Goal: Task Accomplishment & Management: Use online tool/utility

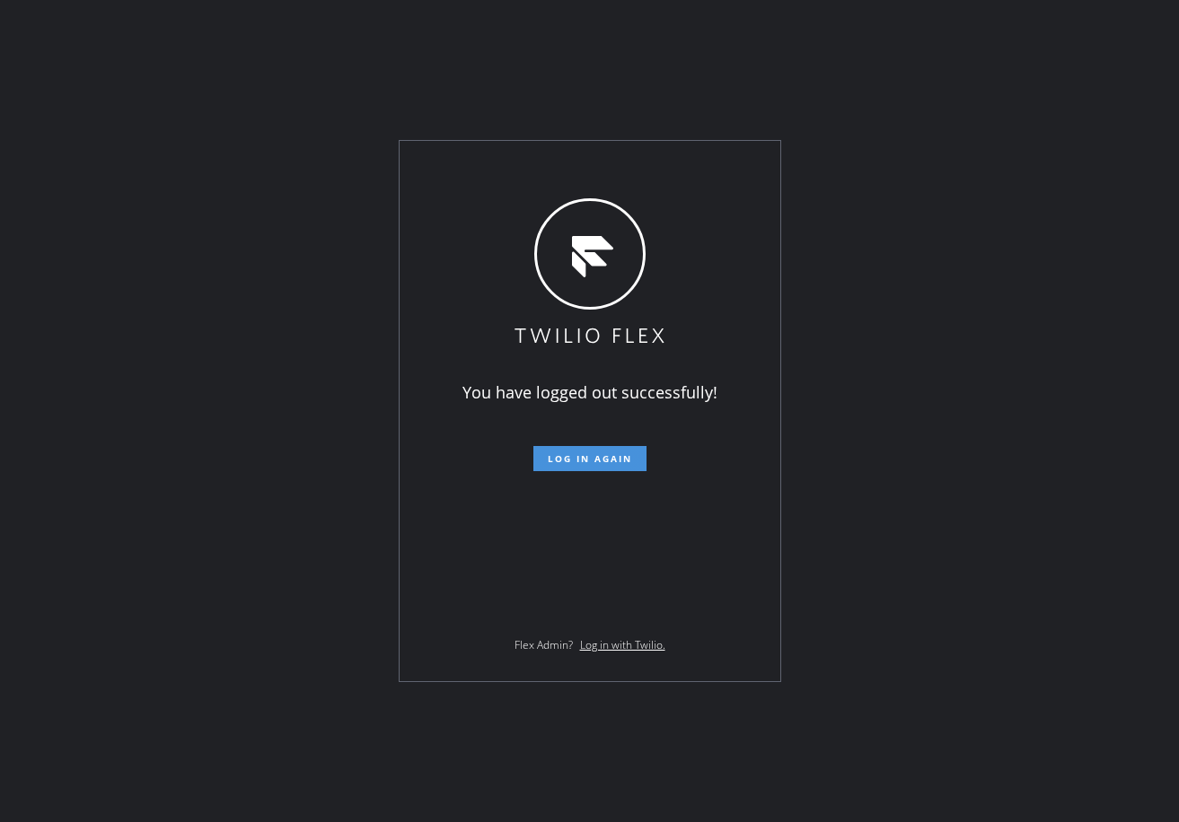
click at [574, 453] on span "Log in again" at bounding box center [590, 458] width 84 height 13
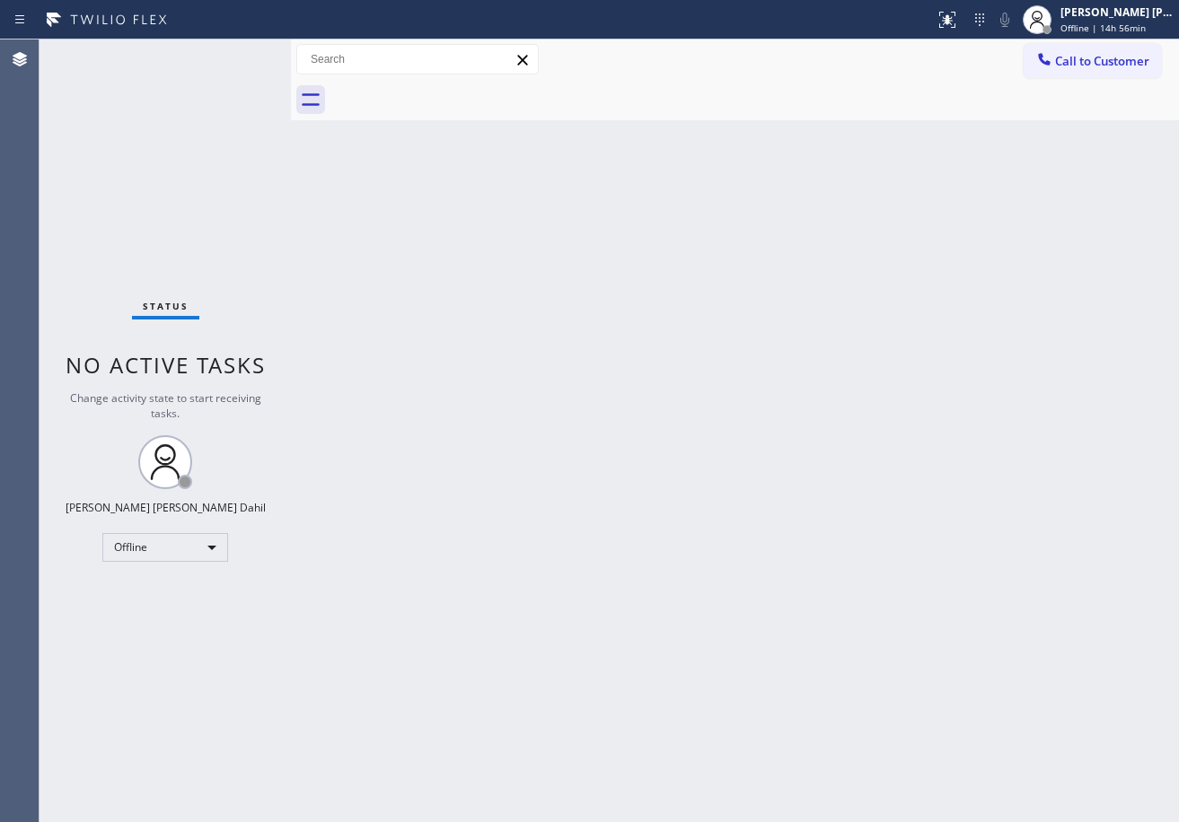
click at [285, 53] on div "Status No active tasks Change activity state to start receiving tasks. [PERSON_…" at bounding box center [164, 430] width 251 height 783
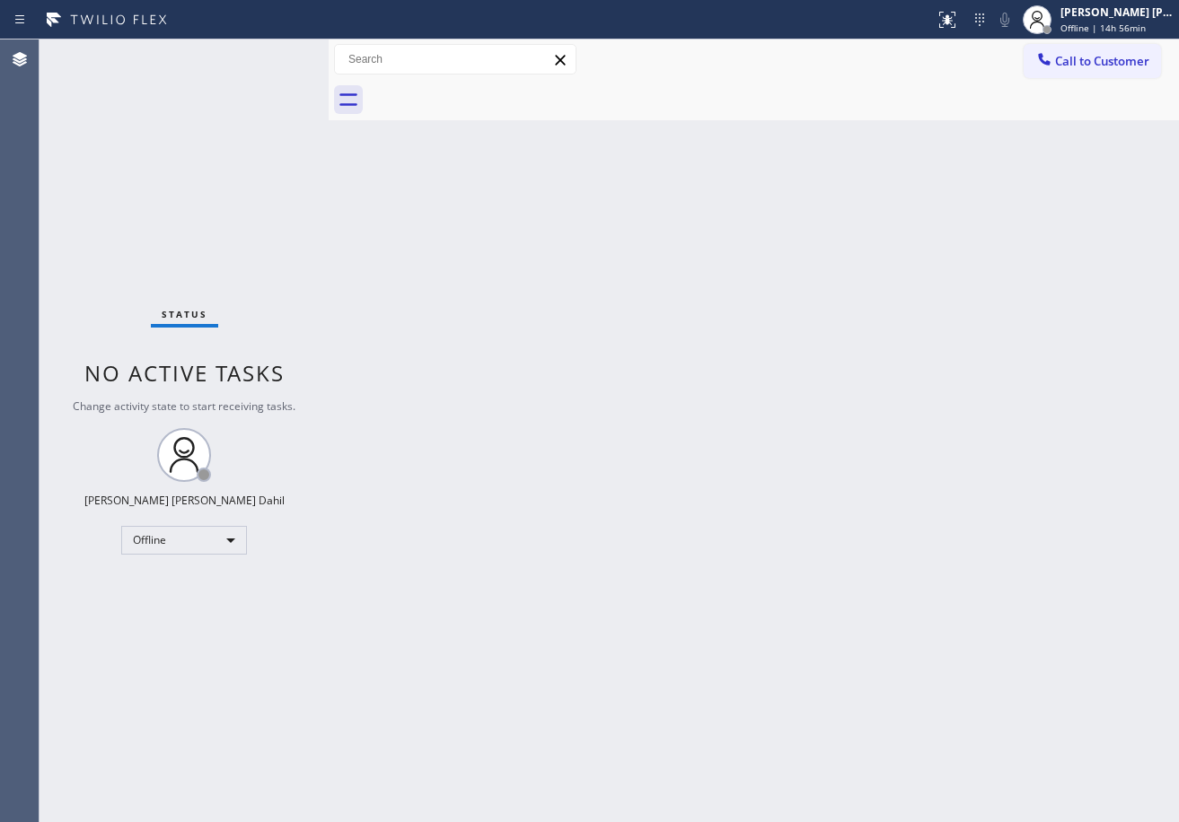
drag, startPoint x: 289, startPoint y: 53, endPoint x: 327, endPoint y: 71, distance: 41.8
click at [329, 71] on div at bounding box center [329, 430] width 0 height 783
click at [274, 58] on div "Status No active tasks Change activity state to start receiving tasks. [PERSON_…" at bounding box center [183, 430] width 289 height 783
click at [1099, 25] on span "Offline | 15h 1min" at bounding box center [1100, 28] width 80 height 13
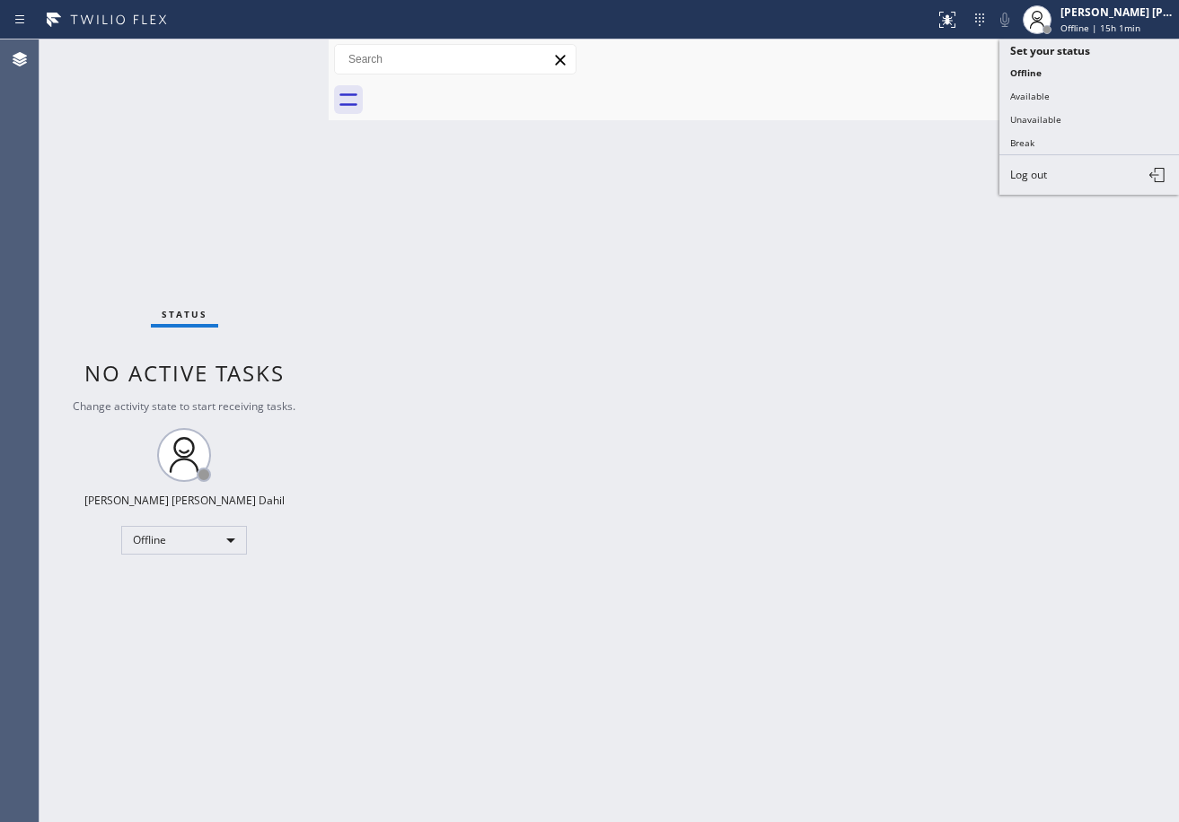
drag, startPoint x: 1083, startPoint y: 90, endPoint x: 907, endPoint y: 150, distance: 185.9
click at [1083, 89] on button "Available" at bounding box center [1089, 95] width 180 height 23
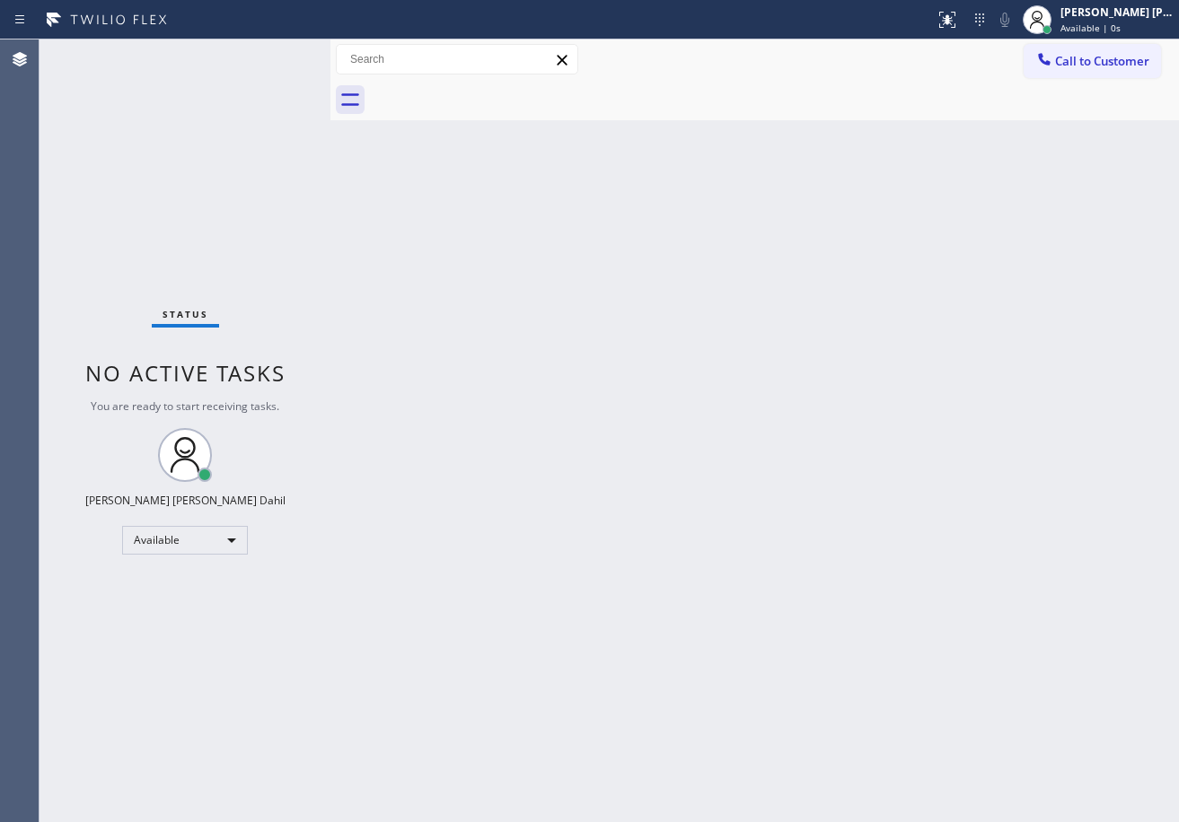
drag, startPoint x: 328, startPoint y: 52, endPoint x: 469, endPoint y: 282, distance: 269.6
click at [330, 53] on div at bounding box center [330, 430] width 0 height 783
click at [870, 697] on div "Back to Dashboard Change Sender ID Customers Technicians Select a contact Outbo…" at bounding box center [754, 430] width 847 height 783
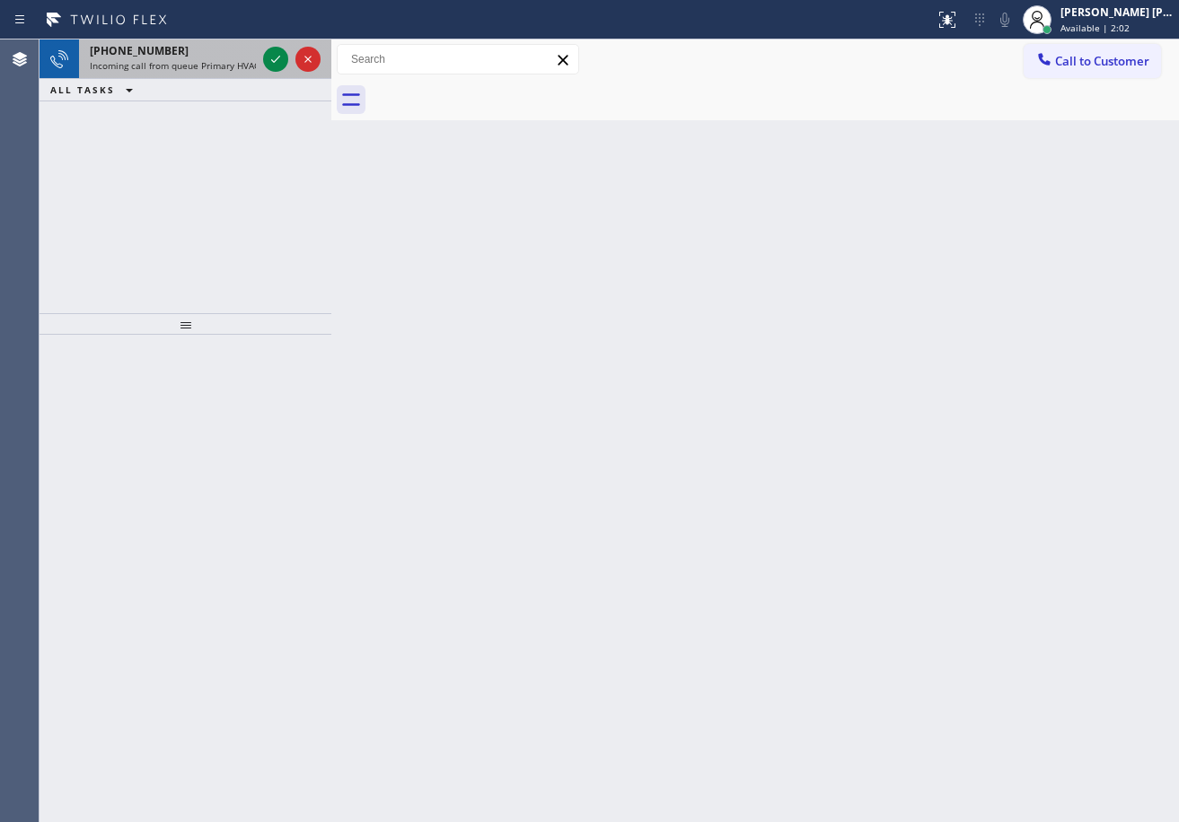
click at [171, 63] on span "Incoming call from queue Primary HVAC" at bounding box center [175, 65] width 170 height 13
click at [171, 64] on span "Incoming call from queue Primary HVAC" at bounding box center [175, 65] width 170 height 13
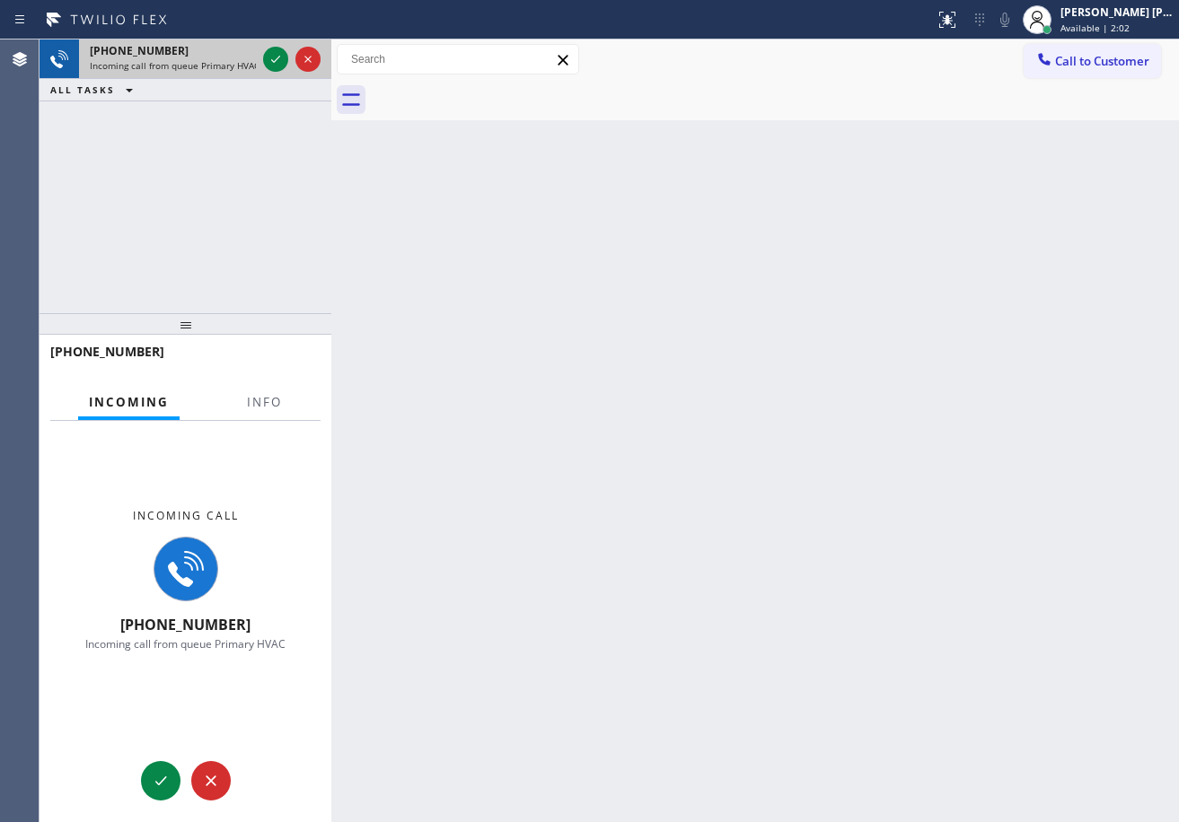
click at [171, 64] on span "Incoming call from queue Primary HVAC" at bounding box center [175, 65] width 170 height 13
drag, startPoint x: 300, startPoint y: 387, endPoint x: 290, endPoint y: 400, distance: 16.7
click at [291, 399] on div "Incoming Info" at bounding box center [185, 403] width 270 height 36
click at [290, 401] on button "Info" at bounding box center [264, 402] width 57 height 35
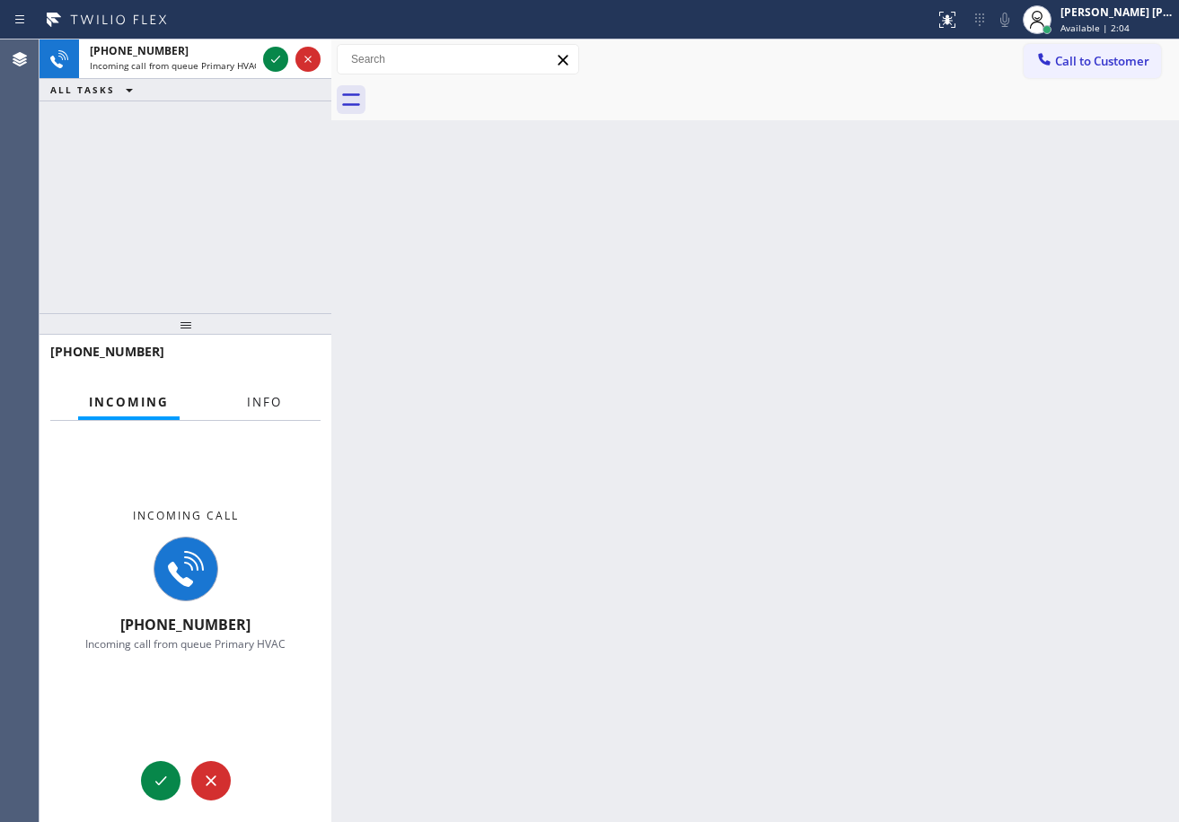
click at [286, 402] on button "Info" at bounding box center [264, 402] width 57 height 35
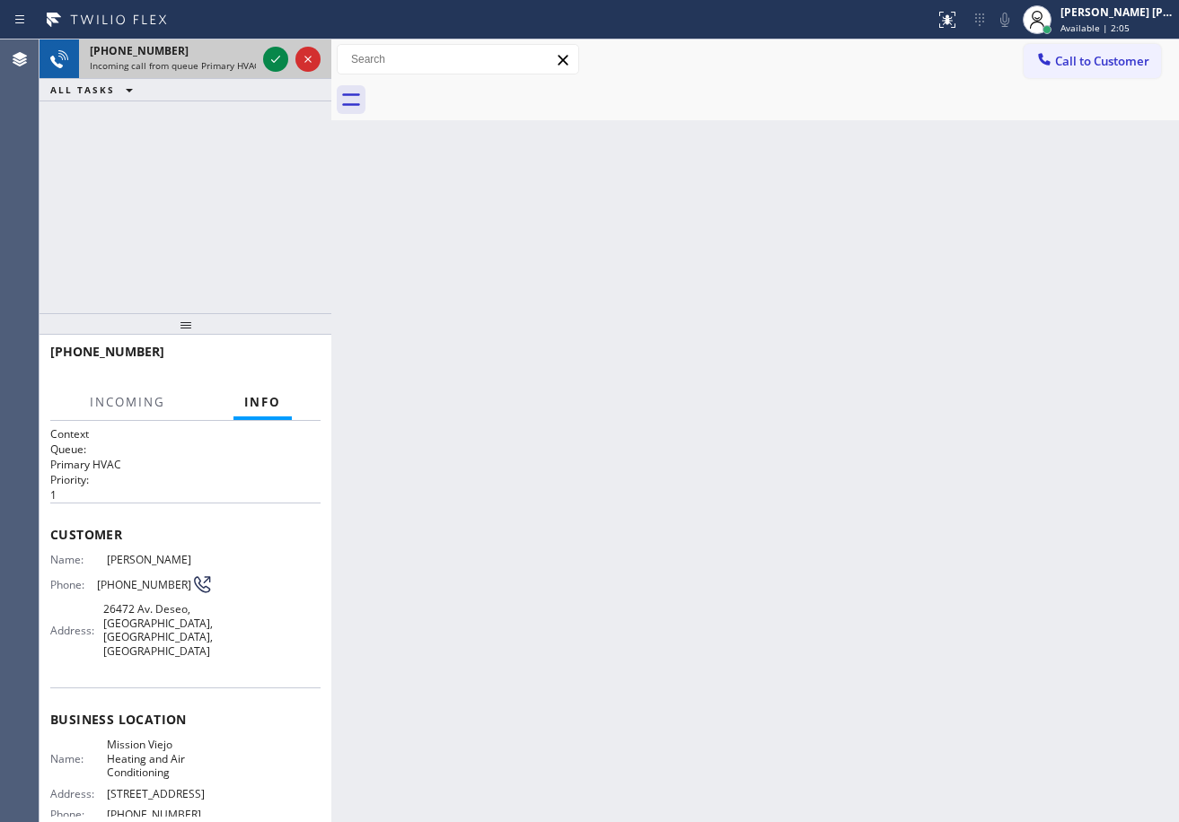
click at [190, 49] on div "[PHONE_NUMBER]" at bounding box center [173, 50] width 166 height 15
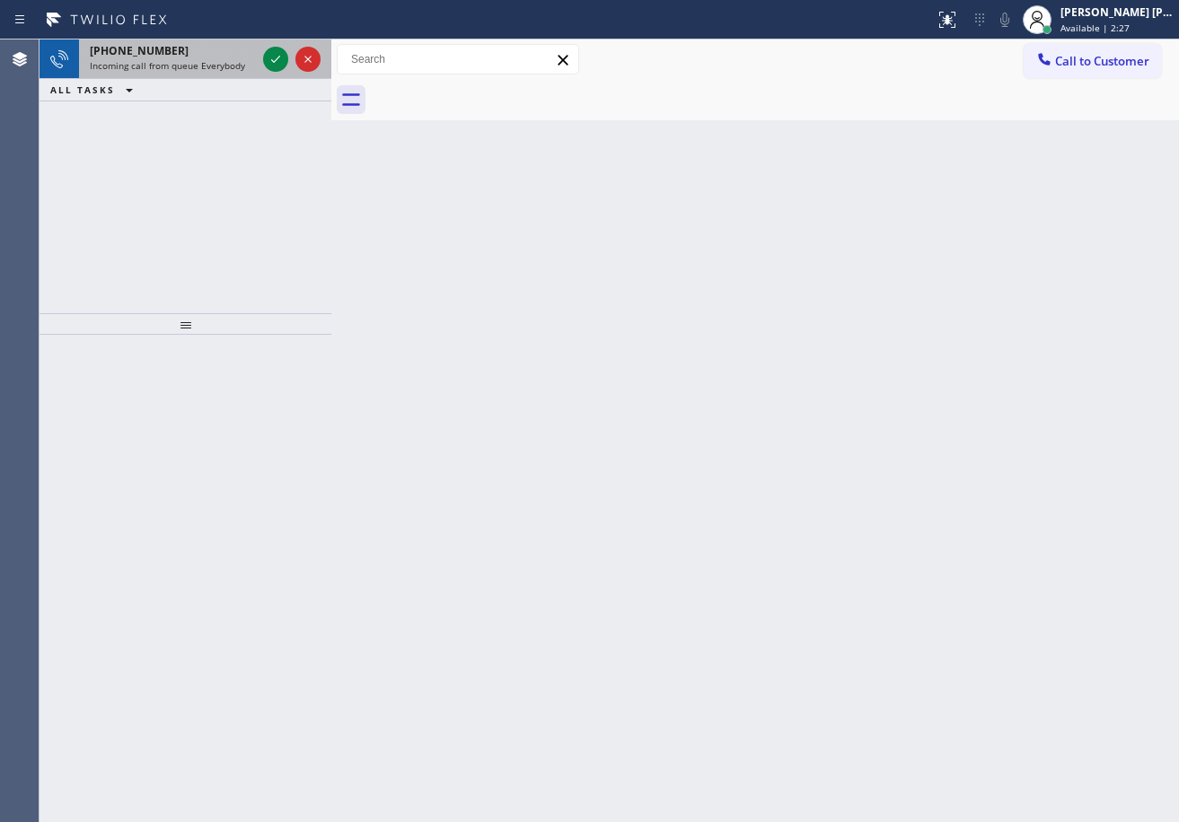
click at [180, 66] on span "Incoming call from queue Everybody" at bounding box center [167, 65] width 155 height 13
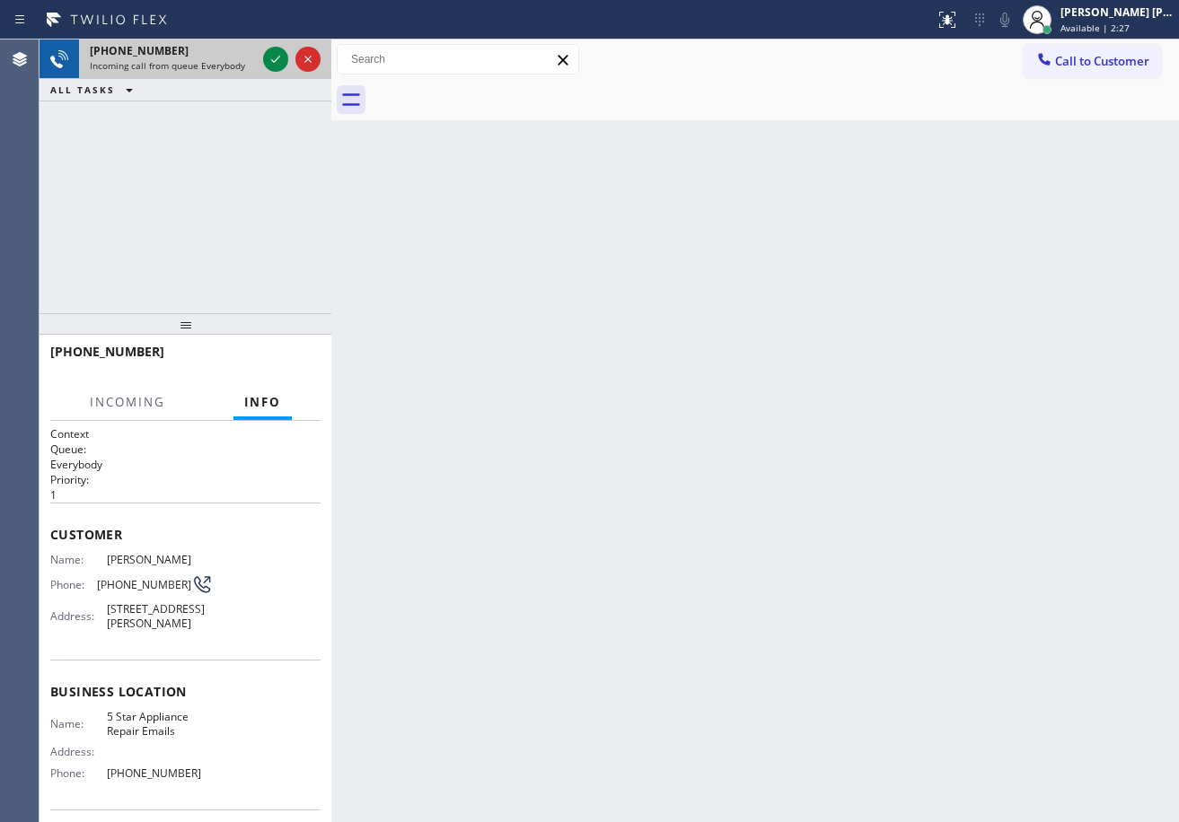
click at [180, 66] on span "Incoming call from queue Everybody" at bounding box center [167, 65] width 155 height 13
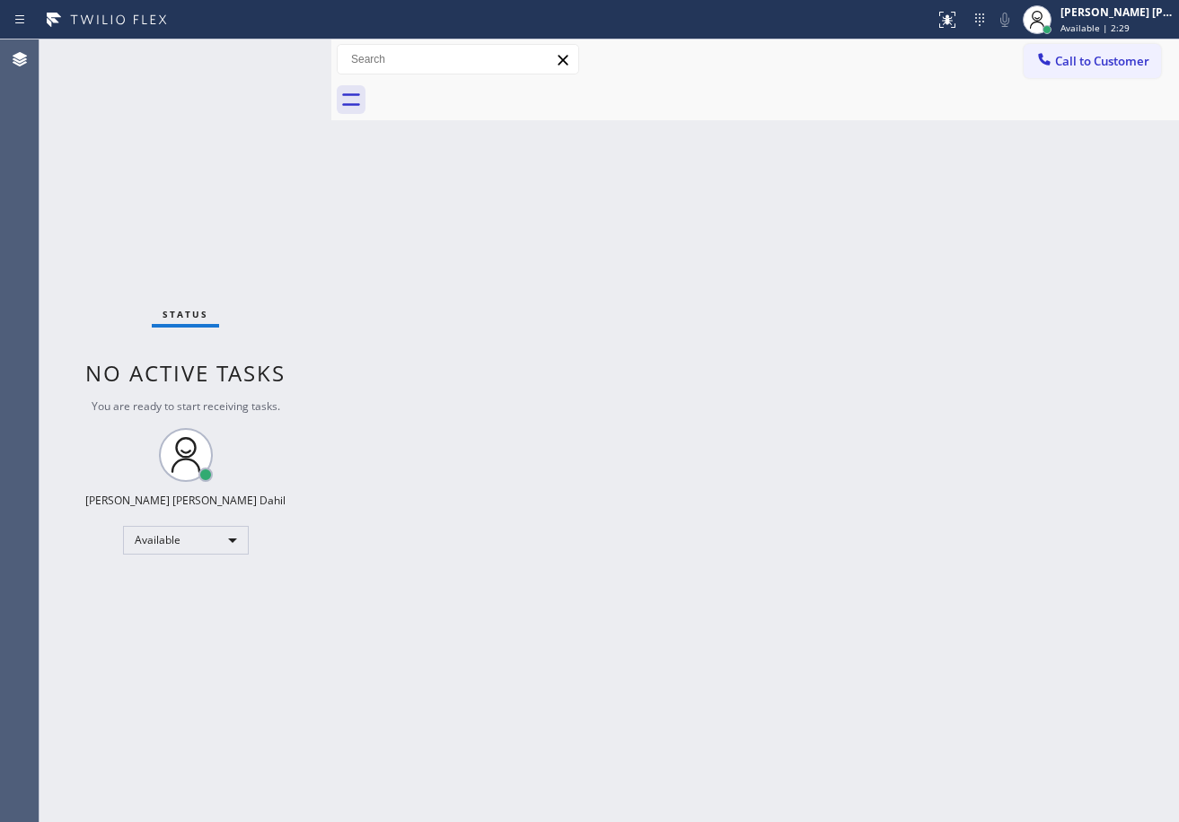
click at [269, 57] on div "Status No active tasks You are ready to start receiving tasks. [PERSON_NAME] [P…" at bounding box center [185, 430] width 292 height 783
drag, startPoint x: 610, startPoint y: 389, endPoint x: 757, endPoint y: 657, distance: 305.7
click at [611, 390] on div "Back to Dashboard Change Sender ID Customers Technicians Select a contact Outbo…" at bounding box center [754, 430] width 847 height 783
click at [271, 52] on div "Status No active tasks You are ready to start receiving tasks. [PERSON_NAME] [P…" at bounding box center [185, 430] width 292 height 783
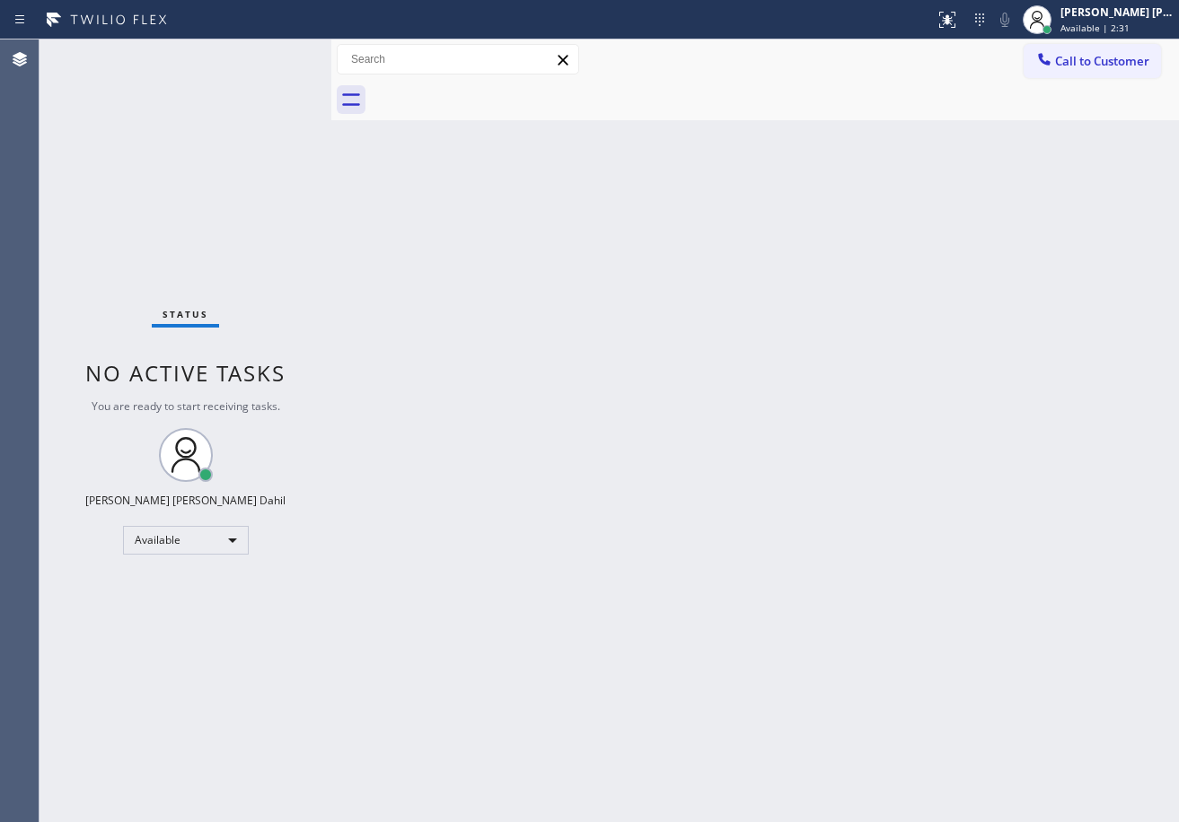
click at [271, 52] on div "Status No active tasks You are ready to start receiving tasks. [PERSON_NAME] [P…" at bounding box center [185, 430] width 292 height 783
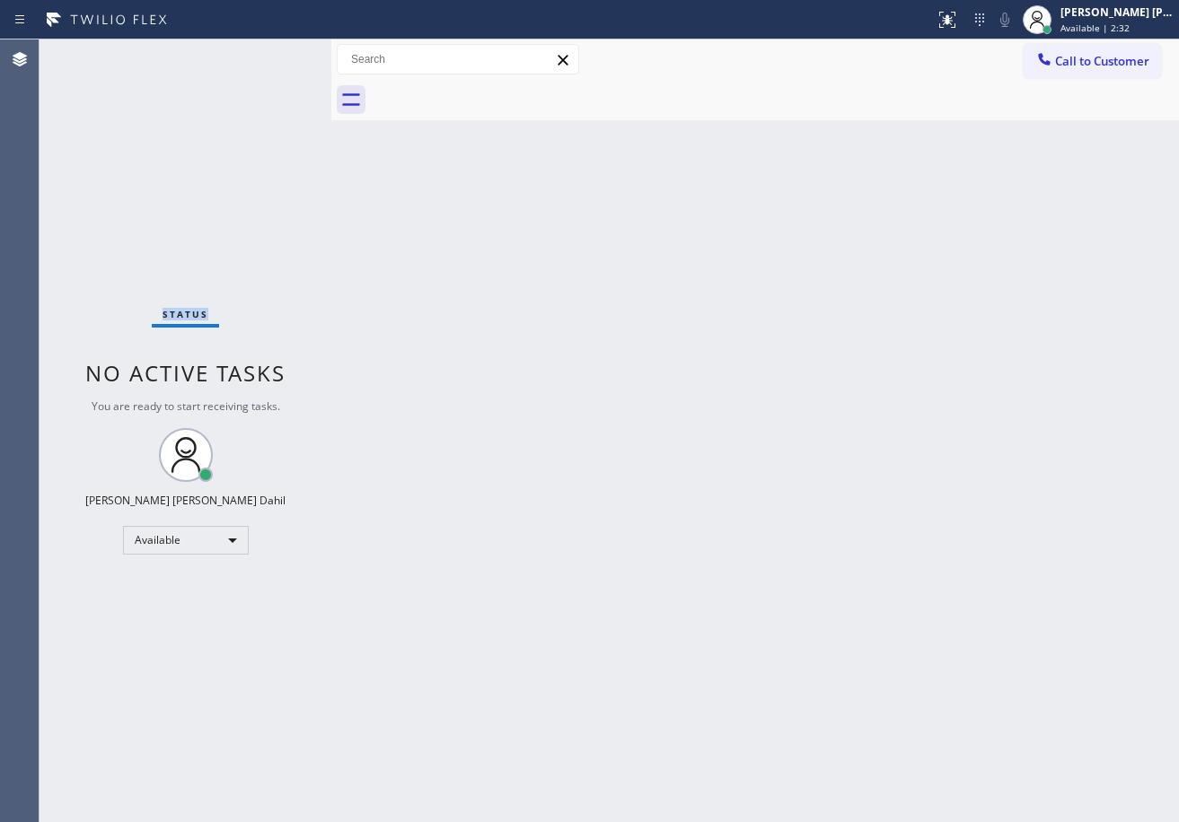
click at [271, 52] on div "Status No active tasks You are ready to start receiving tasks. [PERSON_NAME] [P…" at bounding box center [185, 430] width 292 height 783
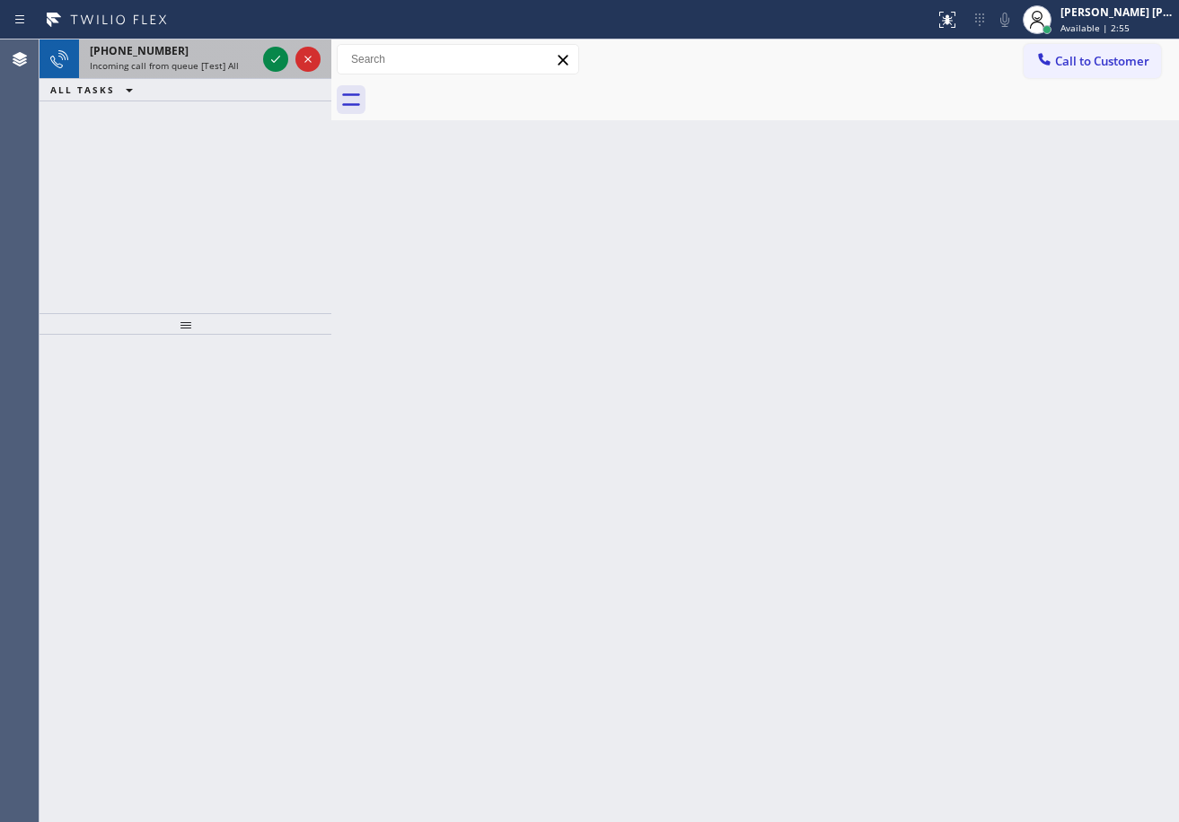
click at [249, 47] on div "[PHONE_NUMBER]" at bounding box center [173, 50] width 166 height 15
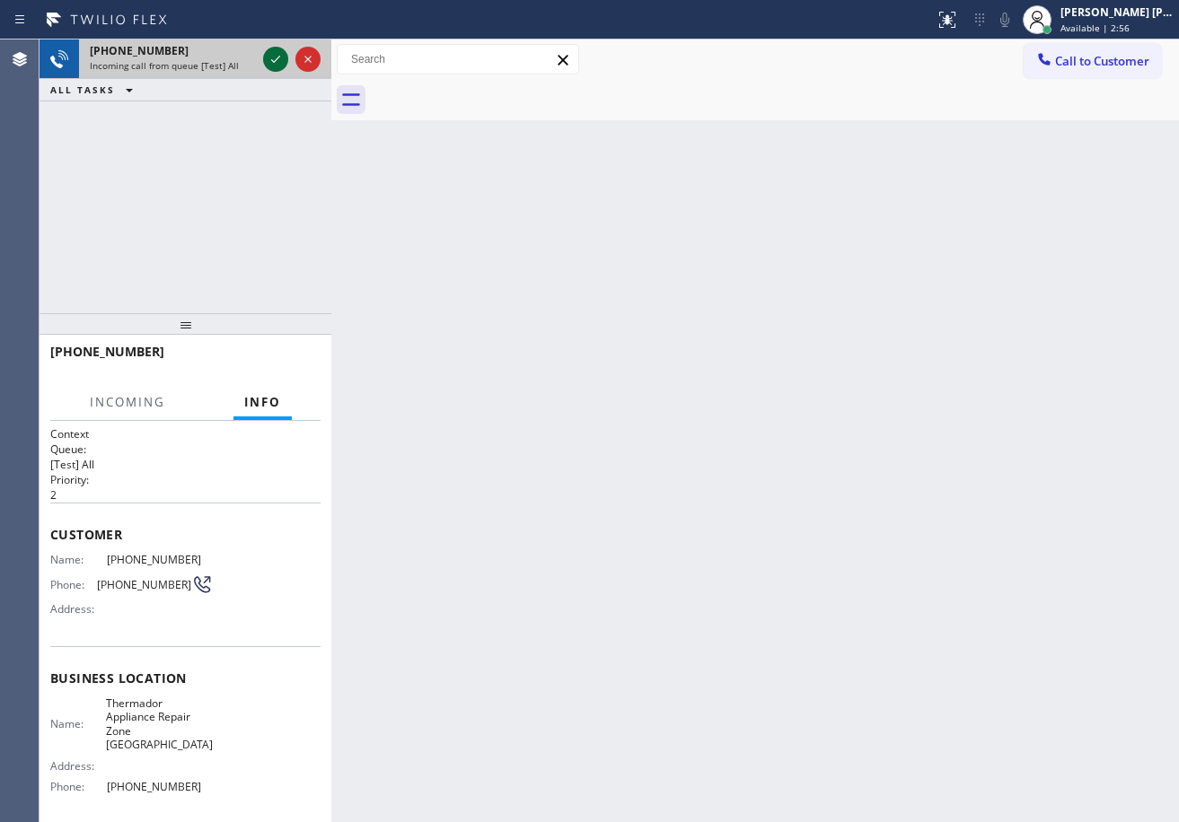
drag, startPoint x: 254, startPoint y: 53, endPoint x: 265, endPoint y: 58, distance: 12.0
click at [262, 58] on div "[PHONE_NUMBER] Incoming call from queue [Test] All" at bounding box center [185, 58] width 292 height 39
click at [265, 58] on icon at bounding box center [276, 59] width 22 height 22
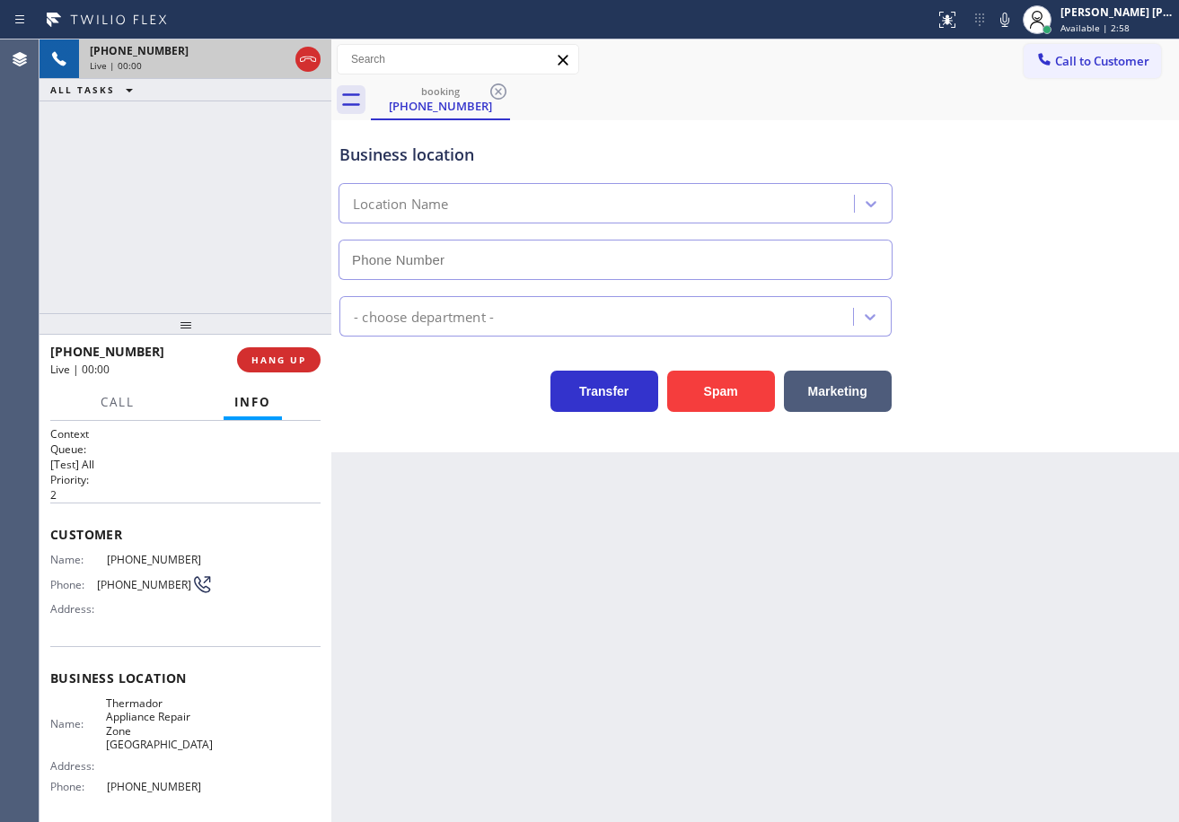
type input "[PHONE_NUMBER]"
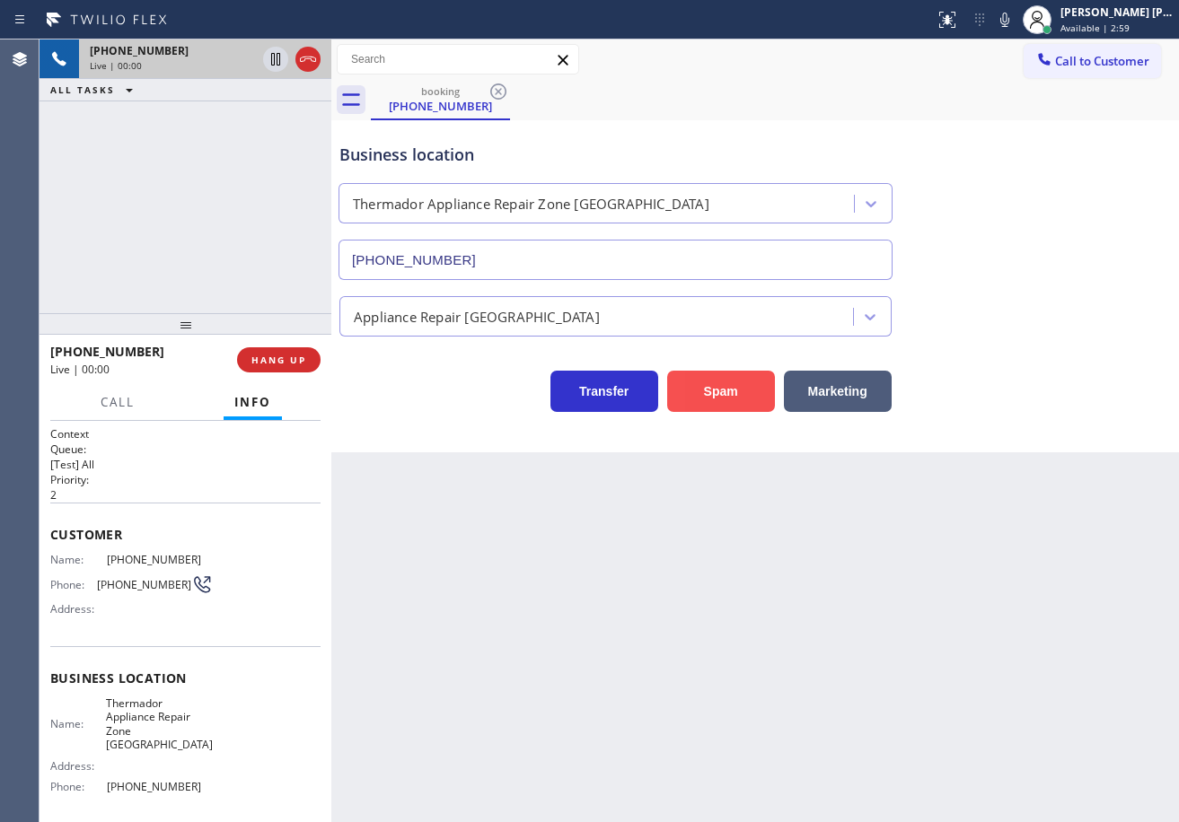
drag, startPoint x: 723, startPoint y: 414, endPoint x: 712, endPoint y: 383, distance: 32.4
click at [721, 409] on div "Business location Thermador Appliance Repair Zone [GEOGRAPHIC_DATA] [PHONE_NUMB…" at bounding box center [754, 286] width 847 height 332
click at [712, 383] on button "Spam" at bounding box center [721, 391] width 108 height 41
click at [712, 387] on button "Spam" at bounding box center [721, 391] width 108 height 41
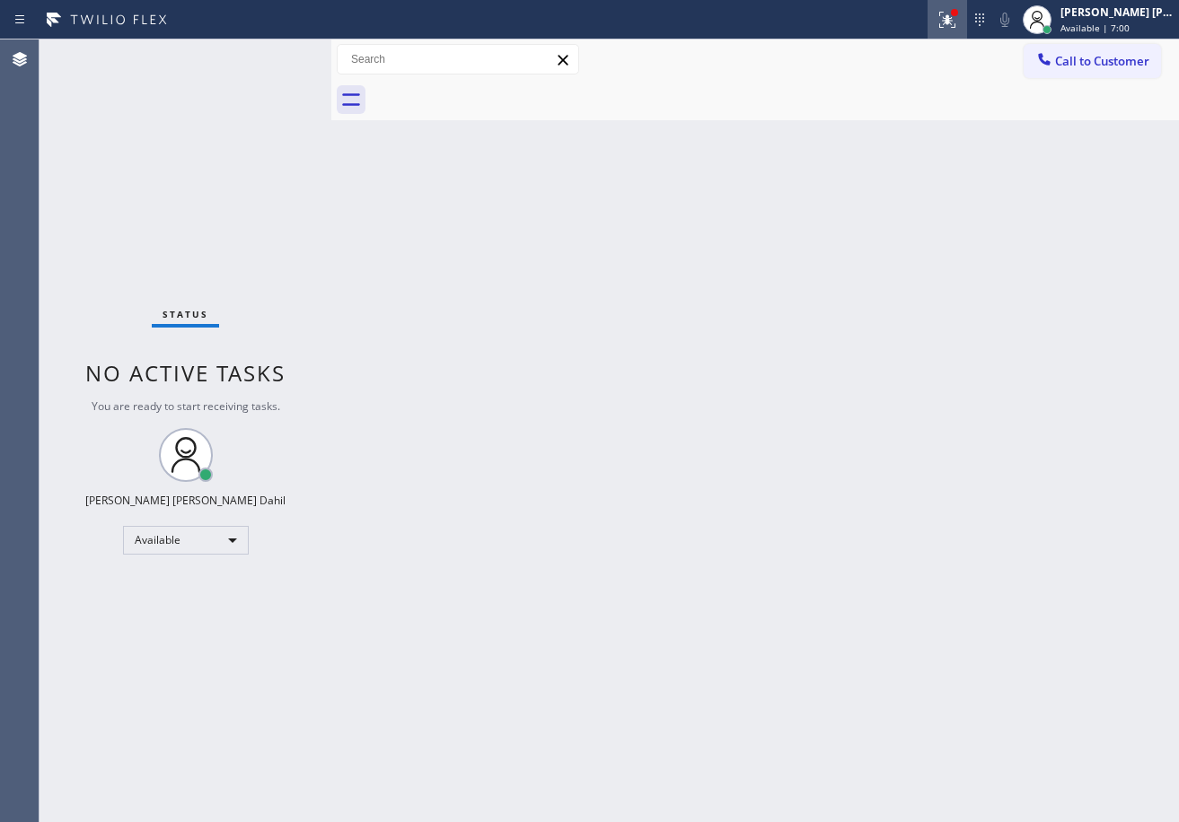
click at [955, 19] on g at bounding box center [947, 20] width 16 height 16
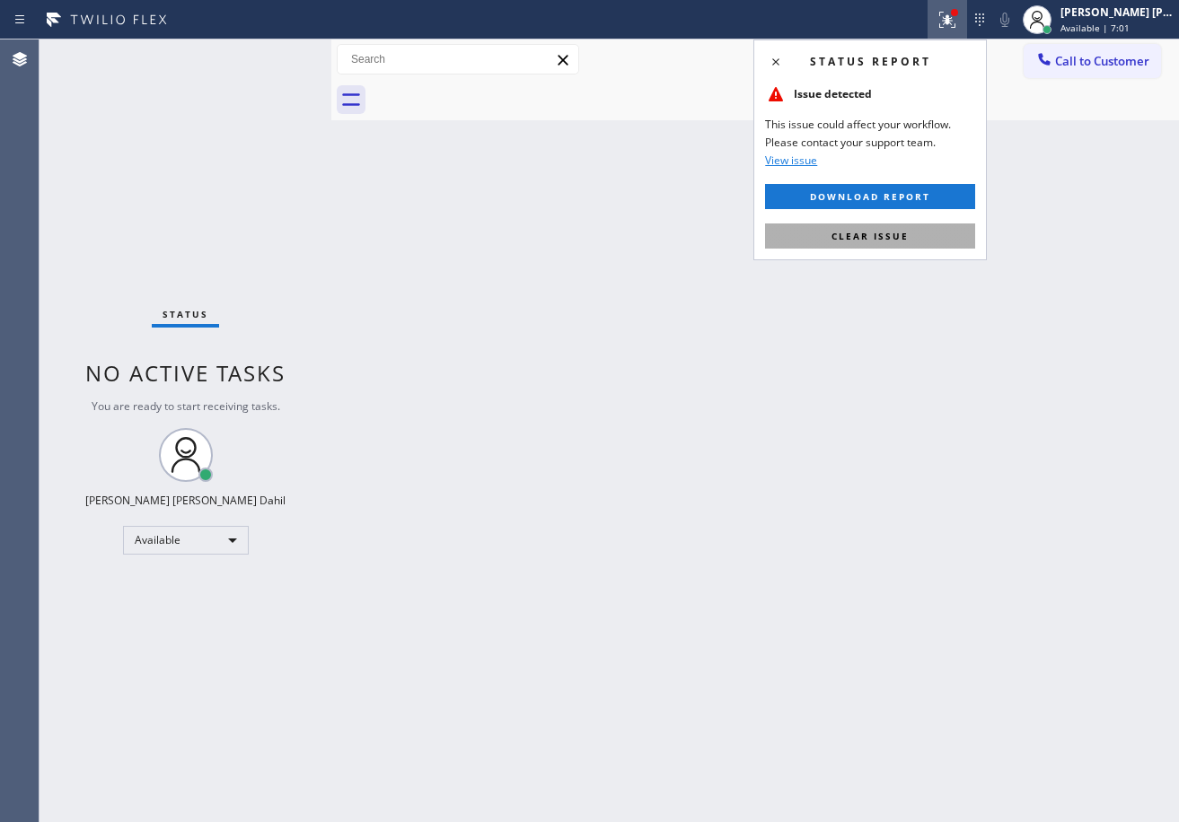
click at [908, 237] on button "Clear issue" at bounding box center [870, 236] width 210 height 25
click at [908, 237] on div "Back to Dashboard Change Sender ID Customers Technicians Select a contact Outbo…" at bounding box center [754, 430] width 847 height 783
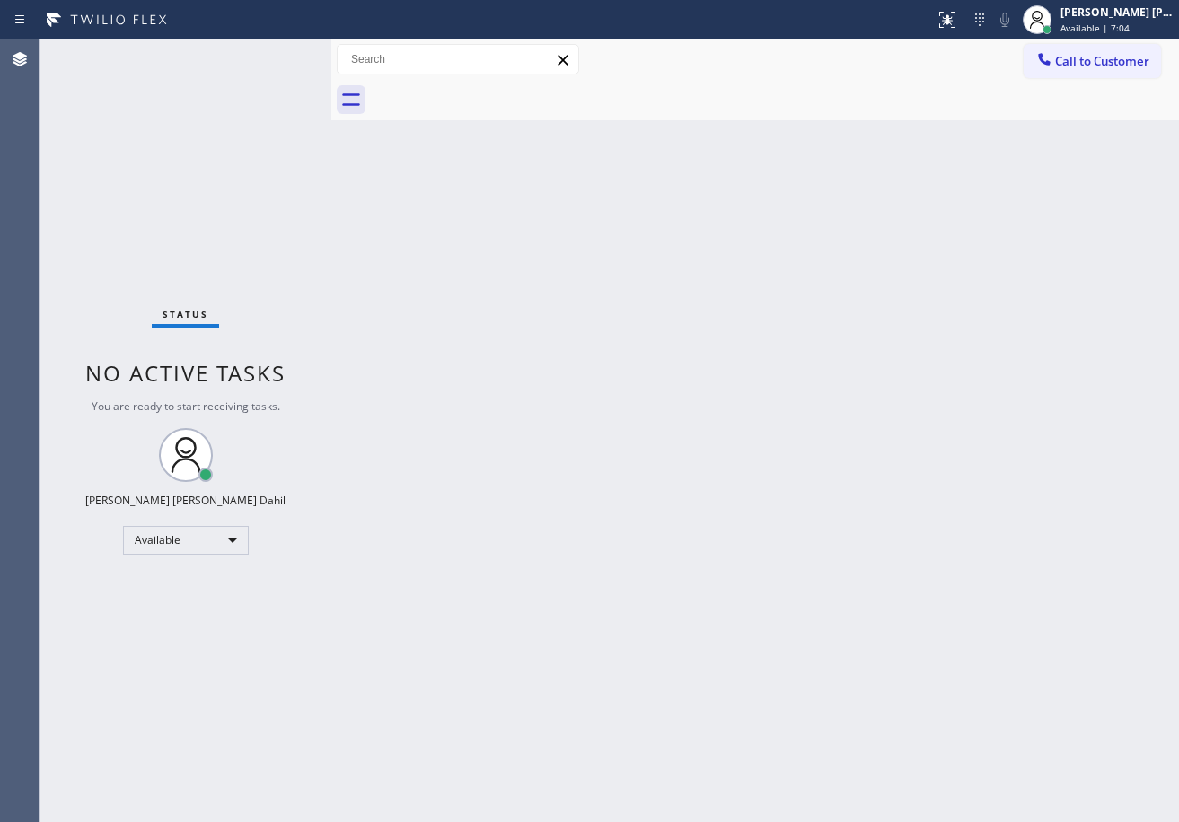
click at [729, 321] on div "Back to Dashboard Change Sender ID Customers Technicians Select a contact Outbo…" at bounding box center [754, 430] width 847 height 783
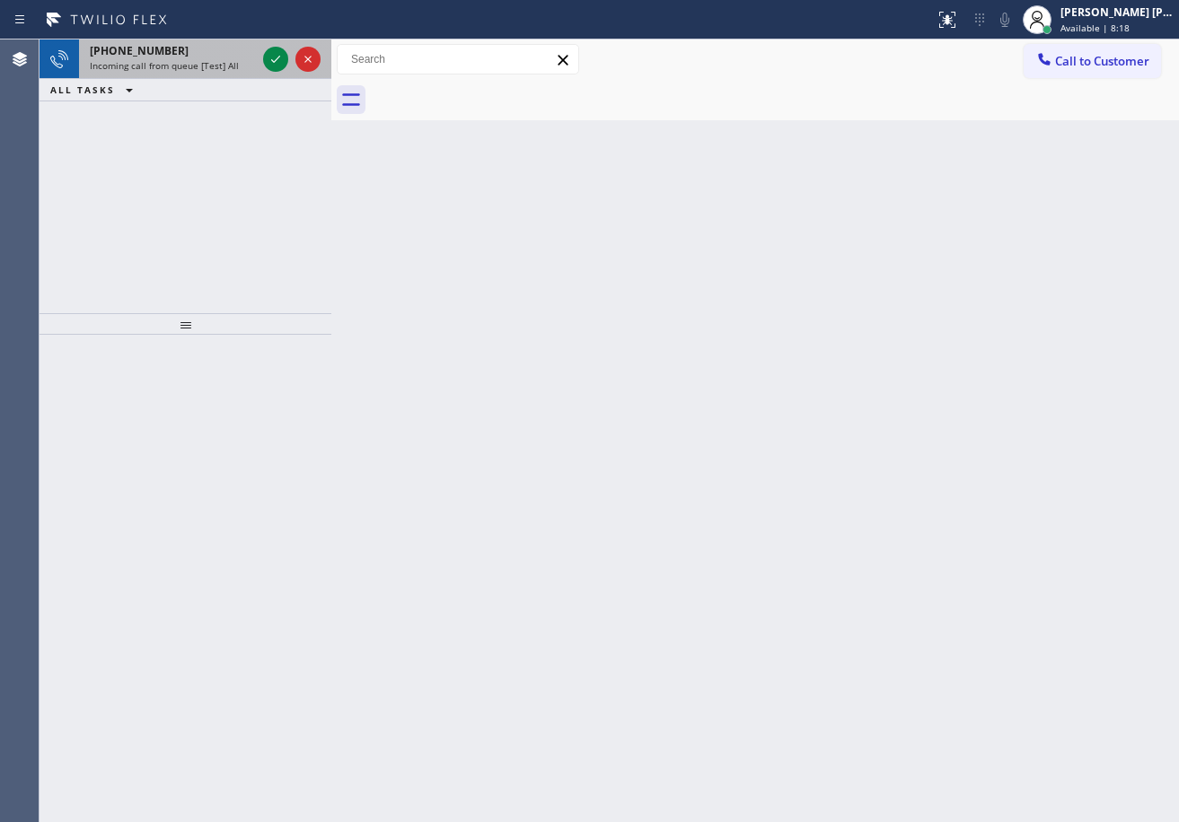
click at [225, 61] on span "Incoming call from queue [Test] All" at bounding box center [164, 65] width 149 height 13
click at [242, 68] on div "Incoming call from queue [Test] All" at bounding box center [173, 65] width 166 height 13
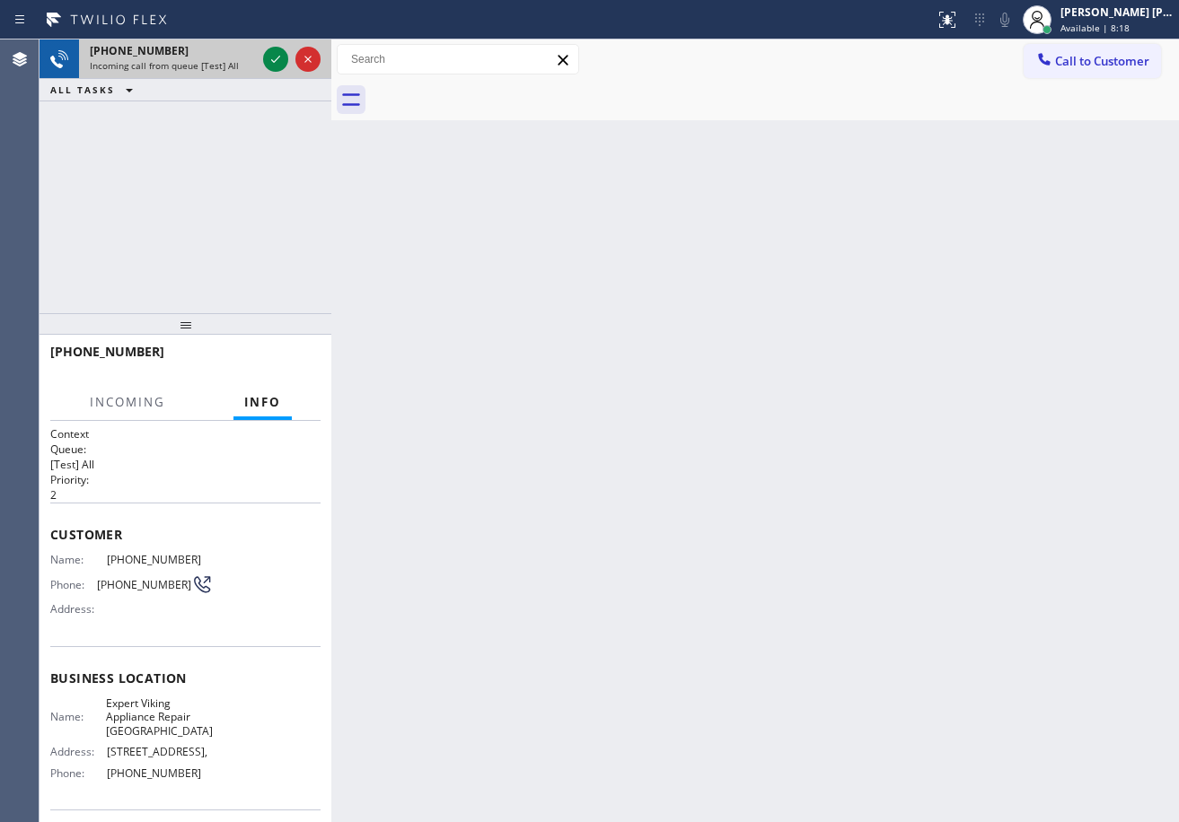
click at [242, 70] on div "Incoming call from queue [Test] All" at bounding box center [173, 65] width 166 height 13
drag, startPoint x: 242, startPoint y: 70, endPoint x: 257, endPoint y: 65, distance: 15.3
click at [247, 73] on div "[PHONE_NUMBER] Incoming call from queue [Test] All" at bounding box center [169, 58] width 180 height 39
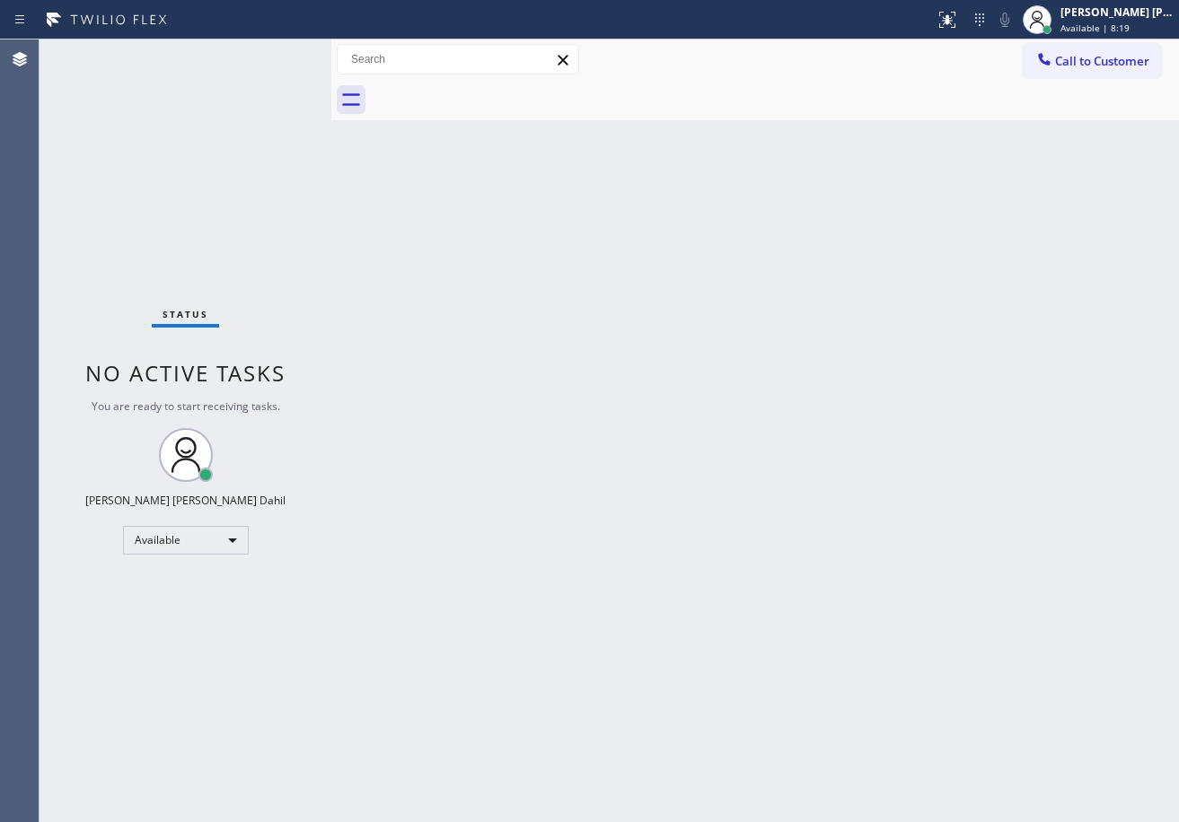
click at [272, 57] on div "Status No active tasks You are ready to start receiving tasks. [PERSON_NAME] [P…" at bounding box center [185, 430] width 292 height 783
click at [829, 449] on div "Back to Dashboard Change Sender ID Customers Technicians Select a contact Outbo…" at bounding box center [754, 430] width 847 height 783
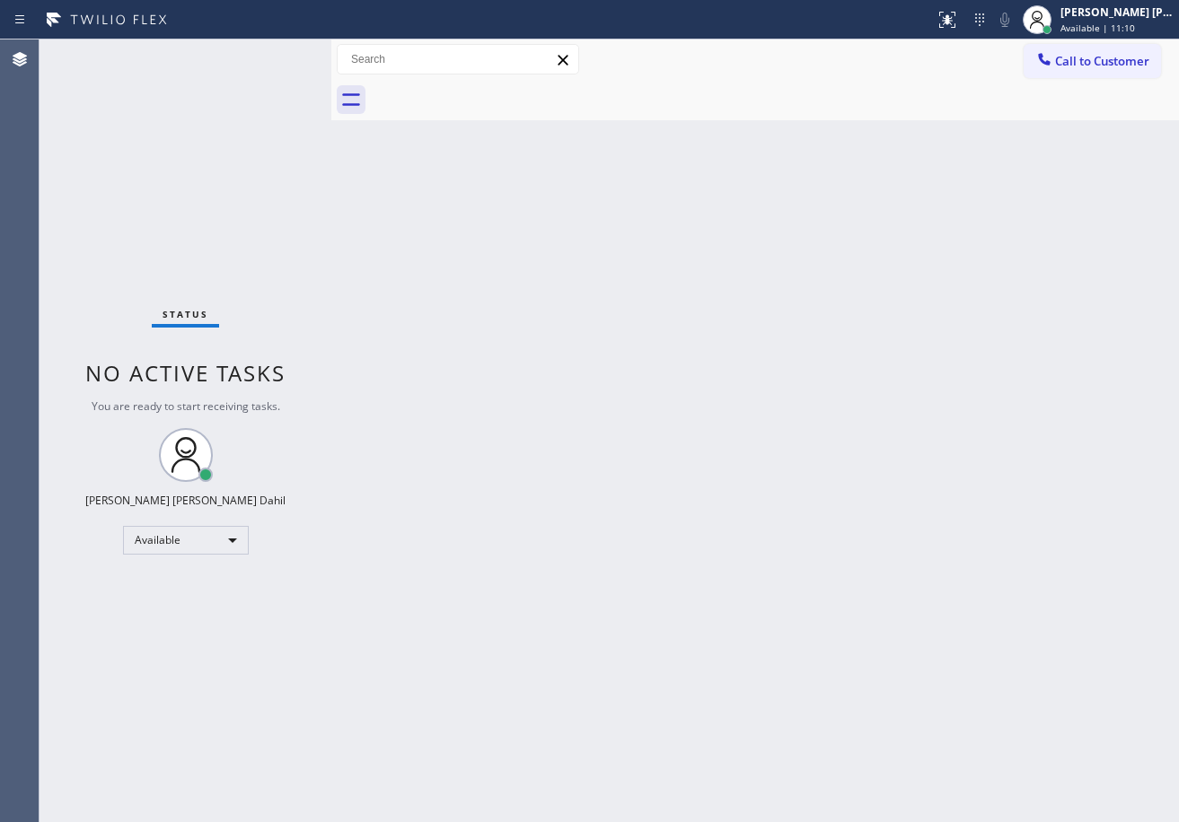
drag, startPoint x: 194, startPoint y: 63, endPoint x: 254, endPoint y: 4, distance: 83.8
click at [194, 63] on div "Status No active tasks You are ready to start receiving tasks. [PERSON_NAME] [P…" at bounding box center [185, 430] width 292 height 783
click at [669, 369] on div "Back to Dashboard Change Sender ID Customers Technicians Select a contact Outbo…" at bounding box center [754, 430] width 847 height 783
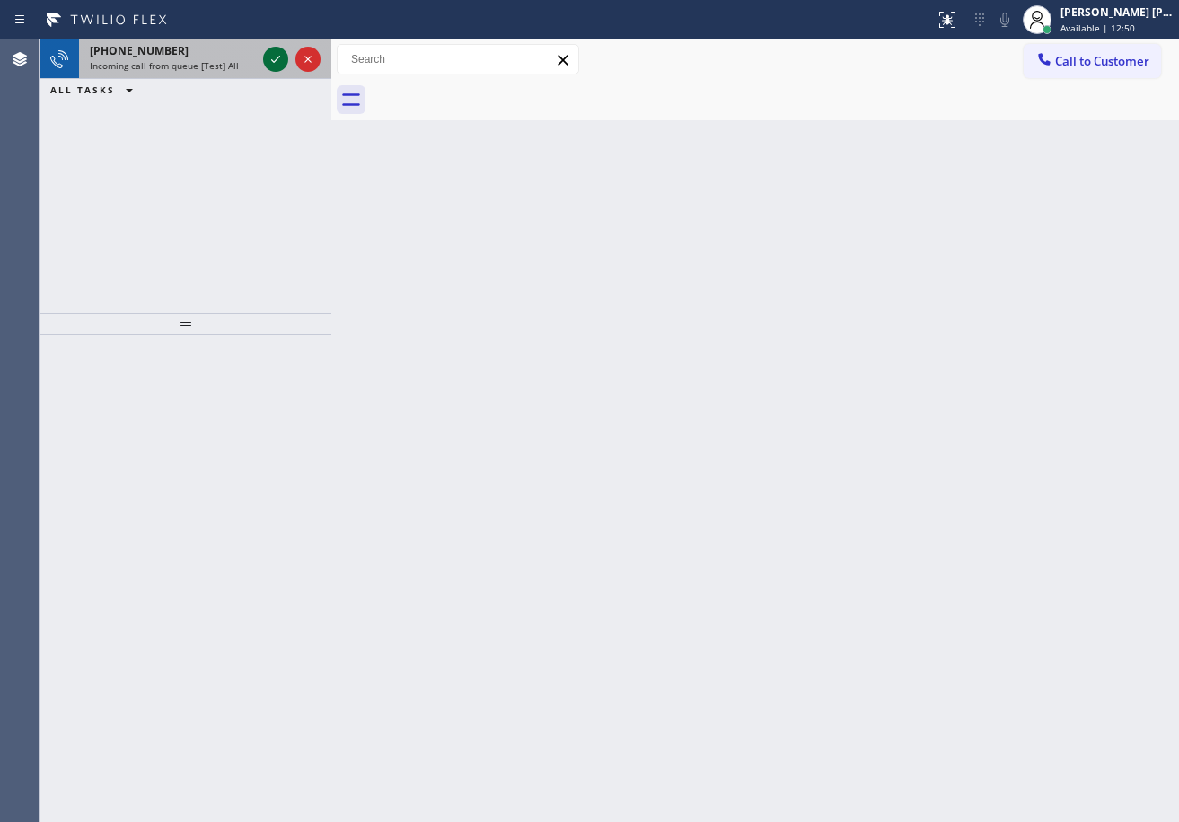
click at [259, 59] on div at bounding box center [291, 58] width 65 height 39
click at [264, 59] on div at bounding box center [275, 59] width 25 height 22
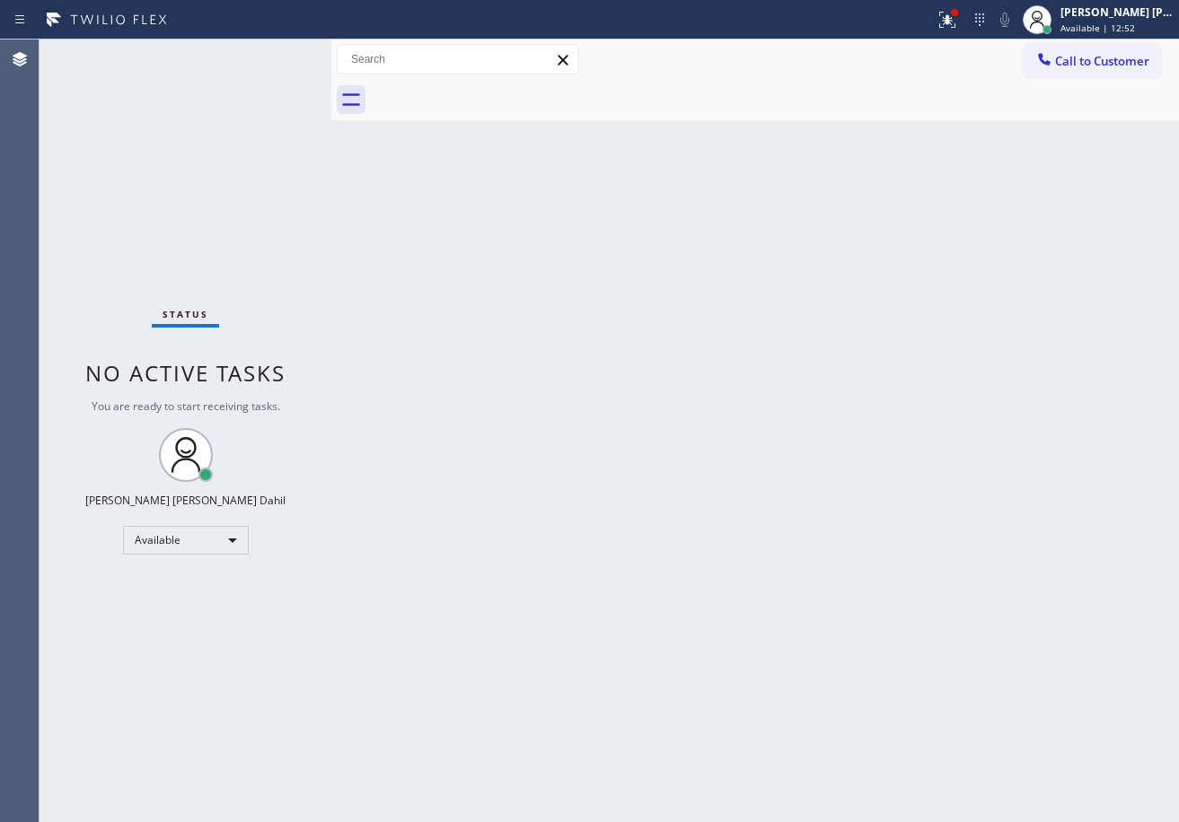
drag, startPoint x: 812, startPoint y: 355, endPoint x: 828, endPoint y: 376, distance: 25.7
click at [816, 370] on div "Back to Dashboard Change Sender ID Customers Technicians Select a contact Outbo…" at bounding box center [754, 430] width 847 height 783
click at [951, 22] on div at bounding box center [946, 20] width 39 height 22
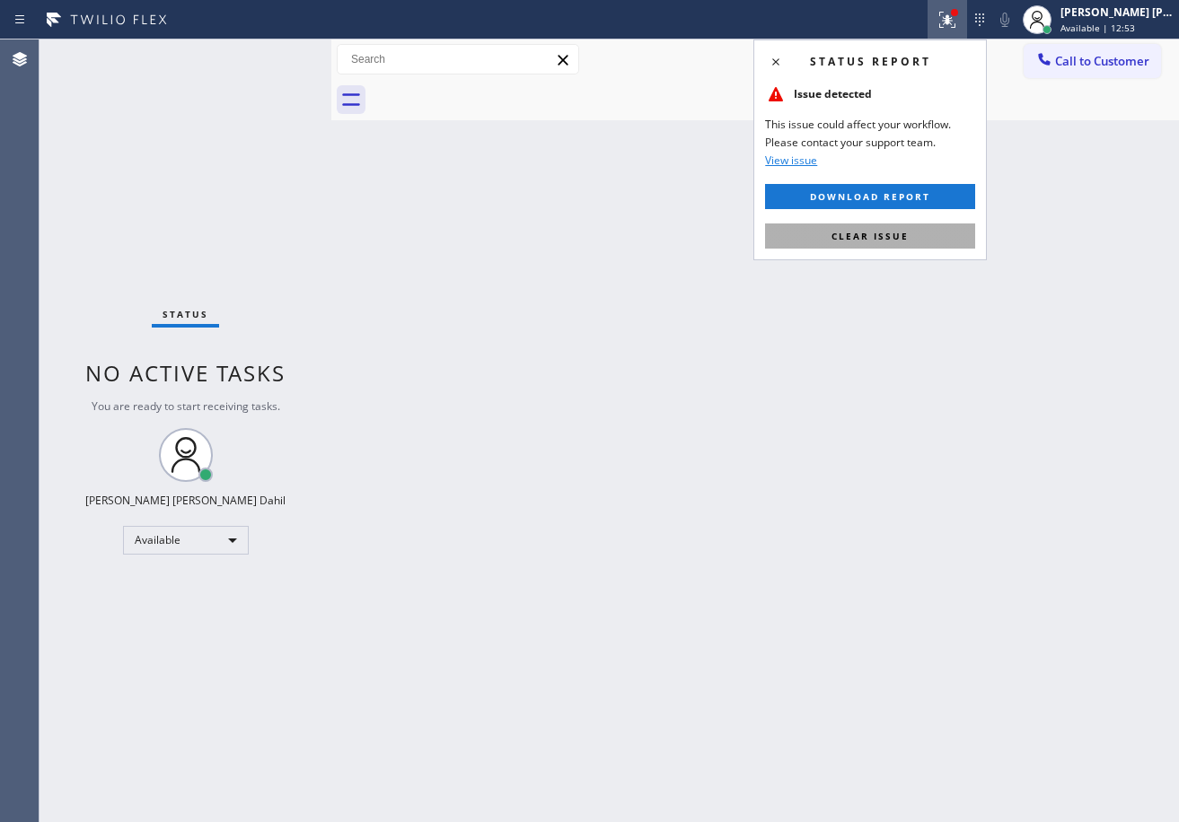
click at [865, 241] on span "Clear issue" at bounding box center [869, 236] width 77 height 13
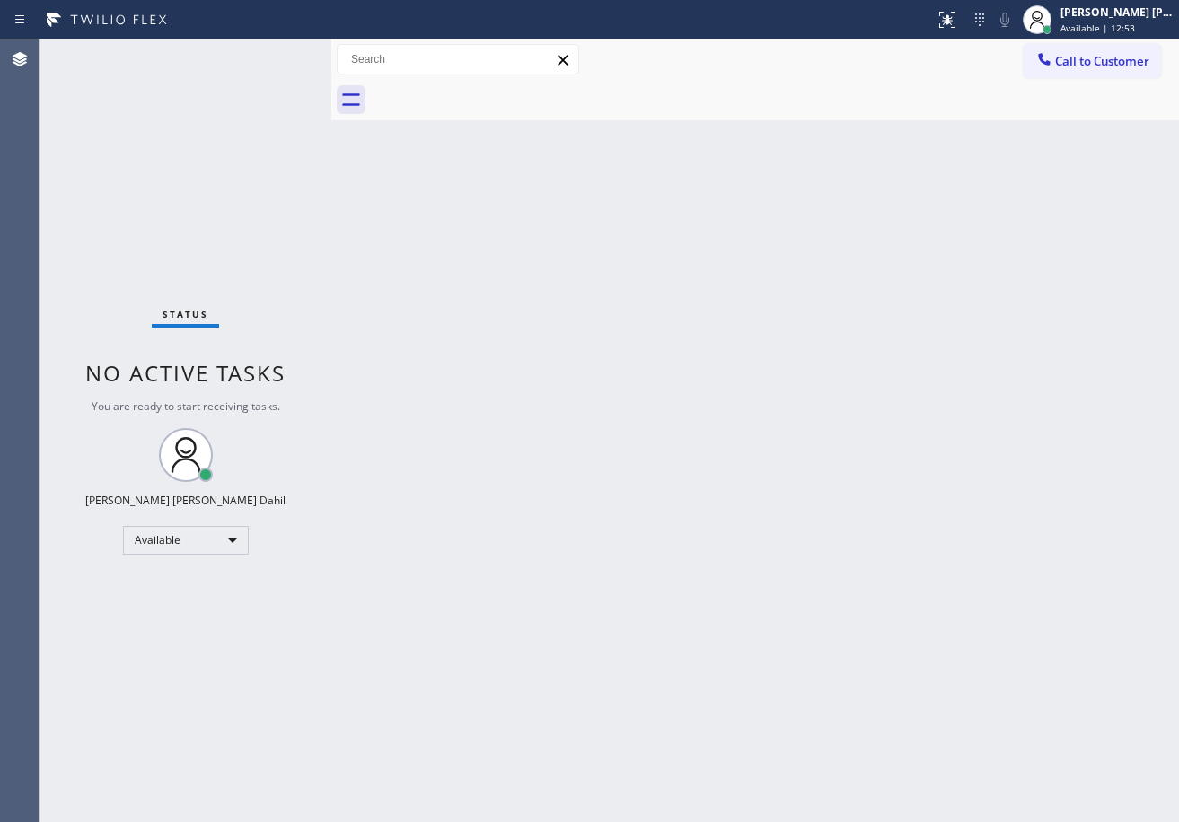
click at [865, 241] on div "Back to Dashboard Change Sender ID Customers Technicians Select a contact Outbo…" at bounding box center [754, 430] width 847 height 783
drag, startPoint x: 1154, startPoint y: 15, endPoint x: 1091, endPoint y: 90, distance: 97.5
click at [1153, 14] on div "[PERSON_NAME] [PERSON_NAME] Dahil" at bounding box center [1116, 11] width 113 height 15
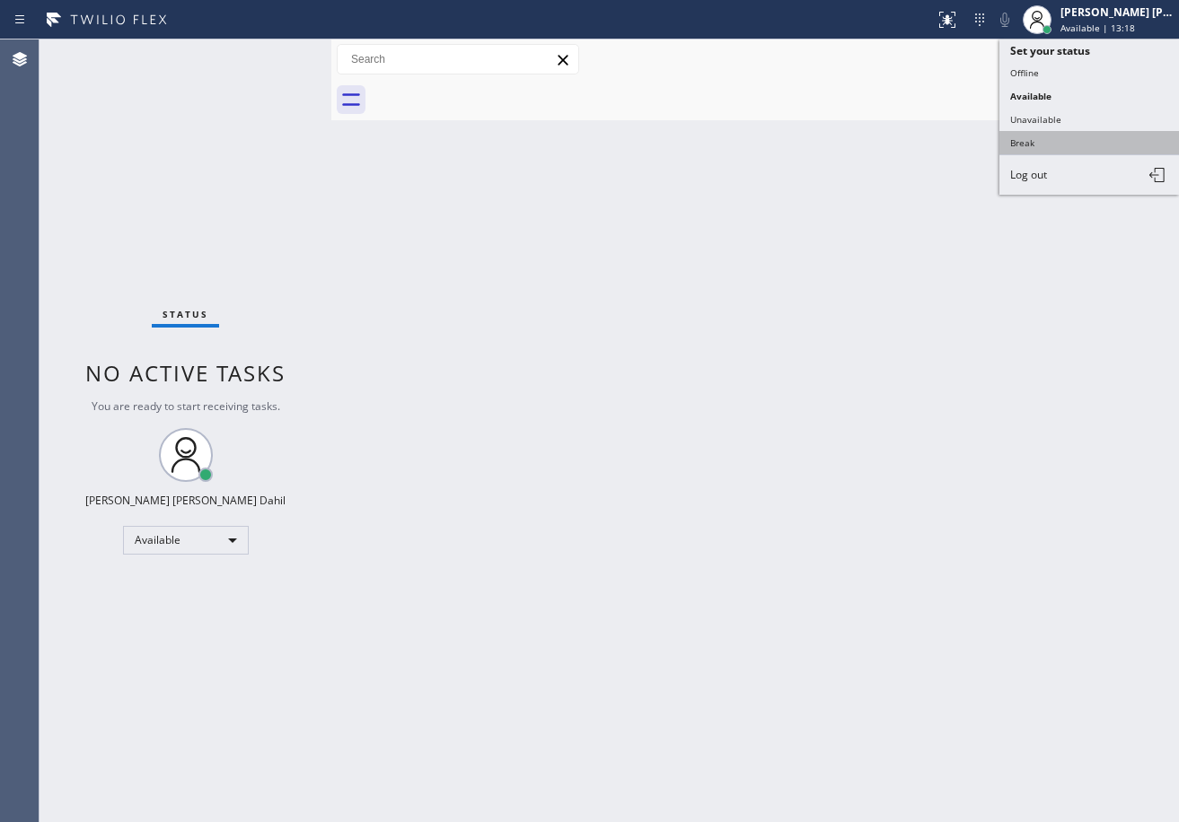
click at [1041, 139] on button "Break" at bounding box center [1089, 142] width 180 height 23
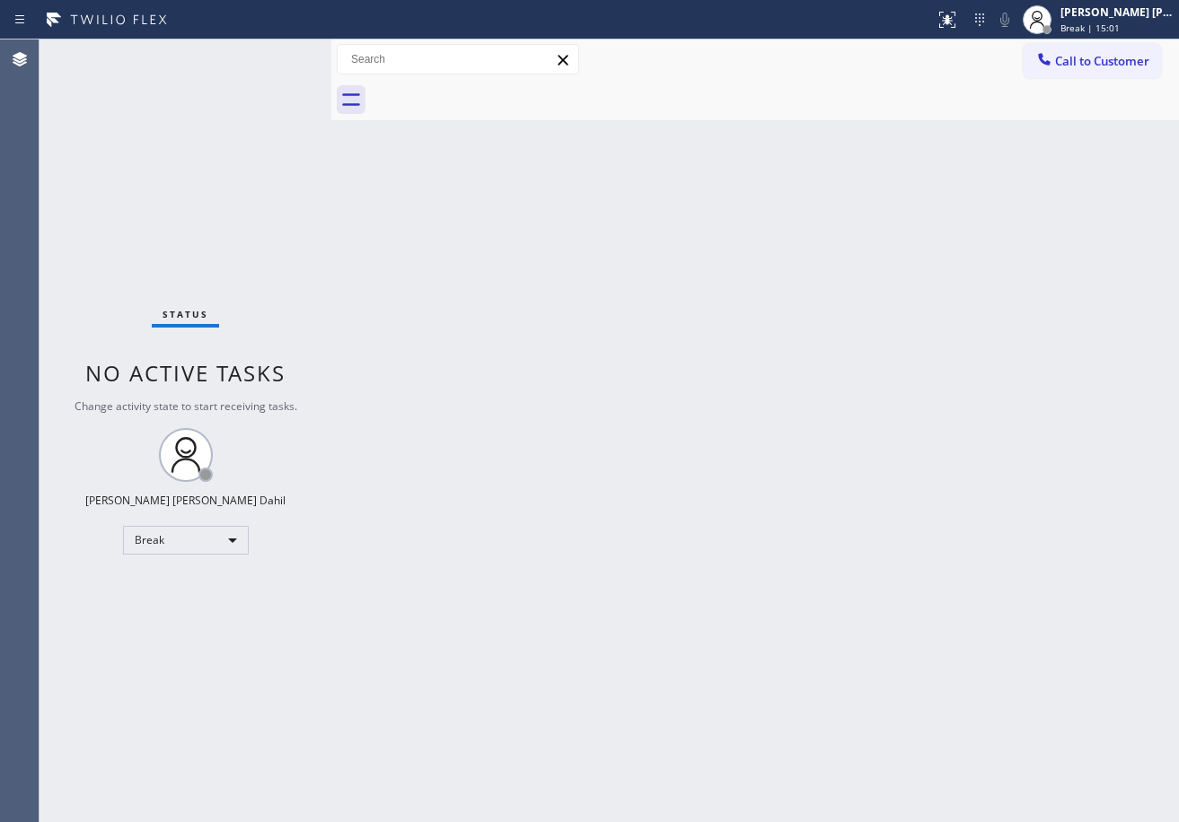
drag, startPoint x: 1107, startPoint y: 26, endPoint x: 1048, endPoint y: 58, distance: 67.5
click at [1107, 26] on span "Break | 15:01" at bounding box center [1089, 28] width 59 height 13
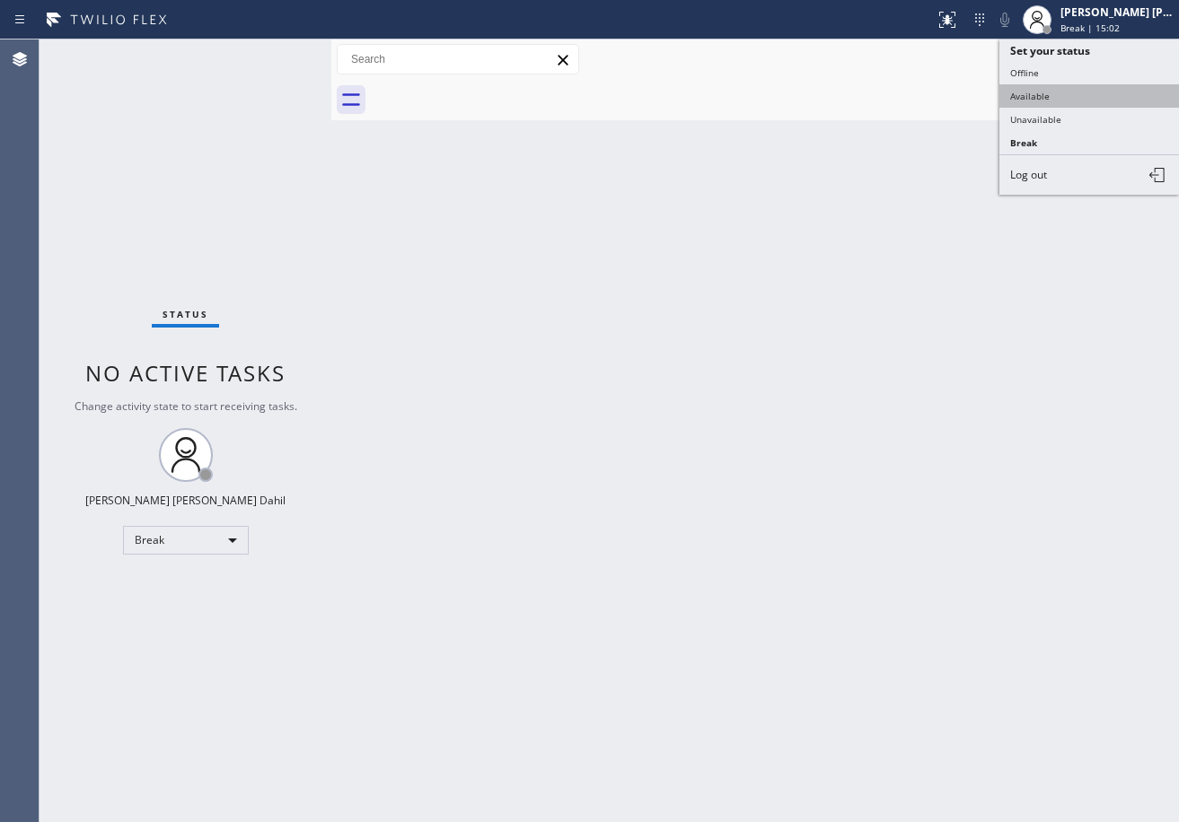
click at [1030, 91] on button "Available" at bounding box center [1089, 95] width 180 height 23
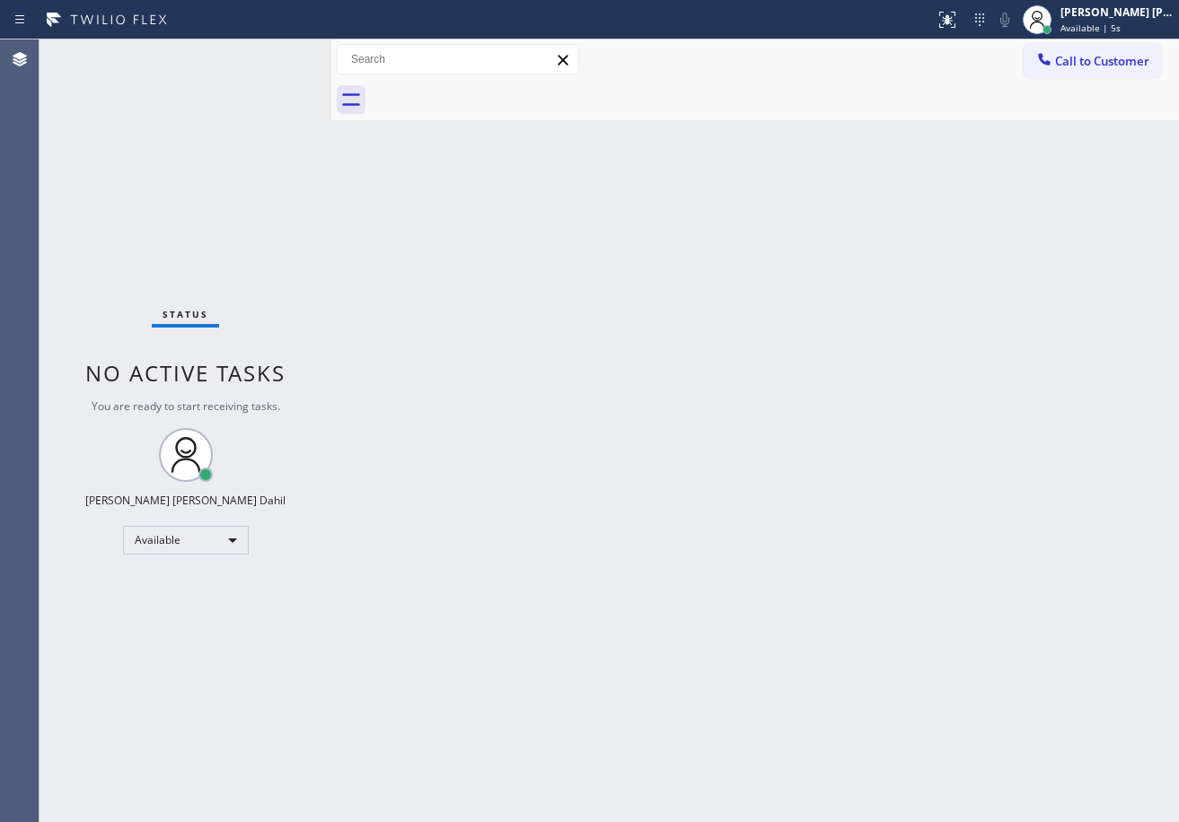
click at [793, 615] on div "Back to Dashboard Change Sender ID Customers Technicians Select a contact Outbo…" at bounding box center [754, 430] width 847 height 783
click at [651, 596] on div "Back to Dashboard Change Sender ID Customers Technicians Select a contact Outbo…" at bounding box center [754, 430] width 847 height 783
click at [989, 597] on div "Back to Dashboard Change Sender ID Customers Technicians Select a contact Outbo…" at bounding box center [754, 430] width 847 height 783
drag, startPoint x: 868, startPoint y: 458, endPoint x: 1046, endPoint y: 628, distance: 246.3
click at [926, 499] on div "Back to Dashboard Change Sender ID Customers Technicians Select a contact Outbo…" at bounding box center [754, 430] width 847 height 783
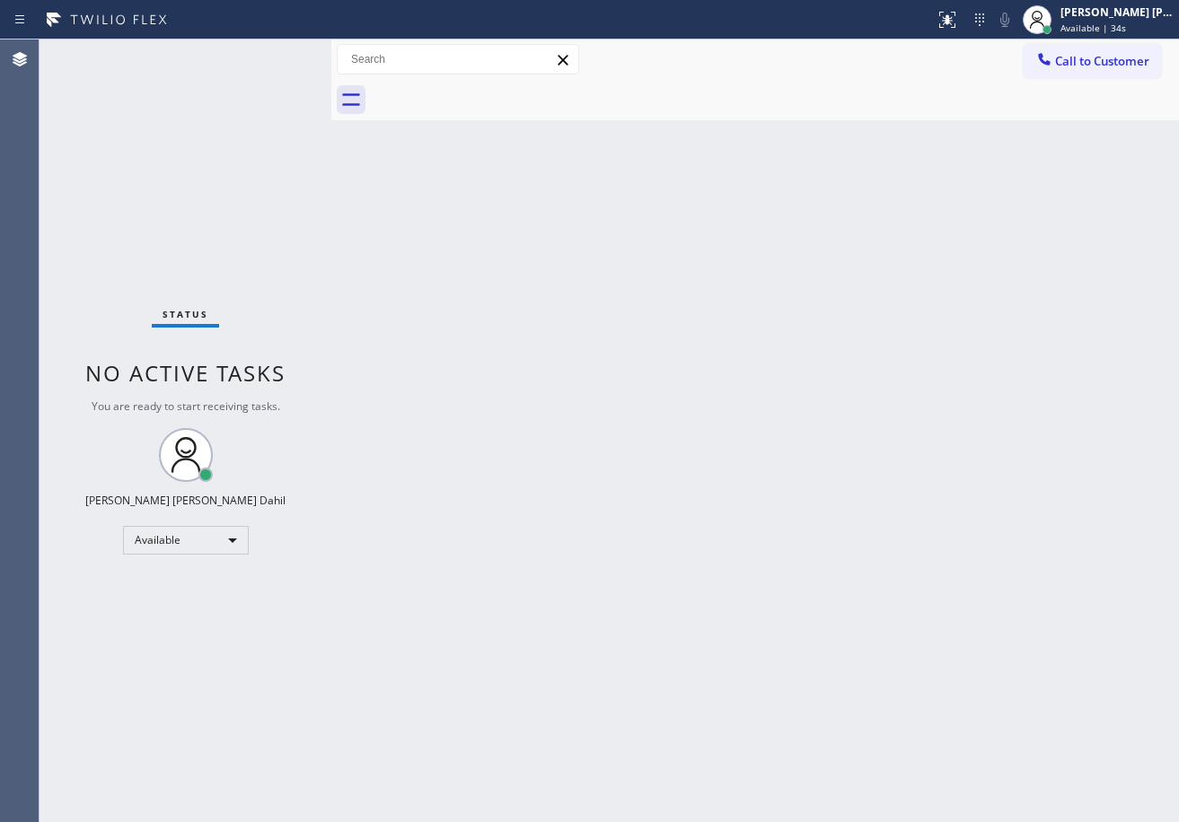
drag, startPoint x: 944, startPoint y: 615, endPoint x: 953, endPoint y: 649, distance: 35.3
click at [945, 624] on div "Back to Dashboard Change Sender ID Customers Technicians Select a contact Outbo…" at bounding box center [754, 430] width 847 height 783
click at [250, 121] on div "Status No active tasks You are ready to start receiving tasks. [PERSON_NAME] [P…" at bounding box center [185, 430] width 292 height 783
click at [275, 54] on div "Status No active tasks You are ready to start receiving tasks. [PERSON_NAME] [P…" at bounding box center [185, 430] width 292 height 783
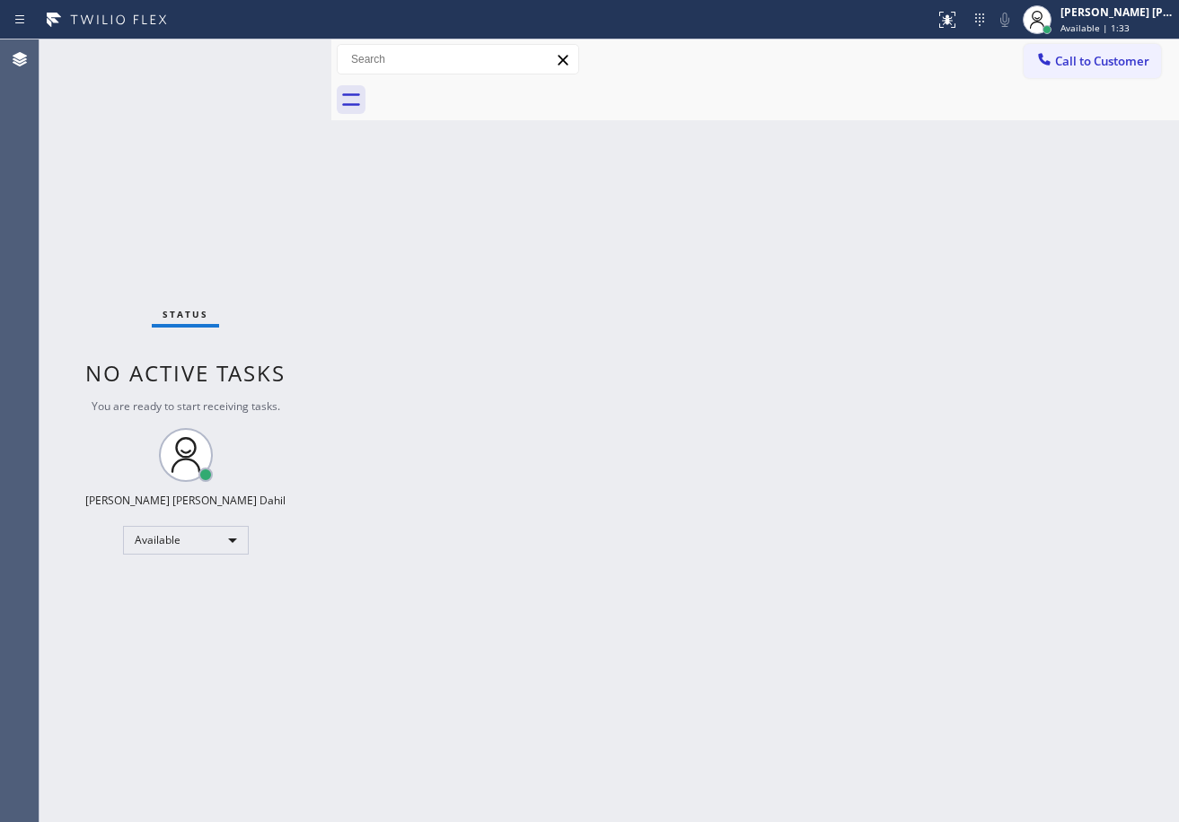
click at [752, 90] on div at bounding box center [775, 100] width 808 height 40
click at [802, 401] on div "Back to Dashboard Change Sender ID Customers Technicians Select a contact Outbo…" at bounding box center [754, 430] width 847 height 783
click at [271, 52] on div "Status No active tasks You are ready to start receiving tasks. [PERSON_NAME] [P…" at bounding box center [185, 430] width 292 height 783
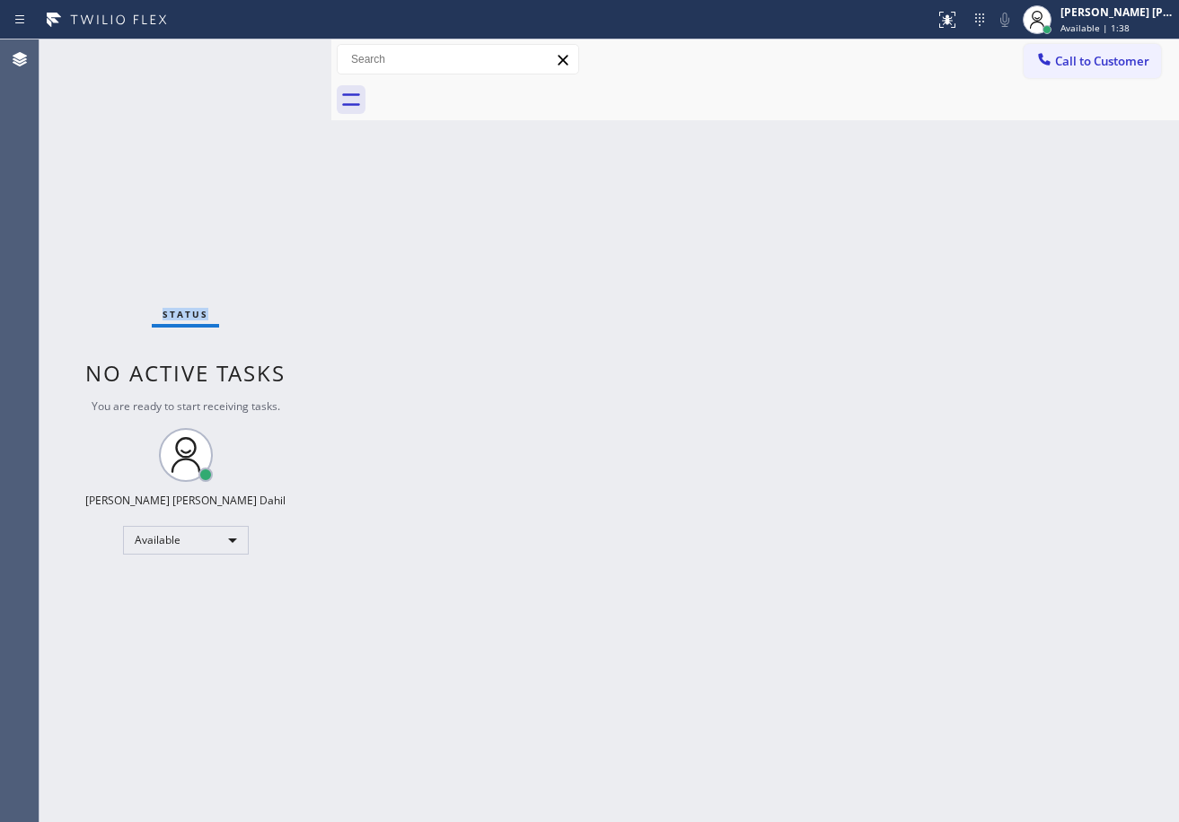
click at [271, 52] on div "Status No active tasks You are ready to start receiving tasks. [PERSON_NAME] [P…" at bounding box center [185, 430] width 292 height 783
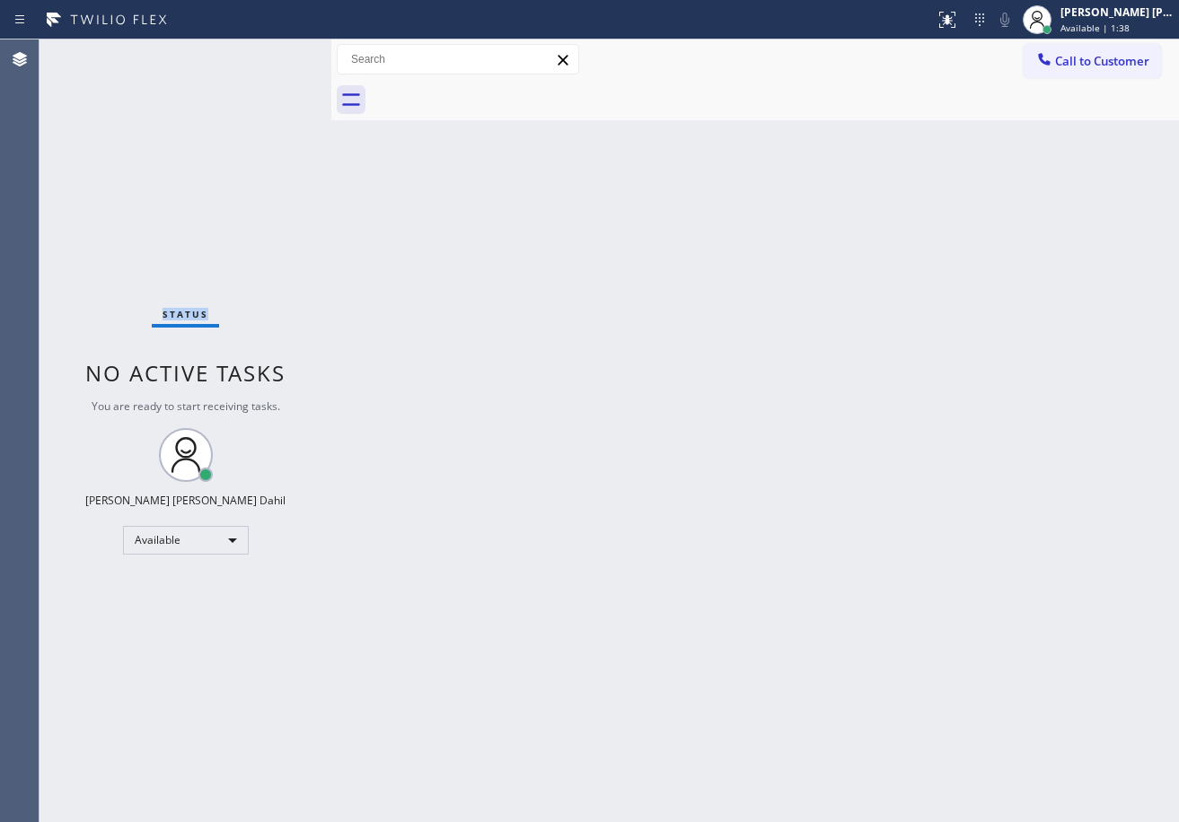
click at [271, 52] on div "Status No active tasks You are ready to start receiving tasks. [PERSON_NAME] [P…" at bounding box center [185, 430] width 292 height 783
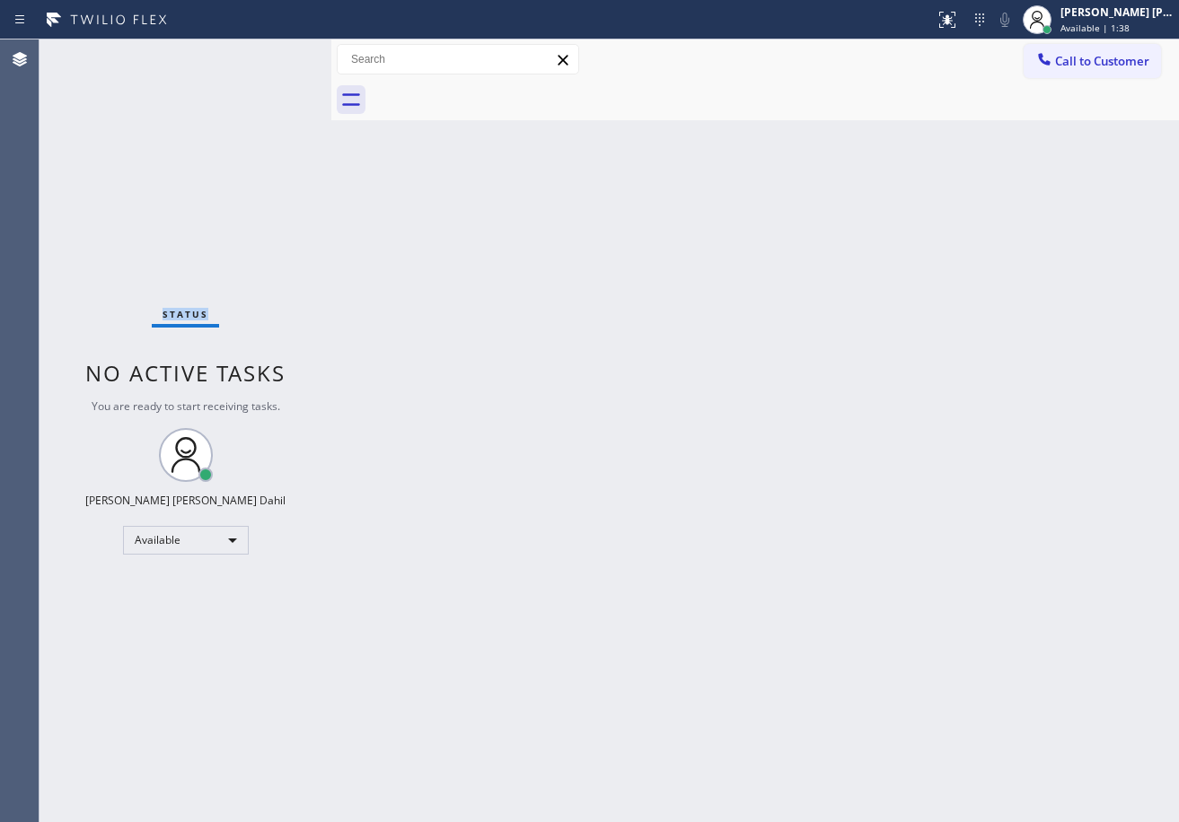
click at [271, 52] on div "Status No active tasks You are ready to start receiving tasks. [PERSON_NAME] [P…" at bounding box center [185, 430] width 292 height 783
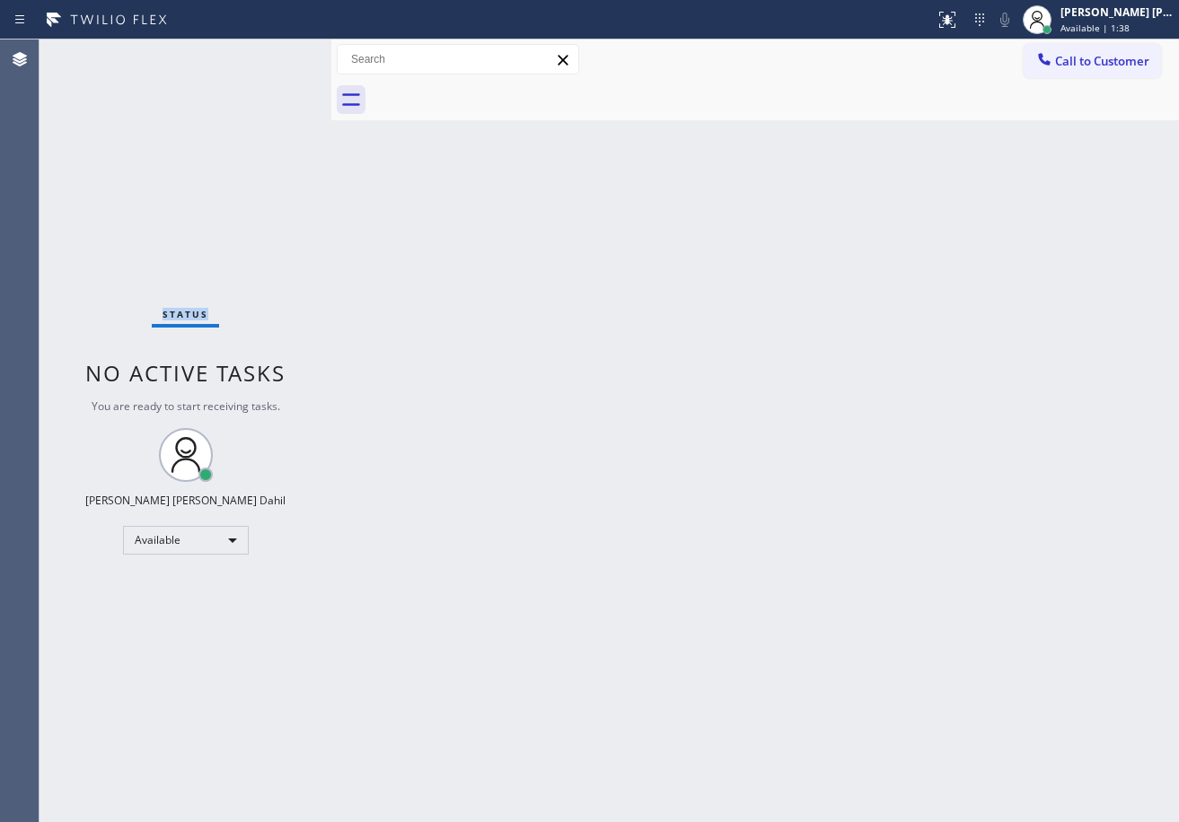
click at [271, 52] on div "Status No active tasks You are ready to start receiving tasks. [PERSON_NAME] [P…" at bounding box center [185, 430] width 292 height 783
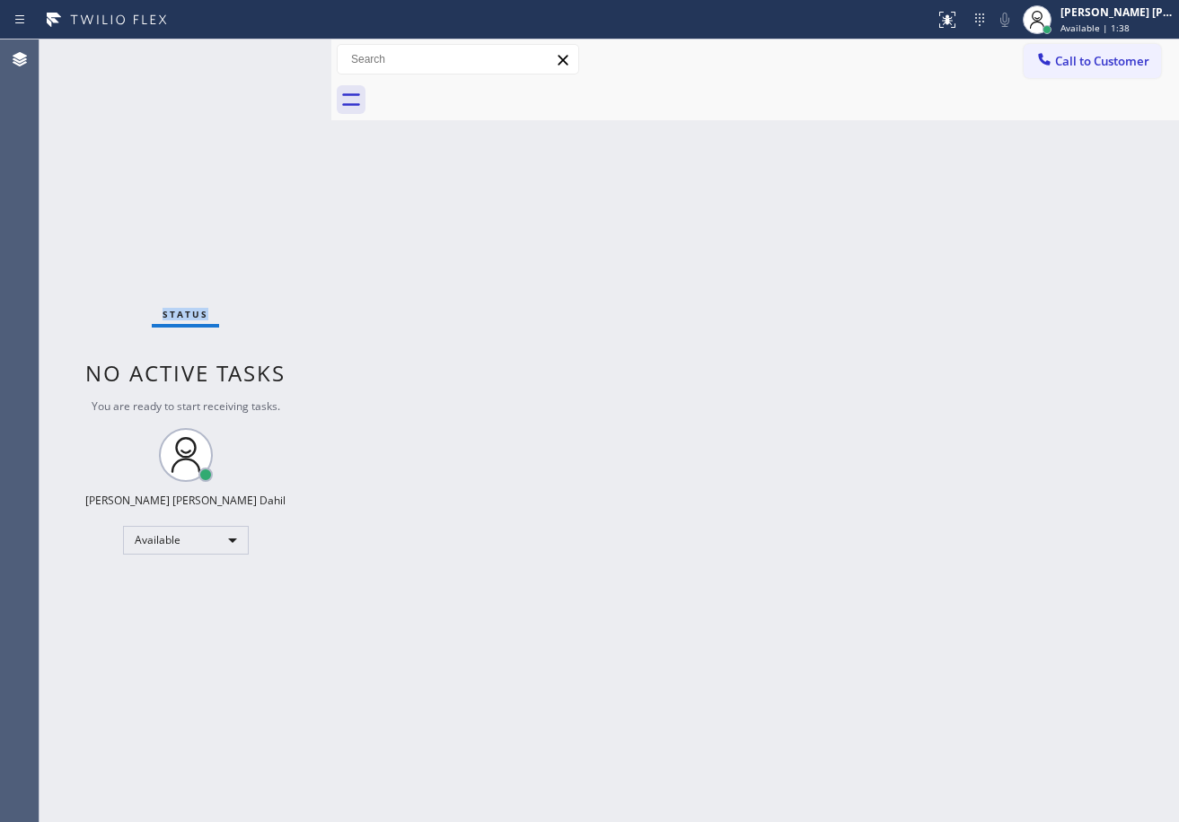
click at [271, 52] on div "Status No active tasks You are ready to start receiving tasks. [PERSON_NAME] [P…" at bounding box center [185, 430] width 292 height 783
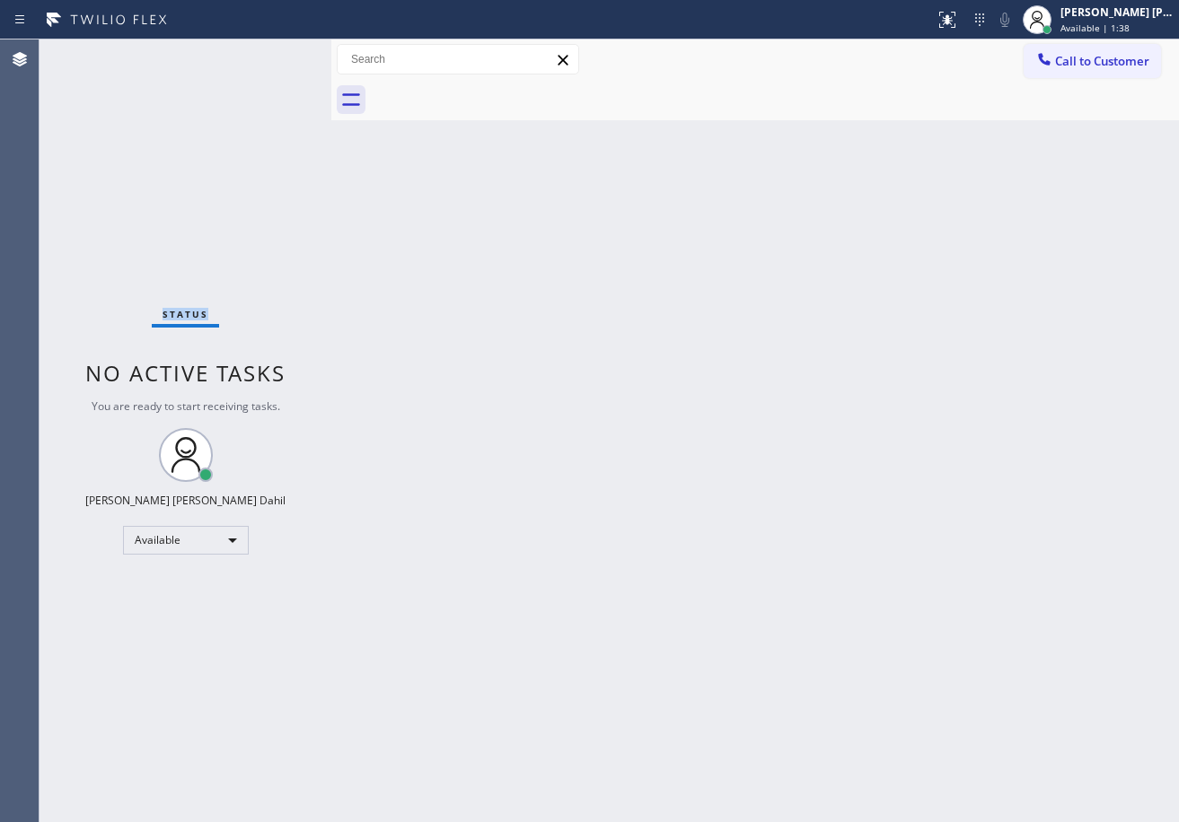
click at [271, 52] on div "Status No active tasks You are ready to start receiving tasks. [PERSON_NAME] [P…" at bounding box center [185, 430] width 292 height 783
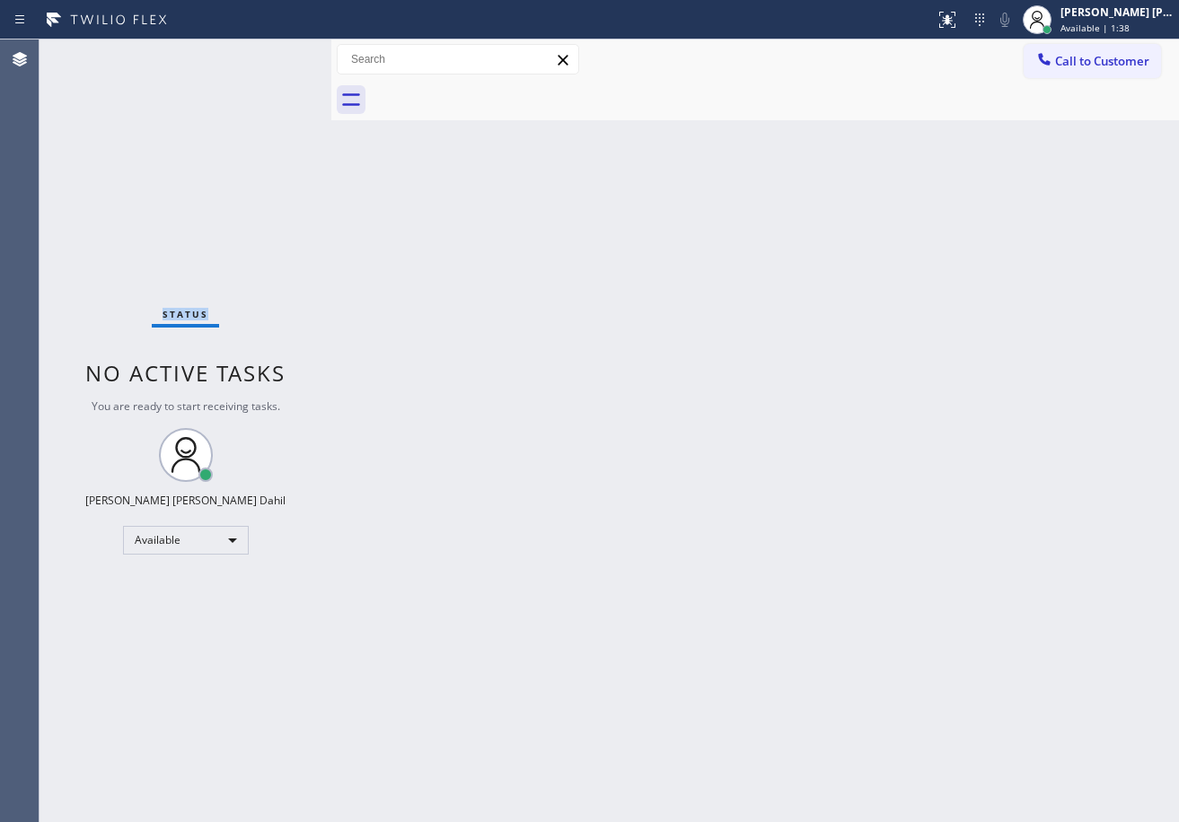
click at [271, 52] on div "Status No active tasks You are ready to start receiving tasks. [PERSON_NAME] [P…" at bounding box center [185, 430] width 292 height 783
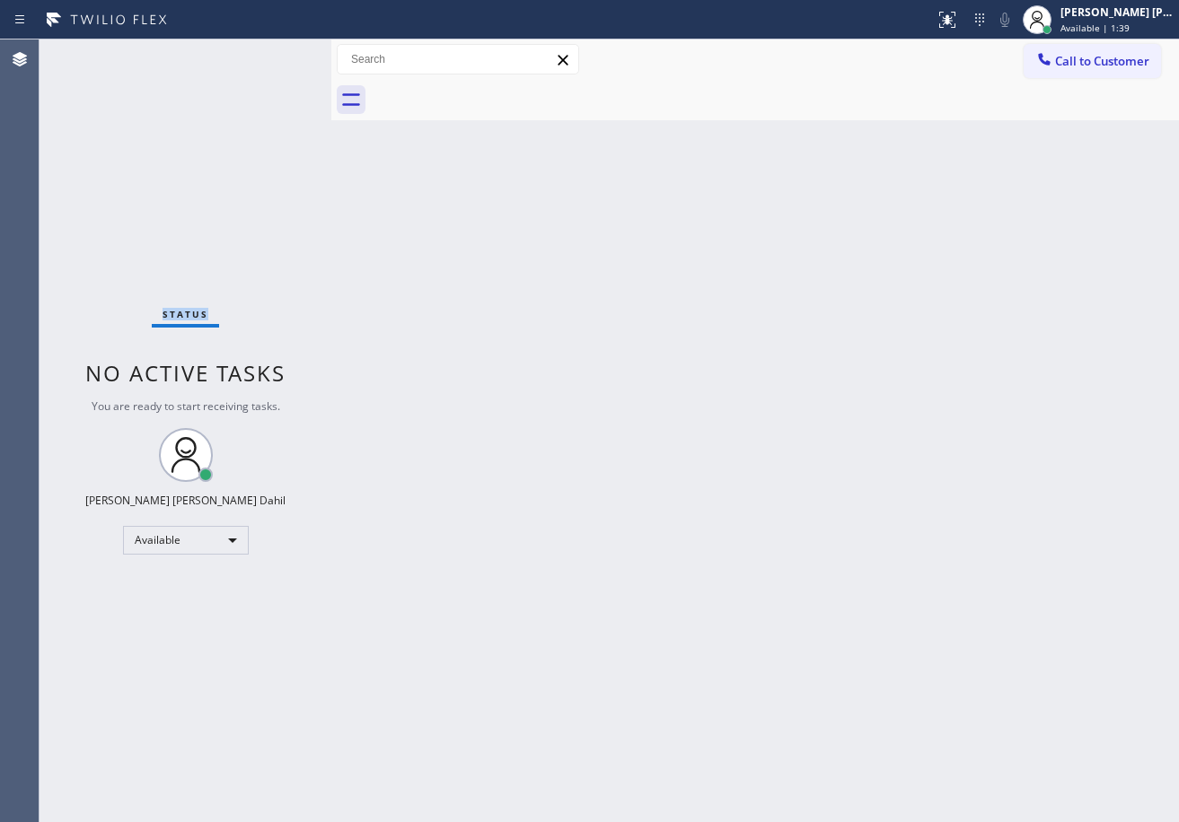
click at [271, 52] on div "Status No active tasks You are ready to start receiving tasks. [PERSON_NAME] [P…" at bounding box center [185, 430] width 292 height 783
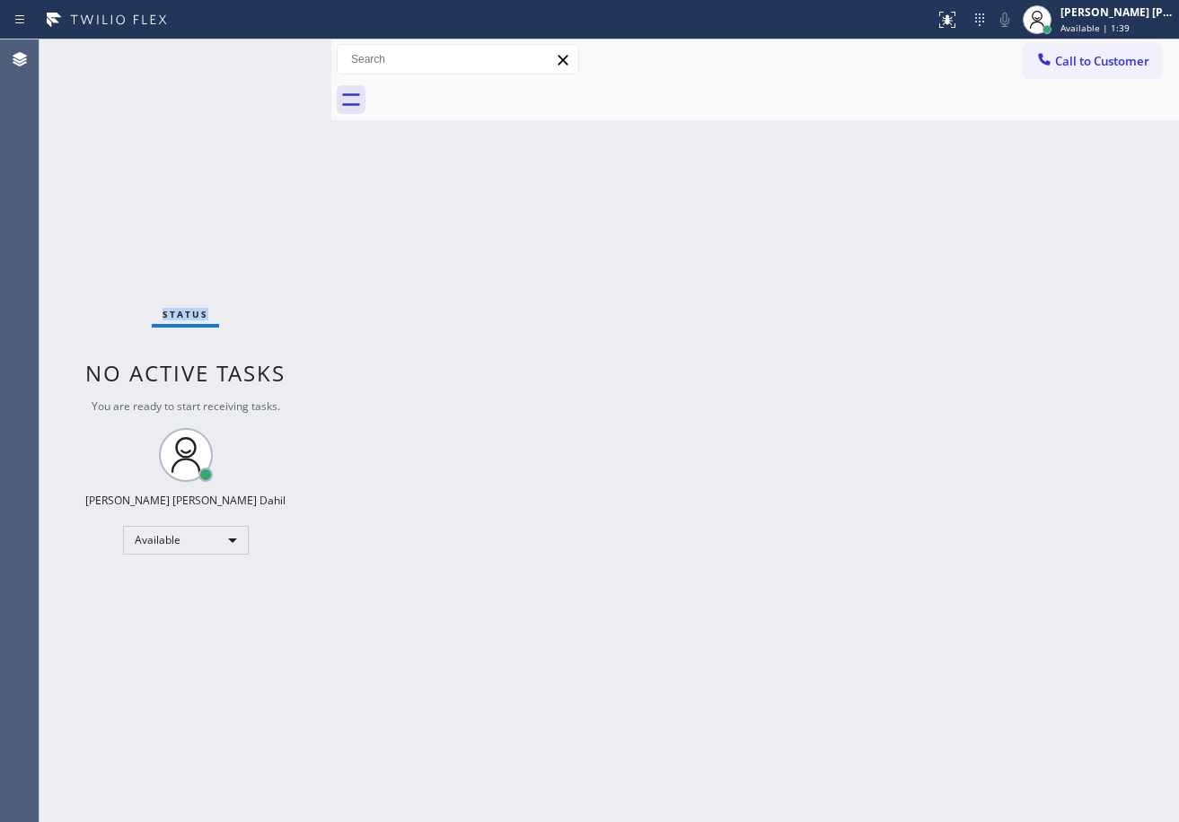
click at [271, 52] on div "Status No active tasks You are ready to start receiving tasks. [PERSON_NAME] [P…" at bounding box center [185, 430] width 292 height 783
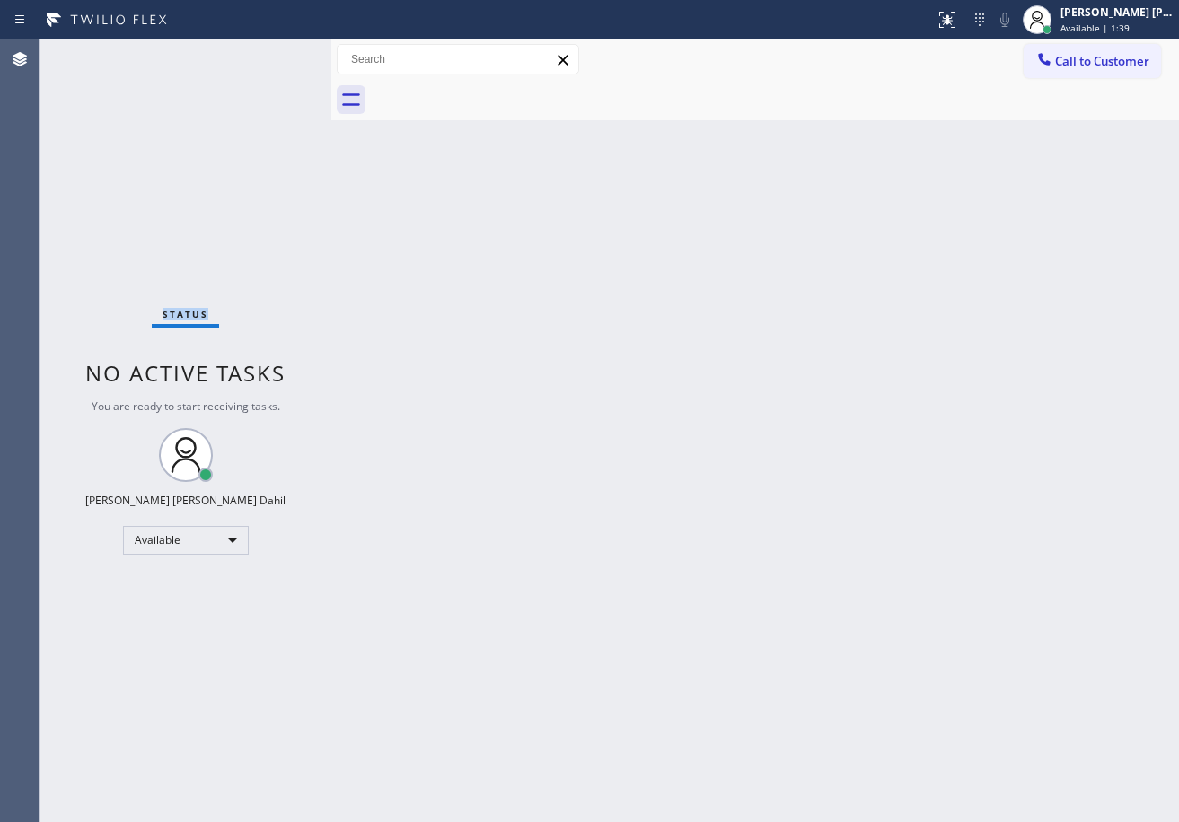
click at [271, 52] on div "Status No active tasks You are ready to start receiving tasks. [PERSON_NAME] [P…" at bounding box center [185, 430] width 292 height 783
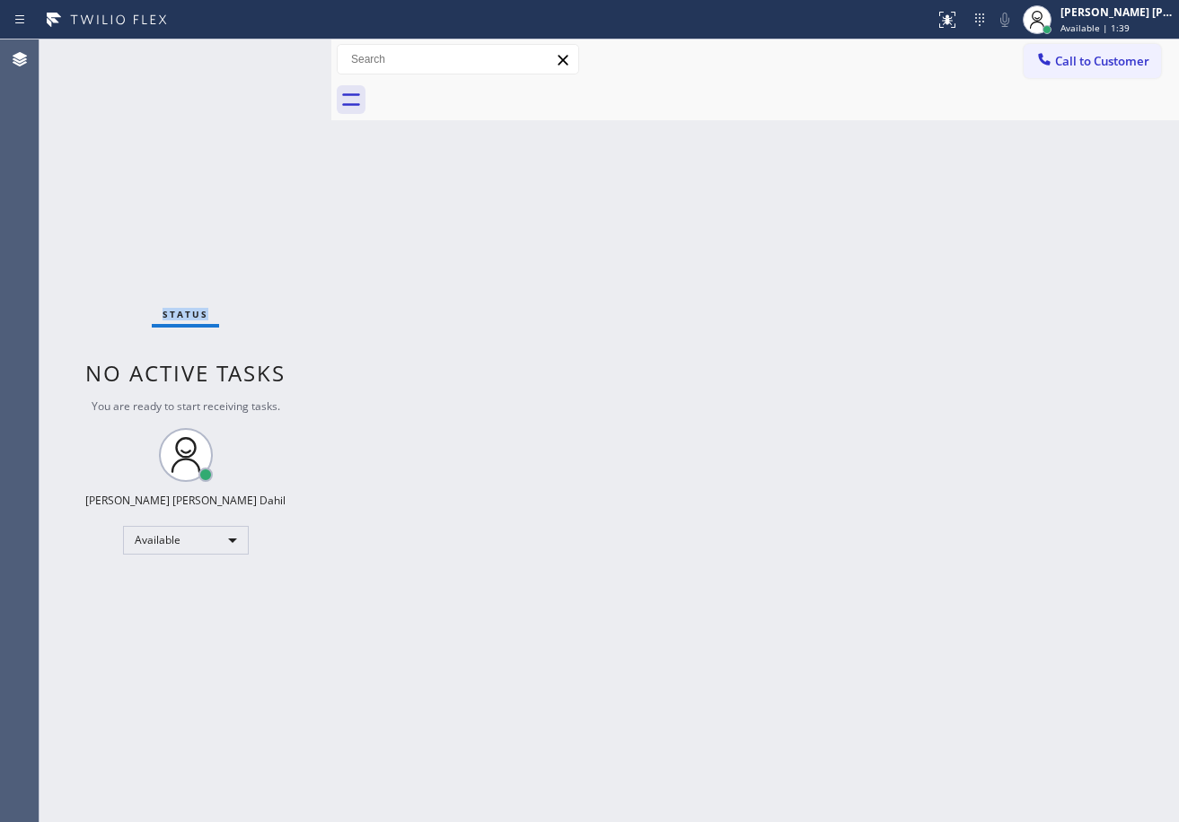
click at [271, 52] on div "Status No active tasks You are ready to start receiving tasks. [PERSON_NAME] [P…" at bounding box center [185, 430] width 292 height 783
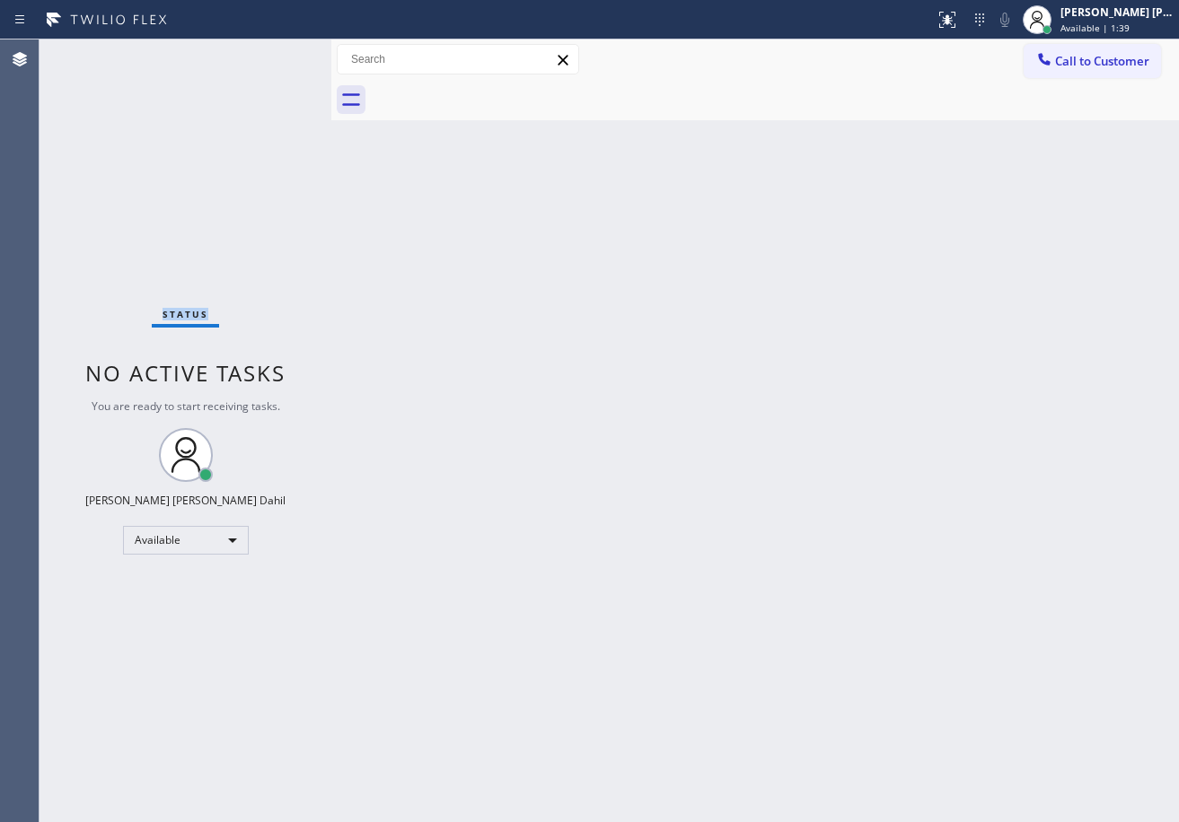
click at [271, 52] on div "Status No active tasks You are ready to start receiving tasks. [PERSON_NAME] [P…" at bounding box center [185, 430] width 292 height 783
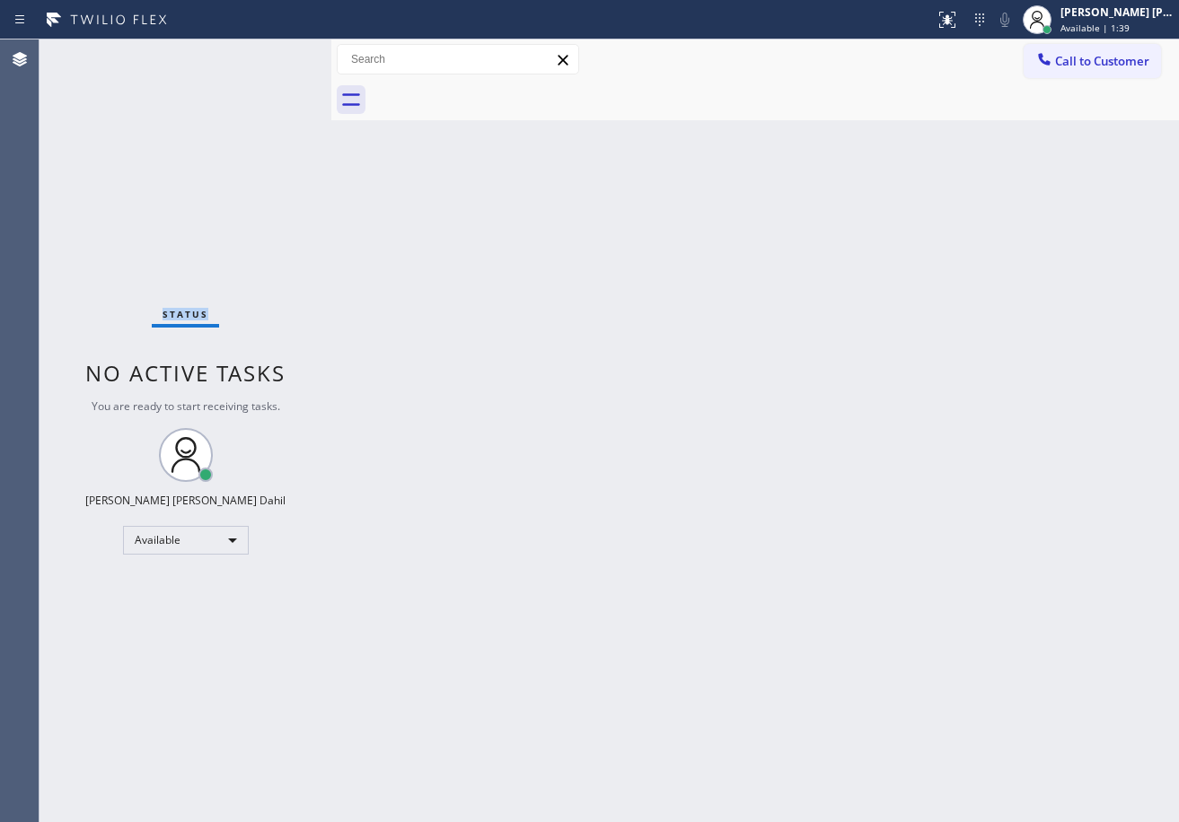
click at [271, 52] on div "Status No active tasks You are ready to start receiving tasks. [PERSON_NAME] [P…" at bounding box center [185, 430] width 292 height 783
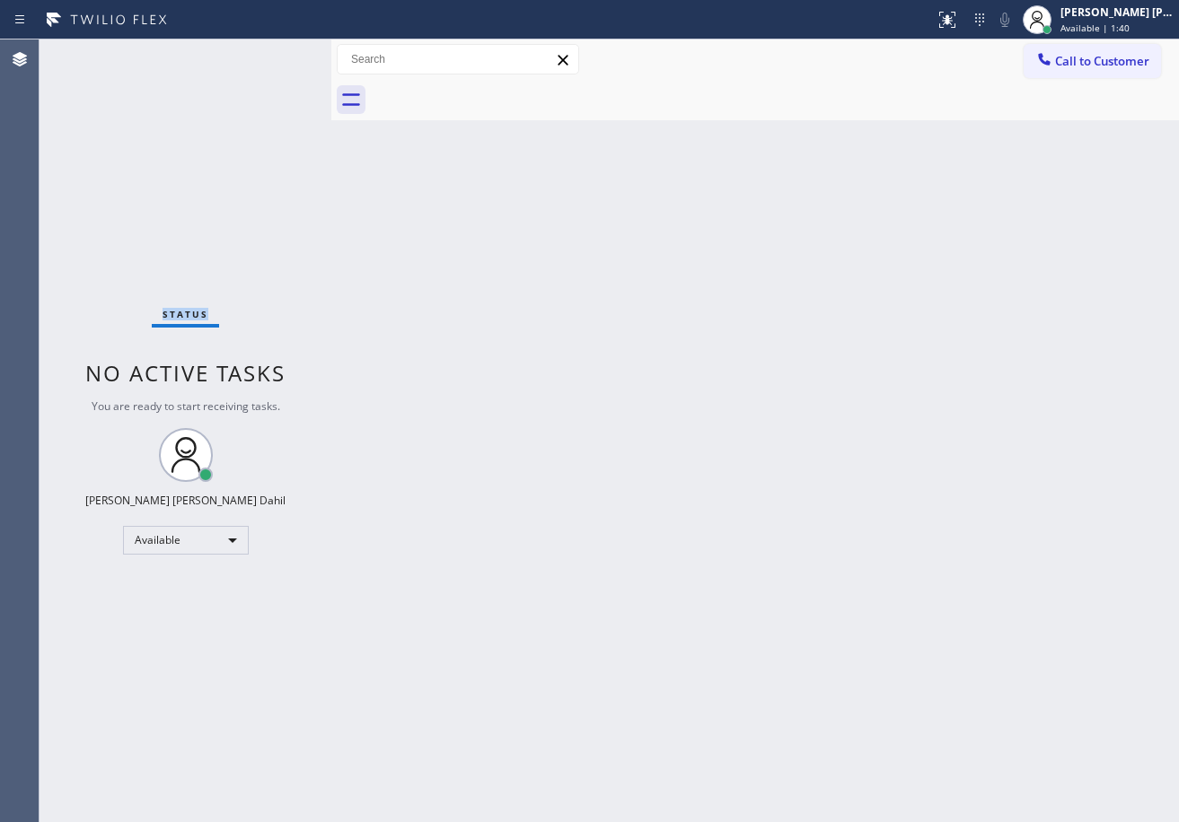
click at [271, 52] on div "Status No active tasks You are ready to start receiving tasks. [PERSON_NAME] [P…" at bounding box center [185, 430] width 292 height 783
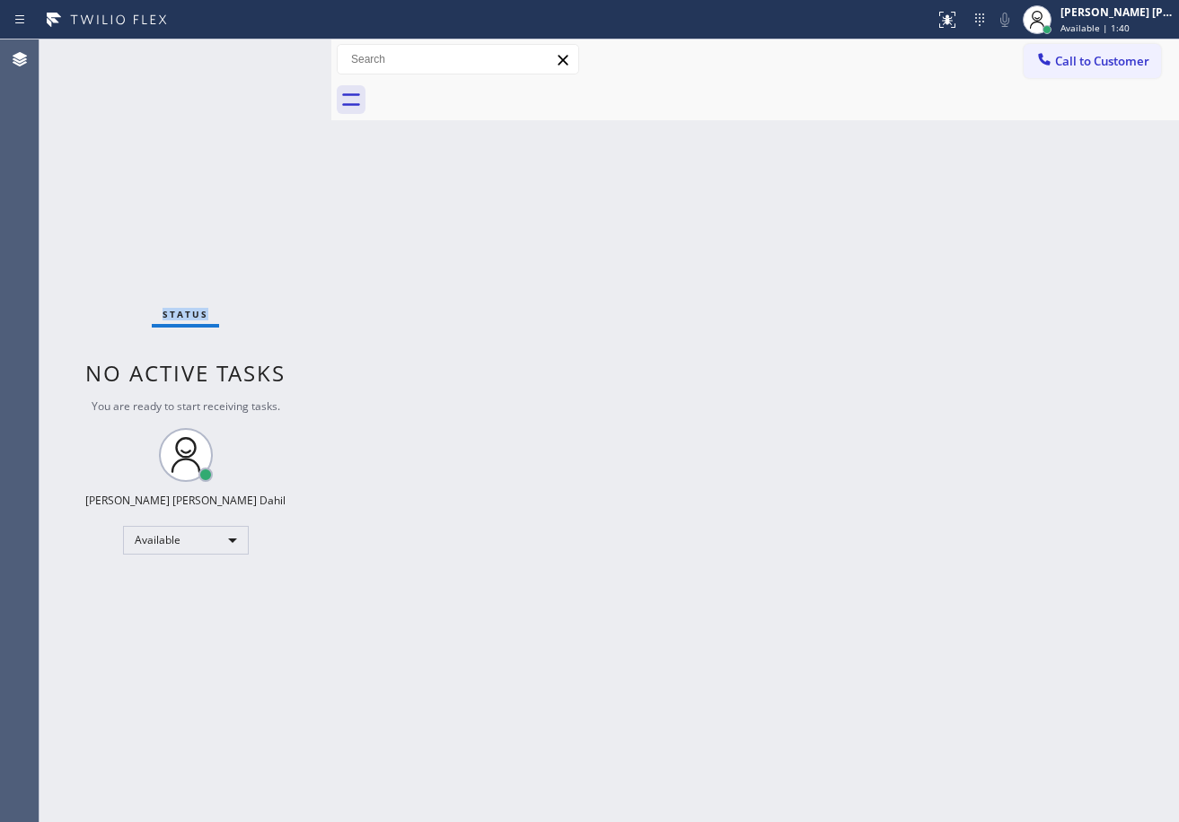
click at [271, 52] on div "Status No active tasks You are ready to start receiving tasks. [PERSON_NAME] [P…" at bounding box center [185, 430] width 292 height 783
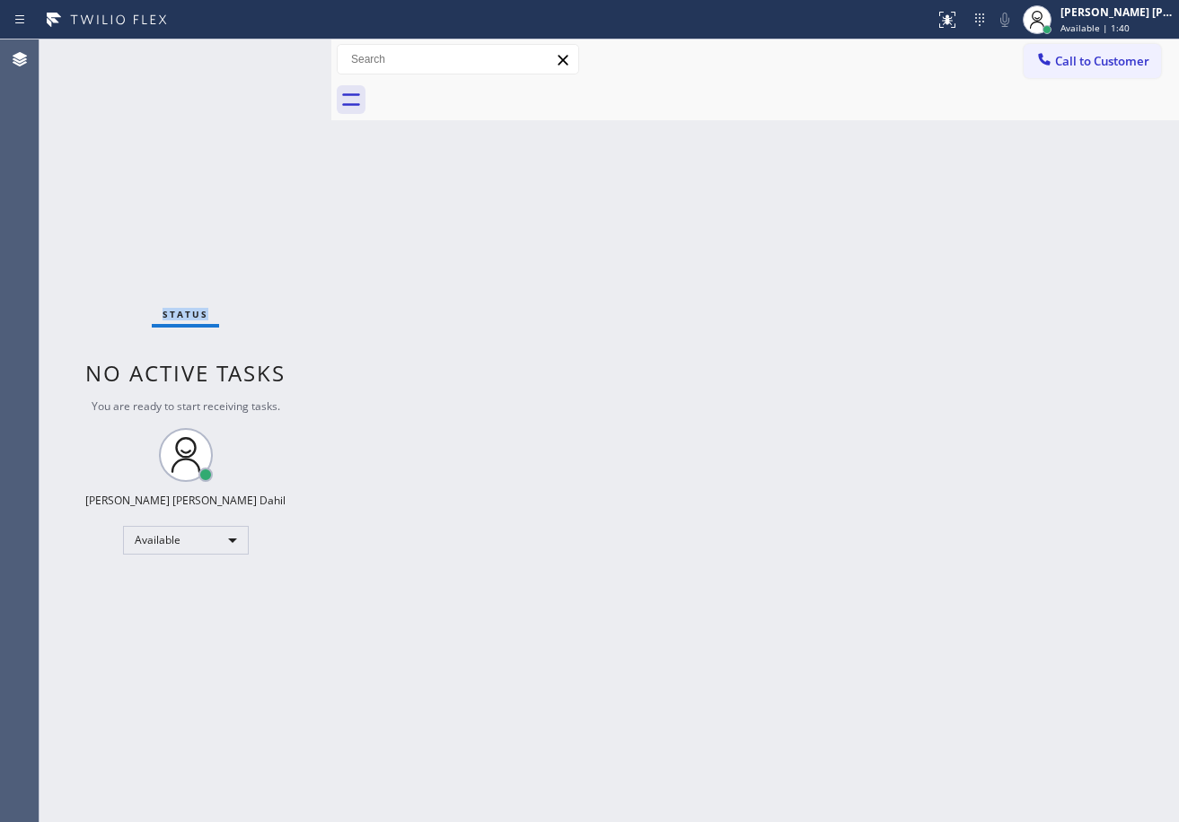
click at [271, 52] on div "Status No active tasks You are ready to start receiving tasks. [PERSON_NAME] [P…" at bounding box center [185, 430] width 292 height 783
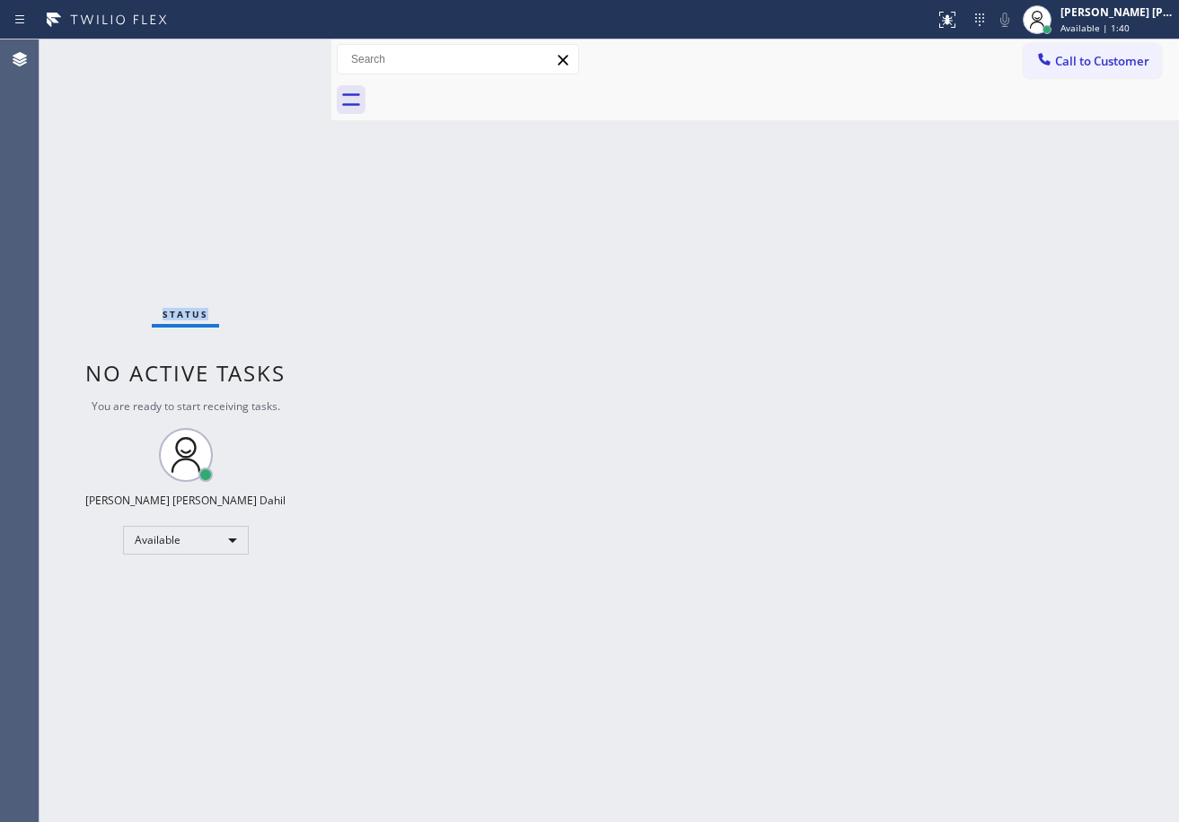
click at [271, 52] on div "Status No active tasks You are ready to start receiving tasks. [PERSON_NAME] [P…" at bounding box center [185, 430] width 292 height 783
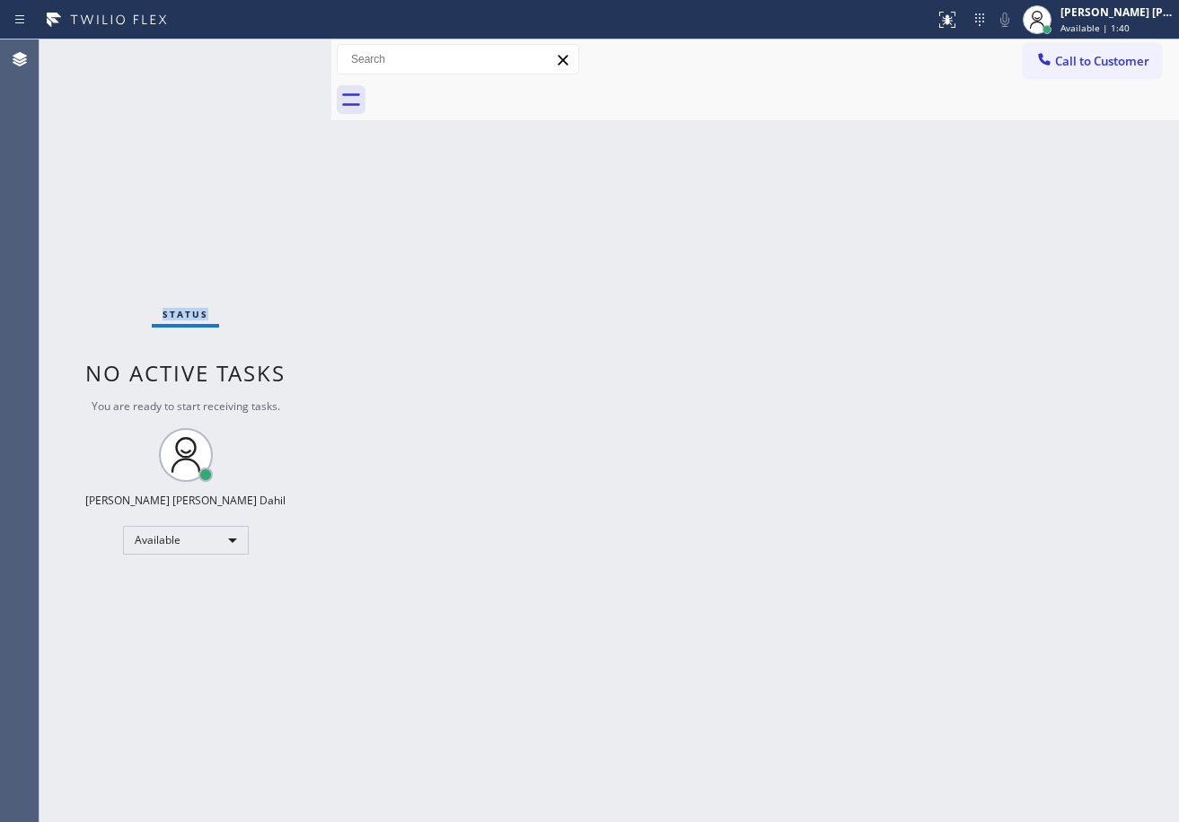
click at [271, 52] on div "Status No active tasks You are ready to start receiving tasks. [PERSON_NAME] [P…" at bounding box center [185, 430] width 292 height 783
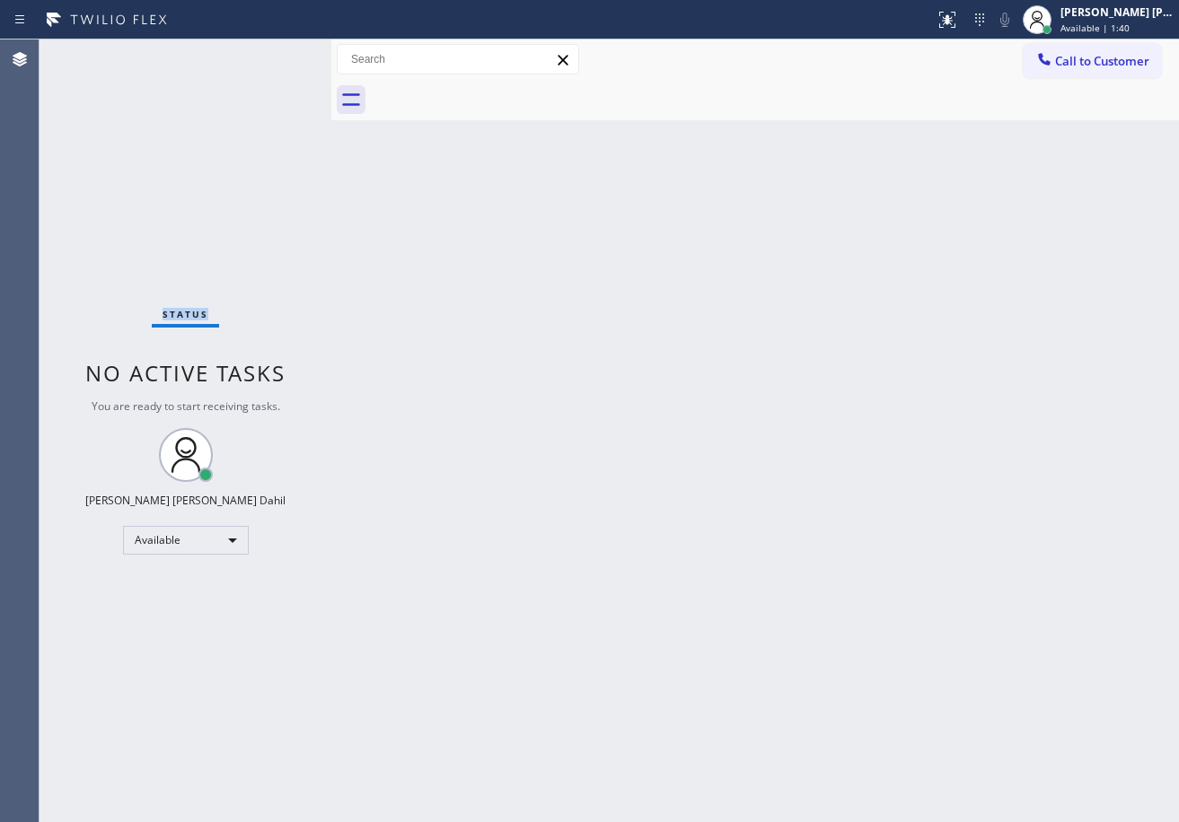
click at [271, 52] on div "Status No active tasks You are ready to start receiving tasks. [PERSON_NAME] [P…" at bounding box center [185, 430] width 292 height 783
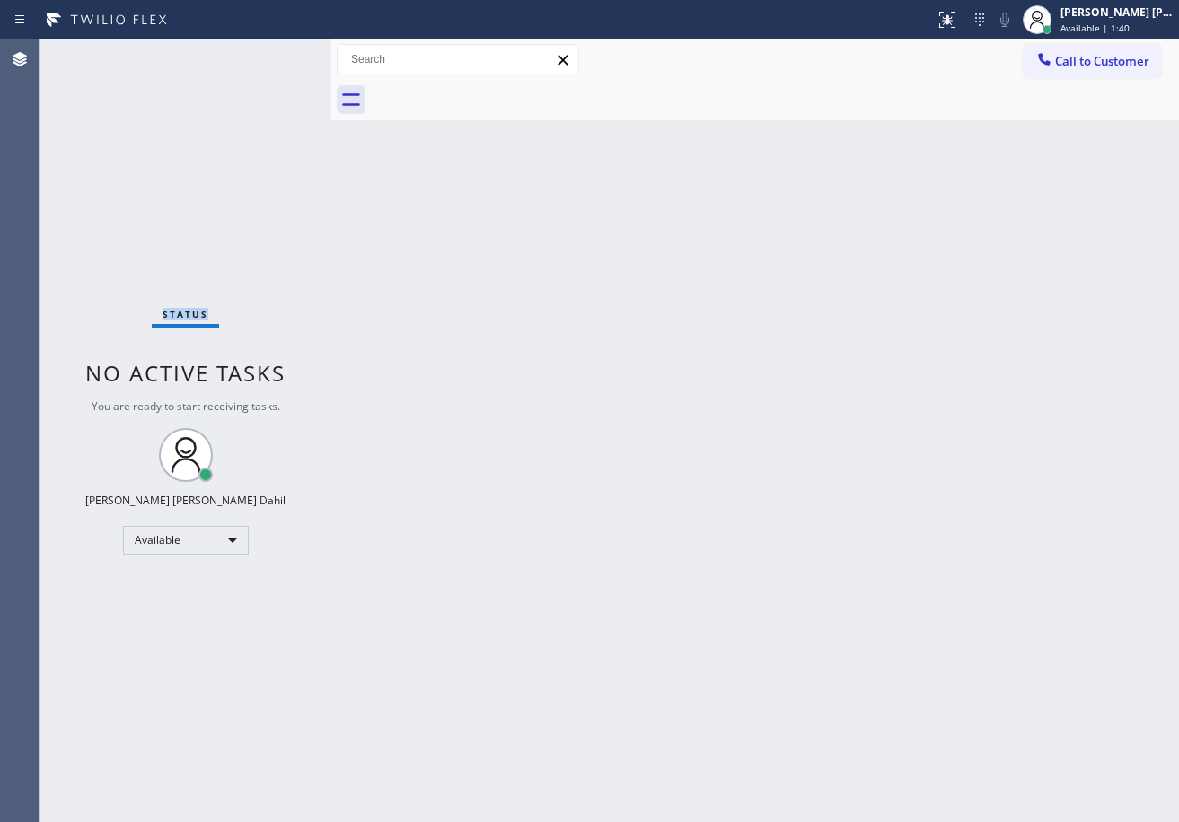
click at [271, 52] on div "Status No active tasks You are ready to start receiving tasks. [PERSON_NAME] [P…" at bounding box center [185, 430] width 292 height 783
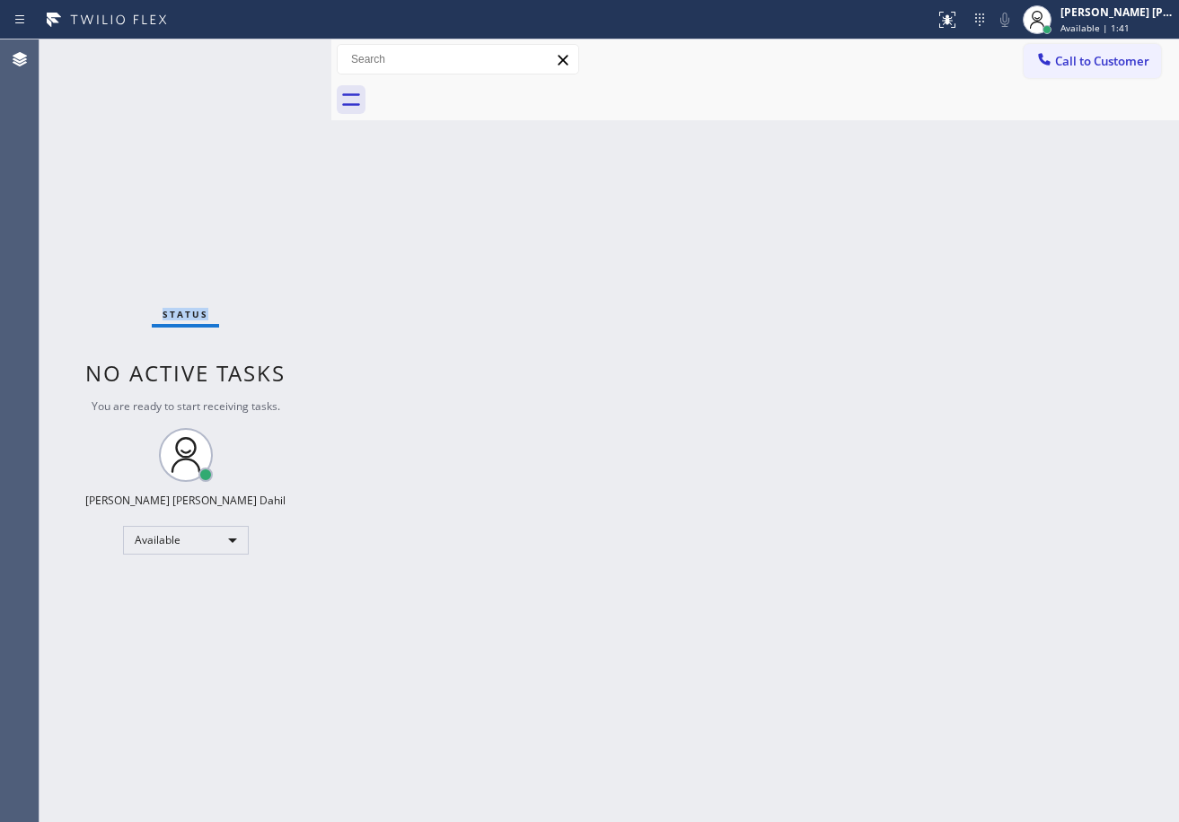
click at [271, 52] on div "Status No active tasks You are ready to start receiving tasks. [PERSON_NAME] [P…" at bounding box center [185, 430] width 292 height 783
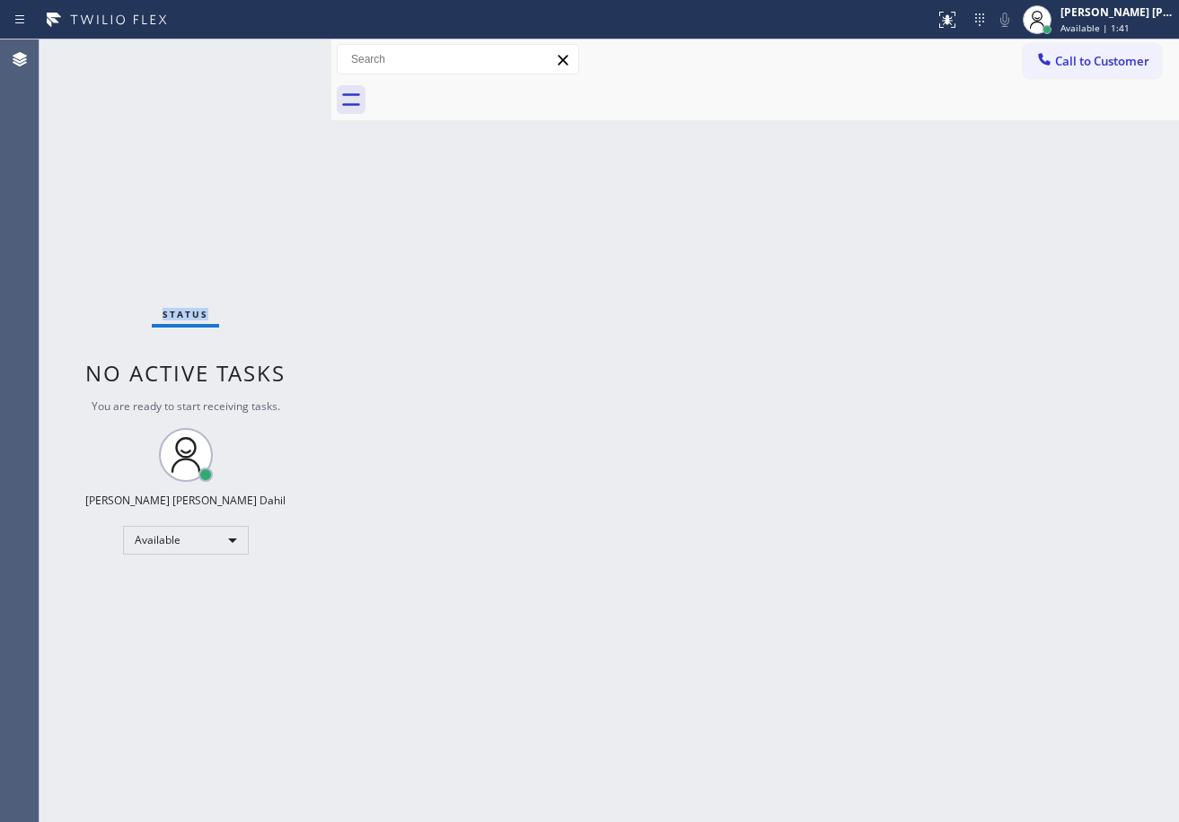
click at [271, 52] on div "Status No active tasks You are ready to start receiving tasks. [PERSON_NAME] [P…" at bounding box center [185, 430] width 292 height 783
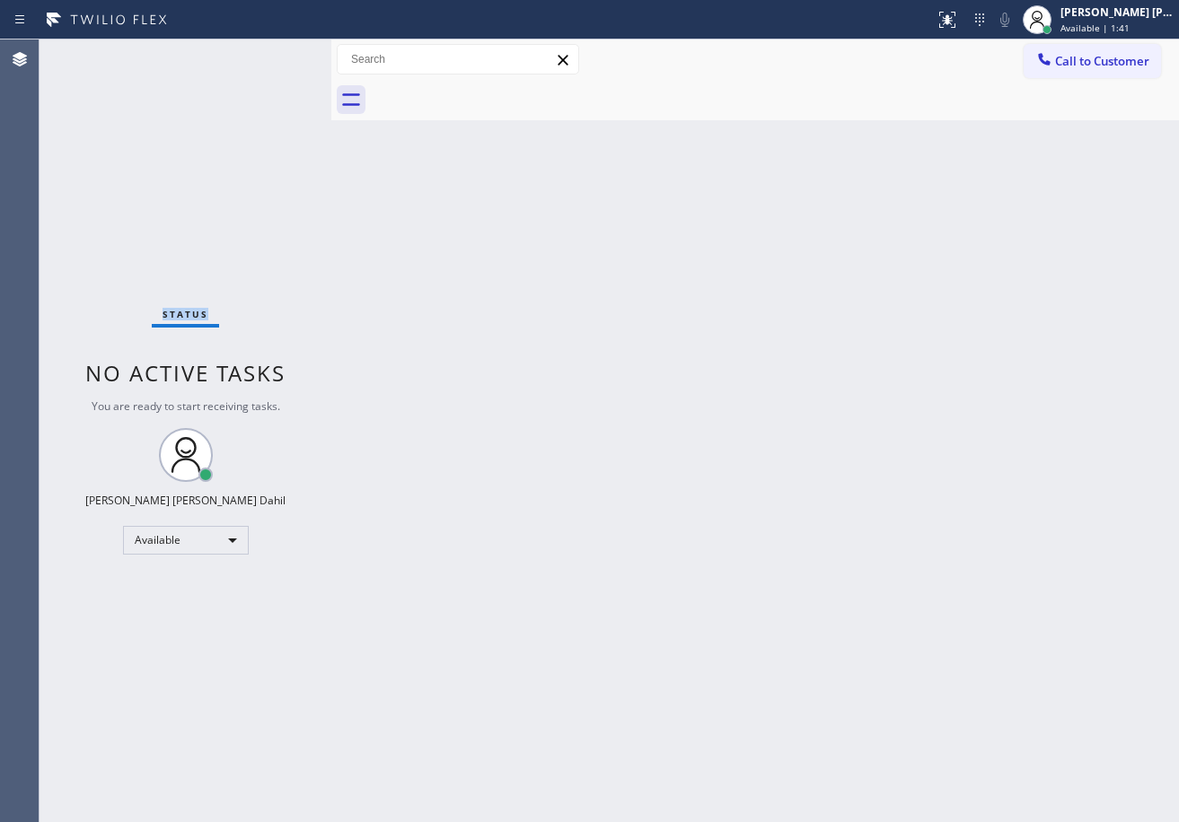
click at [271, 52] on div "Status No active tasks You are ready to start receiving tasks. [PERSON_NAME] [P…" at bounding box center [185, 430] width 292 height 783
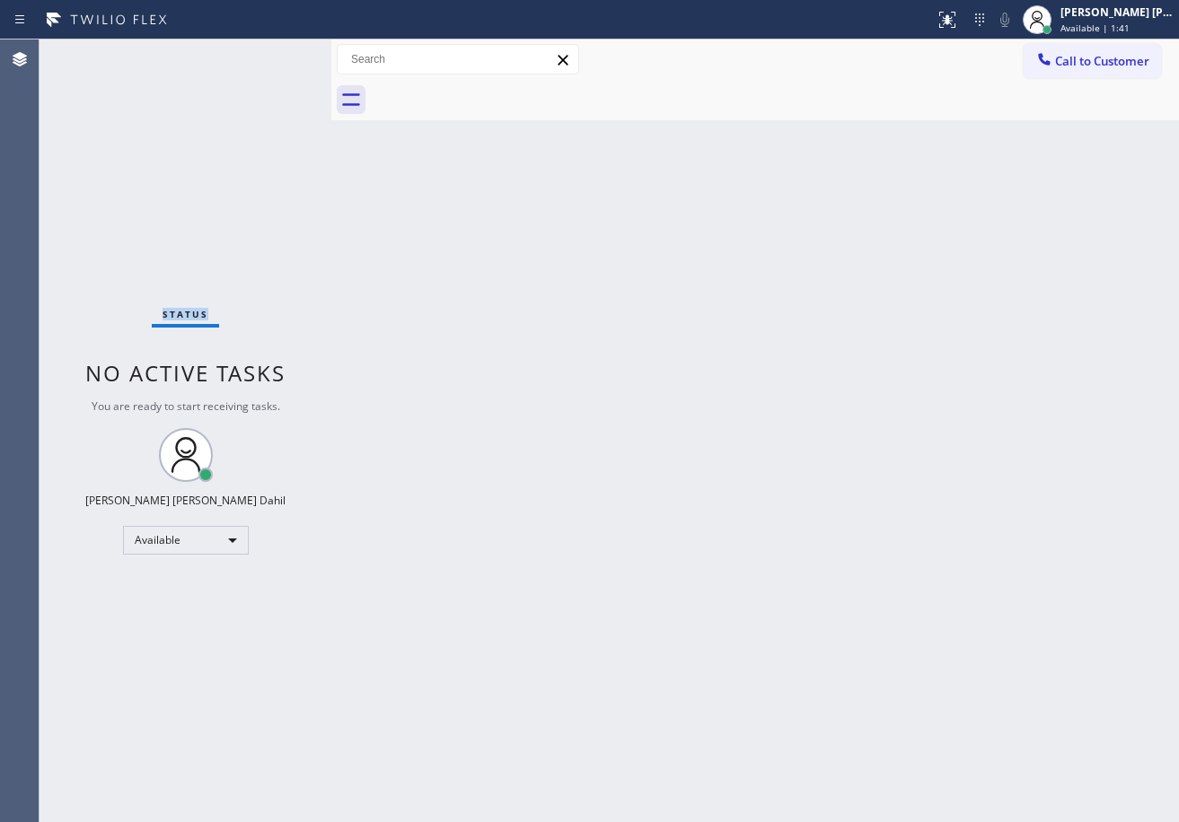
click at [271, 52] on div "Status No active tasks You are ready to start receiving tasks. [PERSON_NAME] [P…" at bounding box center [185, 430] width 292 height 783
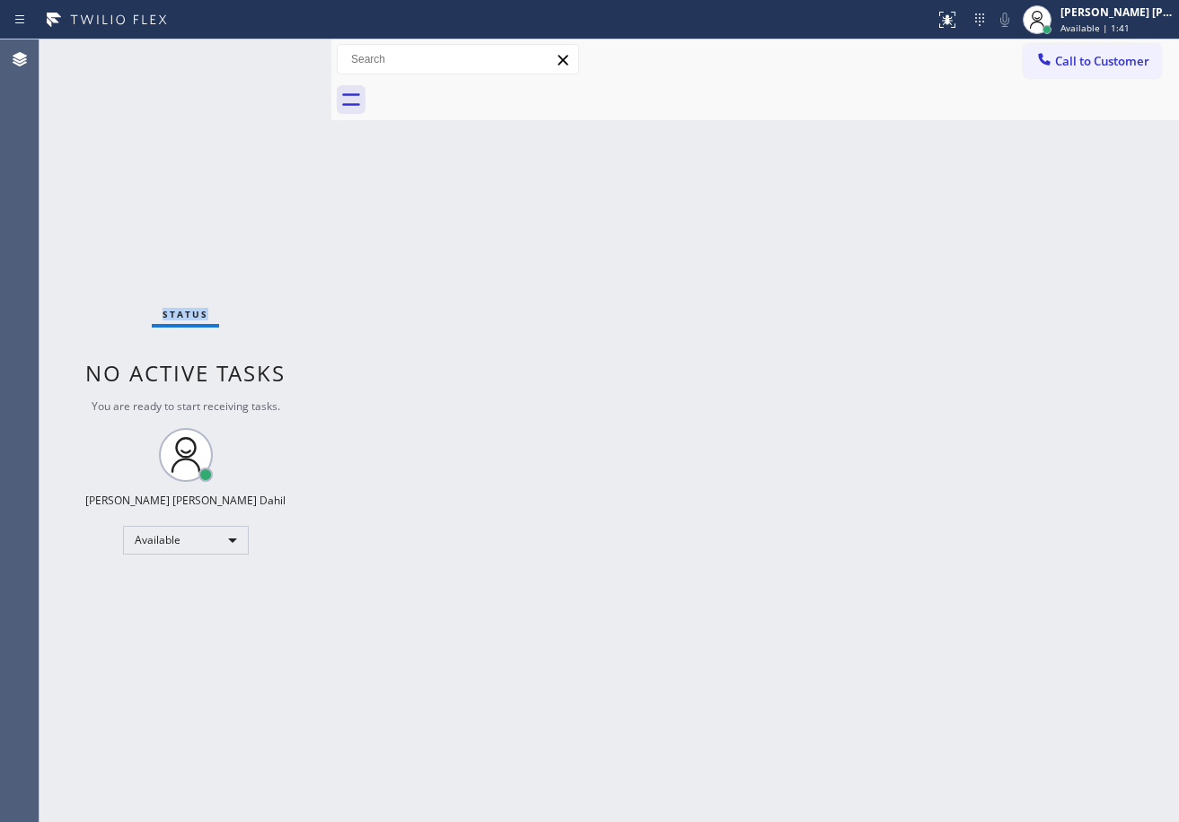
click at [271, 52] on div "Status No active tasks You are ready to start receiving tasks. [PERSON_NAME] [P…" at bounding box center [185, 430] width 292 height 783
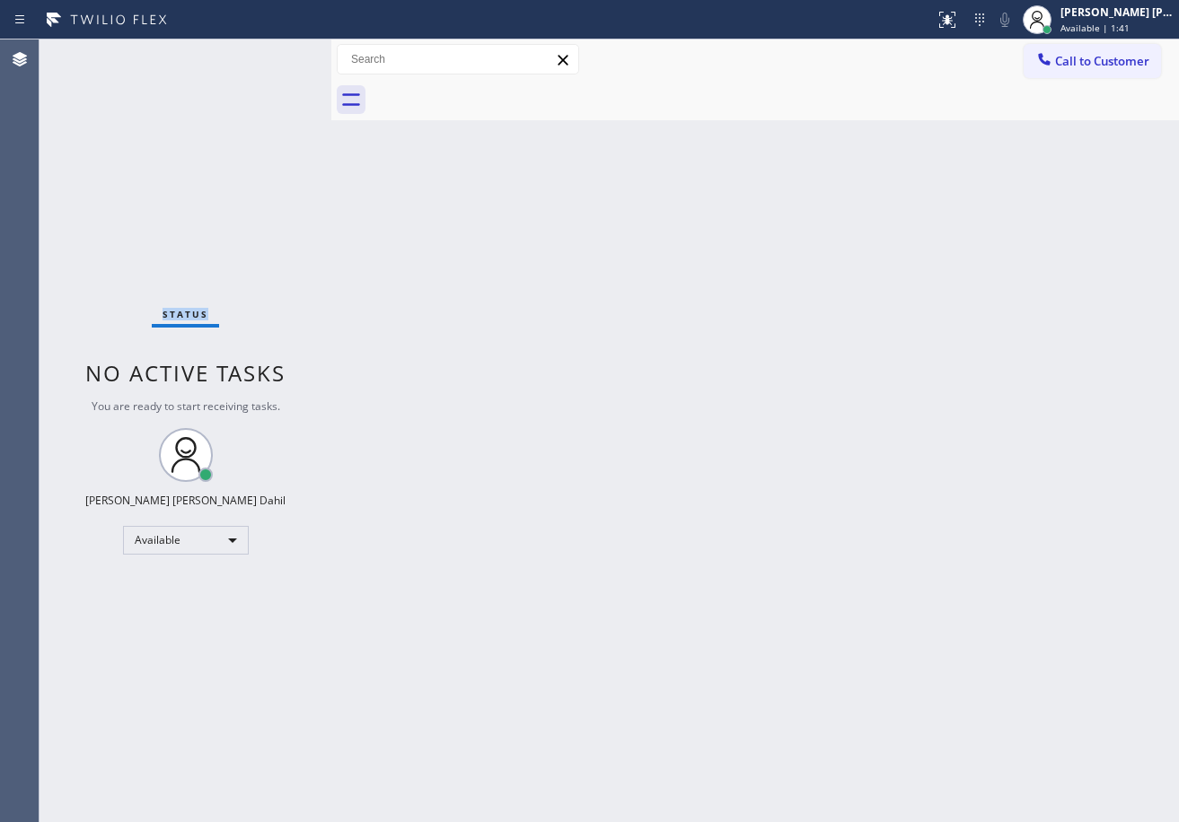
click at [271, 52] on div "Status No active tasks You are ready to start receiving tasks. [PERSON_NAME] [P…" at bounding box center [185, 430] width 292 height 783
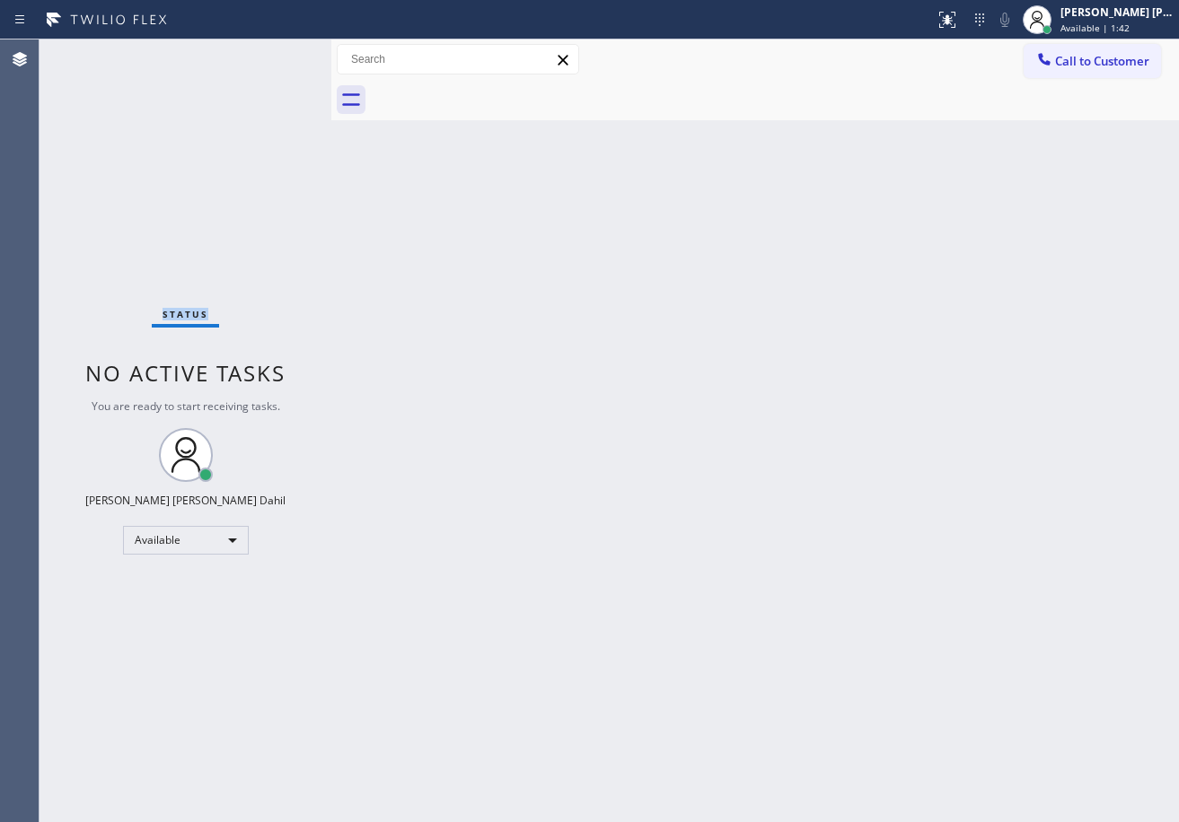
click at [271, 52] on div "Status No active tasks You are ready to start receiving tasks. [PERSON_NAME] [P…" at bounding box center [185, 430] width 292 height 783
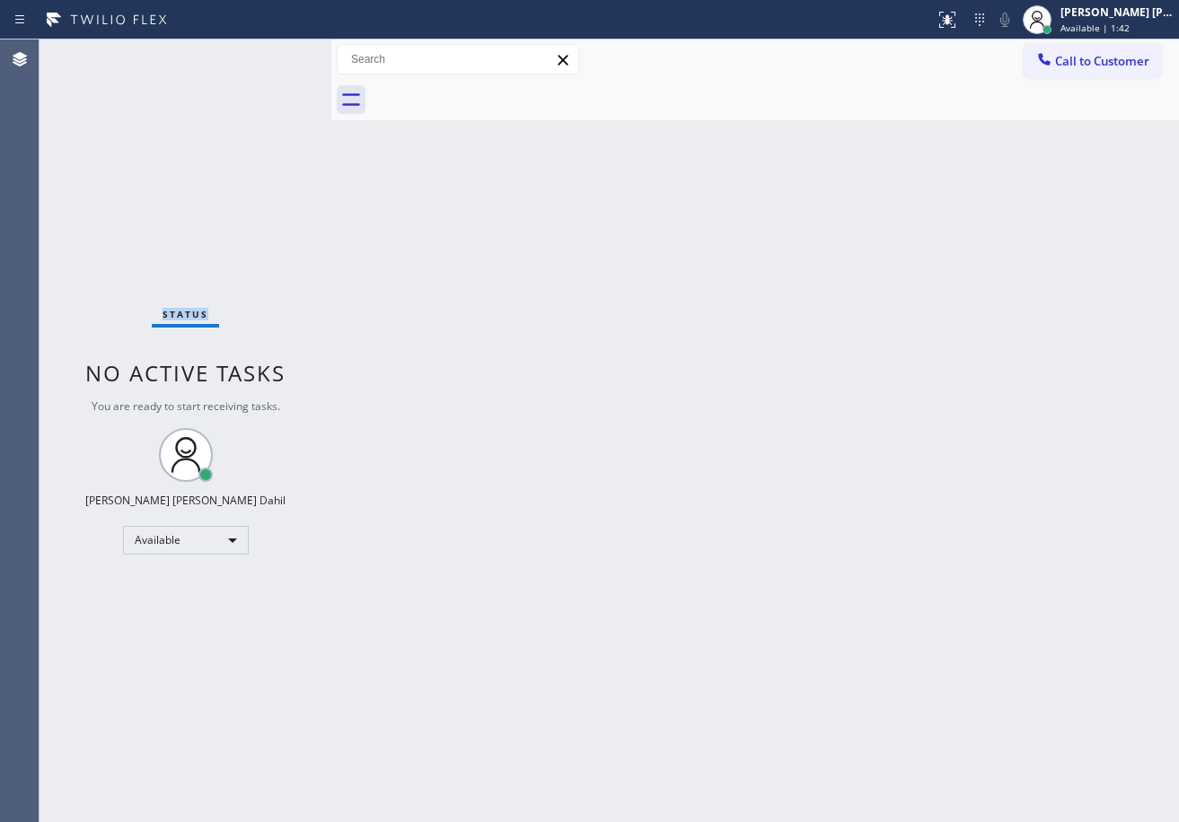
click at [271, 52] on div "Status No active tasks You are ready to start receiving tasks. [PERSON_NAME] [P…" at bounding box center [185, 430] width 292 height 783
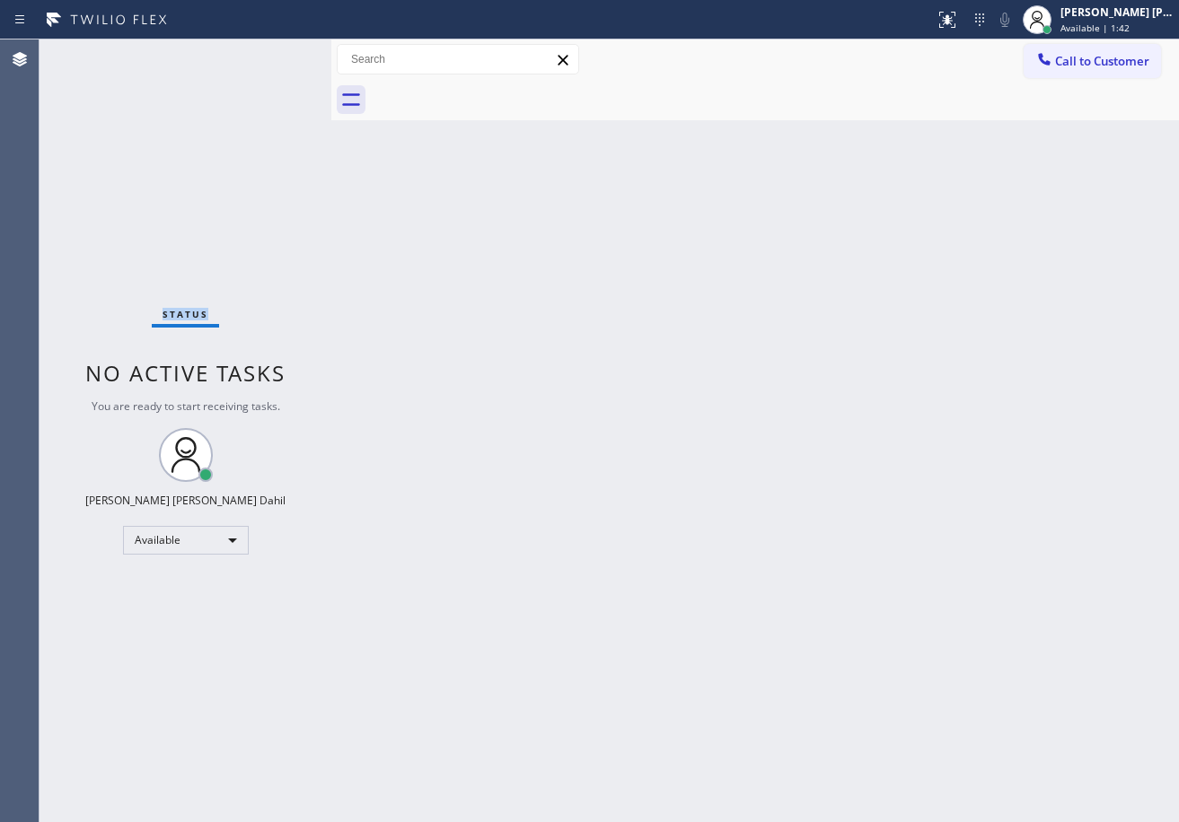
click at [271, 52] on div "Status No active tasks You are ready to start receiving tasks. [PERSON_NAME] [P…" at bounding box center [185, 430] width 292 height 783
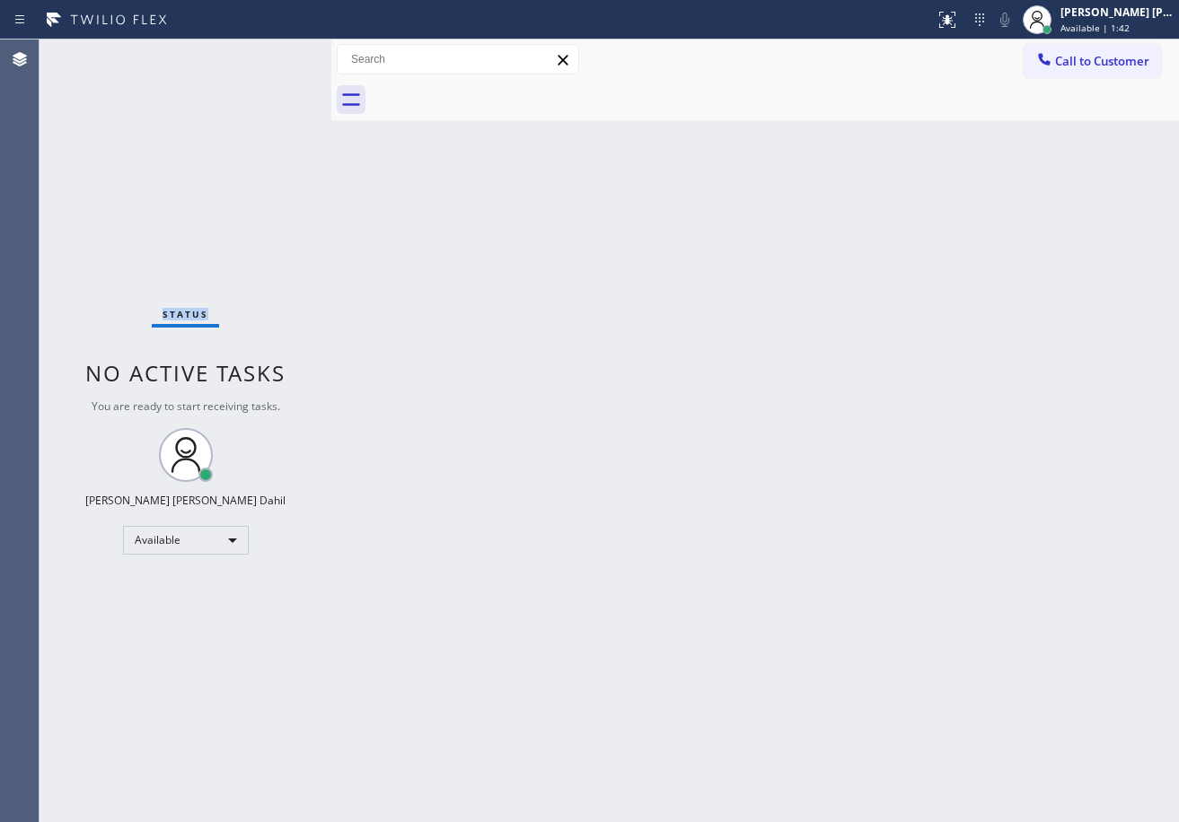
click at [271, 52] on div "Status No active tasks You are ready to start receiving tasks. [PERSON_NAME] [P…" at bounding box center [185, 430] width 292 height 783
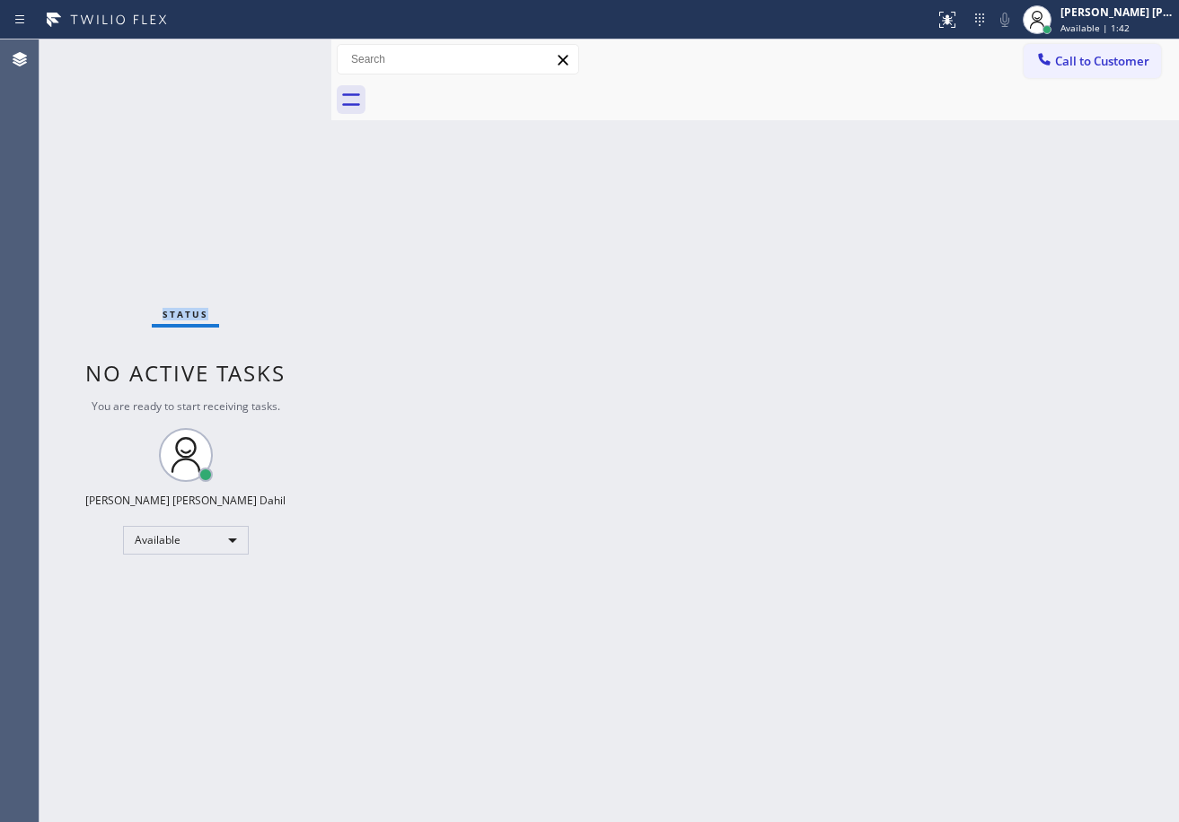
click at [271, 52] on div "Status No active tasks You are ready to start receiving tasks. [PERSON_NAME] [P…" at bounding box center [185, 430] width 292 height 783
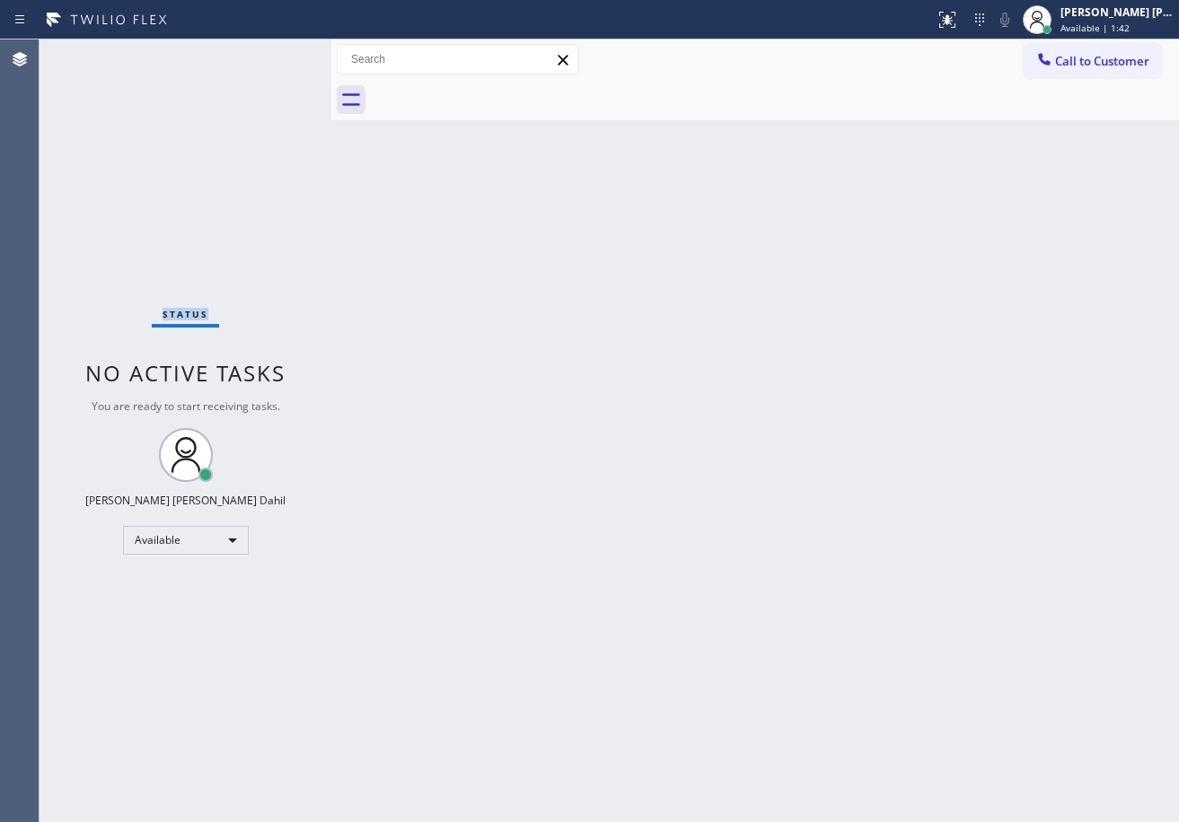
click at [271, 52] on div "Status No active tasks You are ready to start receiving tasks. [PERSON_NAME] [P…" at bounding box center [185, 430] width 292 height 783
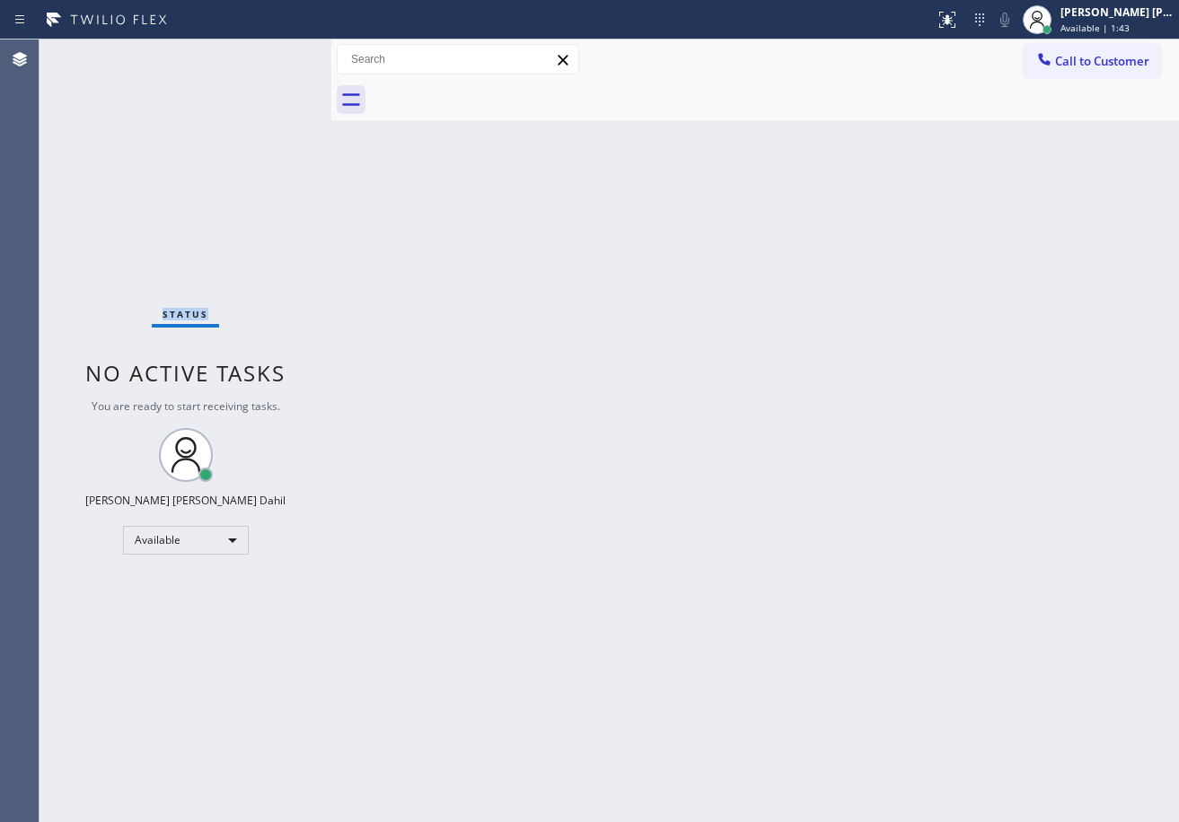
click at [271, 52] on div "Status No active tasks You are ready to start receiving tasks. [PERSON_NAME] [P…" at bounding box center [185, 430] width 292 height 783
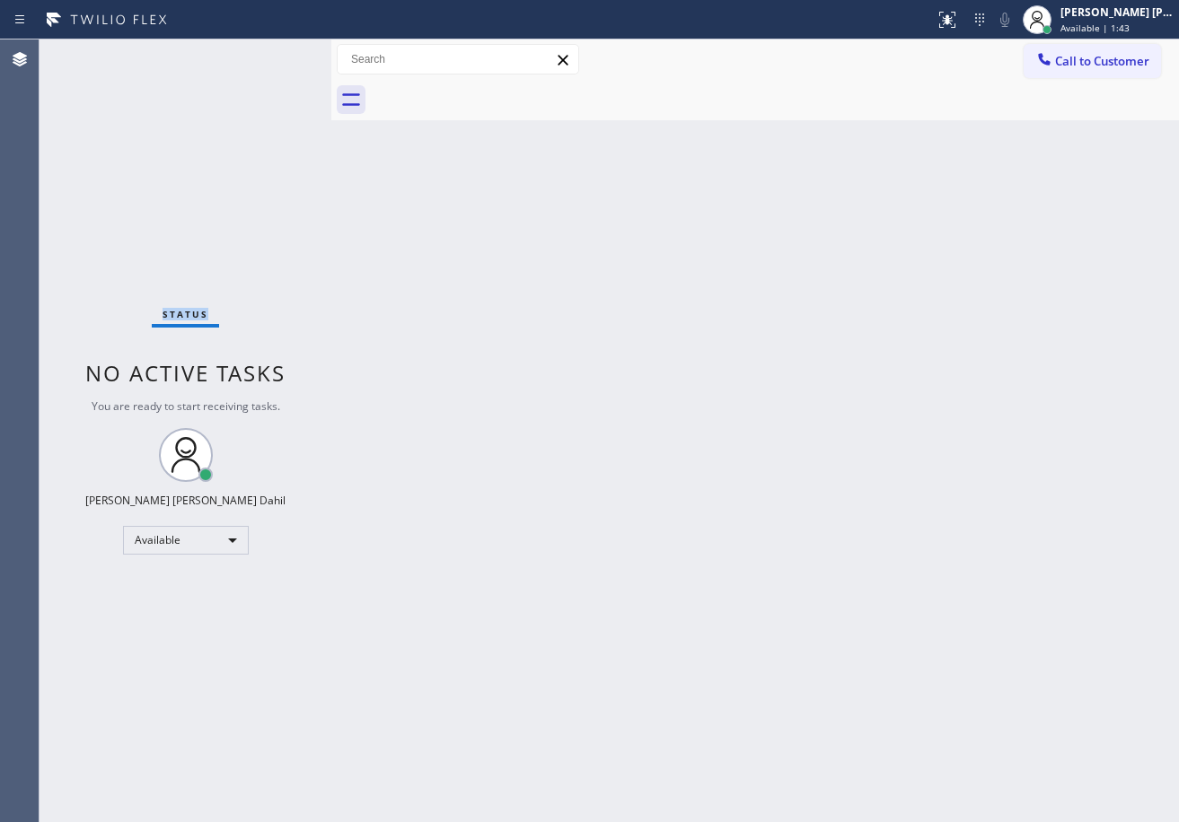
click at [271, 52] on div "Status No active tasks You are ready to start receiving tasks. [PERSON_NAME] [P…" at bounding box center [185, 430] width 292 height 783
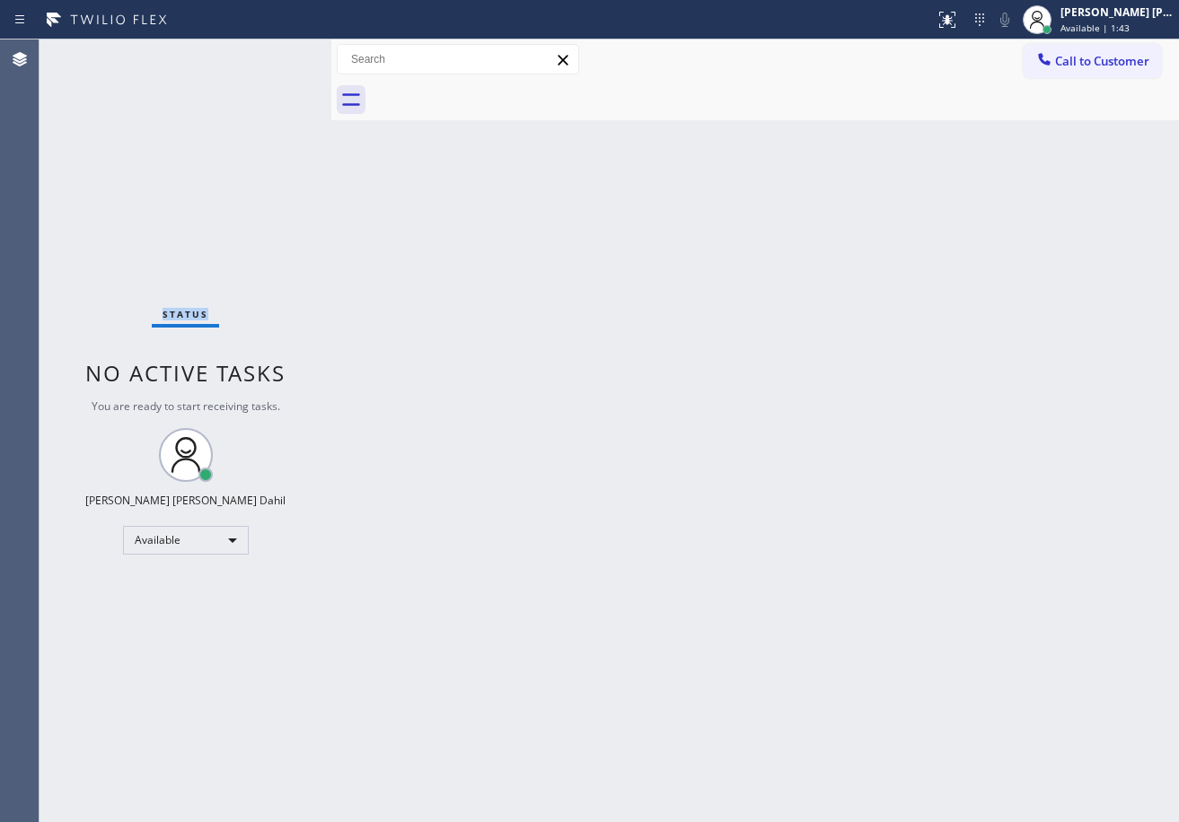
click at [271, 52] on div "Status No active tasks You are ready to start receiving tasks. [PERSON_NAME] [P…" at bounding box center [185, 430] width 292 height 783
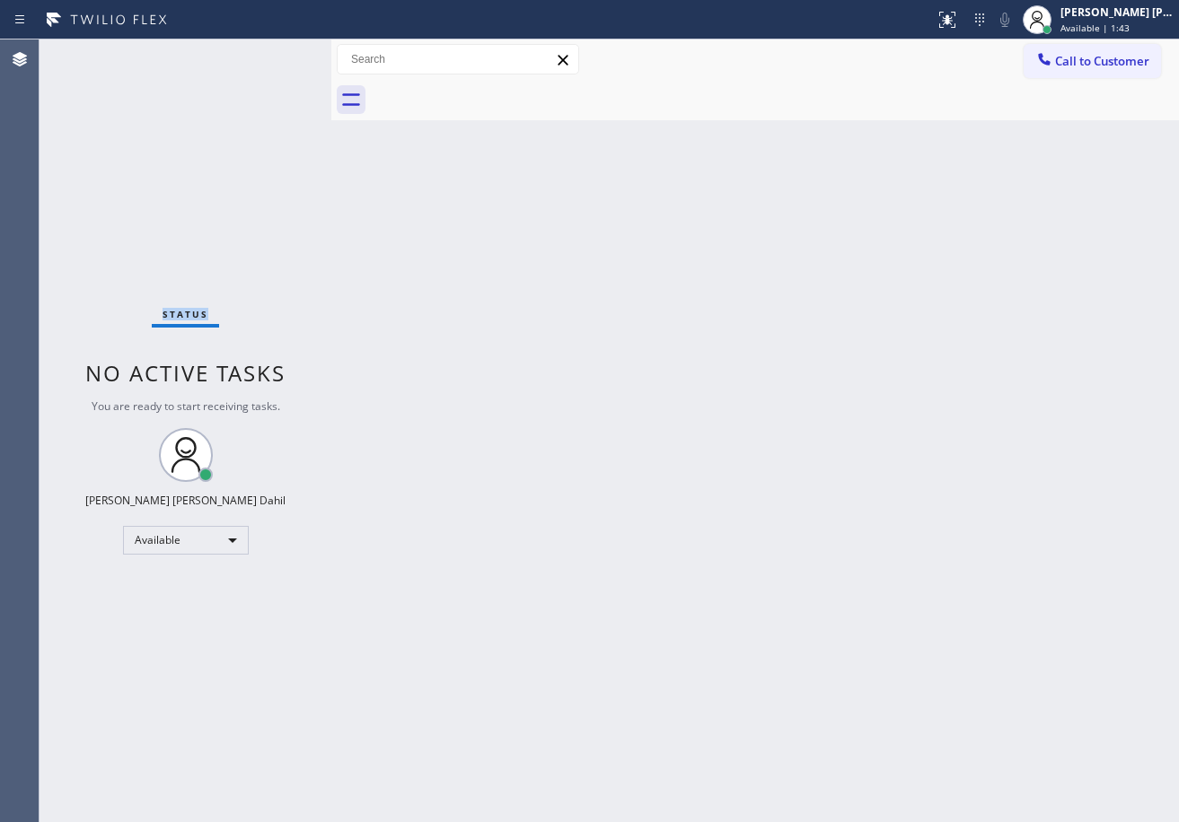
click at [271, 52] on div "Status No active tasks You are ready to start receiving tasks. [PERSON_NAME] [P…" at bounding box center [185, 430] width 292 height 783
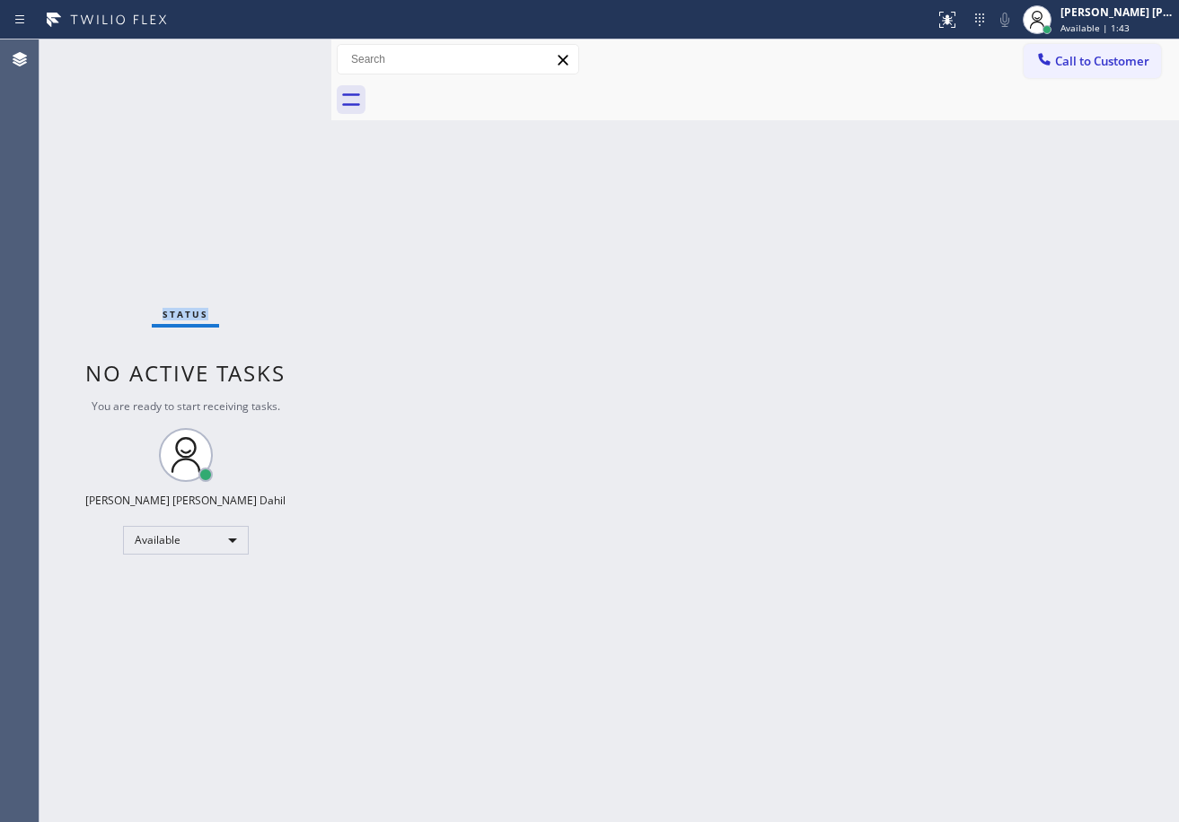
click at [271, 52] on div "Status No active tasks You are ready to start receiving tasks. [PERSON_NAME] [P…" at bounding box center [185, 430] width 292 height 783
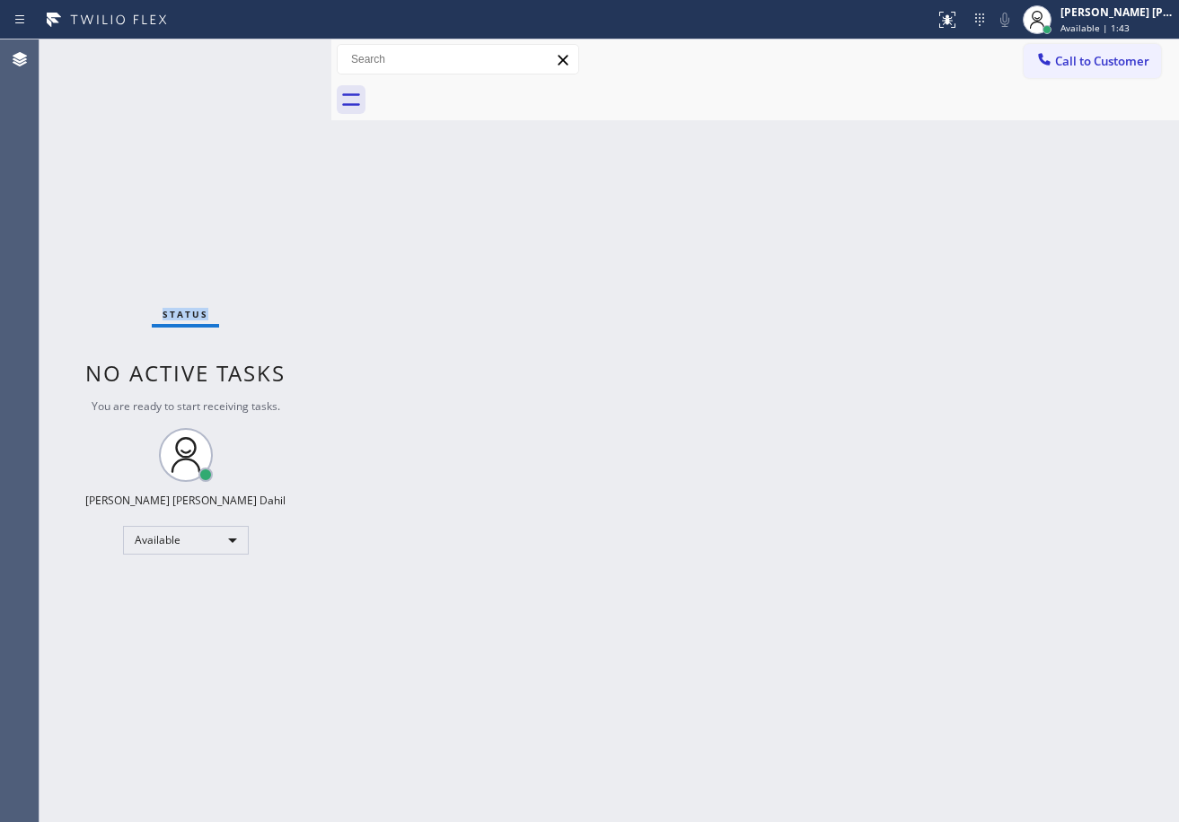
click at [271, 52] on div "Status No active tasks You are ready to start receiving tasks. [PERSON_NAME] [P…" at bounding box center [185, 430] width 292 height 783
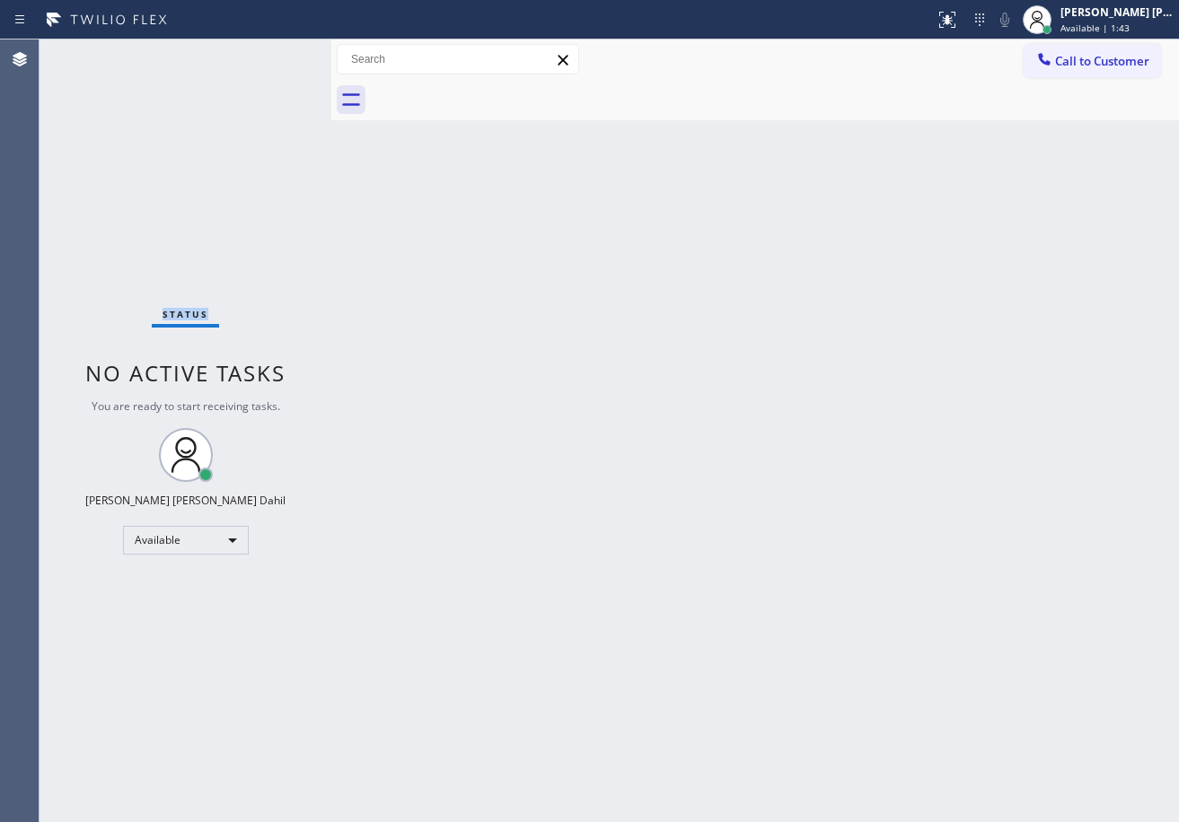
click at [271, 52] on div "Status No active tasks You are ready to start receiving tasks. [PERSON_NAME] [P…" at bounding box center [185, 430] width 292 height 783
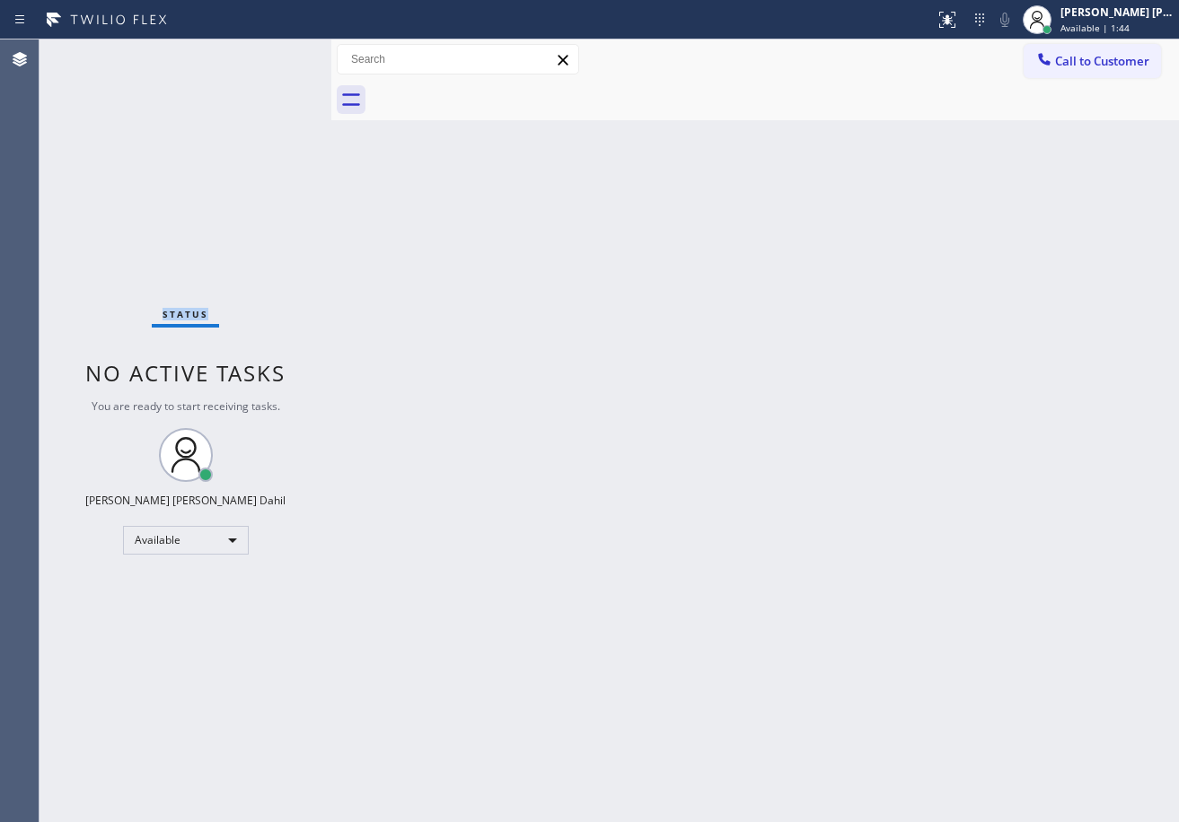
click at [271, 52] on div "Status No active tasks You are ready to start receiving tasks. [PERSON_NAME] [P…" at bounding box center [185, 430] width 292 height 783
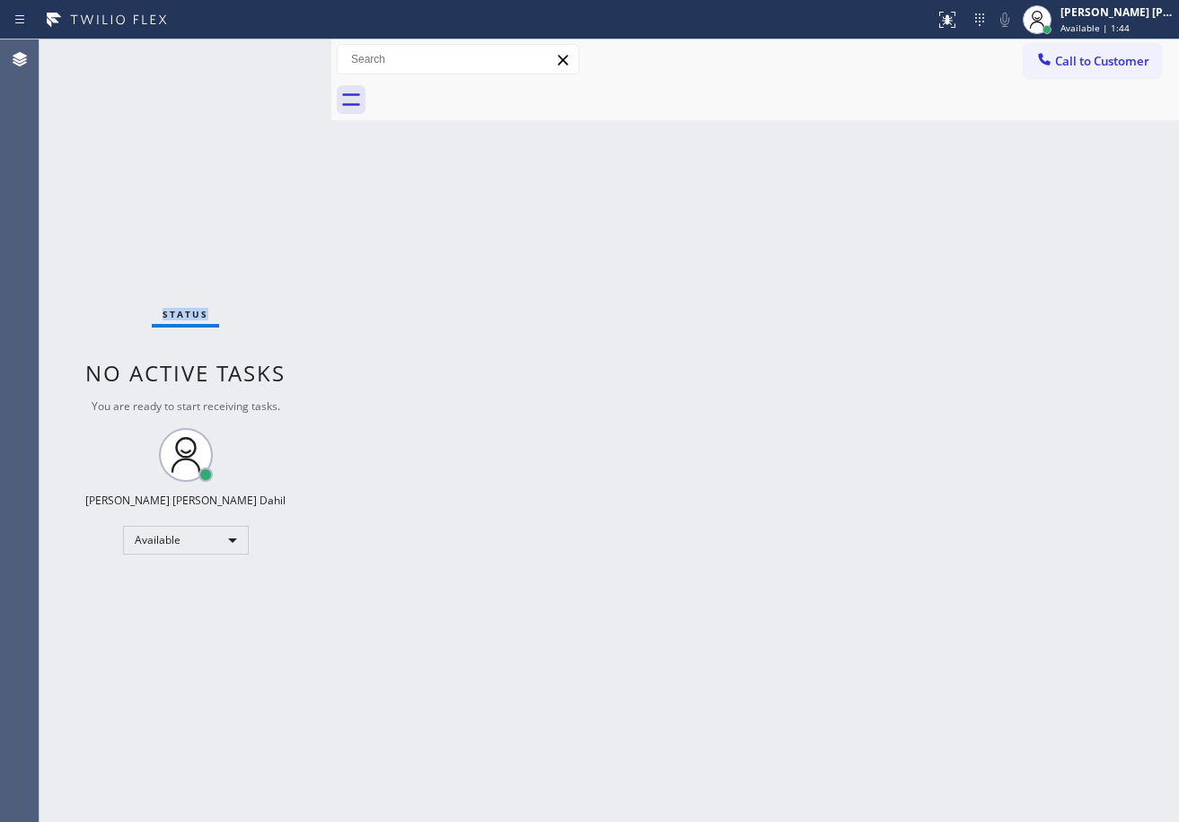
click at [271, 52] on div "Status No active tasks You are ready to start receiving tasks. [PERSON_NAME] [P…" at bounding box center [185, 430] width 292 height 783
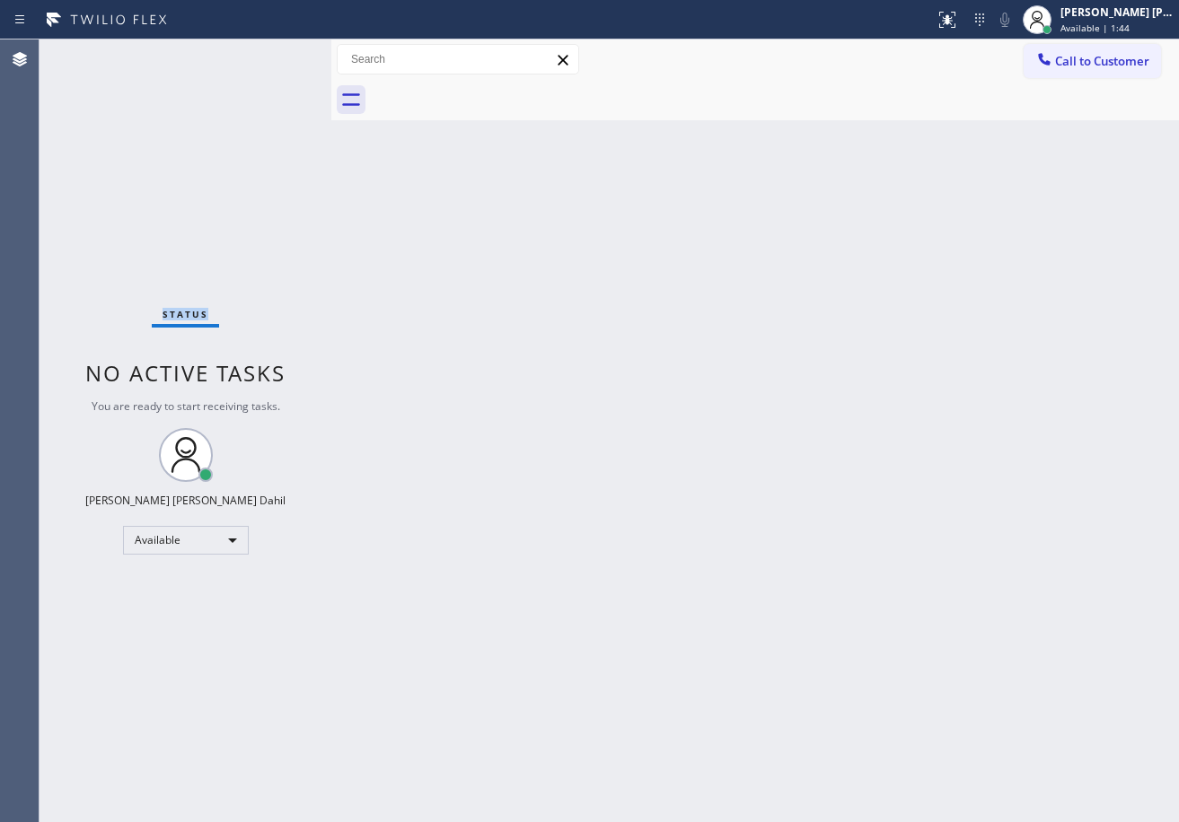
click at [271, 52] on div "Status No active tasks You are ready to start receiving tasks. [PERSON_NAME] [P…" at bounding box center [185, 430] width 292 height 783
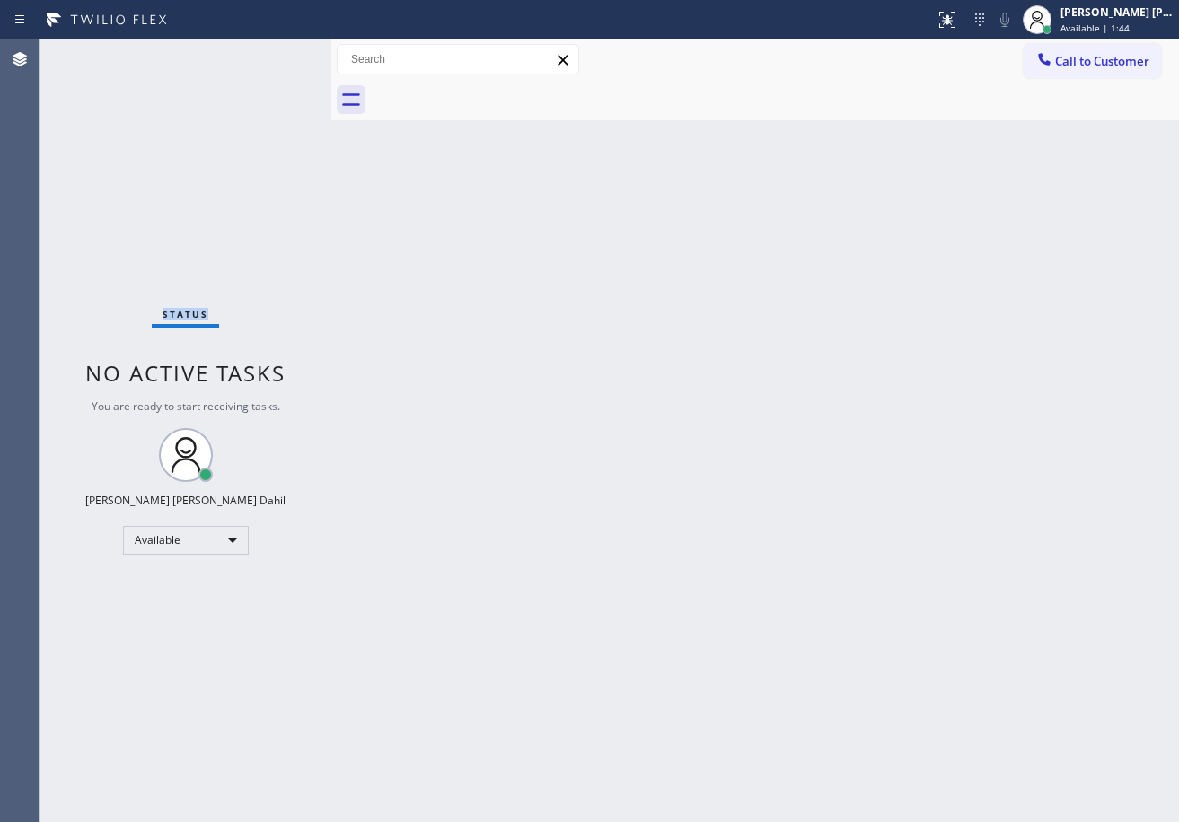
click at [271, 52] on div "Status No active tasks You are ready to start receiving tasks. [PERSON_NAME] [P…" at bounding box center [185, 430] width 292 height 783
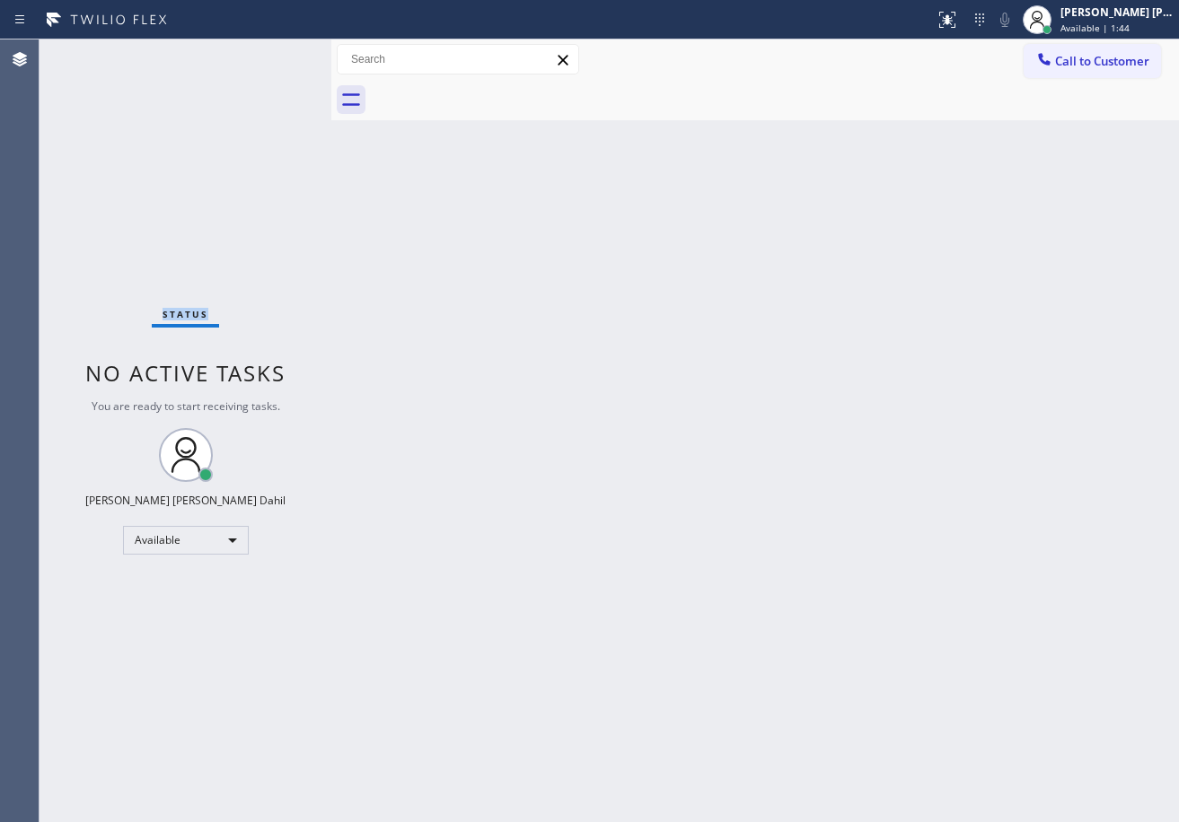
click at [271, 52] on div "Status No active tasks You are ready to start receiving tasks. [PERSON_NAME] [P…" at bounding box center [185, 430] width 292 height 783
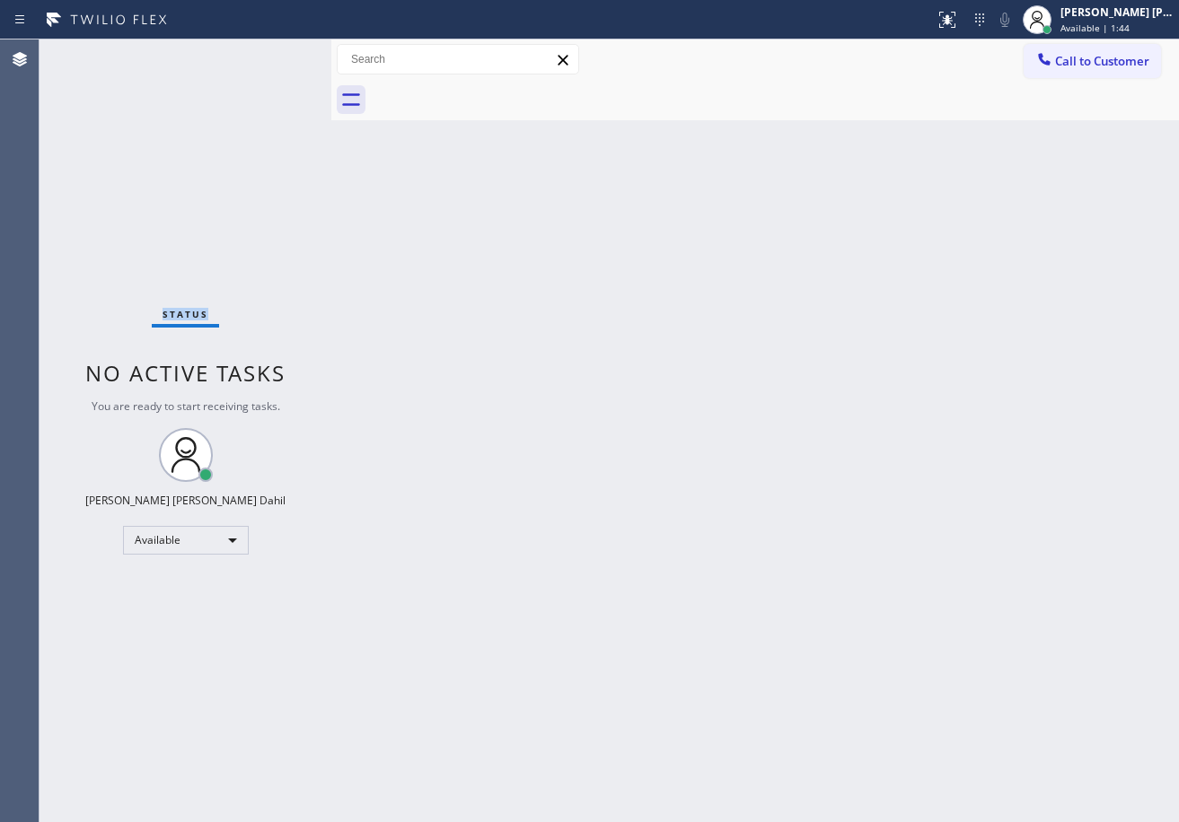
click at [271, 52] on div "Status No active tasks You are ready to start receiving tasks. [PERSON_NAME] [P…" at bounding box center [185, 430] width 292 height 783
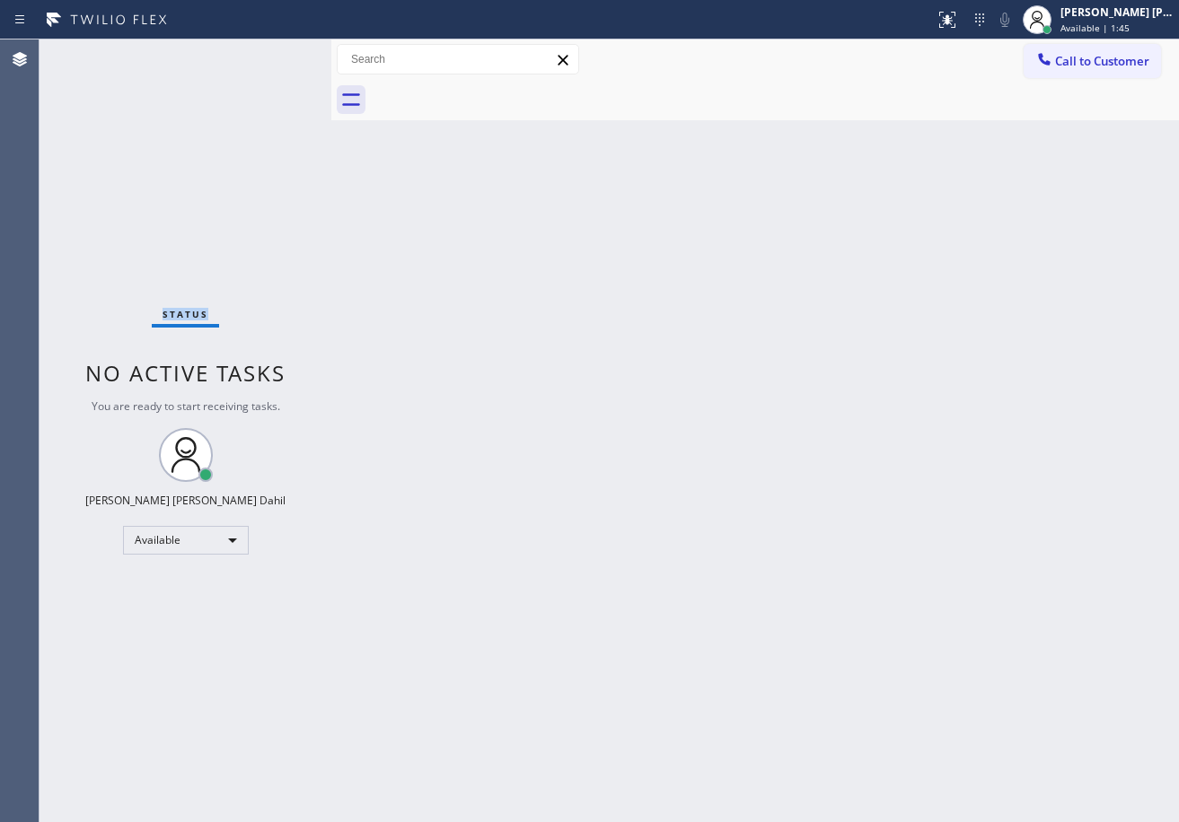
click at [271, 52] on div "Status No active tasks You are ready to start receiving tasks. [PERSON_NAME] [P…" at bounding box center [185, 430] width 292 height 783
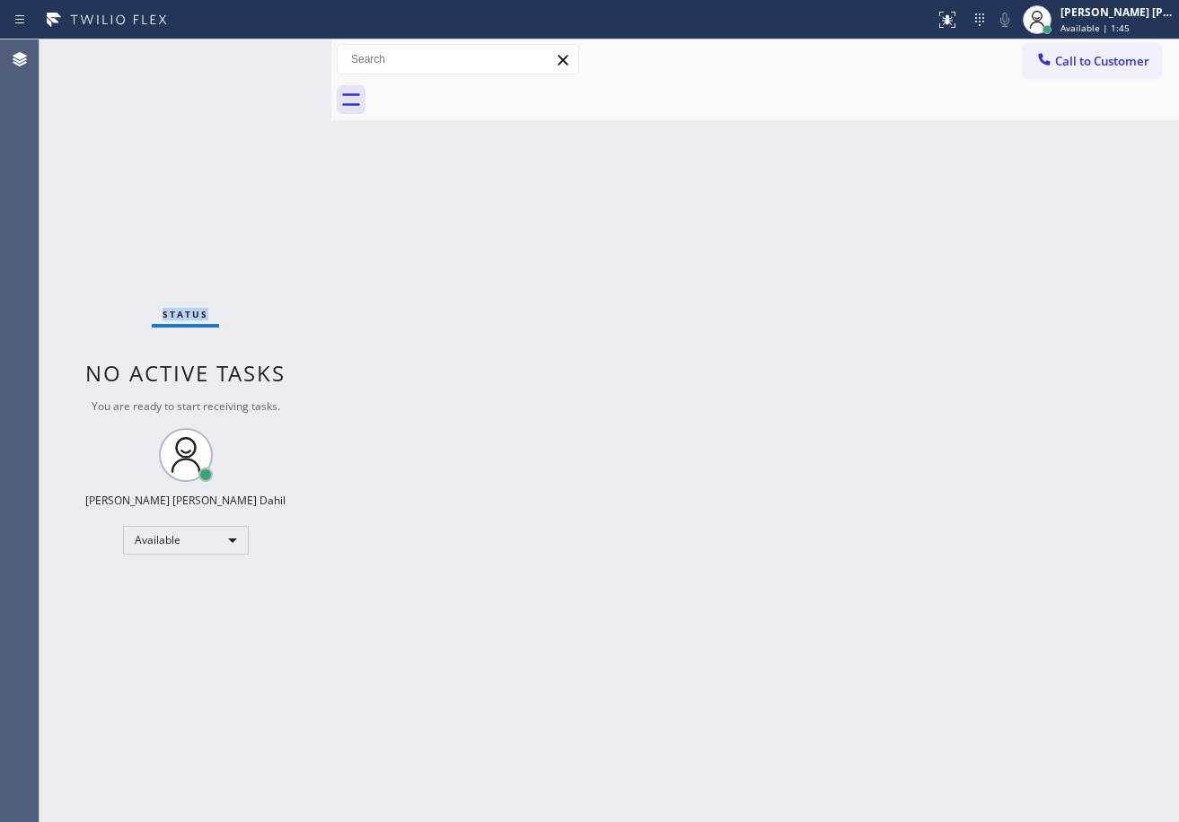
click at [271, 52] on div "Status No active tasks You are ready to start receiving tasks. [PERSON_NAME] [P…" at bounding box center [185, 430] width 292 height 783
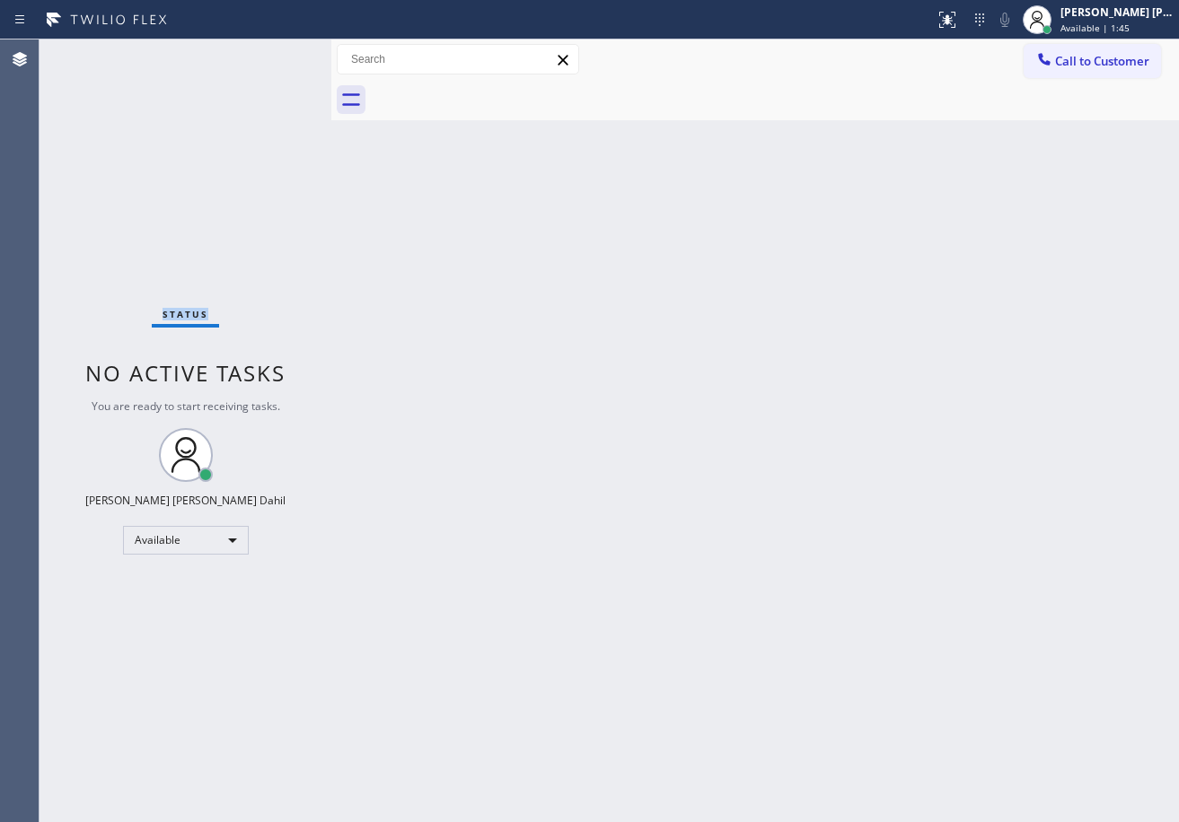
click at [271, 52] on div "Status No active tasks You are ready to start receiving tasks. [PERSON_NAME] [P…" at bounding box center [185, 430] width 292 height 783
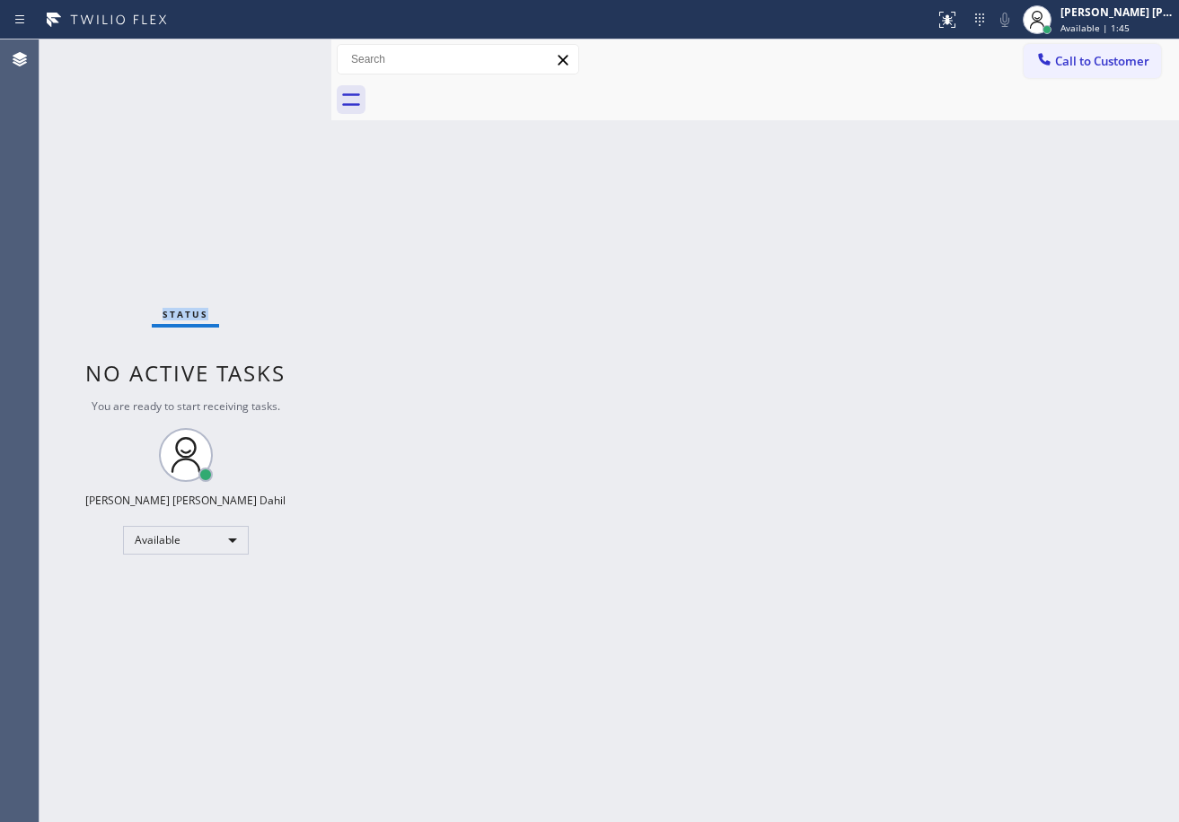
click at [271, 52] on div "Status No active tasks You are ready to start receiving tasks. [PERSON_NAME] [P…" at bounding box center [185, 430] width 292 height 783
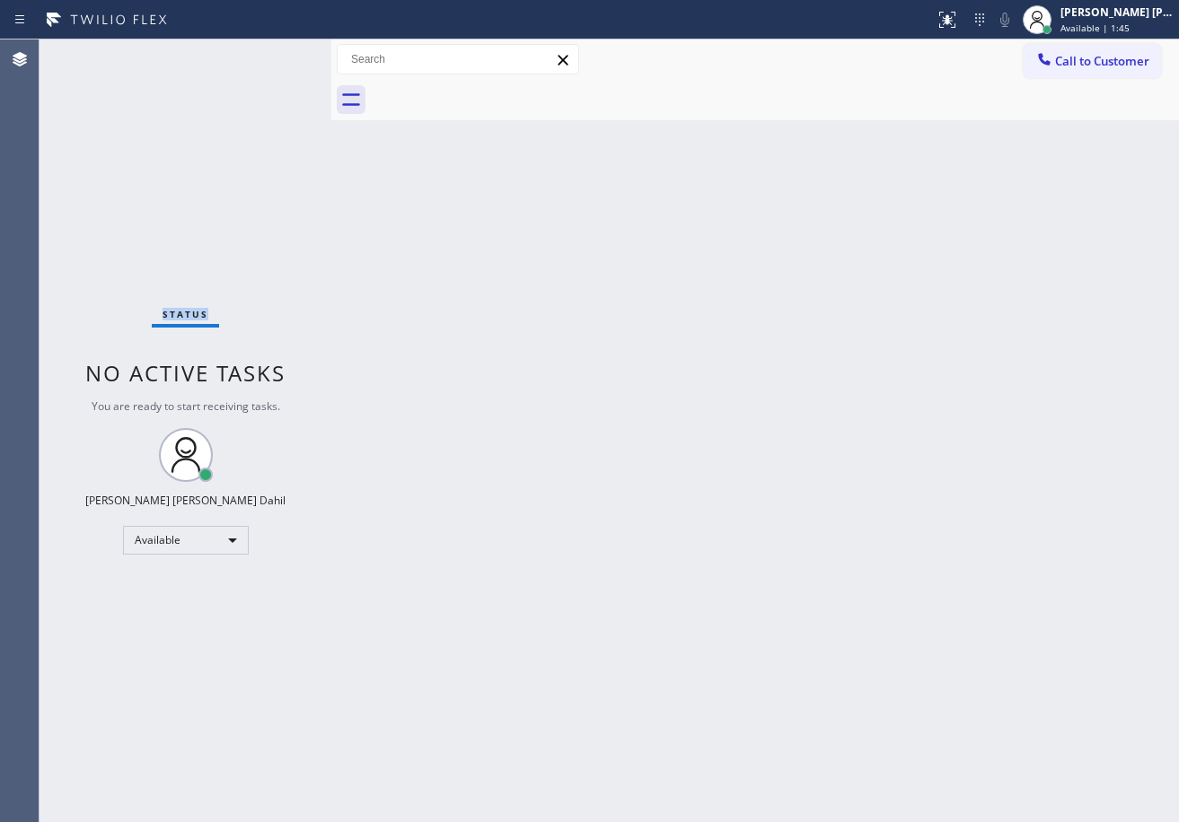
click at [271, 52] on div "Status No active tasks You are ready to start receiving tasks. [PERSON_NAME] [P…" at bounding box center [185, 430] width 292 height 783
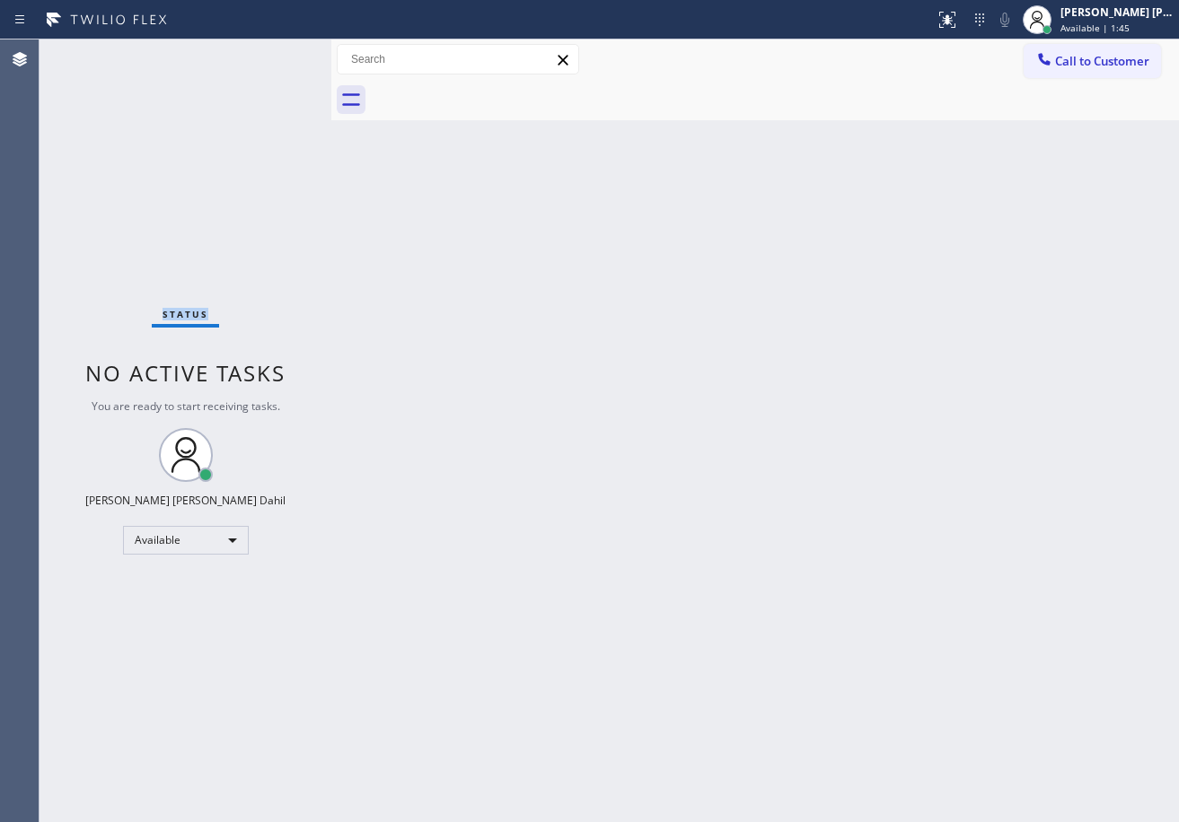
click at [271, 52] on div "Status No active tasks You are ready to start receiving tasks. [PERSON_NAME] [P…" at bounding box center [185, 430] width 292 height 783
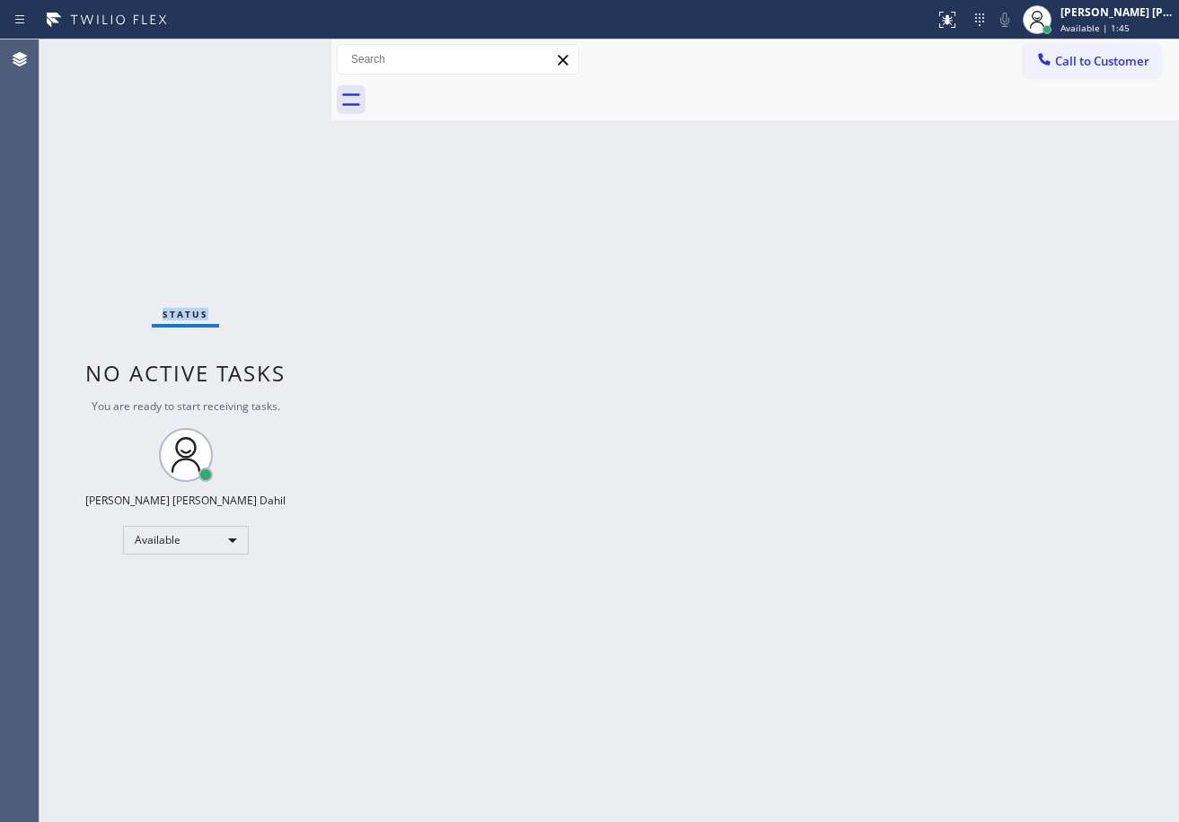
click at [271, 52] on div "Status No active tasks You are ready to start receiving tasks. [PERSON_NAME] [P…" at bounding box center [185, 430] width 292 height 783
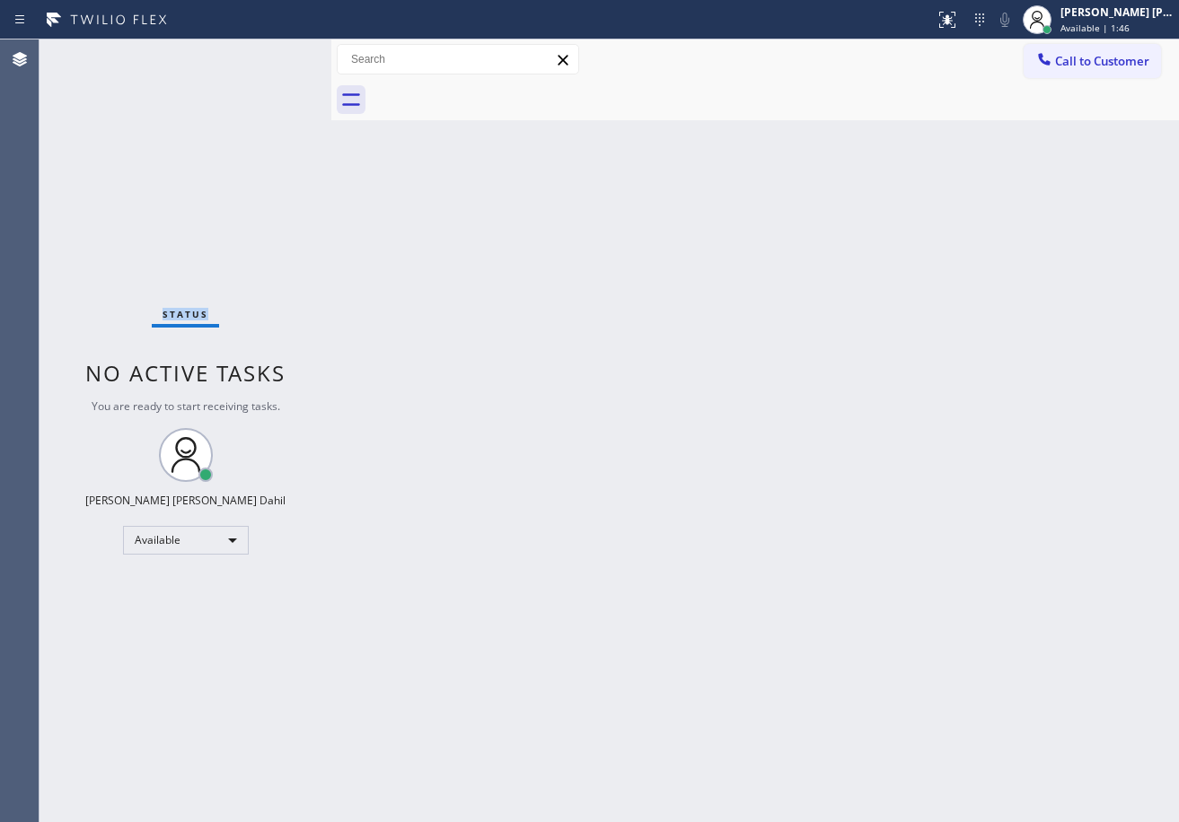
click at [271, 52] on div "Status No active tasks You are ready to start receiving tasks. [PERSON_NAME] [P…" at bounding box center [185, 430] width 292 height 783
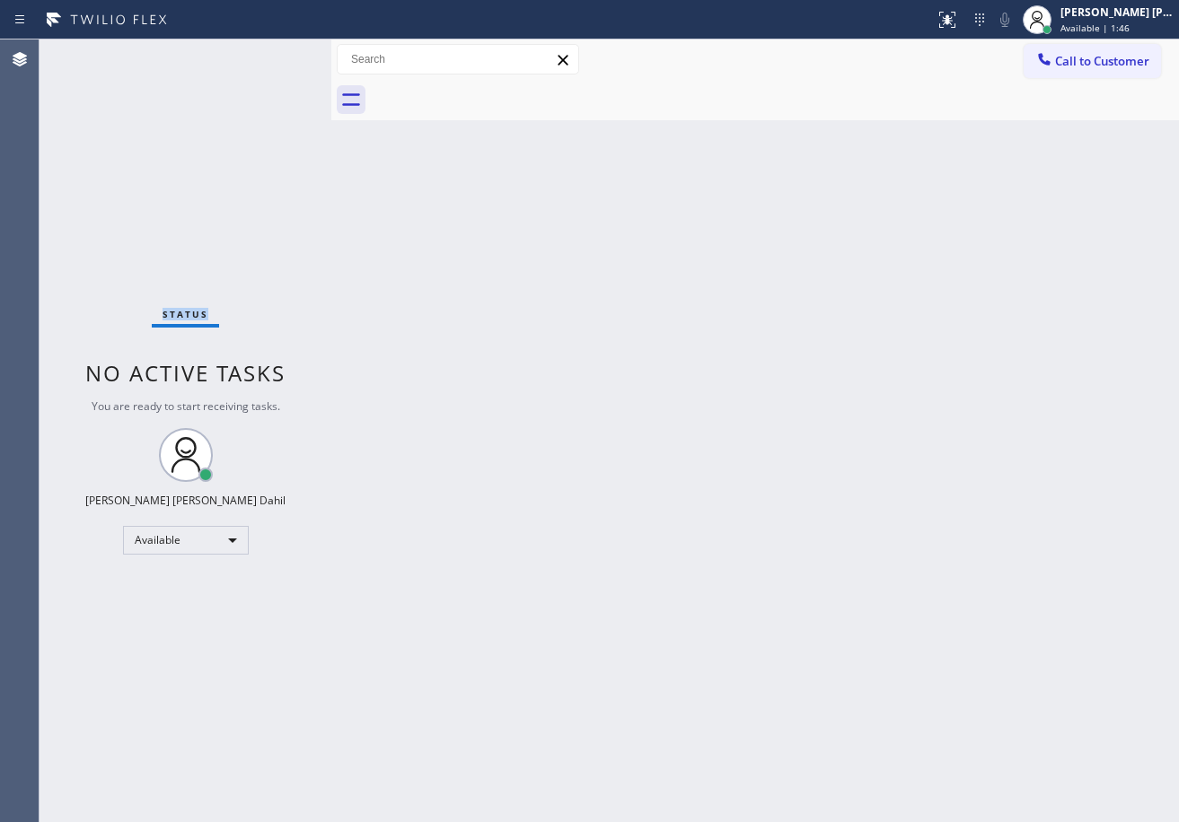
click at [271, 52] on div "Status No active tasks You are ready to start receiving tasks. [PERSON_NAME] [P…" at bounding box center [185, 430] width 292 height 783
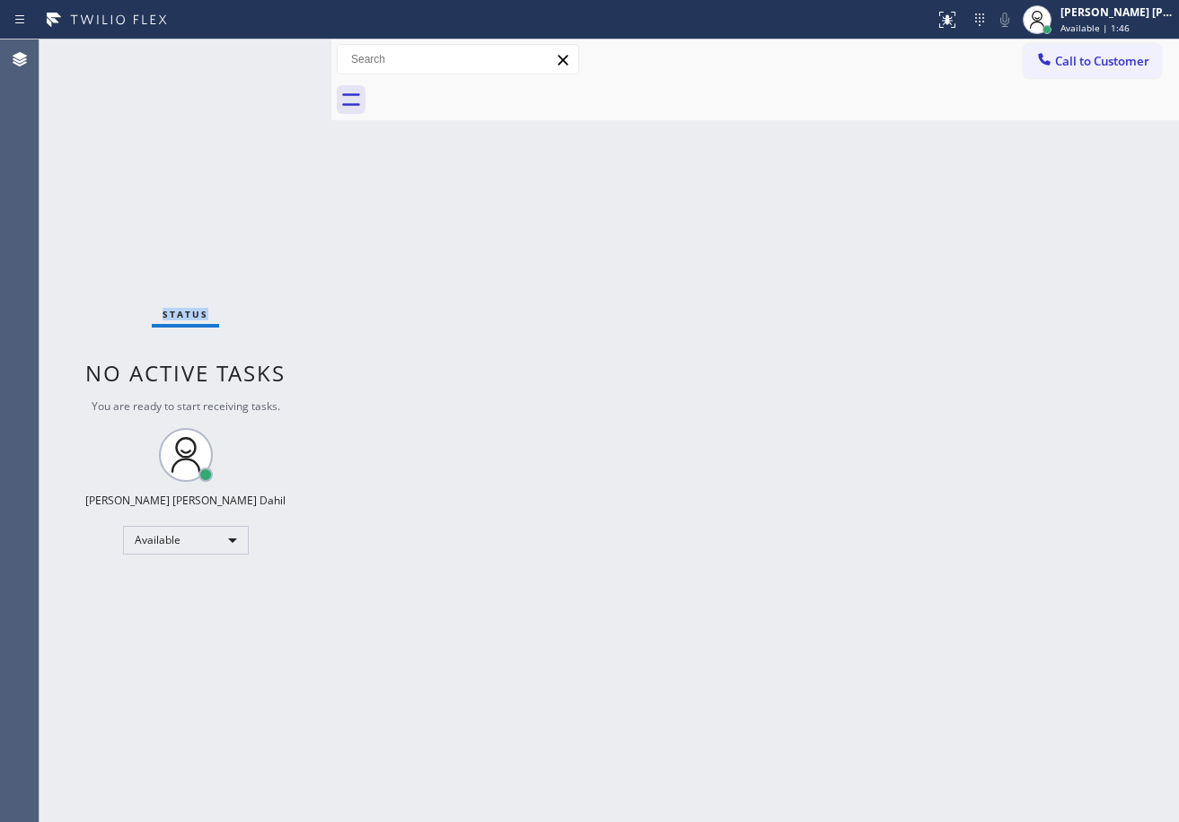
click at [271, 52] on div "Status No active tasks You are ready to start receiving tasks. [PERSON_NAME] [P…" at bounding box center [185, 430] width 292 height 783
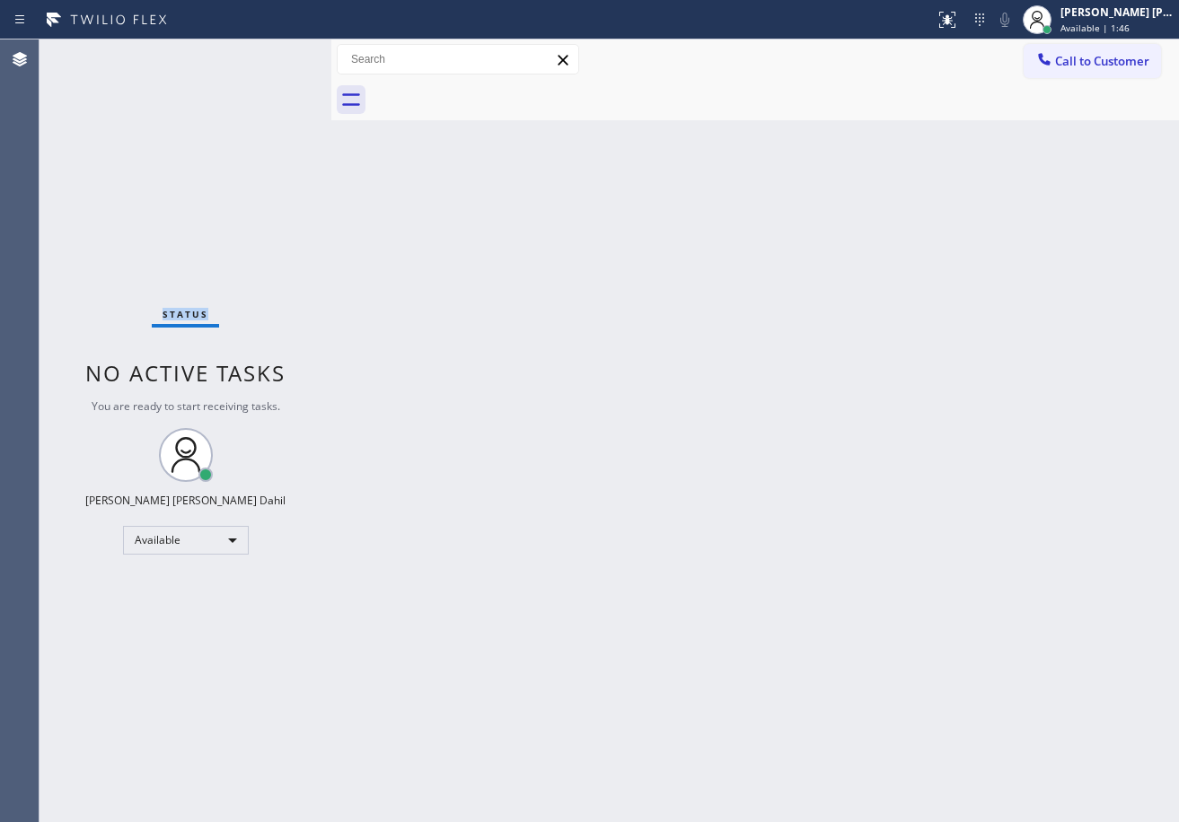
click at [271, 52] on div "Status No active tasks You are ready to start receiving tasks. [PERSON_NAME] [P…" at bounding box center [185, 430] width 292 height 783
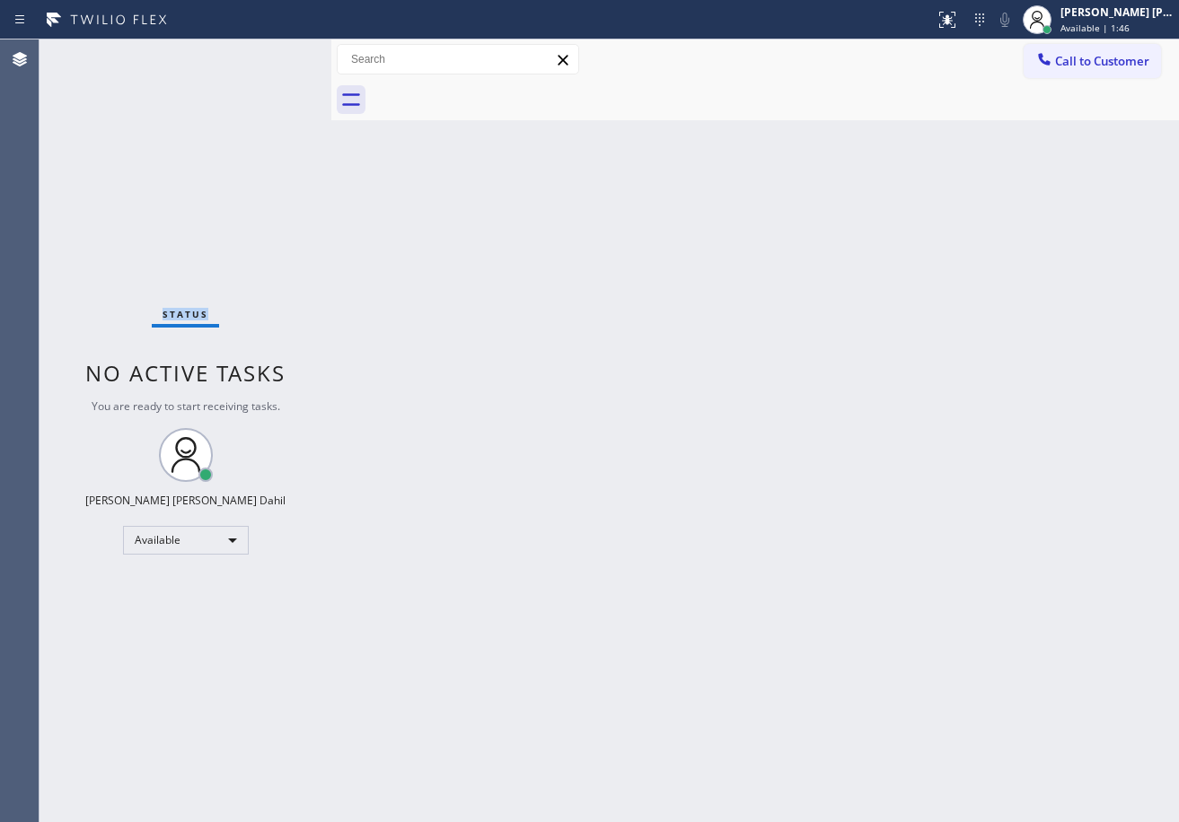
click at [271, 52] on div "Status No active tasks You are ready to start receiving tasks. [PERSON_NAME] [P…" at bounding box center [185, 430] width 292 height 783
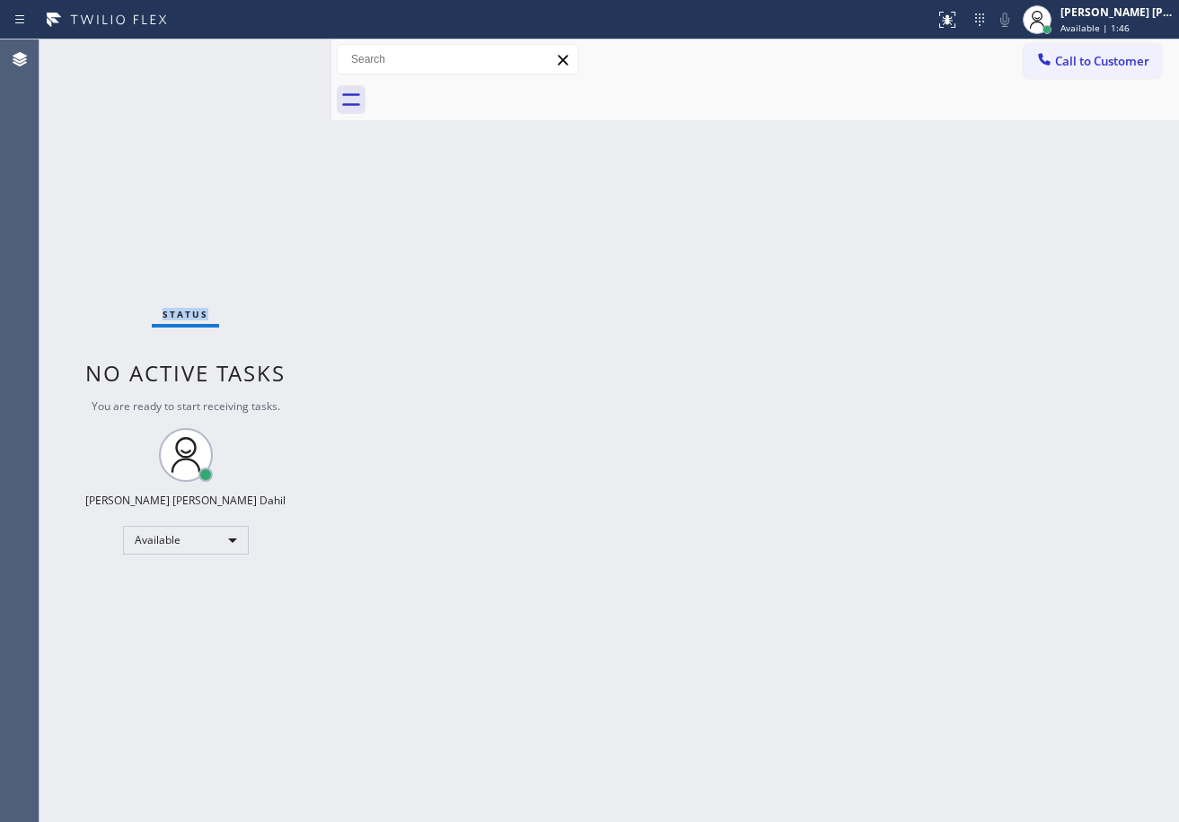
click at [271, 52] on div "Status No active tasks You are ready to start receiving tasks. [PERSON_NAME] [P…" at bounding box center [185, 430] width 292 height 783
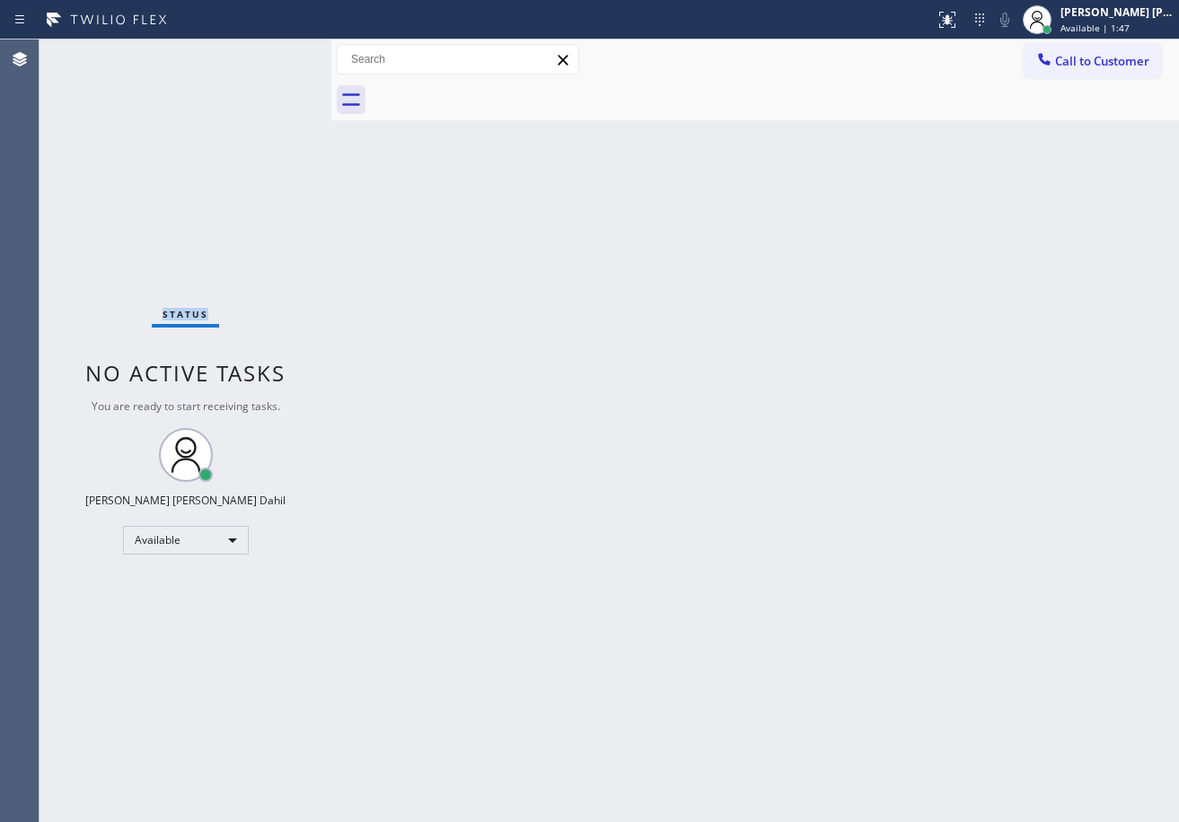
click at [271, 52] on div "Status No active tasks You are ready to start receiving tasks. [PERSON_NAME] [P…" at bounding box center [185, 430] width 292 height 783
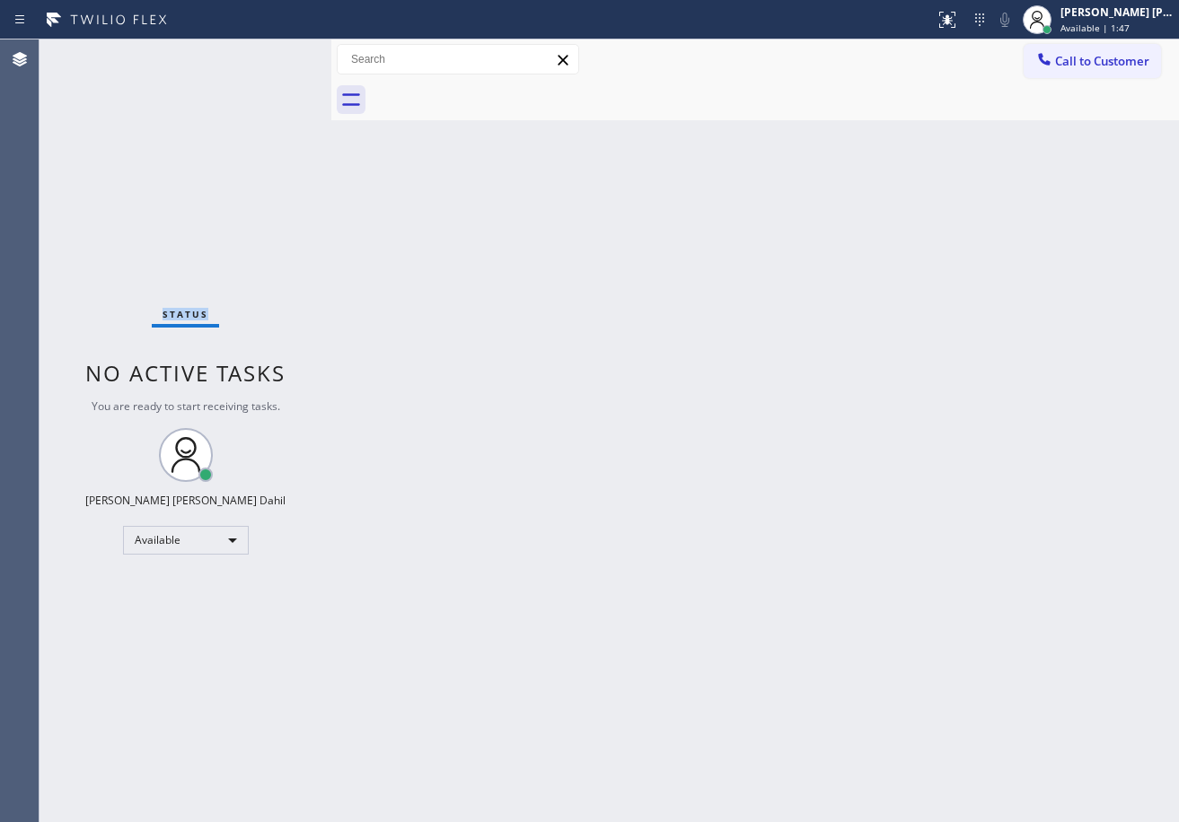
click at [271, 52] on div "Status No active tasks You are ready to start receiving tasks. [PERSON_NAME] [P…" at bounding box center [185, 430] width 292 height 783
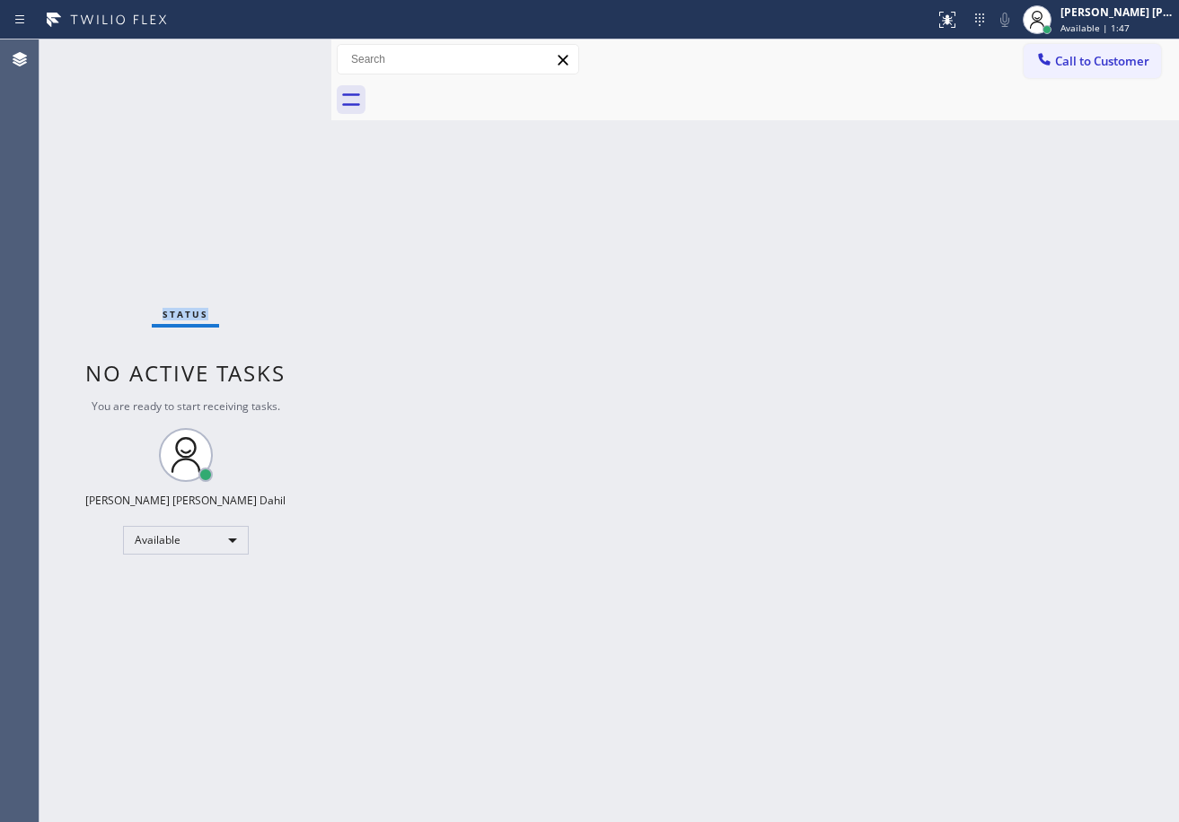
click at [271, 52] on div "Status No active tasks You are ready to start receiving tasks. [PERSON_NAME] [P…" at bounding box center [185, 430] width 292 height 783
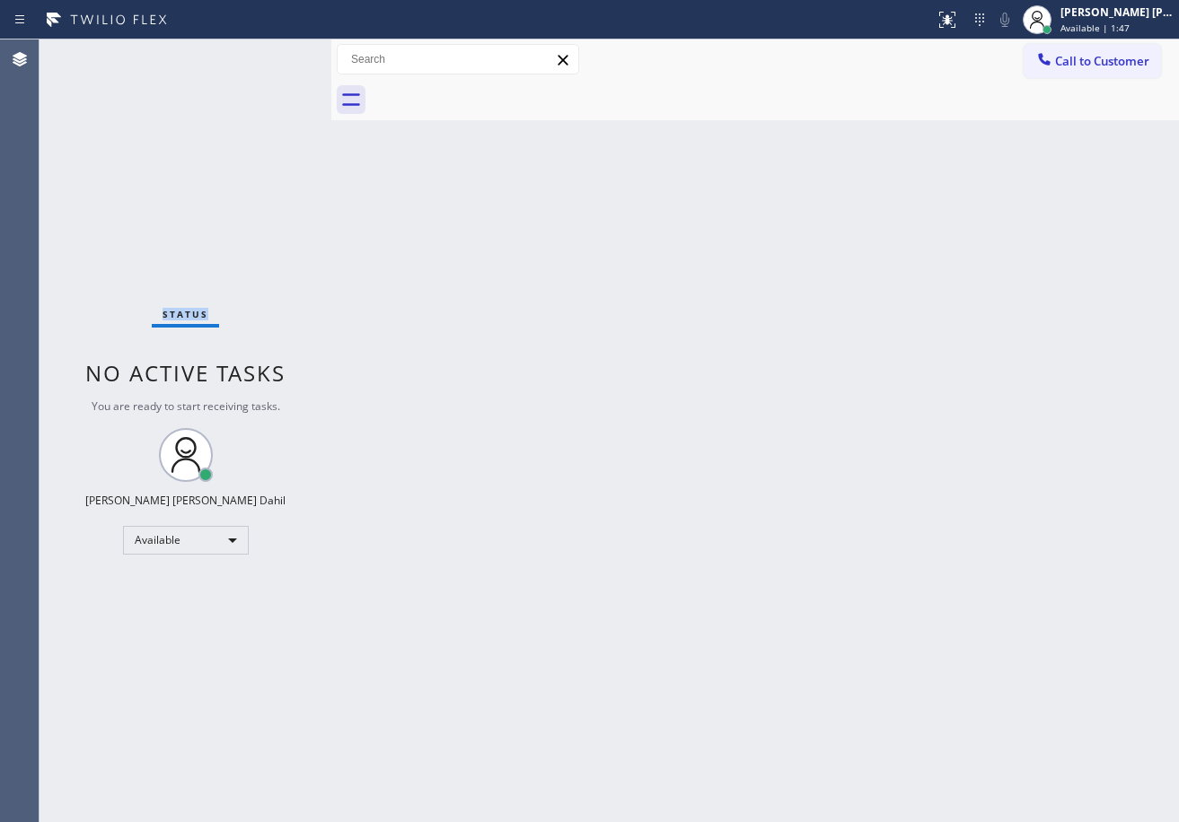
click at [271, 52] on div "Status No active tasks You are ready to start receiving tasks. [PERSON_NAME] [P…" at bounding box center [185, 430] width 292 height 783
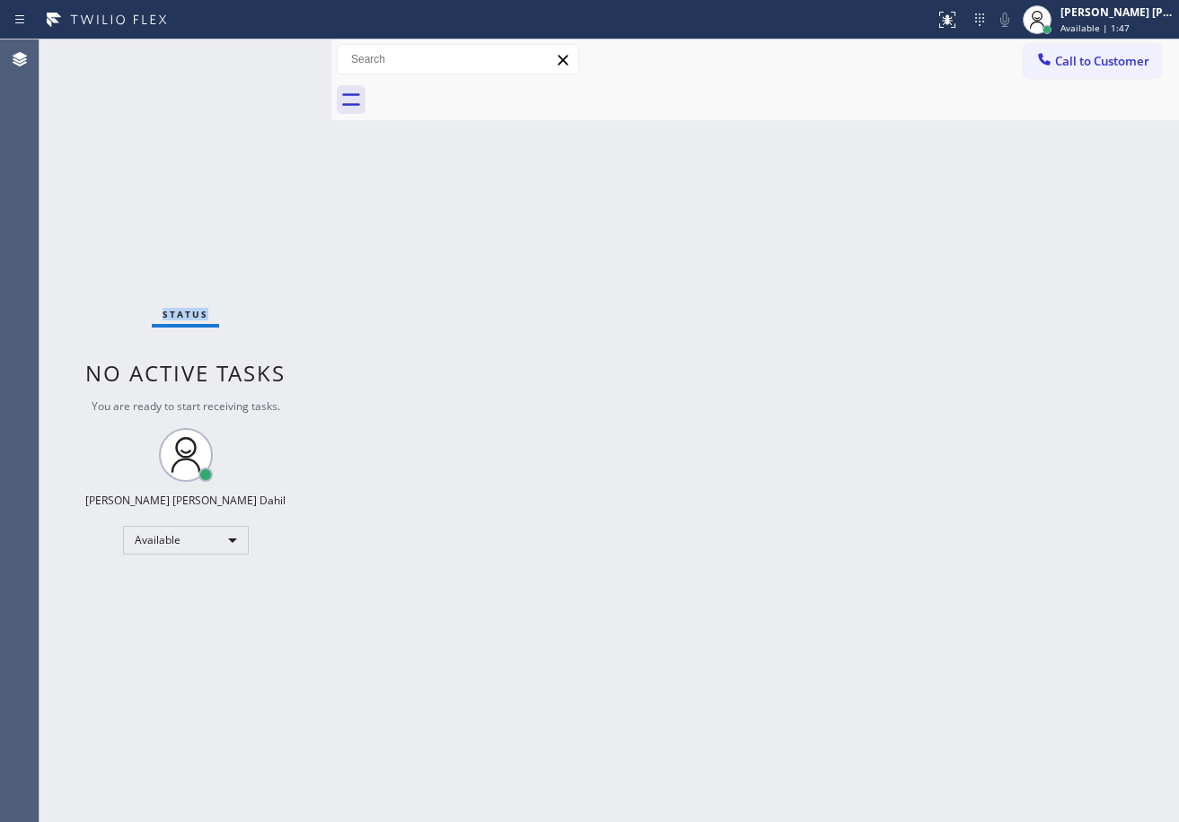
click at [271, 52] on div "Status No active tasks You are ready to start receiving tasks. [PERSON_NAME] [P…" at bounding box center [185, 430] width 292 height 783
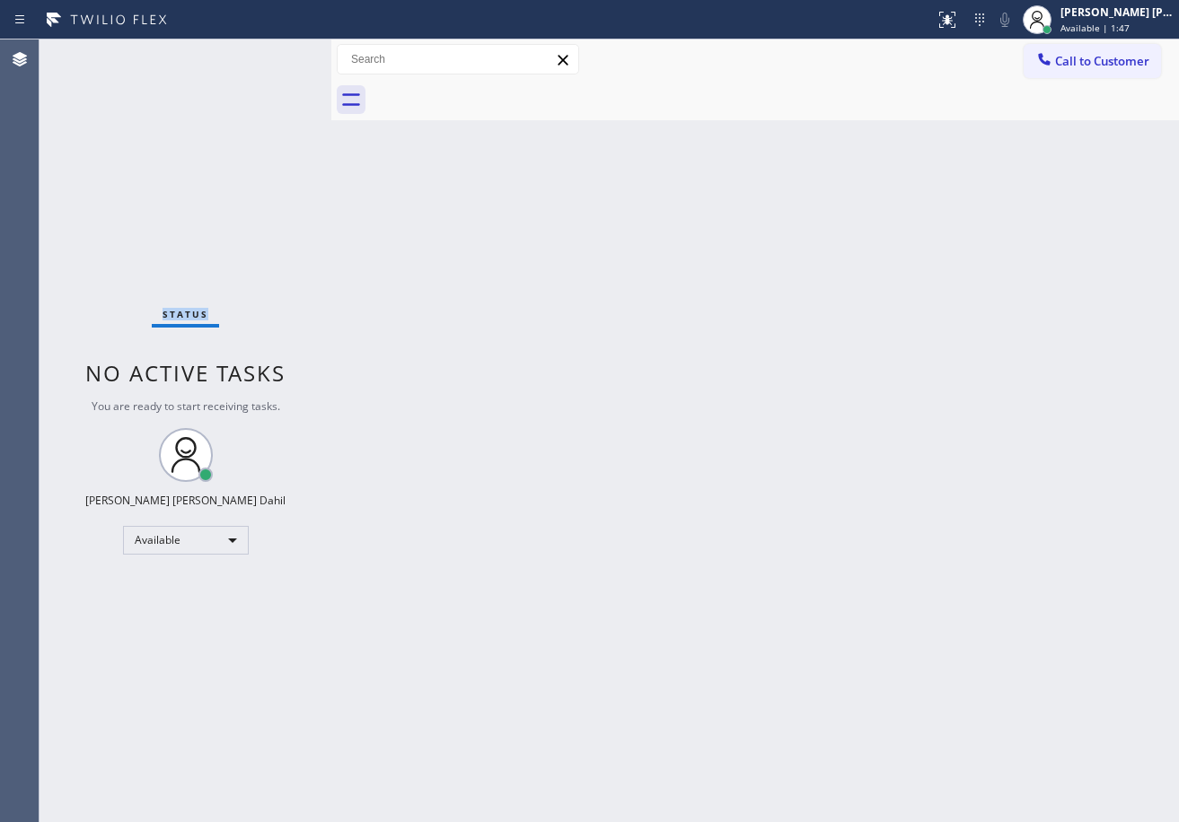
click at [271, 52] on div "Status No active tasks You are ready to start receiving tasks. [PERSON_NAME] [P…" at bounding box center [185, 430] width 292 height 783
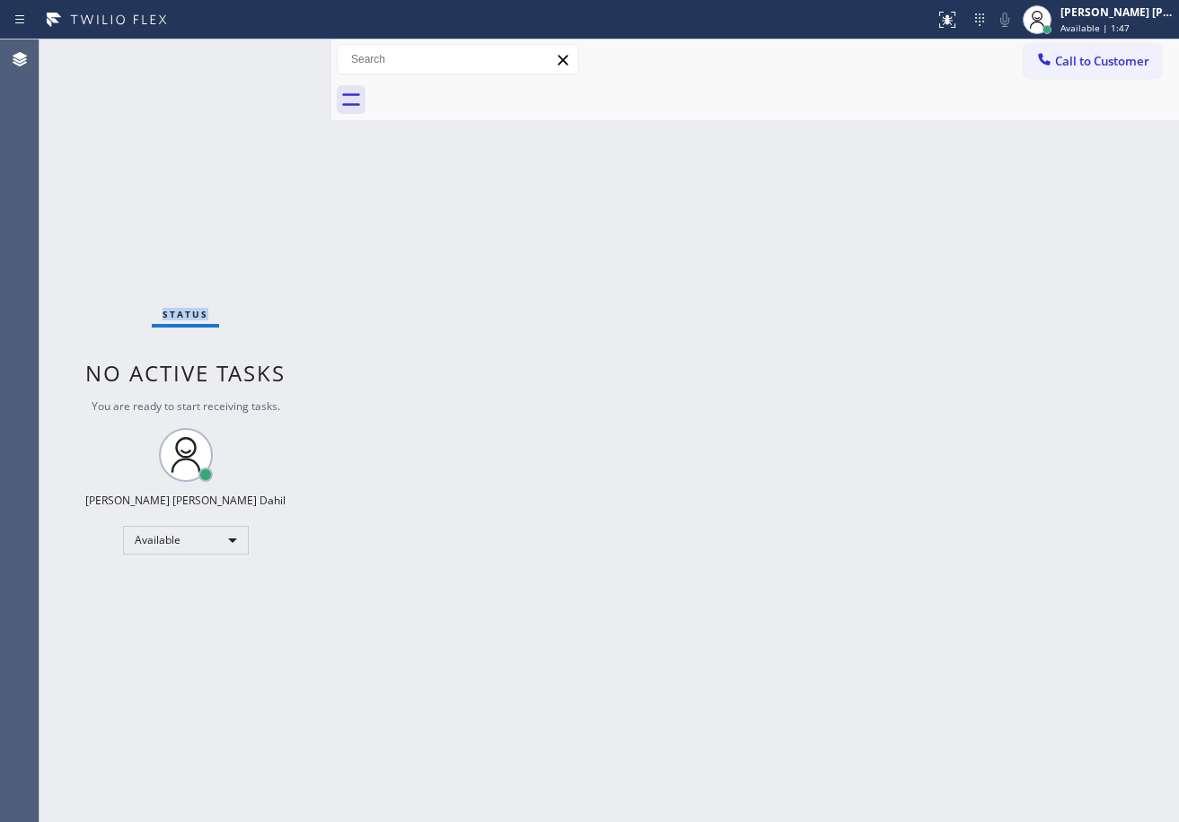
click at [271, 52] on div "Status No active tasks You are ready to start receiving tasks. [PERSON_NAME] [P…" at bounding box center [185, 430] width 292 height 783
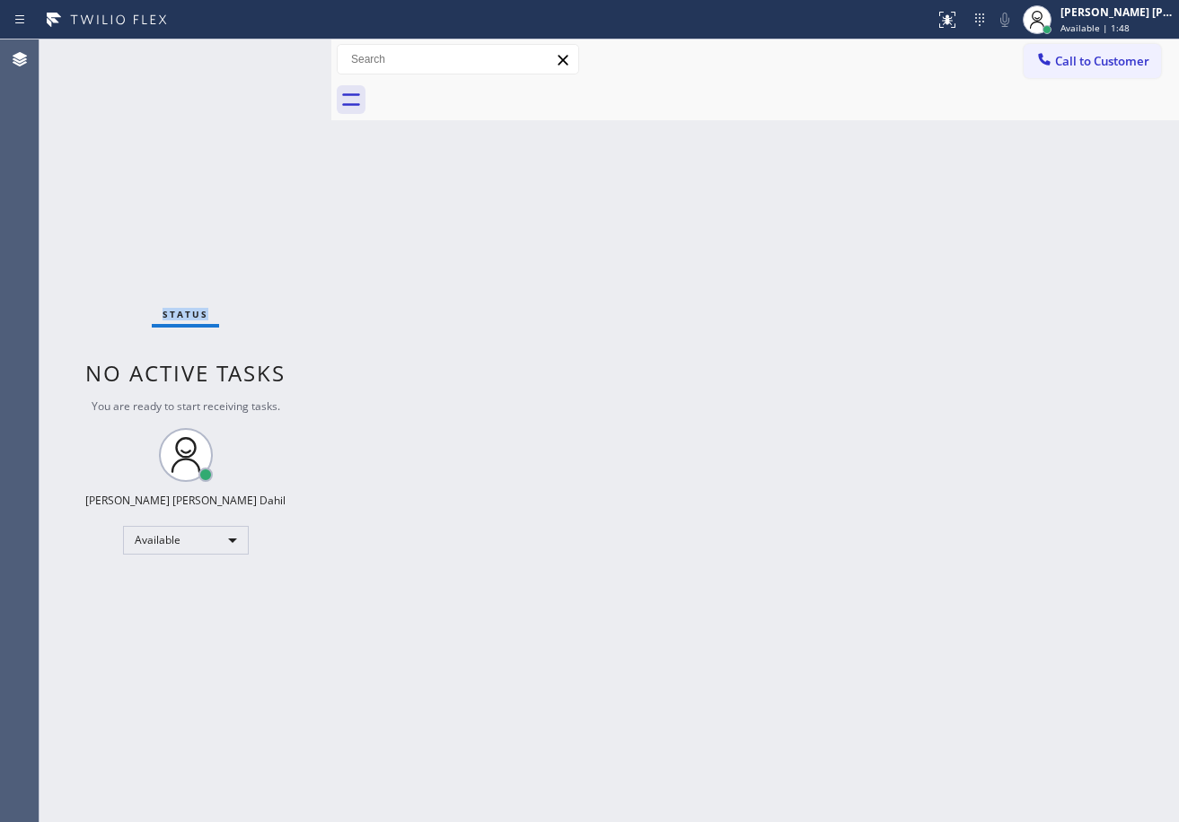
click at [271, 52] on div "Status No active tasks You are ready to start receiving tasks. [PERSON_NAME] [P…" at bounding box center [185, 430] width 292 height 783
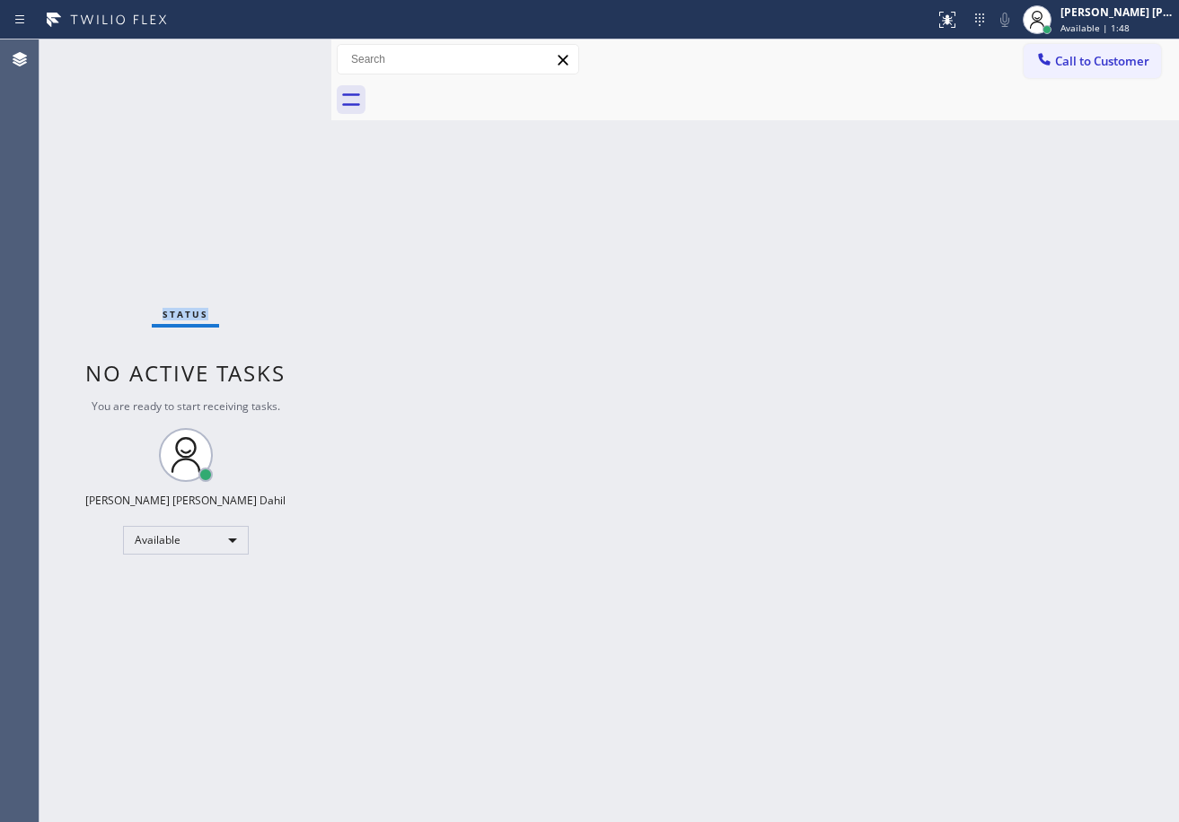
click at [271, 52] on div "Status No active tasks You are ready to start receiving tasks. [PERSON_NAME] [P…" at bounding box center [185, 430] width 292 height 783
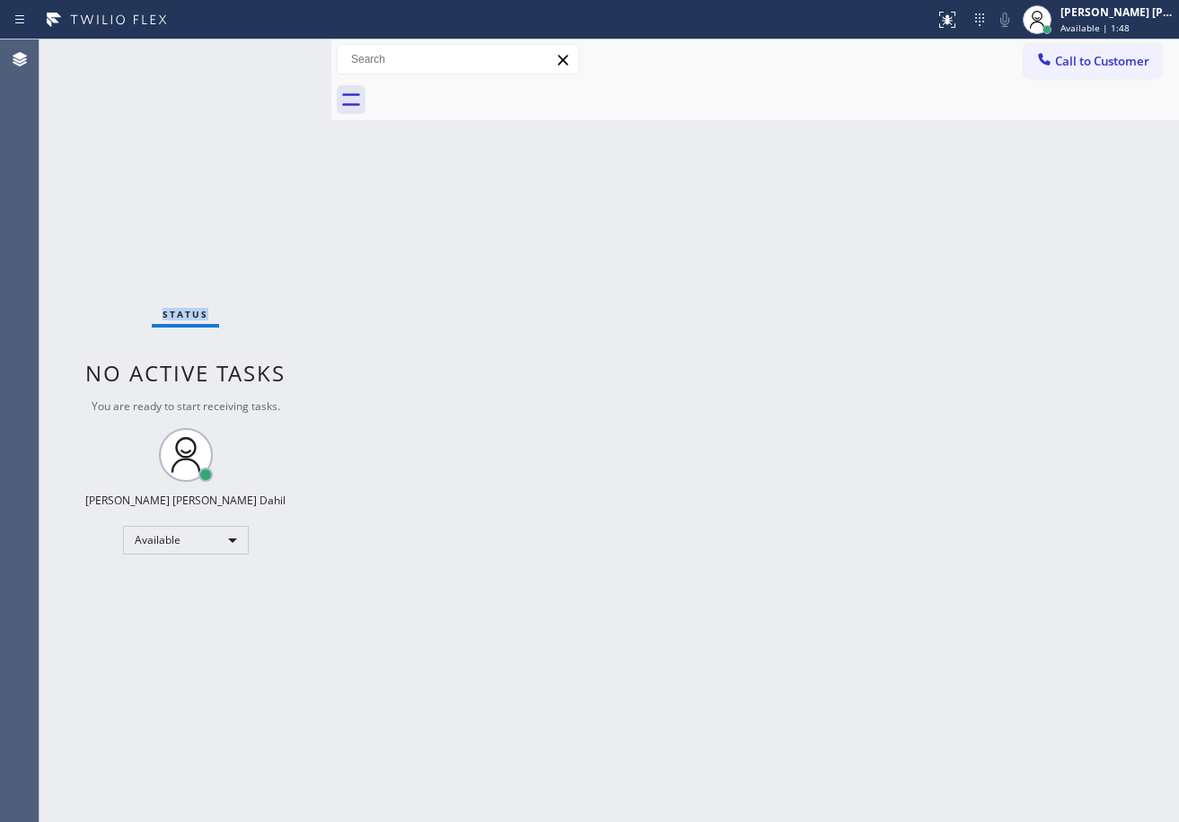
click at [271, 52] on div "Status No active tasks You are ready to start receiving tasks. [PERSON_NAME] [P…" at bounding box center [185, 430] width 292 height 783
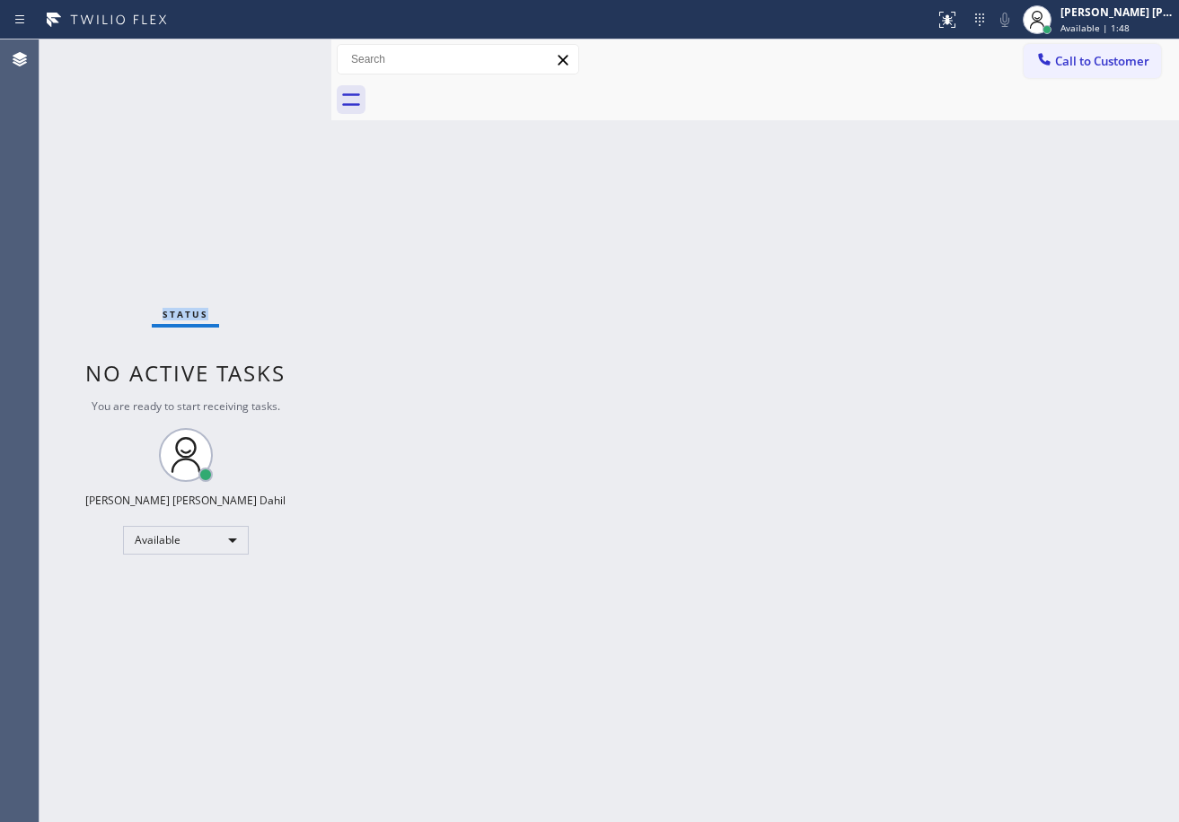
click at [271, 52] on div "Status No active tasks You are ready to start receiving tasks. [PERSON_NAME] [P…" at bounding box center [185, 430] width 292 height 783
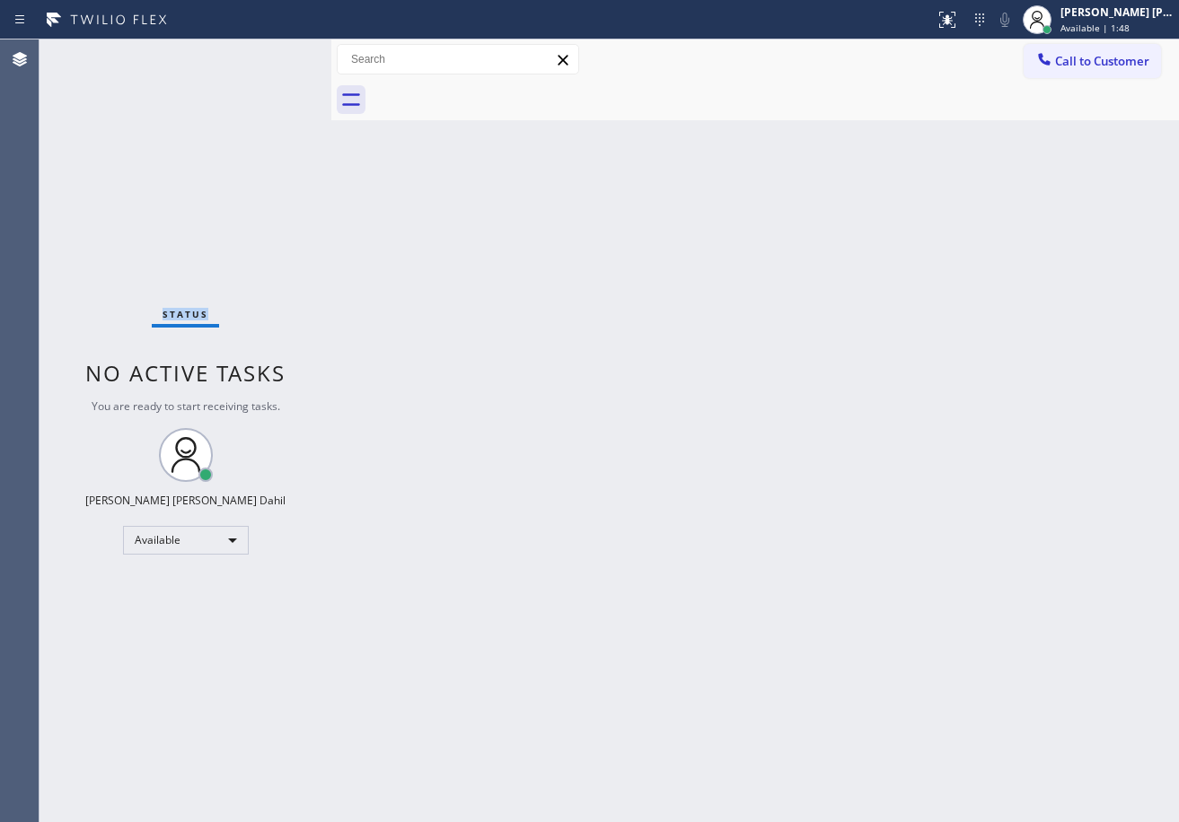
click at [271, 52] on div "Status No active tasks You are ready to start receiving tasks. [PERSON_NAME] [P…" at bounding box center [185, 430] width 292 height 783
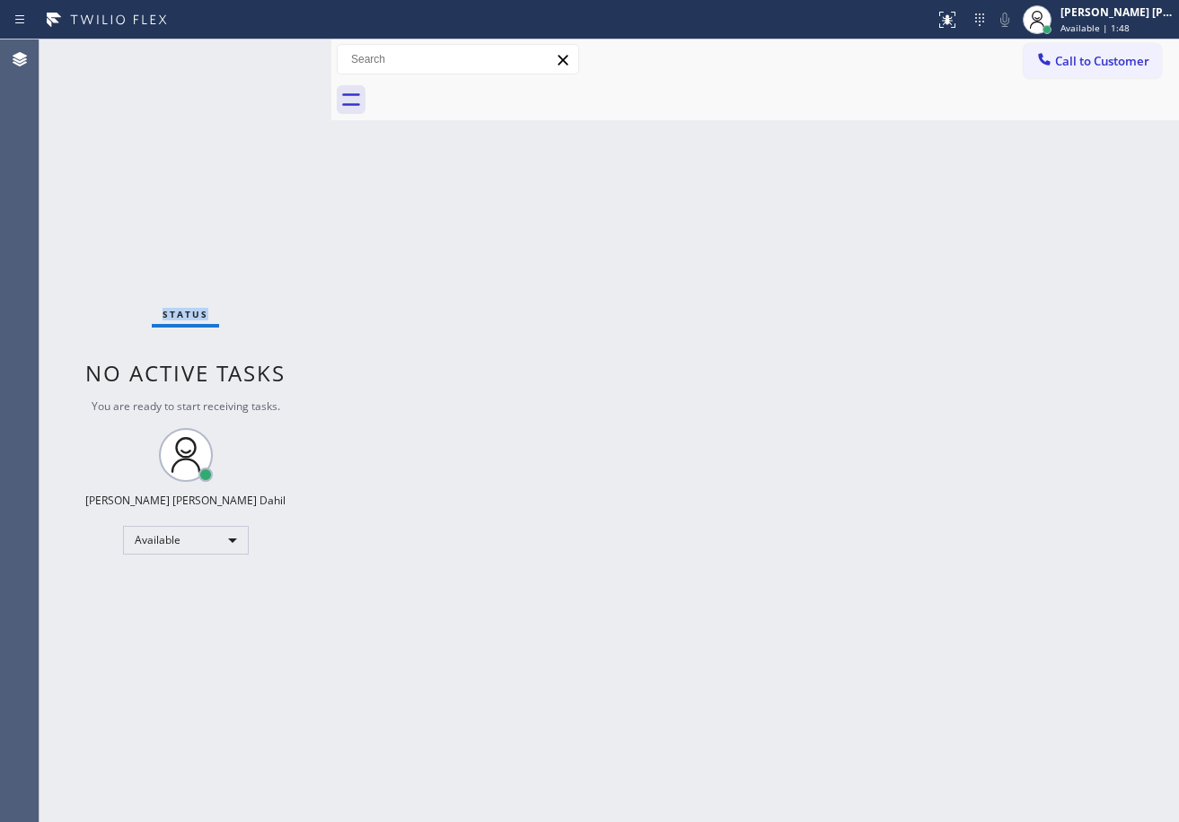
click at [271, 52] on div "Status No active tasks You are ready to start receiving tasks. [PERSON_NAME] [P…" at bounding box center [185, 430] width 292 height 783
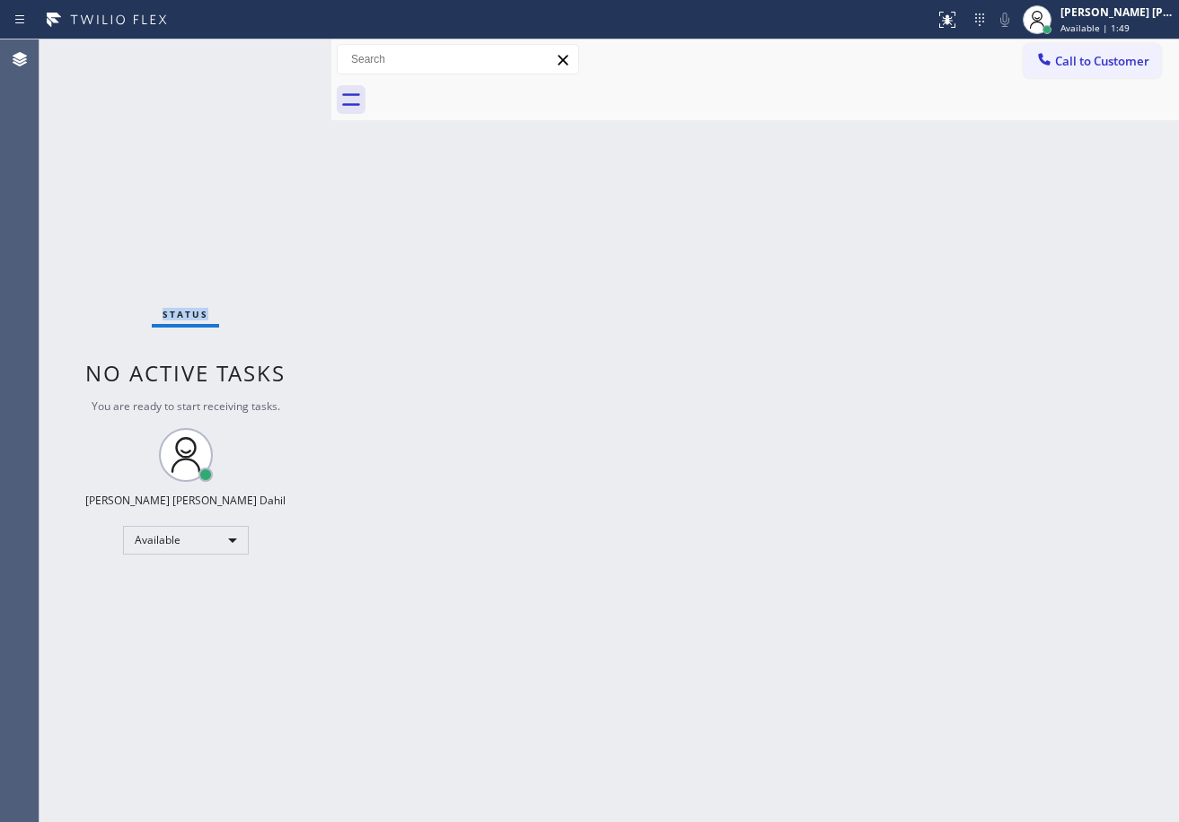
click at [271, 52] on div "Status No active tasks You are ready to start receiving tasks. [PERSON_NAME] [P…" at bounding box center [185, 430] width 292 height 783
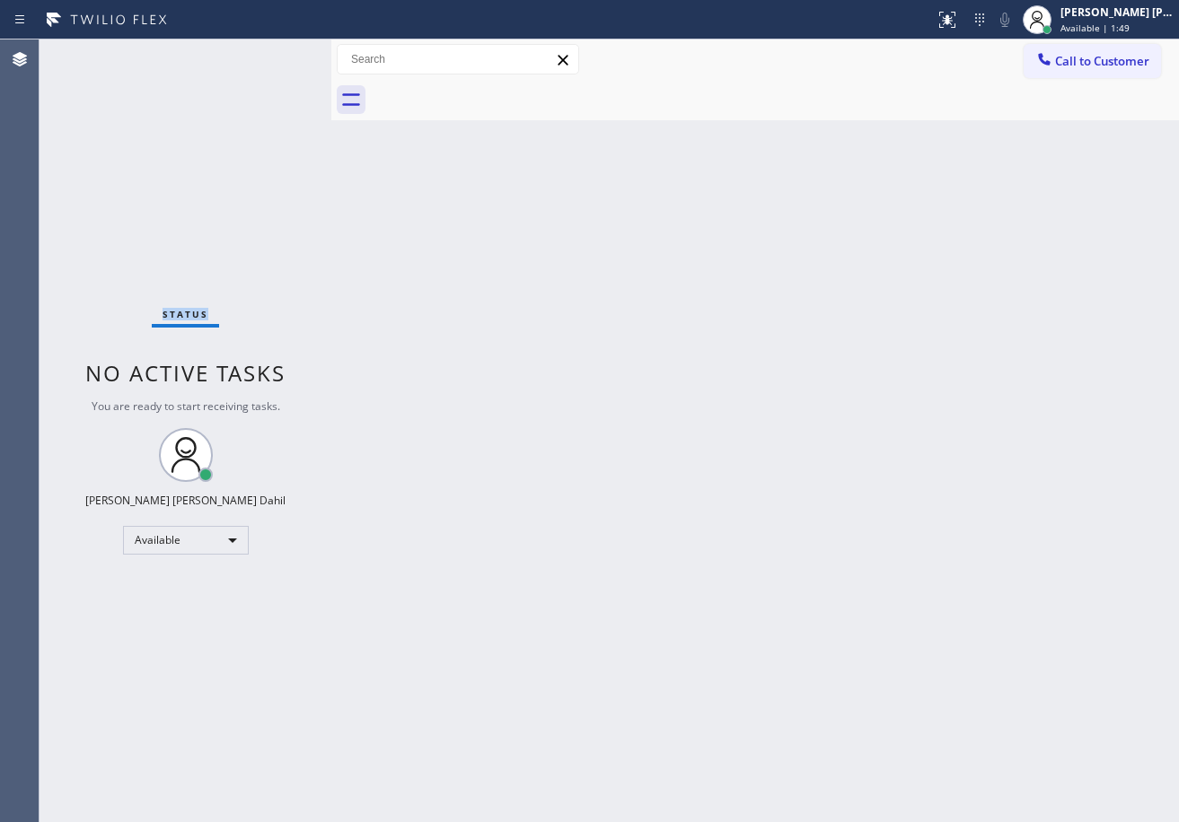
click at [271, 52] on div "Status No active tasks You are ready to start receiving tasks. [PERSON_NAME] [P…" at bounding box center [185, 430] width 292 height 783
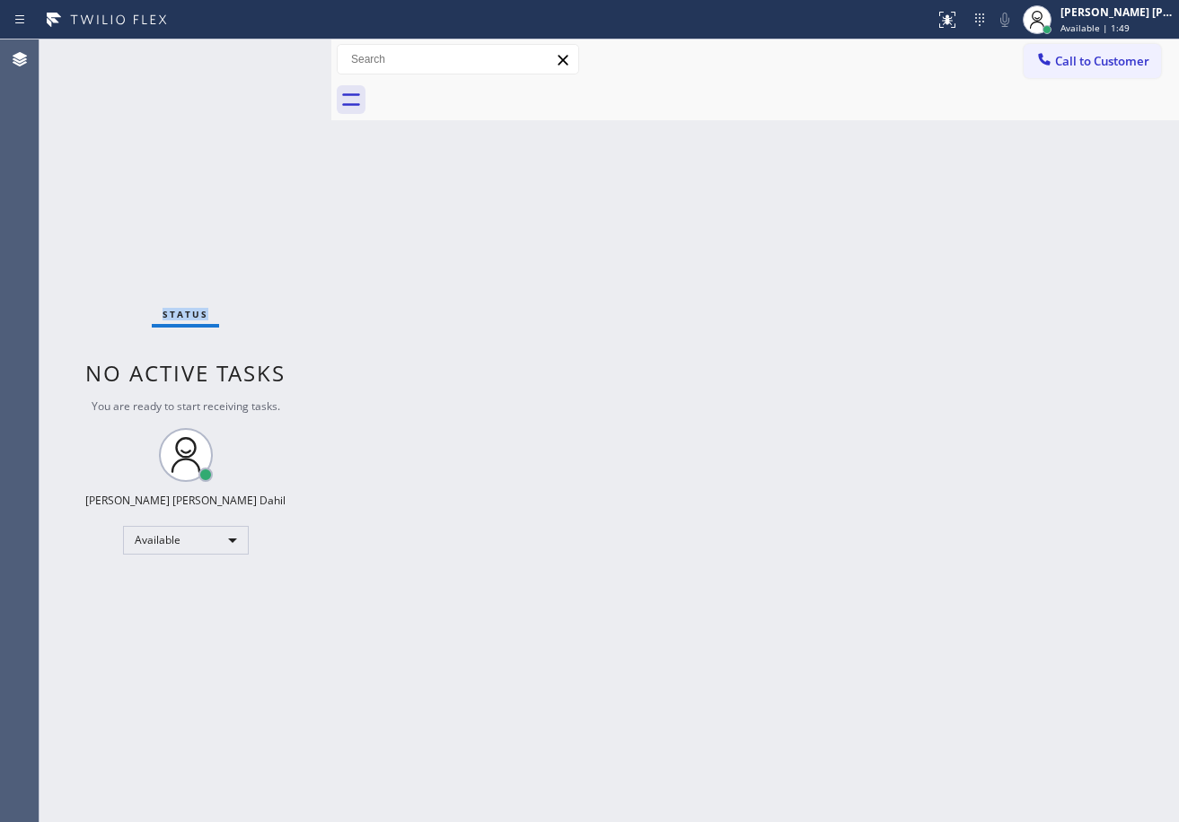
click at [271, 52] on div "Status No active tasks You are ready to start receiving tasks. [PERSON_NAME] [P…" at bounding box center [185, 430] width 292 height 783
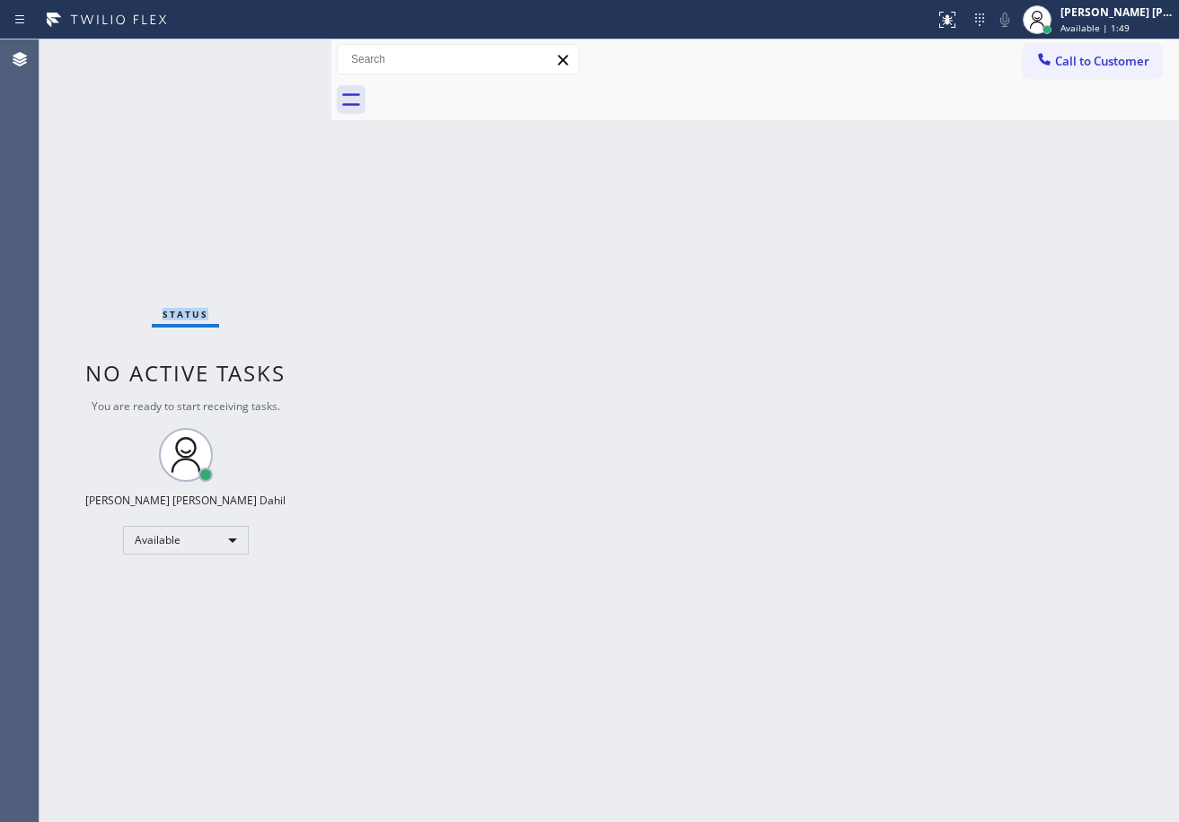
click at [271, 52] on div "Status No active tasks You are ready to start receiving tasks. [PERSON_NAME] [P…" at bounding box center [185, 430] width 292 height 783
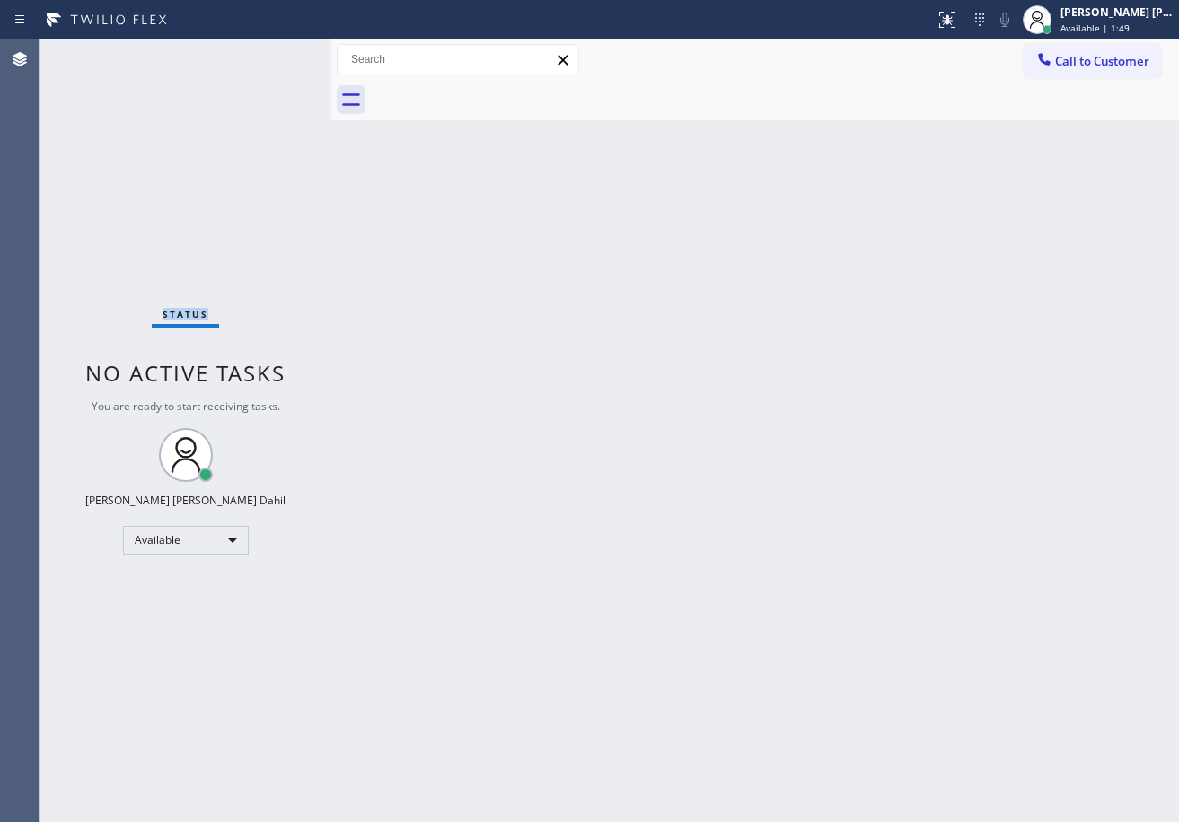
click at [271, 52] on div "Status No active tasks You are ready to start receiving tasks. [PERSON_NAME] [P…" at bounding box center [185, 430] width 292 height 783
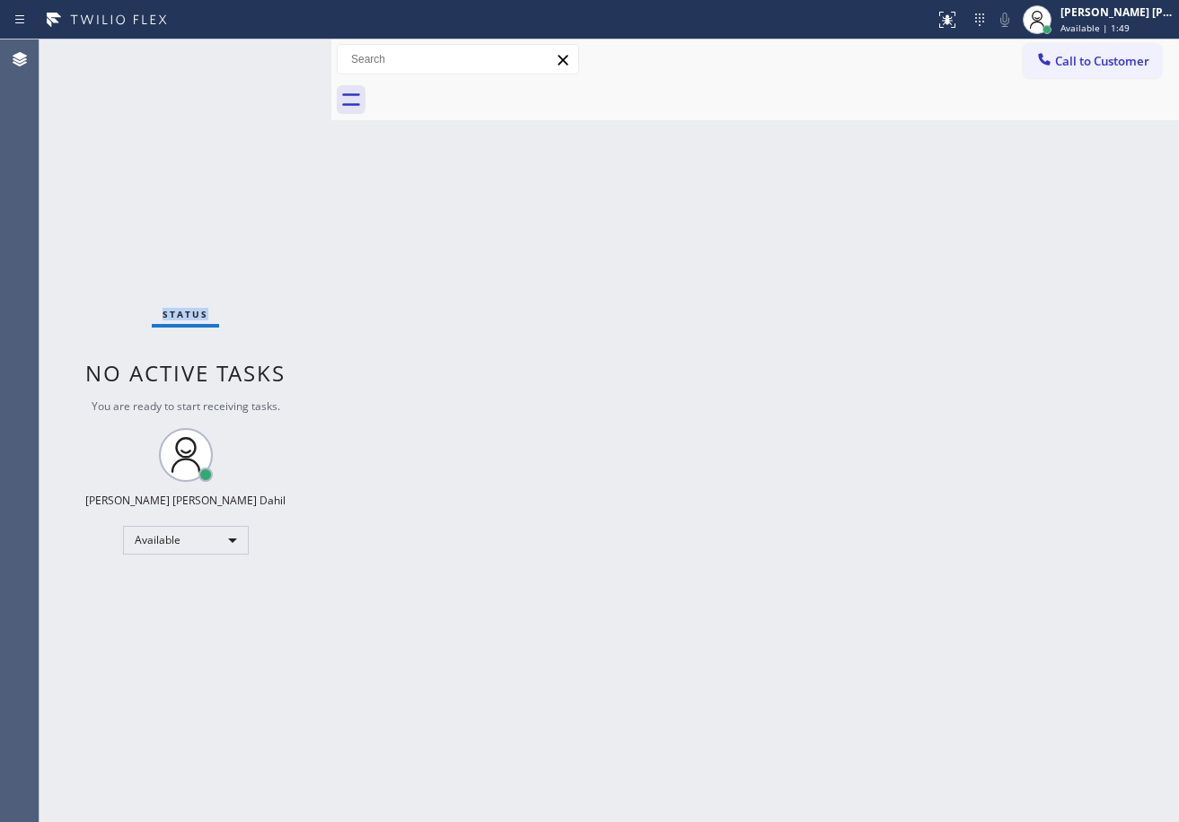
click at [271, 52] on div "Status No active tasks You are ready to start receiving tasks. [PERSON_NAME] [P…" at bounding box center [185, 430] width 292 height 783
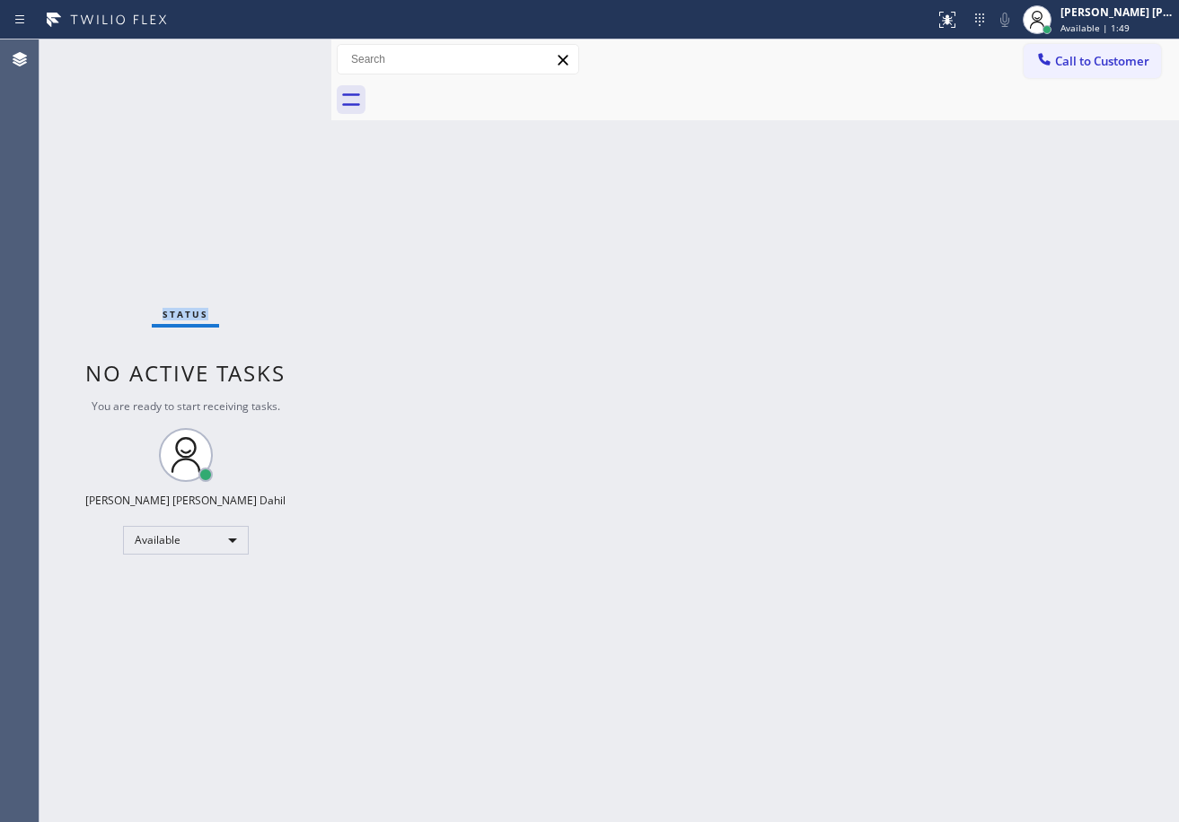
click at [271, 52] on div "Status No active tasks You are ready to start receiving tasks. [PERSON_NAME] [P…" at bounding box center [185, 430] width 292 height 783
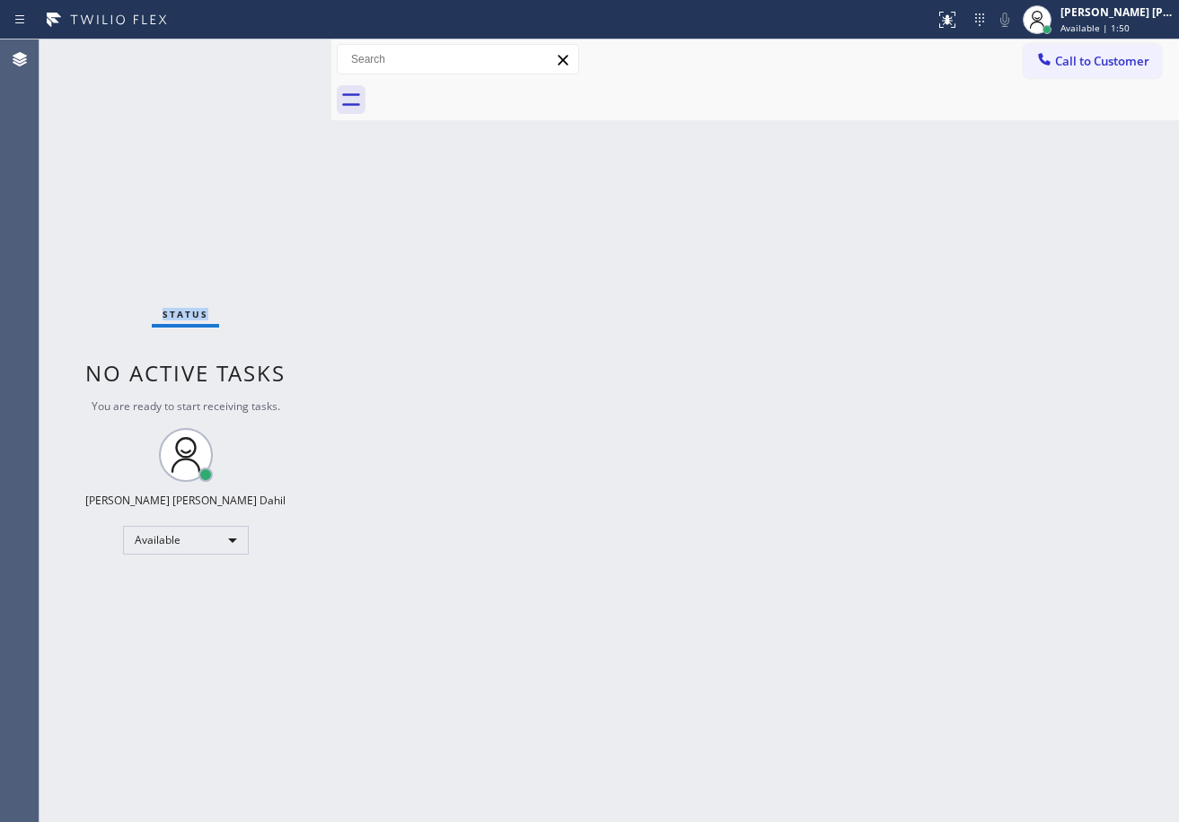
click at [271, 52] on div "Status No active tasks You are ready to start receiving tasks. [PERSON_NAME] [P…" at bounding box center [185, 430] width 292 height 783
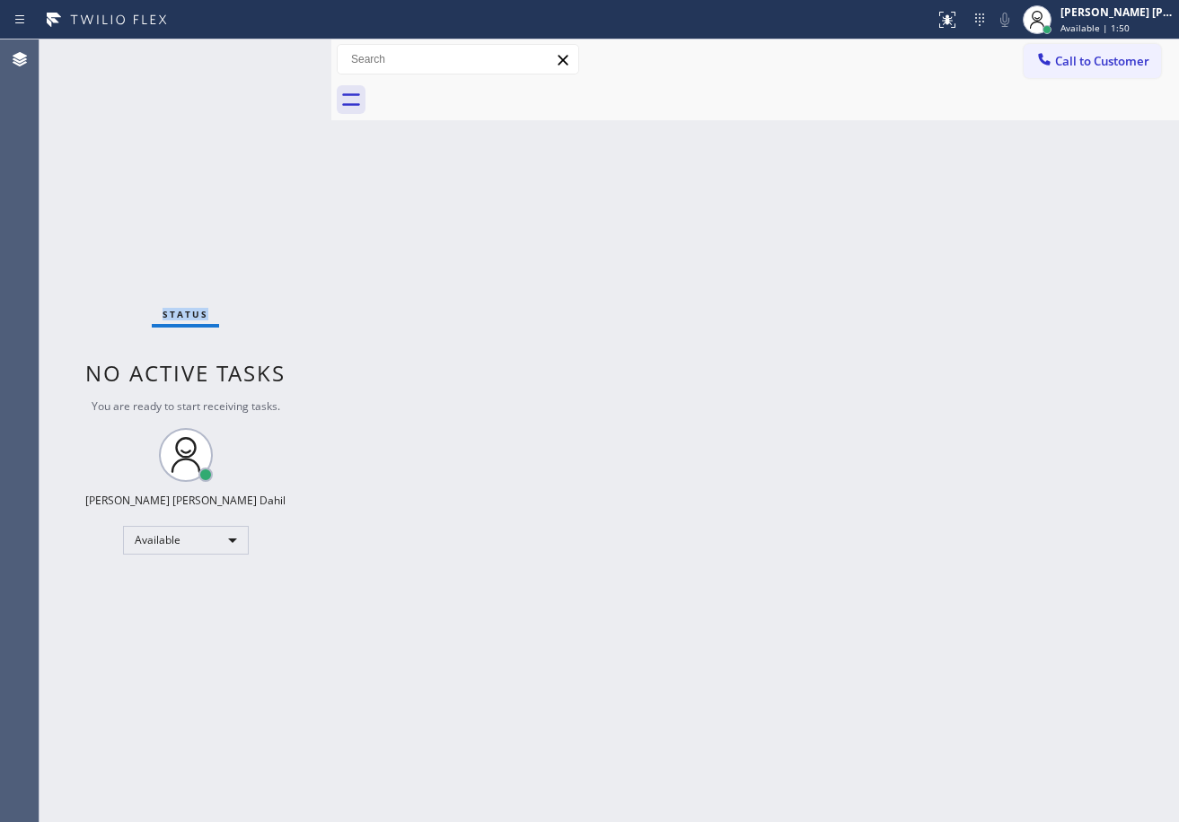
click at [271, 52] on div "Status No active tasks You are ready to start receiving tasks. [PERSON_NAME] [P…" at bounding box center [185, 430] width 292 height 783
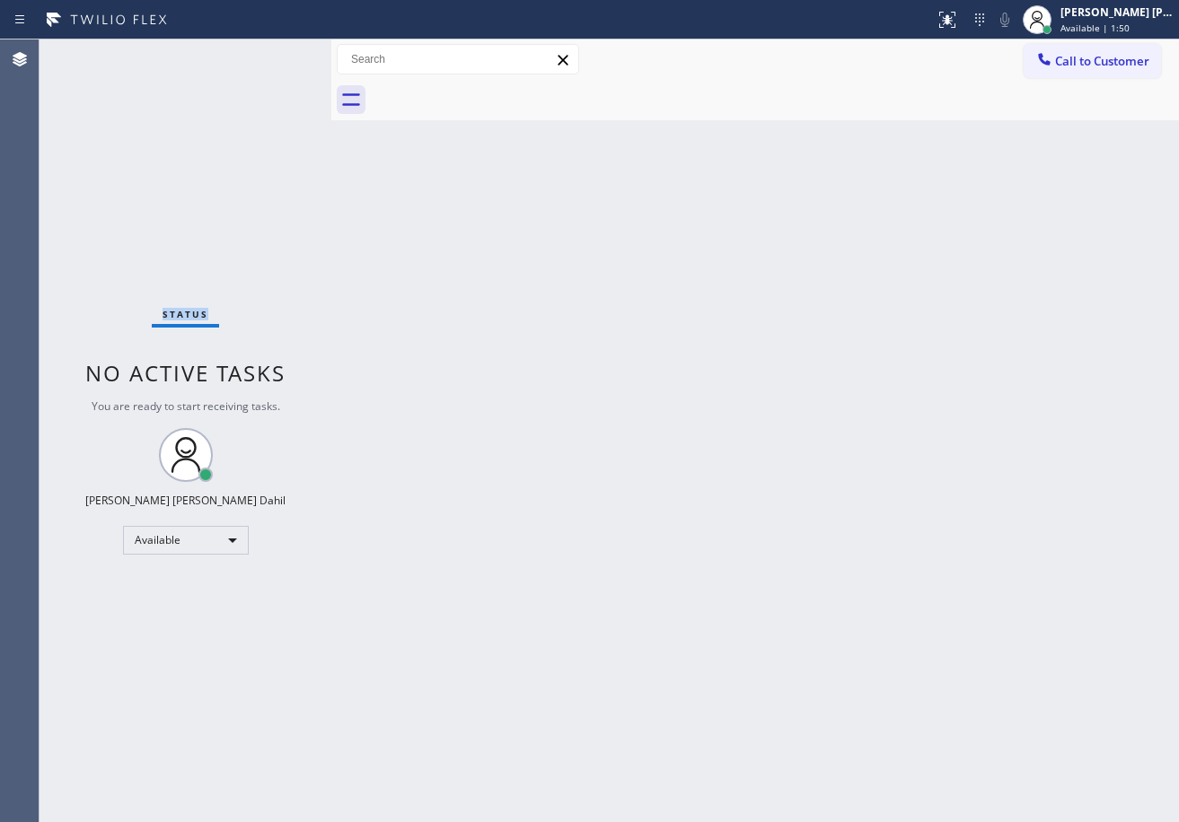
click at [271, 52] on div "Status No active tasks You are ready to start receiving tasks. [PERSON_NAME] [P…" at bounding box center [185, 430] width 292 height 783
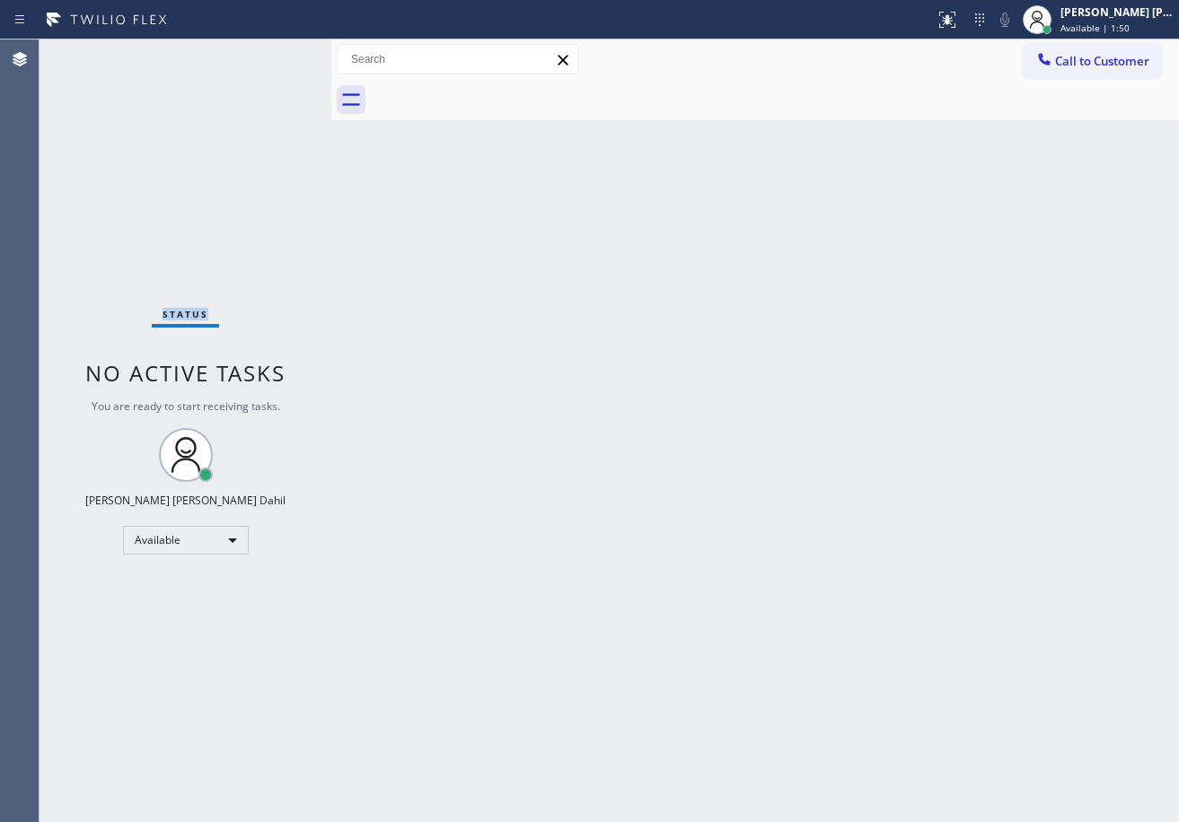
click at [271, 52] on div "Status No active tasks You are ready to start receiving tasks. [PERSON_NAME] [P…" at bounding box center [185, 430] width 292 height 783
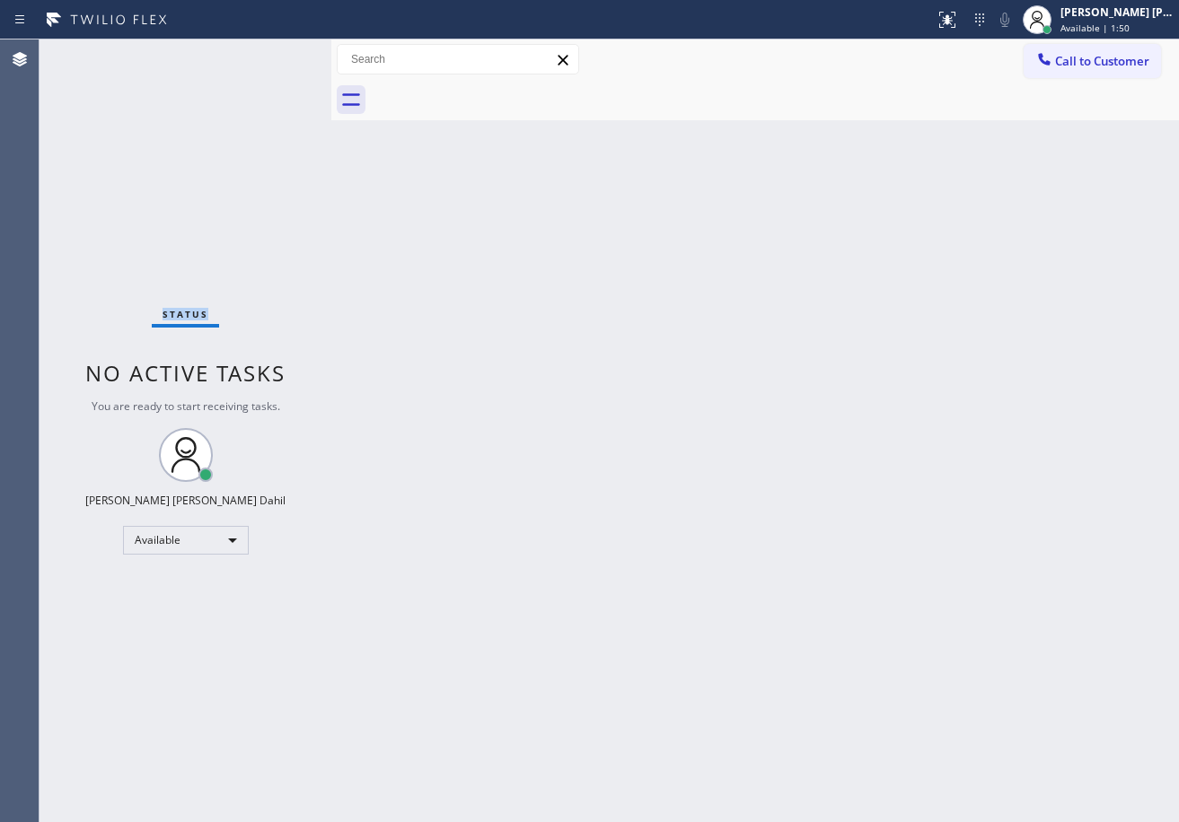
click at [271, 52] on div "Status No active tasks You are ready to start receiving tasks. [PERSON_NAME] [P…" at bounding box center [185, 430] width 292 height 783
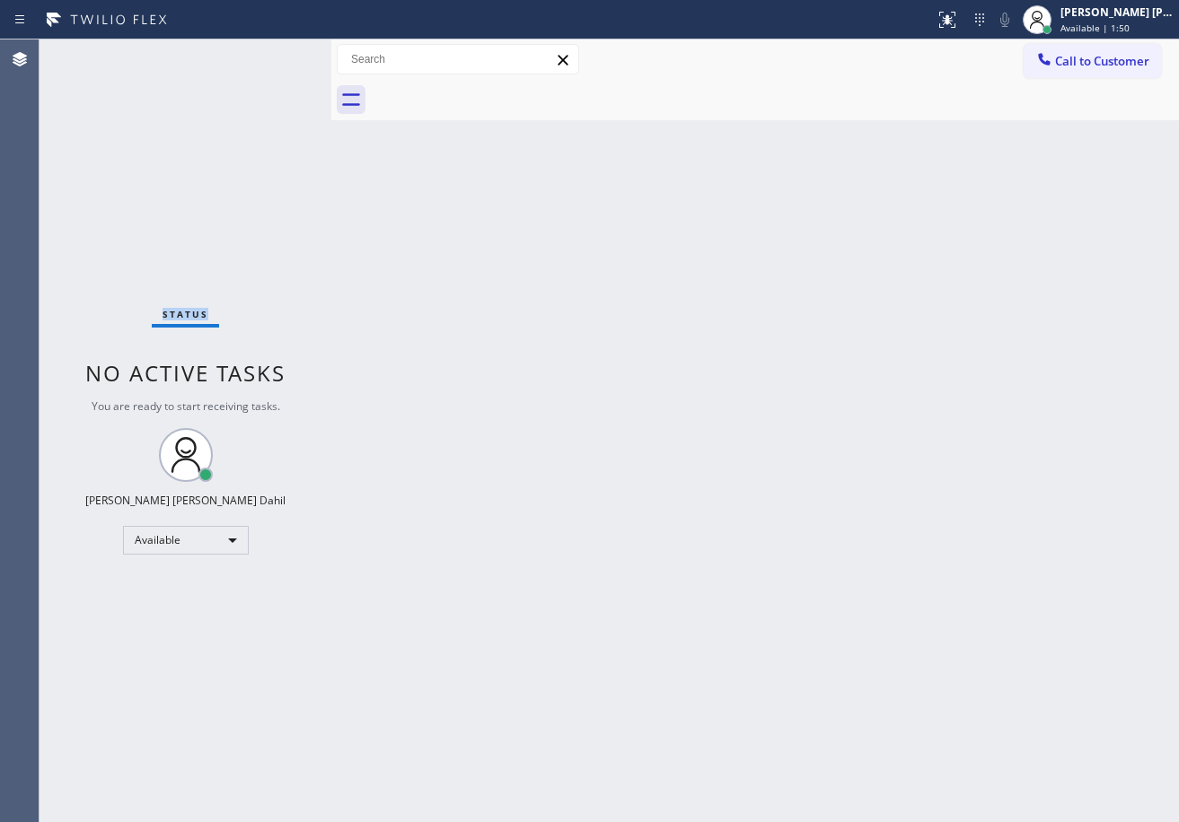
click at [271, 52] on div "Status No active tasks You are ready to start receiving tasks. [PERSON_NAME] [P…" at bounding box center [185, 430] width 292 height 783
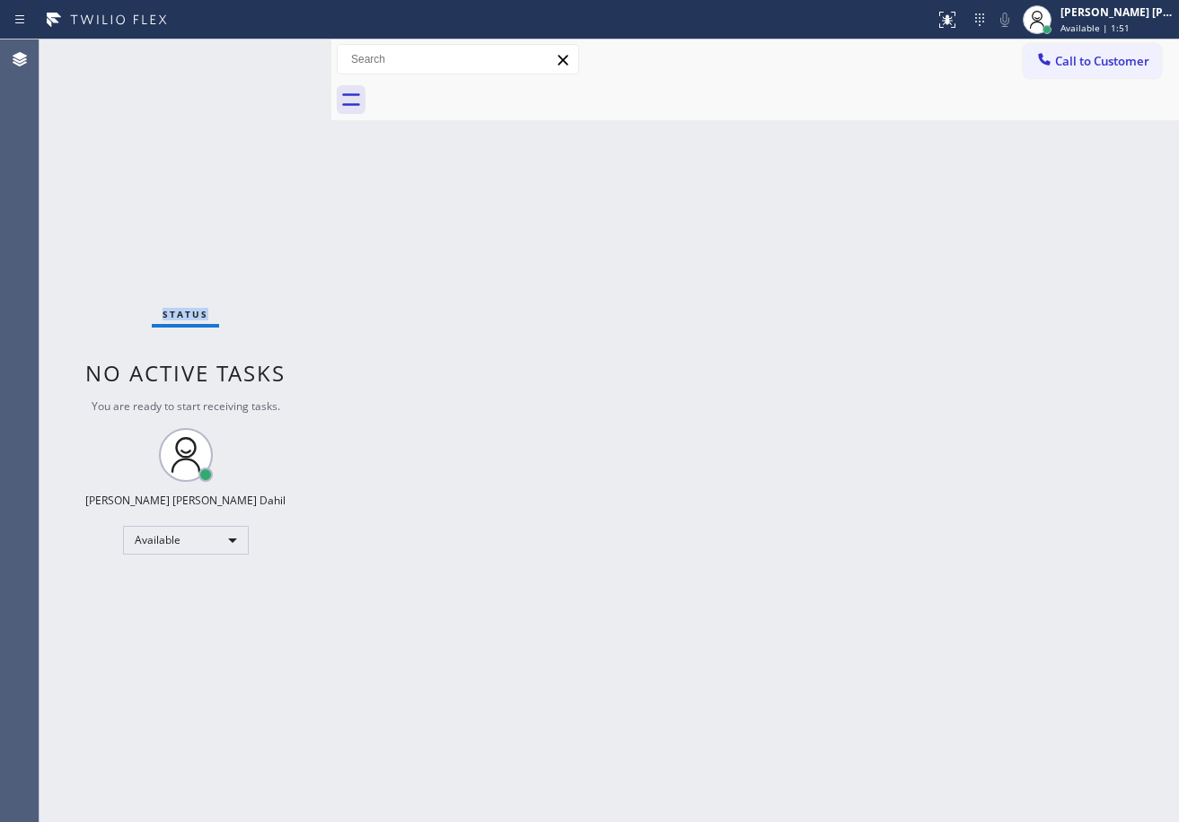
click at [271, 52] on div "Status No active tasks You are ready to start receiving tasks. [PERSON_NAME] [P…" at bounding box center [185, 430] width 292 height 783
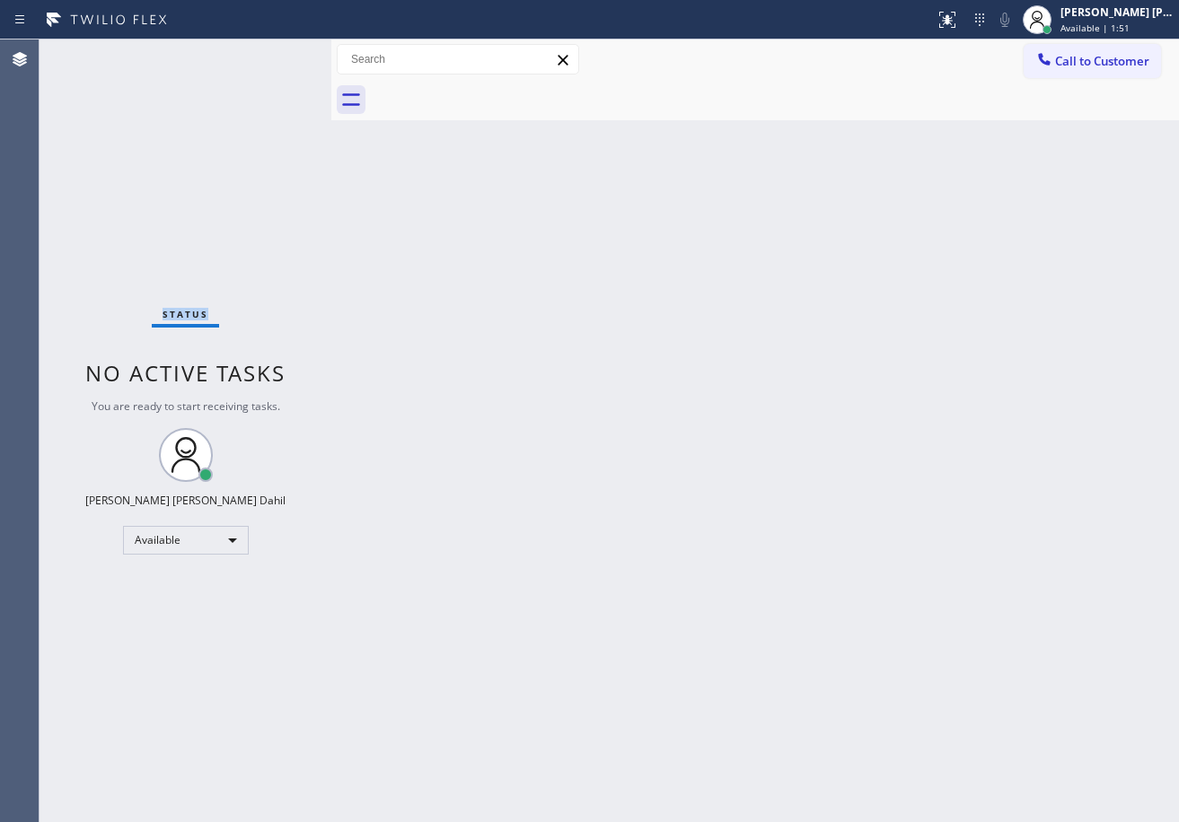
click at [271, 52] on div "Status No active tasks You are ready to start receiving tasks. [PERSON_NAME] [P…" at bounding box center [185, 430] width 292 height 783
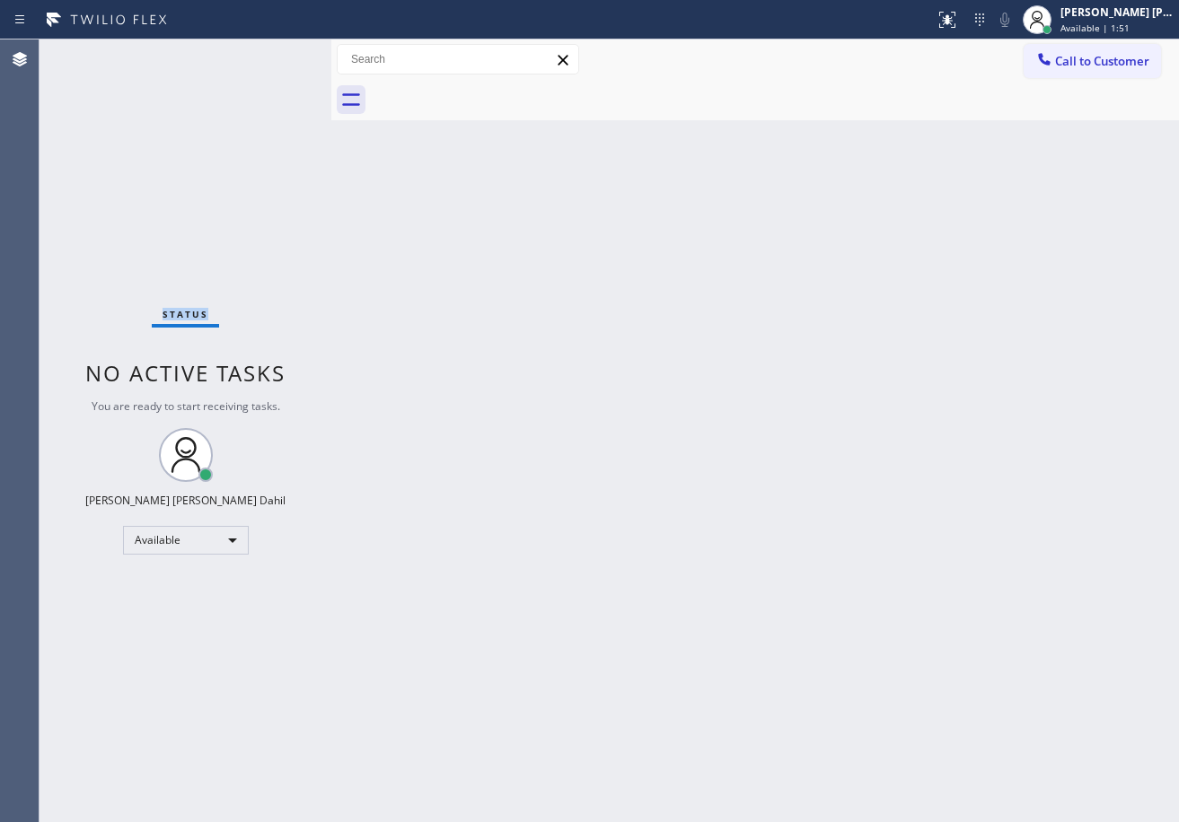
click at [271, 52] on div "Status No active tasks You are ready to start receiving tasks. [PERSON_NAME] [P…" at bounding box center [185, 430] width 292 height 783
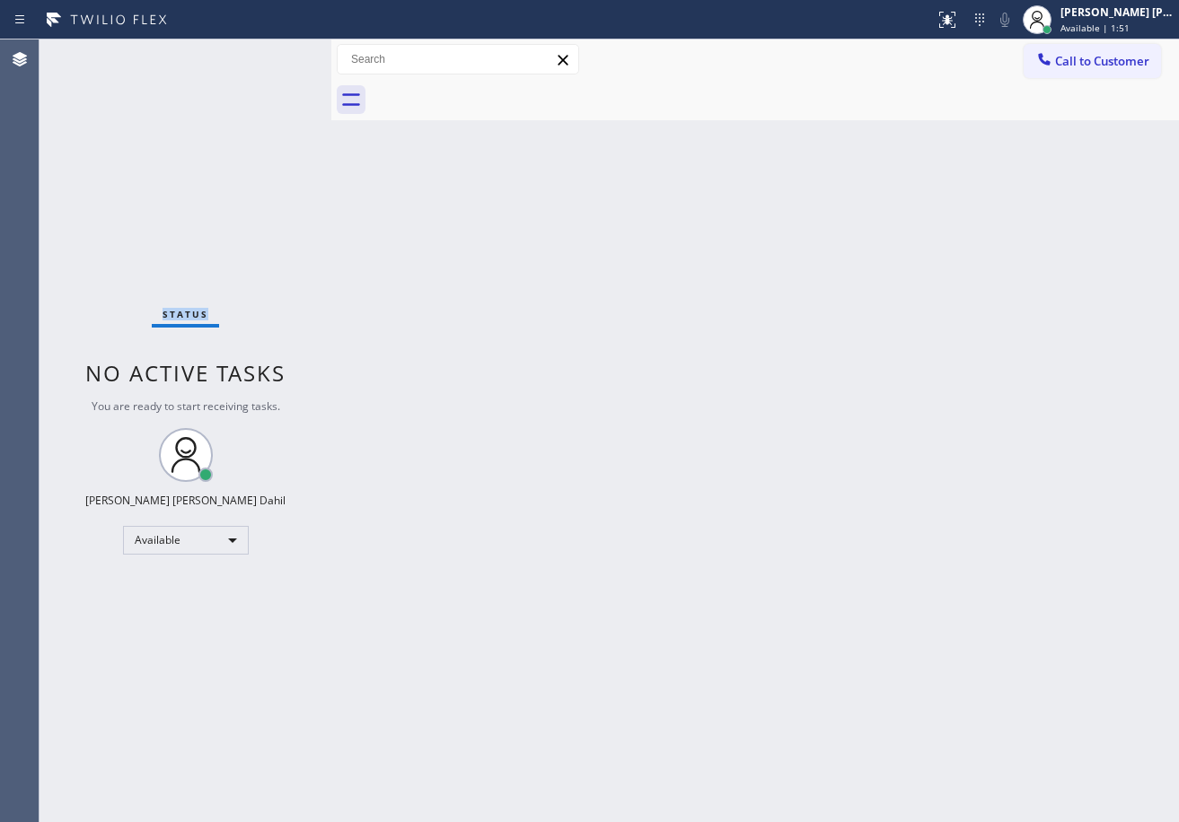
click at [271, 52] on div "Status No active tasks You are ready to start receiving tasks. [PERSON_NAME] [P…" at bounding box center [185, 430] width 292 height 783
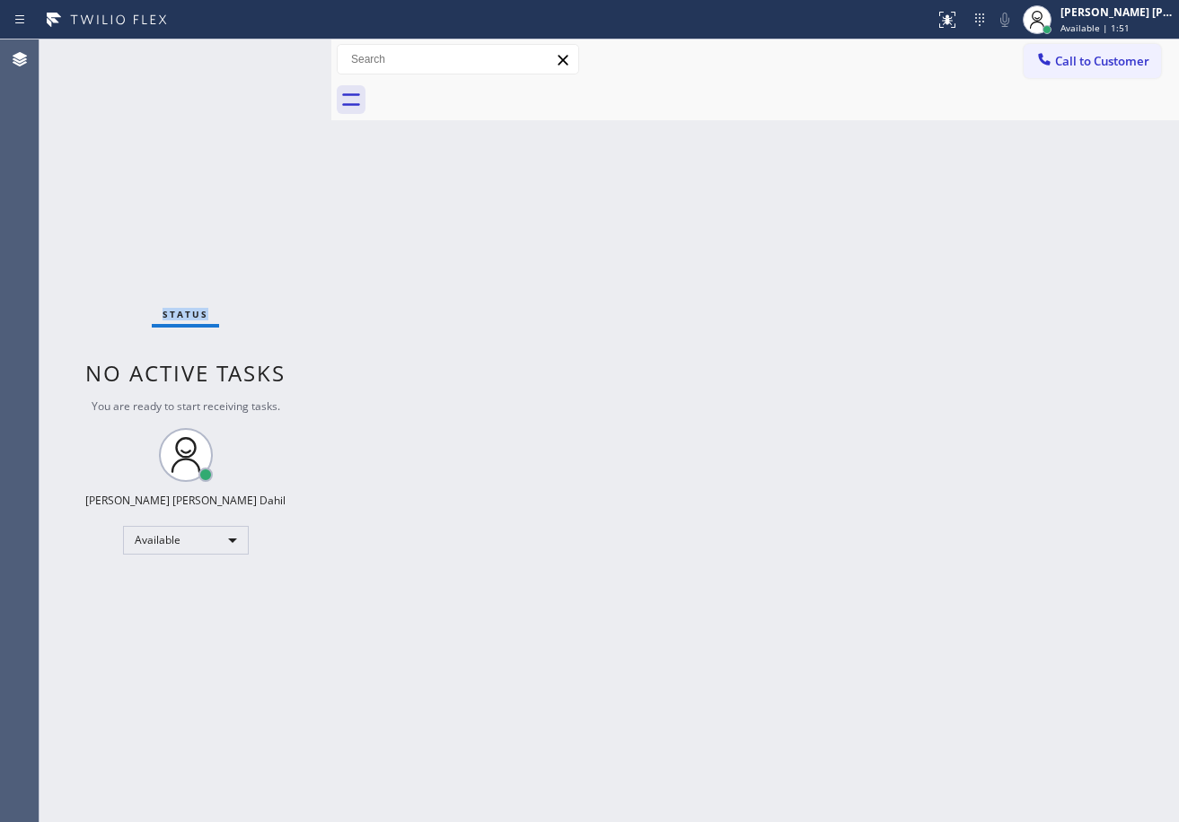
click at [271, 52] on div "Status No active tasks You are ready to start receiving tasks. [PERSON_NAME] [P…" at bounding box center [185, 430] width 292 height 783
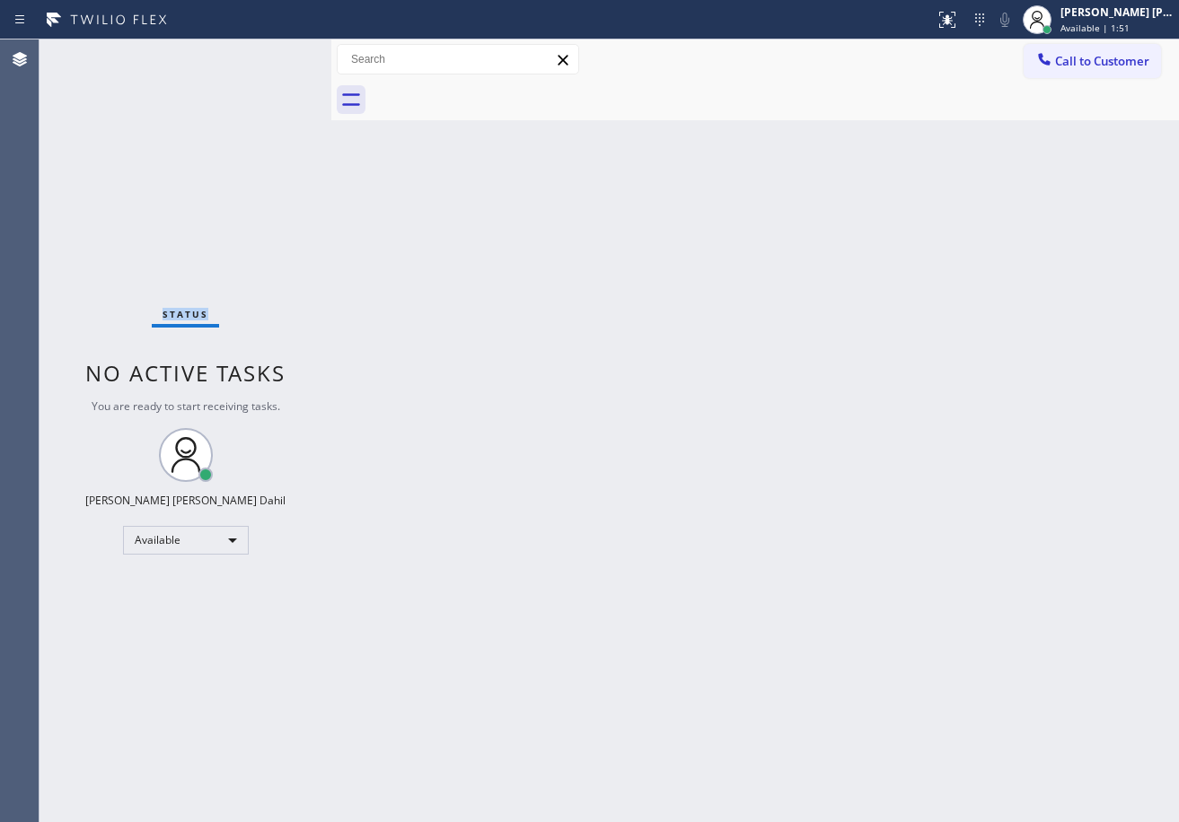
click at [271, 52] on div "Status No active tasks You are ready to start receiving tasks. [PERSON_NAME] [P…" at bounding box center [185, 430] width 292 height 783
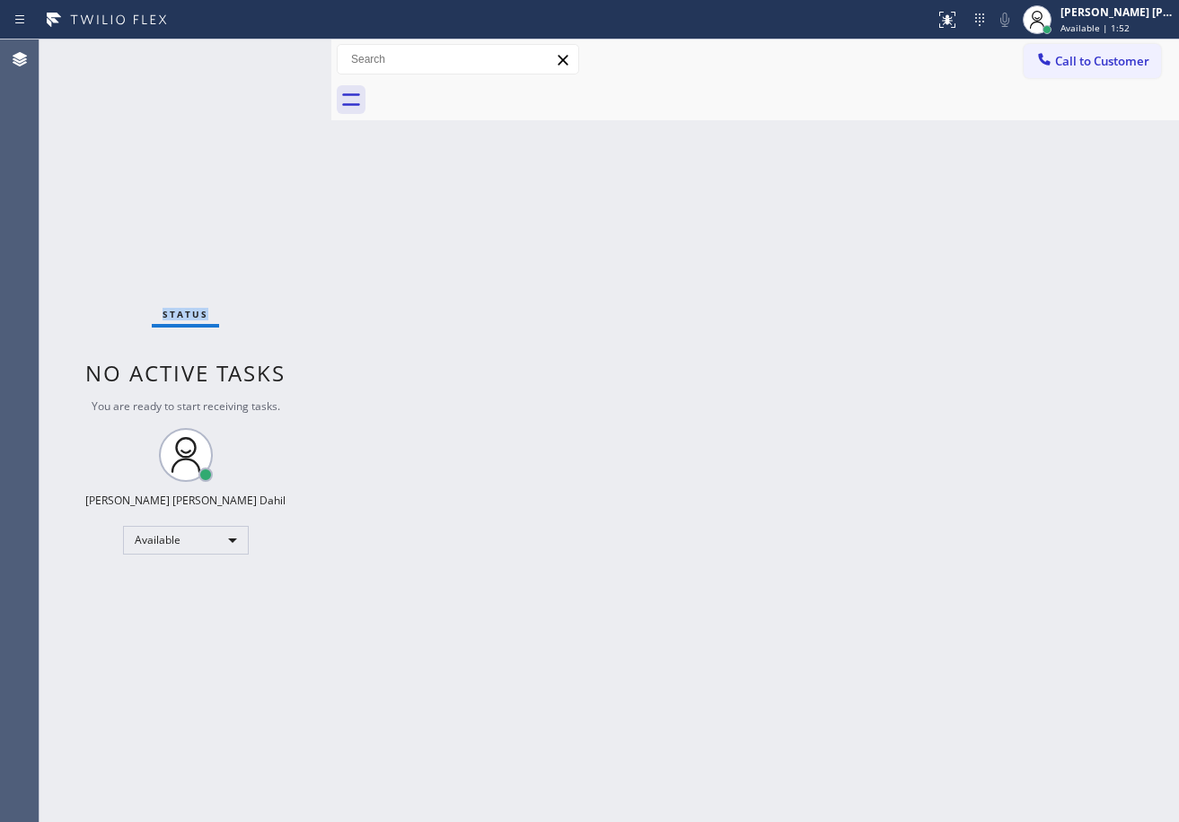
click at [271, 52] on div "Status No active tasks You are ready to start receiving tasks. [PERSON_NAME] [P…" at bounding box center [185, 430] width 292 height 783
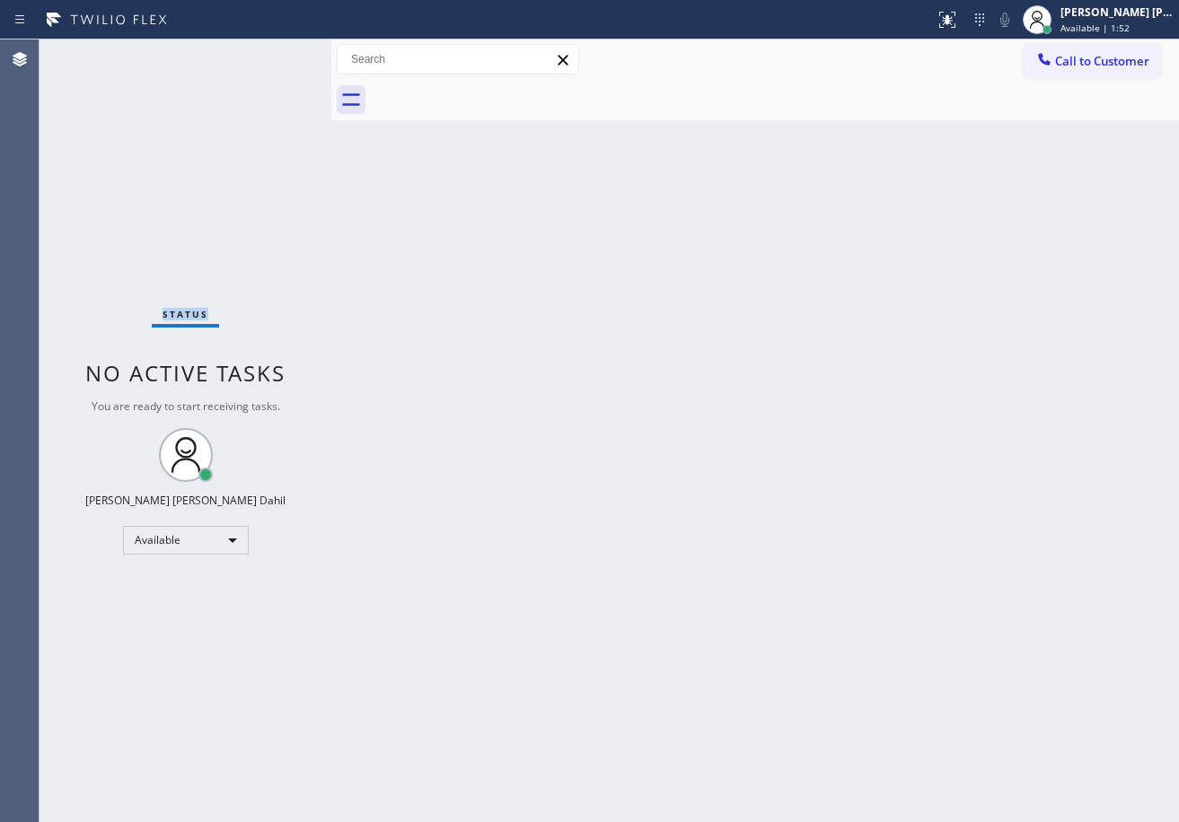
click at [271, 52] on div "Status No active tasks You are ready to start receiving tasks. [PERSON_NAME] [P…" at bounding box center [185, 430] width 292 height 783
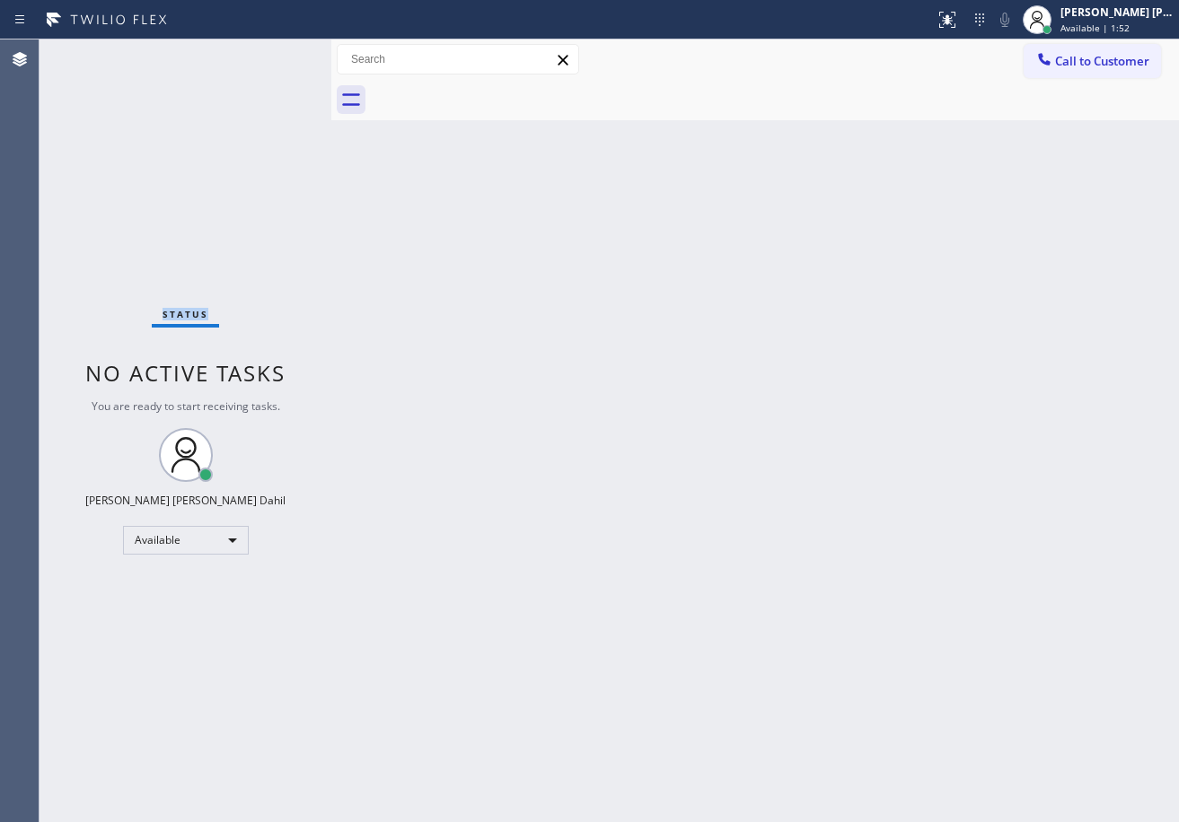
click at [271, 52] on div "Status No active tasks You are ready to start receiving tasks. [PERSON_NAME] [P…" at bounding box center [185, 430] width 292 height 783
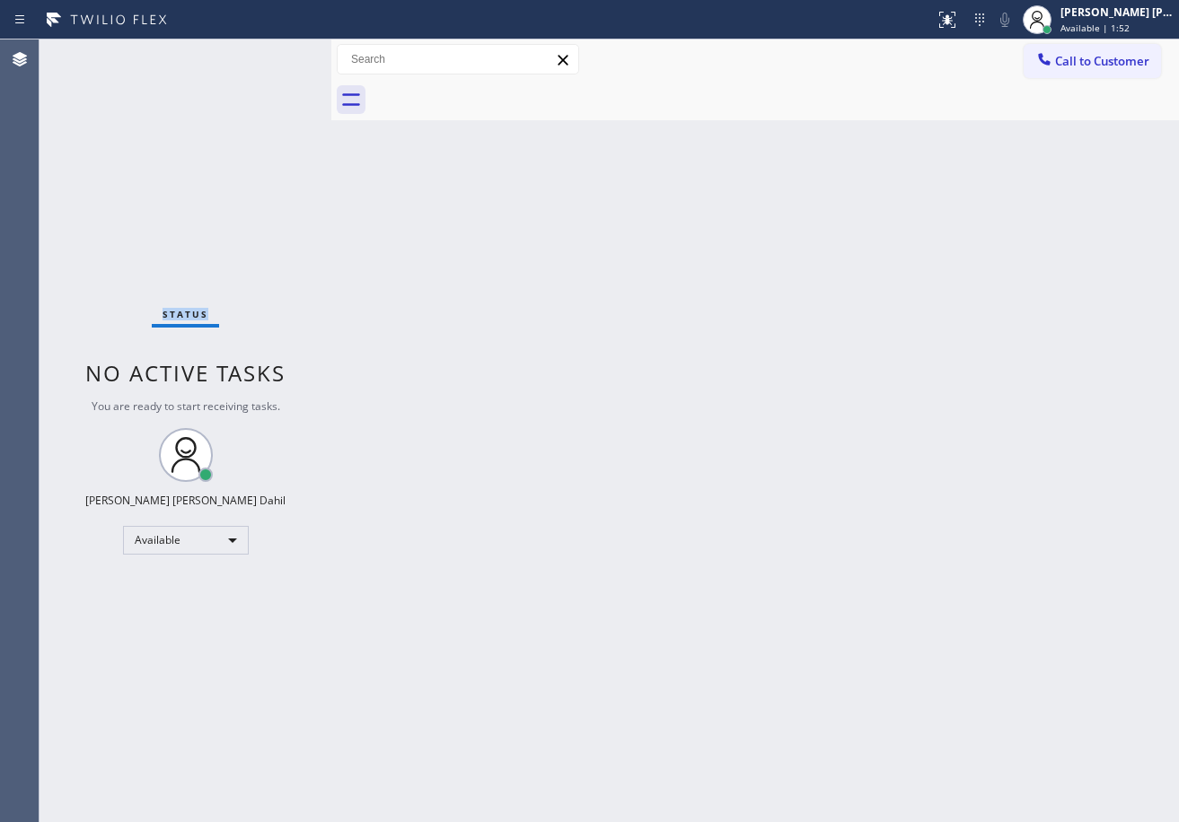
click at [271, 52] on div "Status No active tasks You are ready to start receiving tasks. [PERSON_NAME] [P…" at bounding box center [185, 430] width 292 height 783
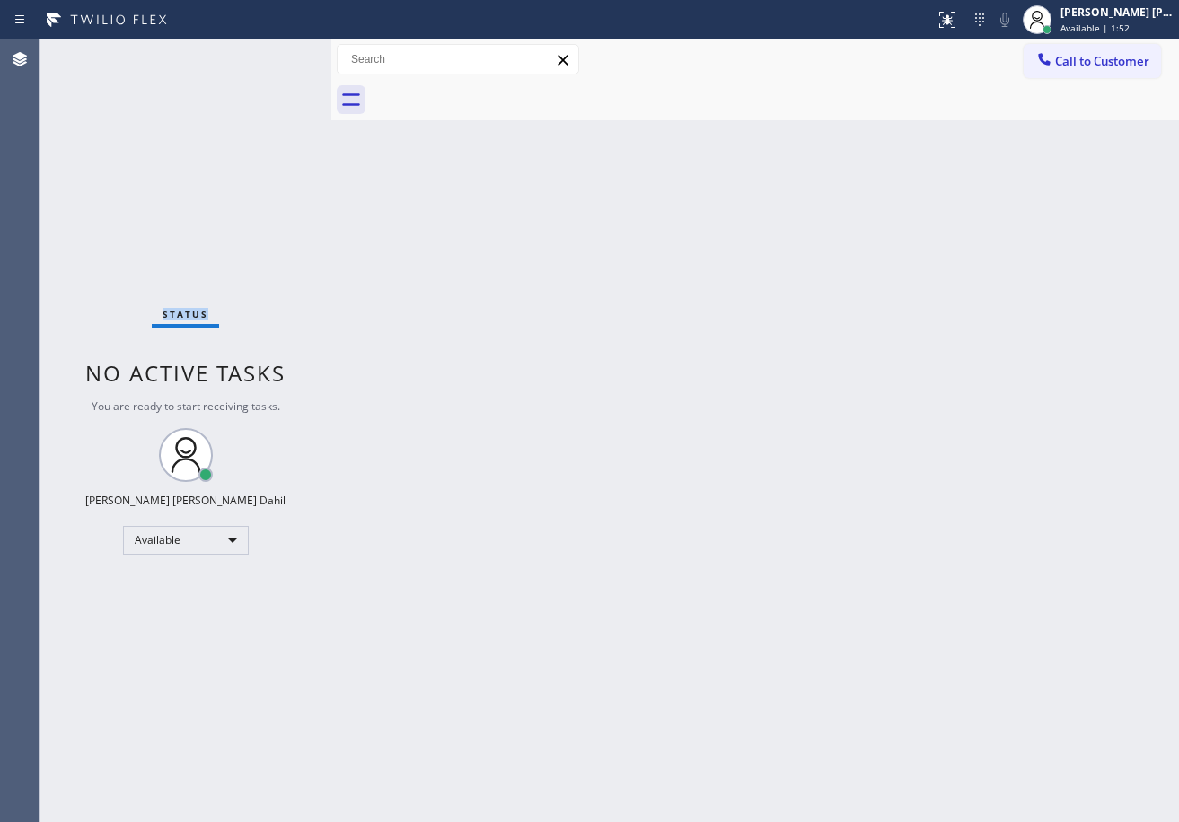
click at [271, 52] on div "Status No active tasks You are ready to start receiving tasks. [PERSON_NAME] [P…" at bounding box center [185, 430] width 292 height 783
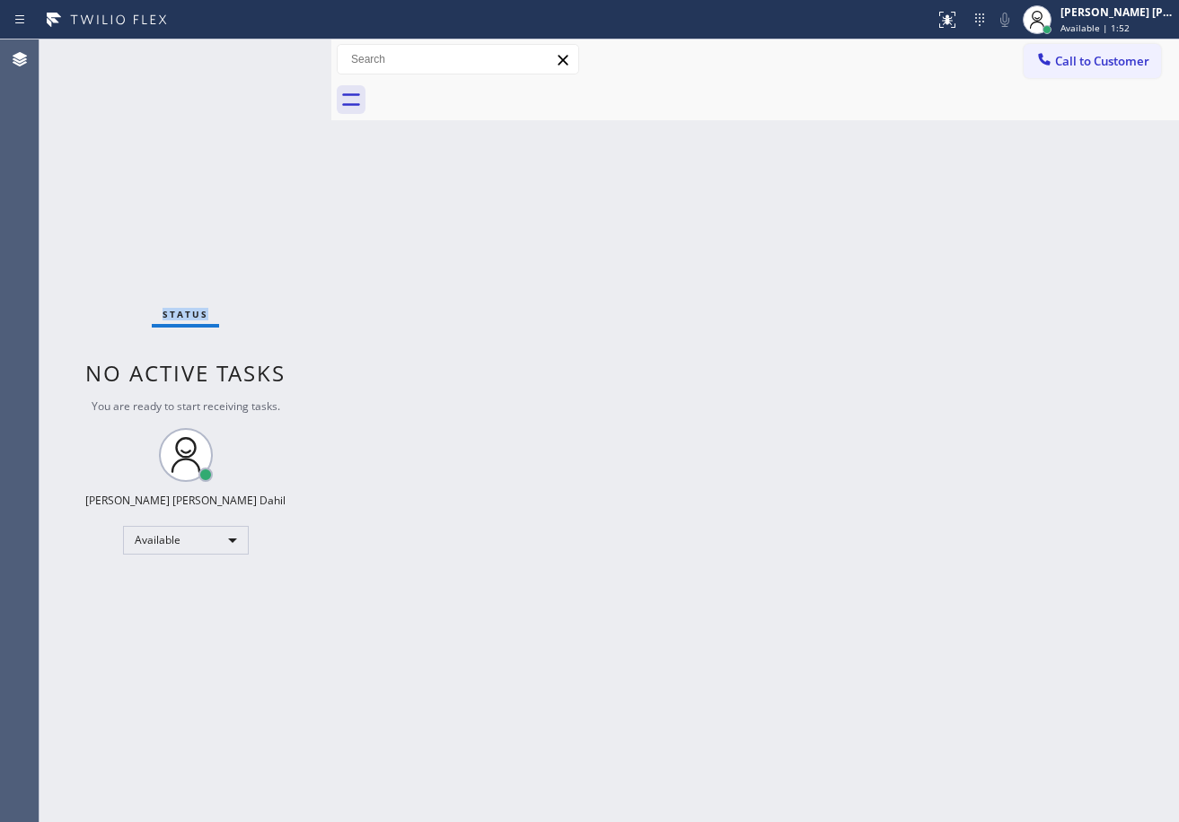
click at [271, 52] on div "Status No active tasks You are ready to start receiving tasks. [PERSON_NAME] [P…" at bounding box center [185, 430] width 292 height 783
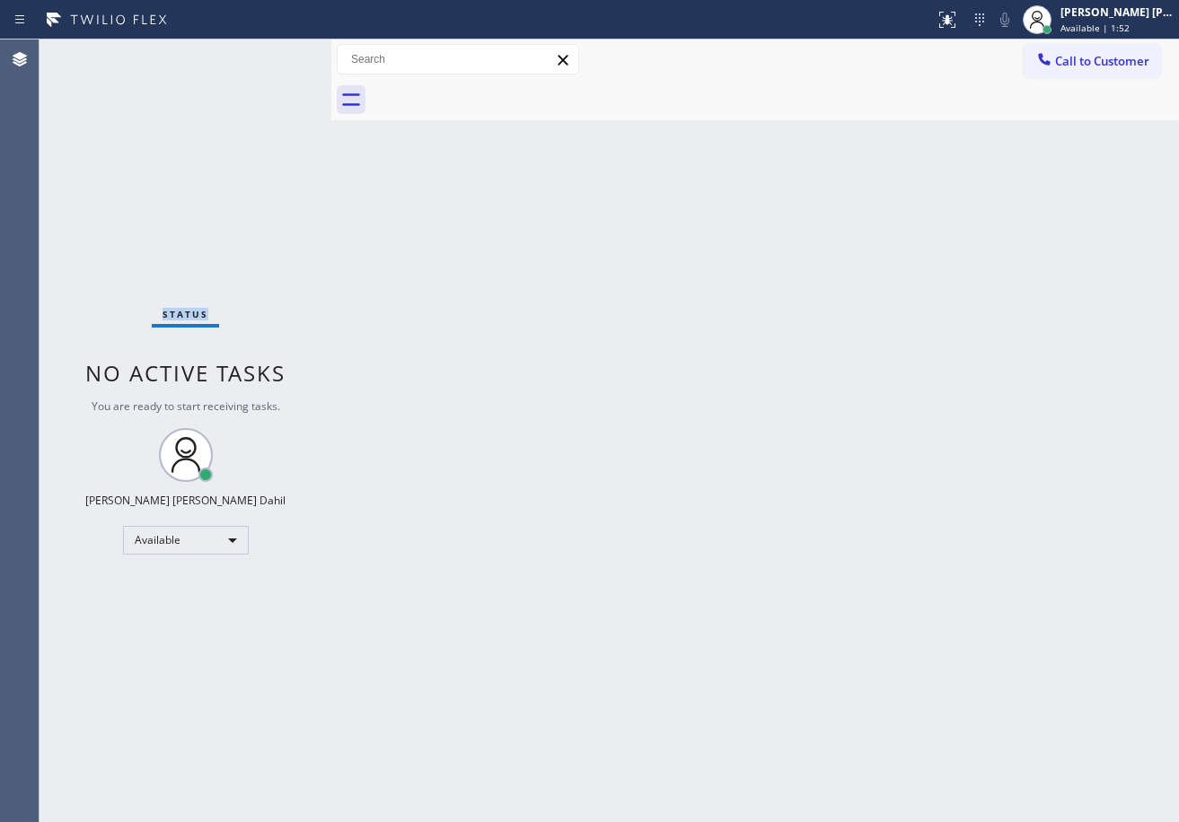
click at [271, 52] on div "Status No active tasks You are ready to start receiving tasks. [PERSON_NAME] [P…" at bounding box center [185, 430] width 292 height 783
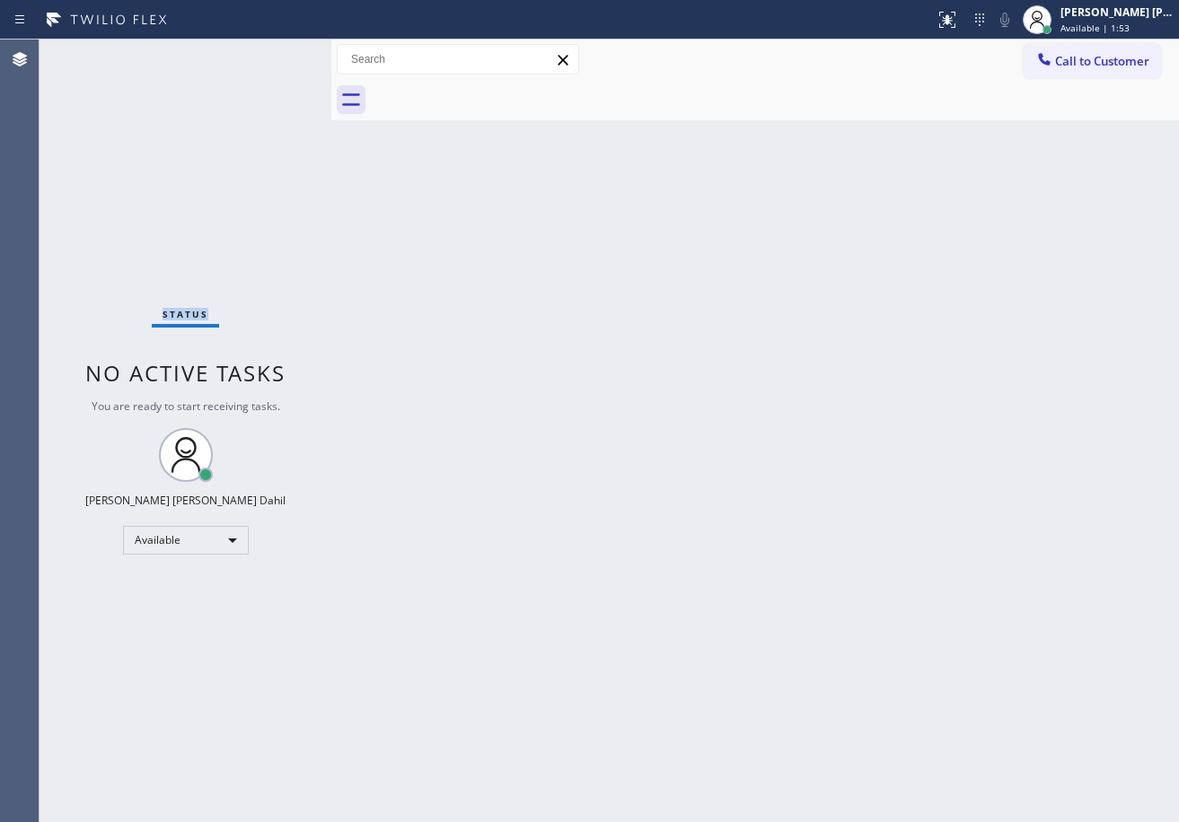
click at [271, 52] on div "Status No active tasks You are ready to start receiving tasks. [PERSON_NAME] [P…" at bounding box center [185, 430] width 292 height 783
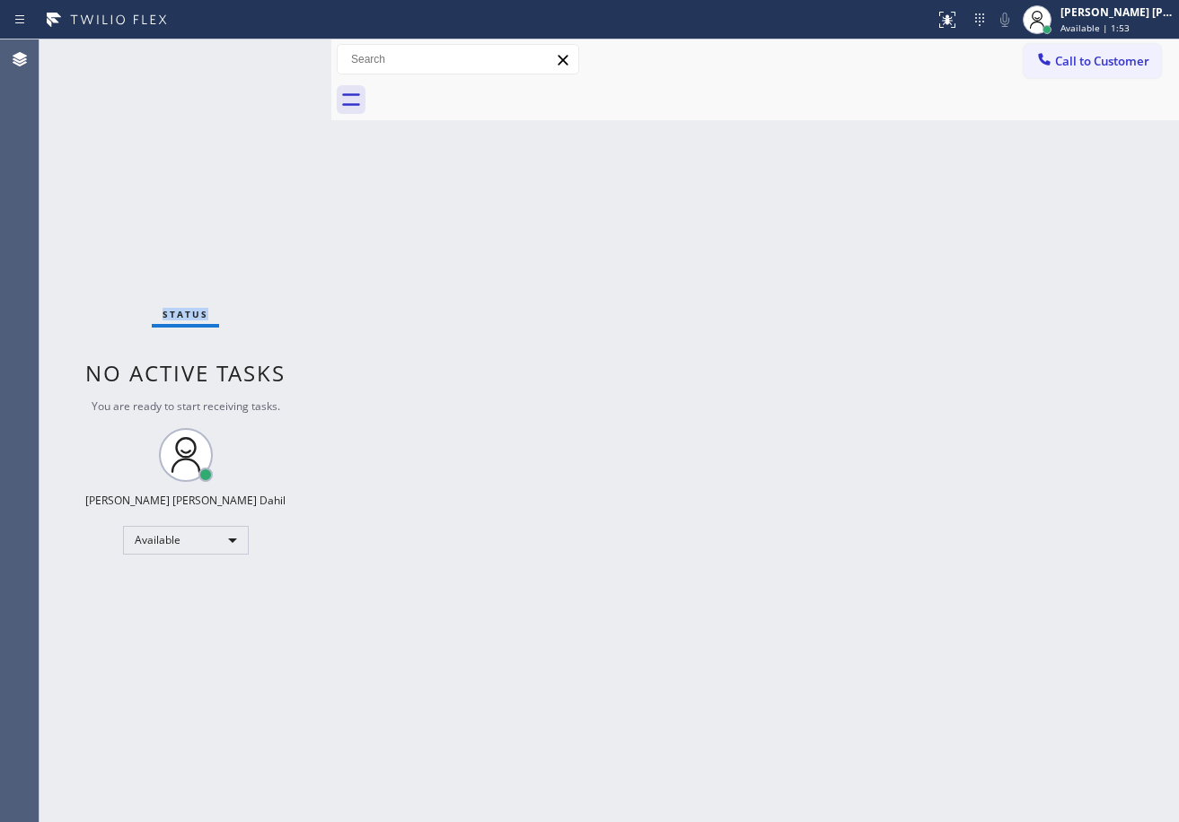
click at [271, 52] on div "Status No active tasks You are ready to start receiving tasks. [PERSON_NAME] [P…" at bounding box center [185, 430] width 292 height 783
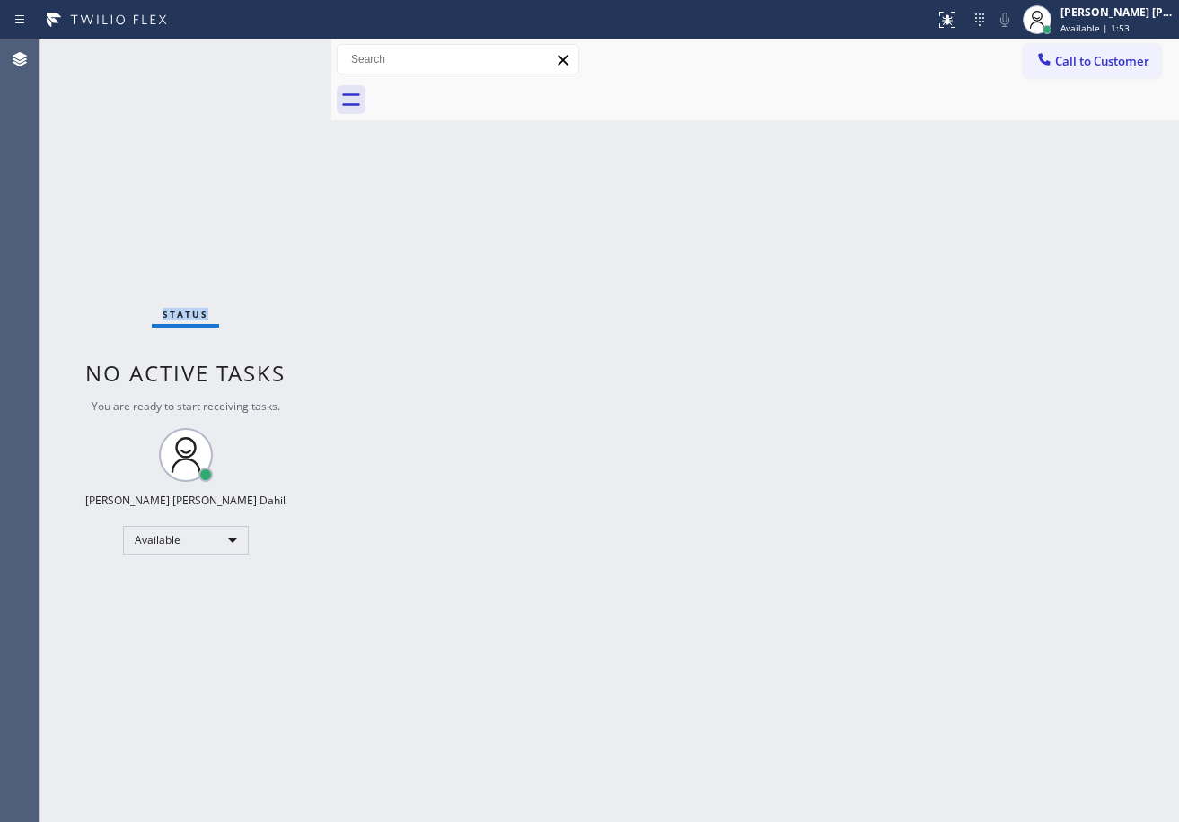
click at [271, 52] on div "Status No active tasks You are ready to start receiving tasks. [PERSON_NAME] [P…" at bounding box center [185, 430] width 292 height 783
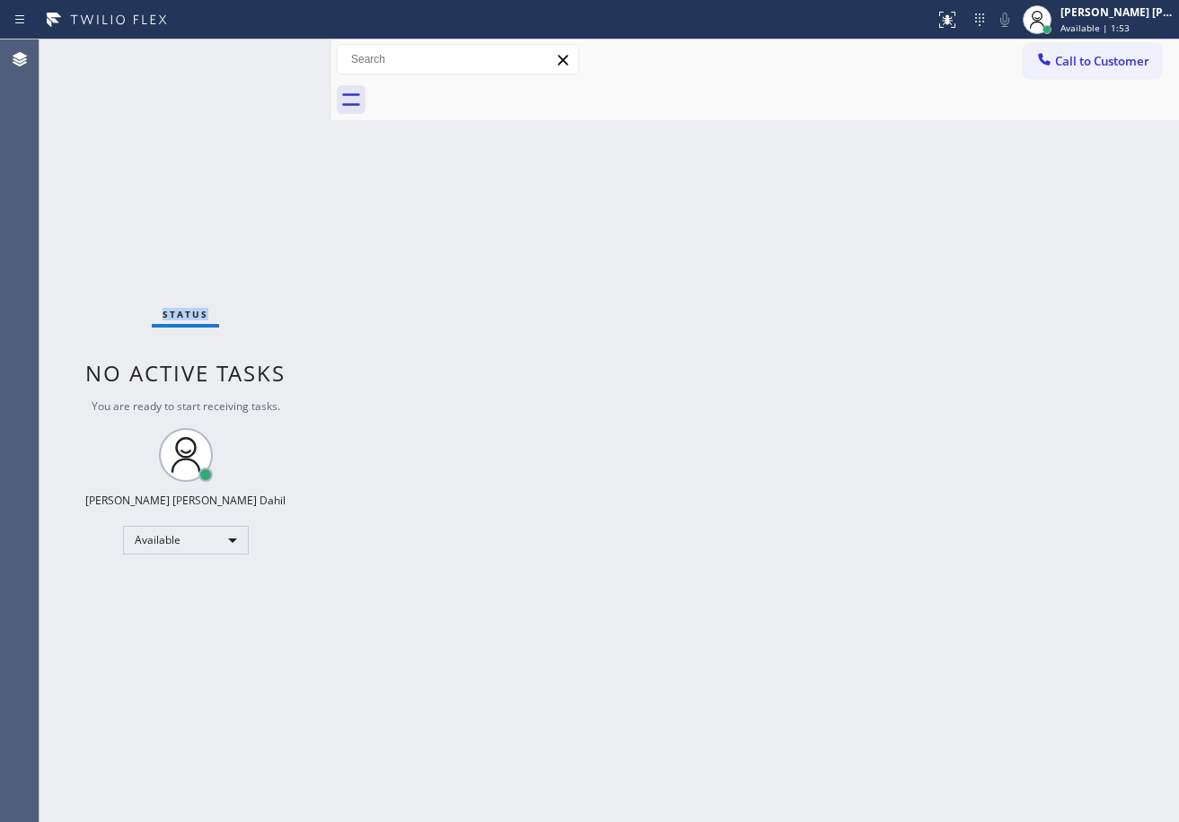
click at [271, 52] on div "Status No active tasks You are ready to start receiving tasks. [PERSON_NAME] [P…" at bounding box center [185, 430] width 292 height 783
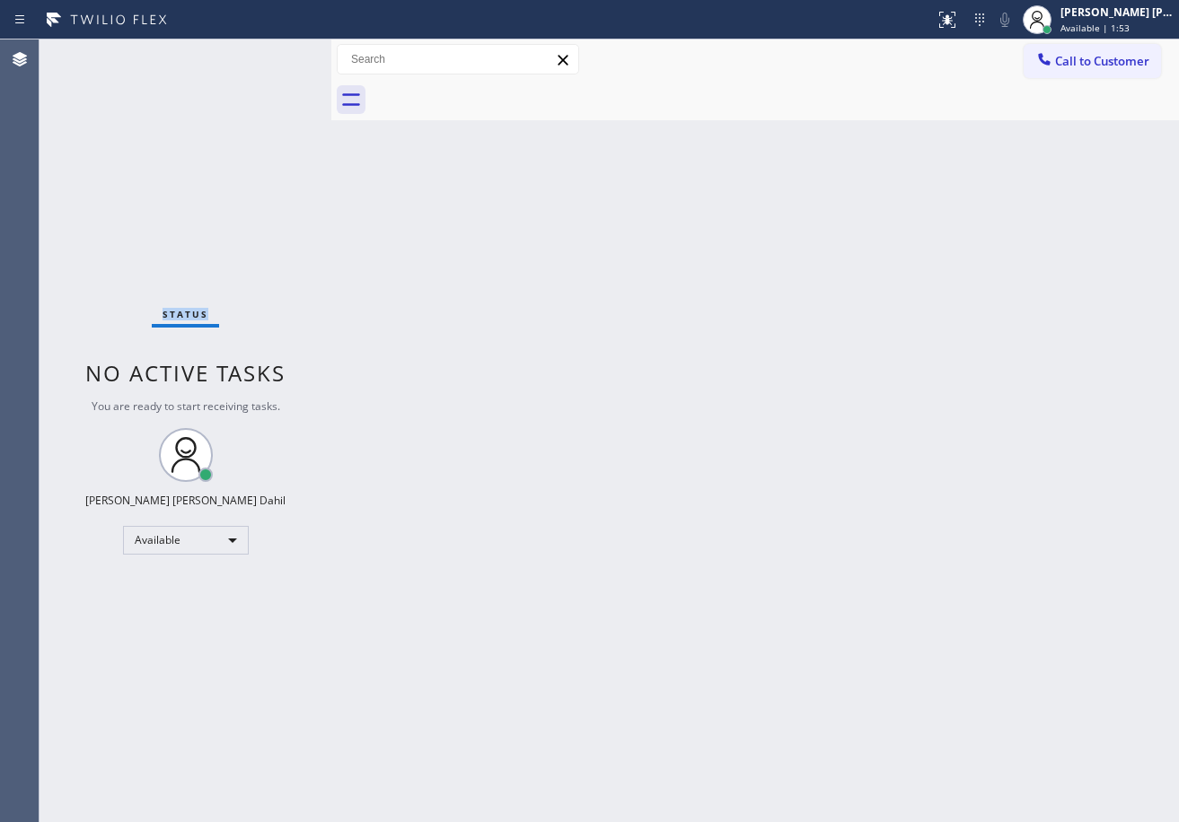
click at [271, 52] on div "Status No active tasks You are ready to start receiving tasks. [PERSON_NAME] [P…" at bounding box center [185, 430] width 292 height 783
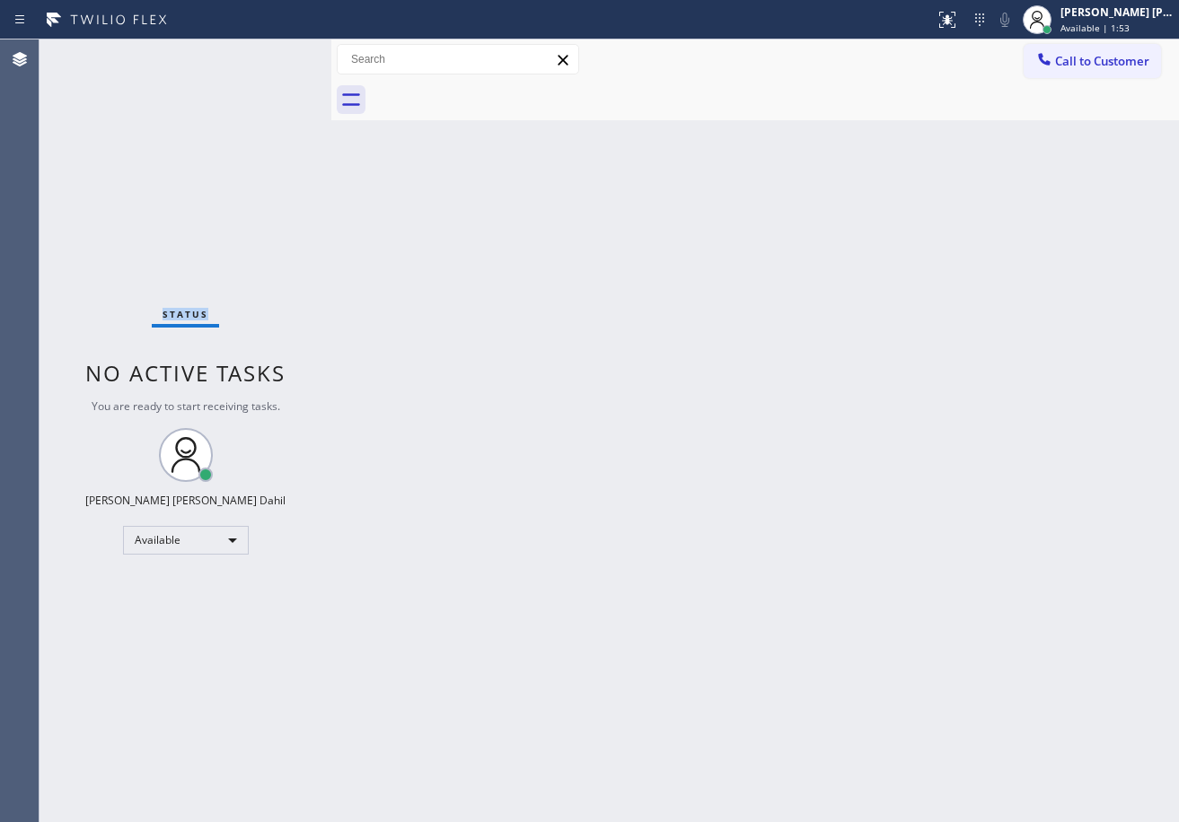
click at [271, 52] on div "Status No active tasks You are ready to start receiving tasks. [PERSON_NAME] [P…" at bounding box center [185, 430] width 292 height 783
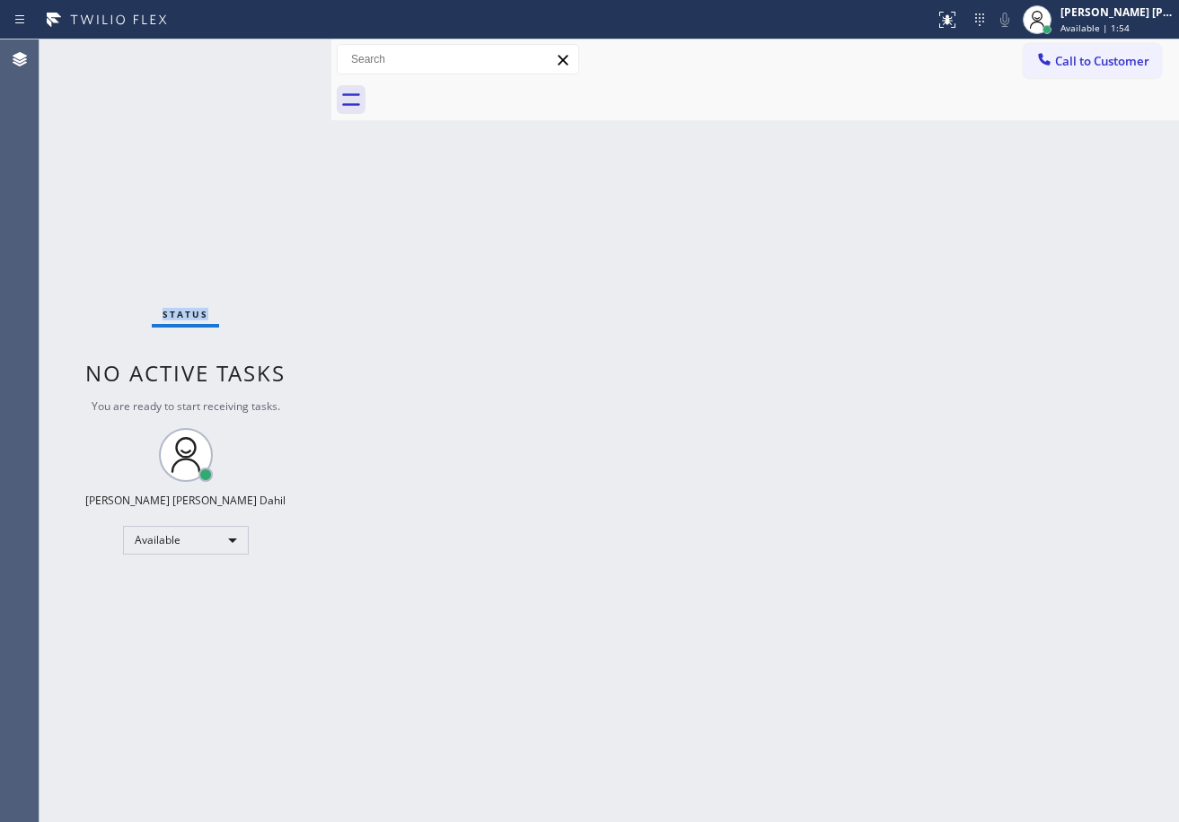
click at [271, 52] on div "Status No active tasks You are ready to start receiving tasks. [PERSON_NAME] [P…" at bounding box center [185, 430] width 292 height 783
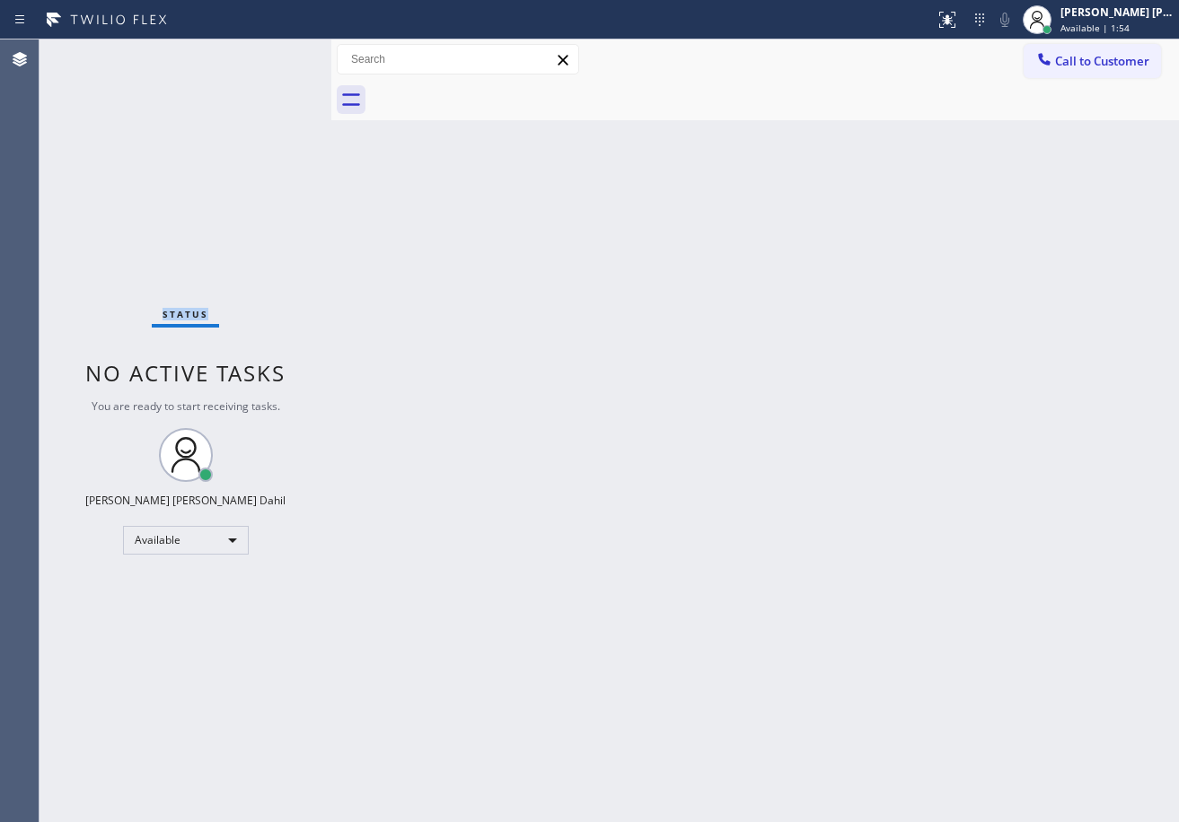
click at [271, 52] on div "Status No active tasks You are ready to start receiving tasks. [PERSON_NAME] [P…" at bounding box center [185, 430] width 292 height 783
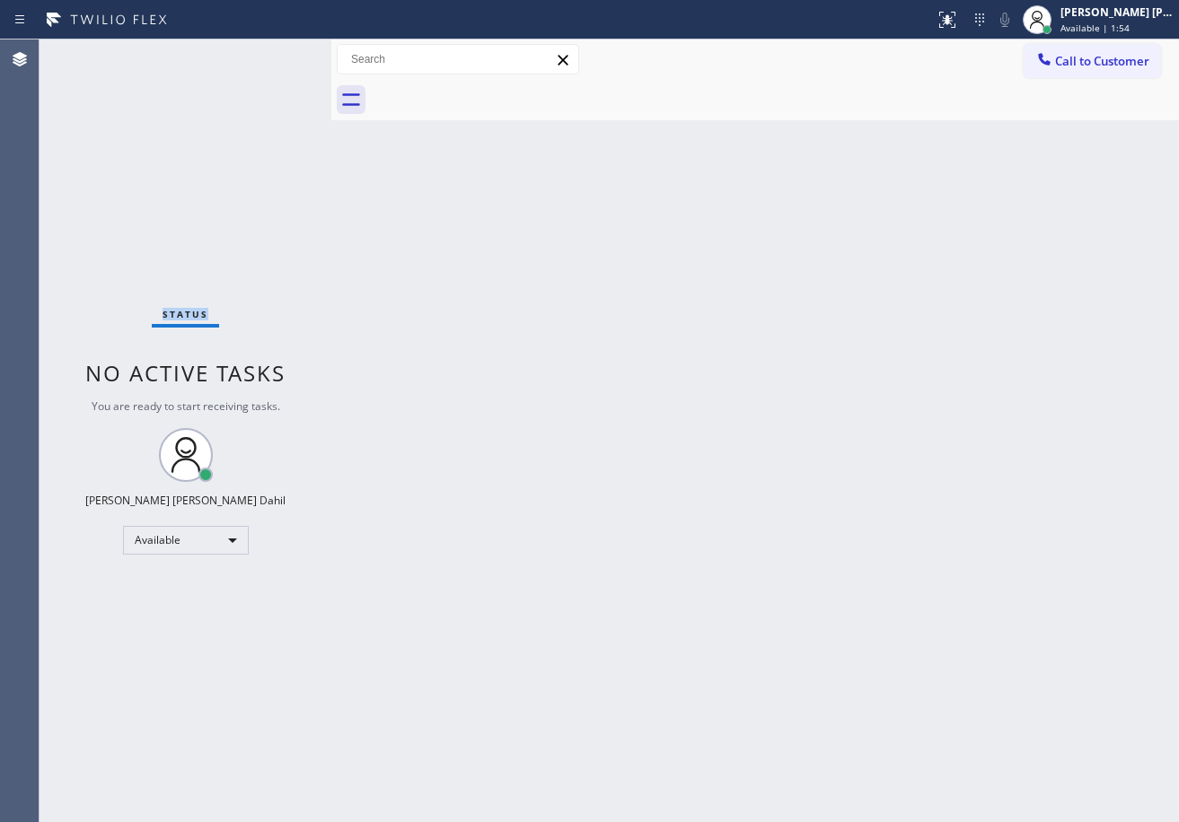
click at [271, 52] on div "Status No active tasks You are ready to start receiving tasks. [PERSON_NAME] [P…" at bounding box center [185, 430] width 292 height 783
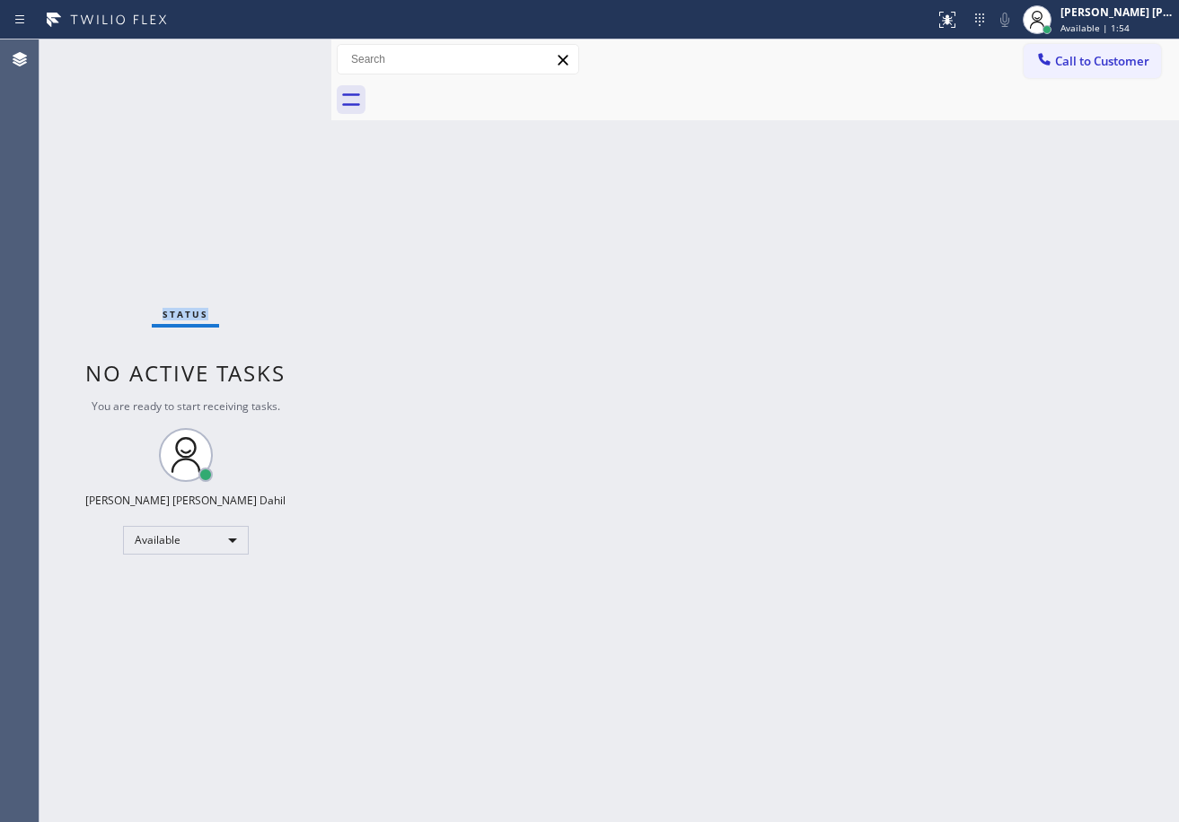
click at [271, 52] on div "Status No active tasks You are ready to start receiving tasks. [PERSON_NAME] [P…" at bounding box center [185, 430] width 292 height 783
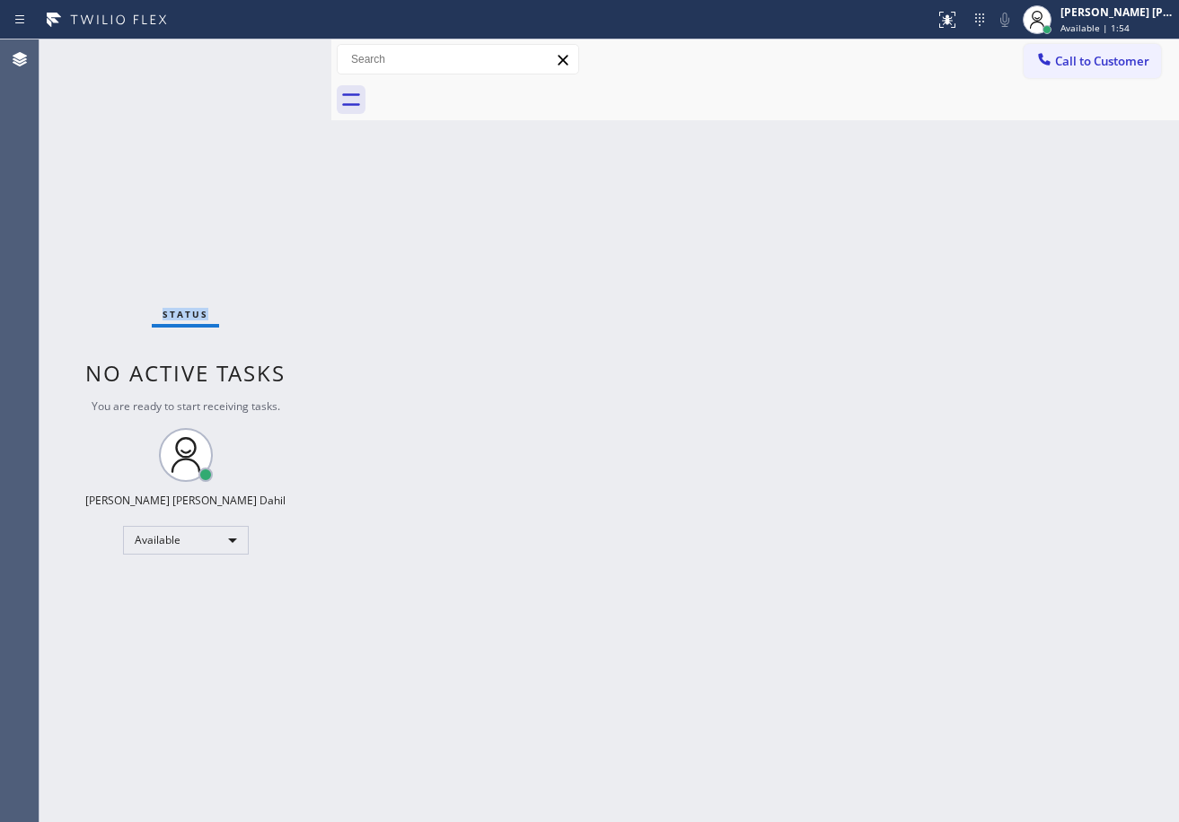
click at [271, 52] on div "Status No active tasks You are ready to start receiving tasks. [PERSON_NAME] [P…" at bounding box center [185, 430] width 292 height 783
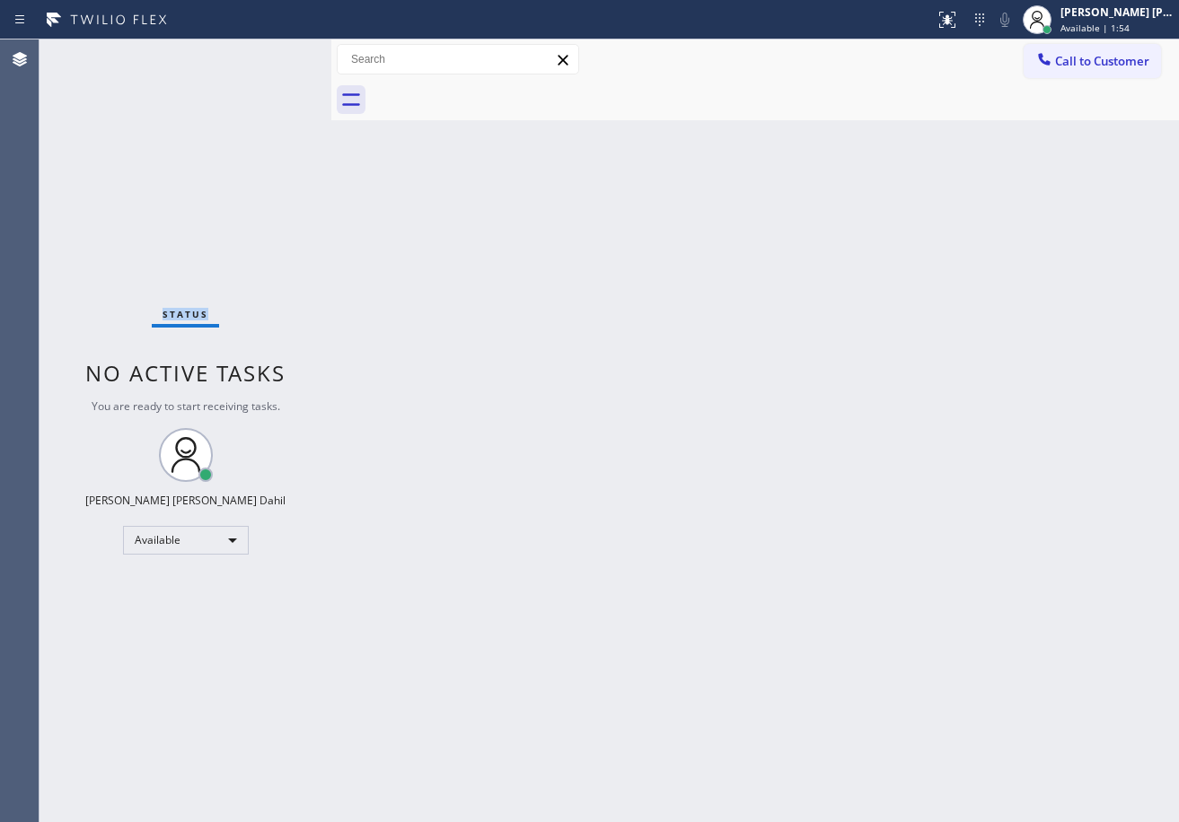
click at [271, 52] on div "Status No active tasks You are ready to start receiving tasks. [PERSON_NAME] [P…" at bounding box center [185, 430] width 292 height 783
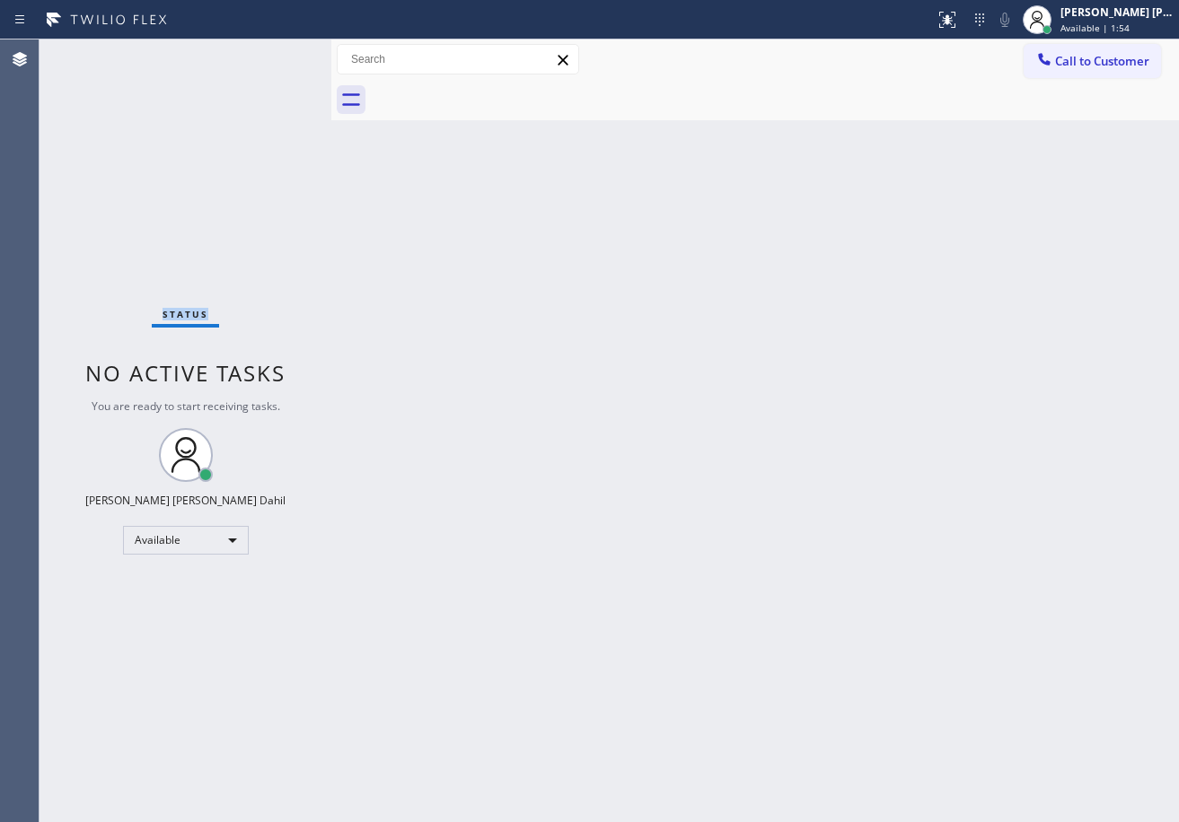
click at [271, 52] on div "Status No active tasks You are ready to start receiving tasks. [PERSON_NAME] [P…" at bounding box center [185, 430] width 292 height 783
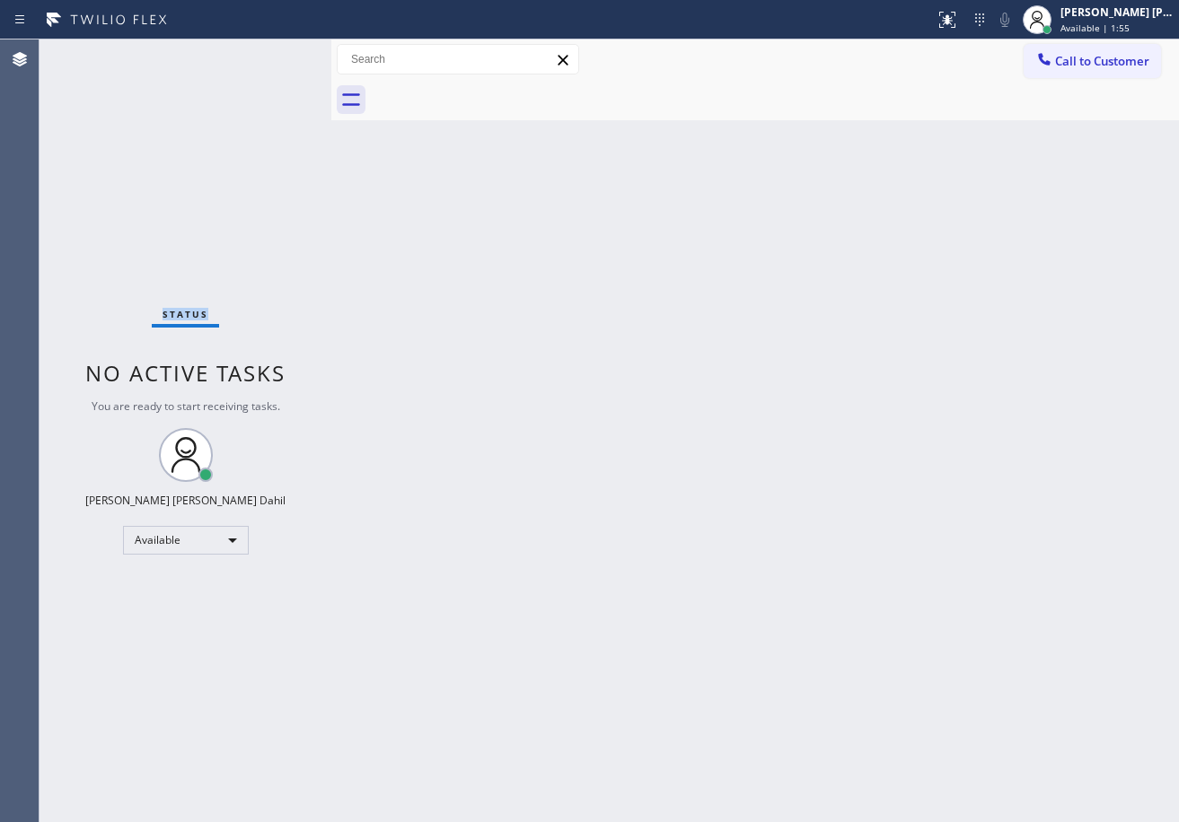
click at [271, 52] on div "Status No active tasks You are ready to start receiving tasks. [PERSON_NAME] [P…" at bounding box center [185, 430] width 292 height 783
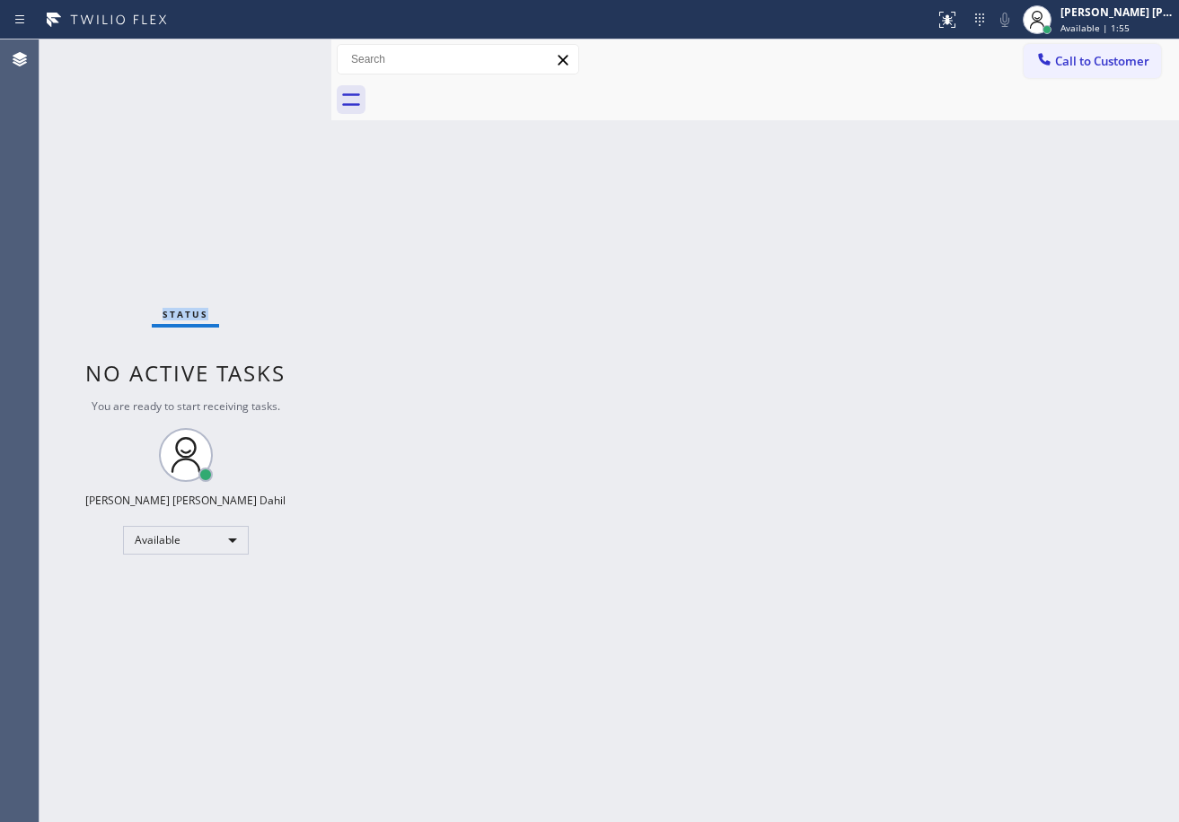
click at [271, 52] on div "Status No active tasks You are ready to start receiving tasks. [PERSON_NAME] [P…" at bounding box center [185, 430] width 292 height 783
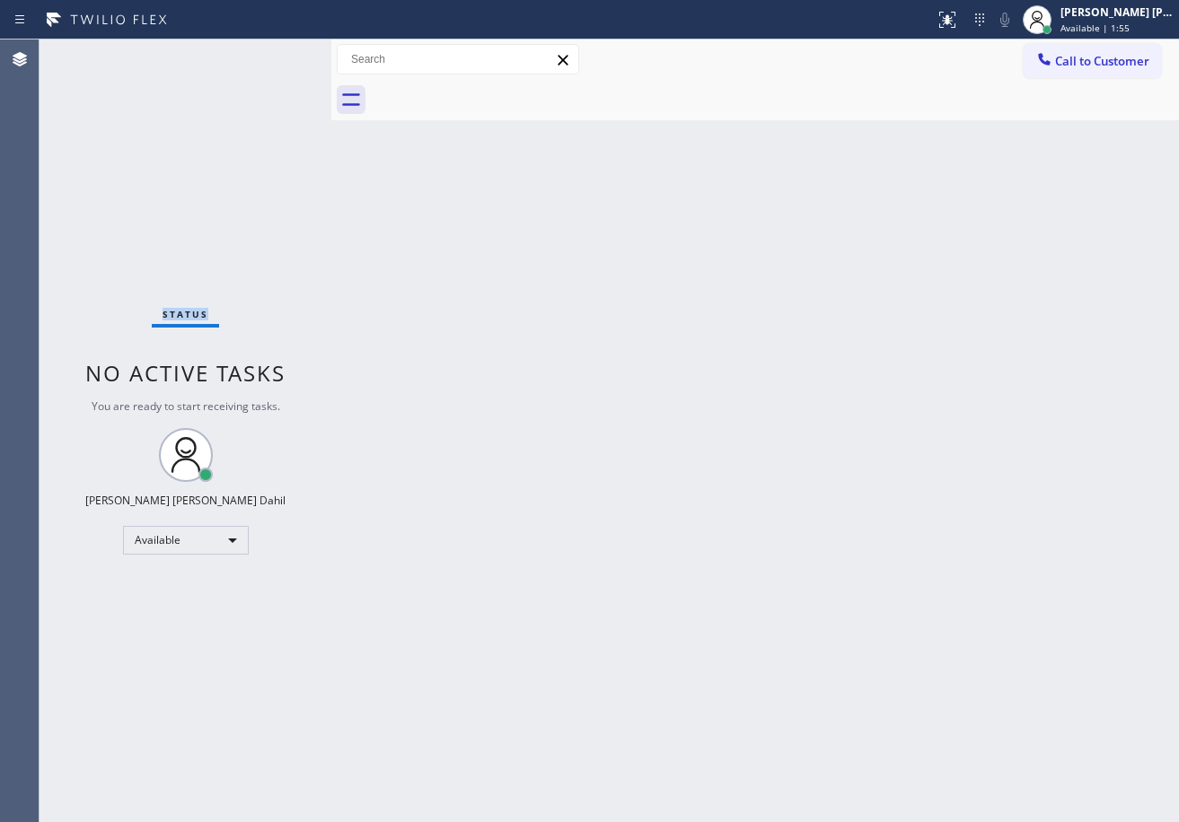
click at [271, 52] on div "Status No active tasks You are ready to start receiving tasks. [PERSON_NAME] [P…" at bounding box center [185, 430] width 292 height 783
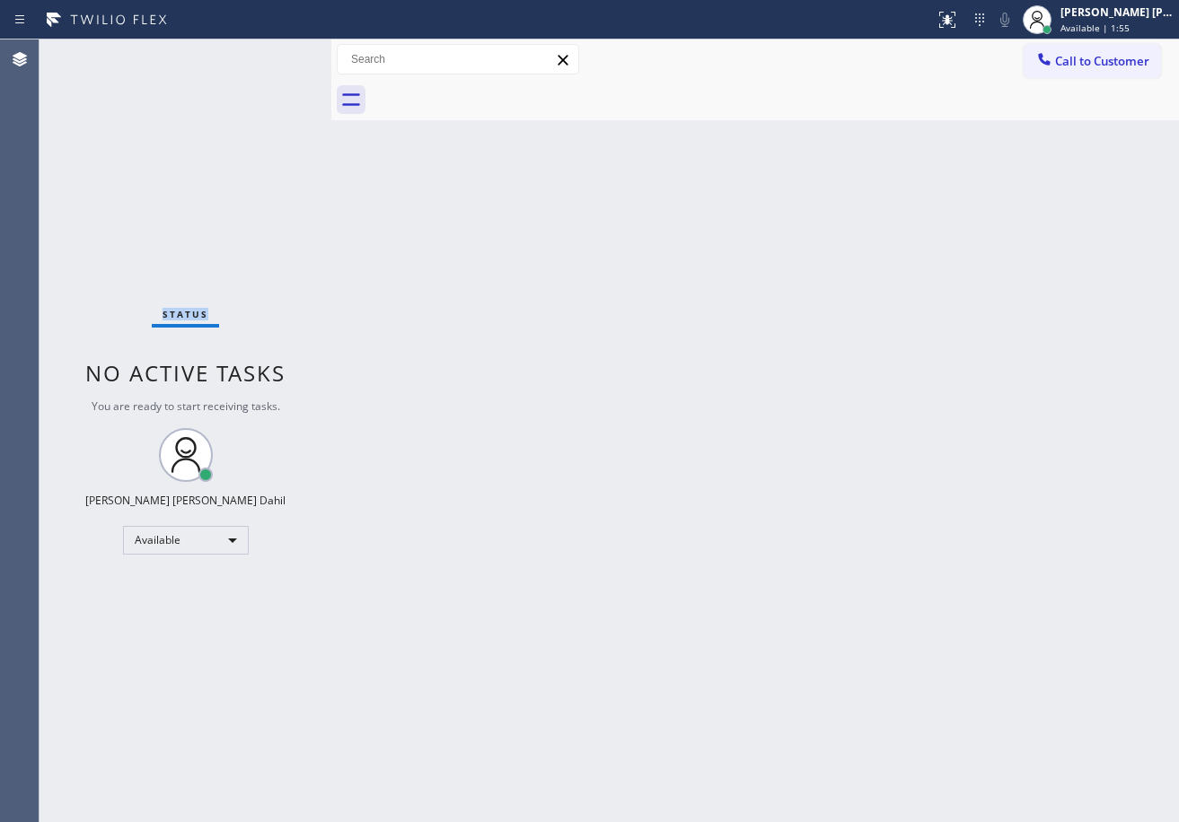
click at [271, 52] on div "Status No active tasks You are ready to start receiving tasks. [PERSON_NAME] [P…" at bounding box center [185, 430] width 292 height 783
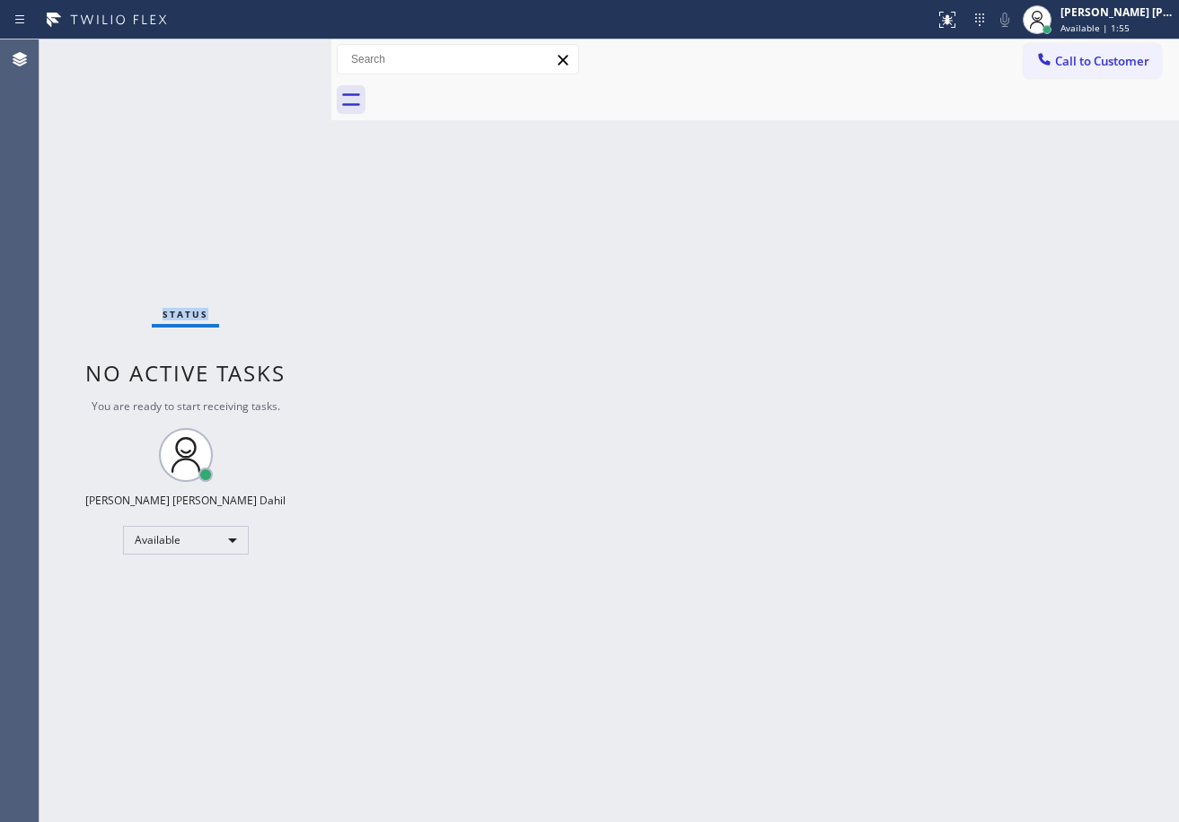
click at [271, 52] on div "Status No active tasks You are ready to start receiving tasks. [PERSON_NAME] [P…" at bounding box center [185, 430] width 292 height 783
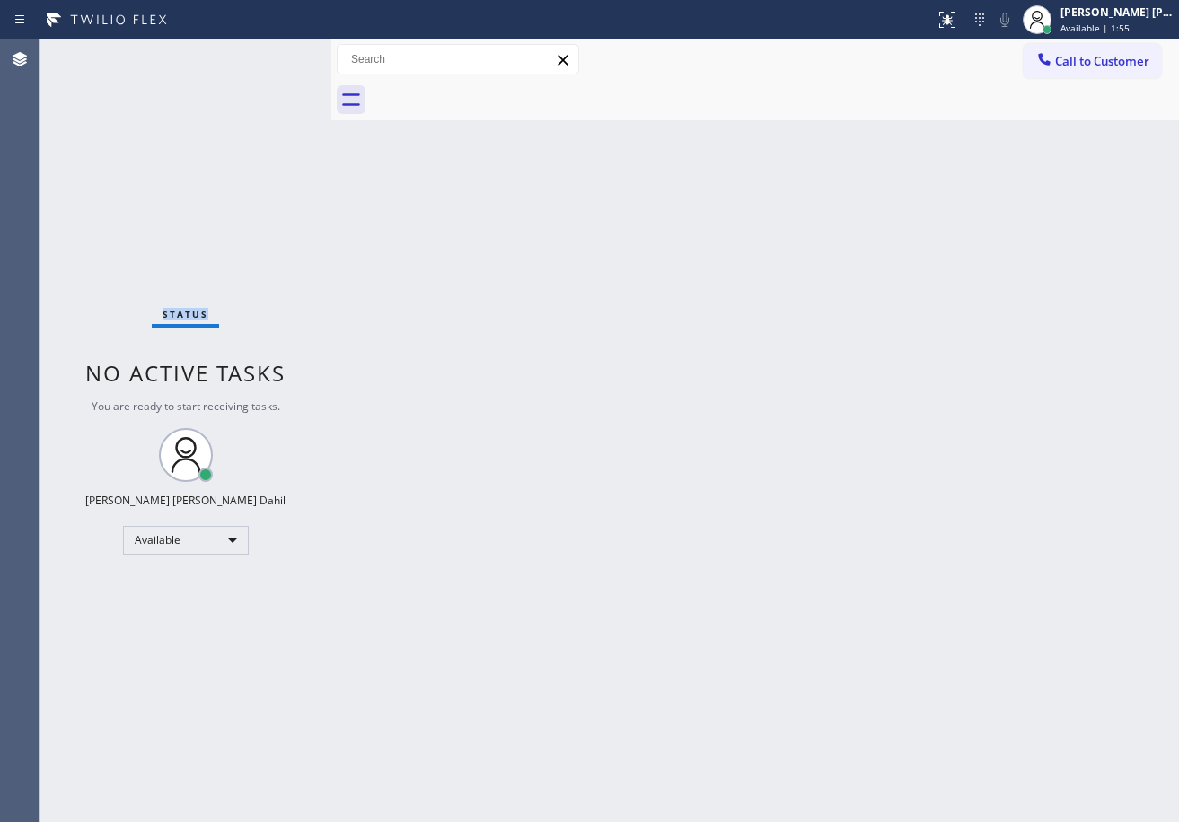
click at [271, 52] on div "Status No active tasks You are ready to start receiving tasks. [PERSON_NAME] [P…" at bounding box center [185, 430] width 292 height 783
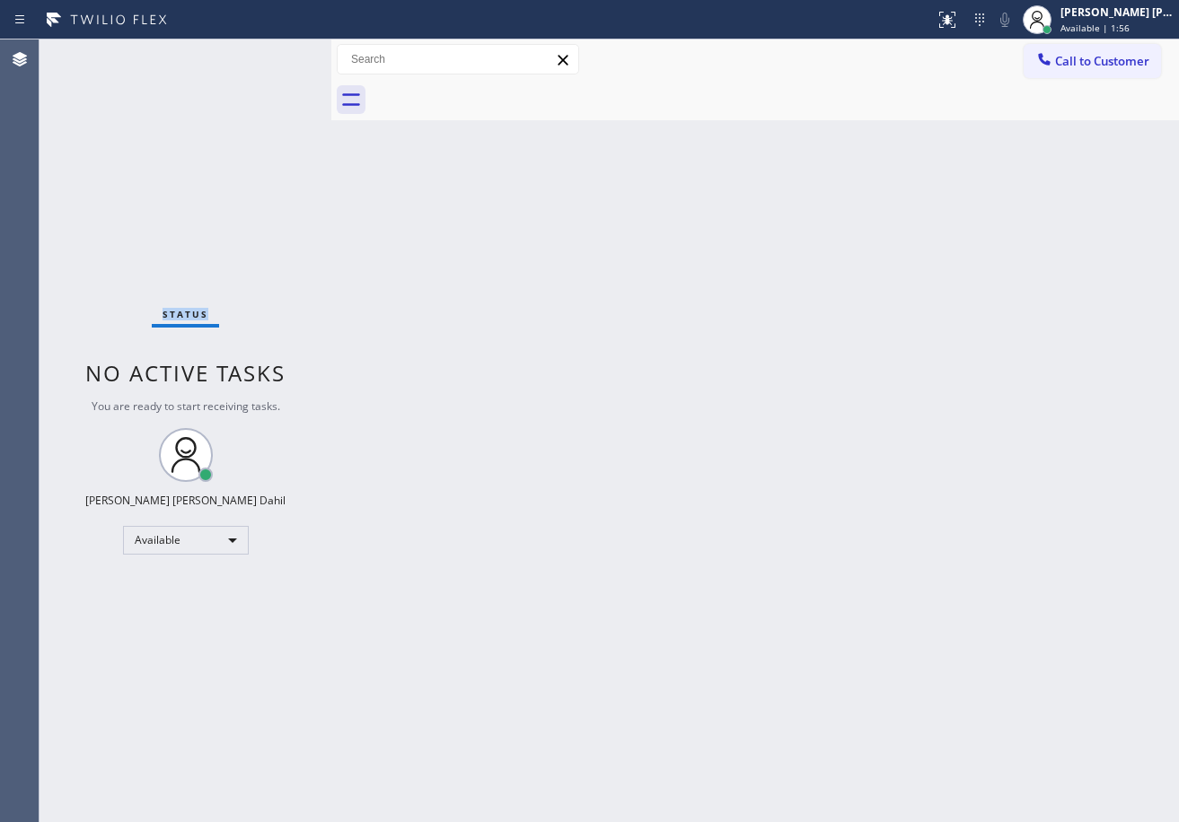
click at [271, 52] on div "Status No active tasks You are ready to start receiving tasks. [PERSON_NAME] [P…" at bounding box center [185, 430] width 292 height 783
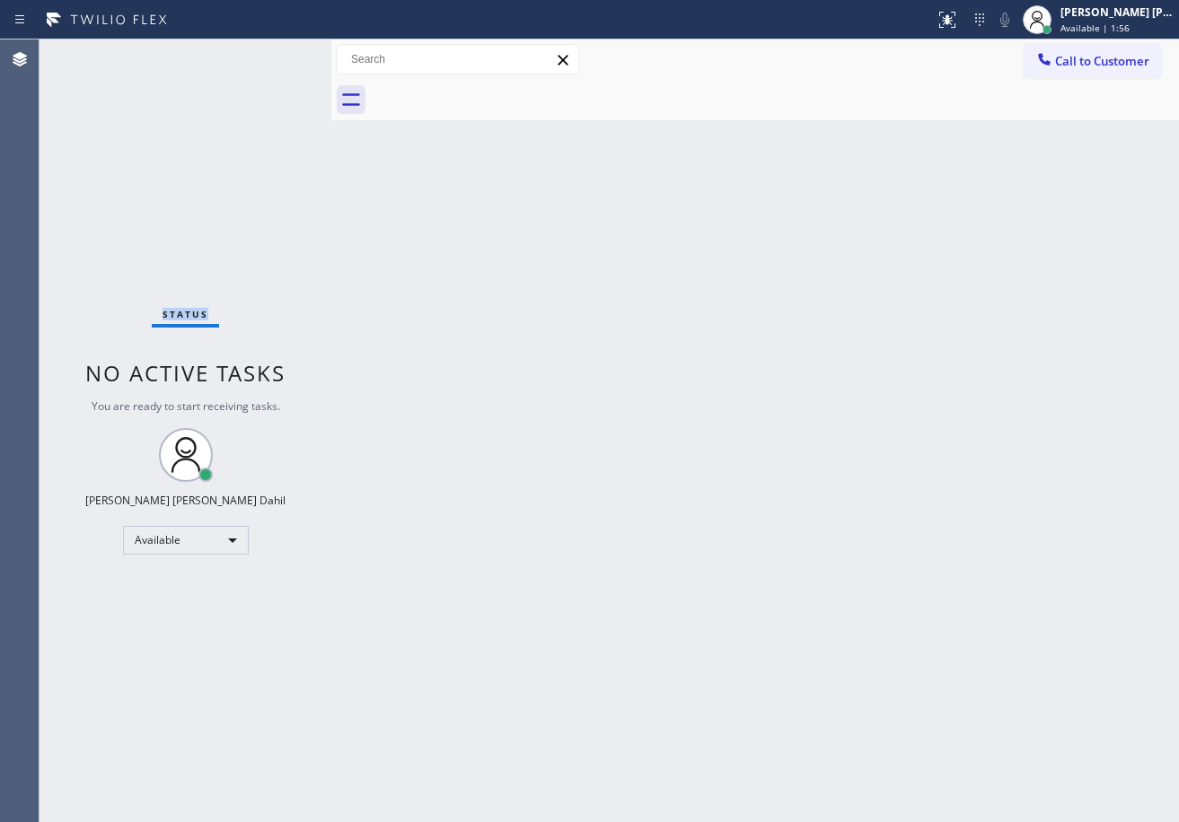
click at [271, 52] on div "Status No active tasks You are ready to start receiving tasks. [PERSON_NAME] [P…" at bounding box center [185, 430] width 292 height 783
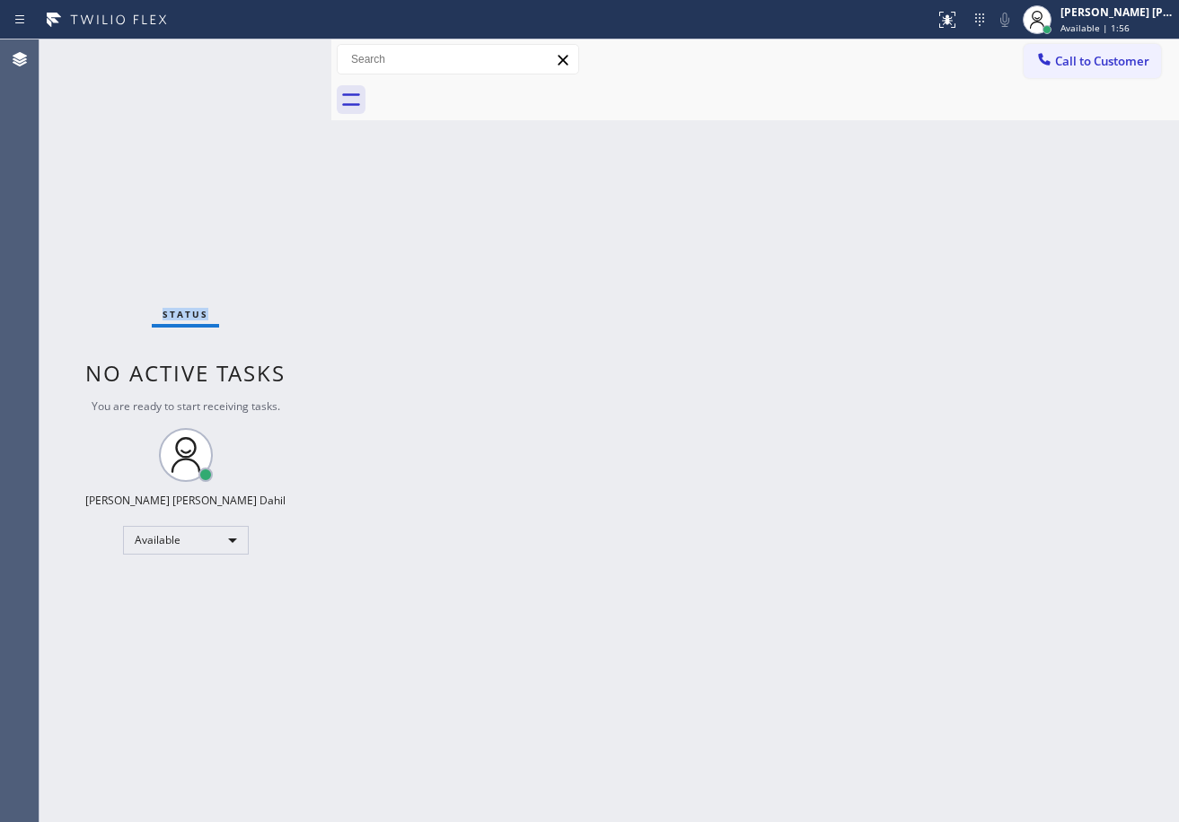
click at [271, 52] on div "Status No active tasks You are ready to start receiving tasks. [PERSON_NAME] [P…" at bounding box center [185, 430] width 292 height 783
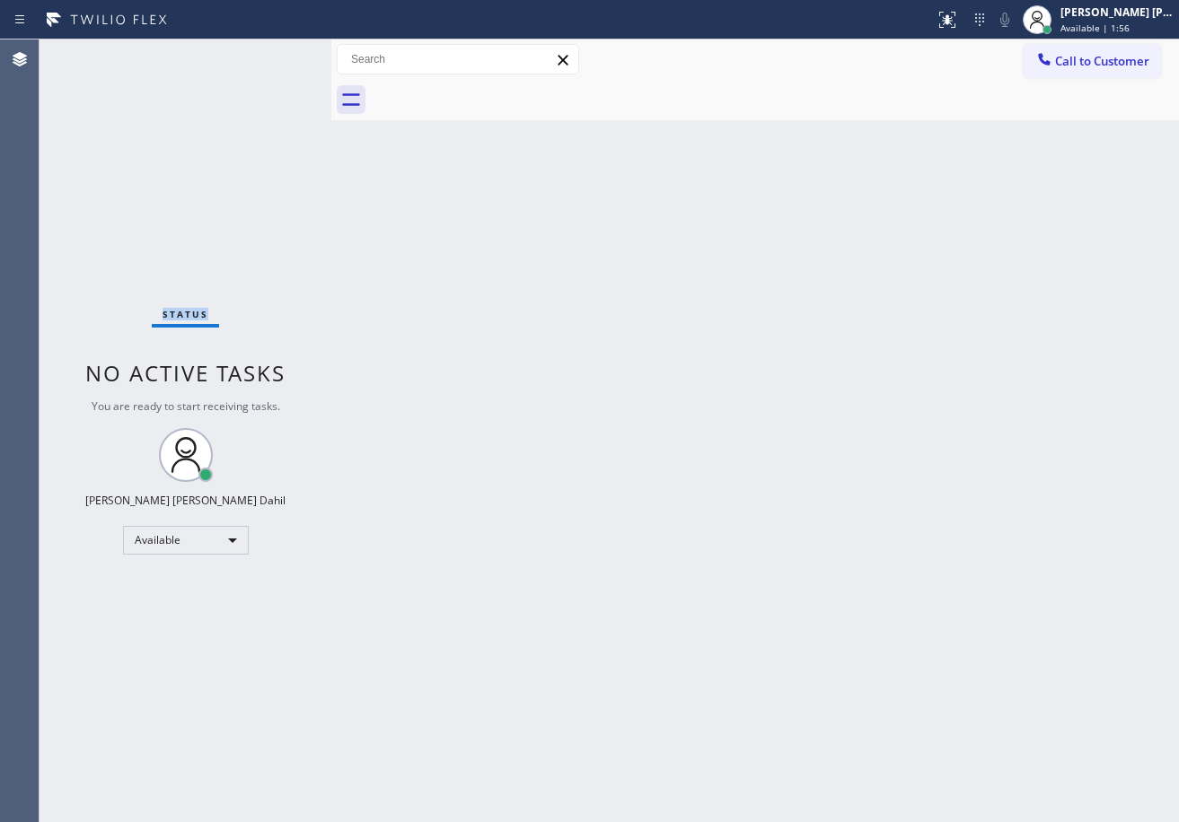
click at [271, 52] on div "Status No active tasks You are ready to start receiving tasks. [PERSON_NAME] [P…" at bounding box center [185, 430] width 292 height 783
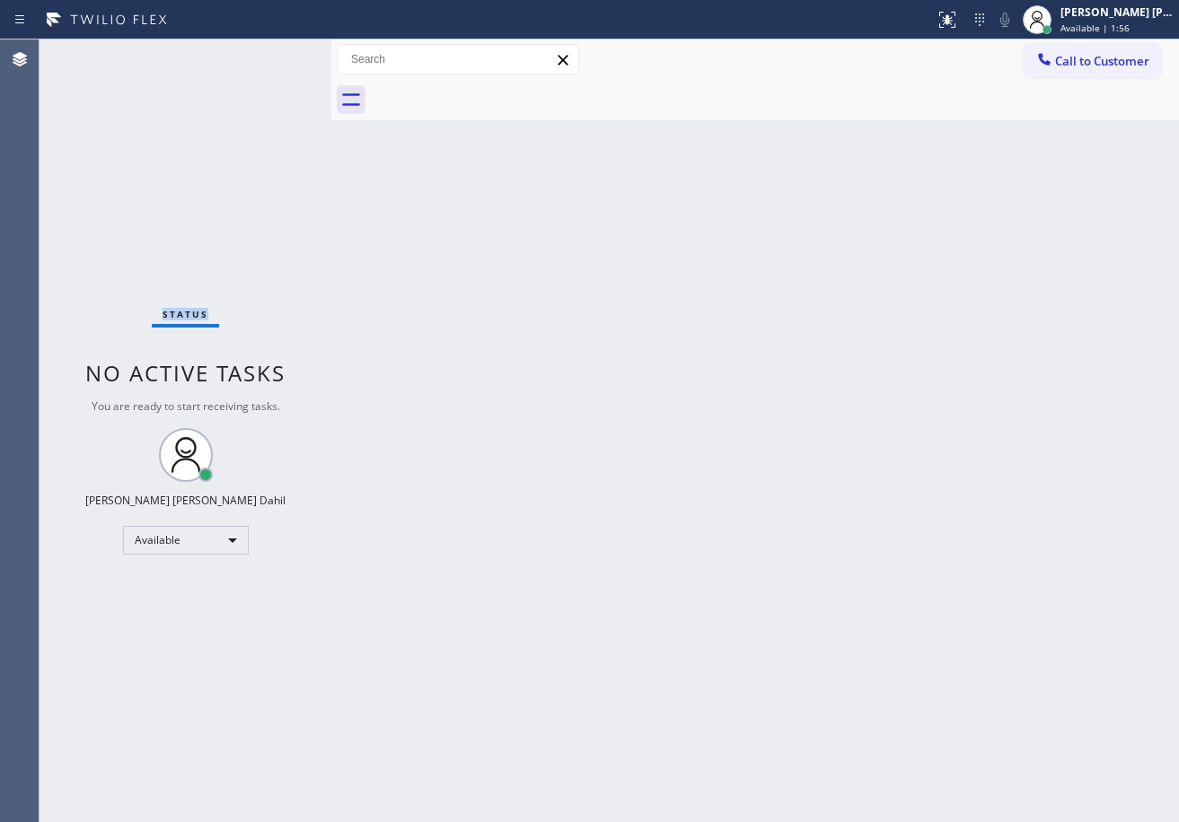
click at [271, 52] on div "Status No active tasks You are ready to start receiving tasks. [PERSON_NAME] [P…" at bounding box center [185, 430] width 292 height 783
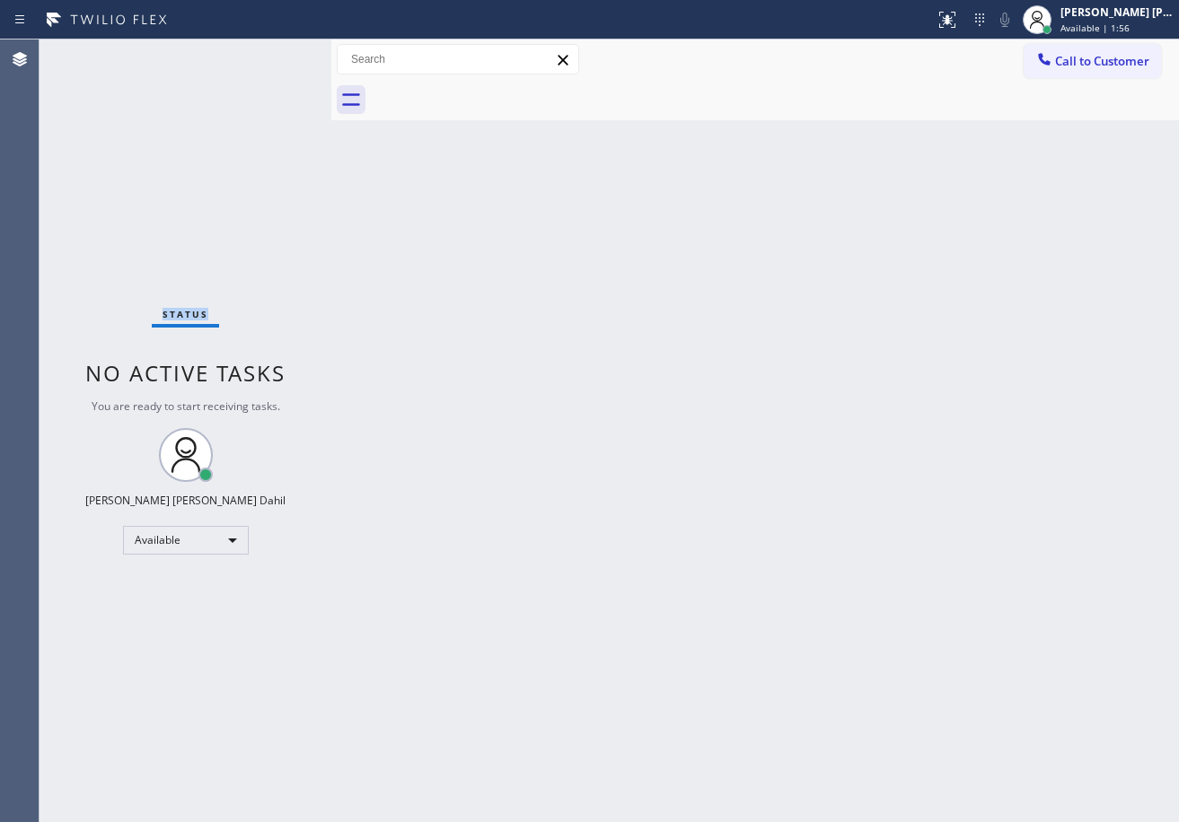
click at [271, 52] on div "Status No active tasks You are ready to start receiving tasks. [PERSON_NAME] [P…" at bounding box center [185, 430] width 292 height 783
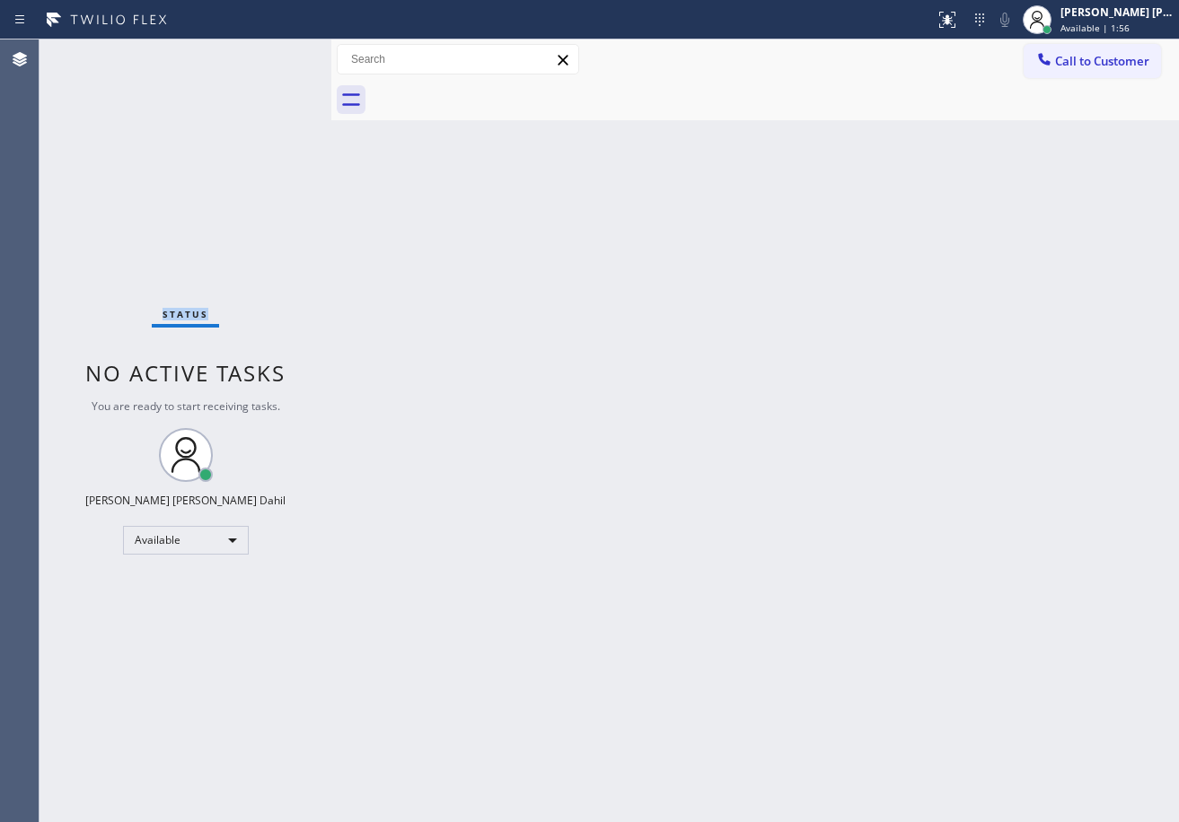
click at [271, 52] on div "Status No active tasks You are ready to start receiving tasks. [PERSON_NAME] [P…" at bounding box center [185, 430] width 292 height 783
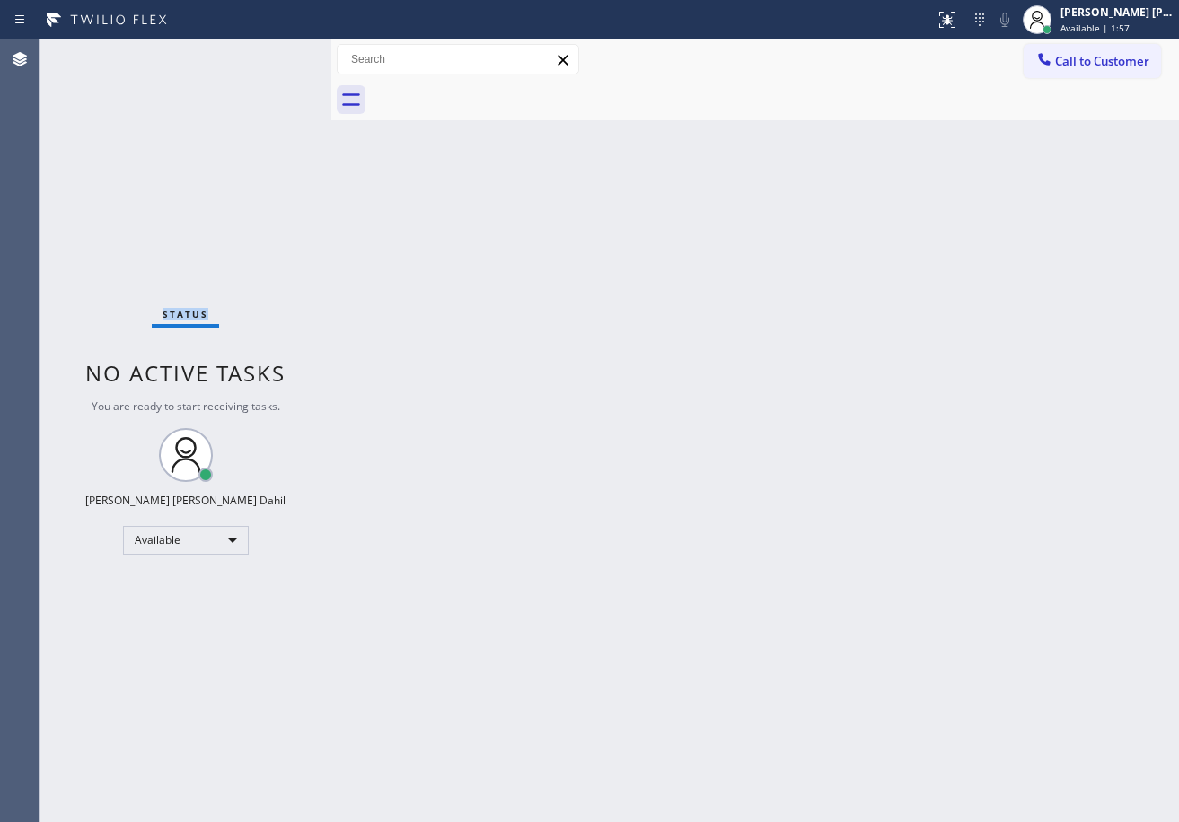
click at [271, 52] on div "Status No active tasks You are ready to start receiving tasks. [PERSON_NAME] [P…" at bounding box center [185, 430] width 292 height 783
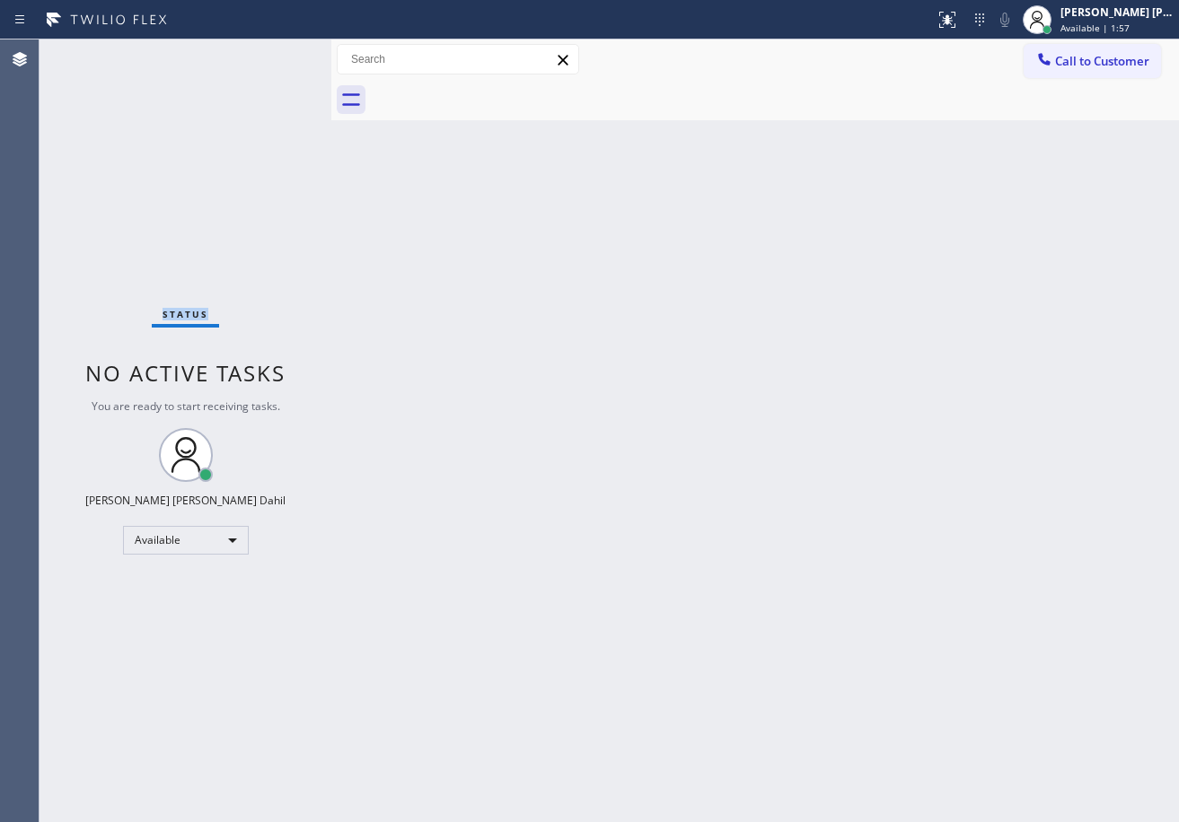
click at [271, 52] on div "Status No active tasks You are ready to start receiving tasks. [PERSON_NAME] [P…" at bounding box center [185, 430] width 292 height 783
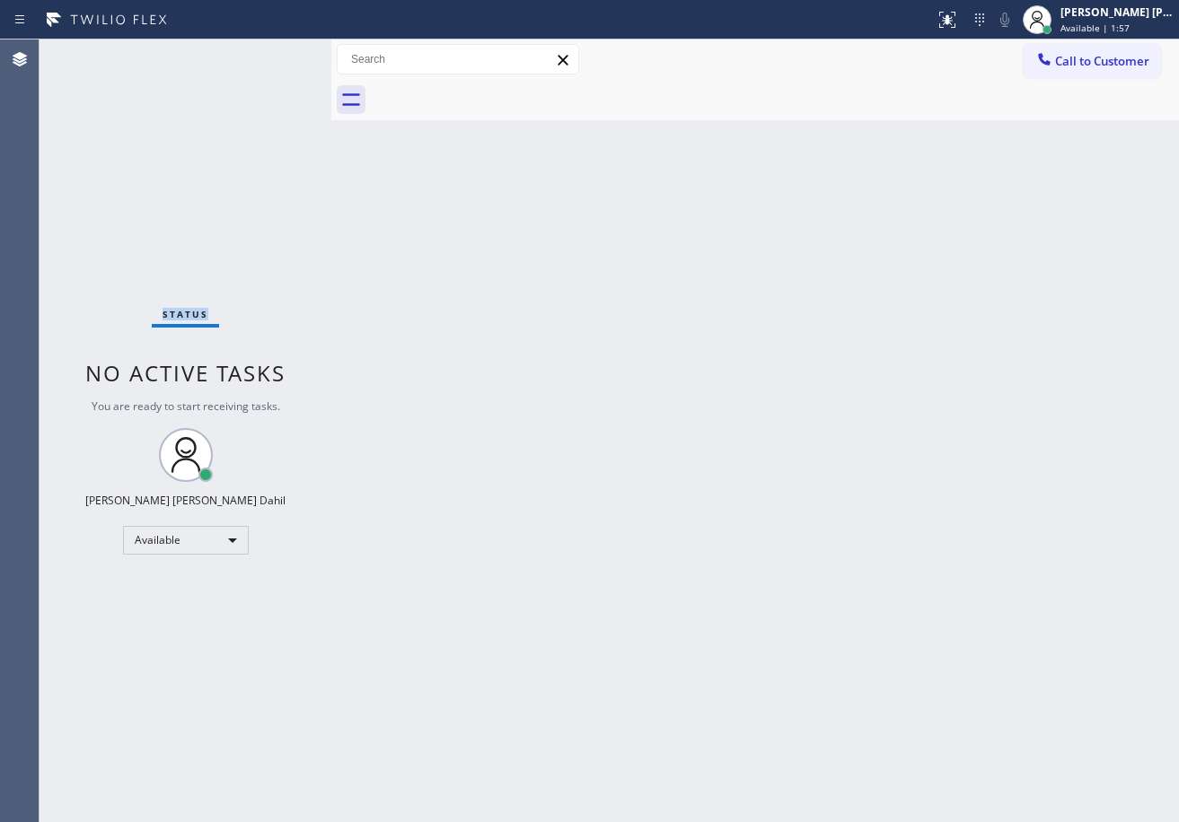
click at [271, 52] on div "Status No active tasks You are ready to start receiving tasks. [PERSON_NAME] [P…" at bounding box center [185, 430] width 292 height 783
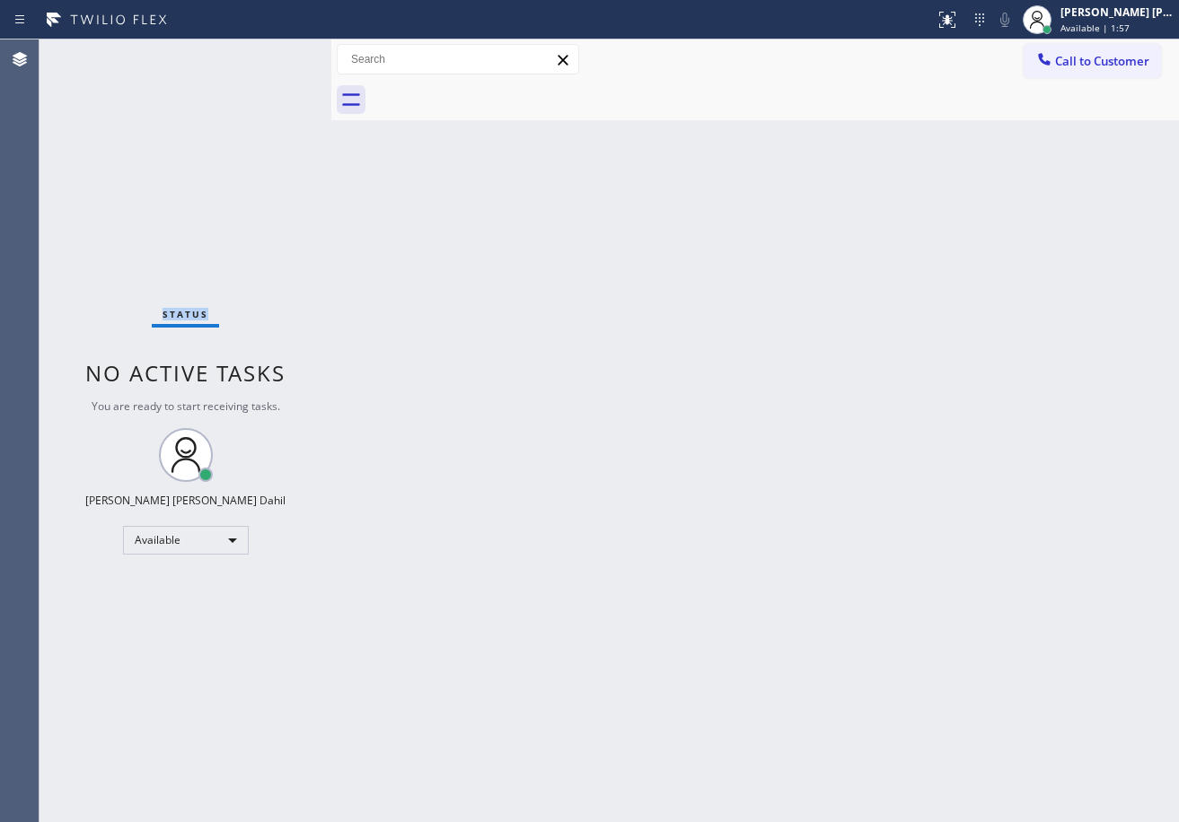
click at [271, 52] on div "Status No active tasks You are ready to start receiving tasks. [PERSON_NAME] [P…" at bounding box center [185, 430] width 292 height 783
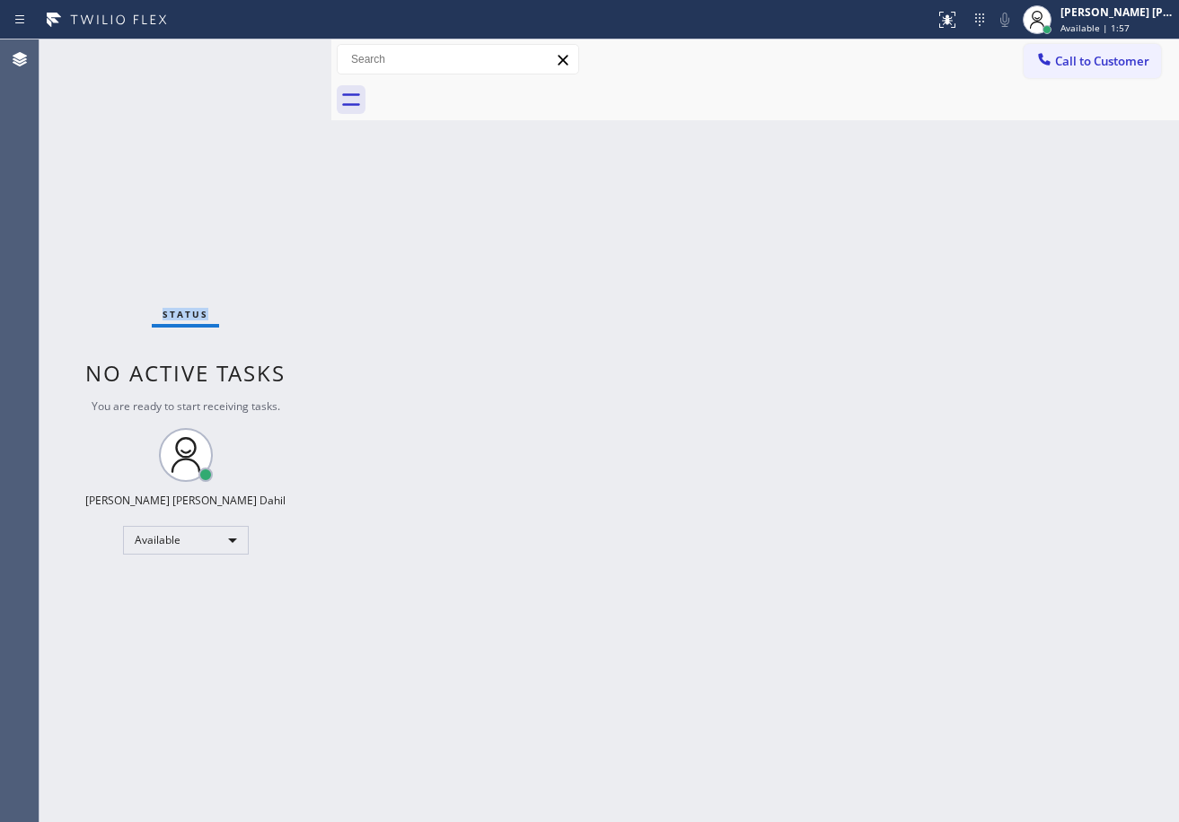
click at [271, 52] on div "Status No active tasks You are ready to start receiving tasks. [PERSON_NAME] [P…" at bounding box center [185, 430] width 292 height 783
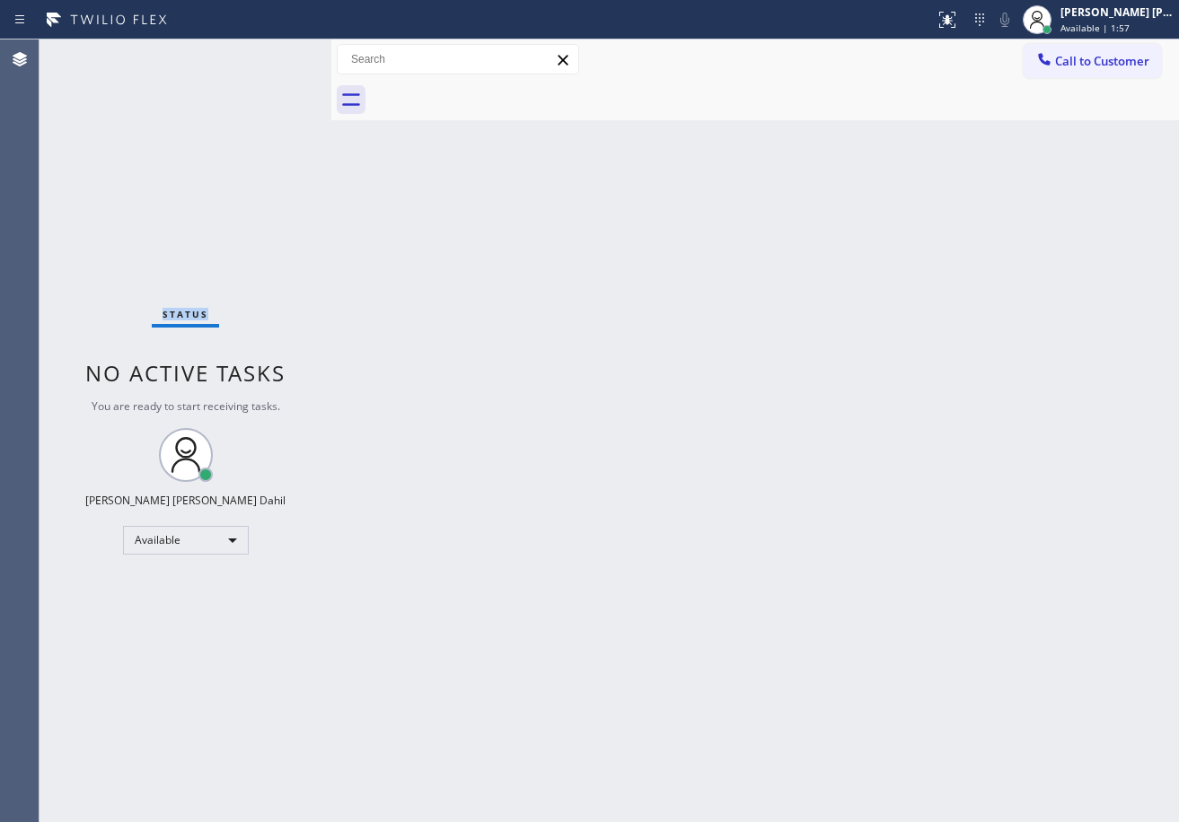
click at [271, 52] on div "Status No active tasks You are ready to start receiving tasks. [PERSON_NAME] [P…" at bounding box center [185, 430] width 292 height 783
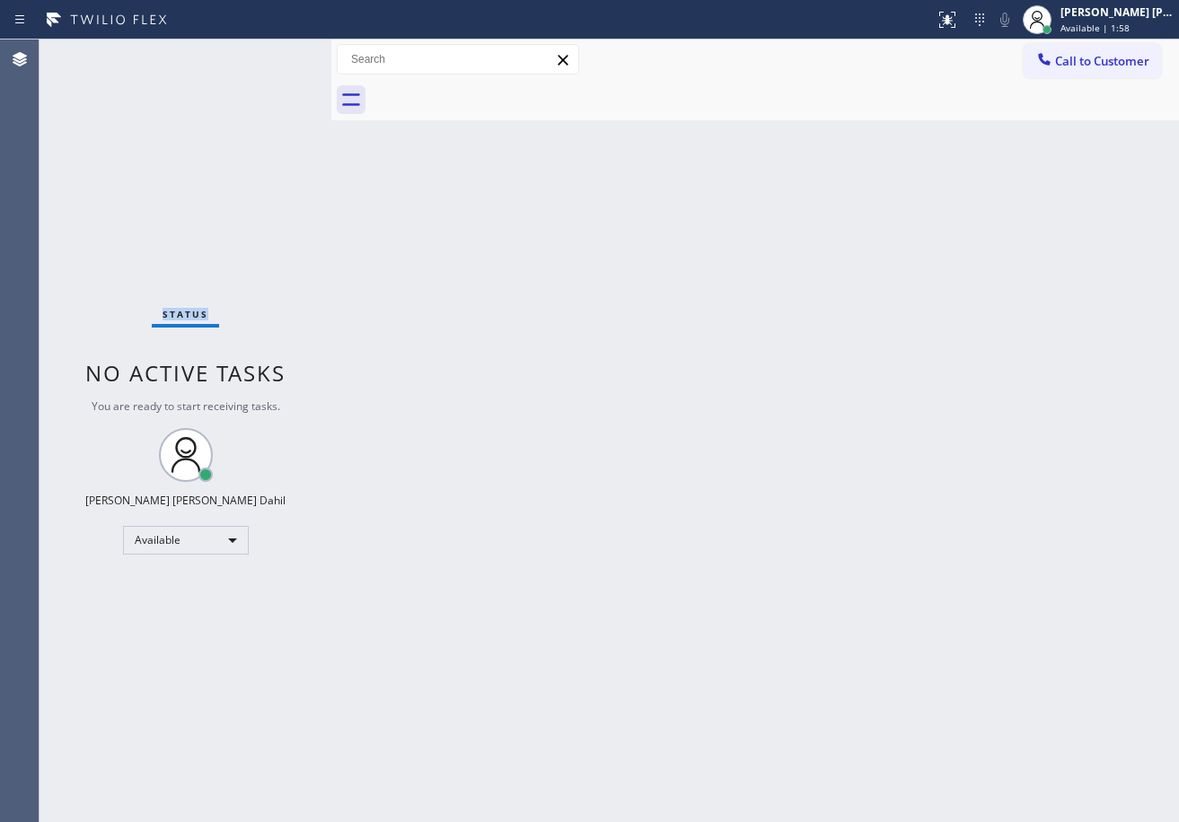
click at [271, 52] on div "Status No active tasks You are ready to start receiving tasks. [PERSON_NAME] [P…" at bounding box center [185, 430] width 292 height 783
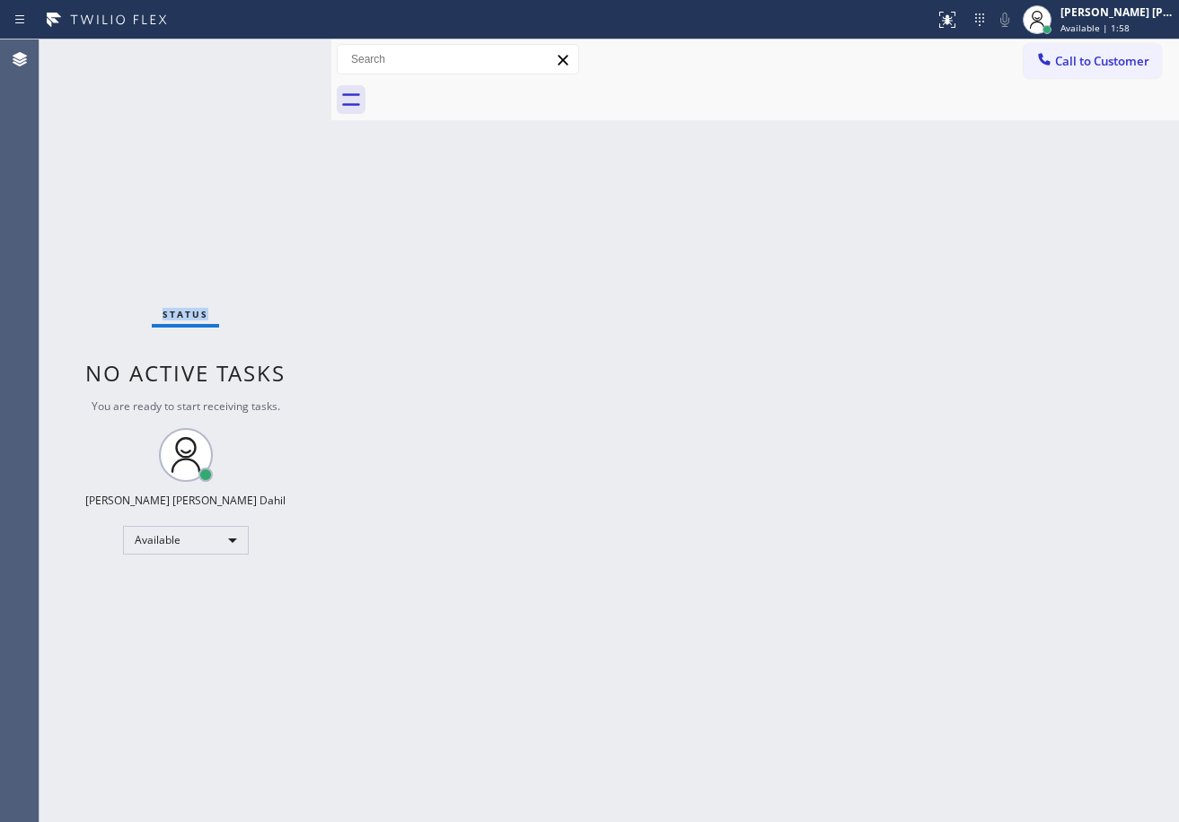
click at [271, 52] on div "Status No active tasks You are ready to start receiving tasks. [PERSON_NAME] [P…" at bounding box center [185, 430] width 292 height 783
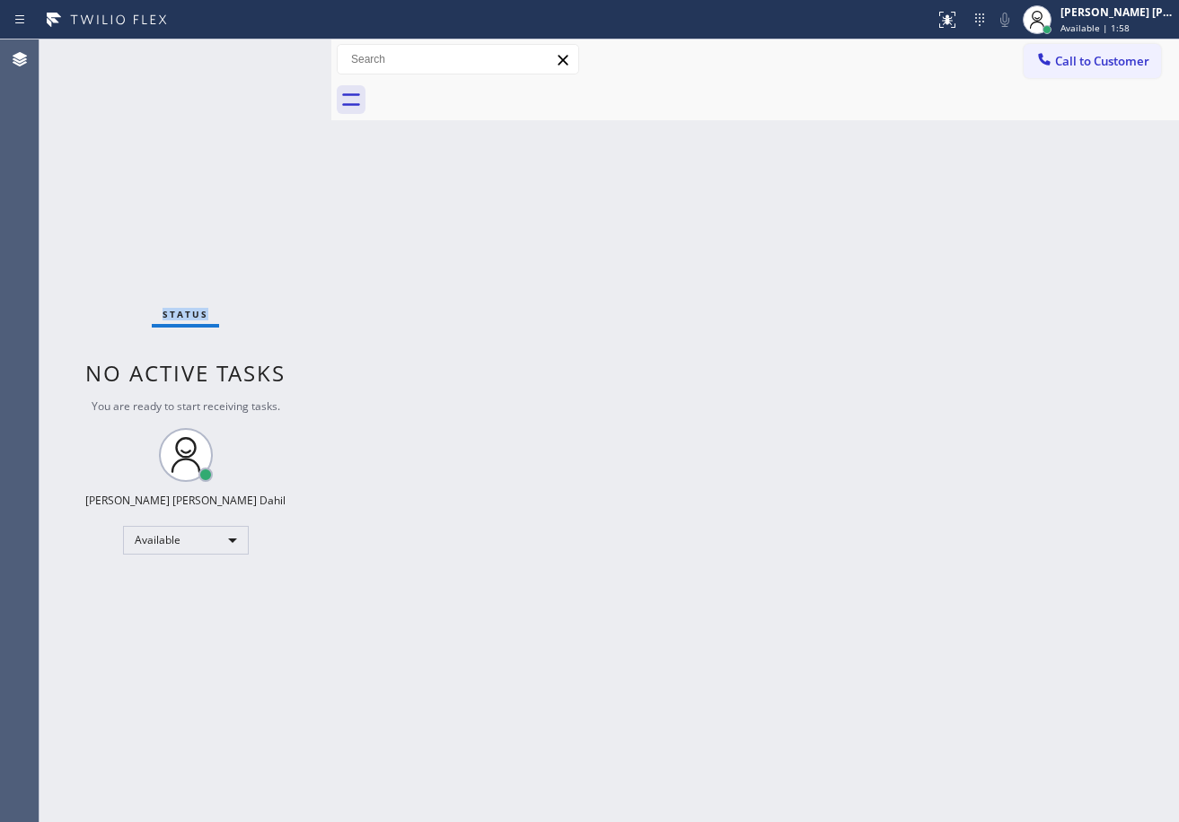
click at [271, 52] on div "Status No active tasks You are ready to start receiving tasks. [PERSON_NAME] [P…" at bounding box center [185, 430] width 292 height 783
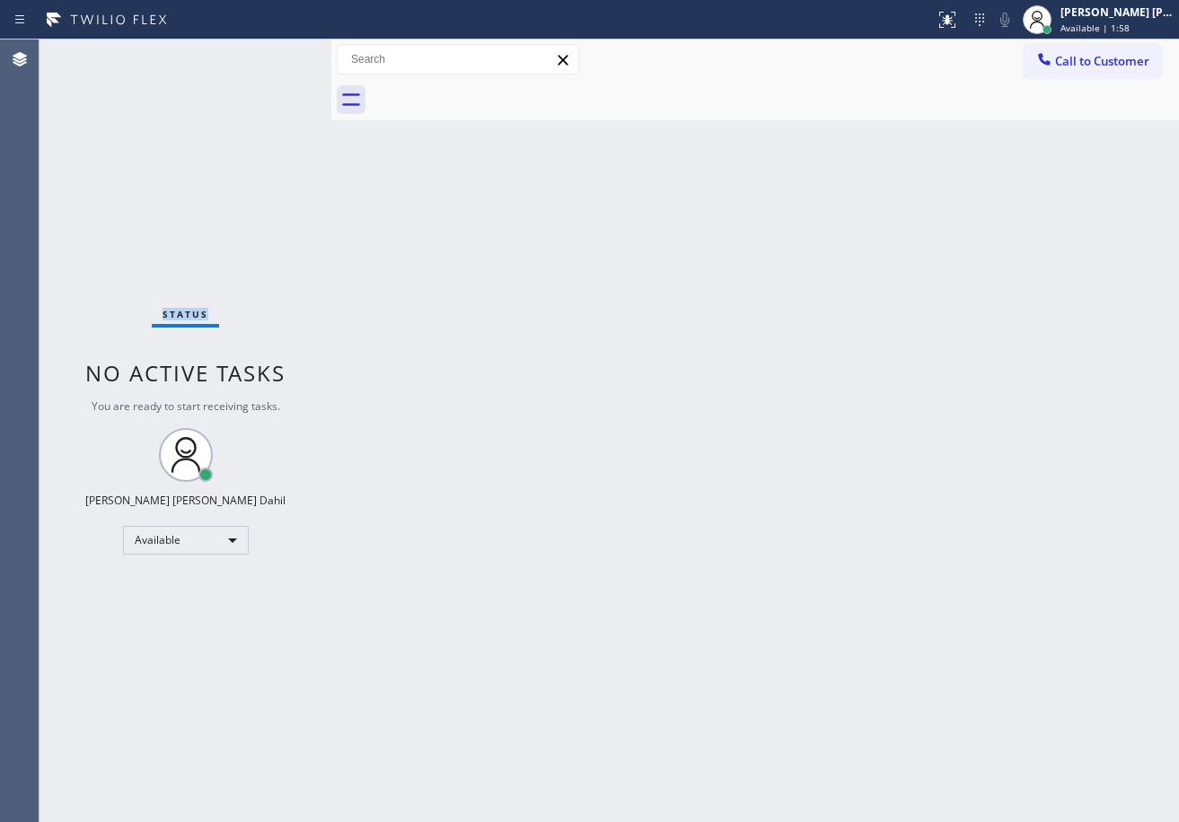
click at [271, 52] on div "Status No active tasks You are ready to start receiving tasks. [PERSON_NAME] [P…" at bounding box center [185, 430] width 292 height 783
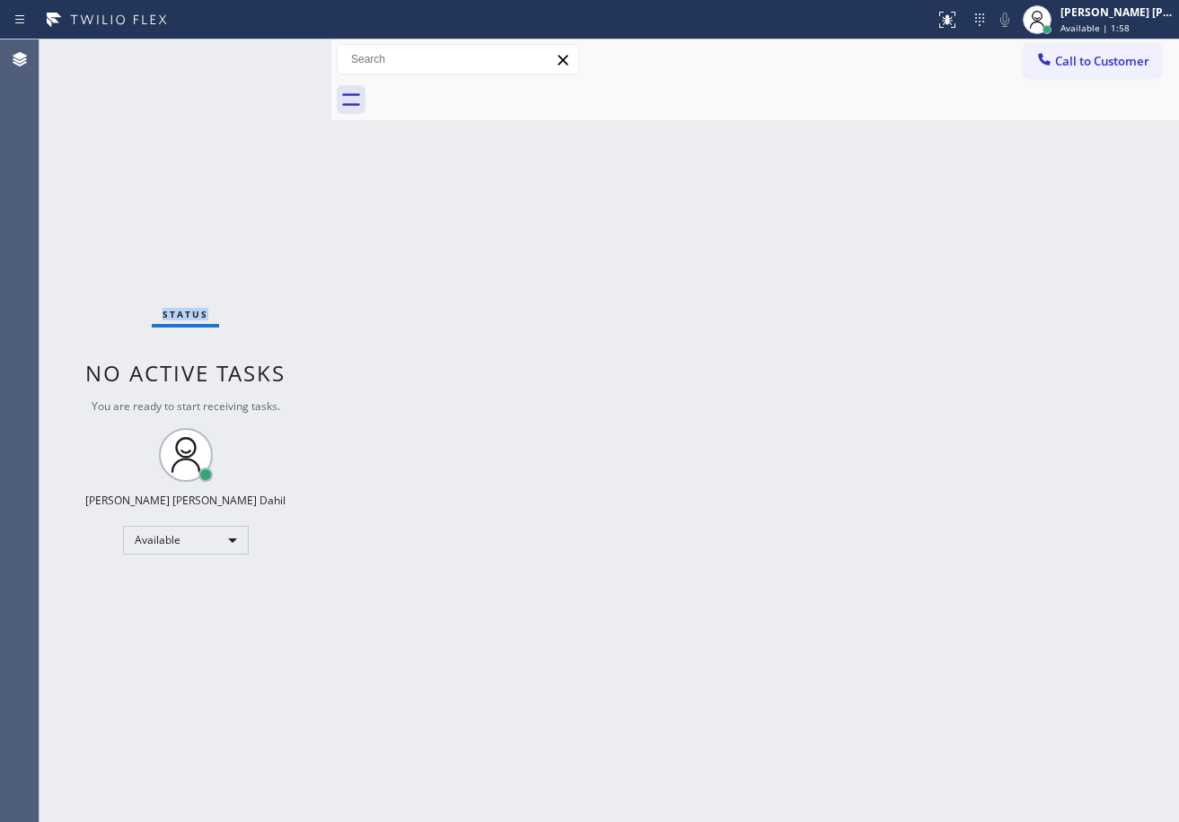
click at [271, 52] on div "Status No active tasks You are ready to start receiving tasks. [PERSON_NAME] [P…" at bounding box center [185, 430] width 292 height 783
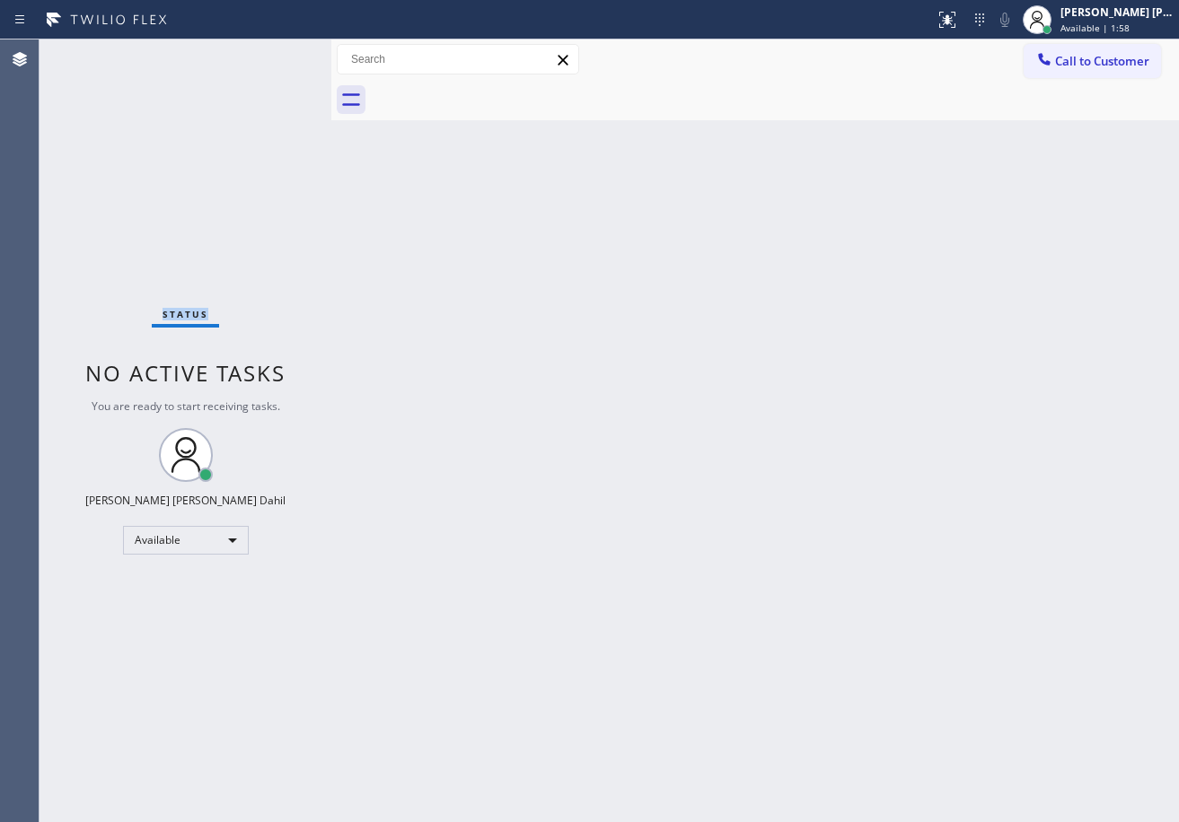
click at [271, 52] on div "Status No active tasks You are ready to start receiving tasks. [PERSON_NAME] [P…" at bounding box center [185, 430] width 292 height 783
click
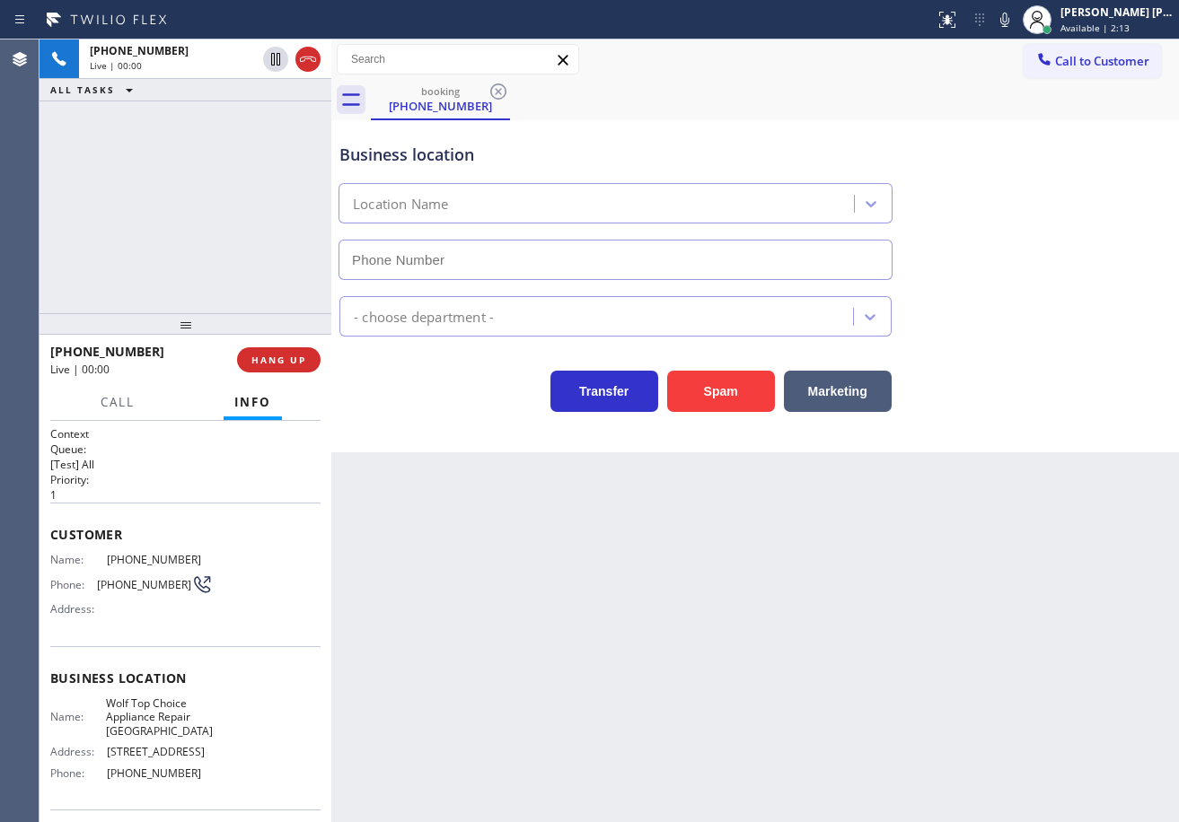
type input "[PHONE_NUMBER]"
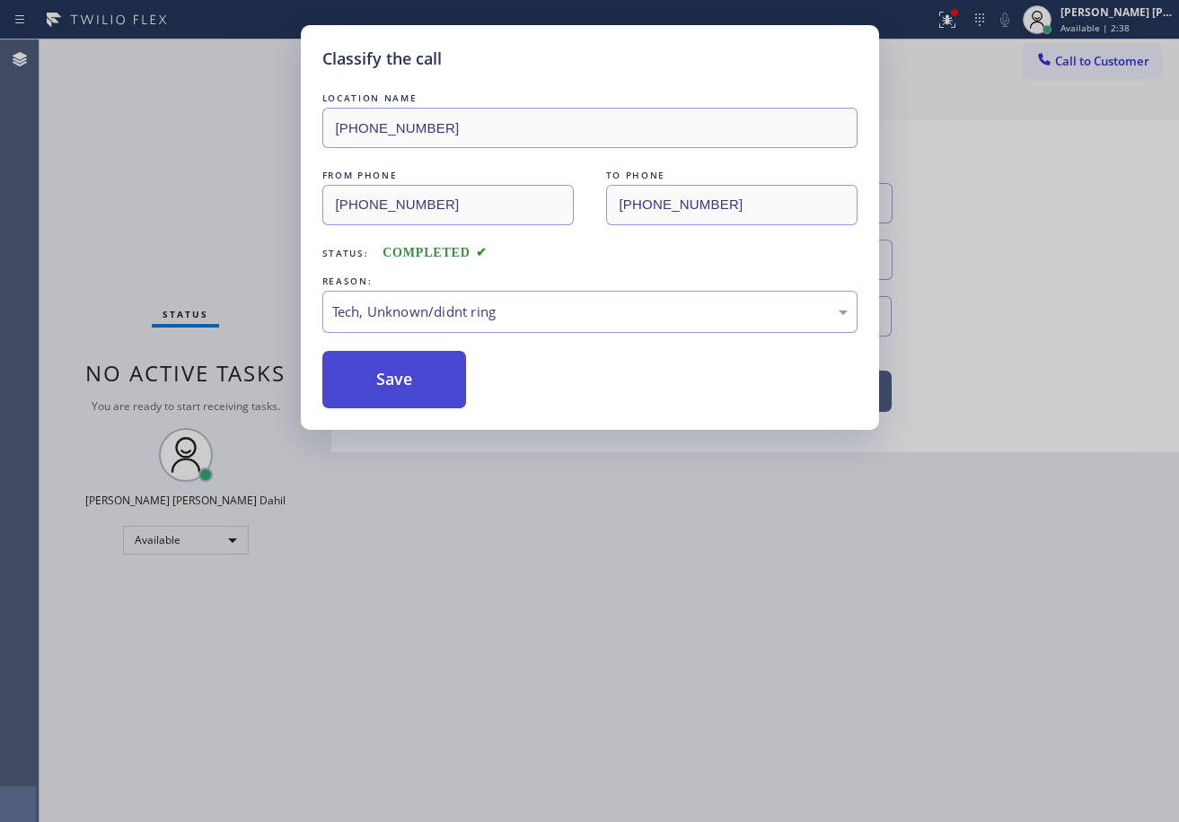
drag, startPoint x: 421, startPoint y: 411, endPoint x: 410, endPoint y: 396, distance: 18.7
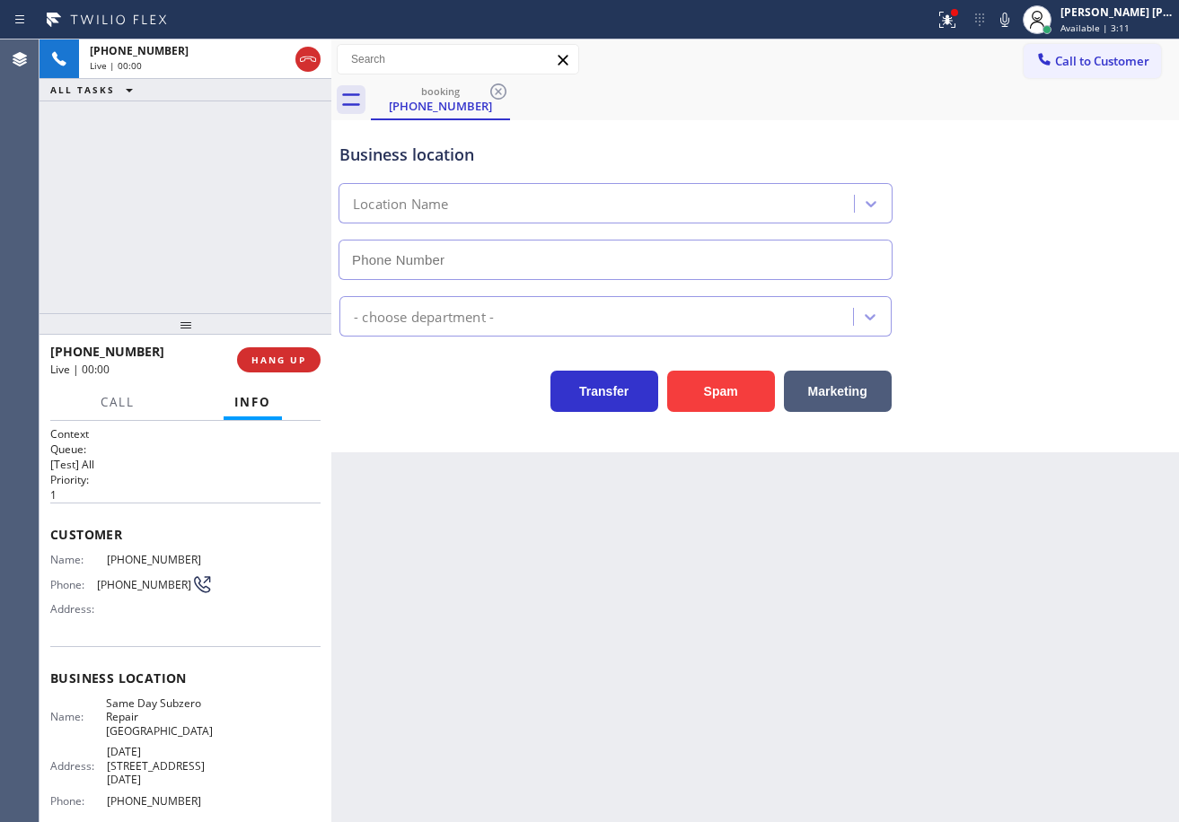
type input "[PHONE_NUMBER]"
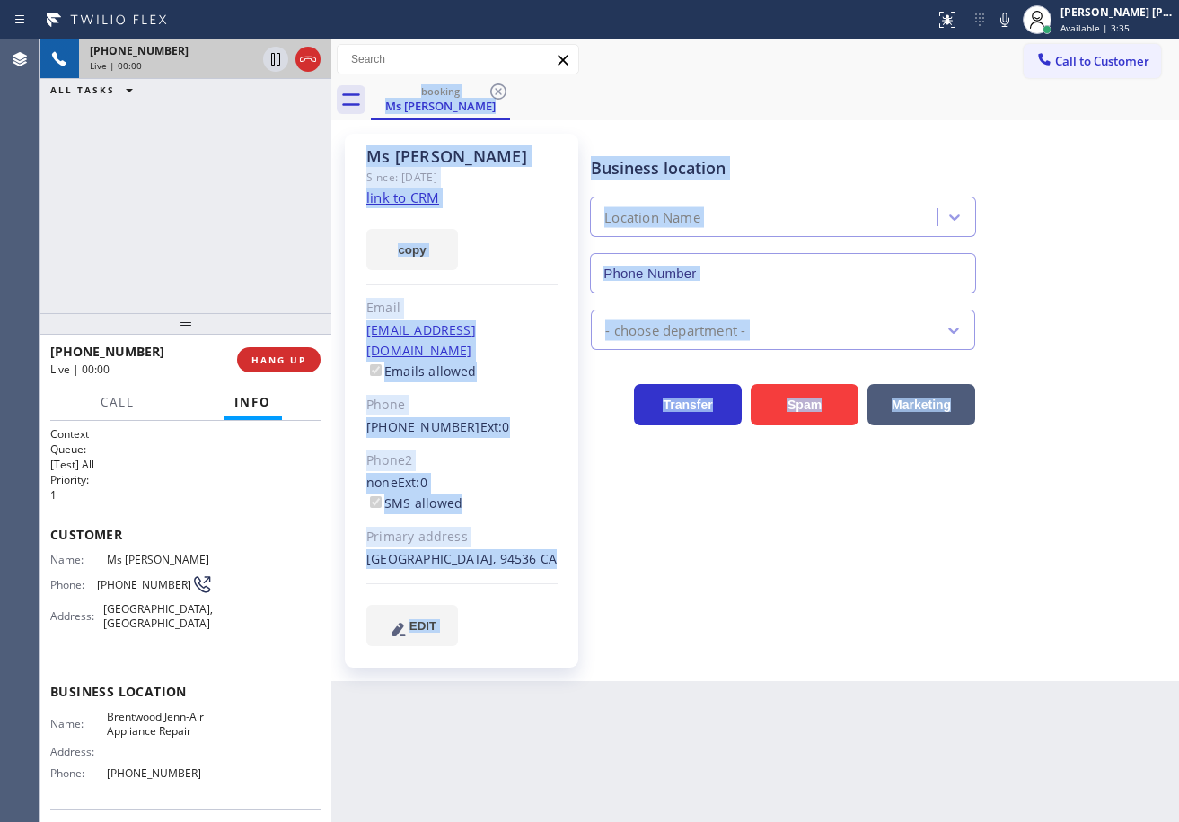
type input "[PHONE_NUMBER]"
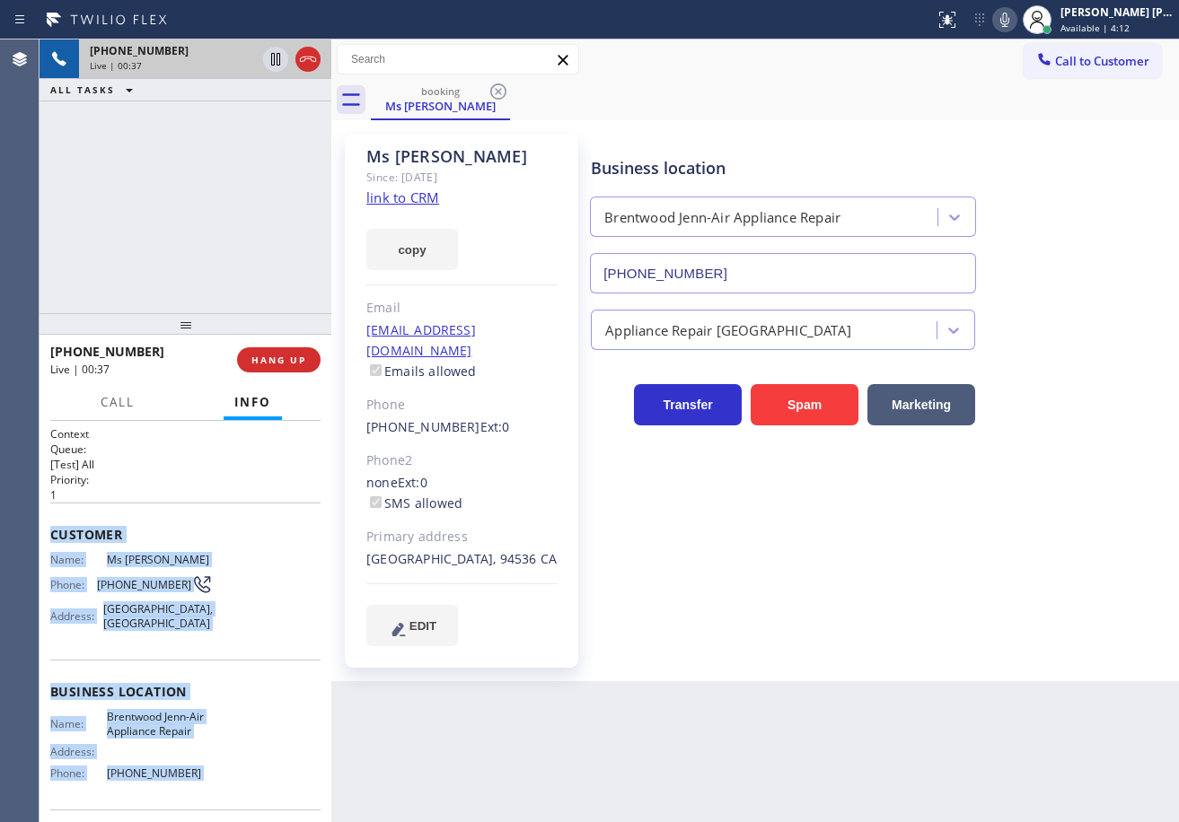
scroll to position [129, 0]
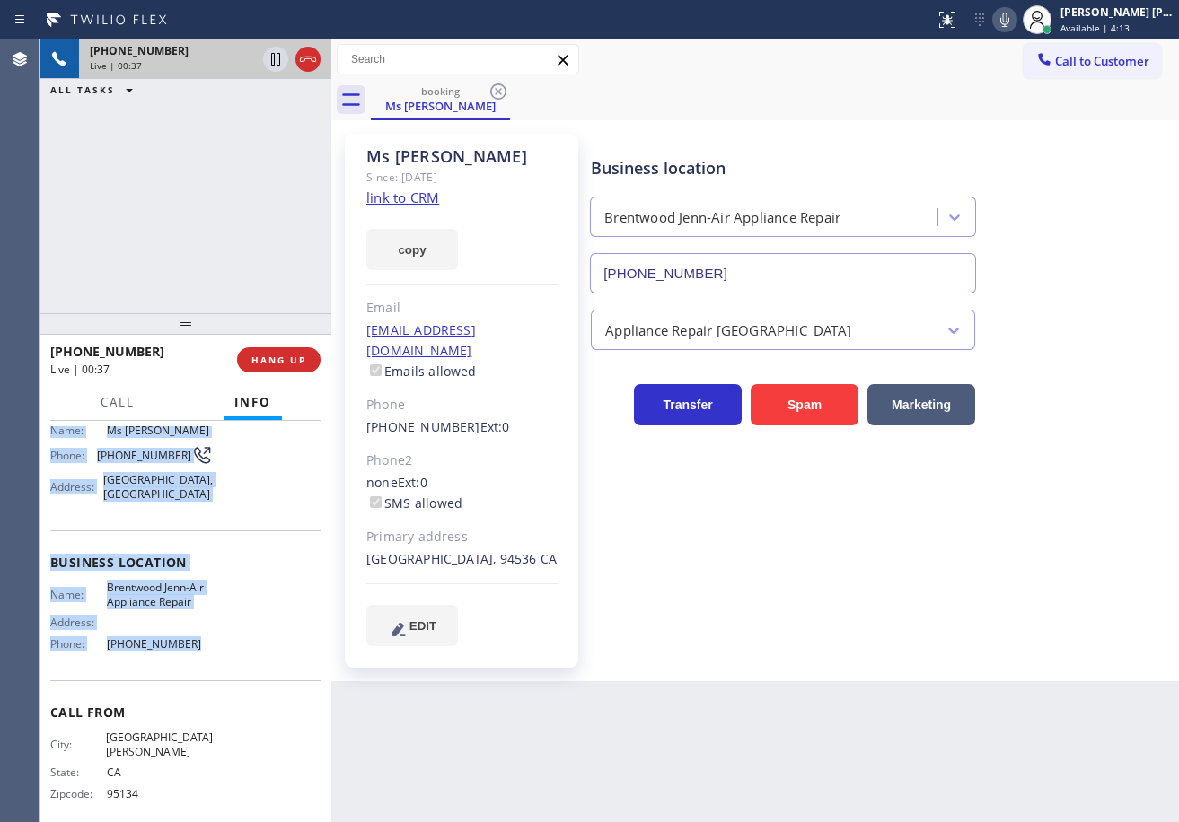
drag, startPoint x: 51, startPoint y: 525, endPoint x: 1170, endPoint y: 433, distance: 1122.4
copy div "Customer Name: Ms [PERSON_NAME] Phone: [PHONE_NUMBER] Address: [GEOGRAPHIC_DATA…"
drag, startPoint x: 1091, startPoint y: 160, endPoint x: 1109, endPoint y: 189, distance: 33.9
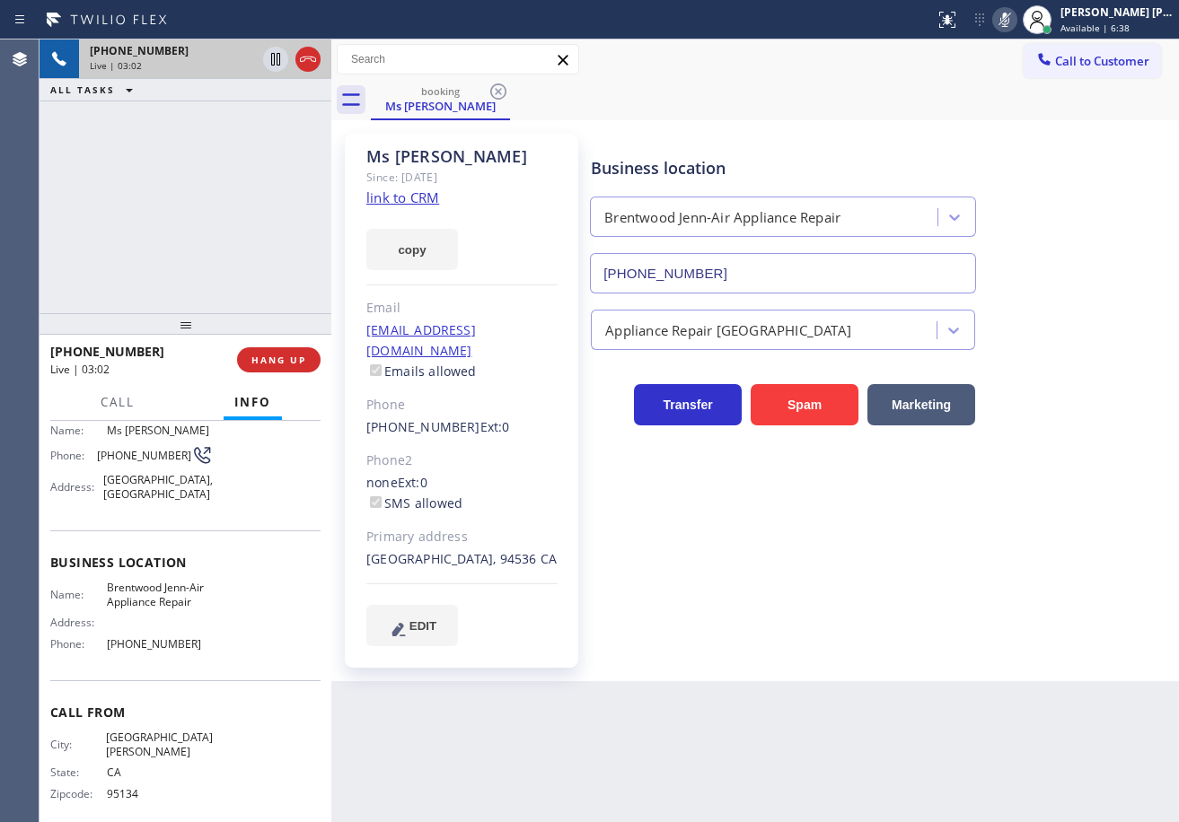
drag, startPoint x: 300, startPoint y: 116, endPoint x: 275, endPoint y: 70, distance: 52.2
drag, startPoint x: 814, startPoint y: 594, endPoint x: 816, endPoint y: 580, distance: 14.5
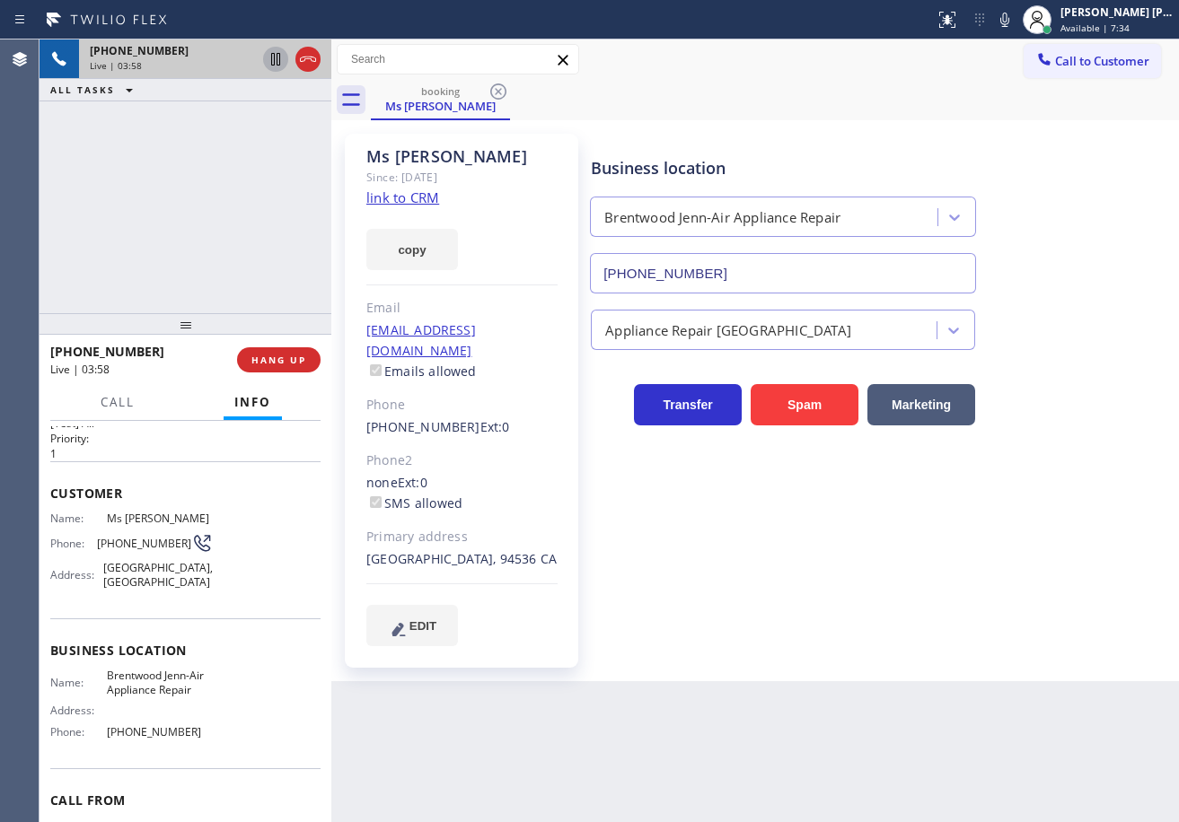
scroll to position [0, 0]
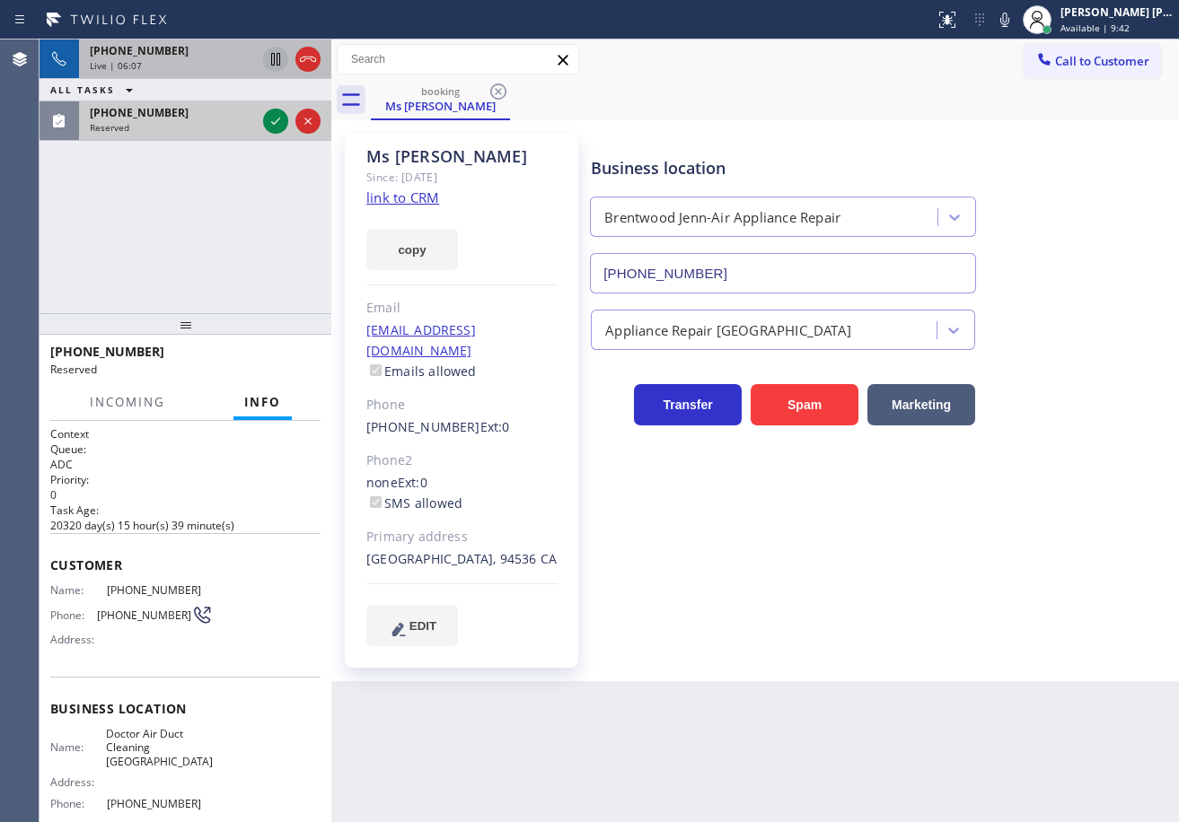
drag, startPoint x: 217, startPoint y: 134, endPoint x: 263, endPoint y: 132, distance: 45.8
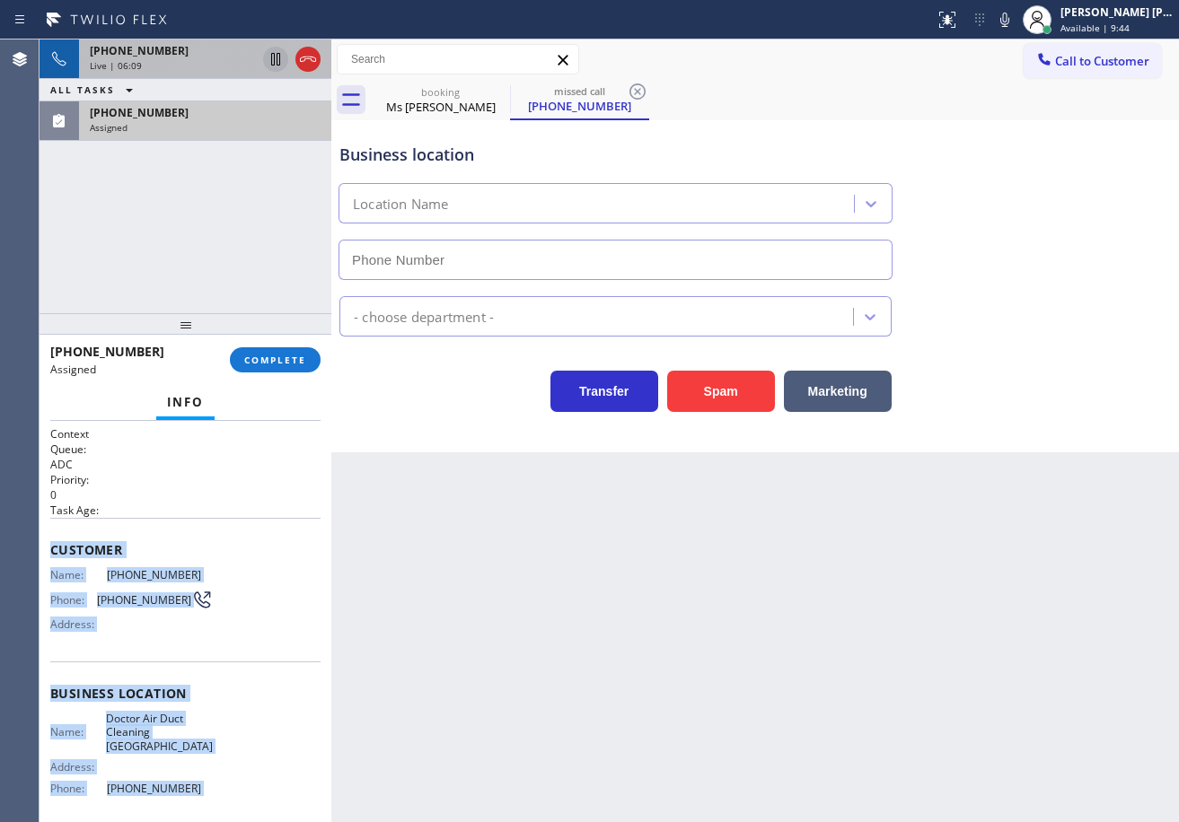
scroll to position [145, 0]
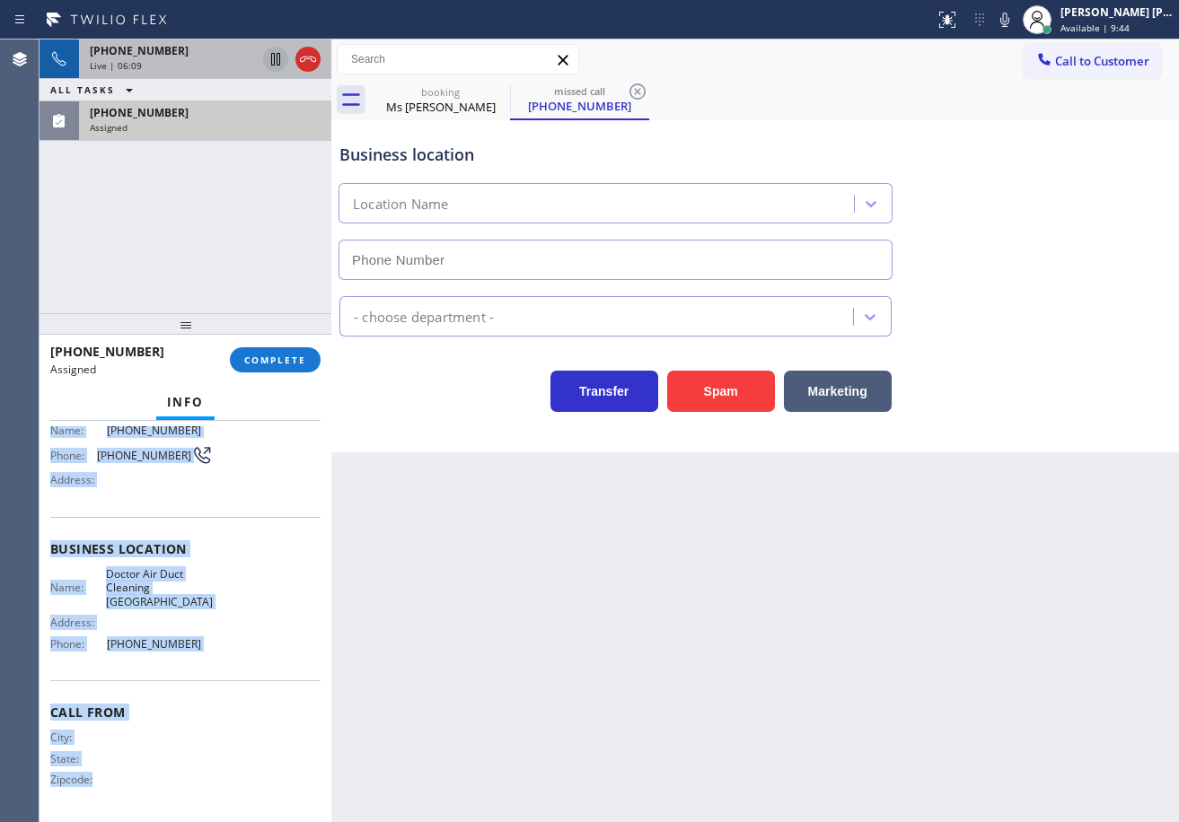
type input "[PHONE_NUMBER]"
drag, startPoint x: 46, startPoint y: 549, endPoint x: 224, endPoint y: 657, distance: 208.3
copy div "Customer Name: [PHONE_NUMBER] Phone: [PHONE_NUMBER] Address: Business location …"
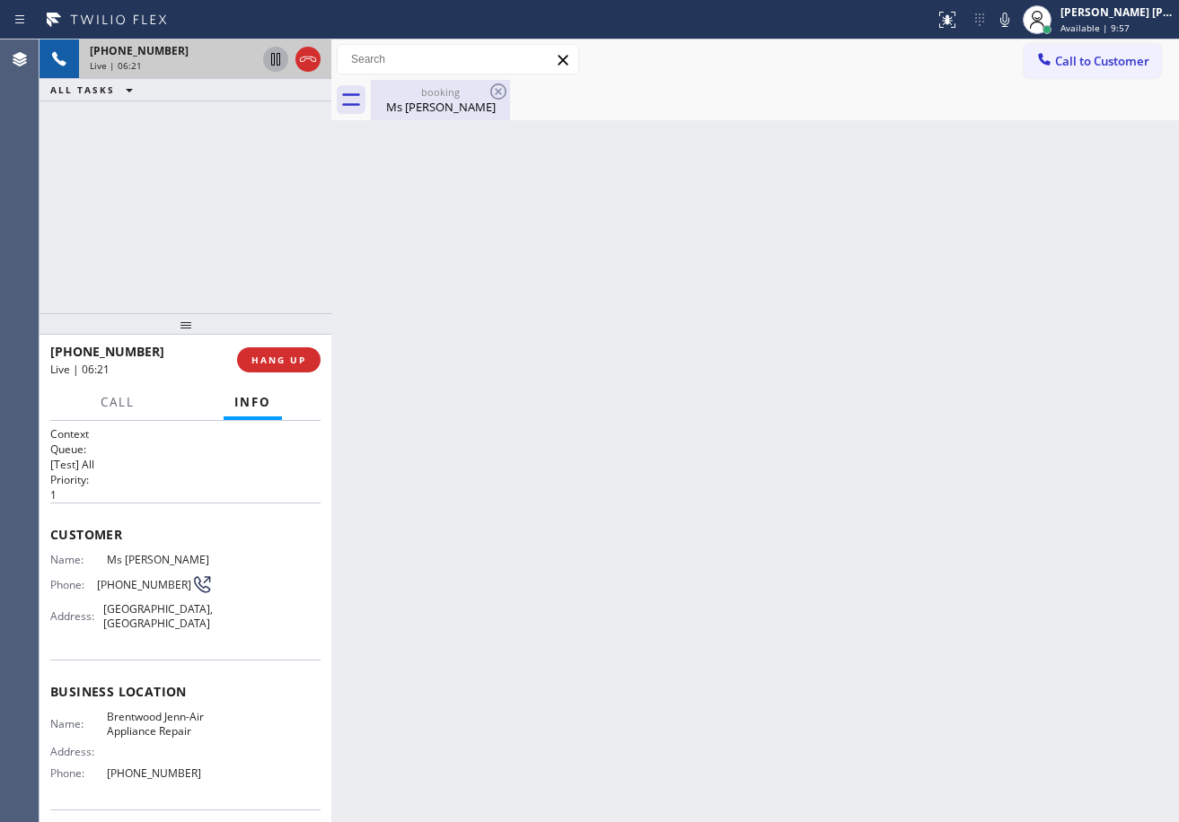
drag, startPoint x: 443, startPoint y: 115, endPoint x: 575, endPoint y: 430, distance: 342.0
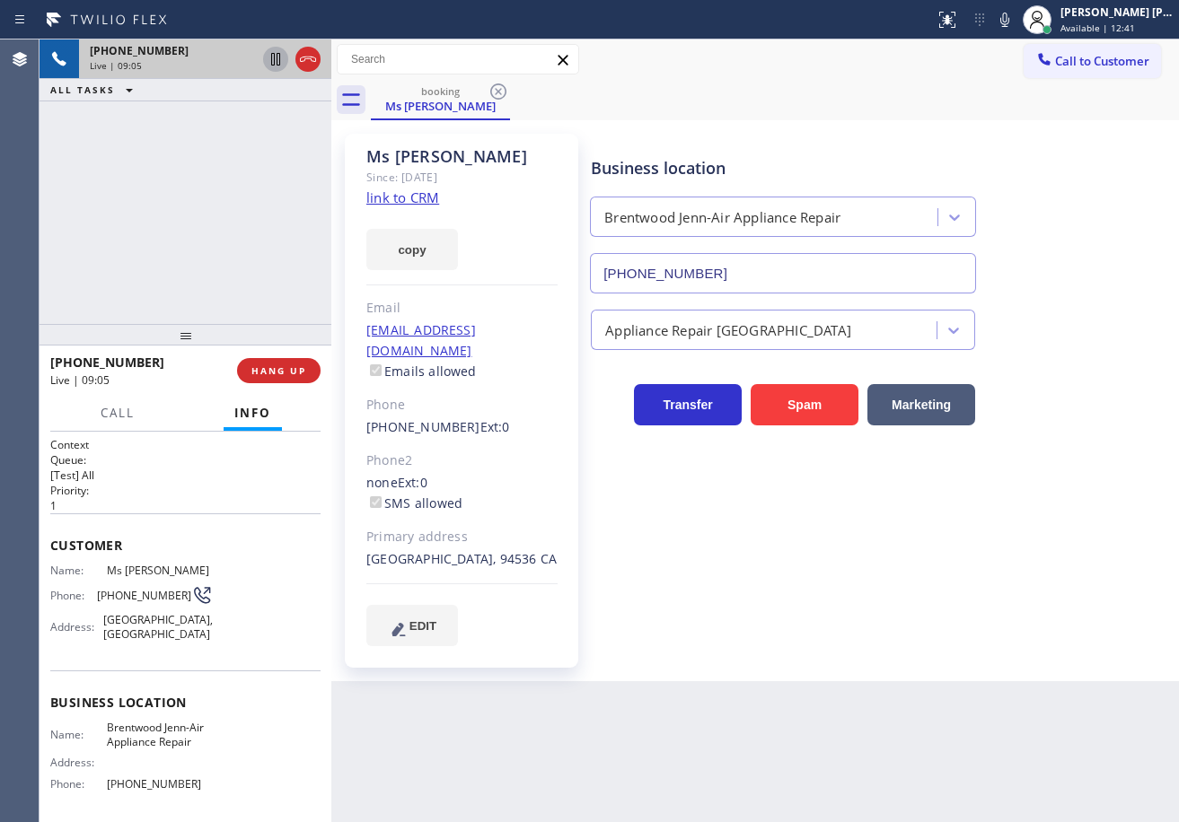
drag, startPoint x: 189, startPoint y: 332, endPoint x: 190, endPoint y: 343, distance: 10.8
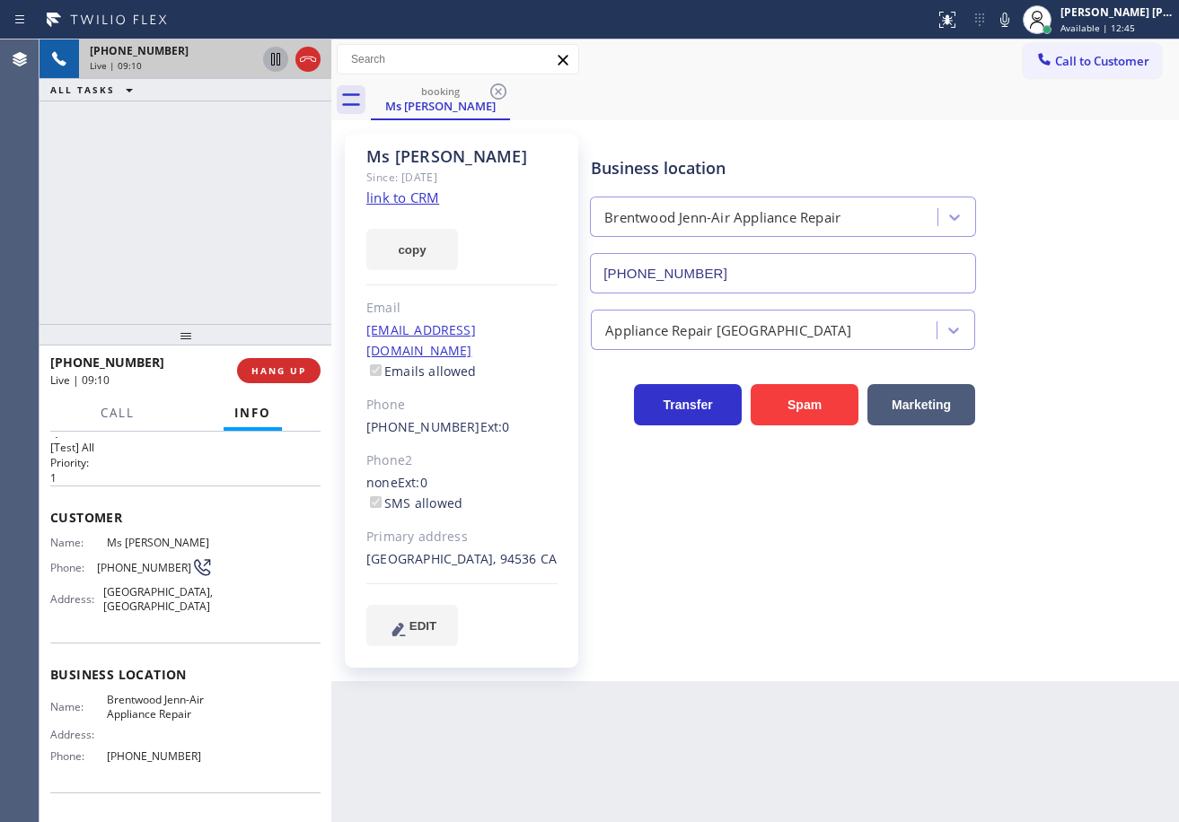
scroll to position [140, 0]
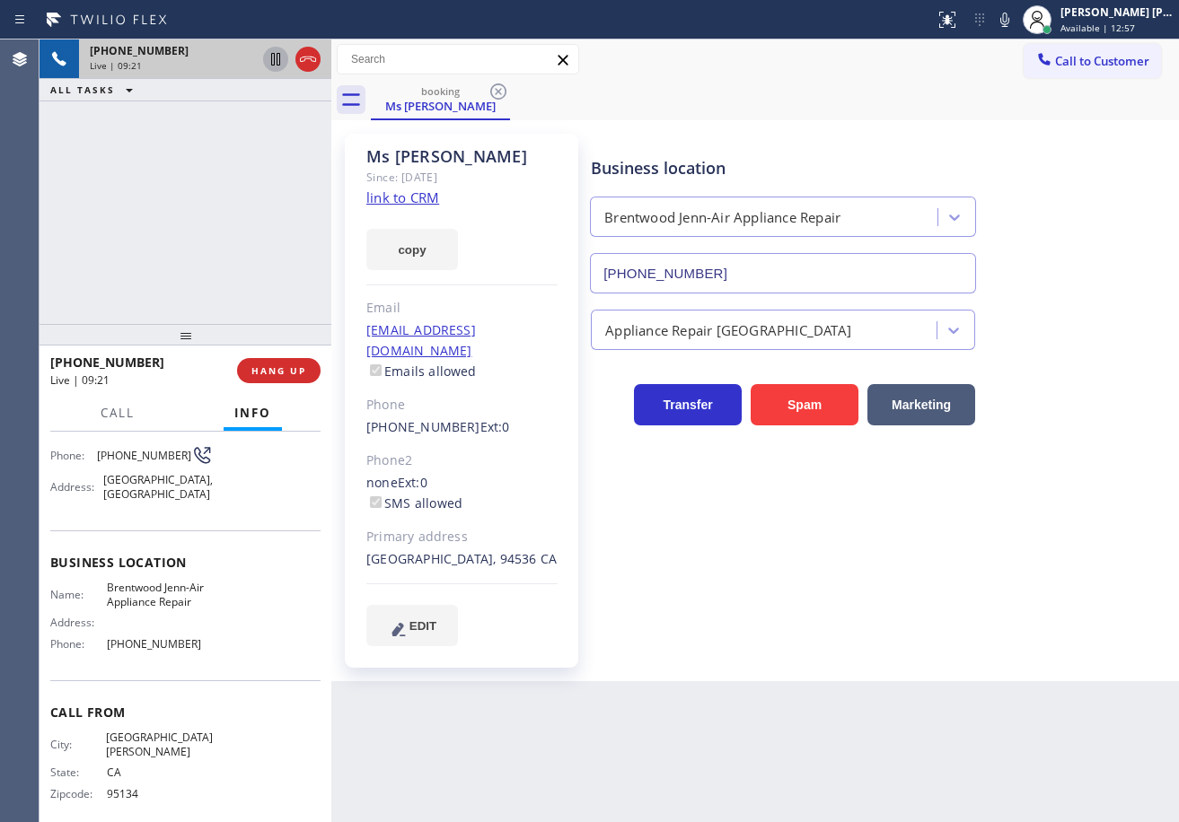
drag, startPoint x: 901, startPoint y: 114, endPoint x: 812, endPoint y: 176, distance: 109.1
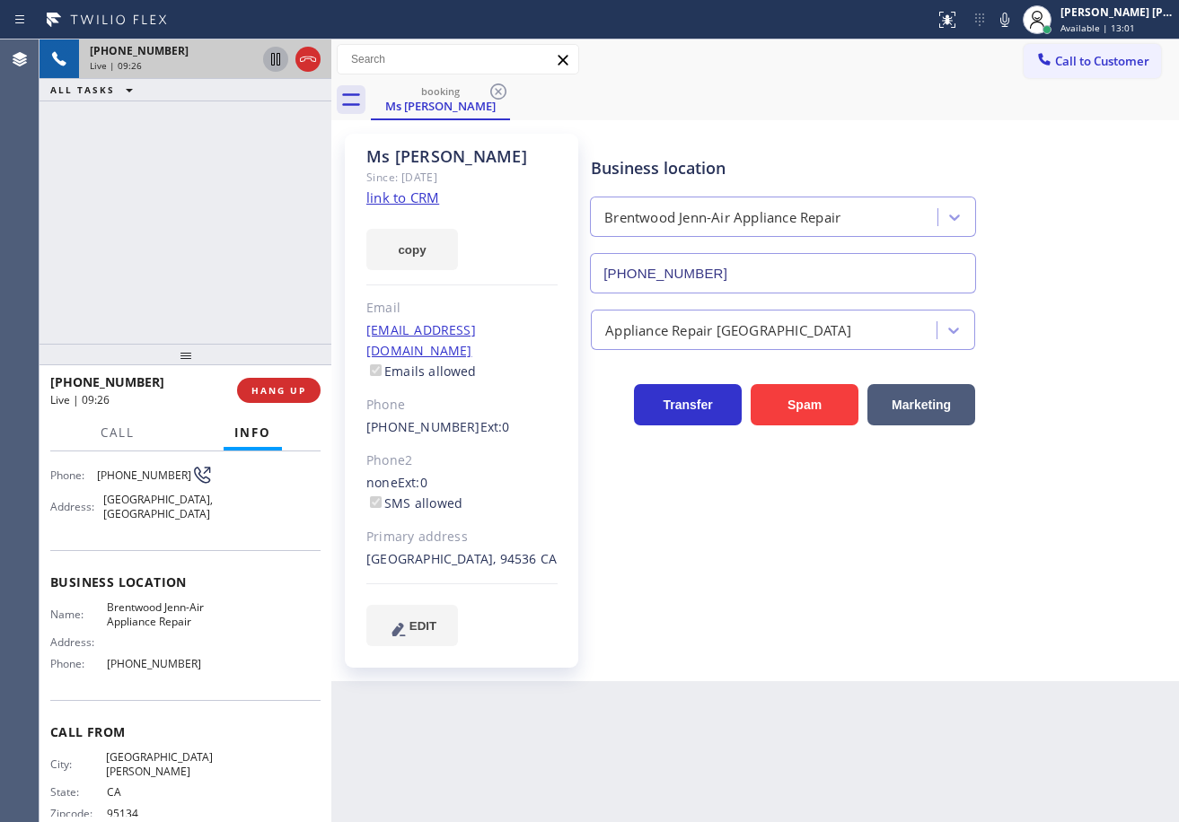
drag, startPoint x: 189, startPoint y: 336, endPoint x: 195, endPoint y: 355, distance: 20.7
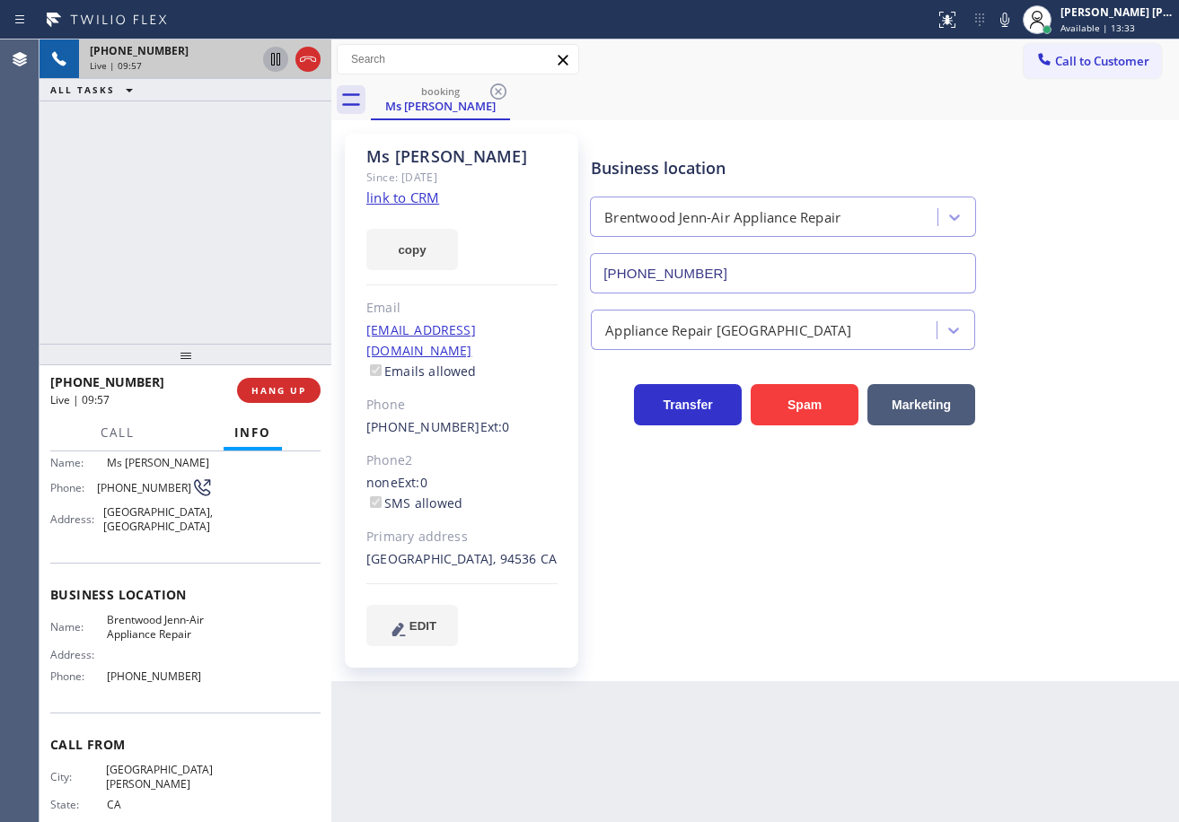
scroll to position [0, 0]
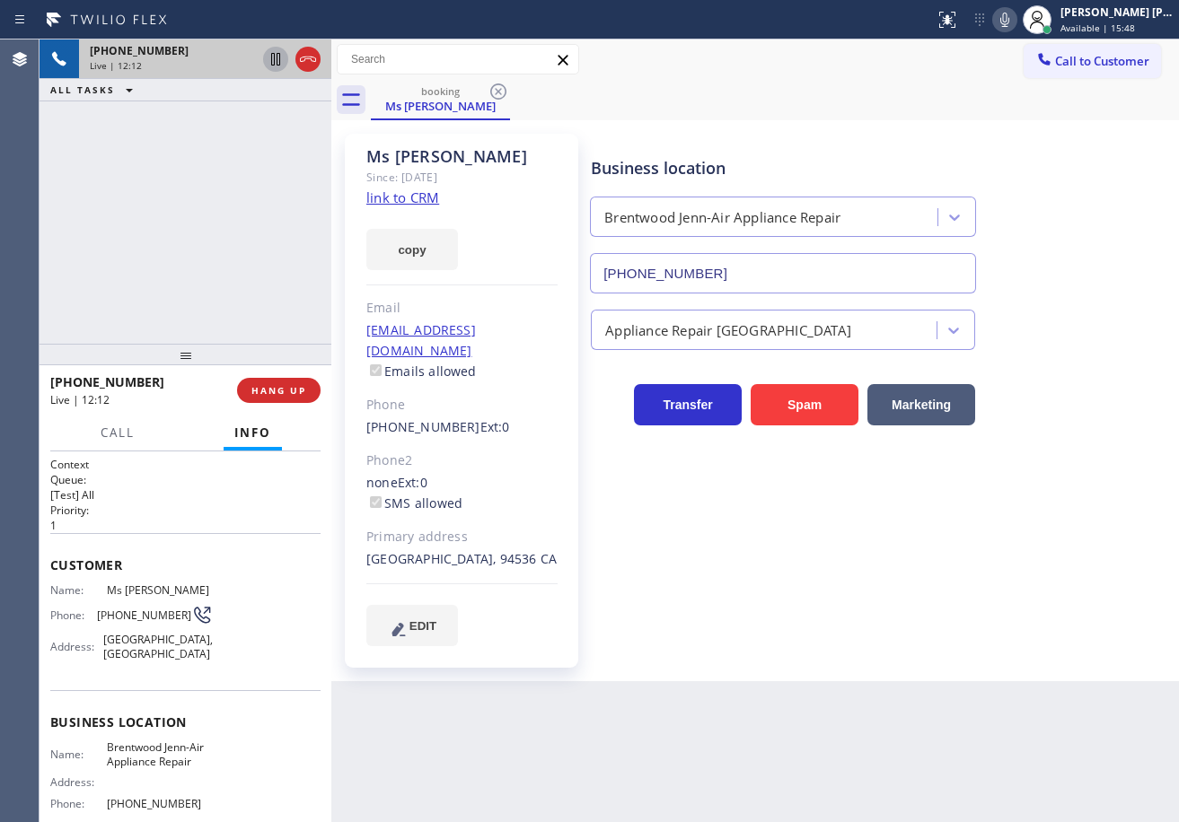
drag, startPoint x: 1137, startPoint y: 805, endPoint x: 1164, endPoint y: 807, distance: 27.9
drag, startPoint x: 856, startPoint y: 645, endPoint x: 781, endPoint y: 556, distance: 116.7
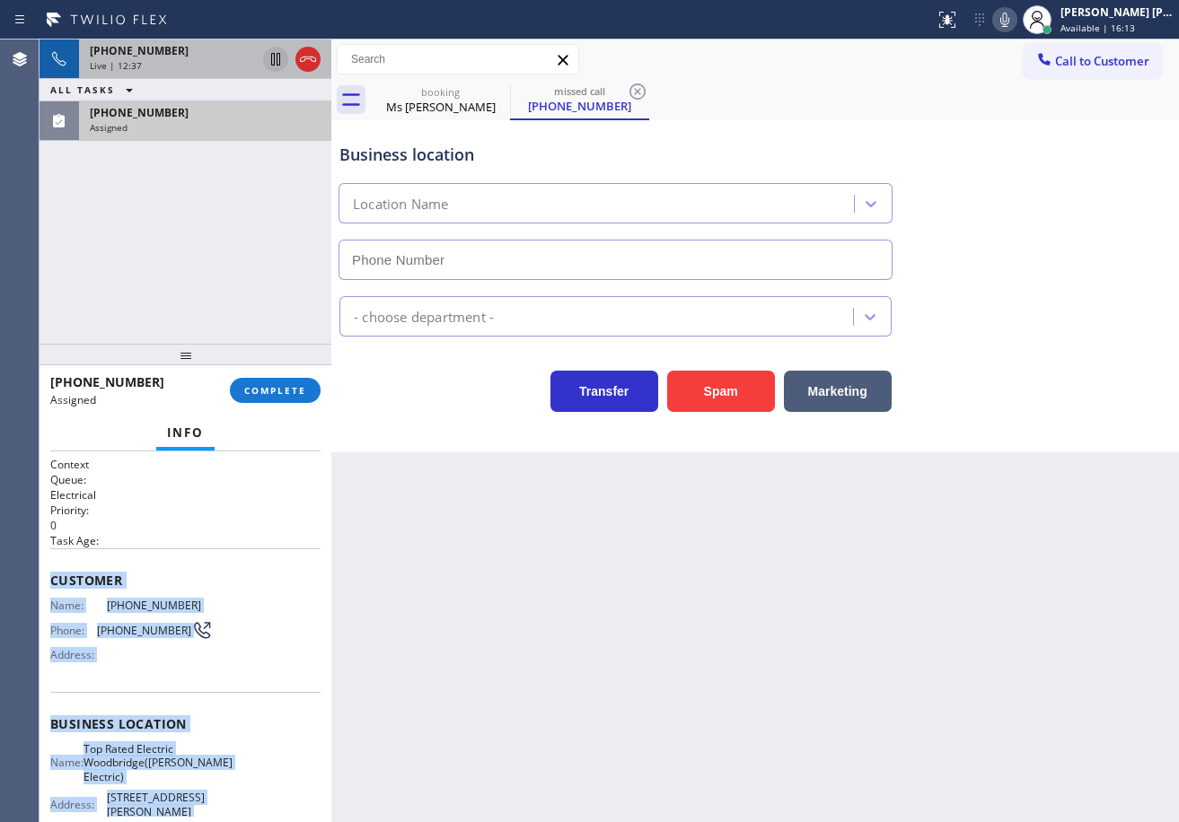
type input "[PHONE_NUMBER]"
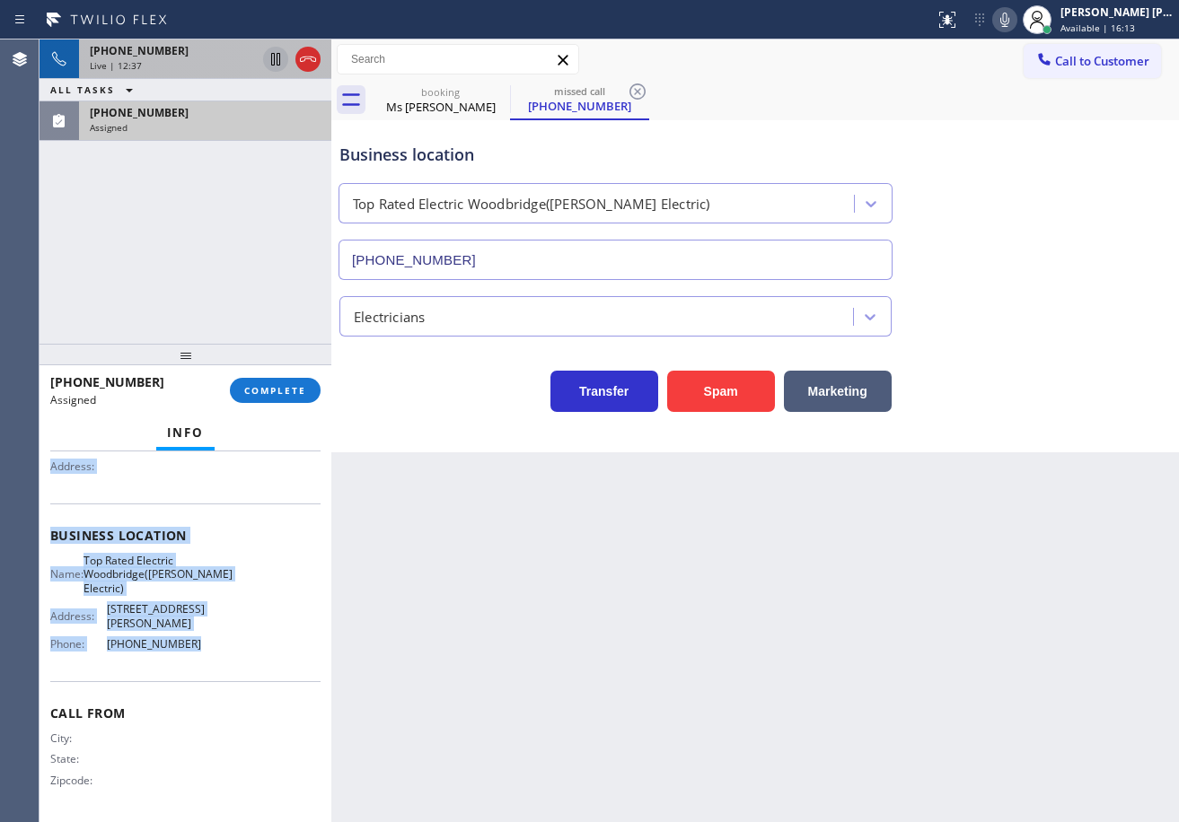
drag, startPoint x: 87, startPoint y: 622, endPoint x: 250, endPoint y: 573, distance: 169.8
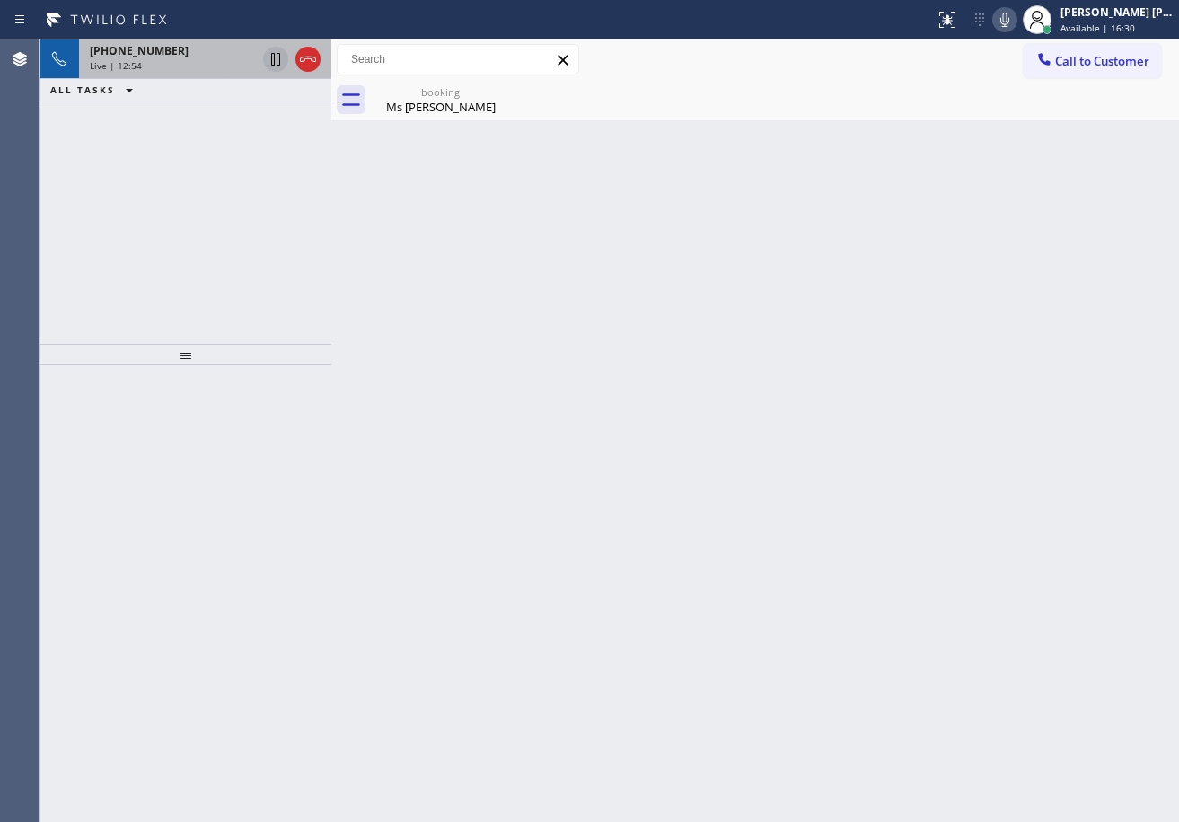
drag, startPoint x: 560, startPoint y: 120, endPoint x: 652, endPoint y: 159, distance: 99.4
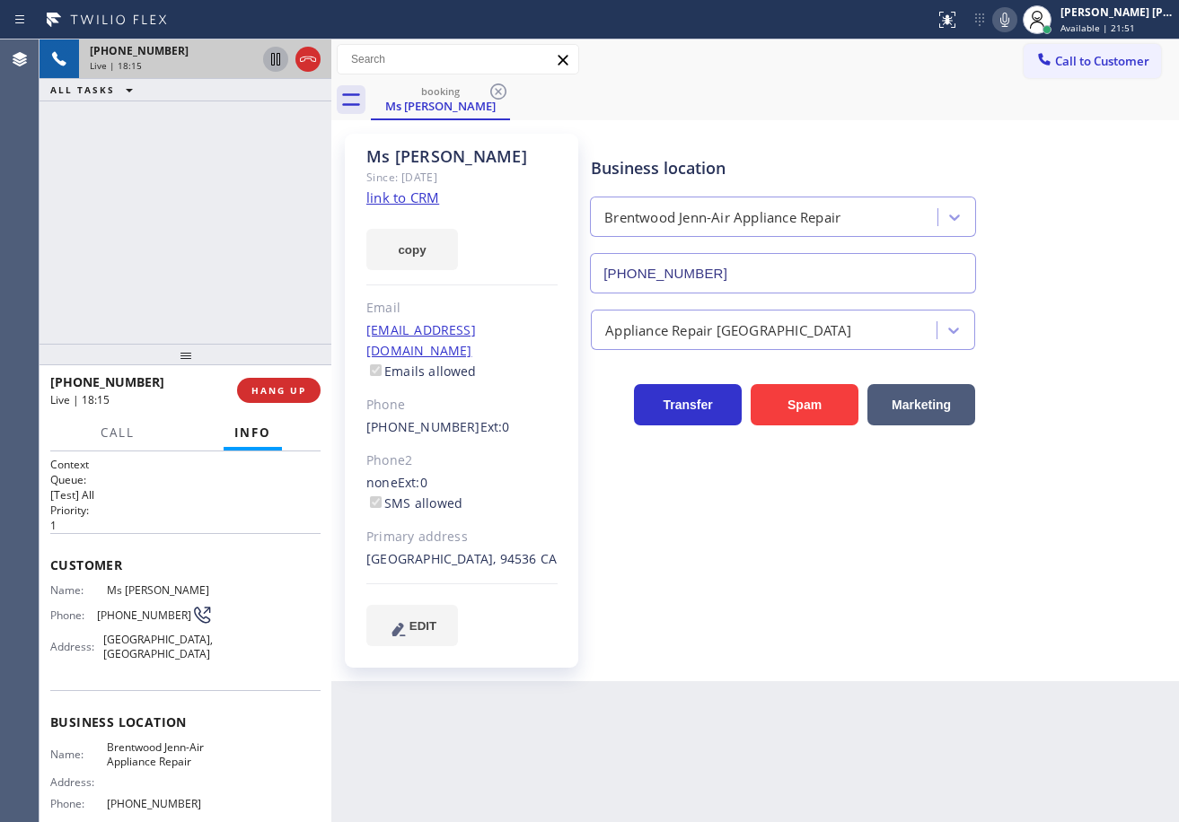
drag, startPoint x: 897, startPoint y: 101, endPoint x: 778, endPoint y: 148, distance: 127.4
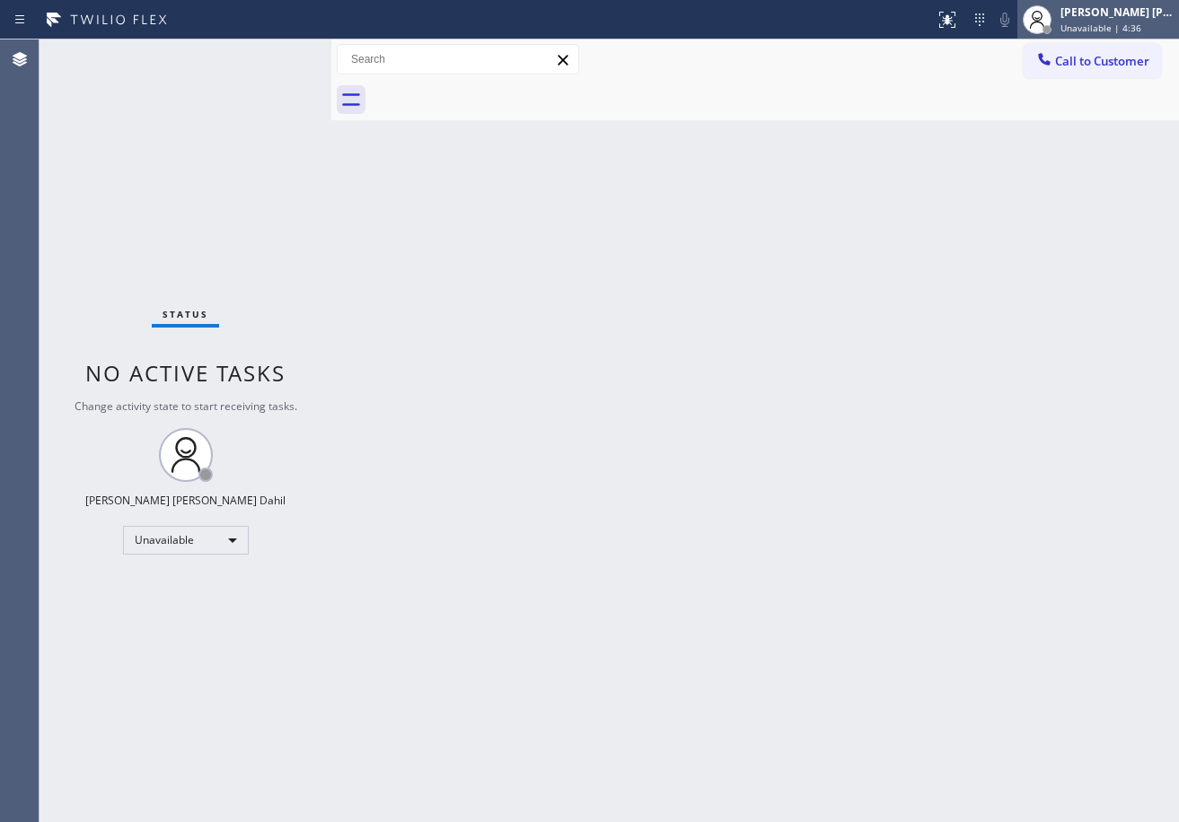
drag, startPoint x: 1088, startPoint y: 15, endPoint x: 1058, endPoint y: 90, distance: 80.2
click at [1088, 15] on div "[PERSON_NAME] [PERSON_NAME] Dahil" at bounding box center [1116, 11] width 113 height 15
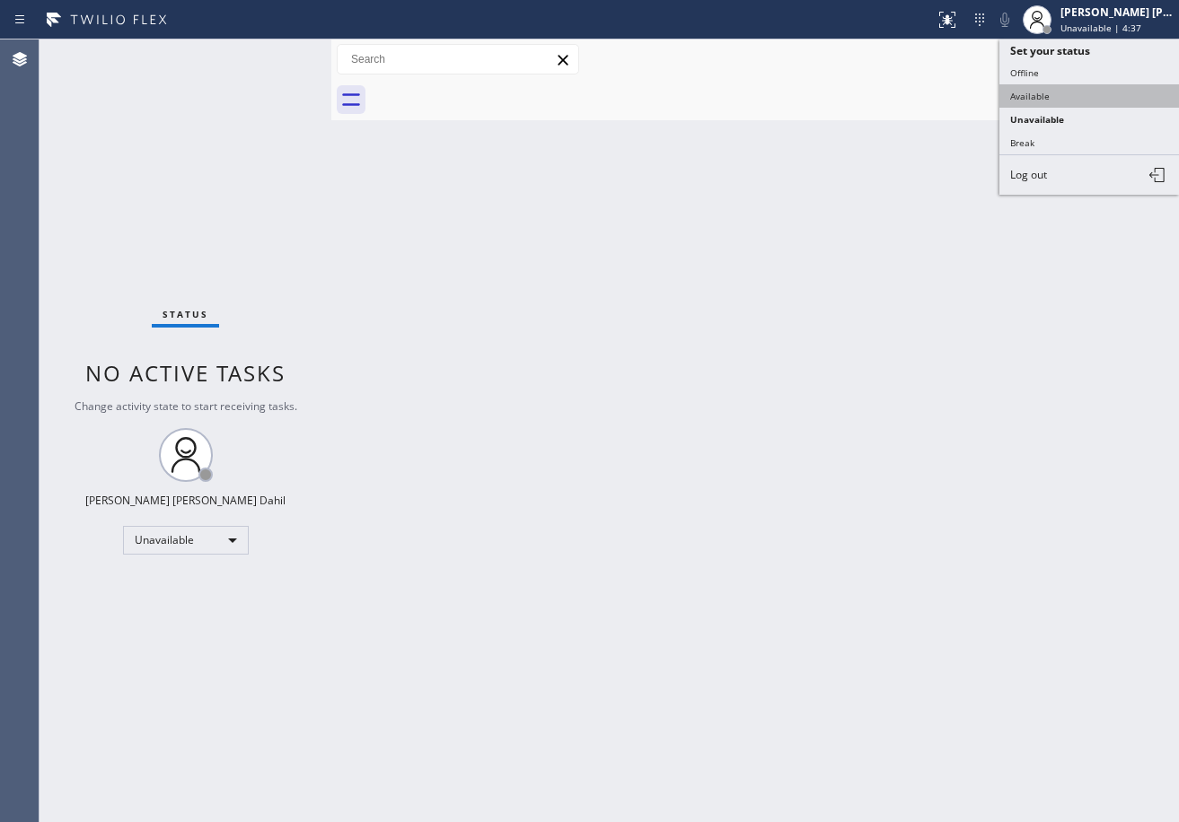
click at [1049, 103] on button "Available" at bounding box center [1089, 95] width 180 height 23
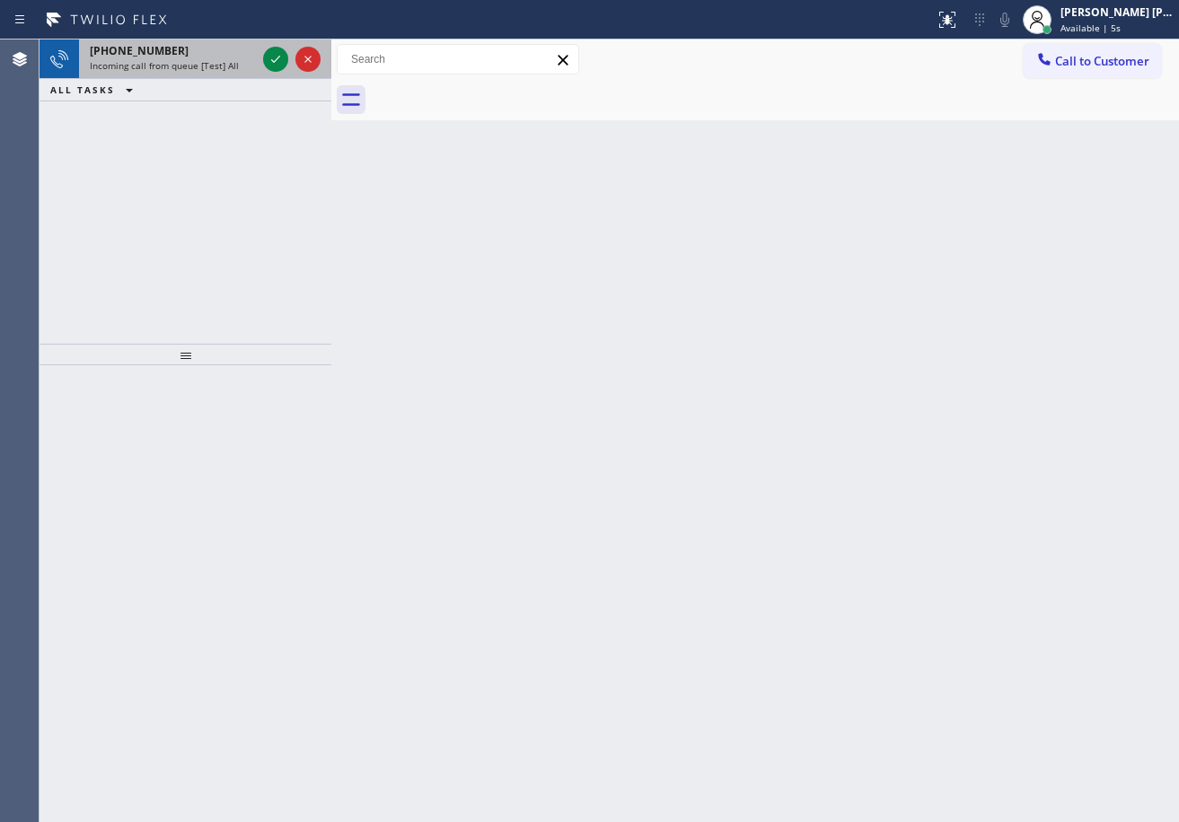
click at [217, 59] on span "Incoming call from queue [Test] All" at bounding box center [164, 65] width 149 height 13
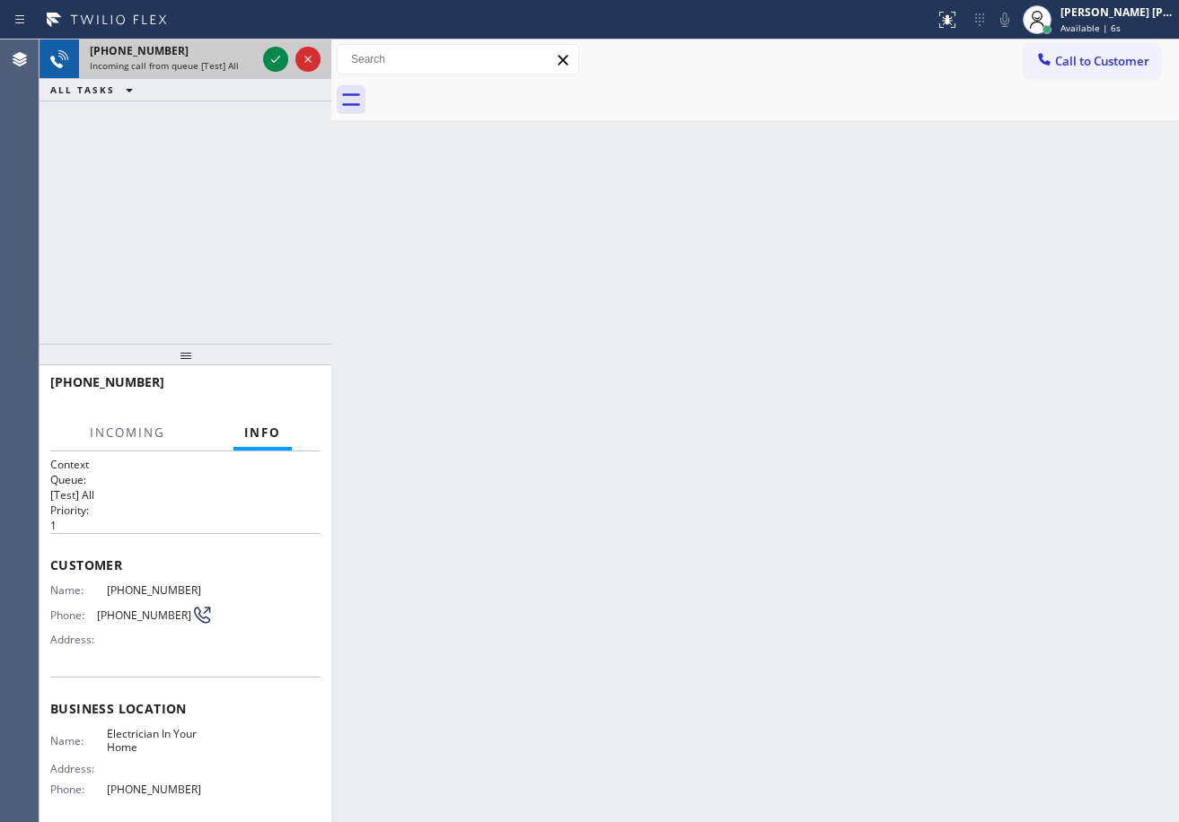
click at [217, 59] on span "Incoming call from queue [Test] All" at bounding box center [164, 65] width 149 height 13
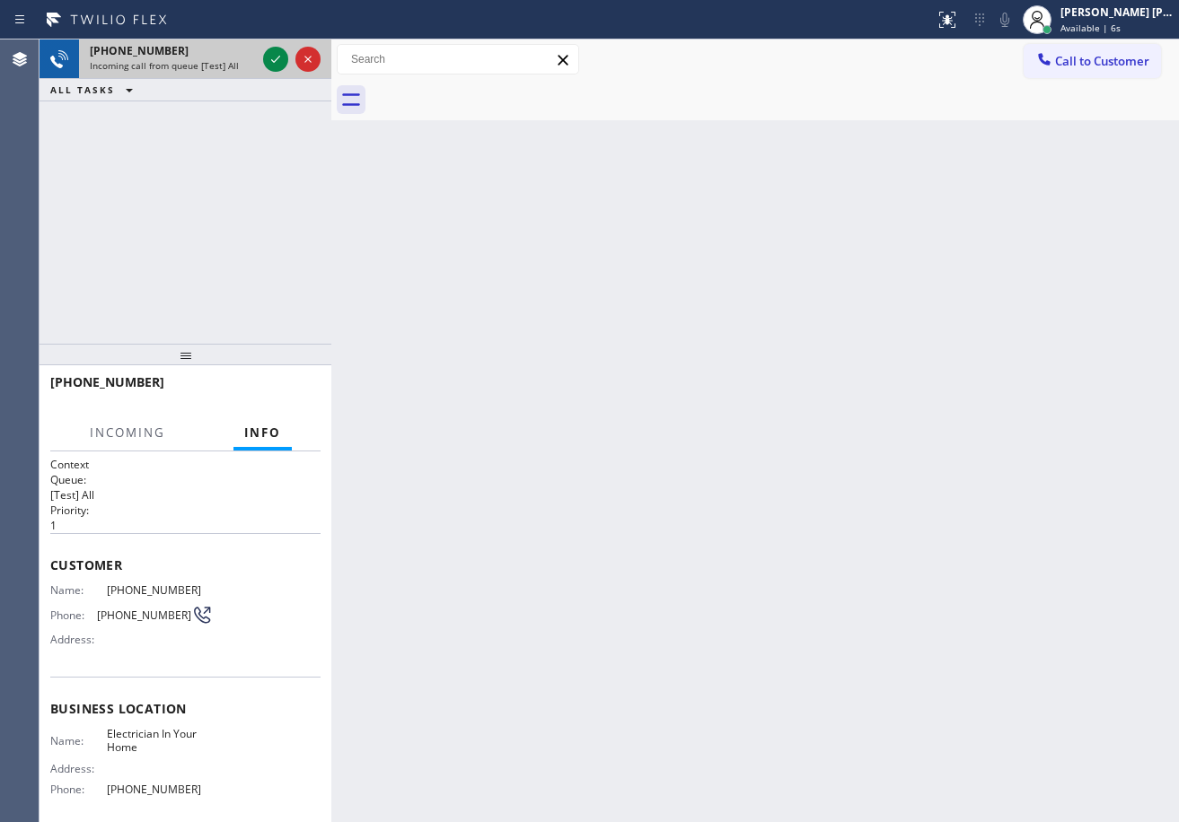
click at [217, 59] on span "Incoming call from queue [Test] All" at bounding box center [164, 65] width 149 height 13
click at [268, 57] on icon at bounding box center [276, 59] width 22 height 22
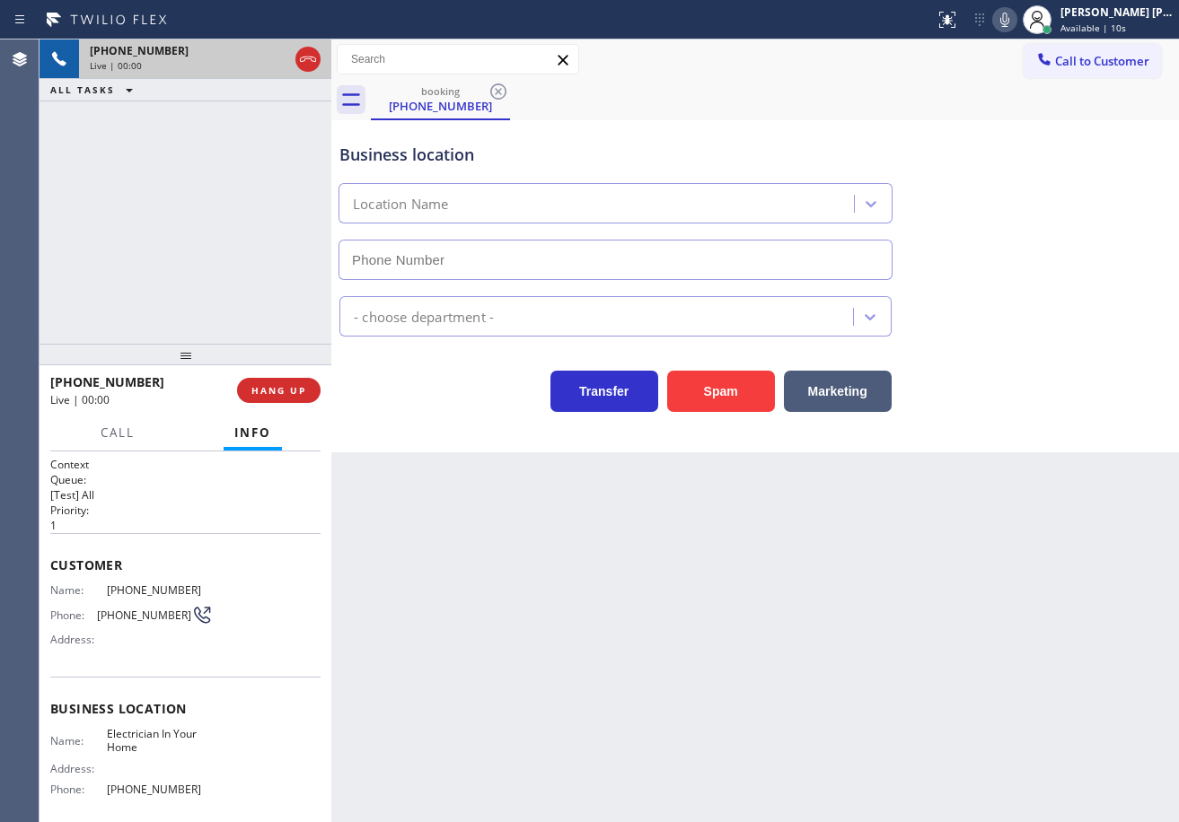
type input "[PHONE_NUMBER]"
click at [727, 390] on button "Spam" at bounding box center [721, 391] width 108 height 41
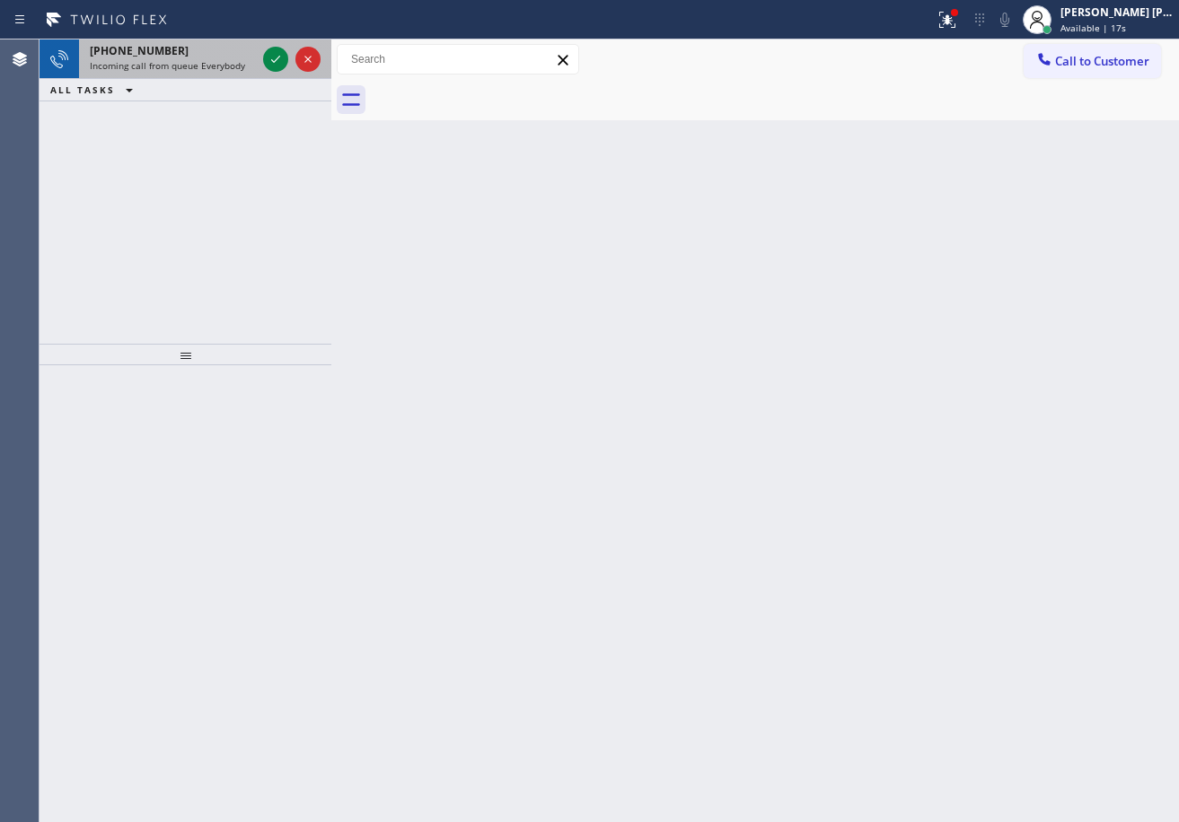
click at [220, 63] on span "Incoming call from queue Everybody" at bounding box center [167, 65] width 155 height 13
click at [223, 63] on span "Incoming call from queue Everybody" at bounding box center [167, 65] width 155 height 13
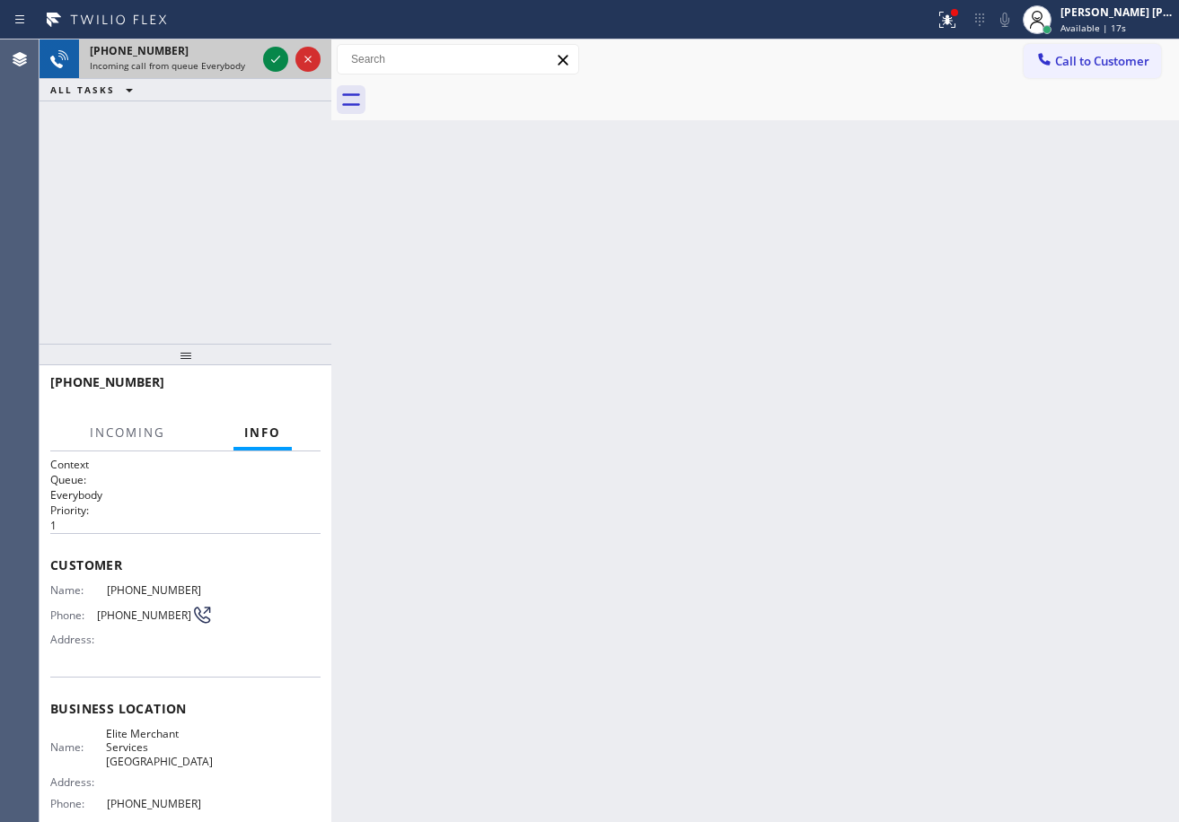
click at [224, 63] on span "Incoming call from queue Everybody" at bounding box center [167, 65] width 155 height 13
click at [225, 63] on span "Incoming call from queue Everybody" at bounding box center [167, 65] width 155 height 13
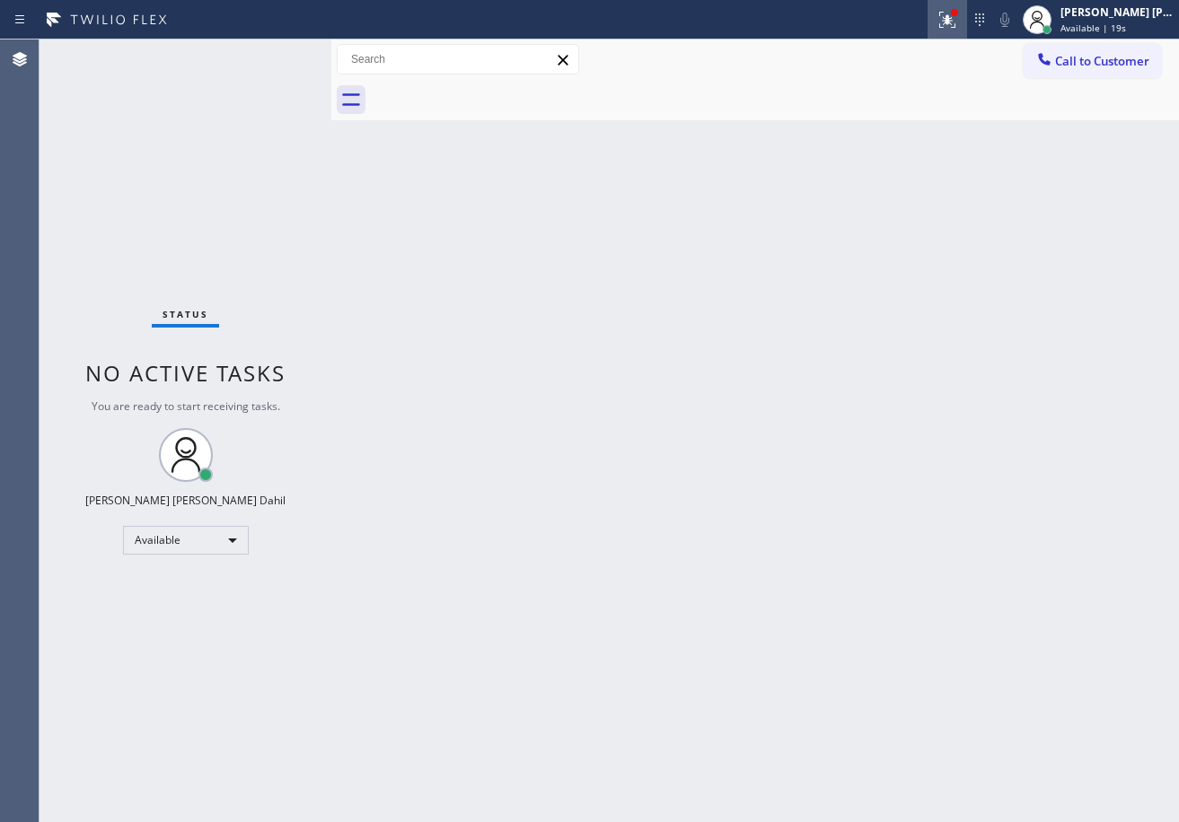
click at [958, 21] on icon at bounding box center [947, 20] width 22 height 22
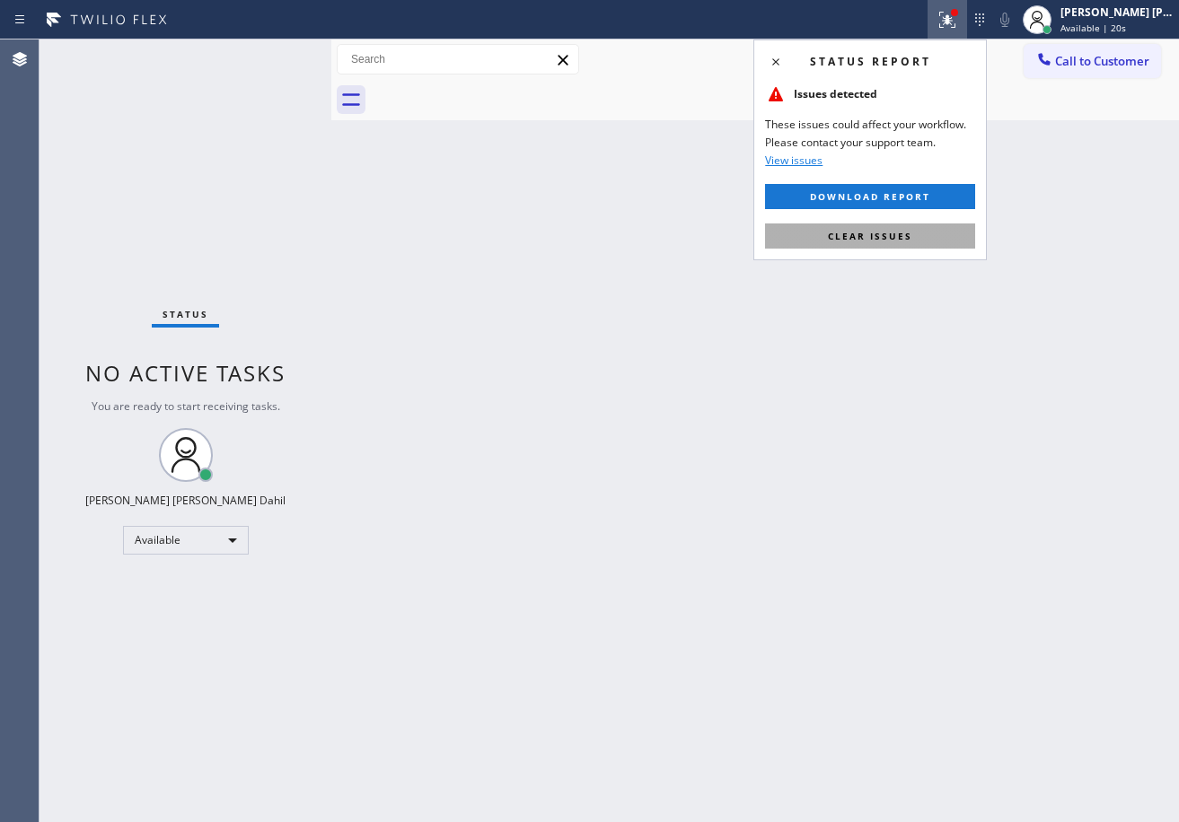
click at [907, 236] on span "Clear issues" at bounding box center [870, 236] width 84 height 13
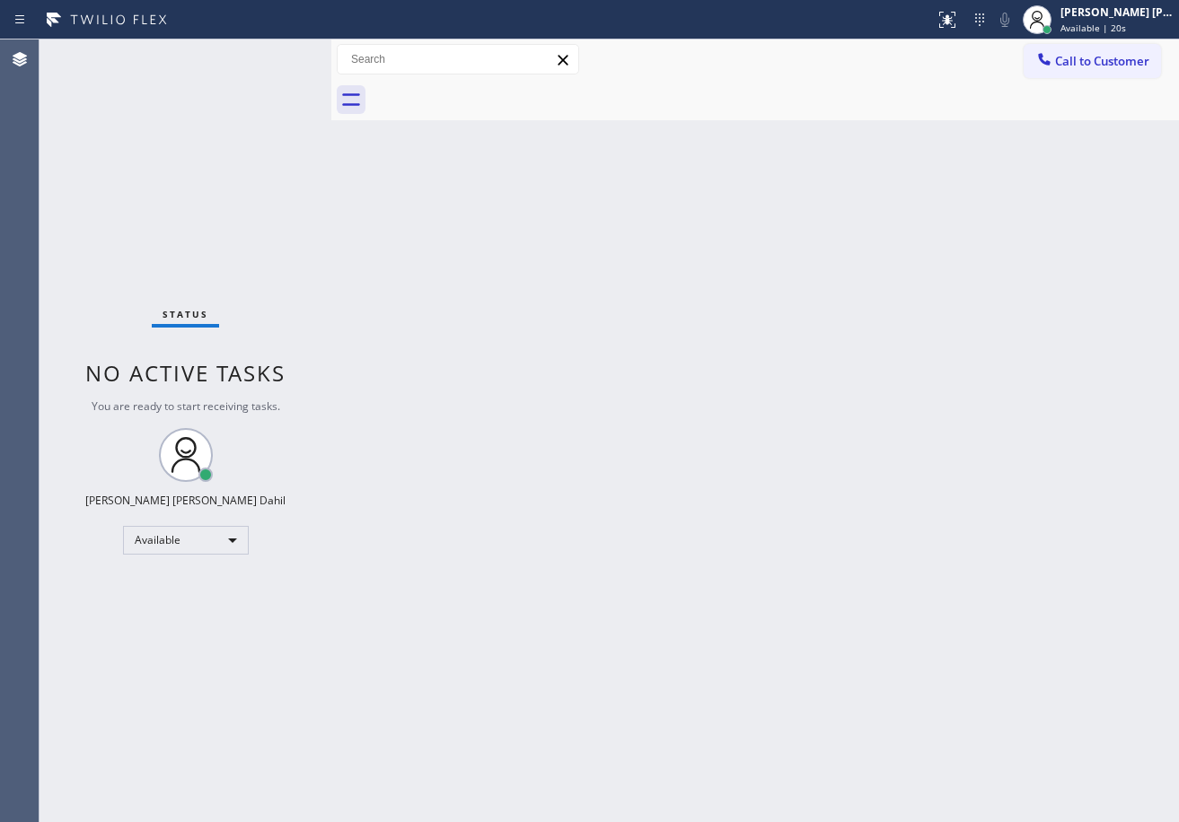
click at [907, 236] on div "Back to Dashboard Change Sender ID Customers Technicians Select a contact Outbo…" at bounding box center [754, 430] width 847 height 783
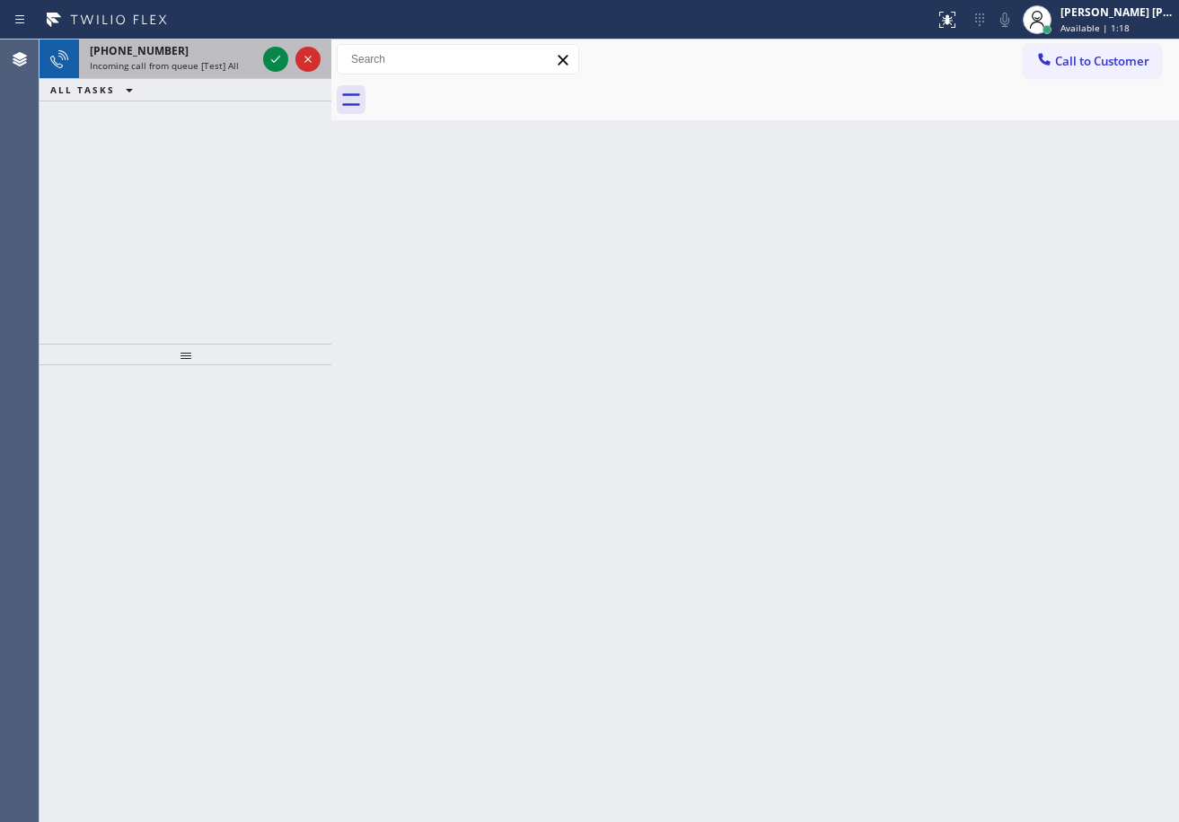
click at [223, 55] on div "[PHONE_NUMBER]" at bounding box center [173, 50] width 166 height 15
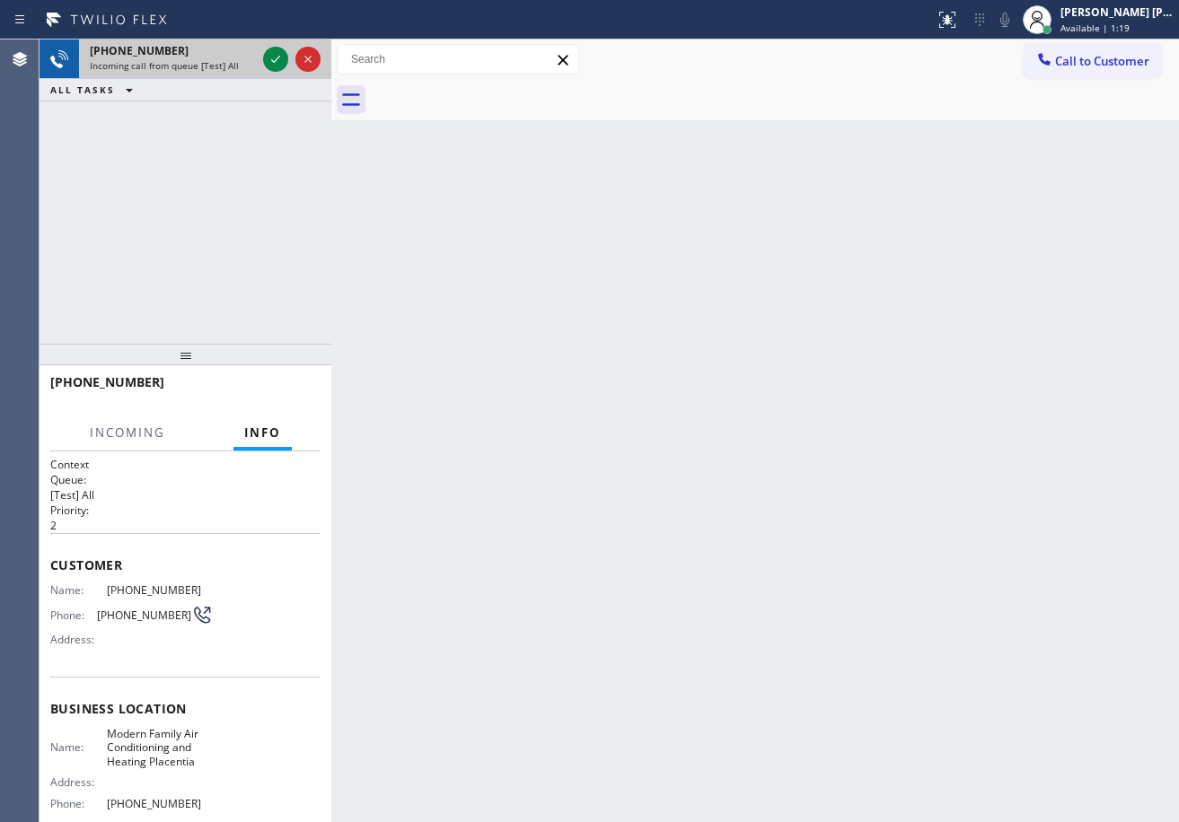
click at [241, 55] on div "[PHONE_NUMBER]" at bounding box center [173, 50] width 166 height 15
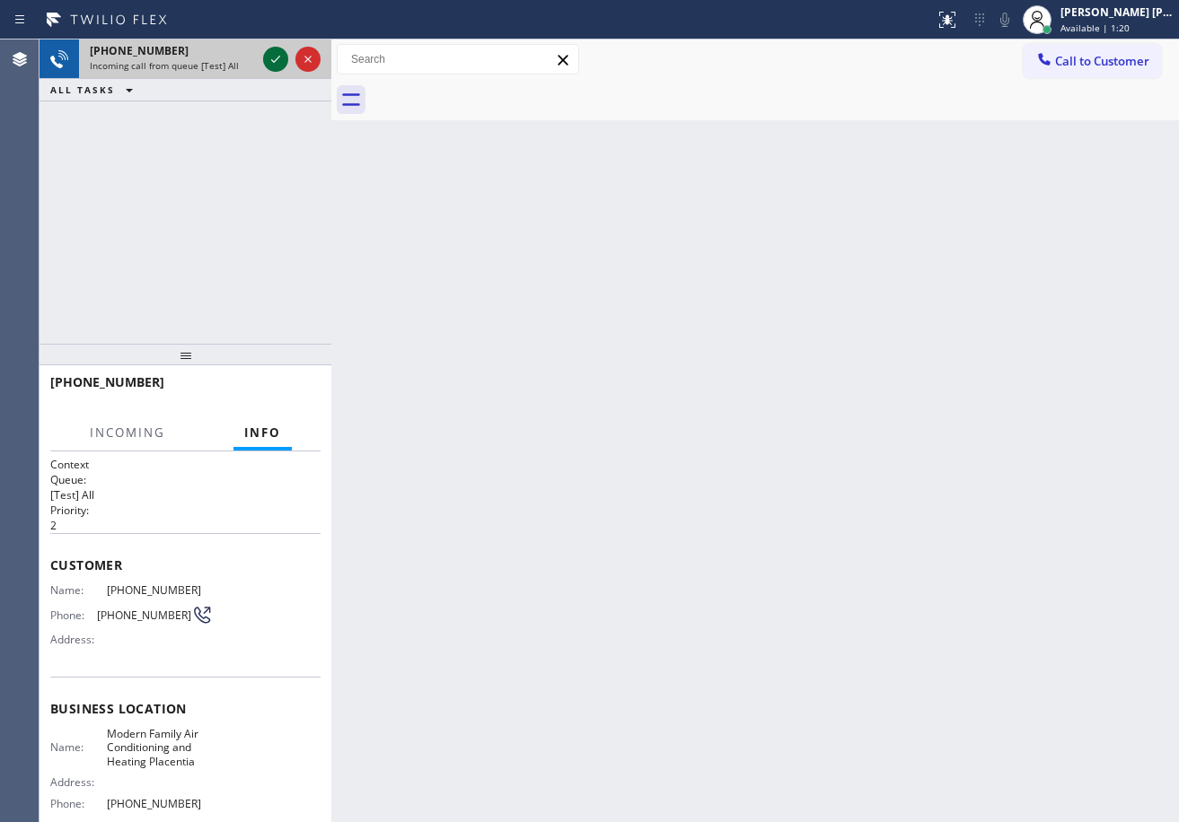
click at [276, 55] on icon at bounding box center [276, 59] width 22 height 22
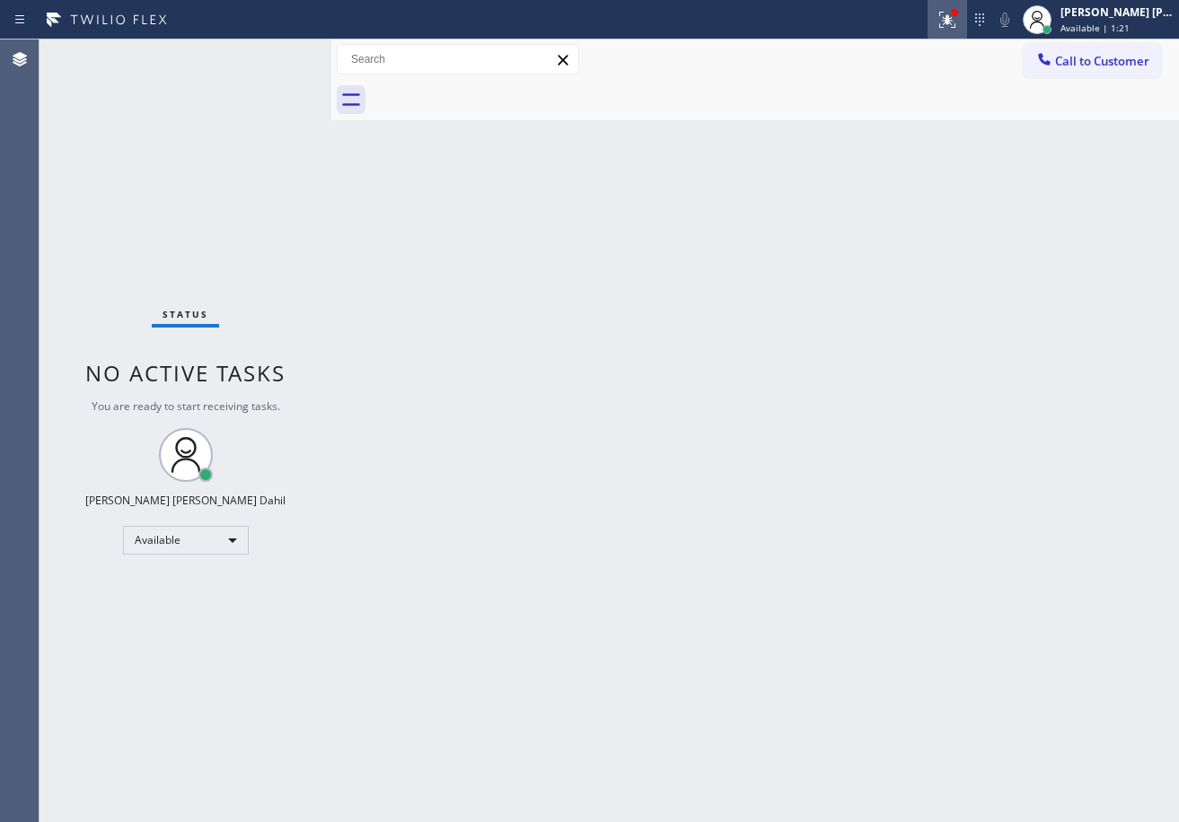
click at [955, 27] on div at bounding box center [946, 20] width 39 height 22
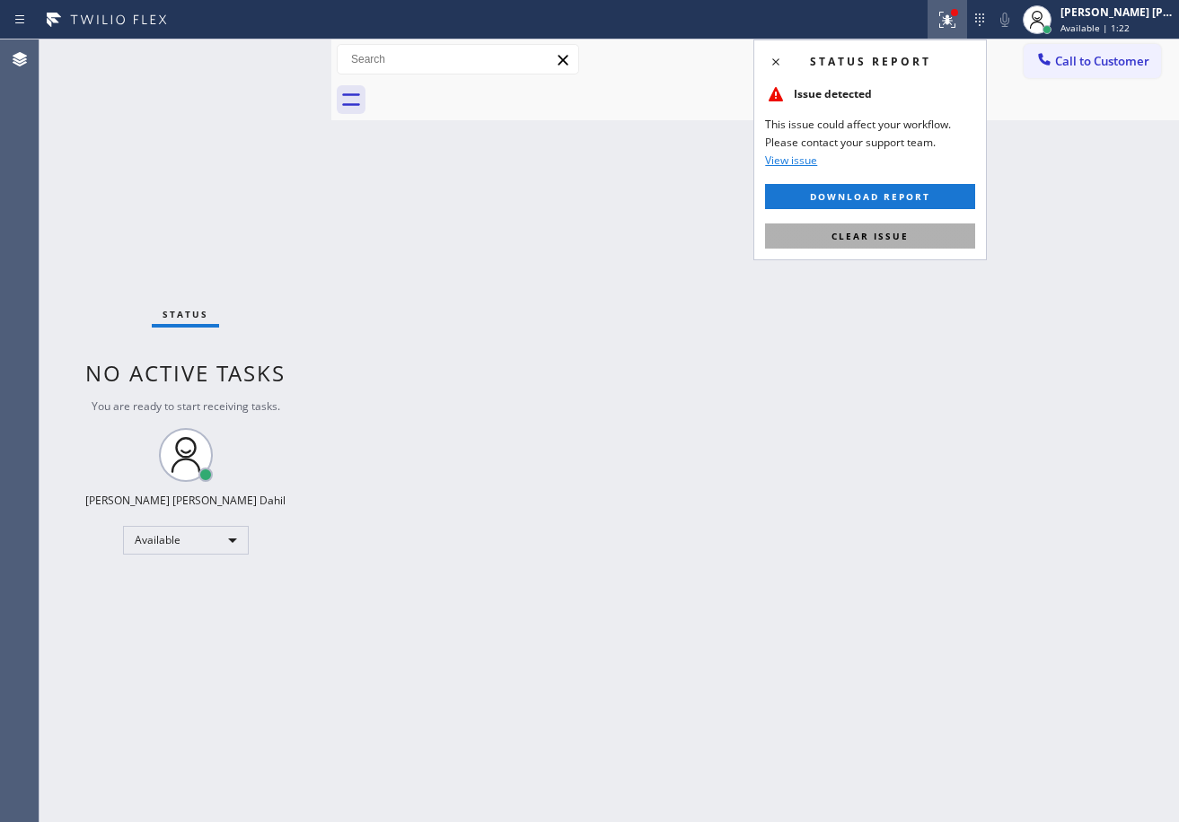
click at [916, 236] on button "Clear issue" at bounding box center [870, 236] width 210 height 25
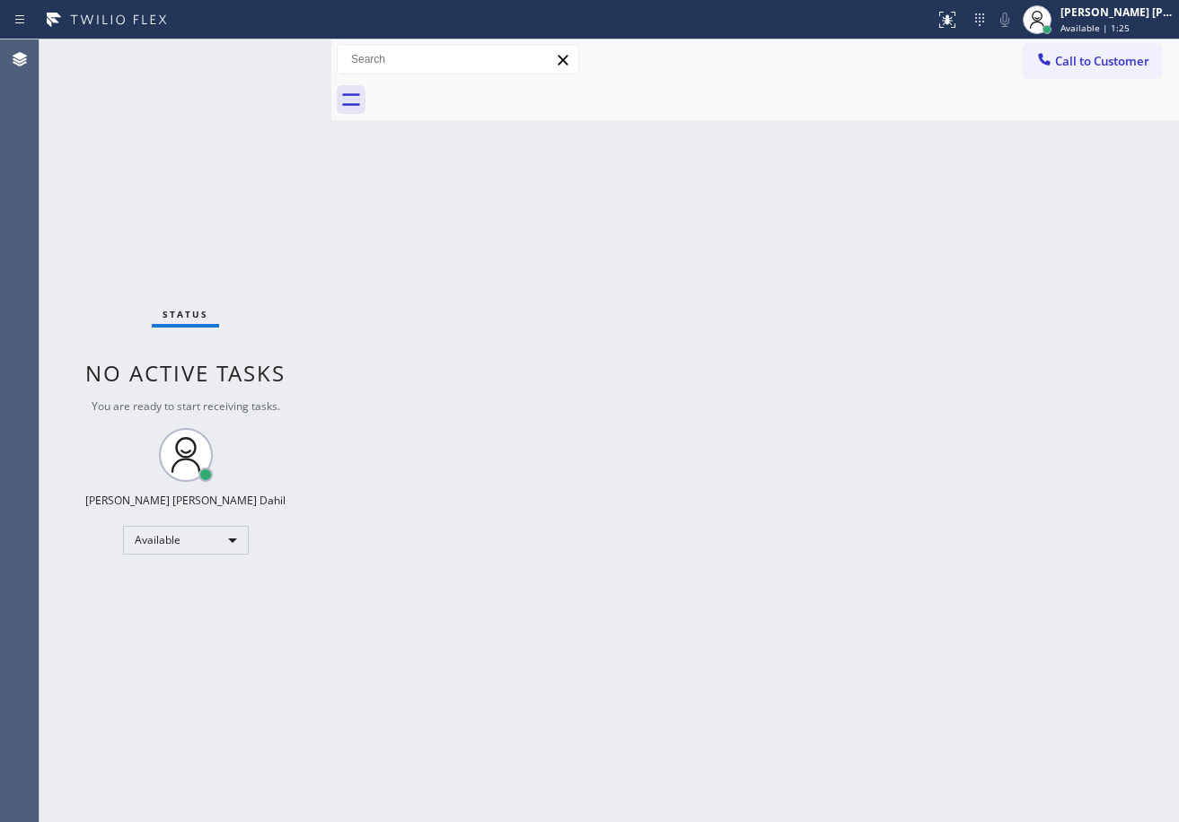
click at [389, 328] on div "Back to Dashboard Change Sender ID Customers Technicians Select a contact Outbo…" at bounding box center [754, 430] width 847 height 783
click at [1140, 13] on div "[PERSON_NAME] [PERSON_NAME] Dahil" at bounding box center [1116, 11] width 113 height 15
click at [762, 135] on div "Back to Dashboard Change Sender ID Customers Technicians Select a contact Outbo…" at bounding box center [754, 430] width 847 height 783
click at [331, 172] on div at bounding box center [331, 430] width 0 height 783
click at [274, 35] on div "Status report No issues detected If you experience an issue, please download th…" at bounding box center [589, 19] width 1179 height 39
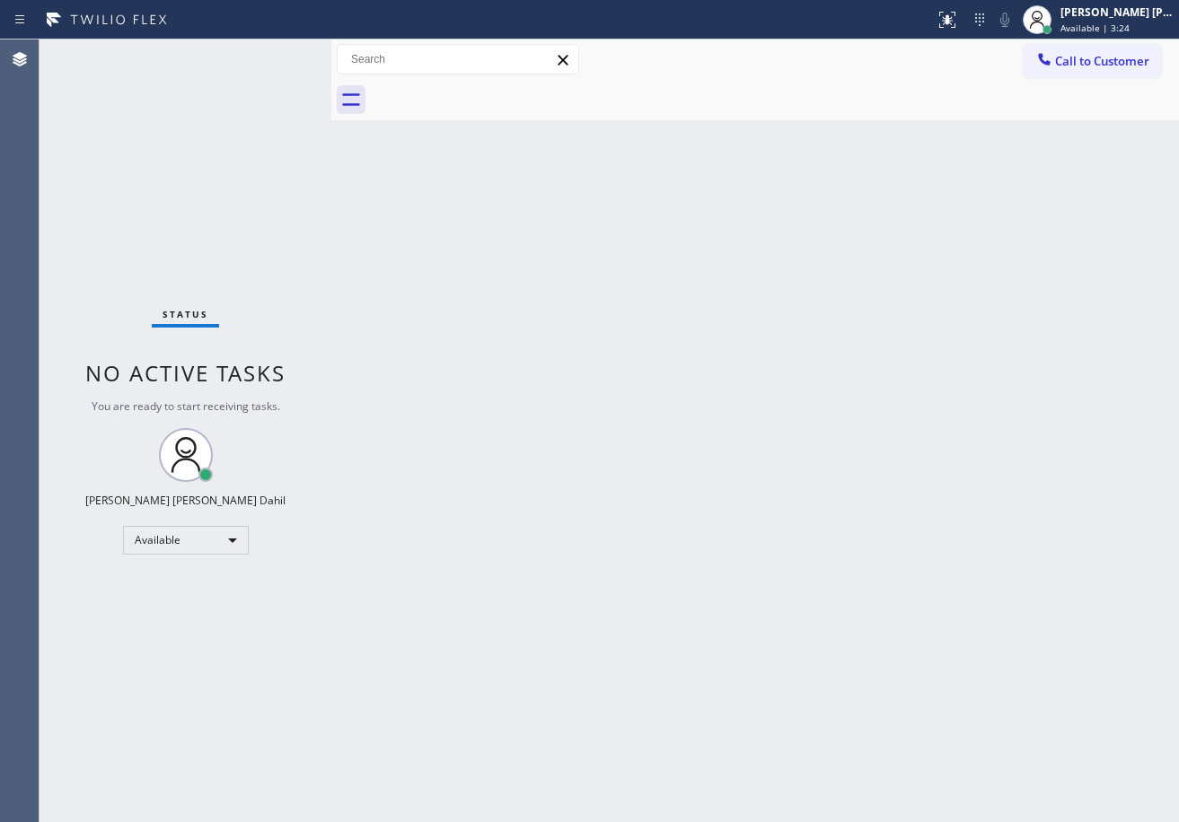
click at [271, 61] on div "Status No active tasks You are ready to start receiving tasks. [PERSON_NAME] [P…" at bounding box center [185, 430] width 292 height 783
click at [683, 372] on div "Back to Dashboard Change Sender ID Customers Technicians Select a contact Outbo…" at bounding box center [754, 430] width 847 height 783
click at [769, 527] on div "Back to Dashboard Change Sender ID Customers Technicians Select a contact Outbo…" at bounding box center [754, 430] width 847 height 783
click at [237, 119] on div "Status No active tasks You are ready to start receiving tasks. [PERSON_NAME] [P…" at bounding box center [185, 430] width 292 height 783
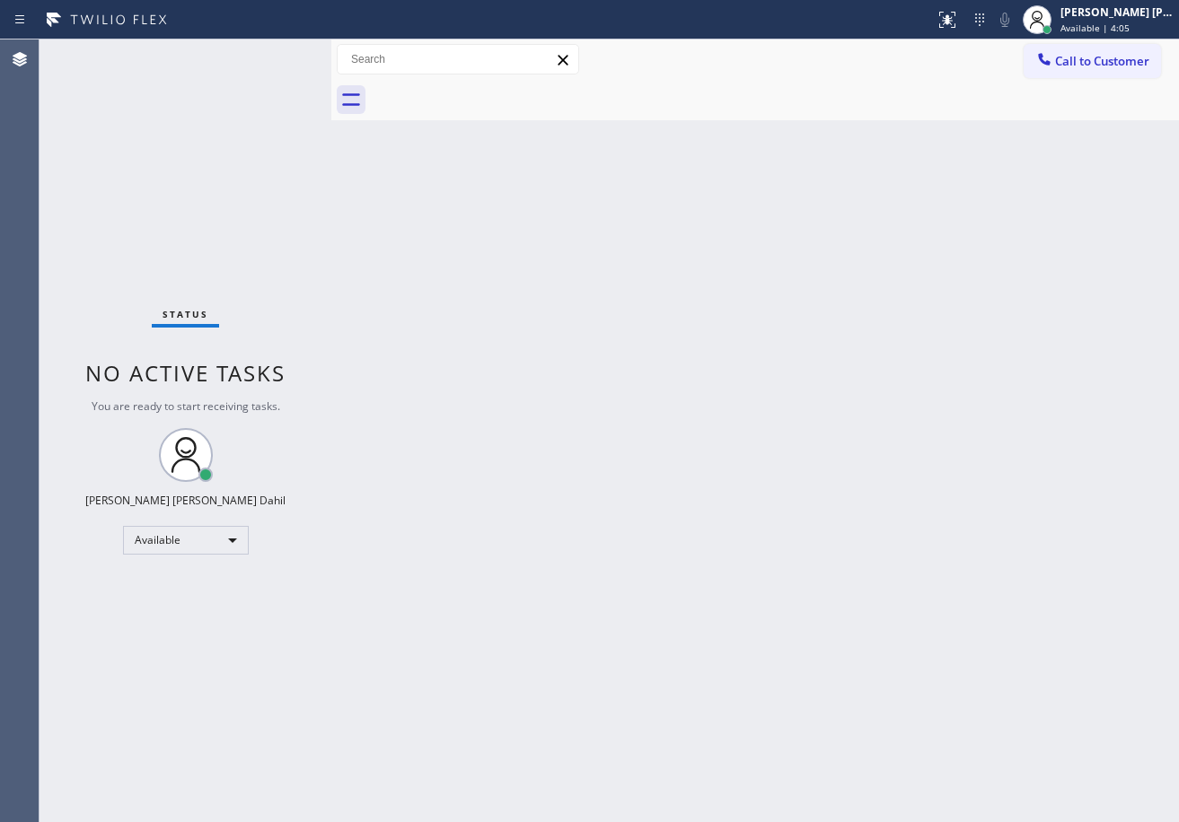
click at [226, 65] on div "Status No active tasks You are ready to start receiving tasks. [PERSON_NAME] [P…" at bounding box center [185, 430] width 292 height 783
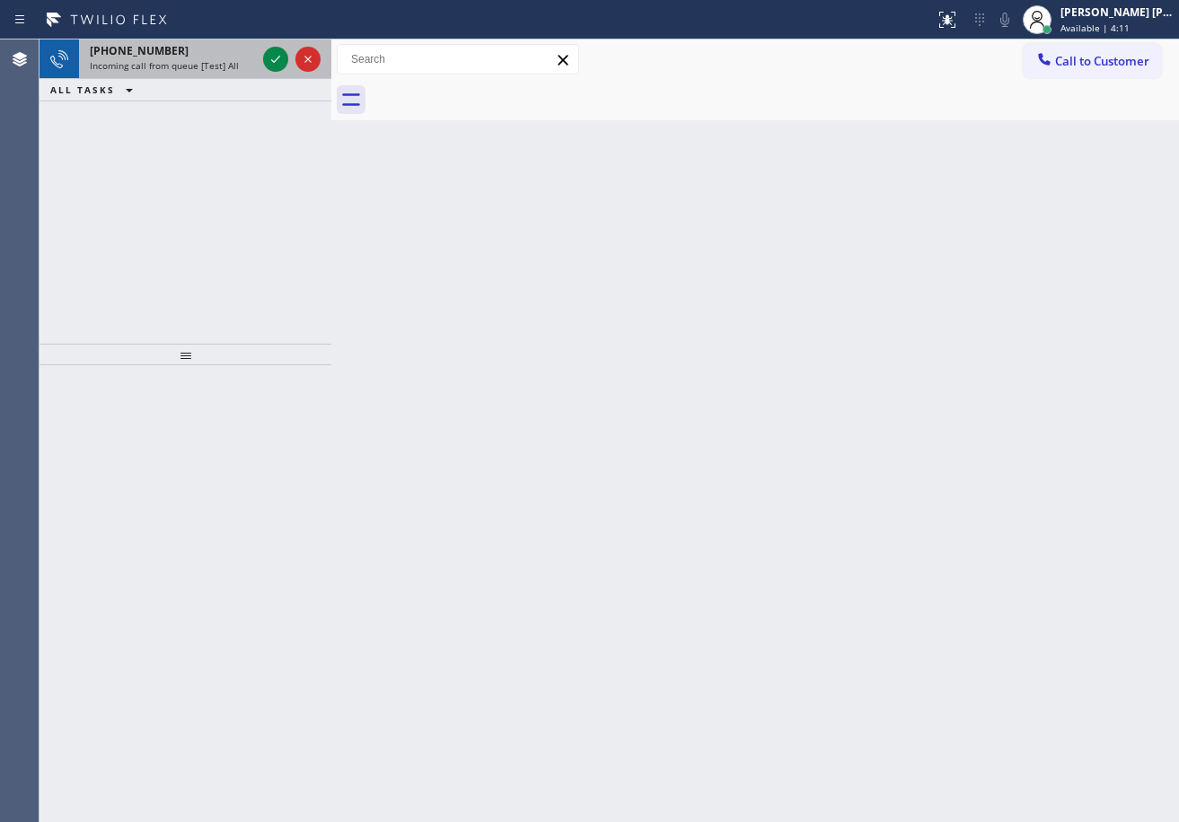
click at [196, 62] on span "Incoming call from queue [Test] All" at bounding box center [164, 65] width 149 height 13
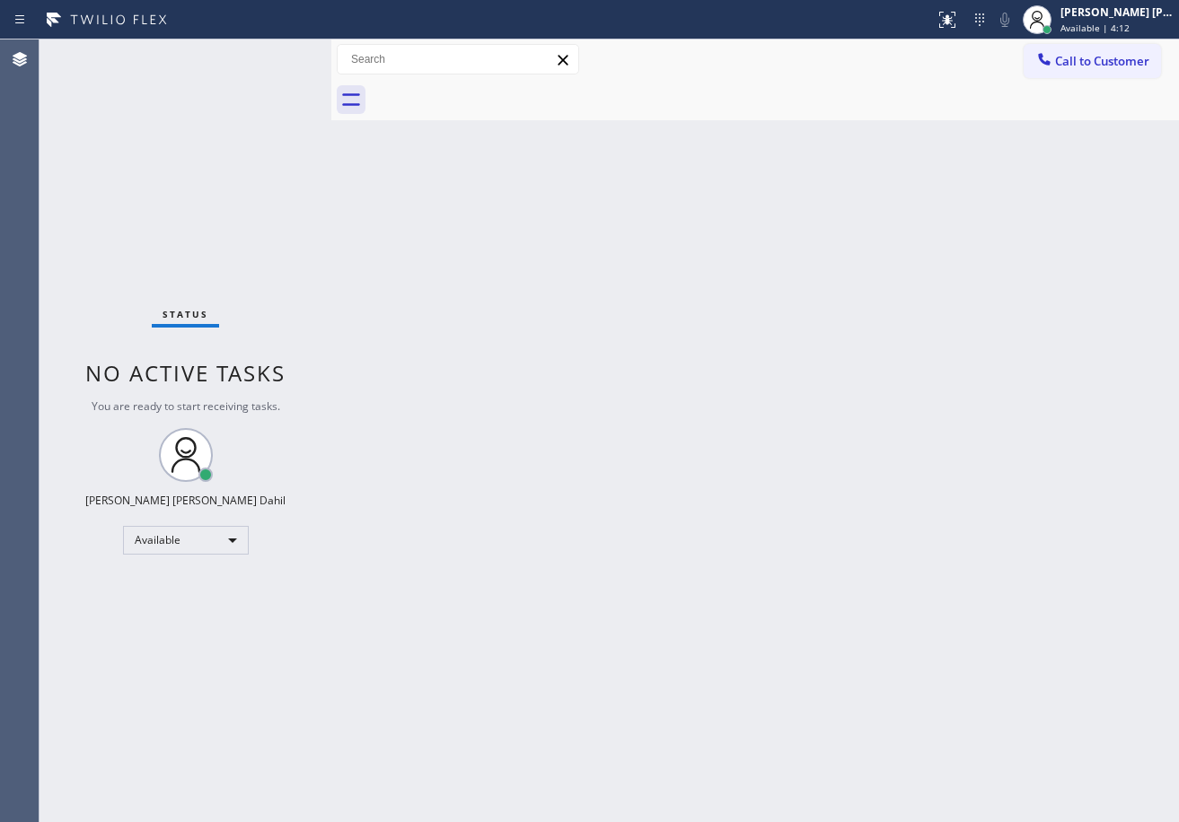
click at [879, 600] on div "Back to Dashboard Change Sender ID Customers Technicians Select a contact Outbo…" at bounding box center [754, 430] width 847 height 783
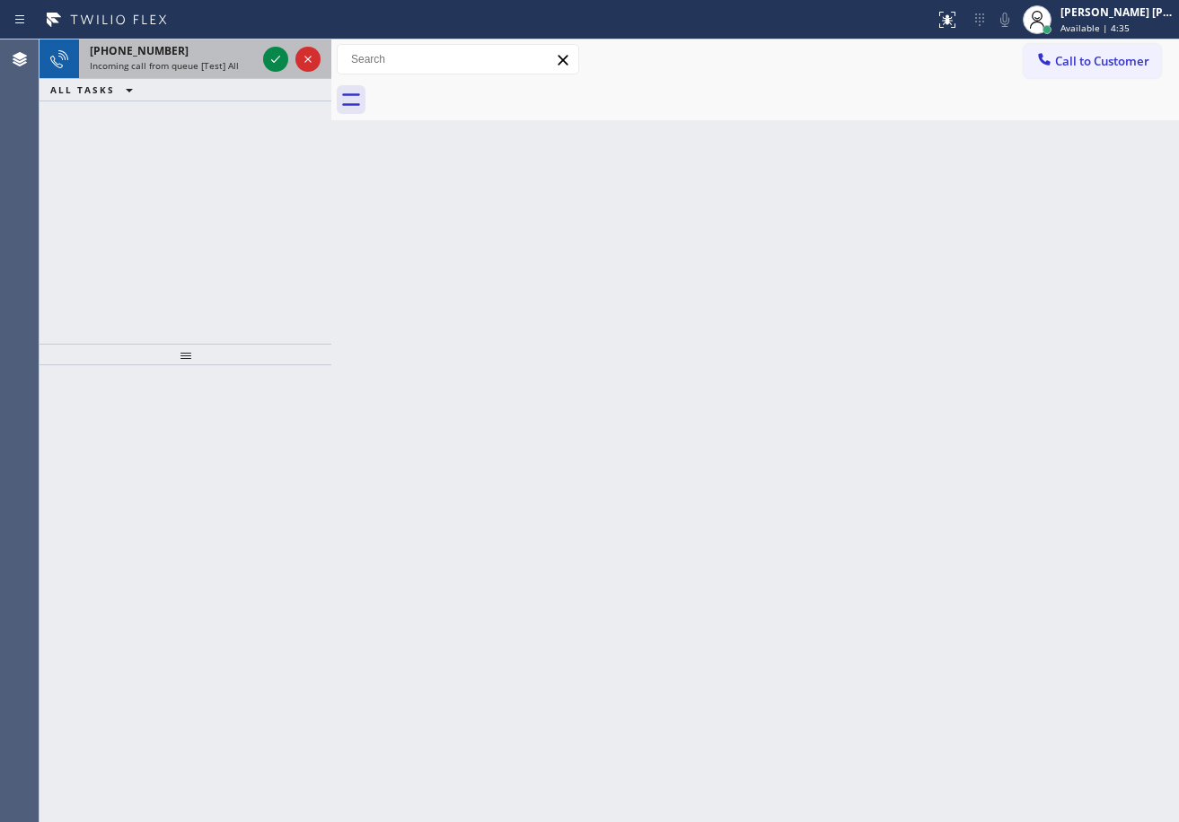
click at [214, 61] on span "Incoming call from queue [Test] All" at bounding box center [164, 65] width 149 height 13
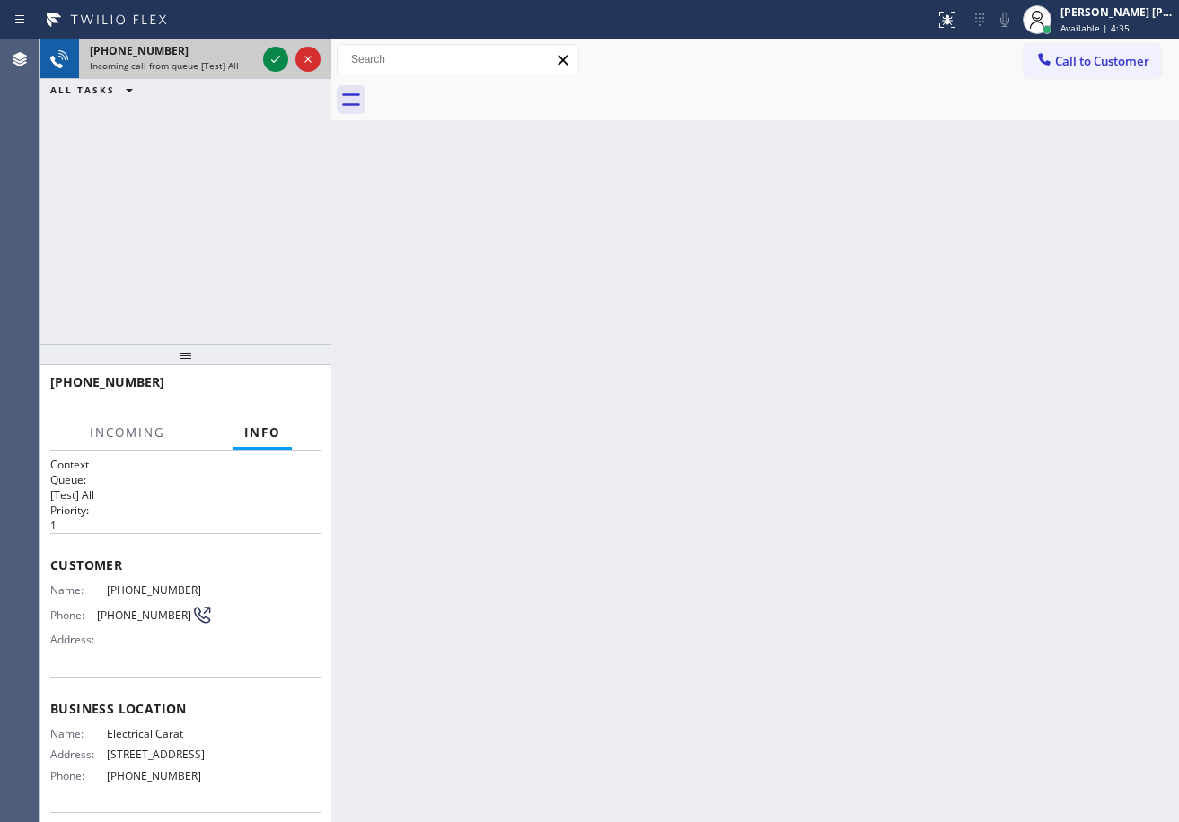
click at [214, 61] on span "Incoming call from queue [Test] All" at bounding box center [164, 65] width 149 height 13
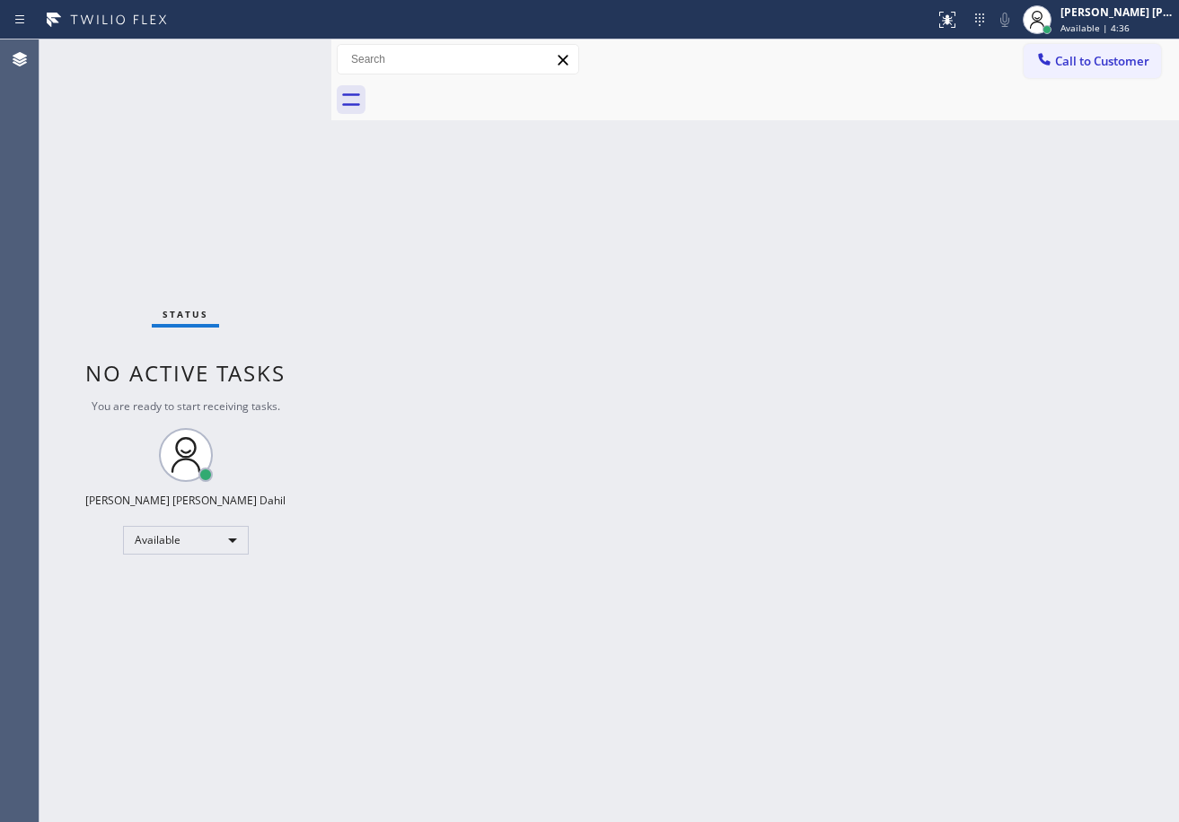
click at [259, 54] on div "Status No active tasks You are ready to start receiving tasks. [PERSON_NAME] [P…" at bounding box center [185, 430] width 292 height 783
click at [261, 54] on div "Status No active tasks You are ready to start receiving tasks. [PERSON_NAME] [P…" at bounding box center [185, 430] width 292 height 783
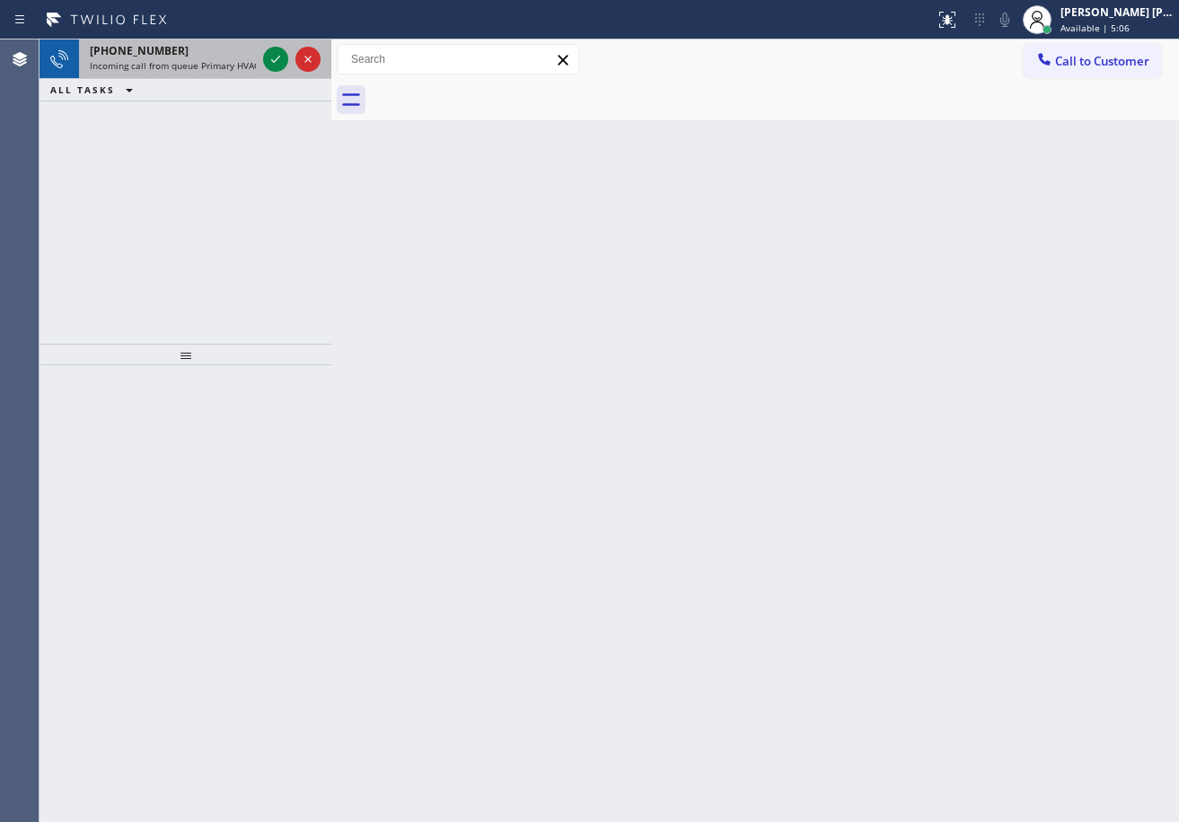
click at [260, 61] on div at bounding box center [291, 58] width 65 height 39
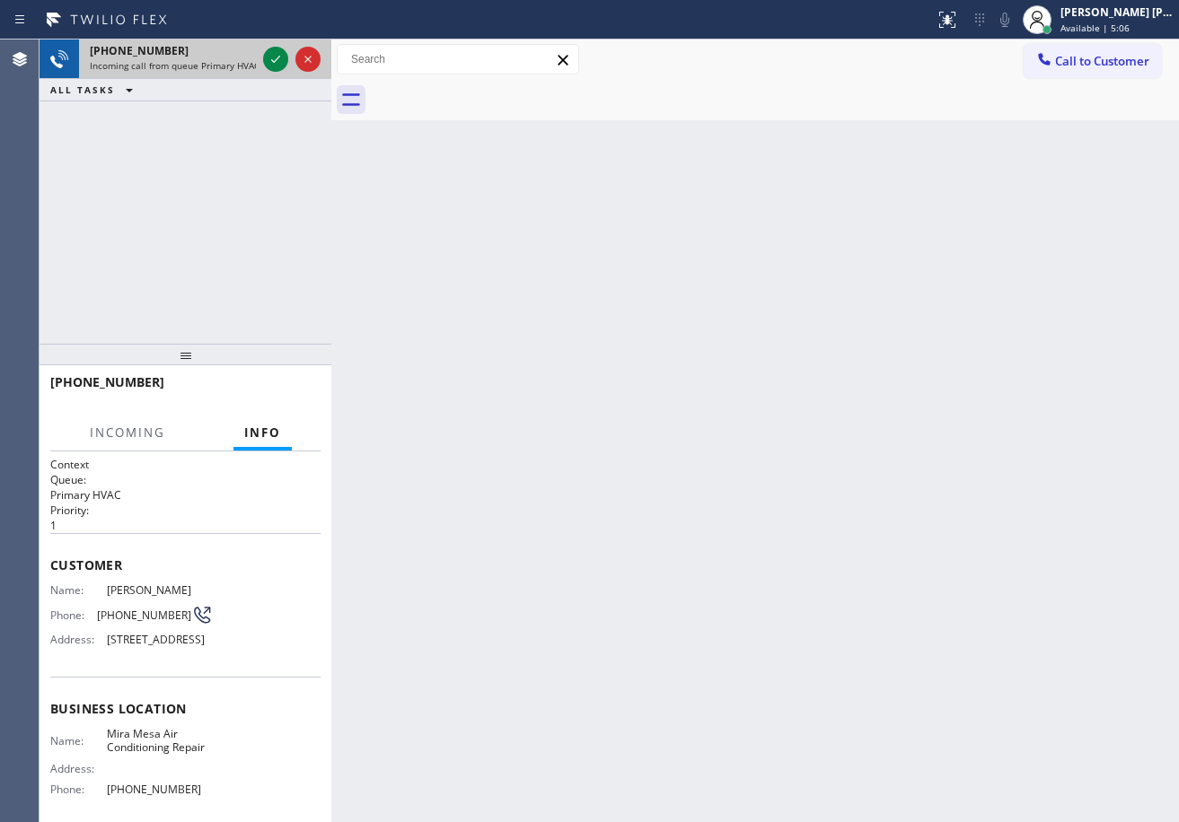
click at [260, 61] on div at bounding box center [291, 58] width 65 height 39
click at [250, 51] on div "[PHONE_NUMBER]" at bounding box center [173, 50] width 166 height 15
click at [276, 48] on button at bounding box center [275, 59] width 25 height 25
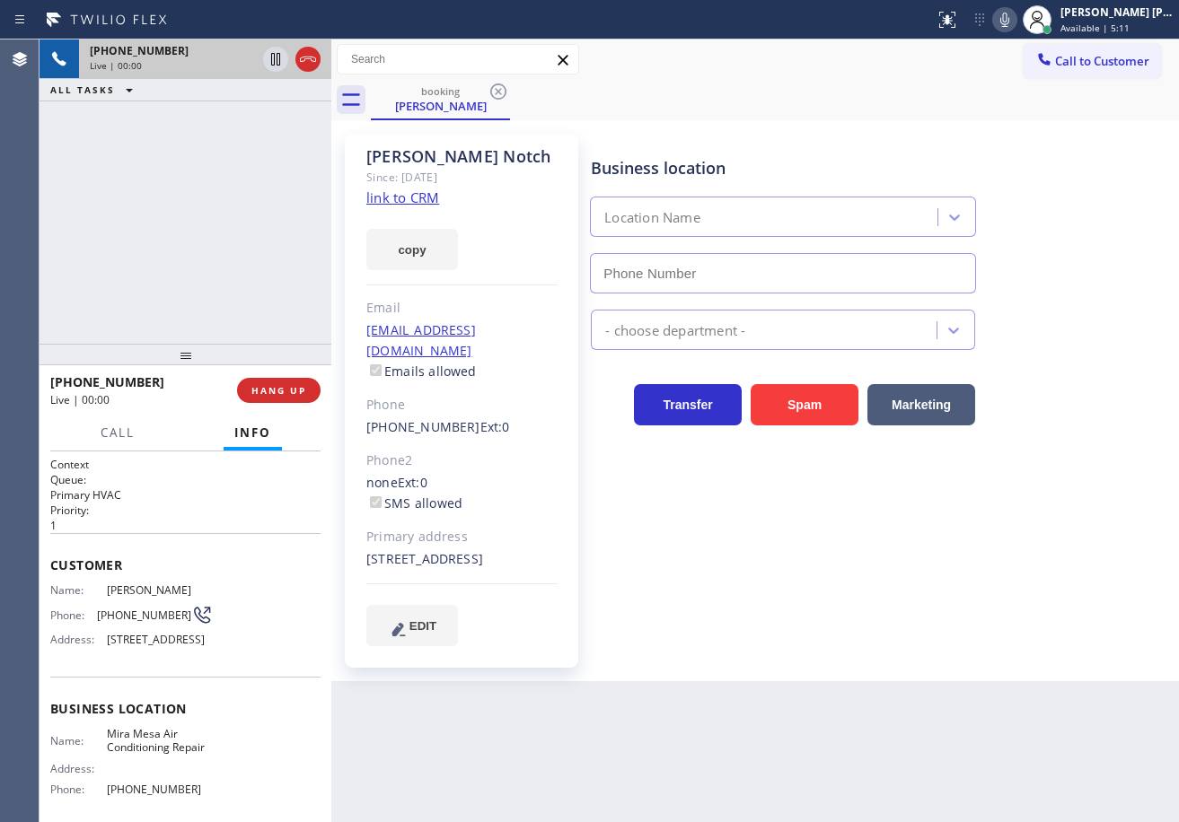
type input "[PHONE_NUMBER]"
drag, startPoint x: 903, startPoint y: 86, endPoint x: 887, endPoint y: 103, distance: 23.5
click at [903, 86] on div "booking [PERSON_NAME]" at bounding box center [775, 100] width 808 height 40
click at [412, 203] on link "link to CRM" at bounding box center [402, 198] width 73 height 18
drag, startPoint x: 246, startPoint y: 189, endPoint x: 630, endPoint y: 245, distance: 388.2
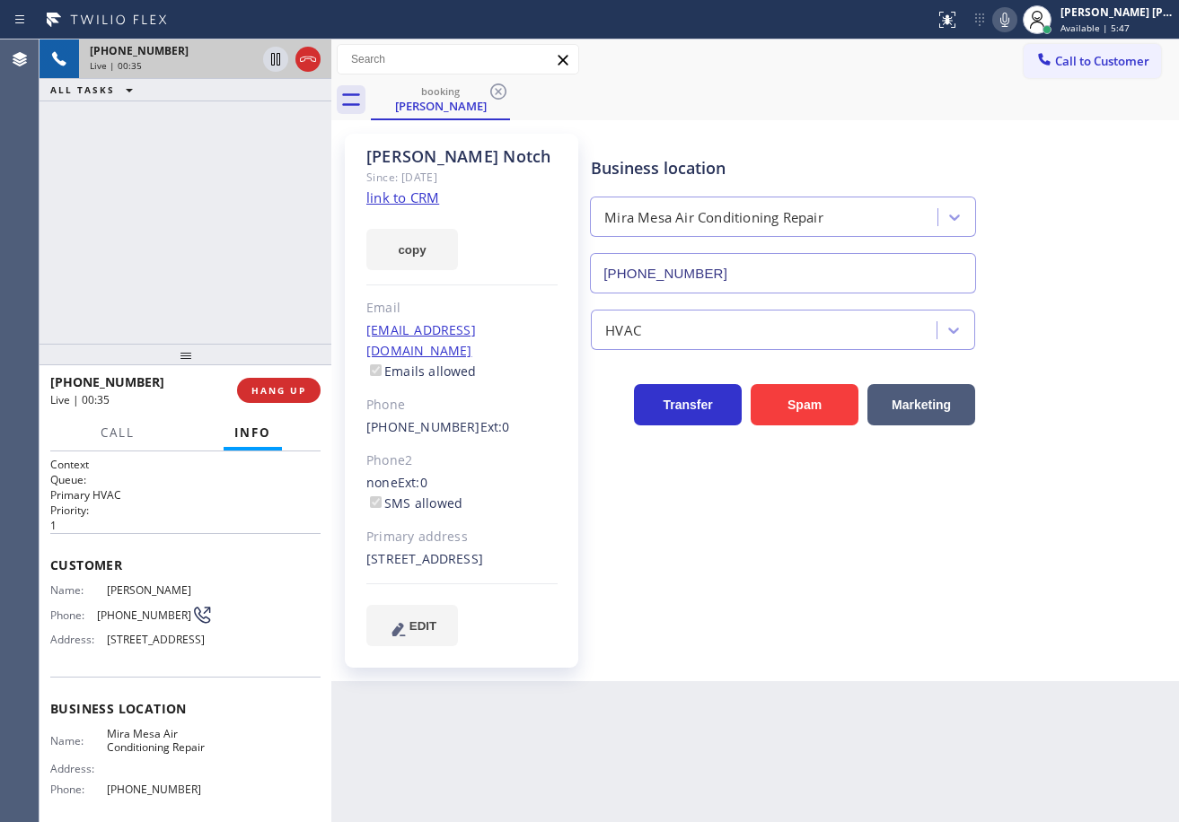
click at [249, 190] on div "[PHONE_NUMBER] Live | 00:35 ALL TASKS ALL TASKS ACTIVE TASKS TASKS IN WRAP UP" at bounding box center [185, 191] width 292 height 304
click at [1102, 303] on div "HVAC" at bounding box center [880, 327] width 587 height 48
click at [1087, 301] on div "HVAC" at bounding box center [880, 322] width 587 height 57
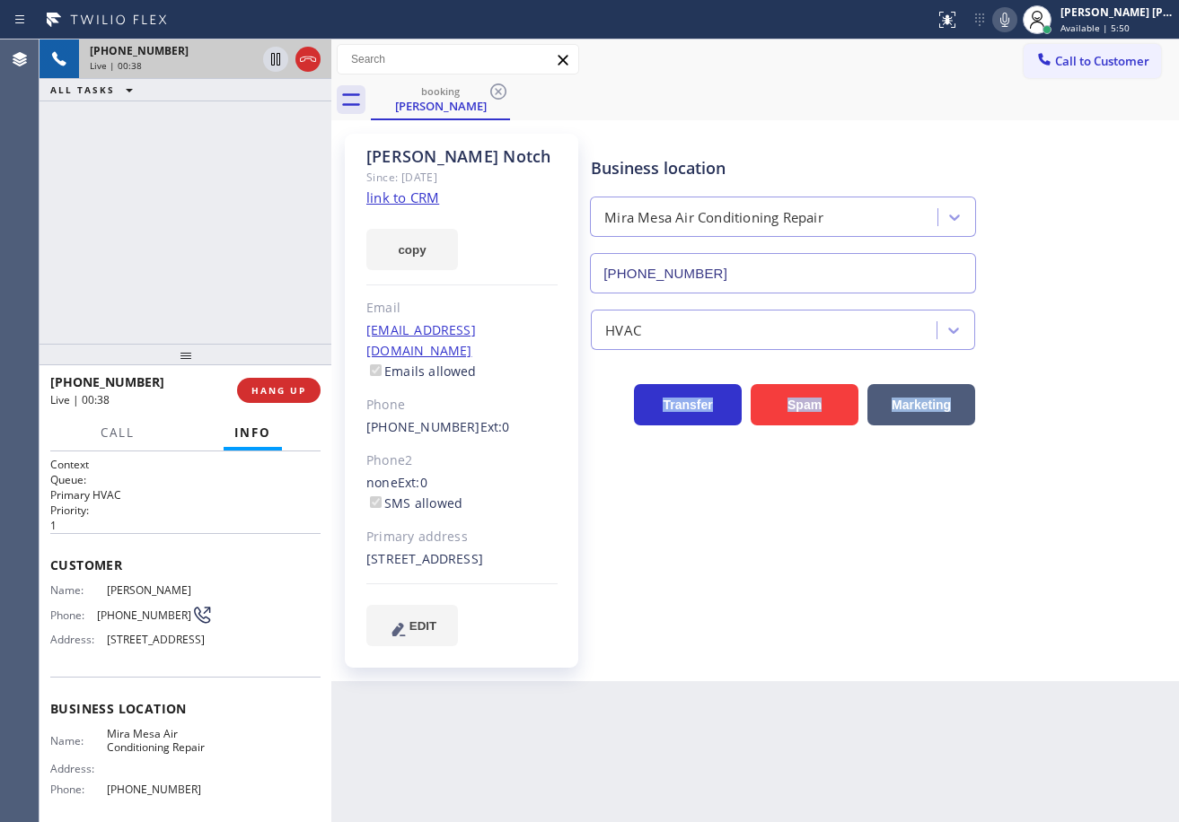
click at [1087, 301] on div "HVAC" at bounding box center [880, 322] width 587 height 57
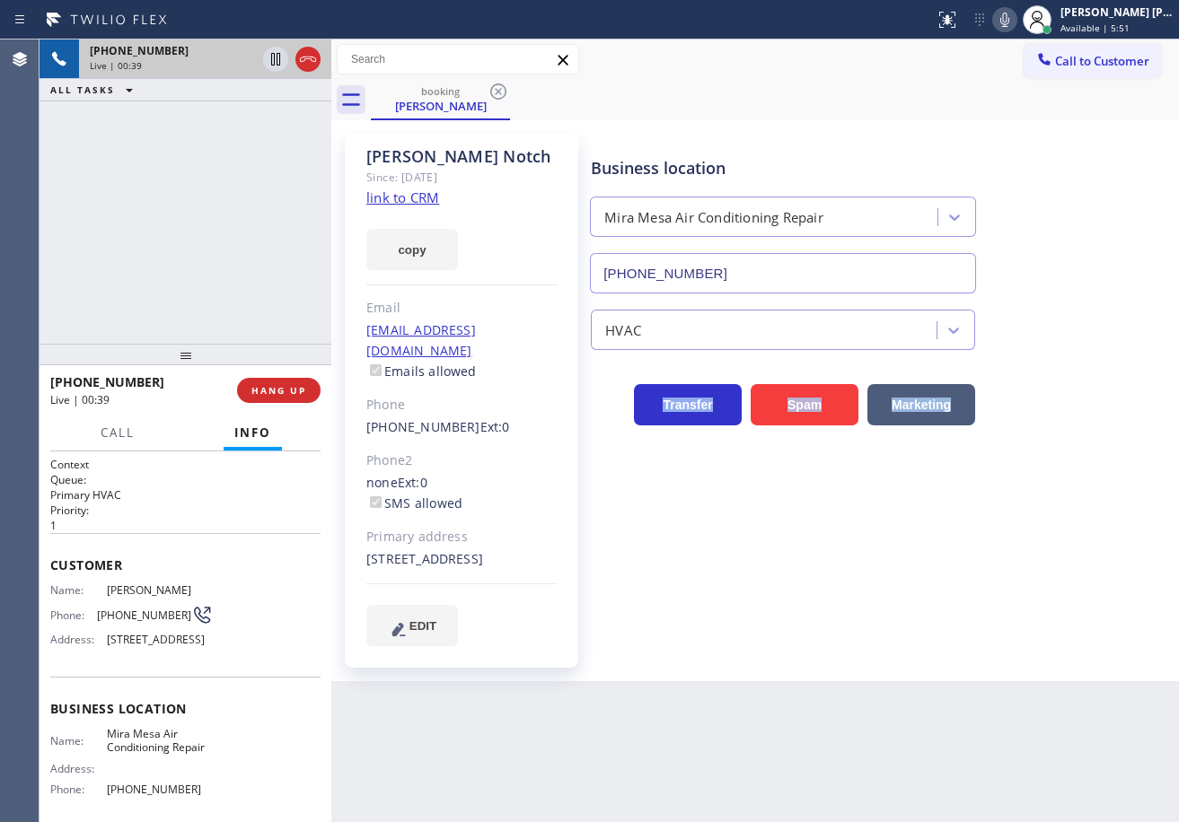
click at [1087, 301] on div "HVAC" at bounding box center [880, 322] width 587 height 57
click at [1015, 26] on icon at bounding box center [1005, 20] width 22 height 22
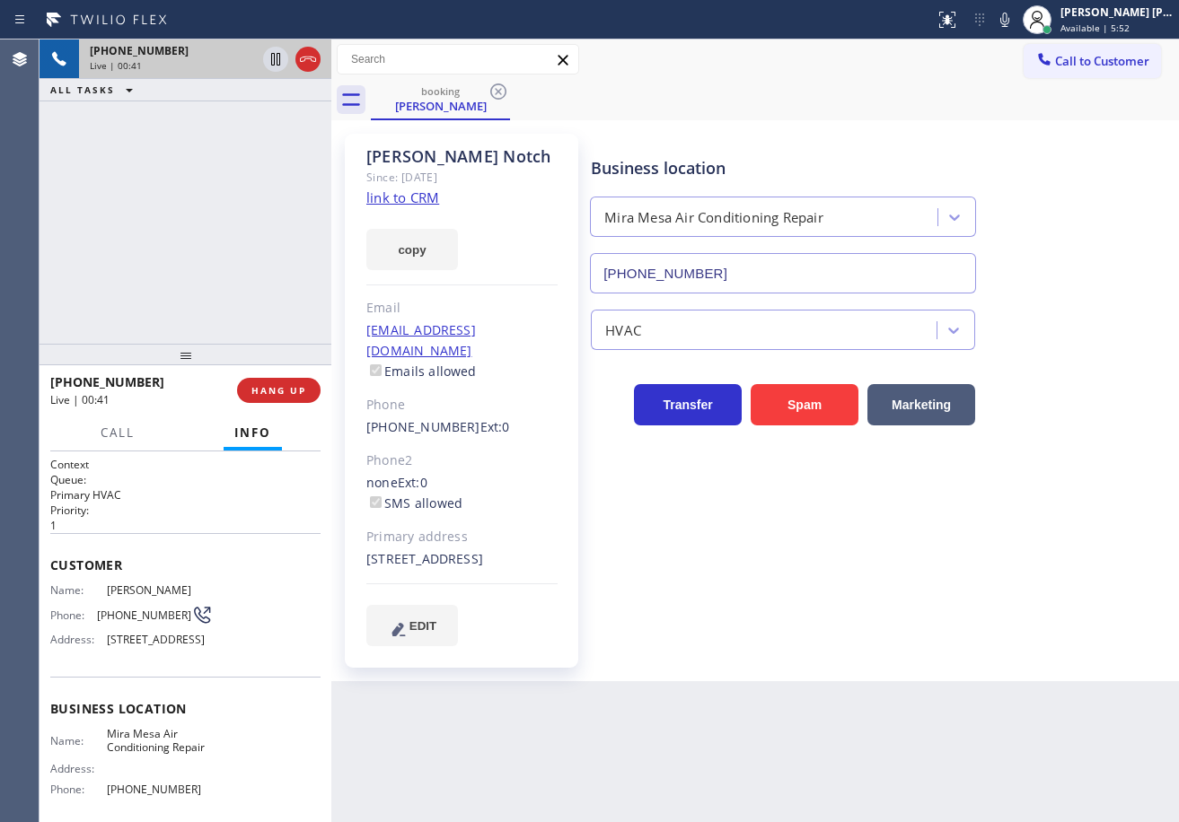
click at [970, 75] on div "Call to Customer Outbound call Location Search location Your caller id phone nu…" at bounding box center [754, 59] width 847 height 31
click at [268, 56] on icon at bounding box center [276, 59] width 22 height 22
click at [234, 112] on div "[PHONE_NUMBER] Live | 00:42 ALL TASKS ALL TASKS ACTIVE TASKS TASKS IN WRAP UP" at bounding box center [185, 191] width 292 height 304
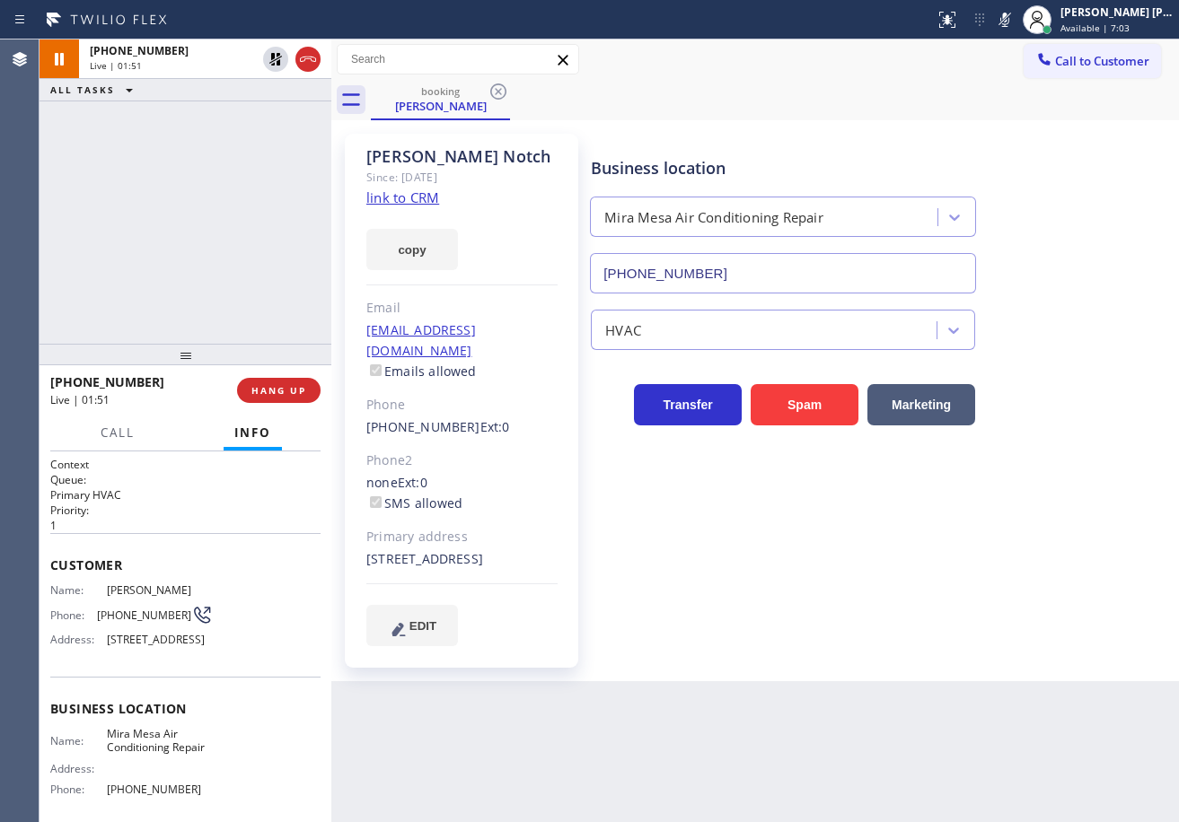
drag, startPoint x: 274, startPoint y: 59, endPoint x: 580, endPoint y: 50, distance: 306.3
click at [274, 59] on icon at bounding box center [276, 59] width 22 height 22
click at [1009, 21] on icon at bounding box center [1004, 20] width 9 height 14
click at [1009, 77] on div "Call to Customer Outbound call Location Search location Your caller id phone nu…" at bounding box center [754, 59] width 847 height 40
click at [992, 73] on div "Call to Customer Outbound call Location Search location Your caller id phone nu…" at bounding box center [754, 59] width 847 height 31
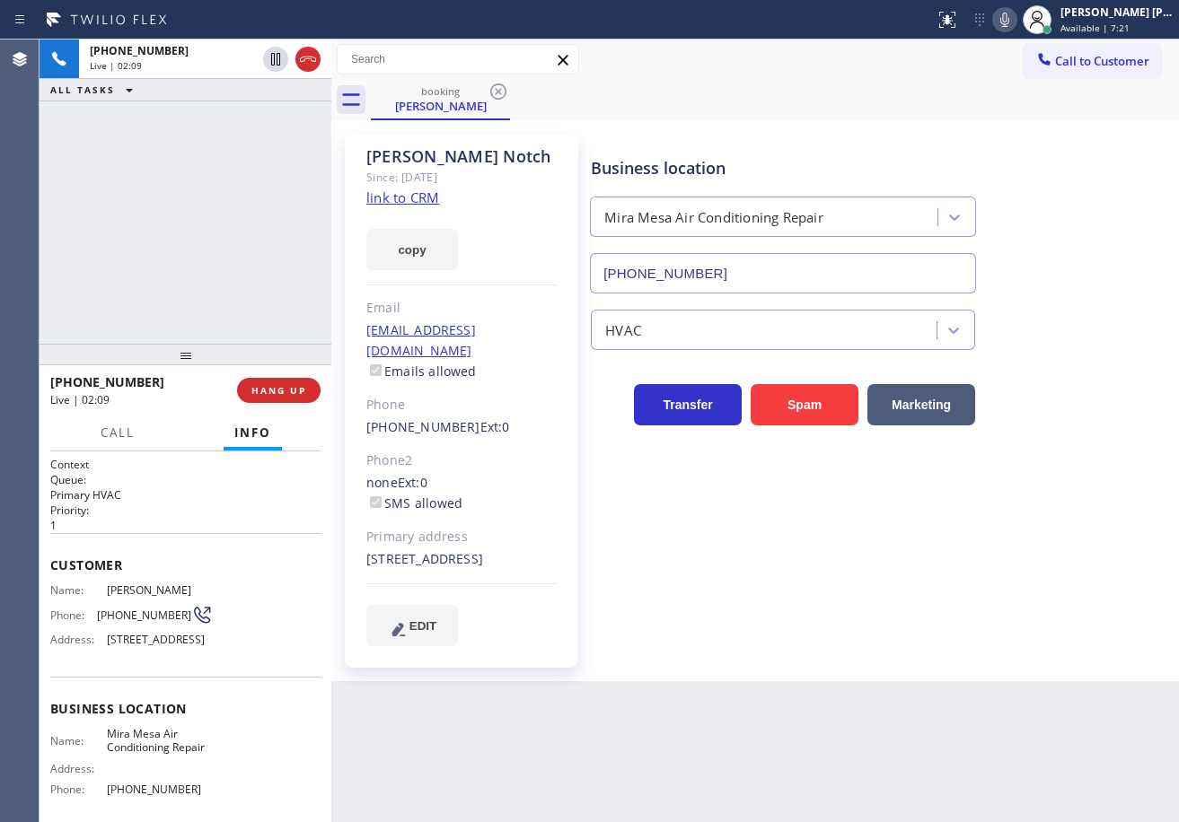
click at [1014, 22] on icon at bounding box center [1005, 20] width 22 height 22
click at [1034, 166] on div "Business location [GEOGRAPHIC_DATA] Air Conditioning Repair [PHONE_NUMBER]" at bounding box center [880, 212] width 587 height 162
click at [1015, 20] on icon at bounding box center [1005, 20] width 22 height 22
click at [1015, 25] on icon at bounding box center [1005, 20] width 22 height 22
click at [205, 141] on div "[PHONE_NUMBER] Live | 05:19 ALL TASKS ALL TASKS ACTIVE TASKS TASKS IN WRAP UP" at bounding box center [185, 191] width 292 height 304
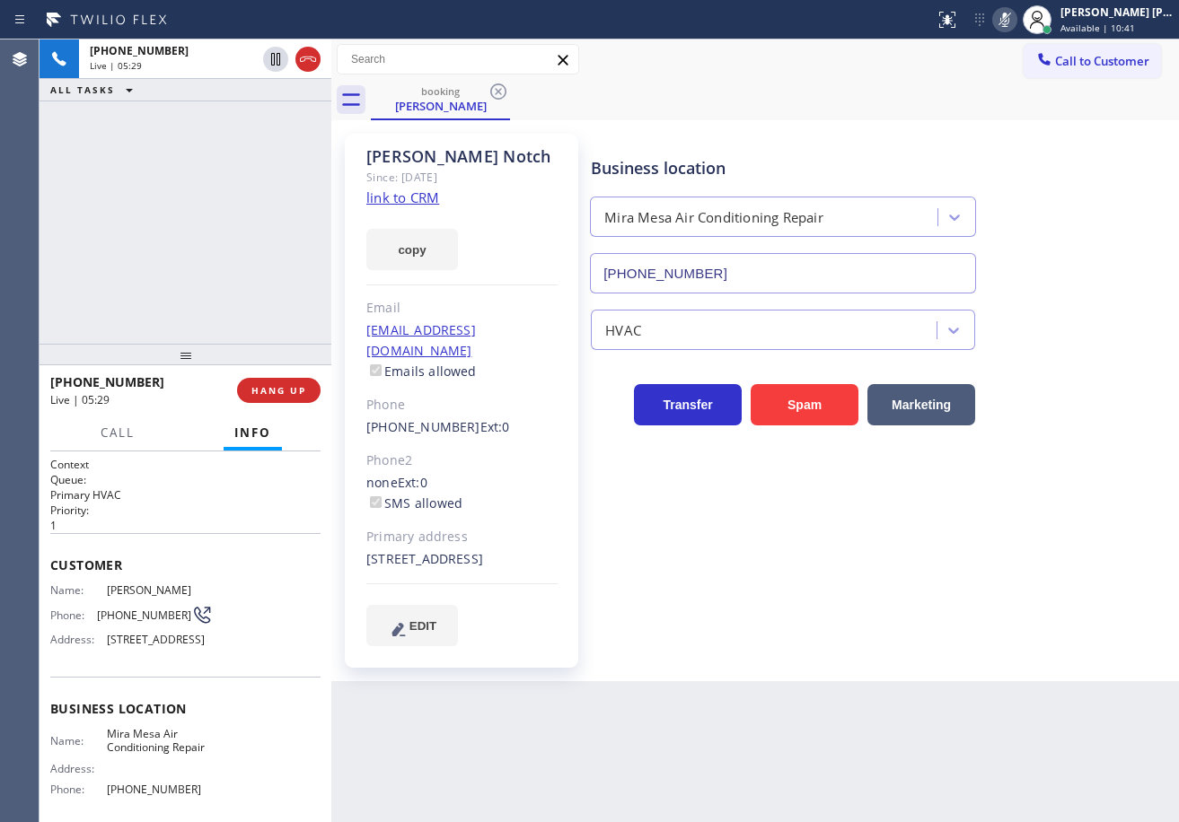
click at [1009, 25] on icon at bounding box center [1004, 20] width 9 height 14
click at [103, 131] on div "[PHONE_NUMBER] Live | 06:01 ALL TASKS ALL TASKS ACTIVE TASKS TASKS IN WRAP UP" at bounding box center [185, 191] width 292 height 304
click at [419, 194] on link "link to CRM" at bounding box center [402, 198] width 73 height 18
click at [1015, 17] on icon at bounding box center [1005, 20] width 22 height 22
click at [1015, 22] on icon at bounding box center [1005, 20] width 22 height 22
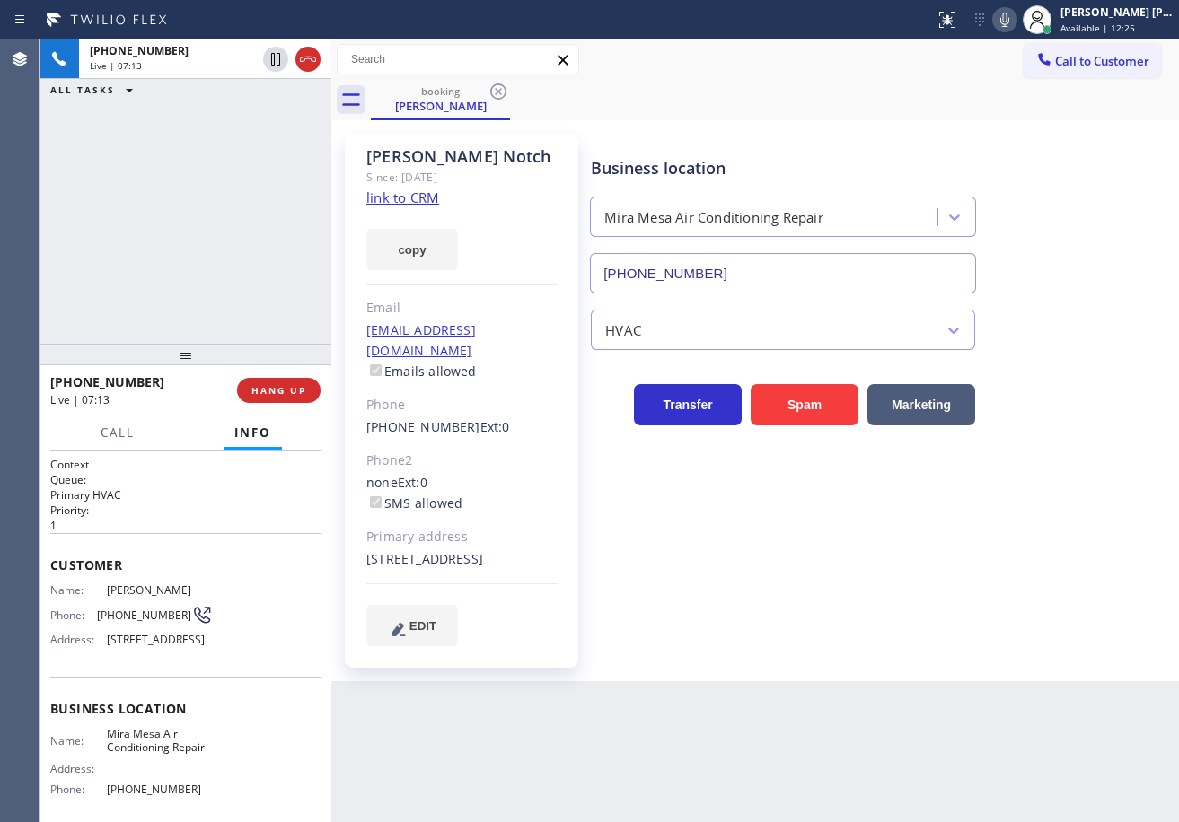
click at [187, 206] on div "[PHONE_NUMBER] Live | 07:13 ALL TASKS ALL TASKS ACTIVE TASKS TASKS IN WRAP UP" at bounding box center [185, 191] width 292 height 304
click at [197, 251] on div "[PHONE_NUMBER] Live | 07:19 ALL TASKS ALL TASKS ACTIVE TASKS TASKS IN WRAP UP" at bounding box center [185, 191] width 292 height 304
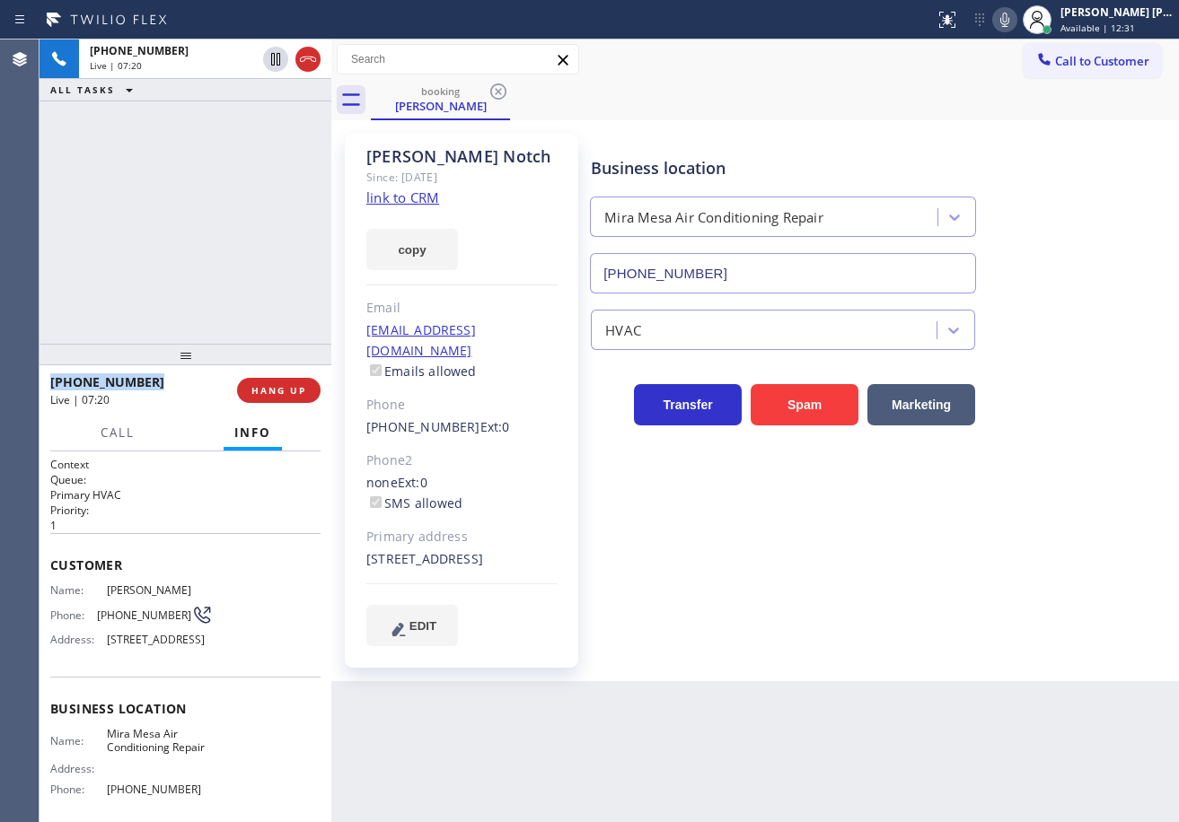
click at [197, 251] on div "[PHONE_NUMBER] Live | 07:20 ALL TASKS ALL TASKS ACTIVE TASKS TASKS IN WRAP UP" at bounding box center [185, 191] width 292 height 304
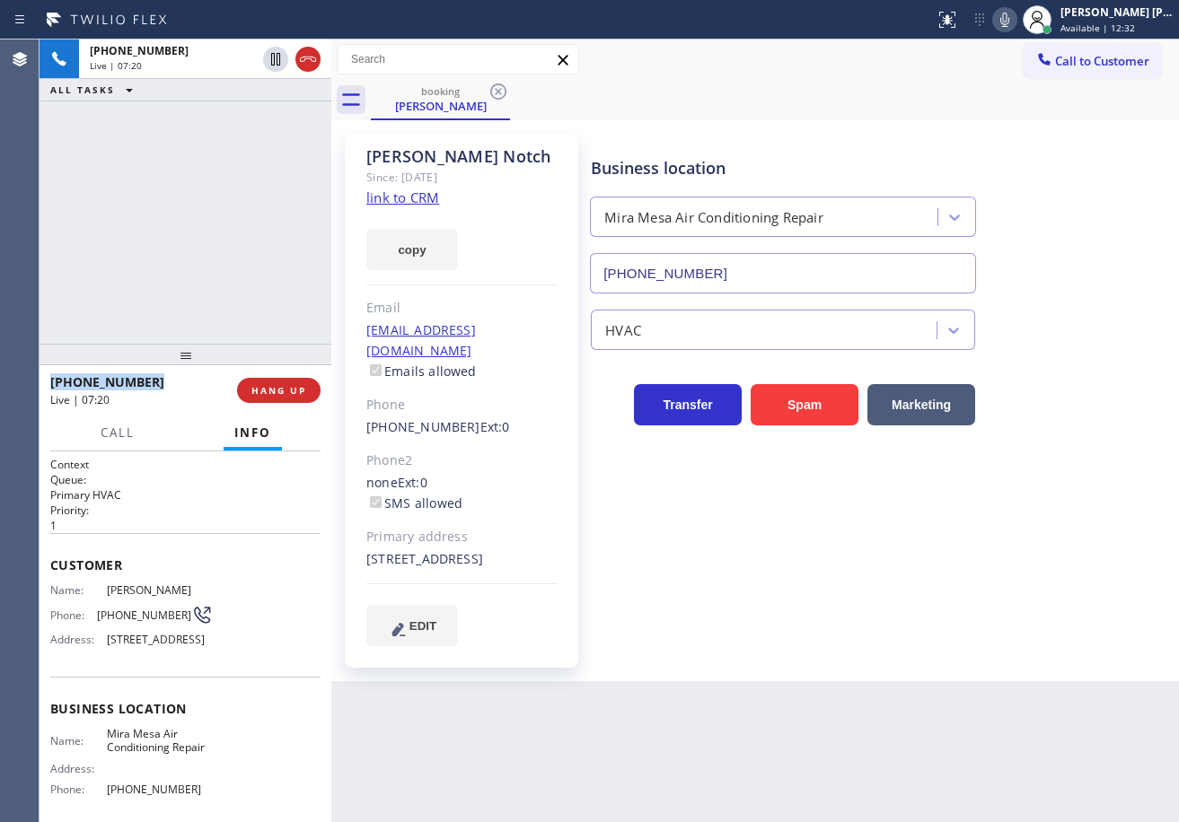
click at [197, 251] on div "[PHONE_NUMBER] Live | 07:20 ALL TASKS ALL TASKS ACTIVE TASKS TASKS IN WRAP UP" at bounding box center [185, 191] width 292 height 304
click at [197, 251] on div "[PHONE_NUMBER] Live | 07:21 ALL TASKS ALL TASKS ACTIVE TASKS TASKS IN WRAP UP" at bounding box center [185, 191] width 292 height 304
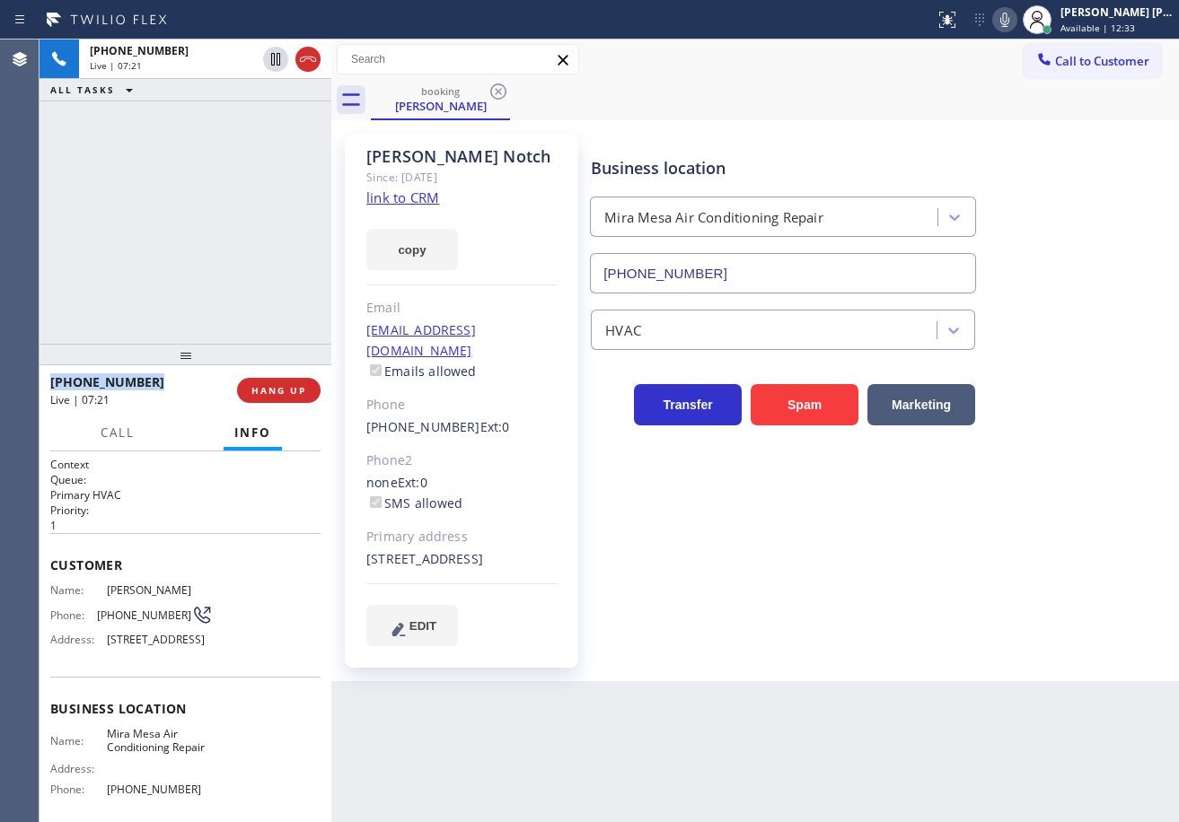
click at [197, 251] on div "[PHONE_NUMBER] Live | 07:21 ALL TASKS ALL TASKS ACTIVE TASKS TASKS IN WRAP UP" at bounding box center [185, 191] width 292 height 304
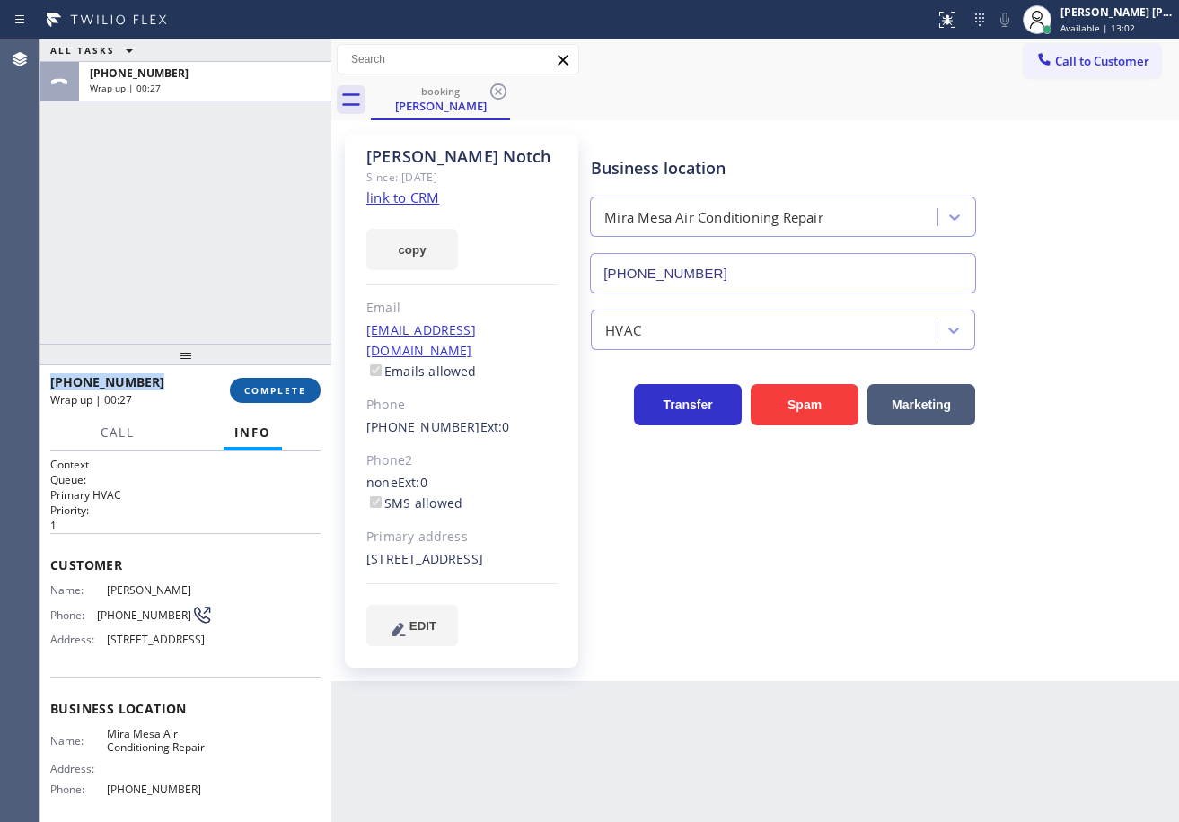
click at [268, 395] on span "COMPLETE" at bounding box center [275, 390] width 62 height 13
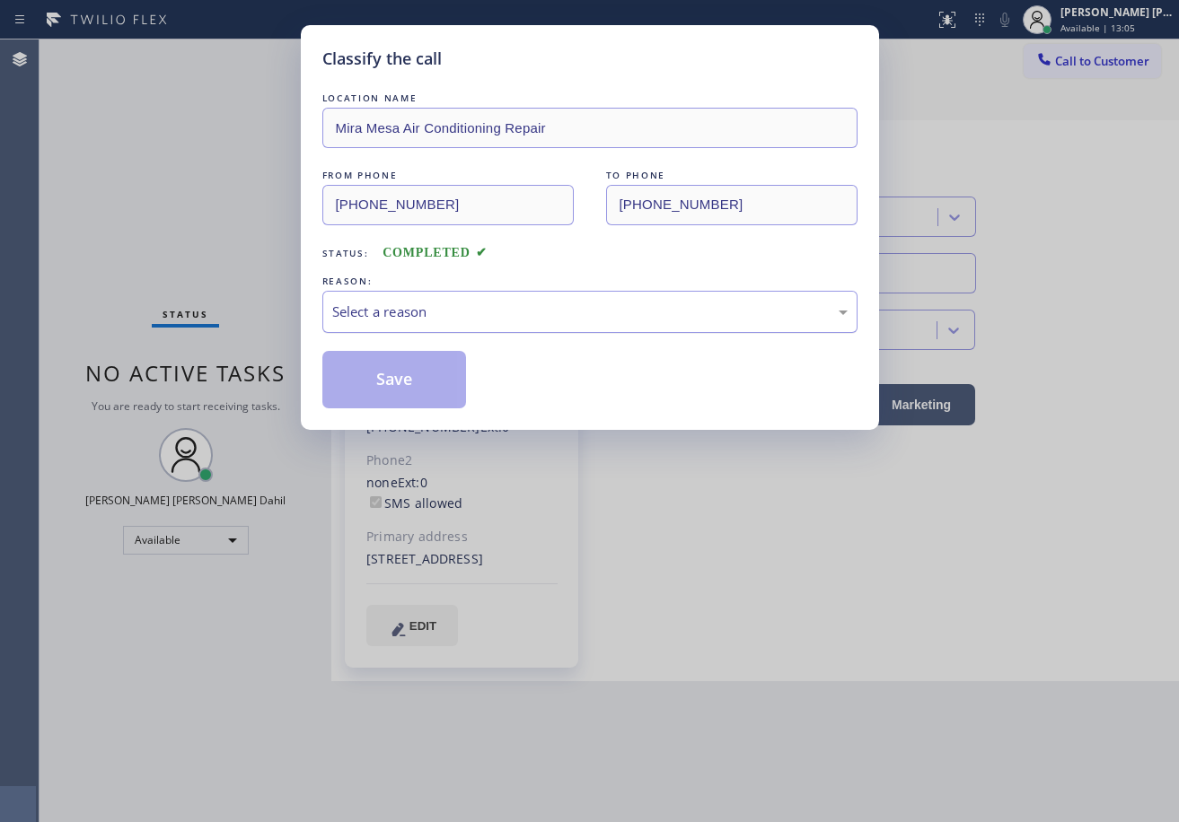
click at [462, 303] on div "Select a reason" at bounding box center [589, 312] width 515 height 21
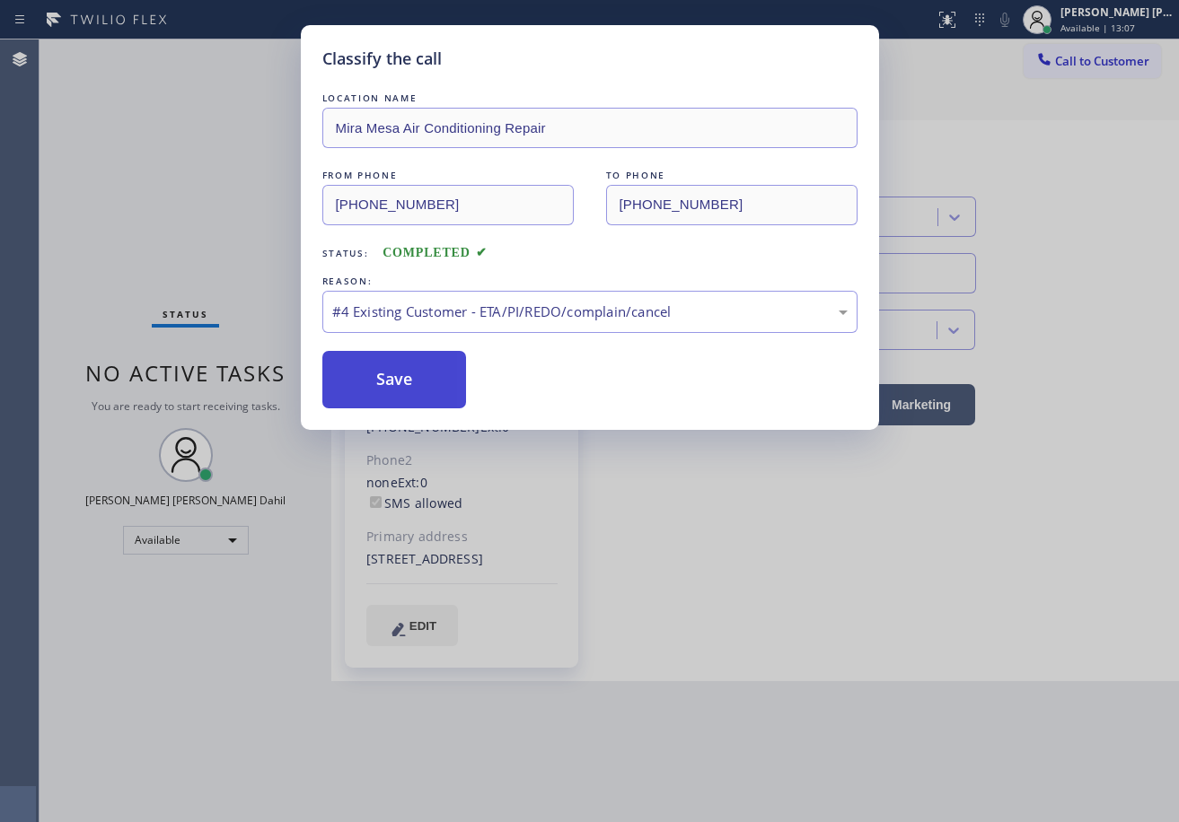
click at [446, 378] on button "Save" at bounding box center [394, 379] width 145 height 57
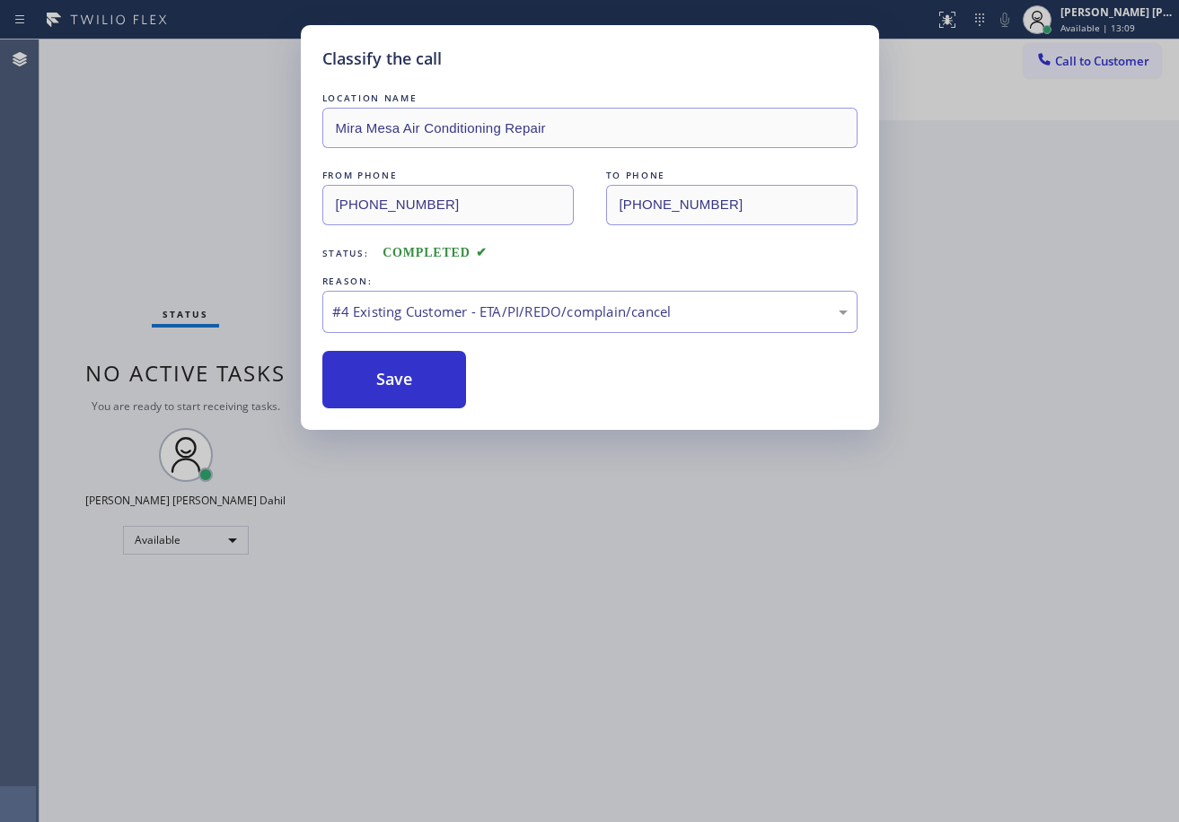
drag, startPoint x: 935, startPoint y: 666, endPoint x: 912, endPoint y: 803, distance: 139.3
click at [955, 705] on div "Classify the call LOCATION NAME Mira Mesa Air Conditioning Repair FROM PHONE [P…" at bounding box center [589, 411] width 1179 height 822
click at [443, 379] on button "Save" at bounding box center [394, 379] width 145 height 57
click at [441, 378] on button "Save" at bounding box center [394, 379] width 145 height 57
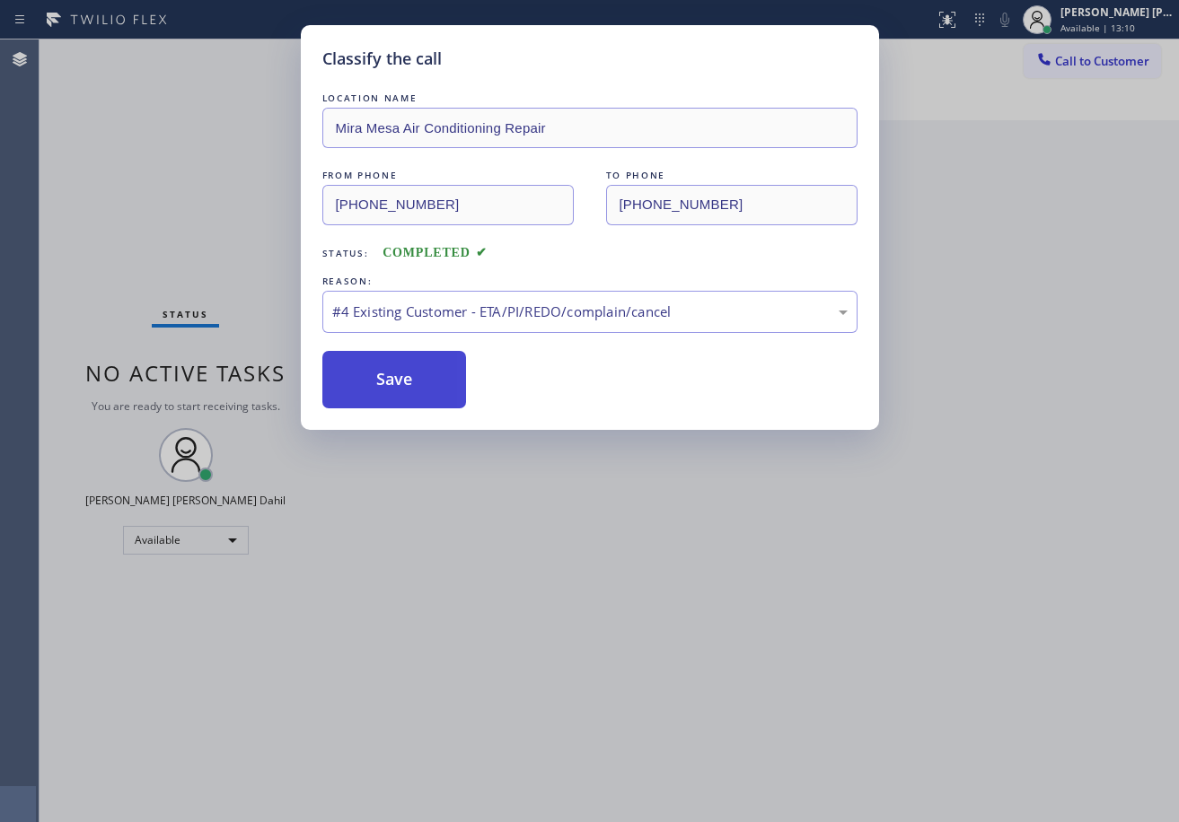
click at [441, 378] on button "Save" at bounding box center [394, 379] width 145 height 57
drag, startPoint x: 774, startPoint y: 658, endPoint x: 783, endPoint y: 563, distance: 95.6
click at [777, 655] on div "Classify the call LOCATION NAME Mira Mesa Air Conditioning Repair FROM PHONE [P…" at bounding box center [589, 411] width 1179 height 822
click at [364, 373] on button "Save" at bounding box center [394, 379] width 145 height 57
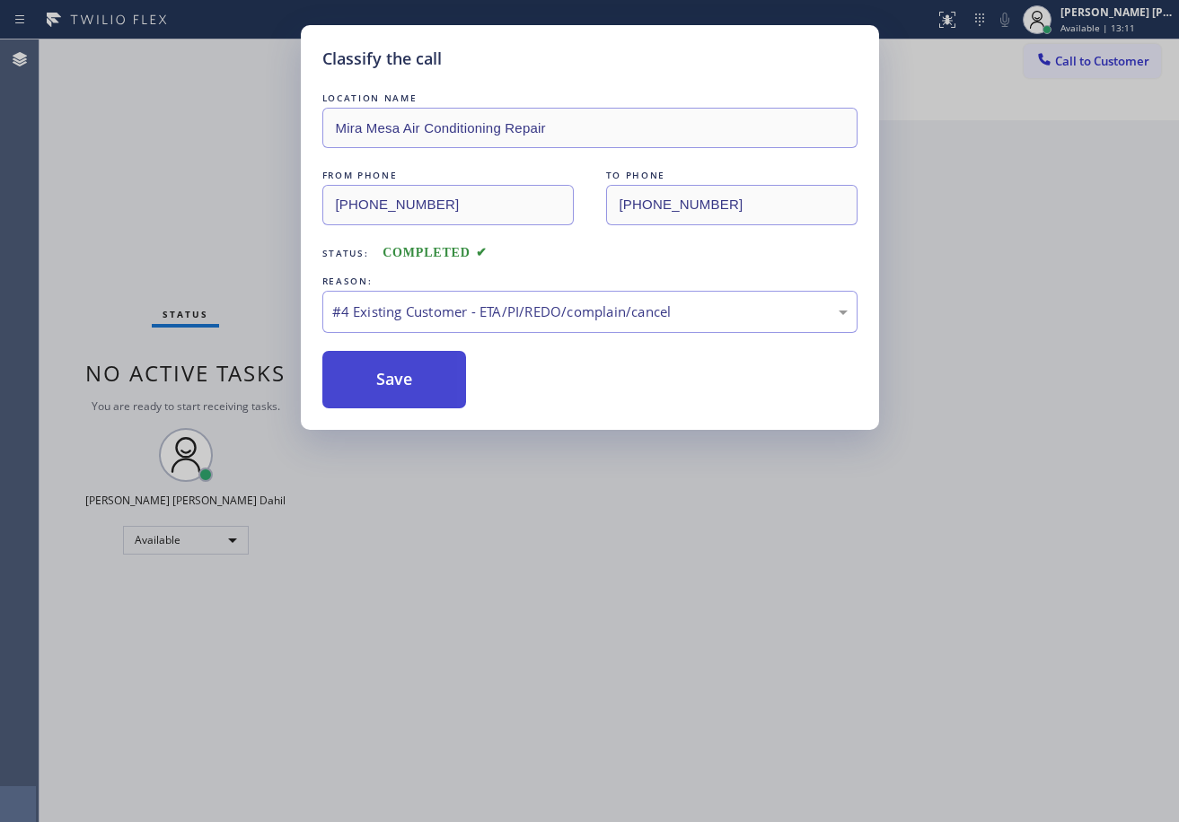
click at [364, 373] on button "Save" at bounding box center [394, 379] width 145 height 57
click at [785, 746] on div "Classify the call LOCATION NAME Mira Mesa Air Conditioning Repair FROM PHONE [P…" at bounding box center [589, 411] width 1179 height 822
click at [422, 395] on button "Save" at bounding box center [394, 379] width 145 height 57
click at [417, 391] on button "Save" at bounding box center [394, 379] width 145 height 57
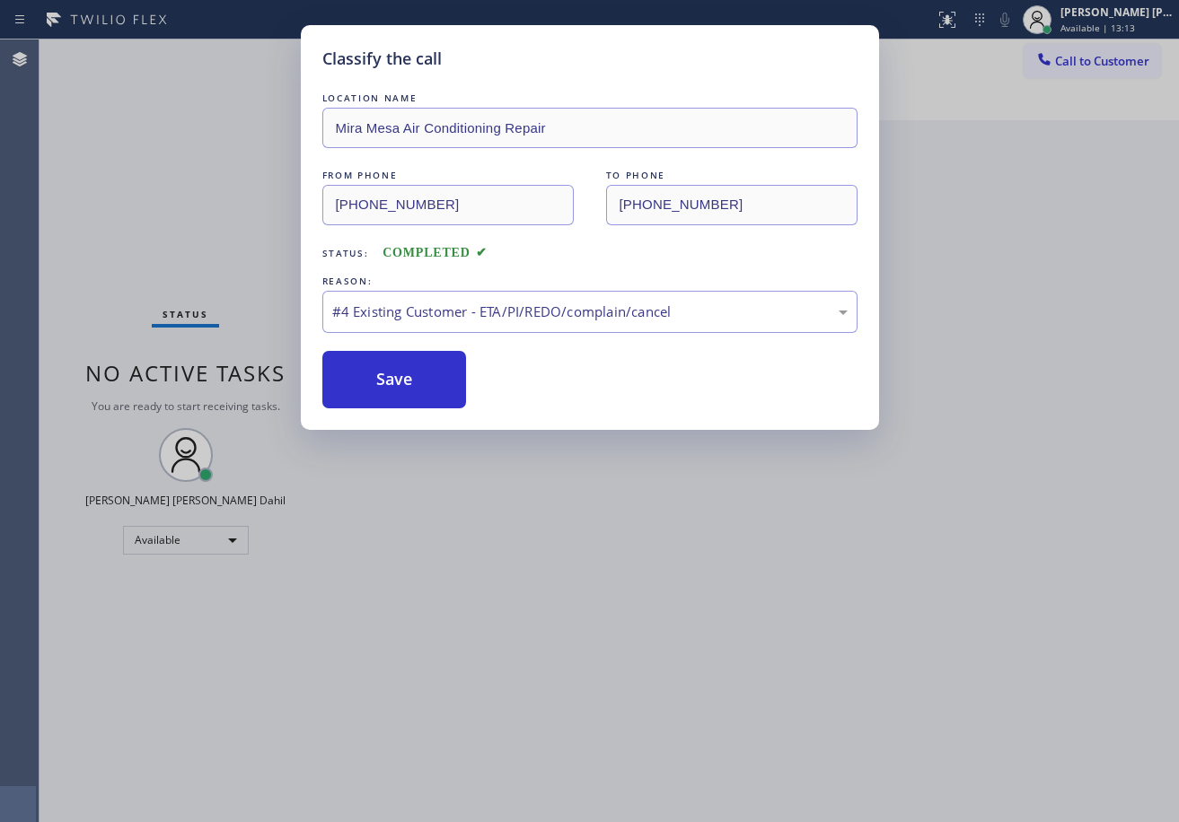
click at [729, 678] on div "Classify the call LOCATION NAME Mira Mesa Air Conditioning Repair FROM PHONE [P…" at bounding box center [589, 411] width 1179 height 822
click at [533, 67] on div "Classify the call" at bounding box center [589, 59] width 535 height 24
click at [360, 382] on button "Save" at bounding box center [394, 379] width 145 height 57
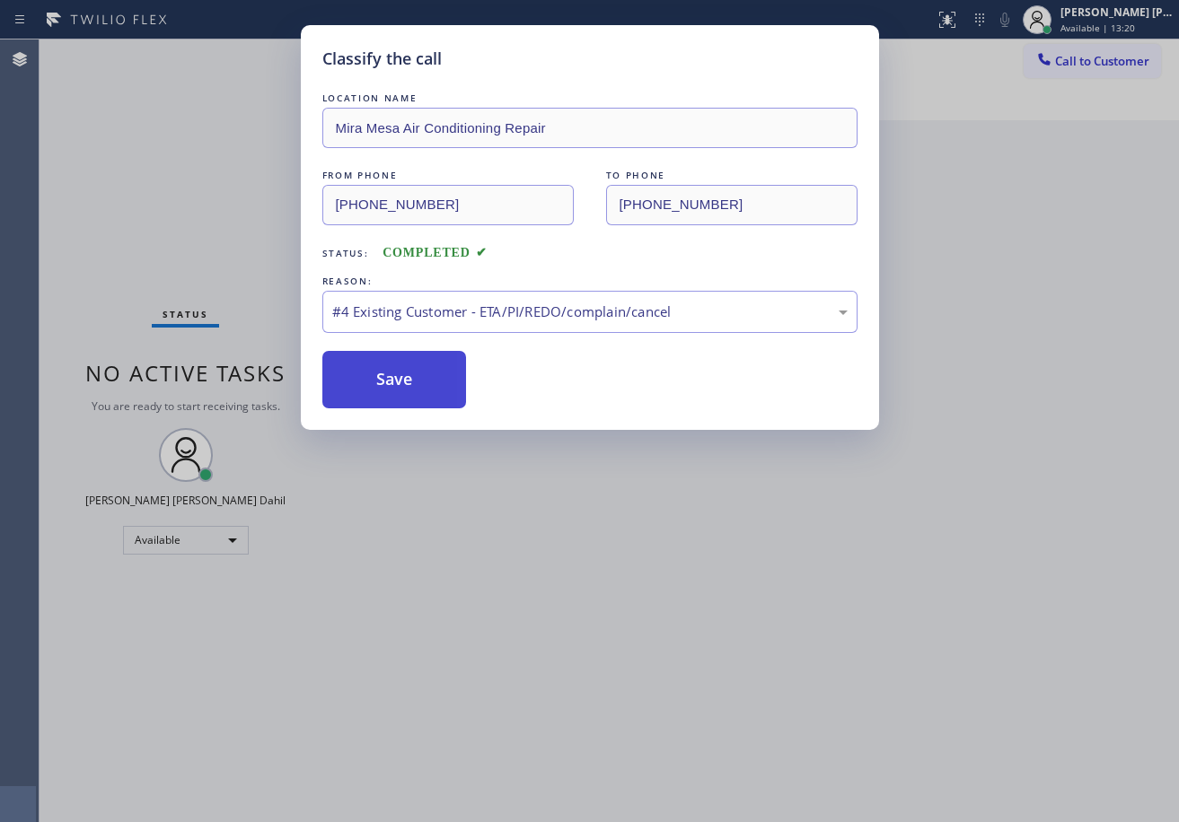
click at [360, 382] on button "Save" at bounding box center [394, 379] width 145 height 57
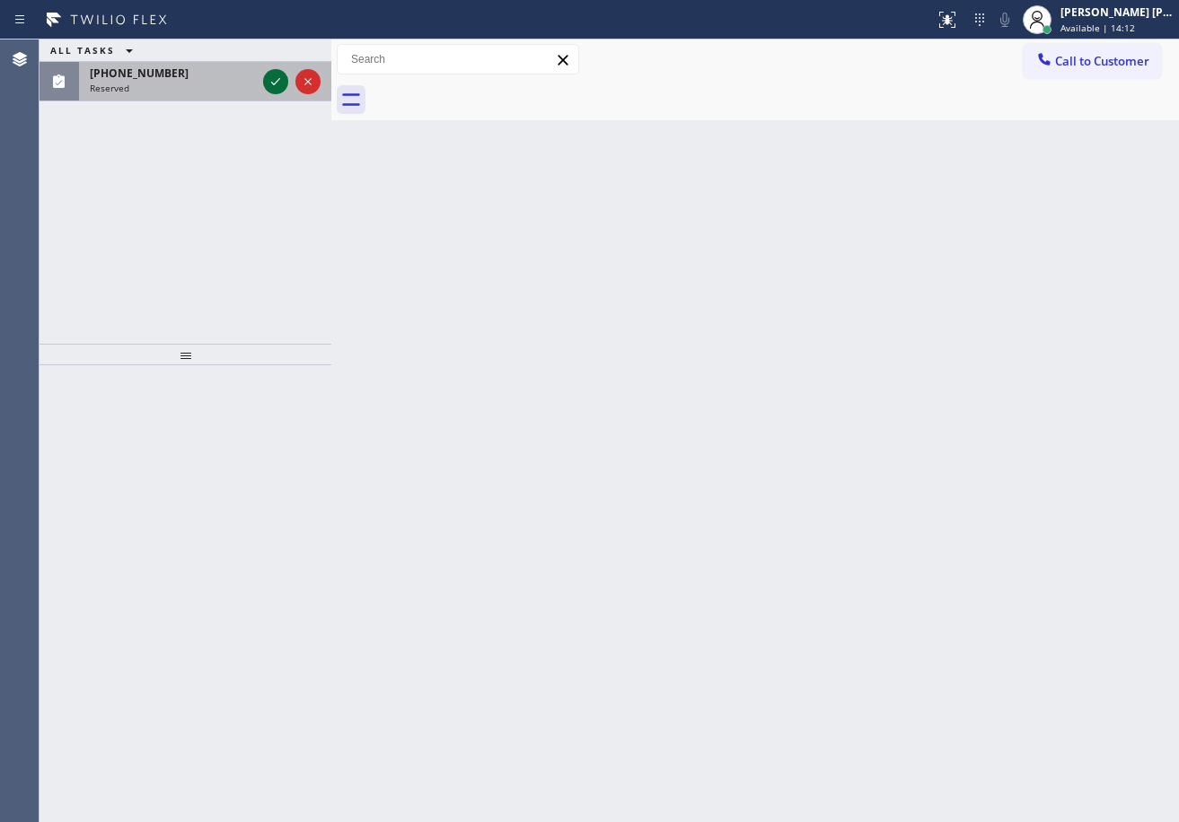
click at [268, 78] on icon at bounding box center [276, 82] width 22 height 22
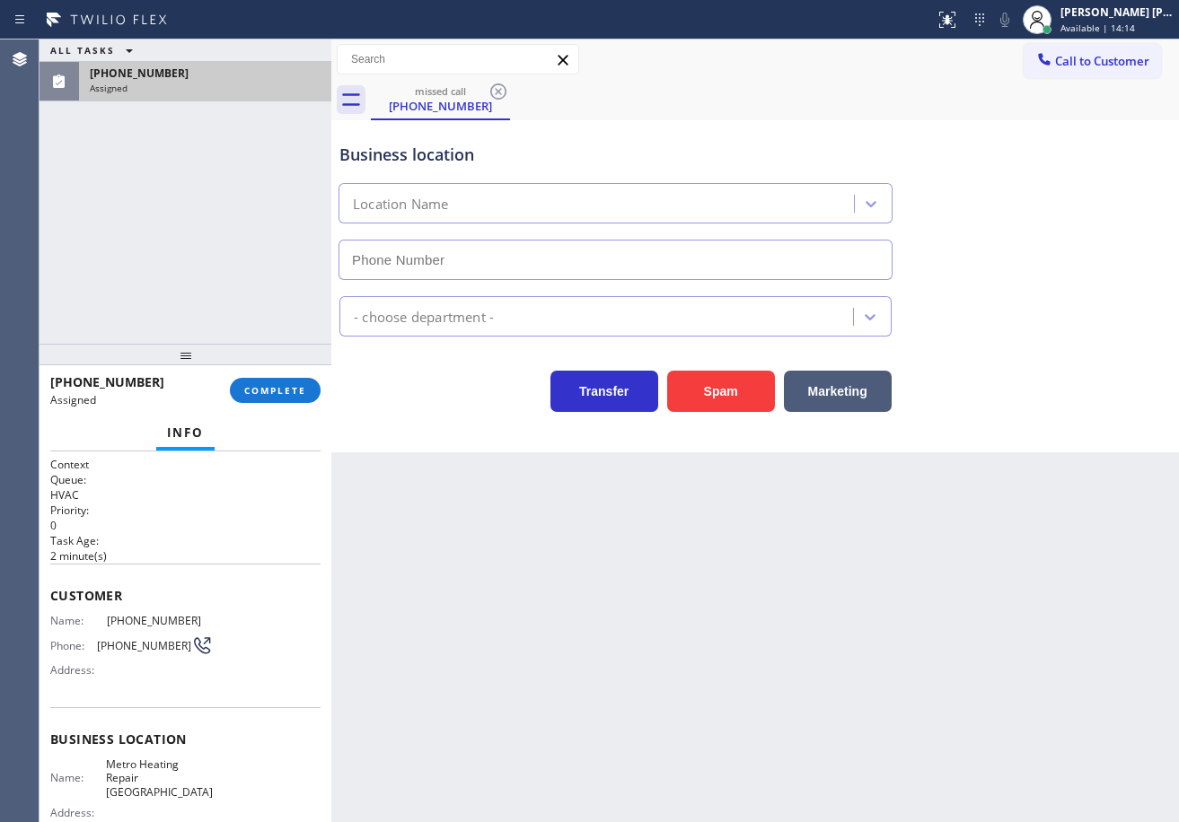
type input "[PHONE_NUMBER]"
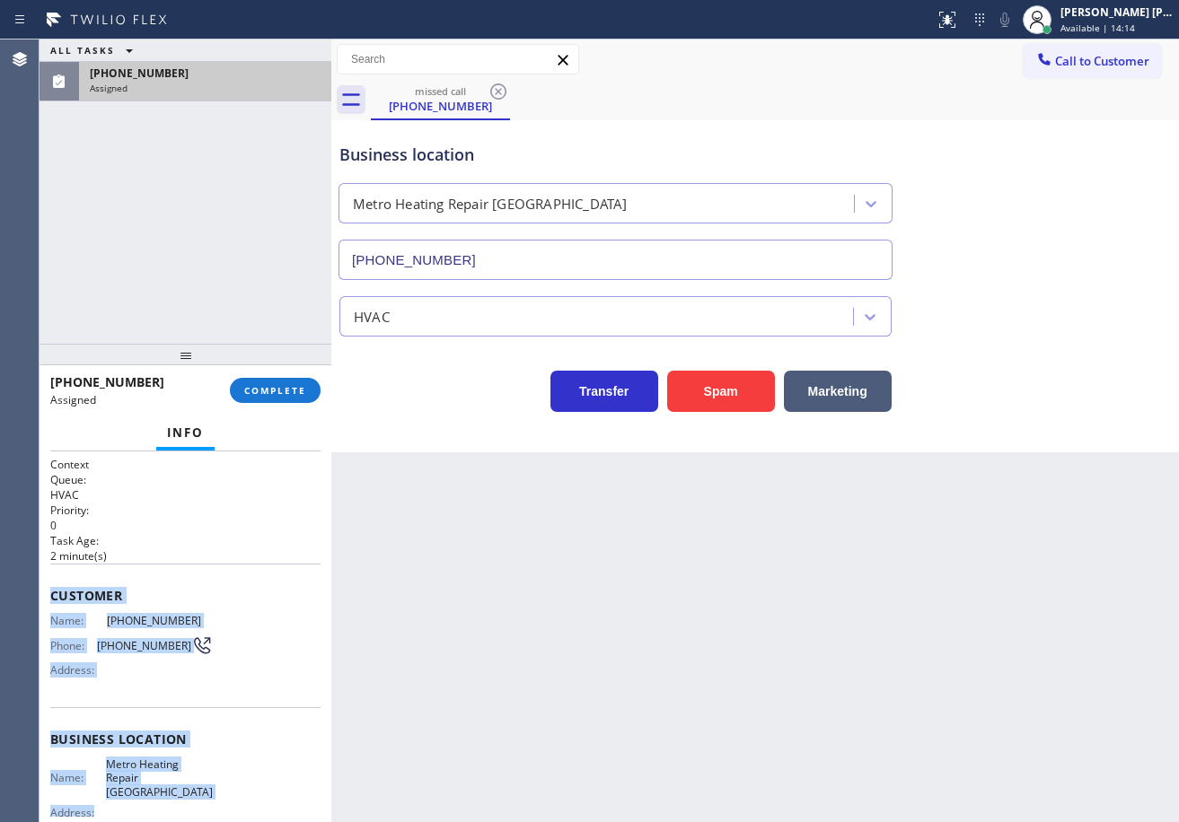
scroll to position [176, 0]
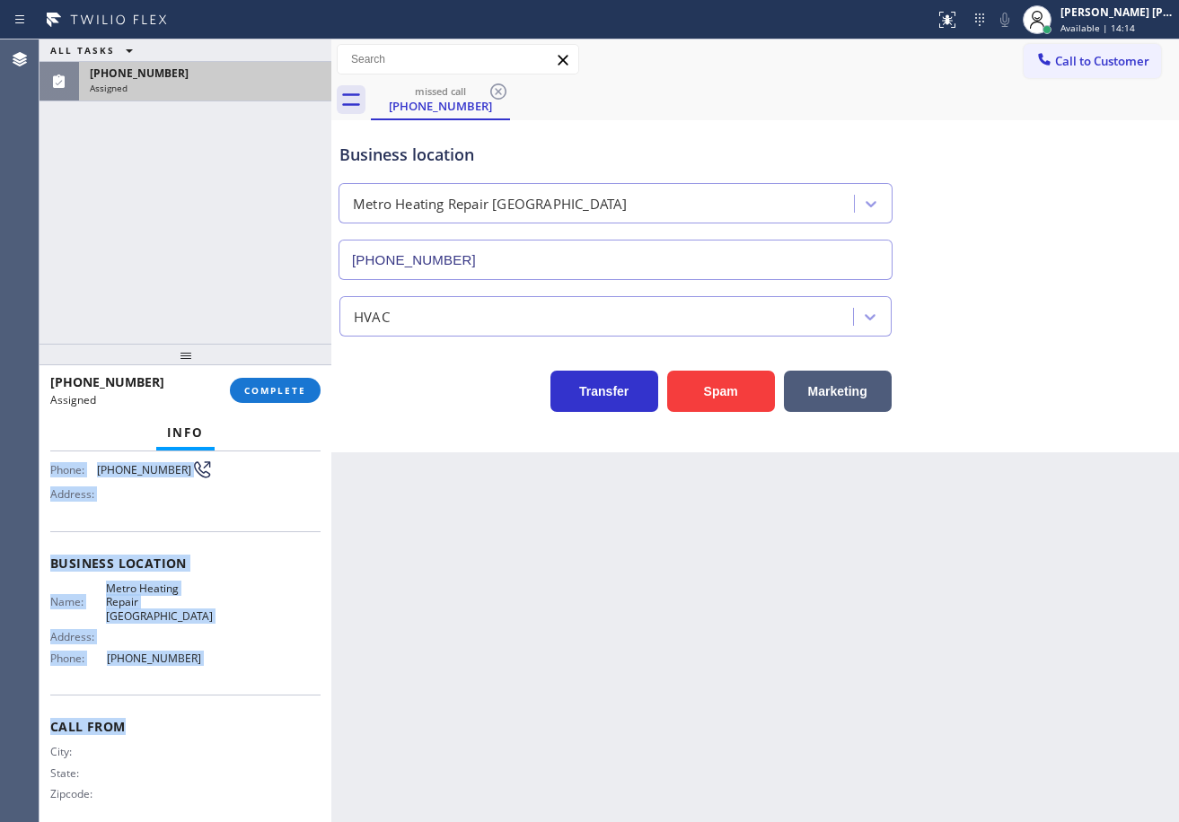
drag, startPoint x: 44, startPoint y: 586, endPoint x: 233, endPoint y: 667, distance: 205.9
click at [233, 670] on div "Context Queue: HVAC Priority: 0 Task Age: [DEMOGRAPHIC_DATA] minute(s) Customer…" at bounding box center [185, 637] width 292 height 371
copy div "Customer Name: [PHONE_NUMBER] Phone: [PHONE_NUMBER] Address: Business location …"
click at [281, 391] on span "COMPLETE" at bounding box center [275, 390] width 62 height 13
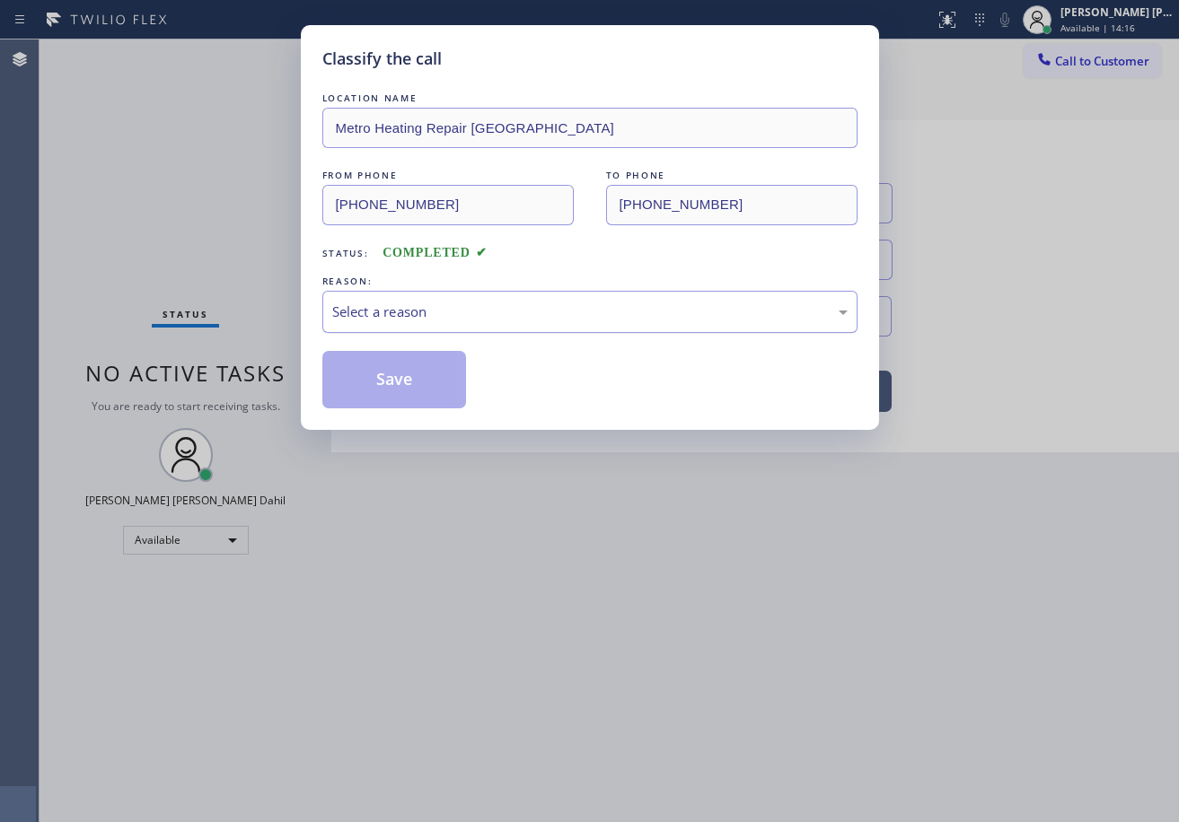
click at [443, 321] on div "Select a reason" at bounding box center [589, 312] width 515 height 21
click at [423, 380] on button "Save" at bounding box center [394, 379] width 145 height 57
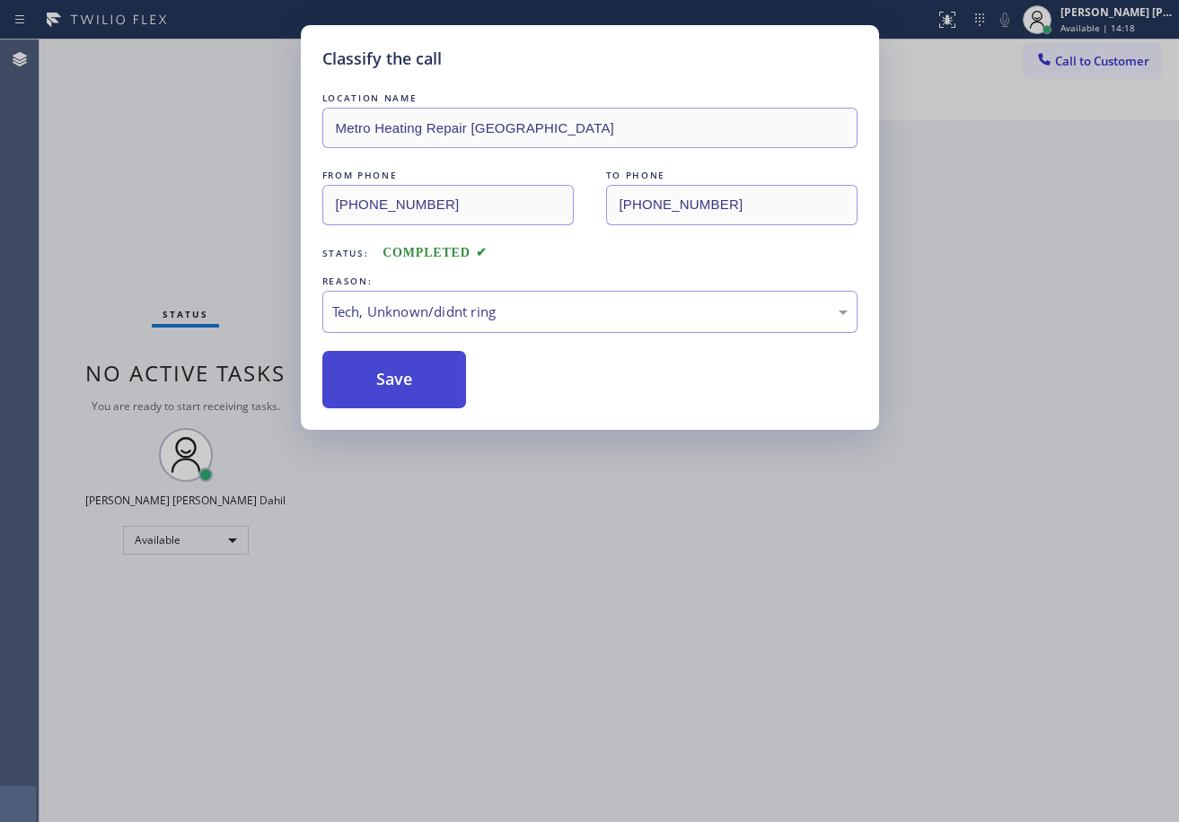
click at [423, 380] on button "Save" at bounding box center [394, 379] width 145 height 57
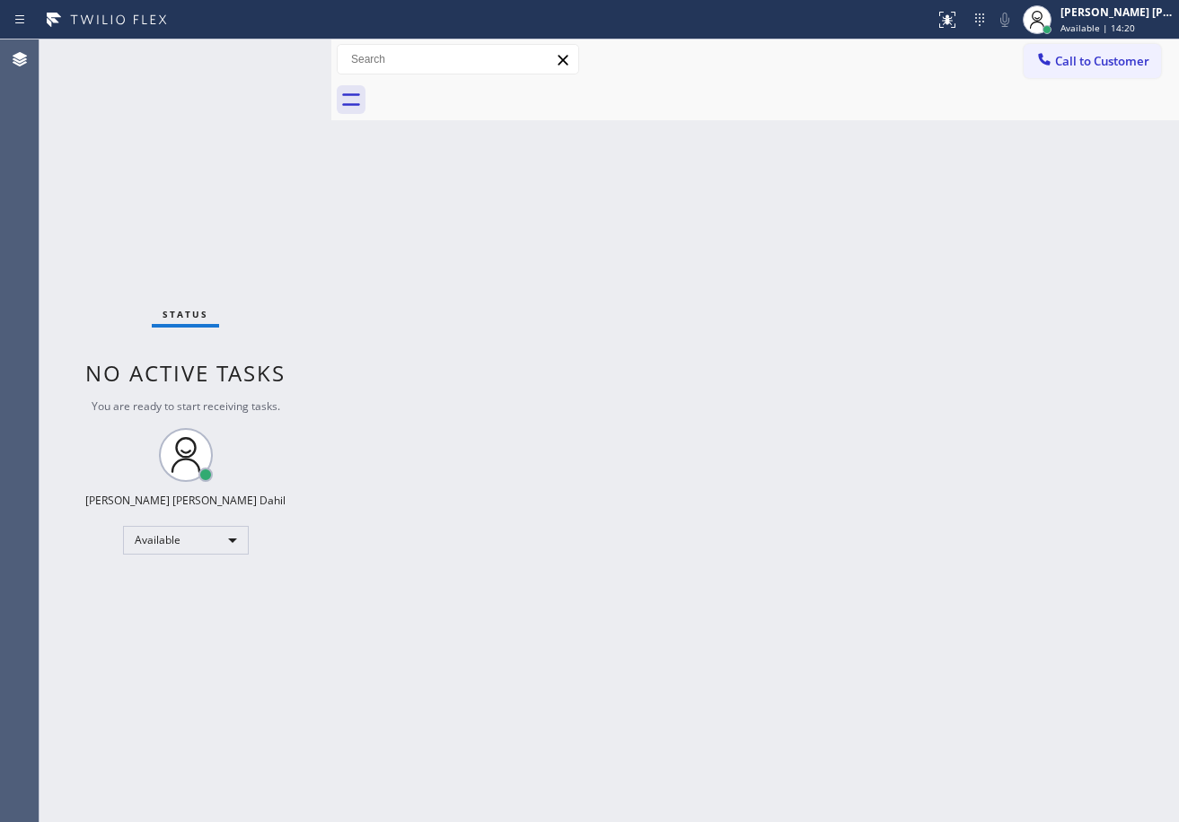
drag, startPoint x: 1066, startPoint y: 51, endPoint x: 1084, endPoint y: 62, distance: 20.9
click at [1066, 52] on button "Call to Customer" at bounding box center [1091, 61] width 137 height 34
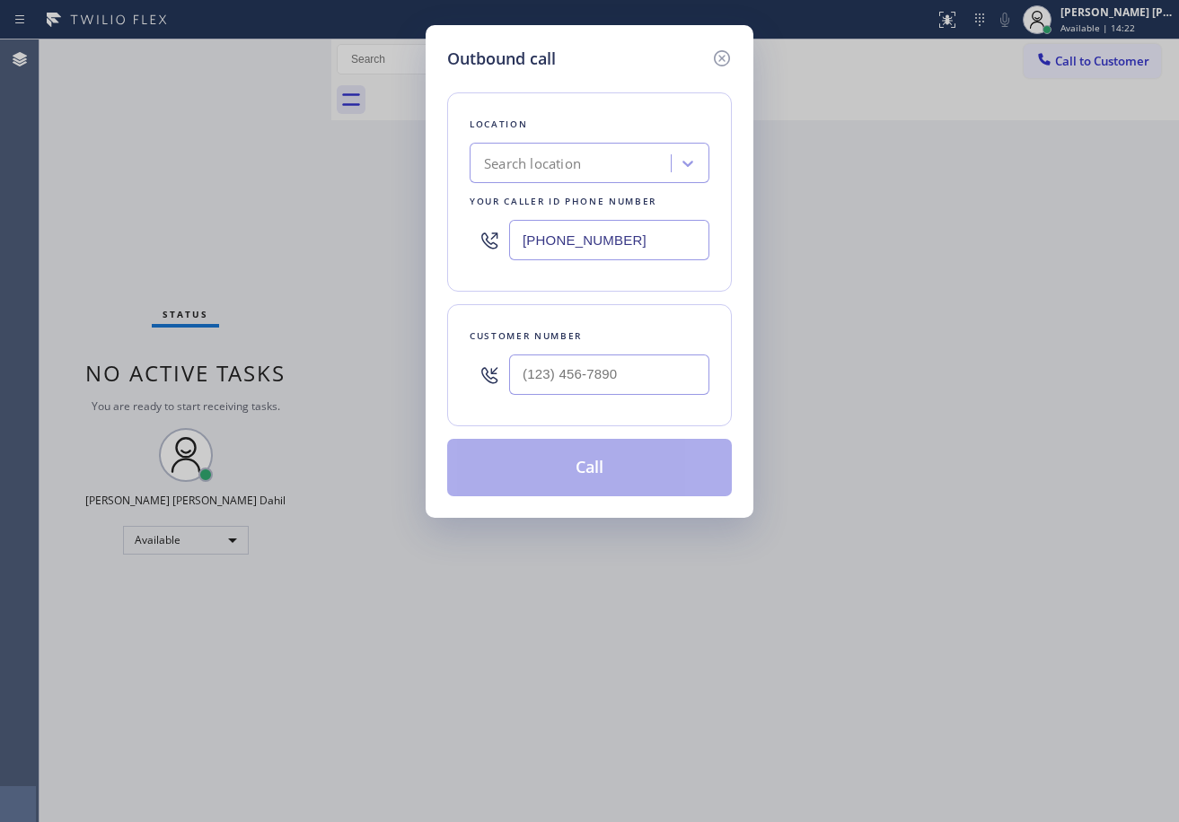
click at [638, 367] on input "text" at bounding box center [609, 375] width 200 height 40
paste input "914) 427-7104"
type input "[PHONE_NUMBER]"
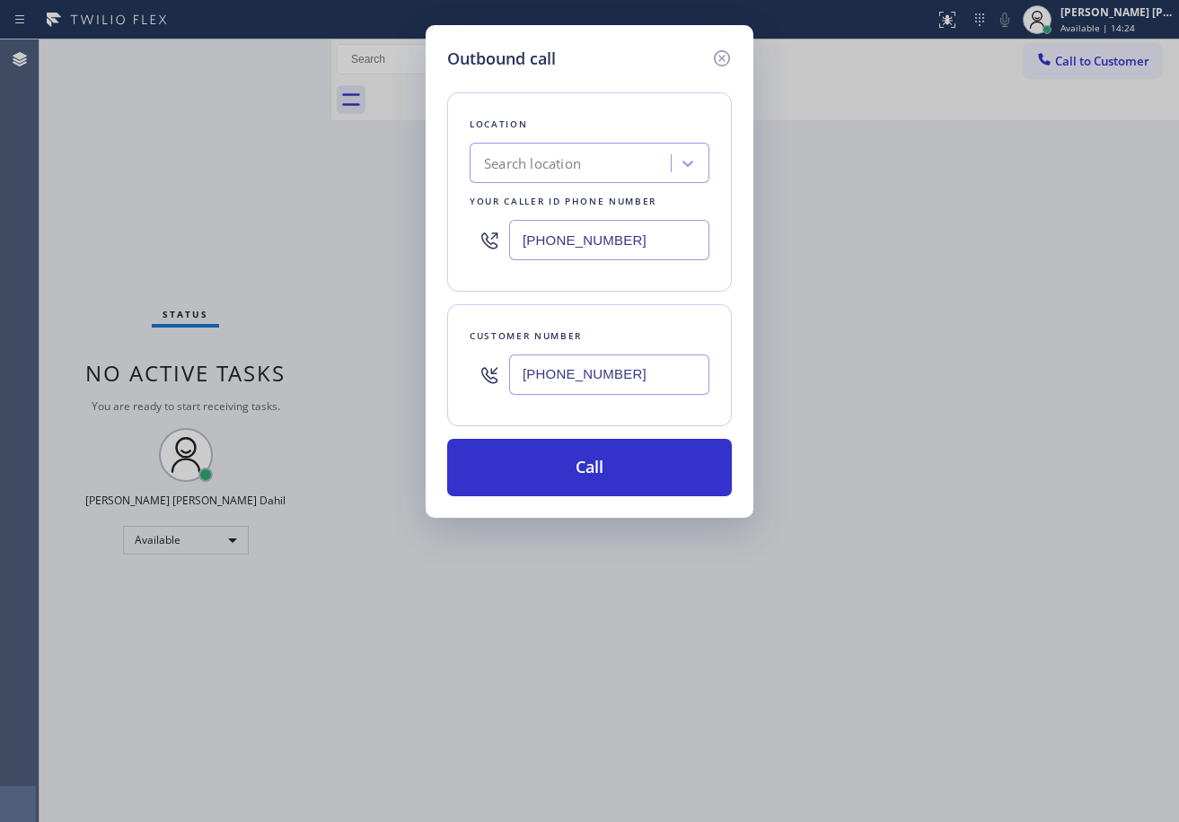
click at [601, 250] on input "[PHONE_NUMBER]" at bounding box center [609, 240] width 200 height 40
paste input "929) 605-4455"
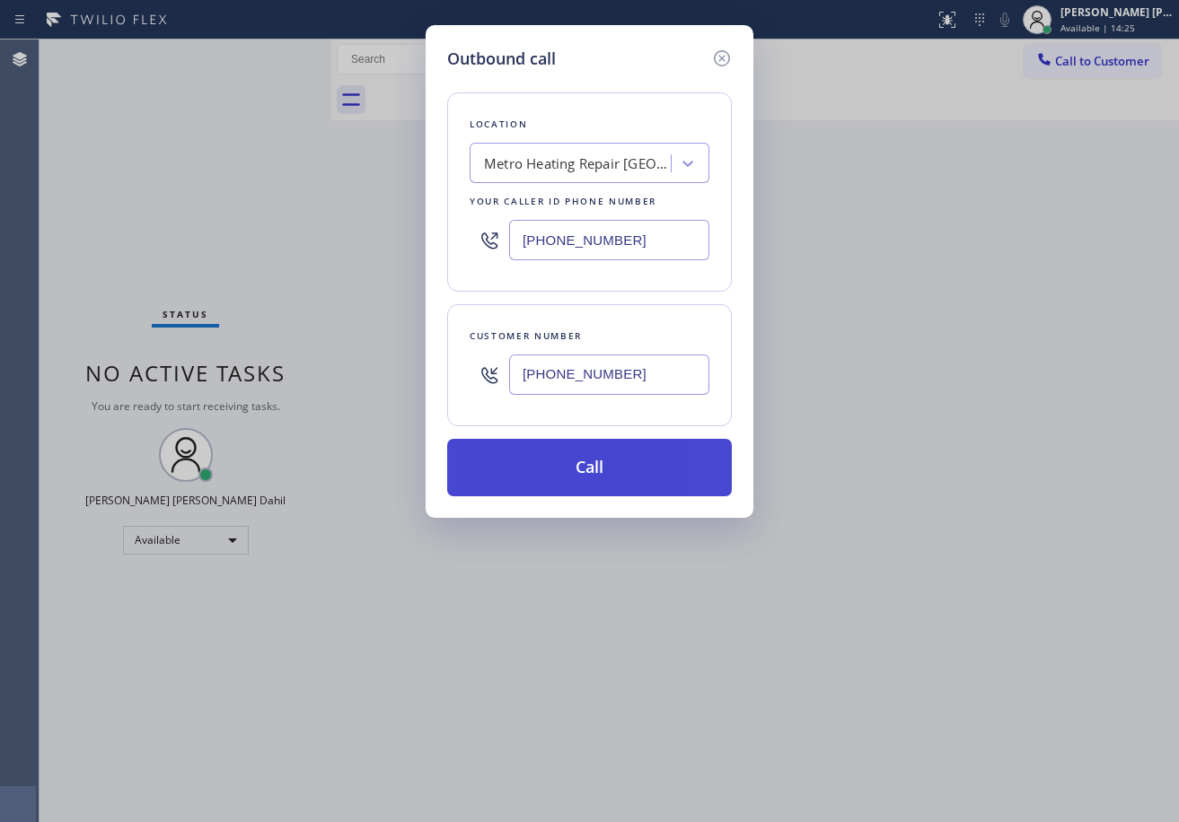
type input "[PHONE_NUMBER]"
click at [596, 465] on button "Call" at bounding box center [589, 467] width 285 height 57
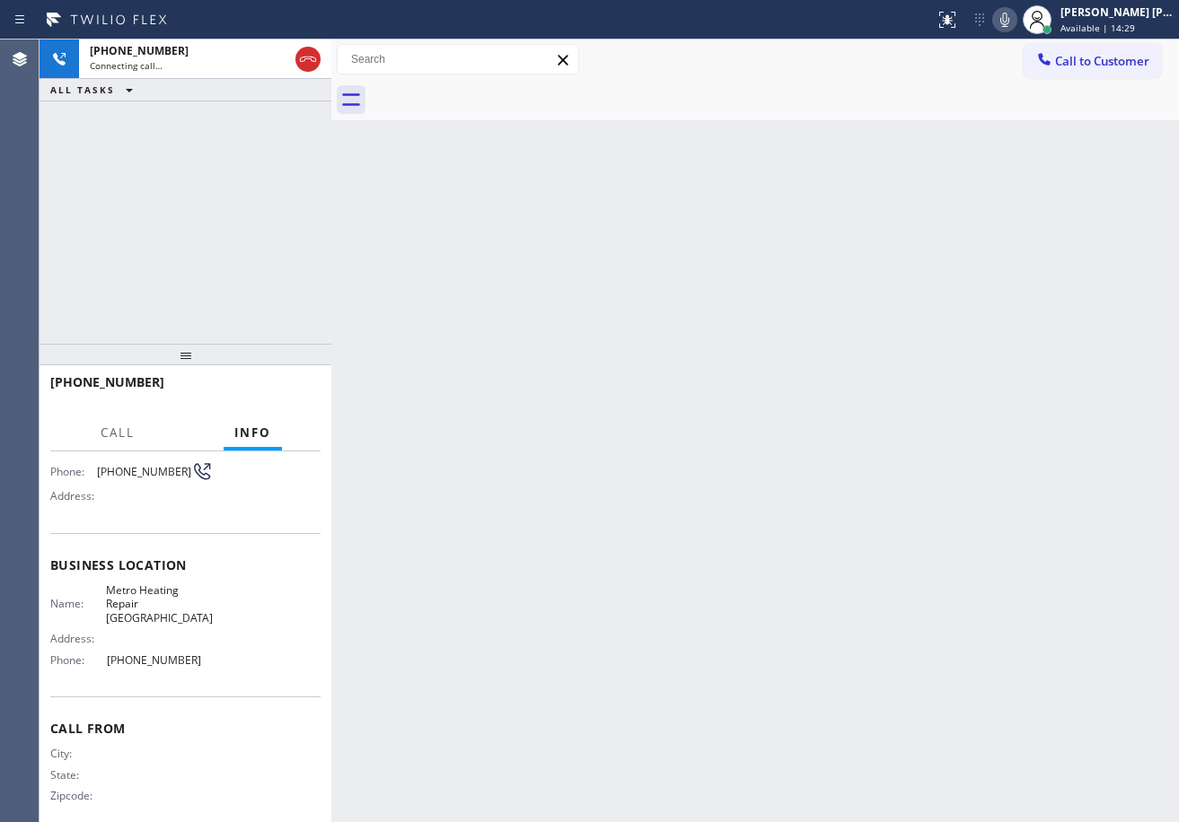
scroll to position [145, 0]
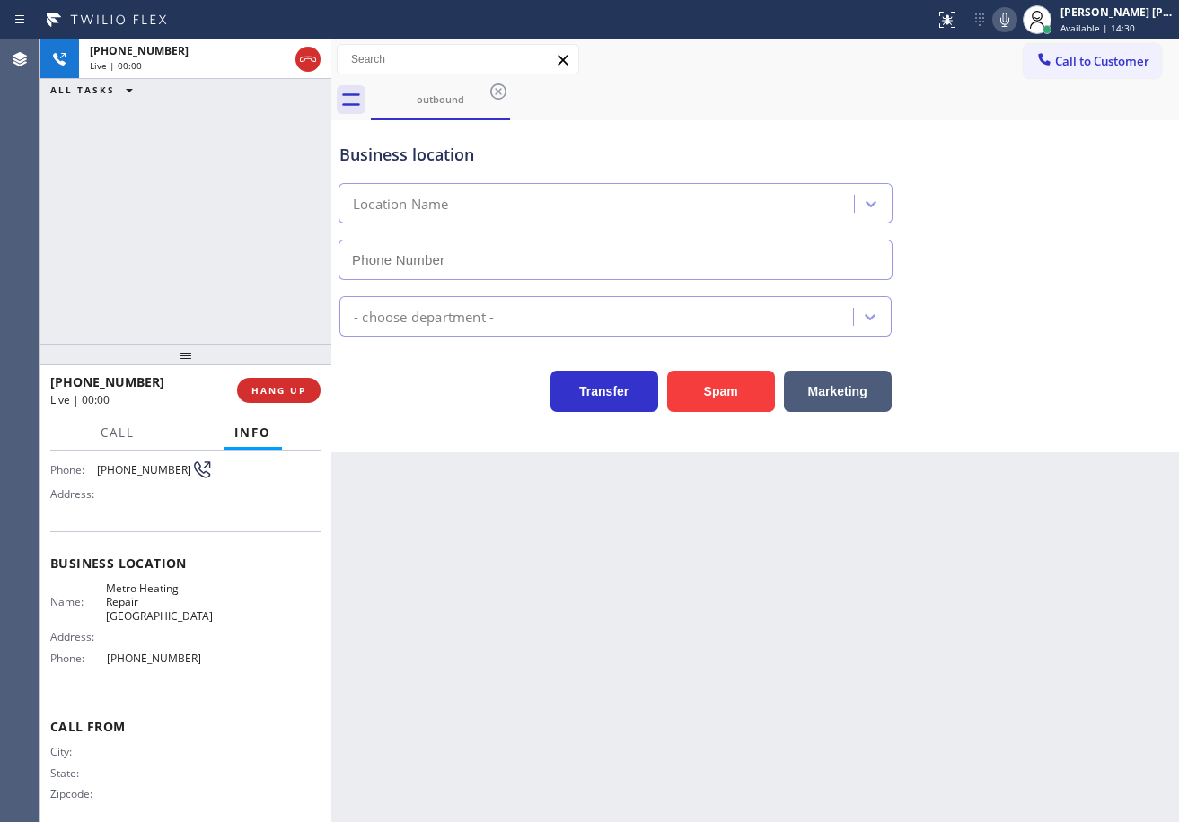
type input "[PHONE_NUMBER]"
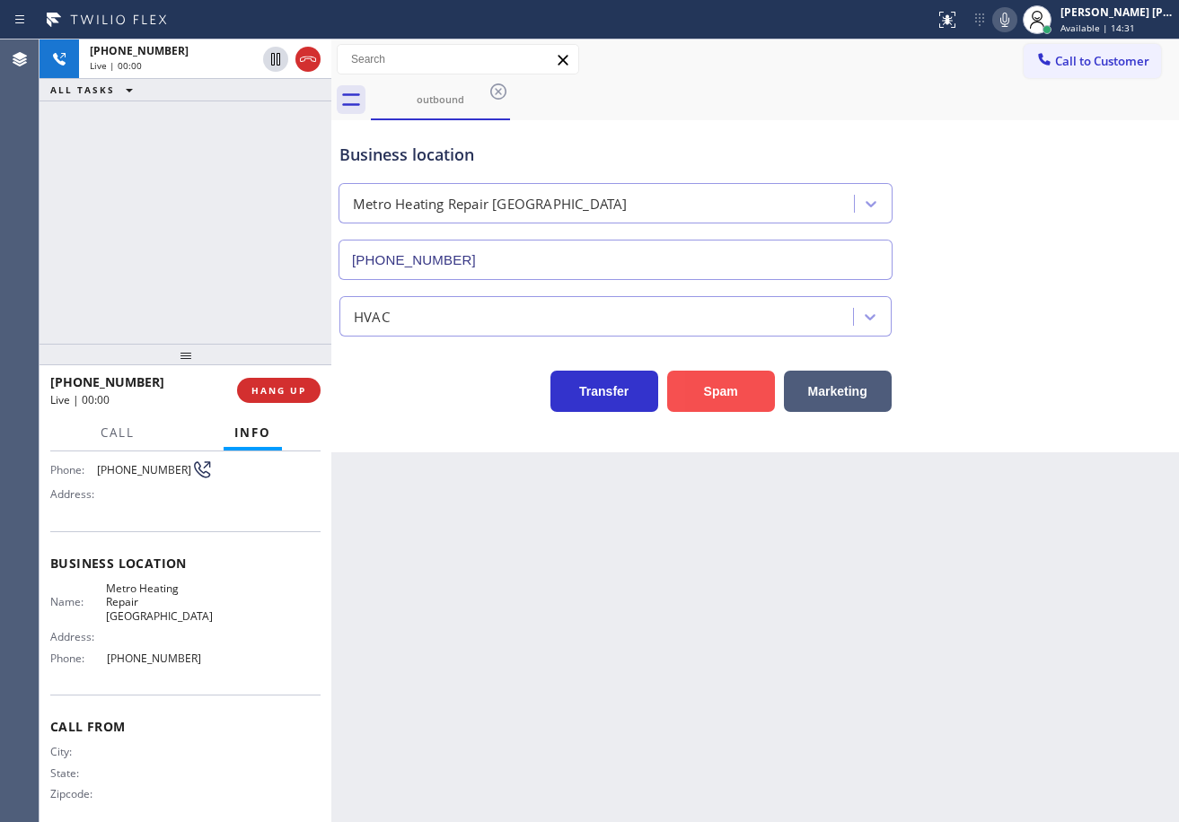
click at [748, 383] on button "Spam" at bounding box center [721, 391] width 108 height 41
click at [744, 386] on button "Spam" at bounding box center [721, 391] width 108 height 41
click at [317, 376] on div "[PHONE_NUMBER] Live | 00:01 HANG UP" at bounding box center [185, 390] width 270 height 47
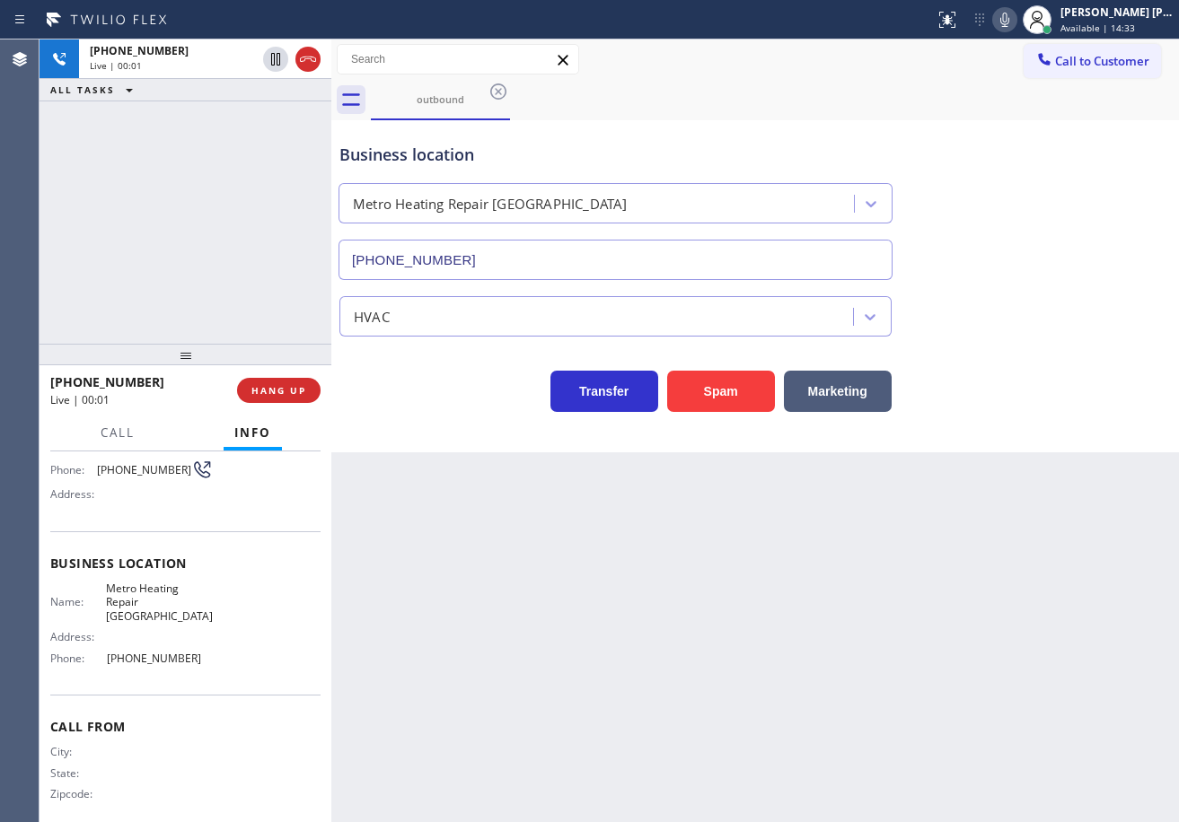
click at [317, 376] on div "[PHONE_NUMBER] Live | 00:01 HANG UP" at bounding box center [185, 390] width 270 height 47
click at [299, 385] on span "HANG UP" at bounding box center [278, 390] width 55 height 13
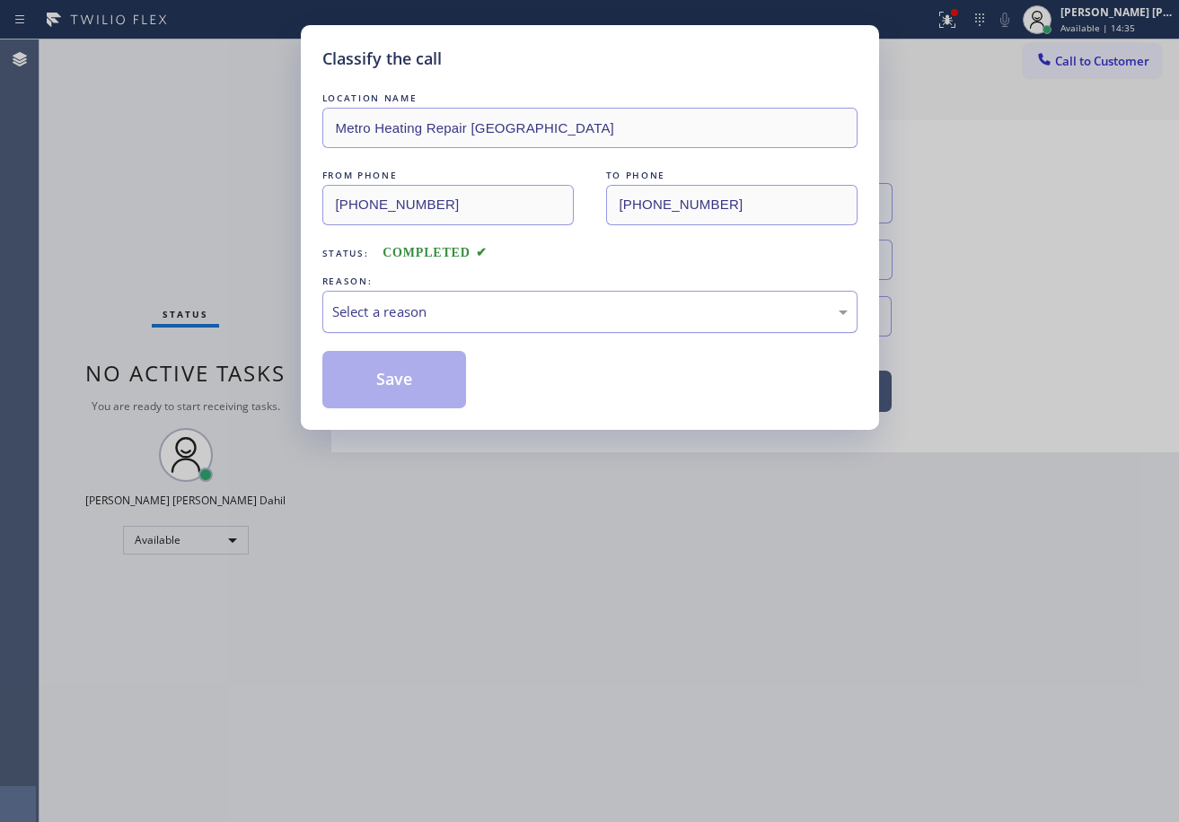
click at [370, 330] on div "Select a reason" at bounding box center [589, 312] width 535 height 42
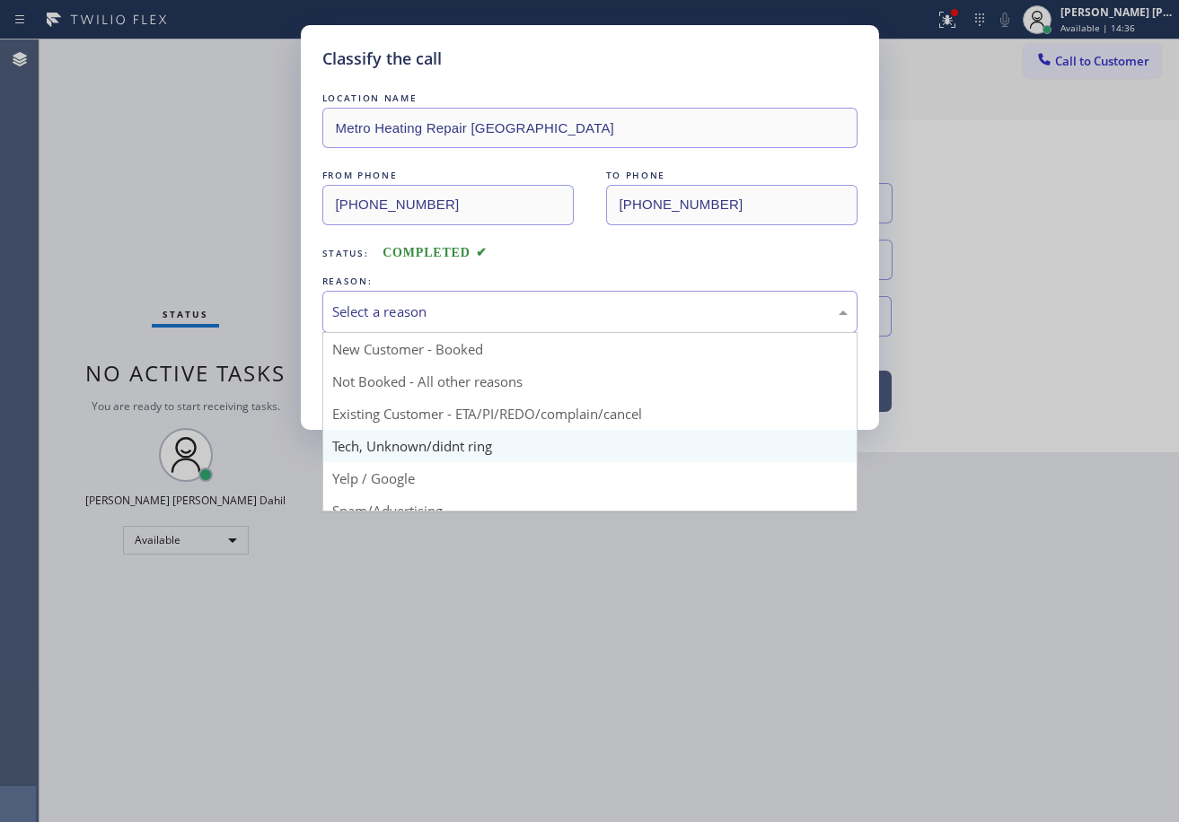
scroll to position [90, 0]
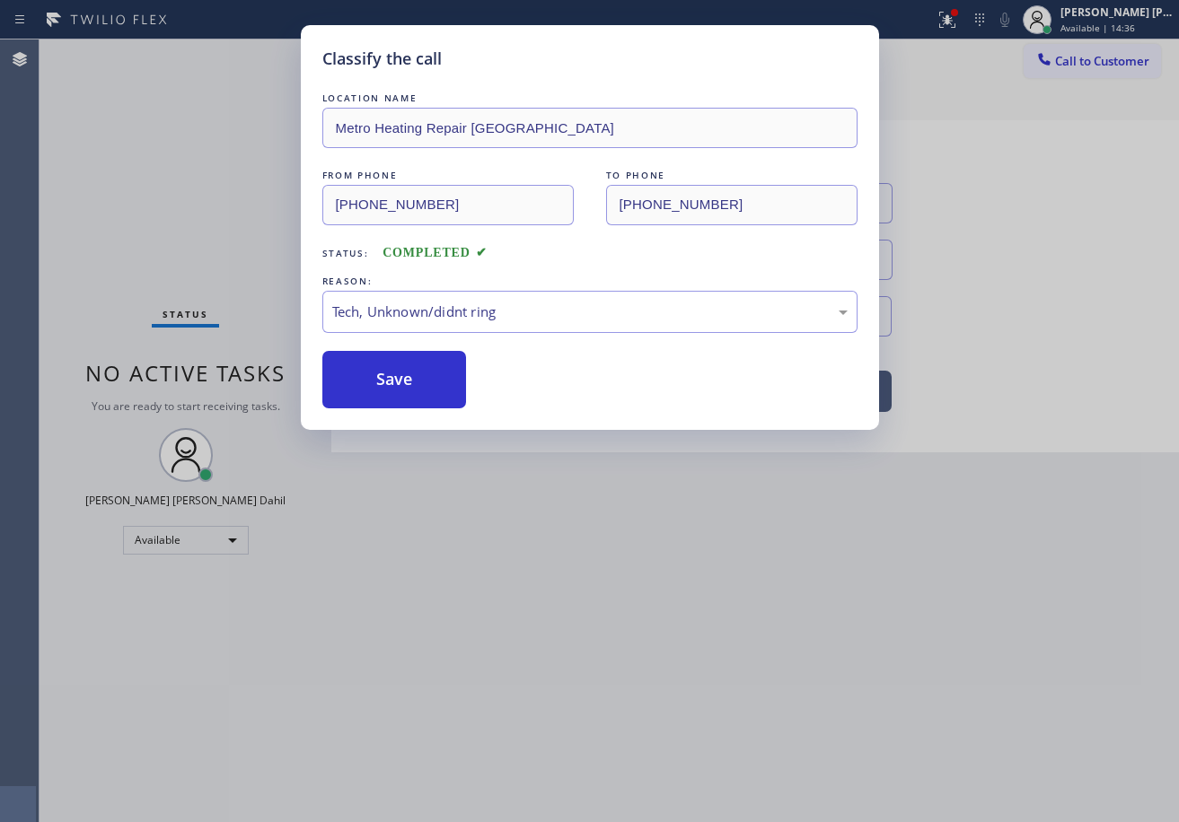
click at [396, 343] on div "LOCATION NAME Metro Heating Repair Gravesend FROM PHONE [PHONE_NUMBER] TO PHONE…" at bounding box center [589, 249] width 535 height 320
click at [405, 383] on button "Save" at bounding box center [394, 379] width 145 height 57
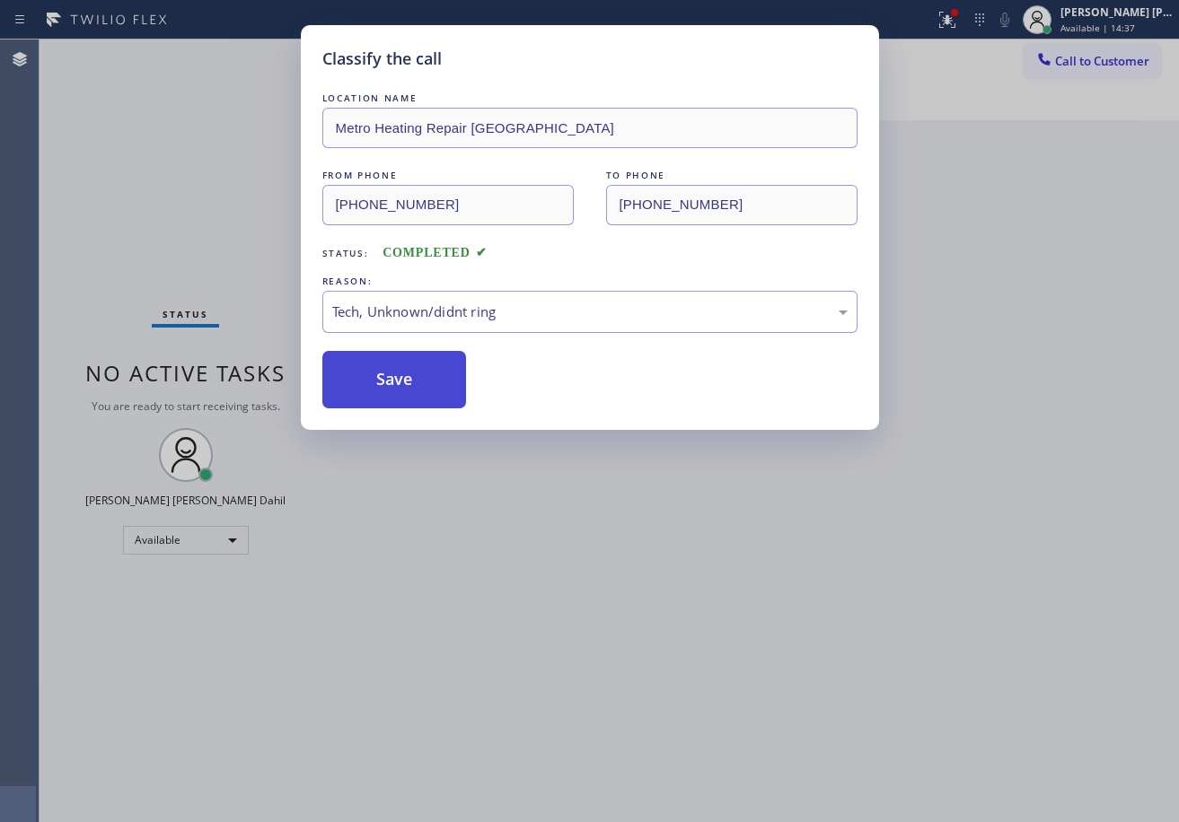
click at [405, 383] on button "Save" at bounding box center [394, 379] width 145 height 57
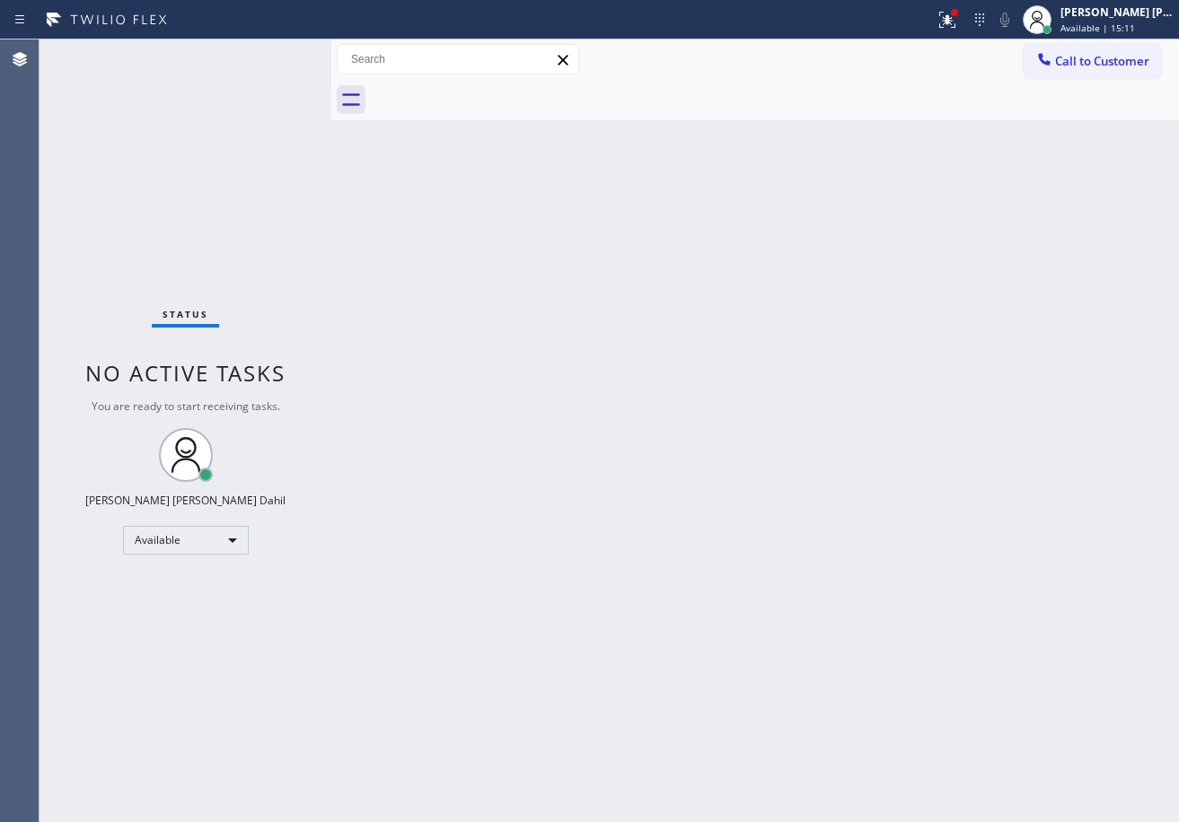
click at [183, 58] on div "Status No active tasks You are ready to start receiving tasks. [PERSON_NAME] [P…" at bounding box center [185, 430] width 292 height 783
click at [958, 13] on icon at bounding box center [947, 20] width 22 height 22
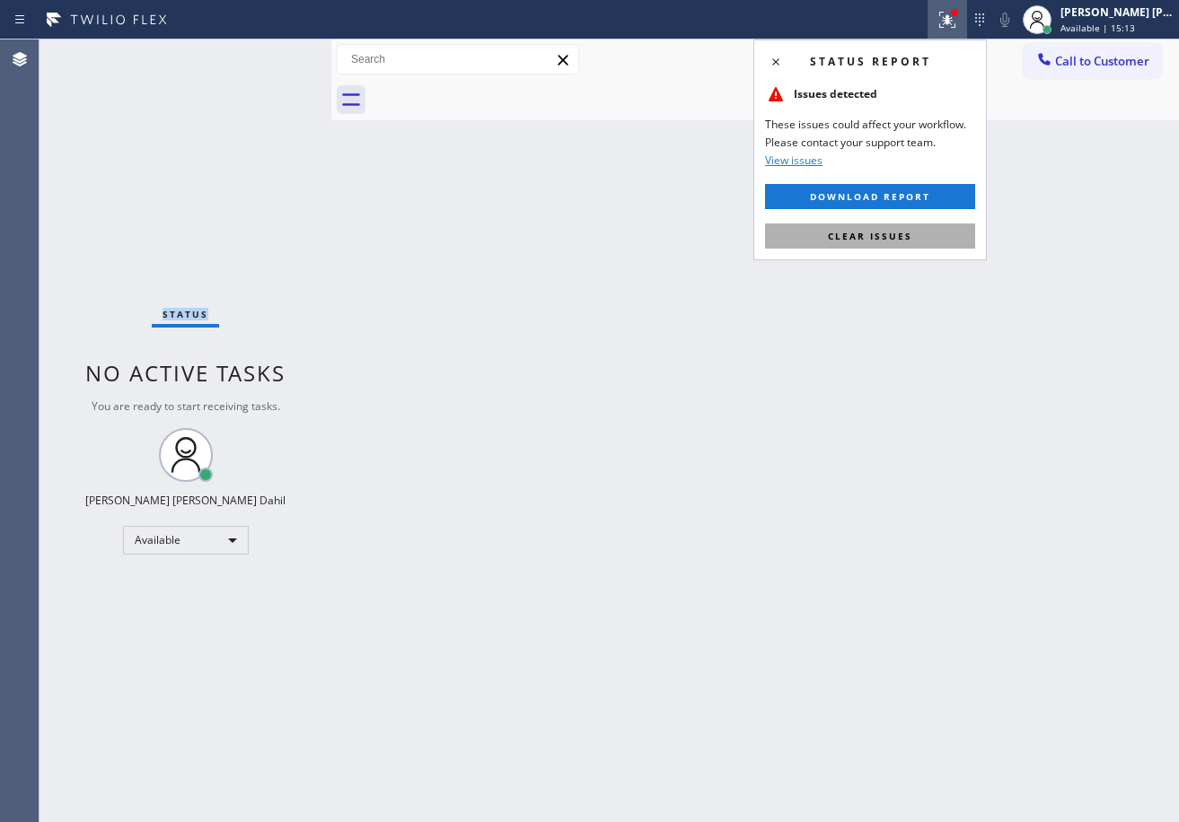
click at [908, 233] on span "Clear issues" at bounding box center [870, 236] width 84 height 13
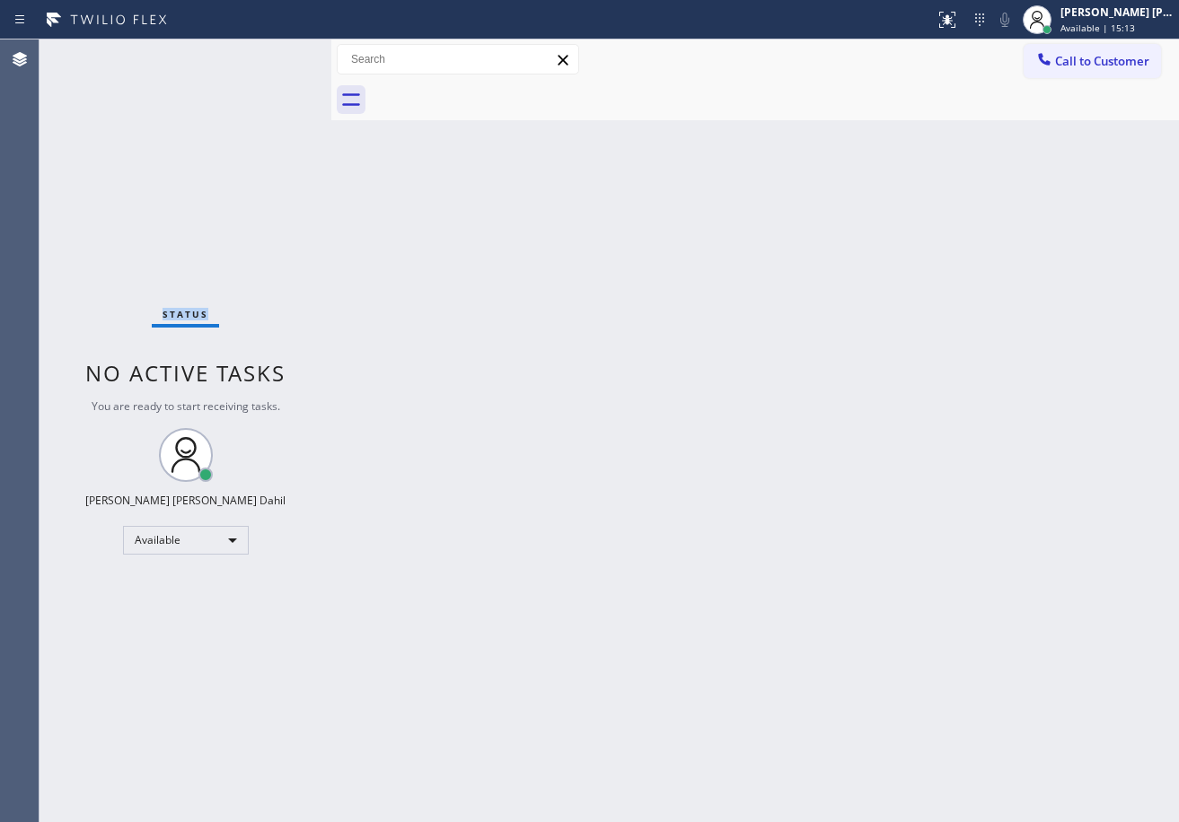
click at [908, 233] on div "Back to Dashboard Change Sender ID Customers Technicians Select a contact Outbo…" at bounding box center [754, 430] width 847 height 783
click at [831, 517] on div "Back to Dashboard Change Sender ID Customers Technicians Select a contact Outbo…" at bounding box center [754, 430] width 847 height 783
click at [653, 426] on div "Back to Dashboard Change Sender ID Customers Technicians Select a contact Outbo…" at bounding box center [754, 430] width 847 height 783
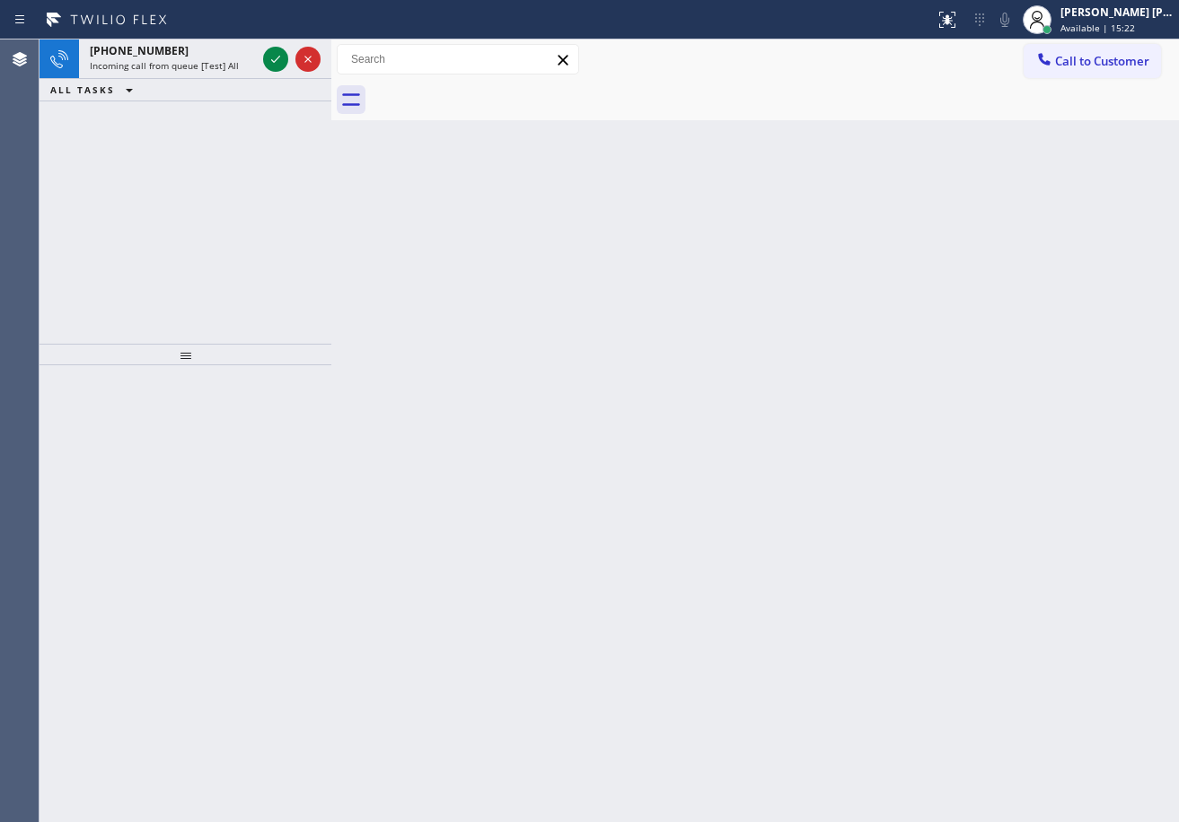
click at [594, 454] on div "Back to Dashboard Change Sender ID Customers Technicians Select a contact Outbo…" at bounding box center [754, 430] width 847 height 783
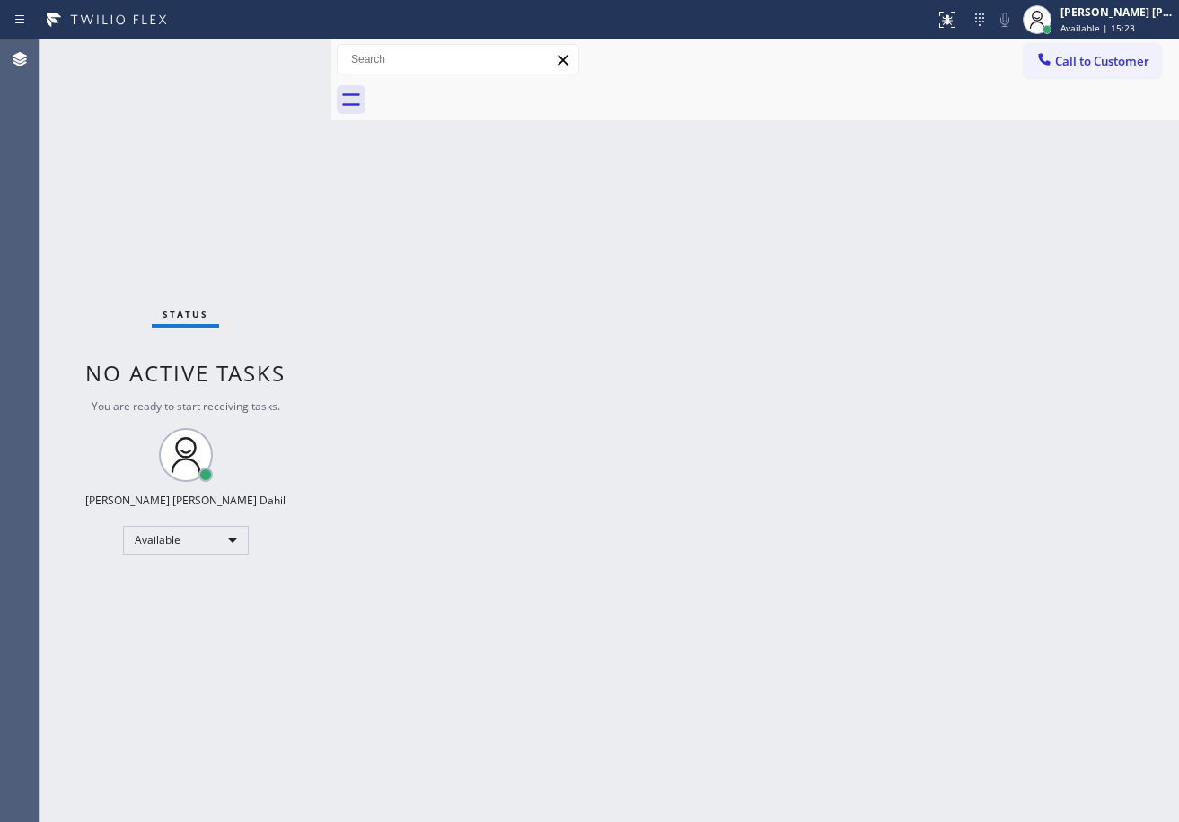
click at [218, 76] on div "Status No active tasks You are ready to start receiving tasks. [PERSON_NAME] [P…" at bounding box center [185, 430] width 292 height 783
click at [204, 90] on div "Status No active tasks You are ready to start receiving tasks. [PERSON_NAME] [P…" at bounding box center [185, 430] width 292 height 783
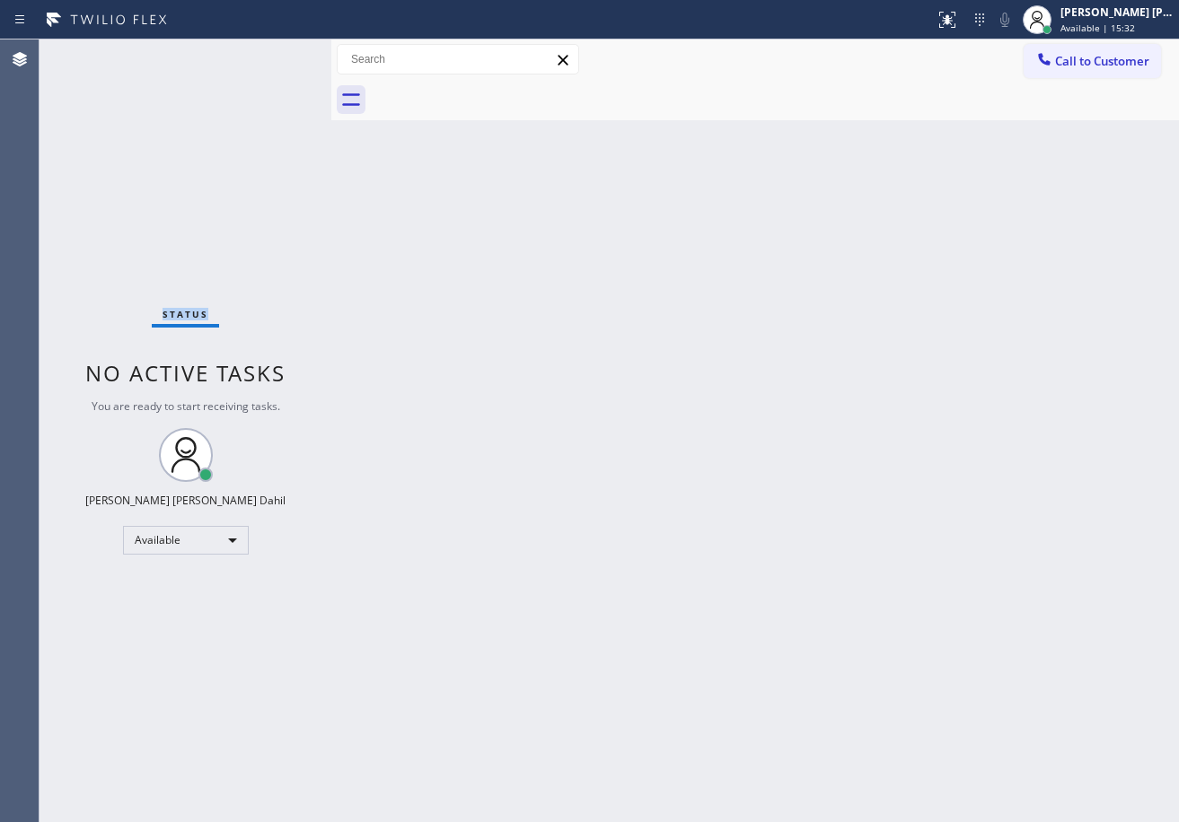
click at [204, 90] on div "Status No active tasks You are ready to start receiving tasks. [PERSON_NAME] [P…" at bounding box center [185, 430] width 292 height 783
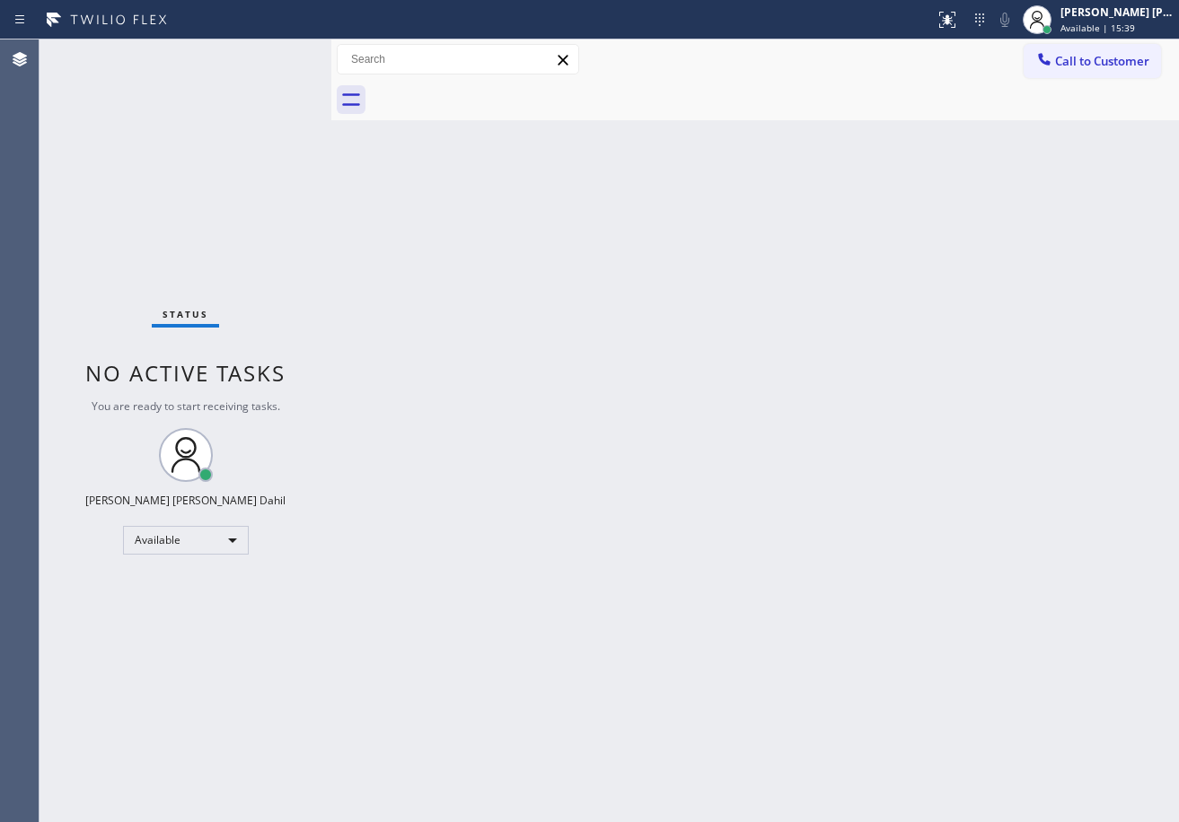
click at [236, 88] on div "Status No active tasks You are ready to start receiving tasks. [PERSON_NAME] [P…" at bounding box center [185, 430] width 292 height 783
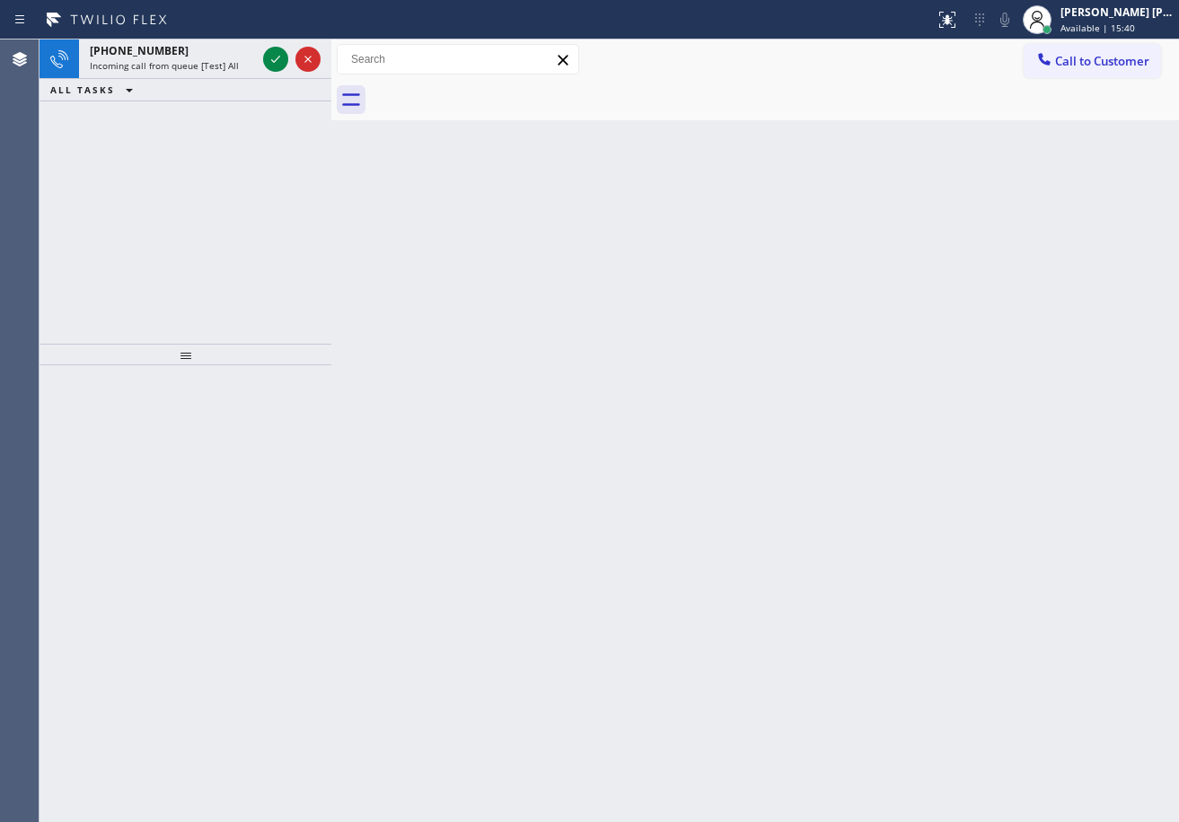
click at [236, 88] on div "ALL TASKS ALL TASKS ACTIVE TASKS TASKS IN WRAP UP" at bounding box center [185, 90] width 292 height 22
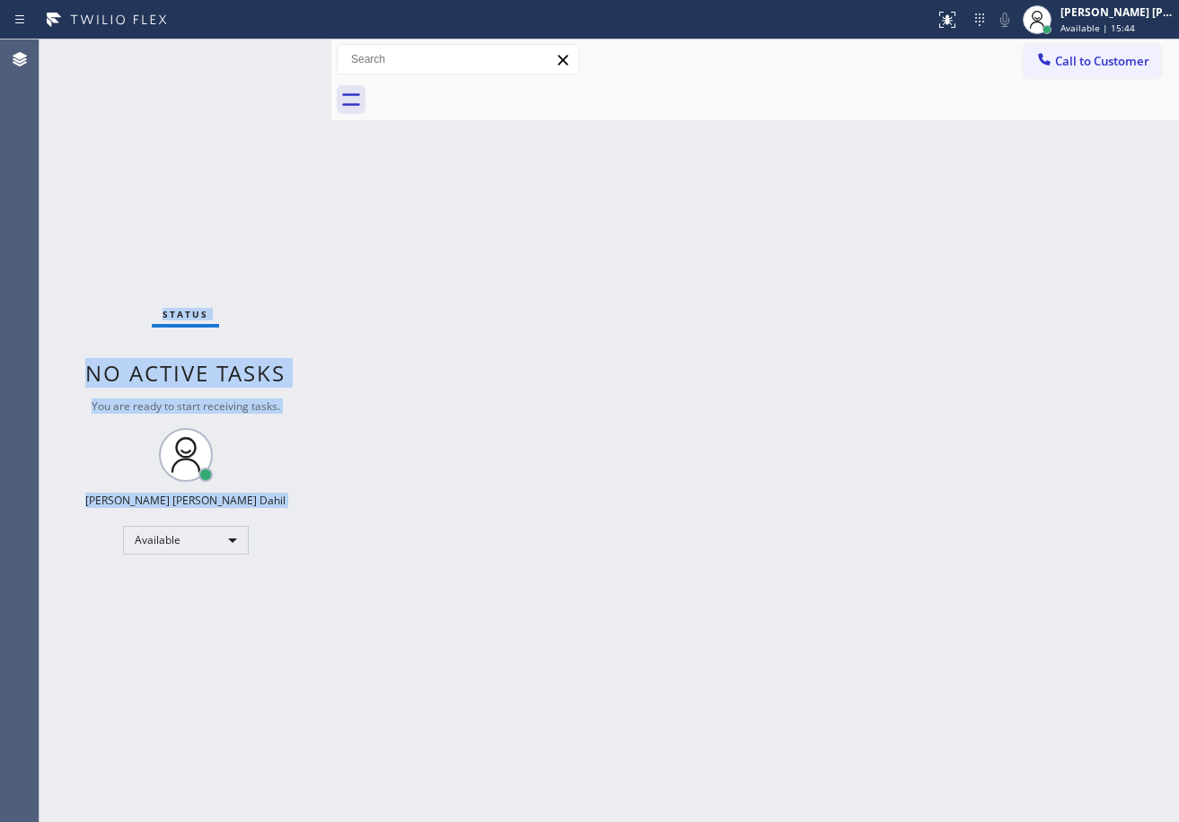
click at [236, 88] on div "Status No active tasks You are ready to start receiving tasks. [PERSON_NAME] [P…" at bounding box center [185, 430] width 292 height 783
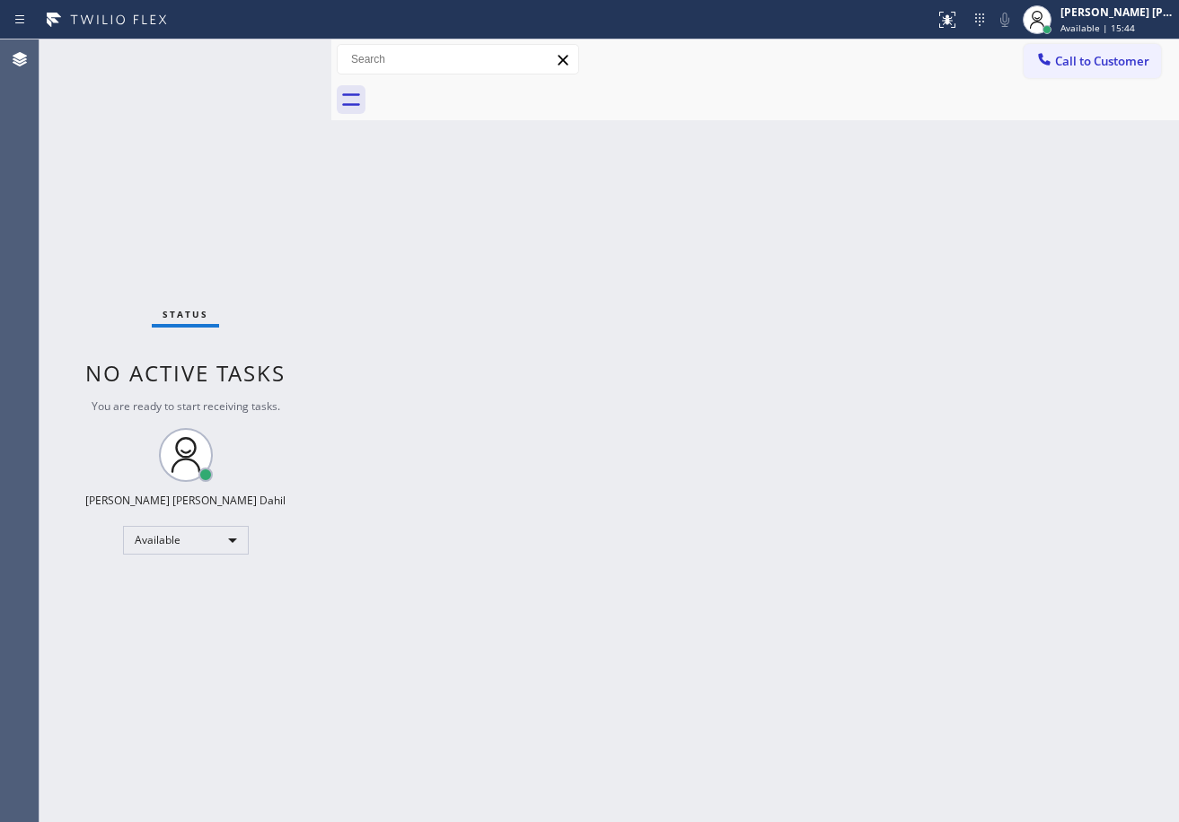
click at [662, 457] on div "Back to Dashboard Change Sender ID Customers Technicians Select a contact Outbo…" at bounding box center [754, 430] width 847 height 783
click at [662, 453] on div "Back to Dashboard Change Sender ID Customers Technicians Select a contact Outbo…" at bounding box center [754, 430] width 847 height 783
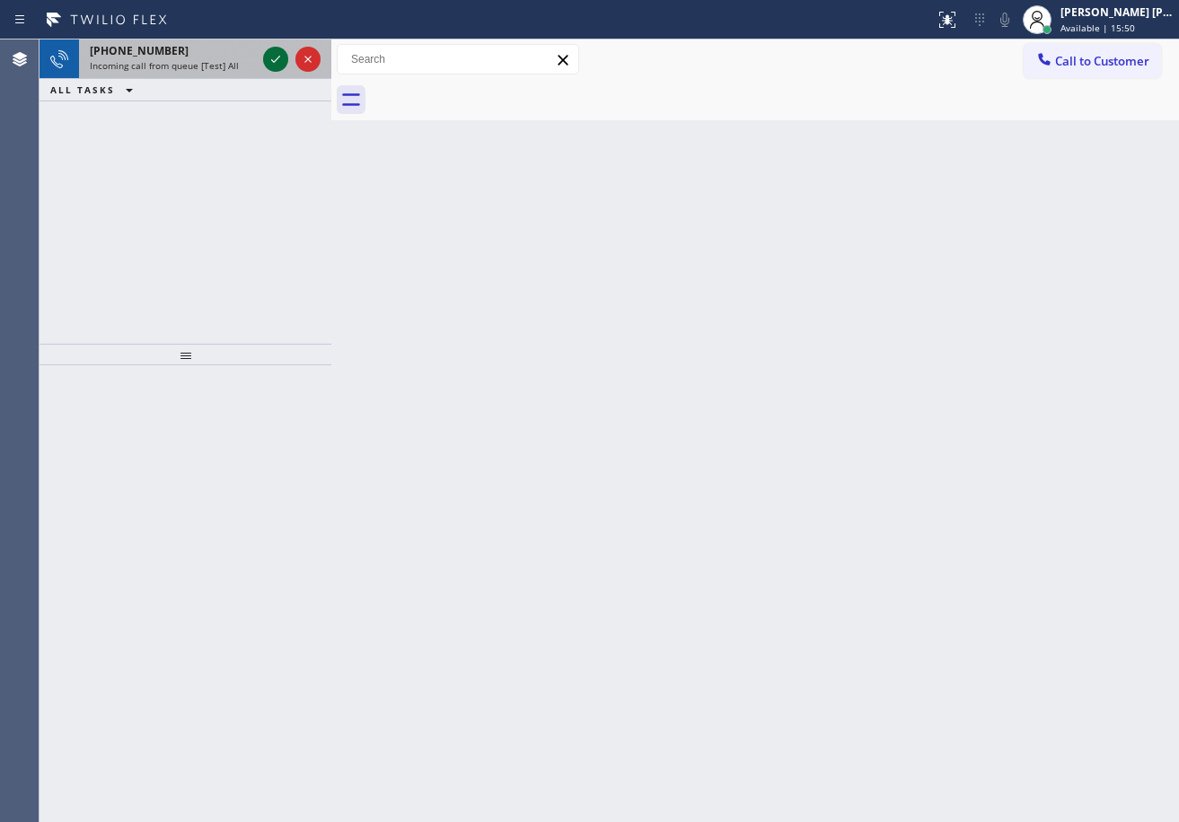
click at [273, 53] on icon at bounding box center [276, 59] width 22 height 22
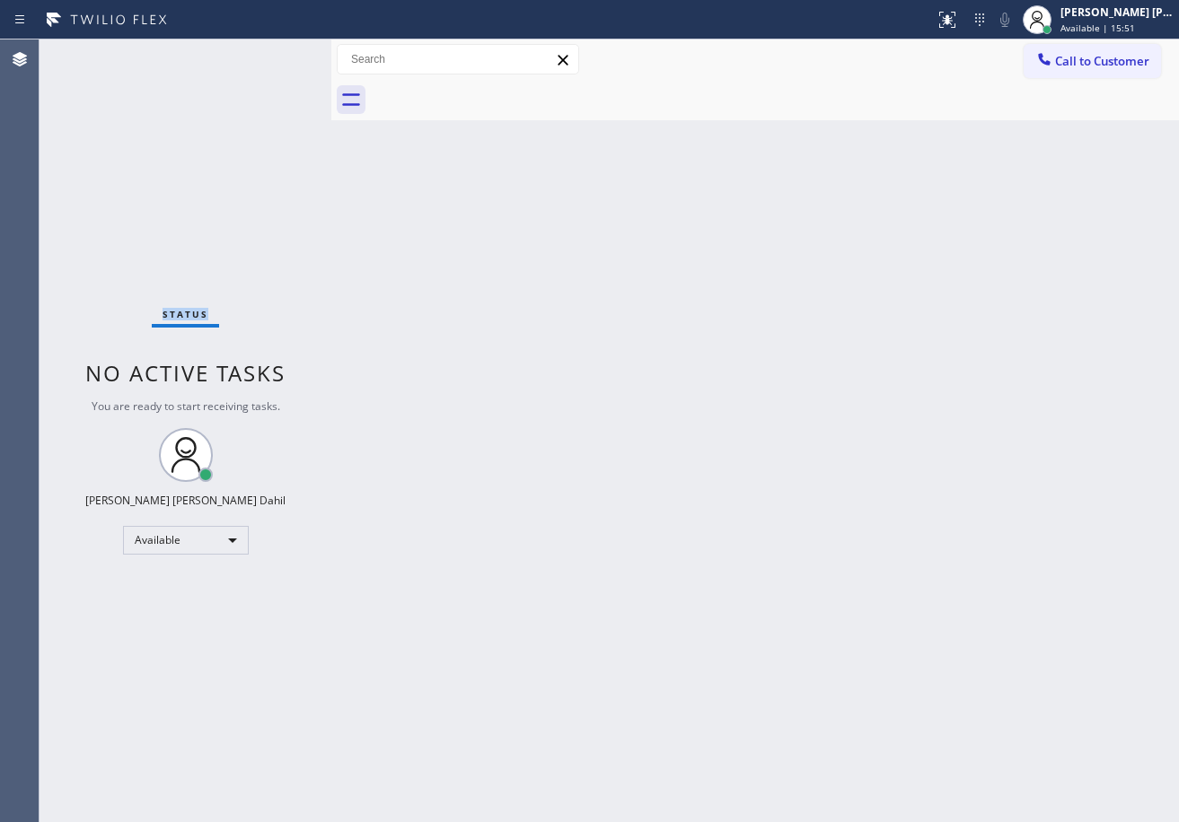
click at [273, 57] on div "Status No active tasks You are ready to start receiving tasks. [PERSON_NAME] [P…" at bounding box center [185, 430] width 292 height 783
drag, startPoint x: 908, startPoint y: 386, endPoint x: 911, endPoint y: 373, distance: 13.7
click at [910, 380] on div "Back to Dashboard Change Sender ID Customers Technicians Select a contact Outbo…" at bounding box center [754, 430] width 847 height 783
drag, startPoint x: 956, startPoint y: 21, endPoint x: 966, endPoint y: 70, distance: 50.4
click at [957, 21] on icon at bounding box center [947, 20] width 22 height 22
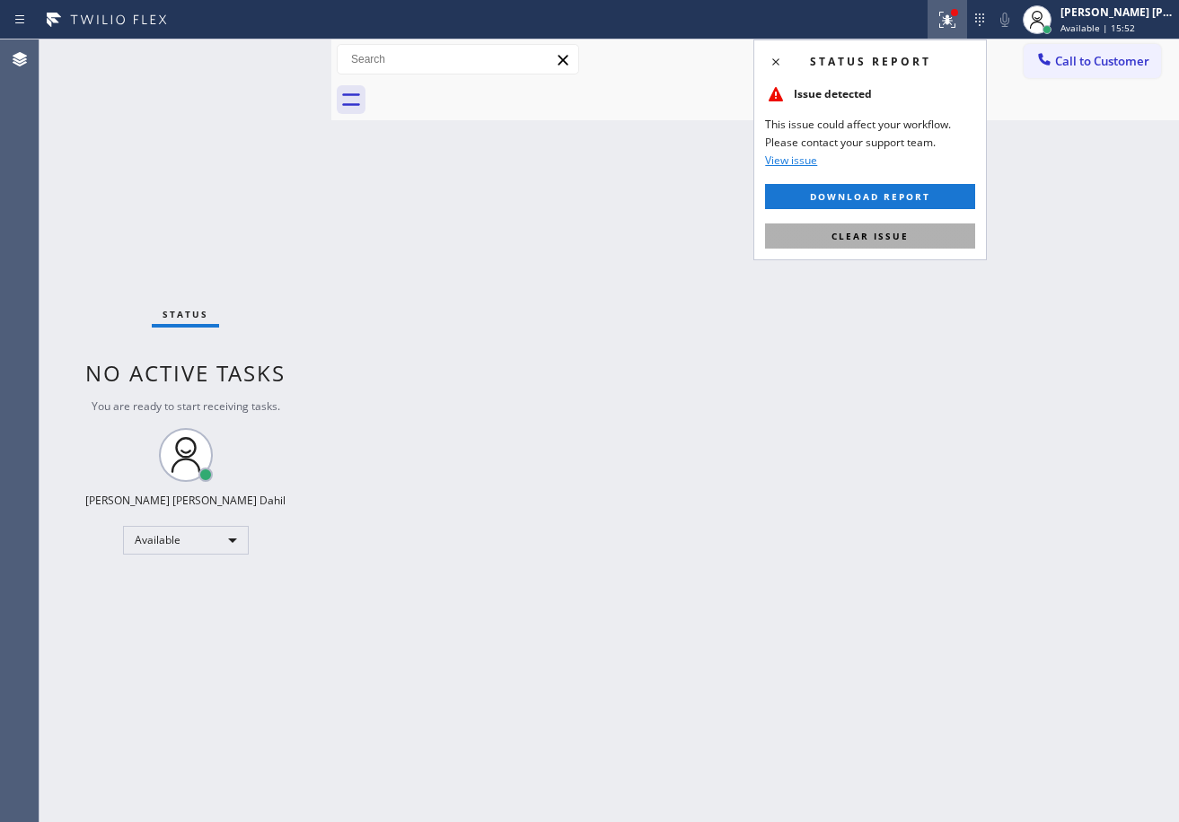
click at [900, 241] on span "Clear issue" at bounding box center [869, 236] width 77 height 13
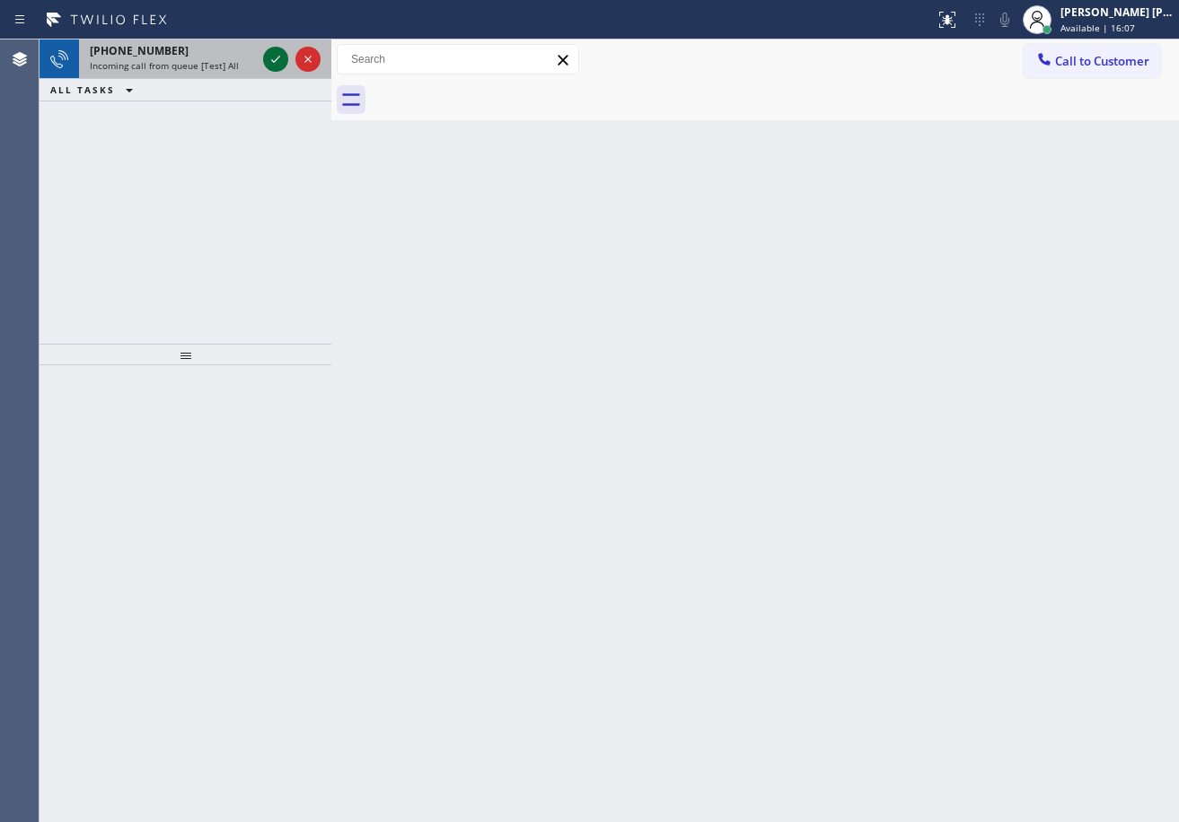
drag, startPoint x: 256, startPoint y: 61, endPoint x: 273, endPoint y: 59, distance: 17.2
click at [256, 61] on div "[PHONE_NUMBER] Incoming call from queue [Test] All" at bounding box center [169, 58] width 180 height 39
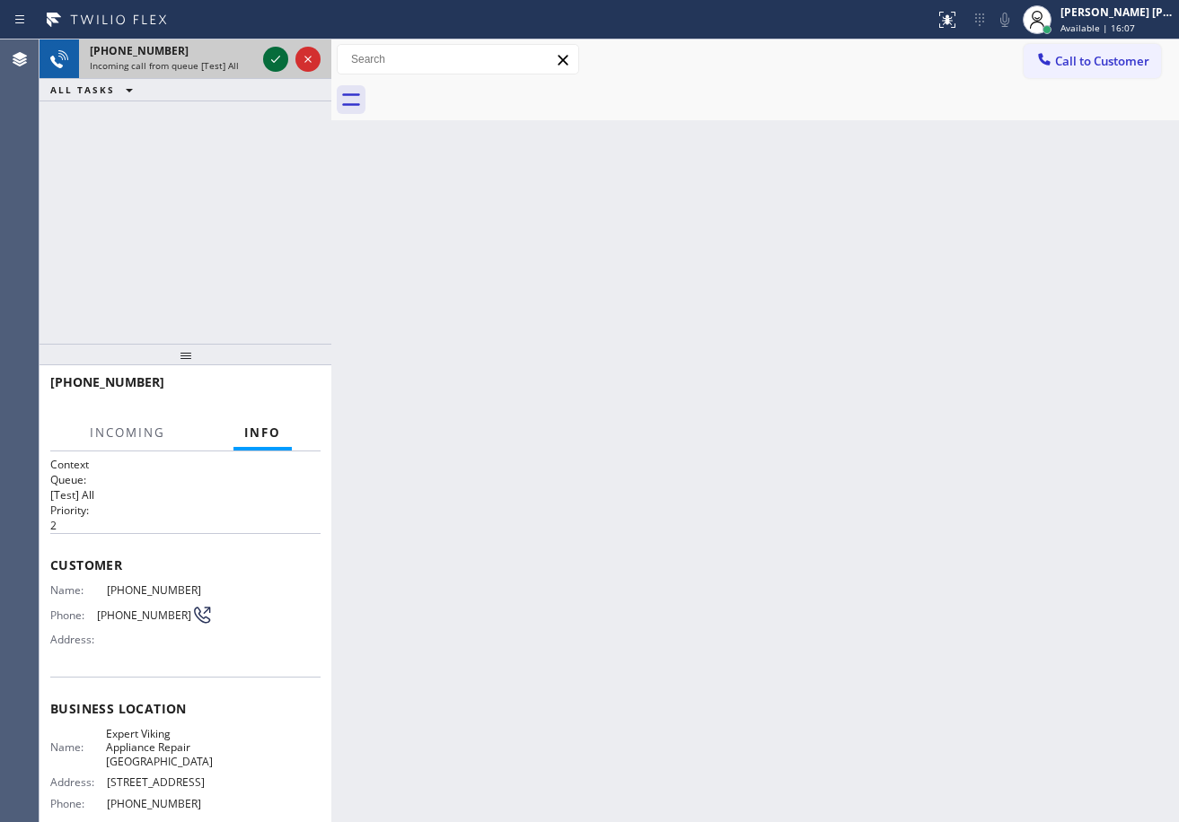
click at [275, 59] on icon at bounding box center [276, 59] width 22 height 22
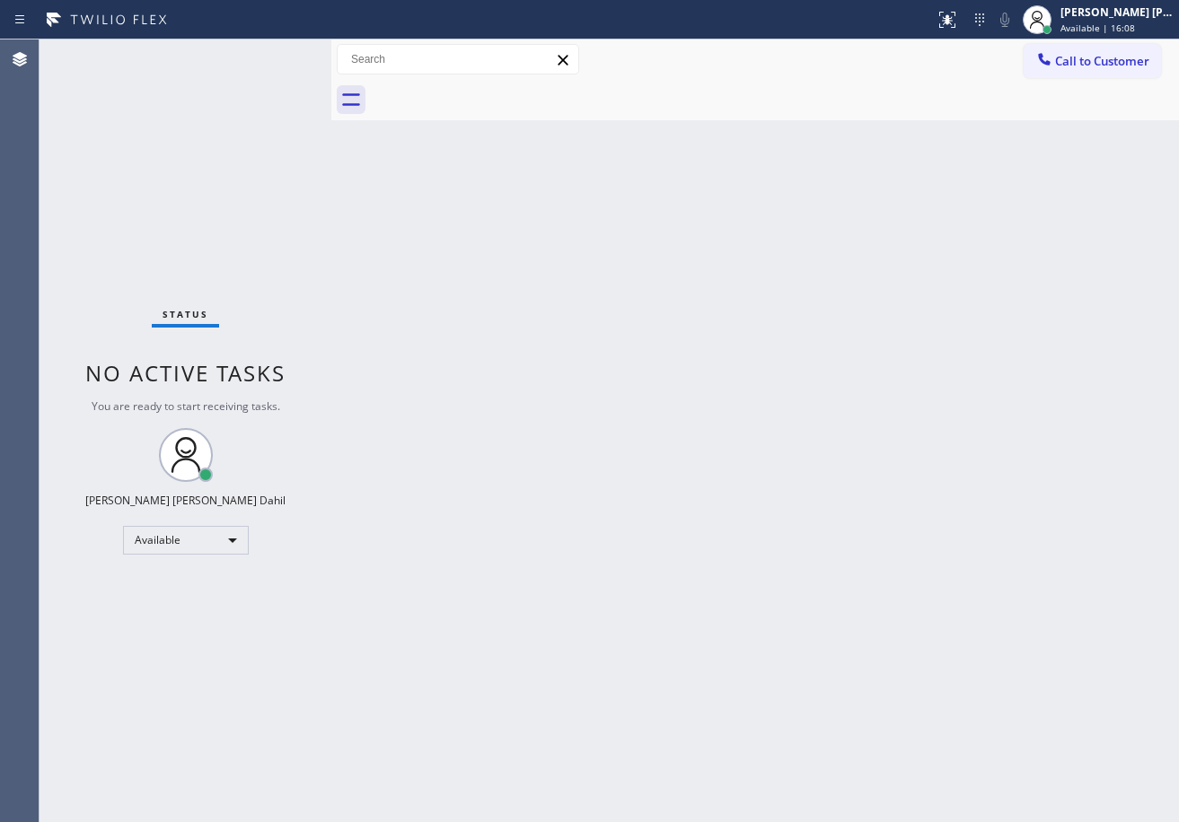
click at [272, 59] on div "Status No active tasks You are ready to start receiving tasks. [PERSON_NAME] [P…" at bounding box center [185, 430] width 292 height 783
drag, startPoint x: 768, startPoint y: 621, endPoint x: 790, endPoint y: 662, distance: 45.8
click at [790, 662] on div "Back to Dashboard Change Sender ID Customers Technicians Select a contact Outbo…" at bounding box center [754, 430] width 847 height 783
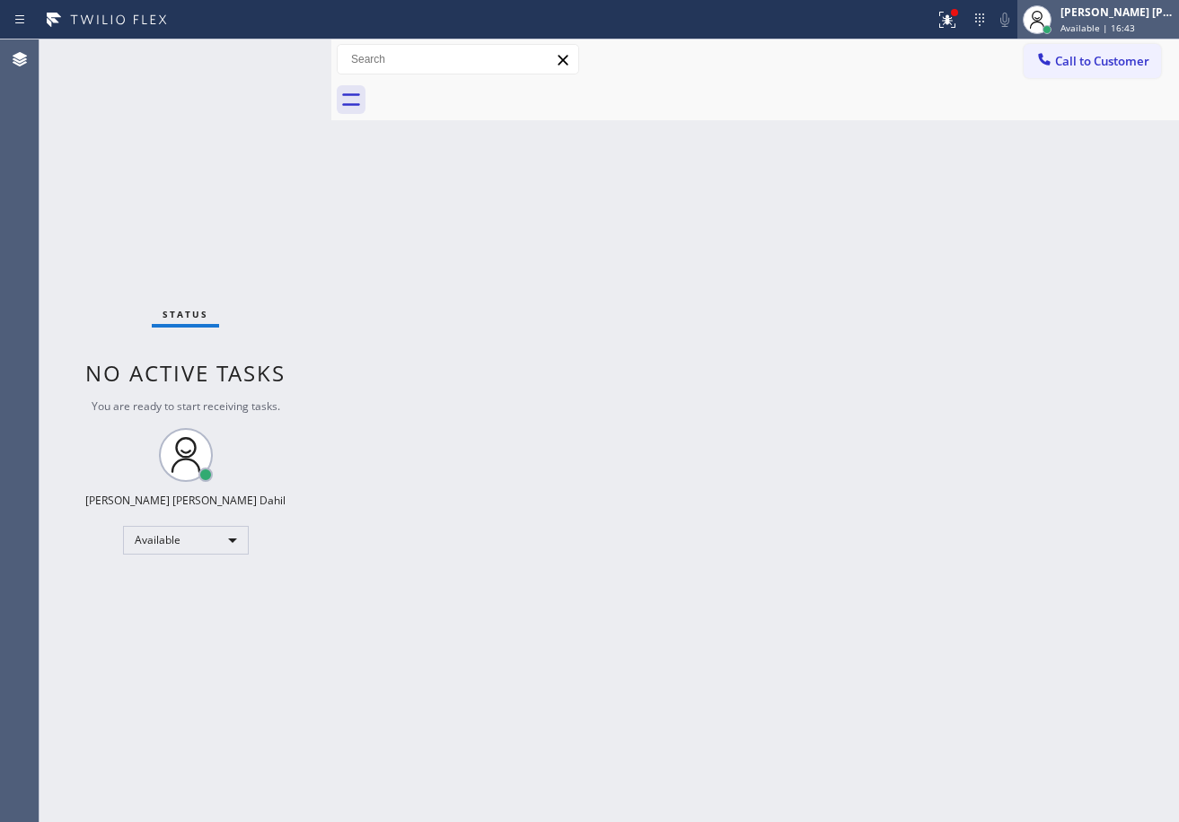
click at [1102, 21] on div "[PERSON_NAME] [PERSON_NAME] Dahil Available | 16:43" at bounding box center [1118, 19] width 122 height 31
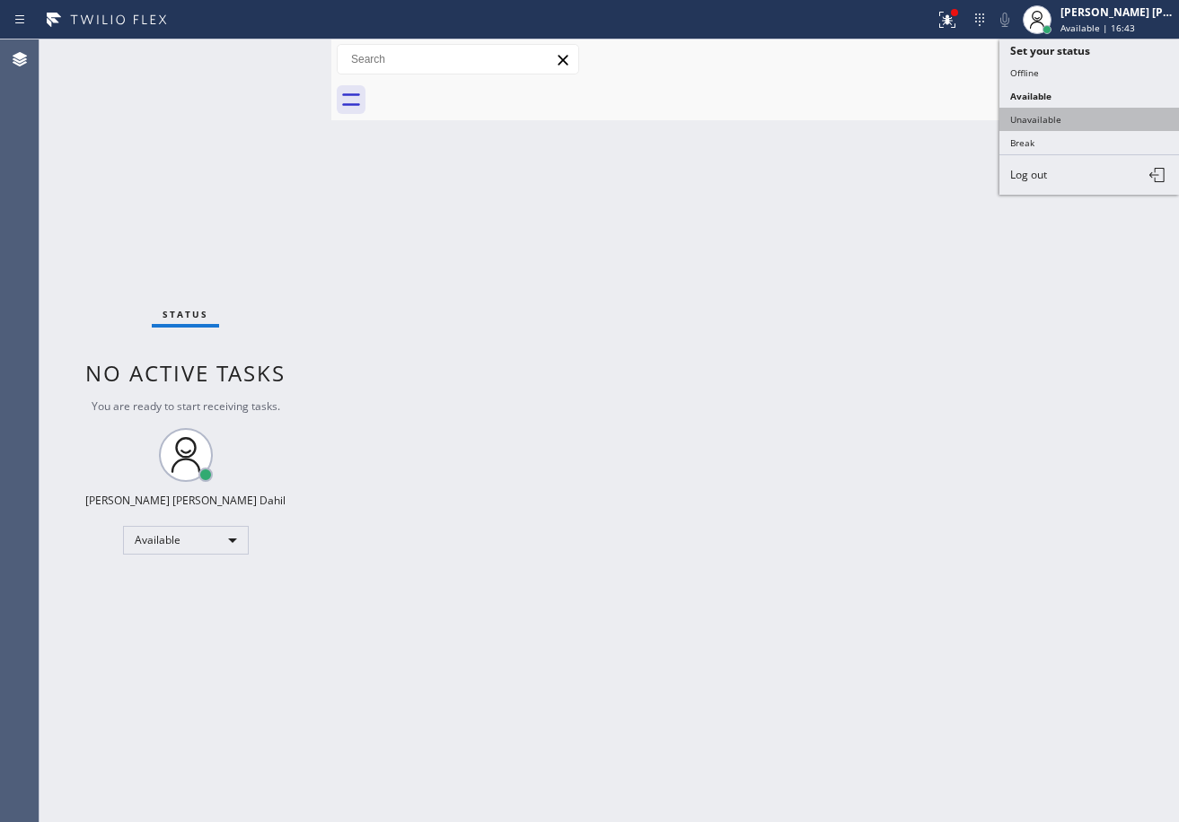
click at [1069, 114] on button "Unavailable" at bounding box center [1089, 119] width 180 height 23
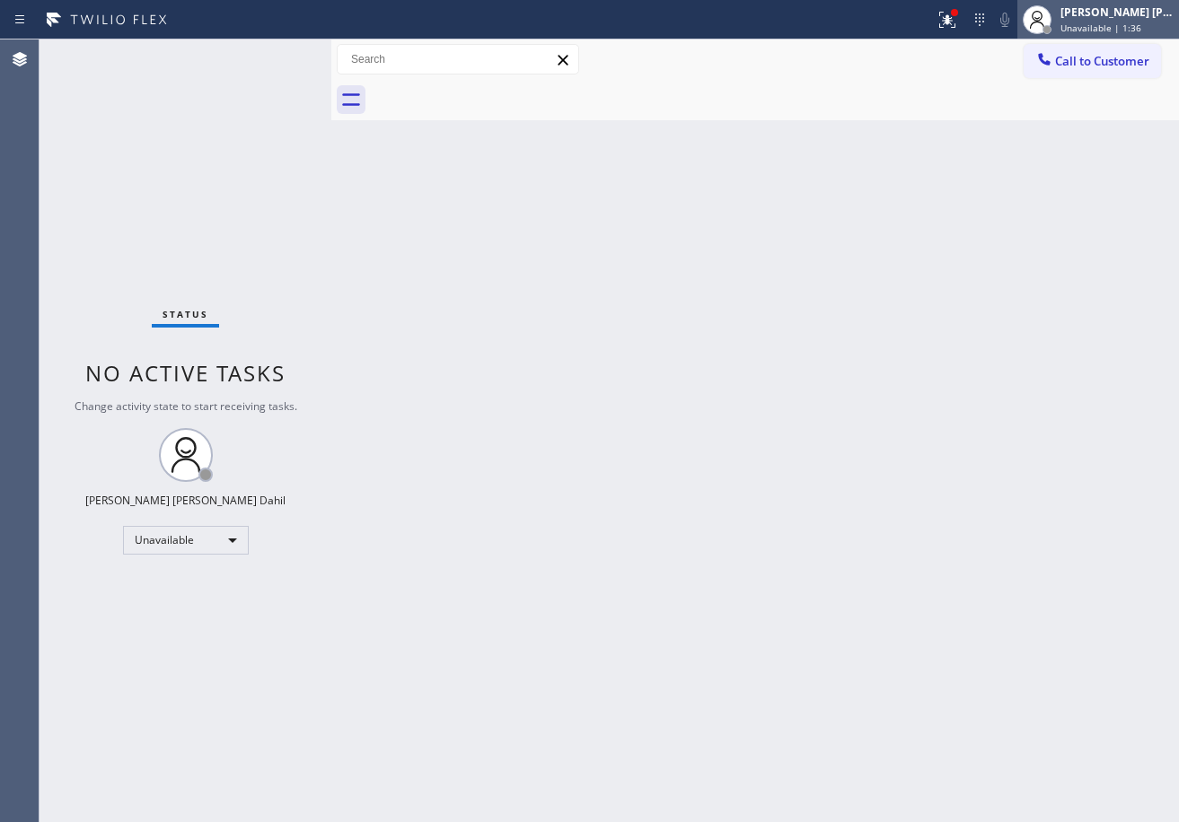
click at [1096, 32] on span "Unavailable | 1:36" at bounding box center [1100, 28] width 81 height 13
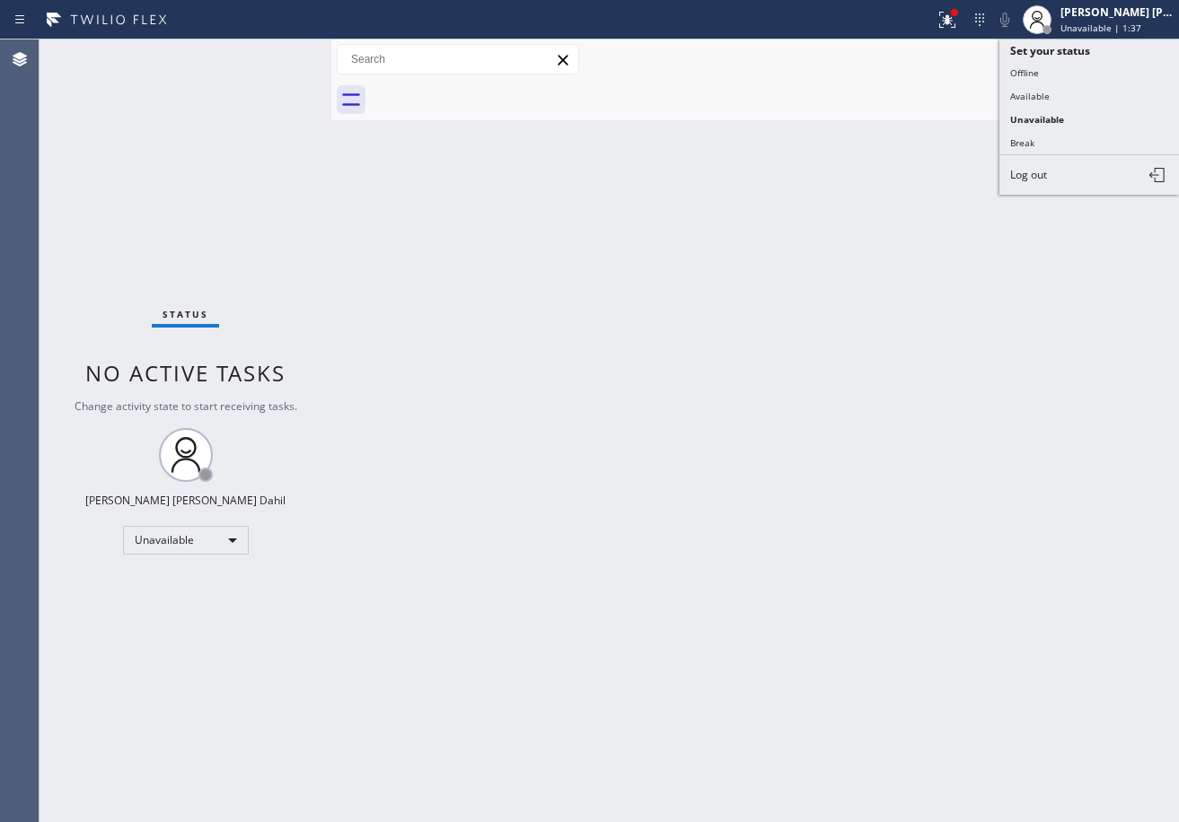
drag, startPoint x: 1067, startPoint y: 105, endPoint x: 1032, endPoint y: 92, distance: 37.2
click at [1066, 105] on button "Available" at bounding box center [1089, 95] width 180 height 23
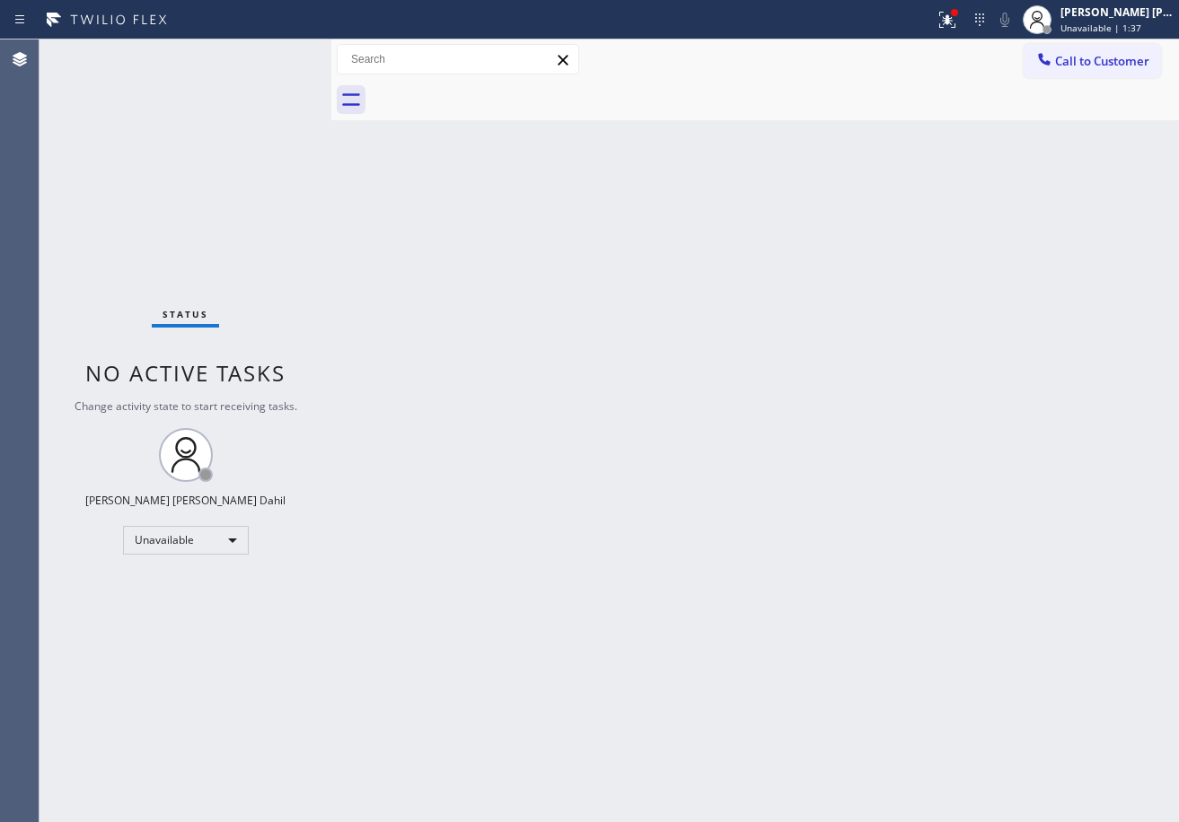
click at [958, 19] on icon at bounding box center [947, 20] width 22 height 22
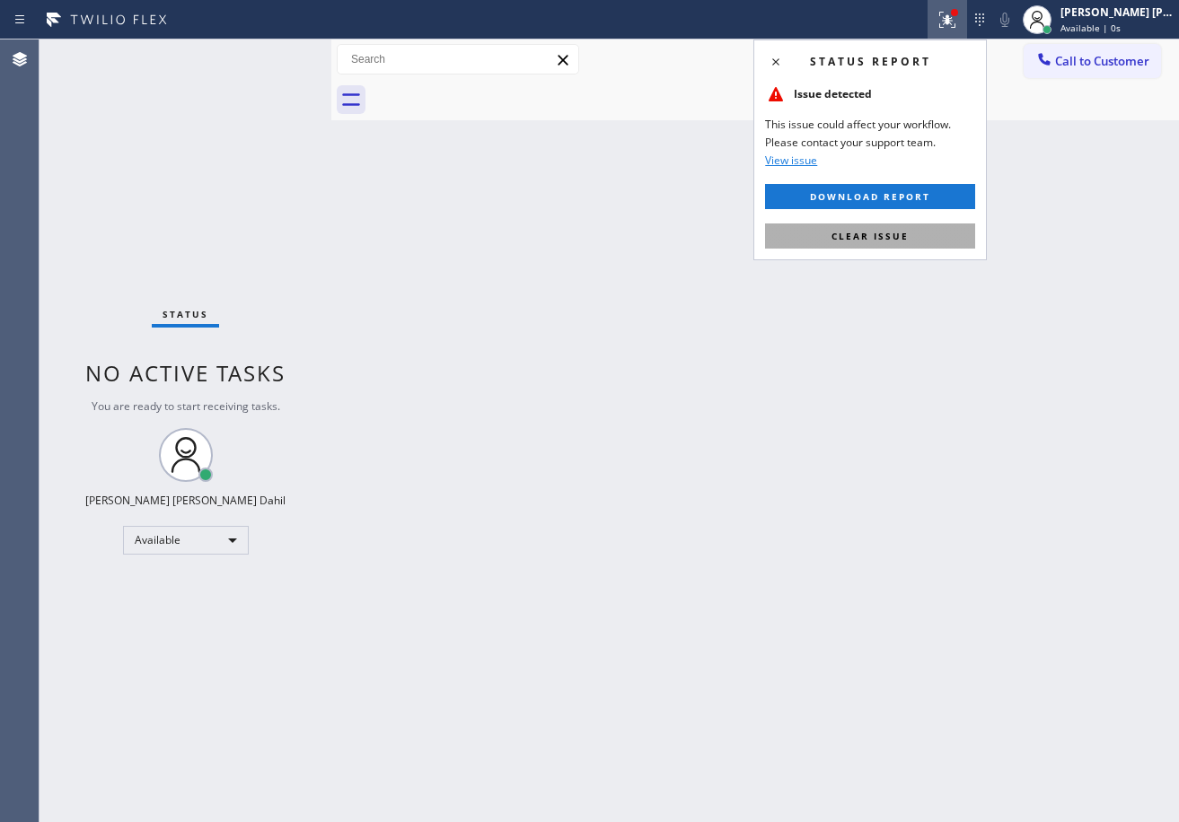
click at [906, 247] on button "Clear issue" at bounding box center [870, 236] width 210 height 25
click at [906, 246] on div "Back to Dashboard Change Sender ID Customers Technicians Select a contact Outbo…" at bounding box center [754, 430] width 847 height 783
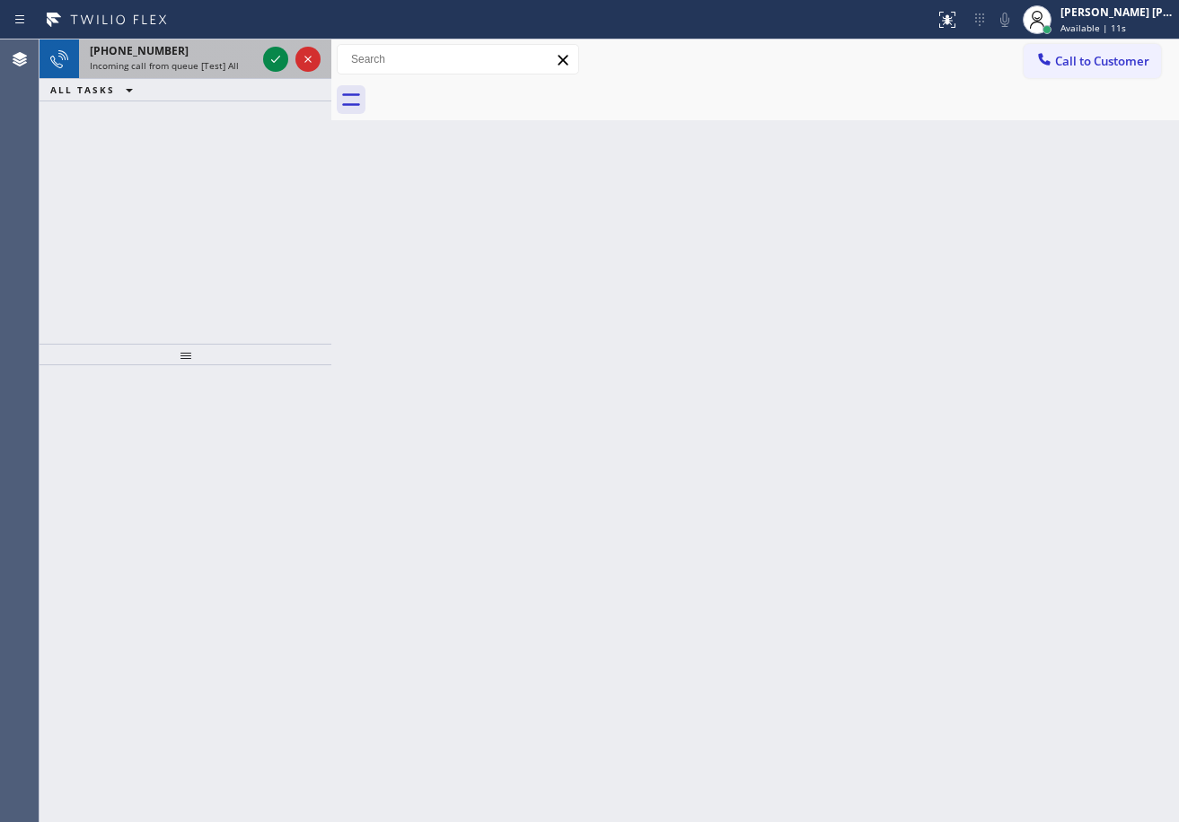
click at [251, 68] on div "Incoming call from queue [Test] All" at bounding box center [173, 65] width 166 height 13
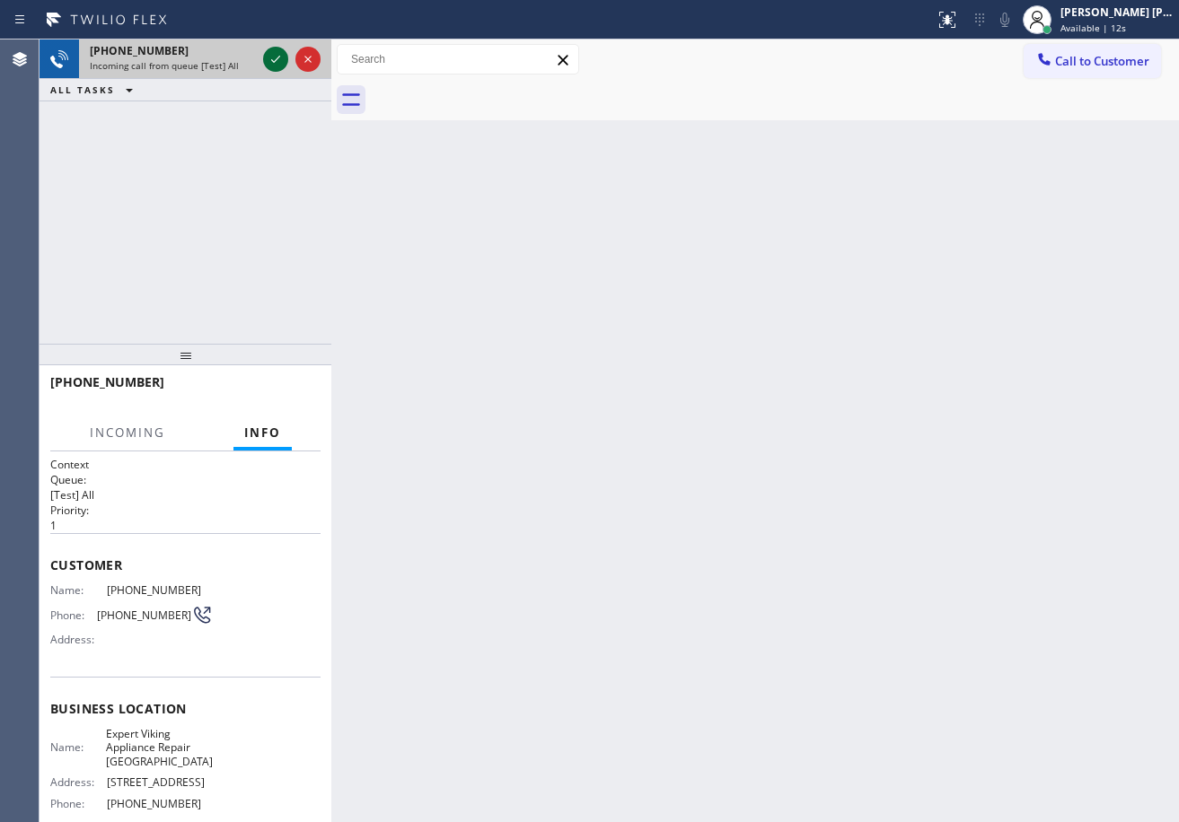
click at [269, 63] on icon at bounding box center [276, 59] width 22 height 22
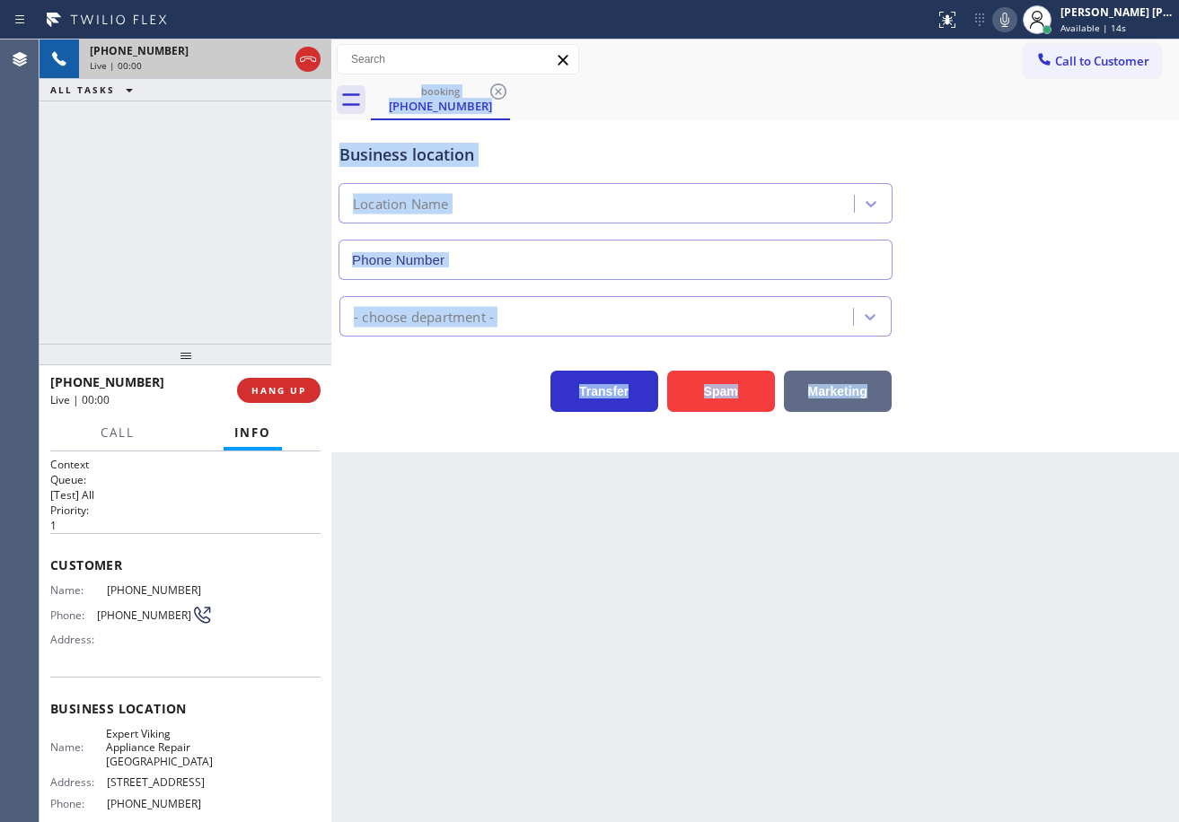
type input "[PHONE_NUMBER]"
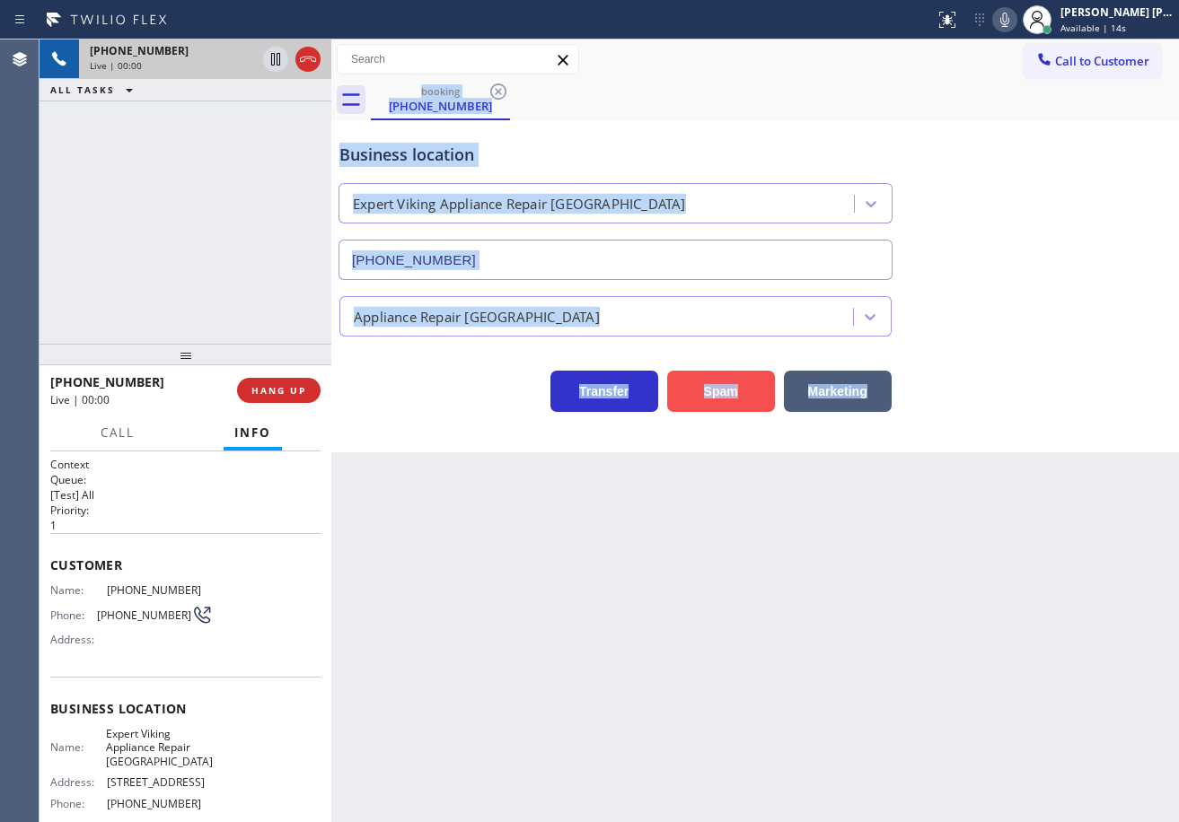
click at [737, 398] on button "Spam" at bounding box center [721, 391] width 108 height 41
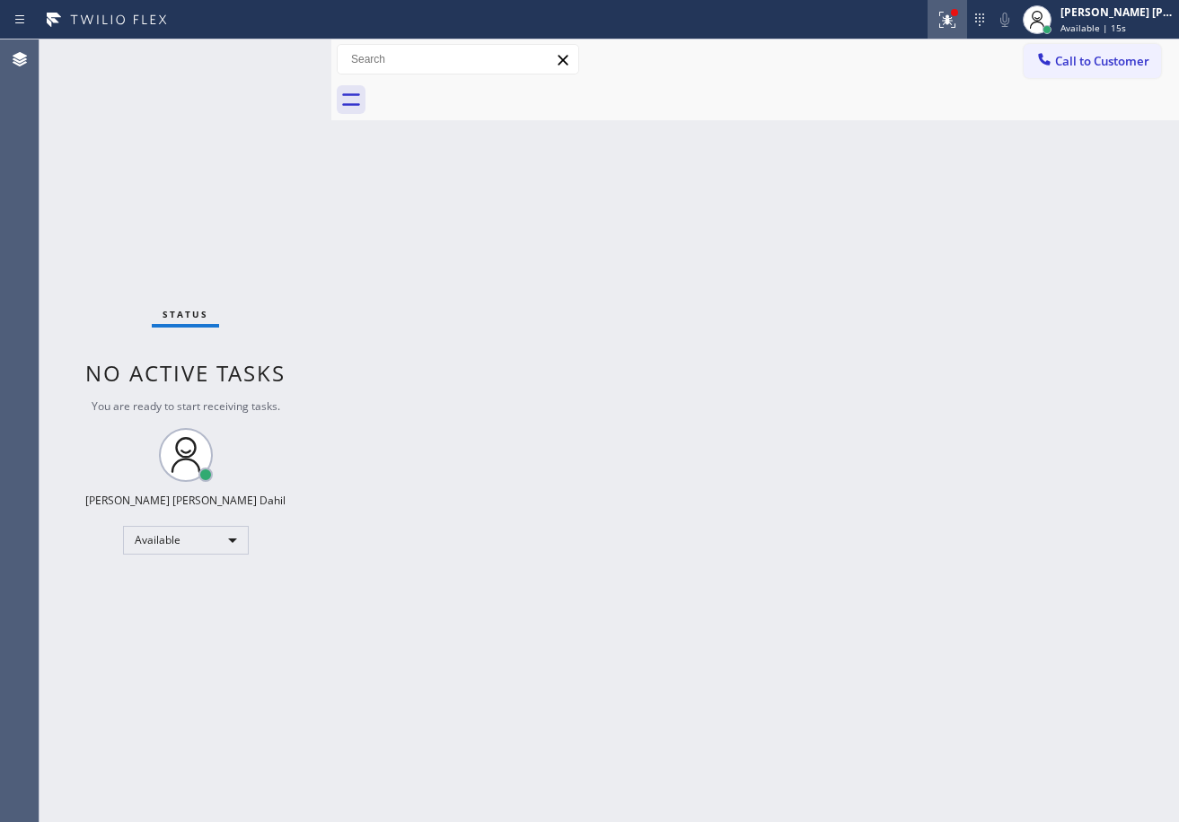
click at [958, 22] on icon at bounding box center [947, 20] width 22 height 22
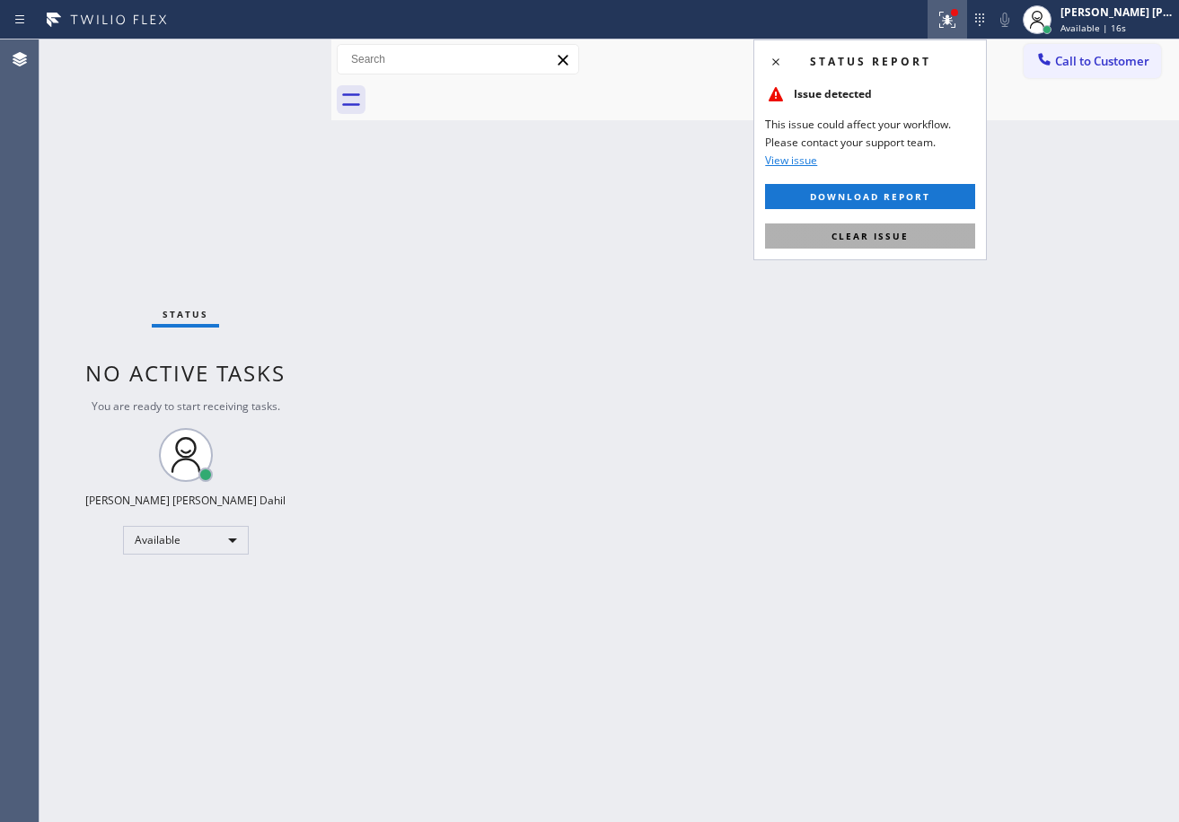
click at [936, 233] on button "Clear issue" at bounding box center [870, 236] width 210 height 25
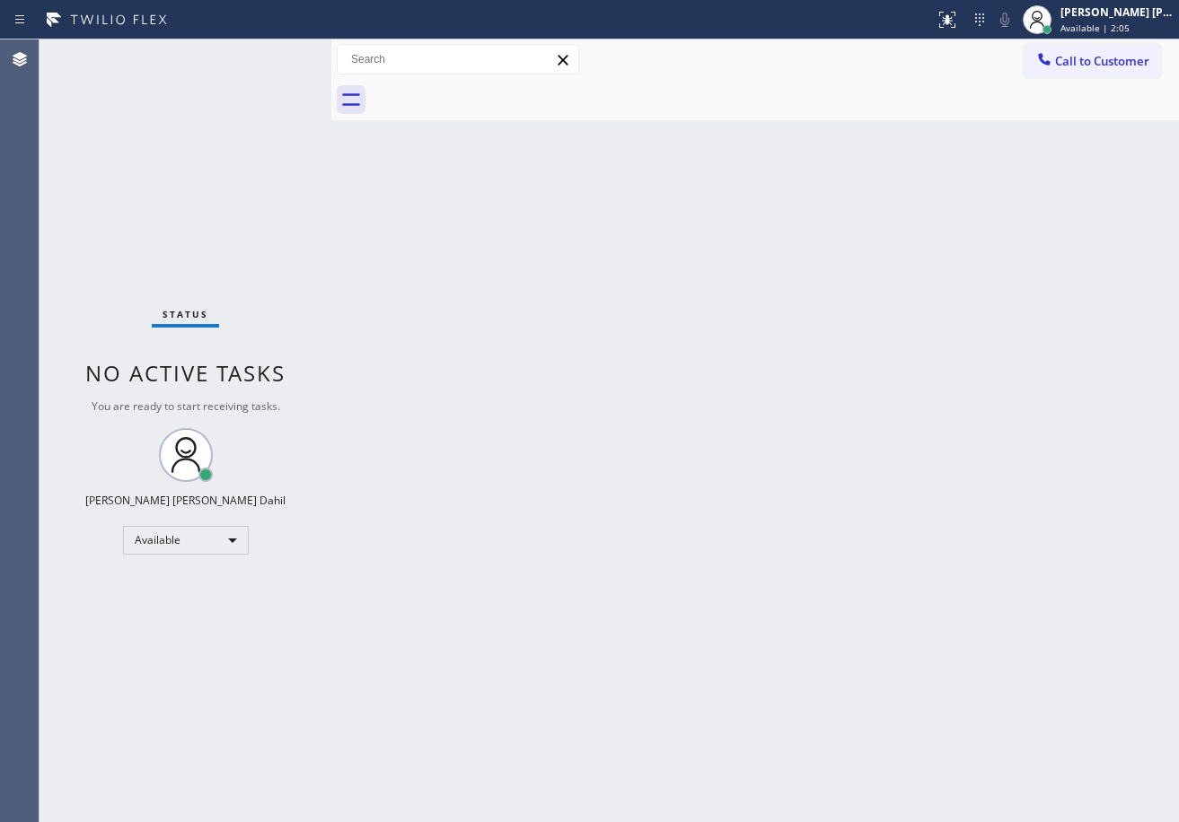
click at [652, 88] on div at bounding box center [775, 100] width 808 height 40
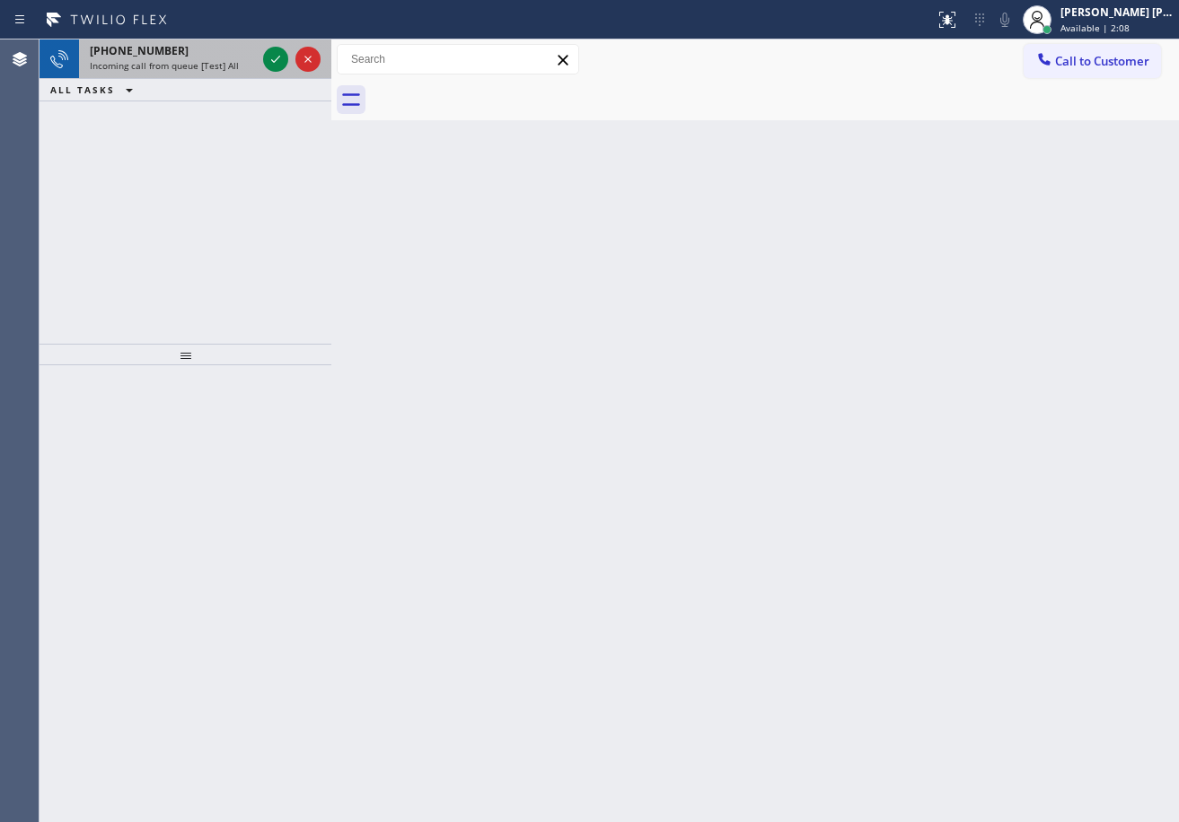
click at [229, 66] on span "Incoming call from queue [Test] All" at bounding box center [164, 65] width 149 height 13
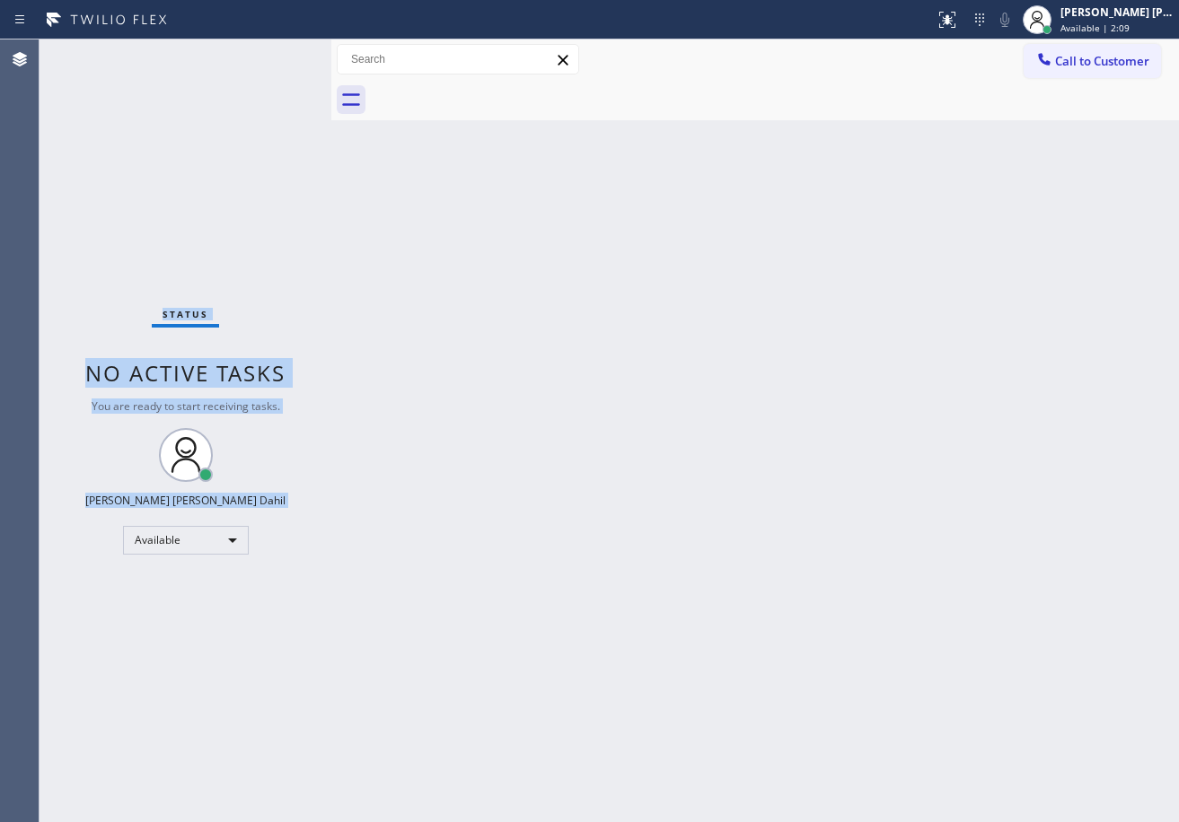
click at [230, 66] on div "Status No active tasks You are ready to start receiving tasks. [PERSON_NAME] [P…" at bounding box center [185, 430] width 292 height 783
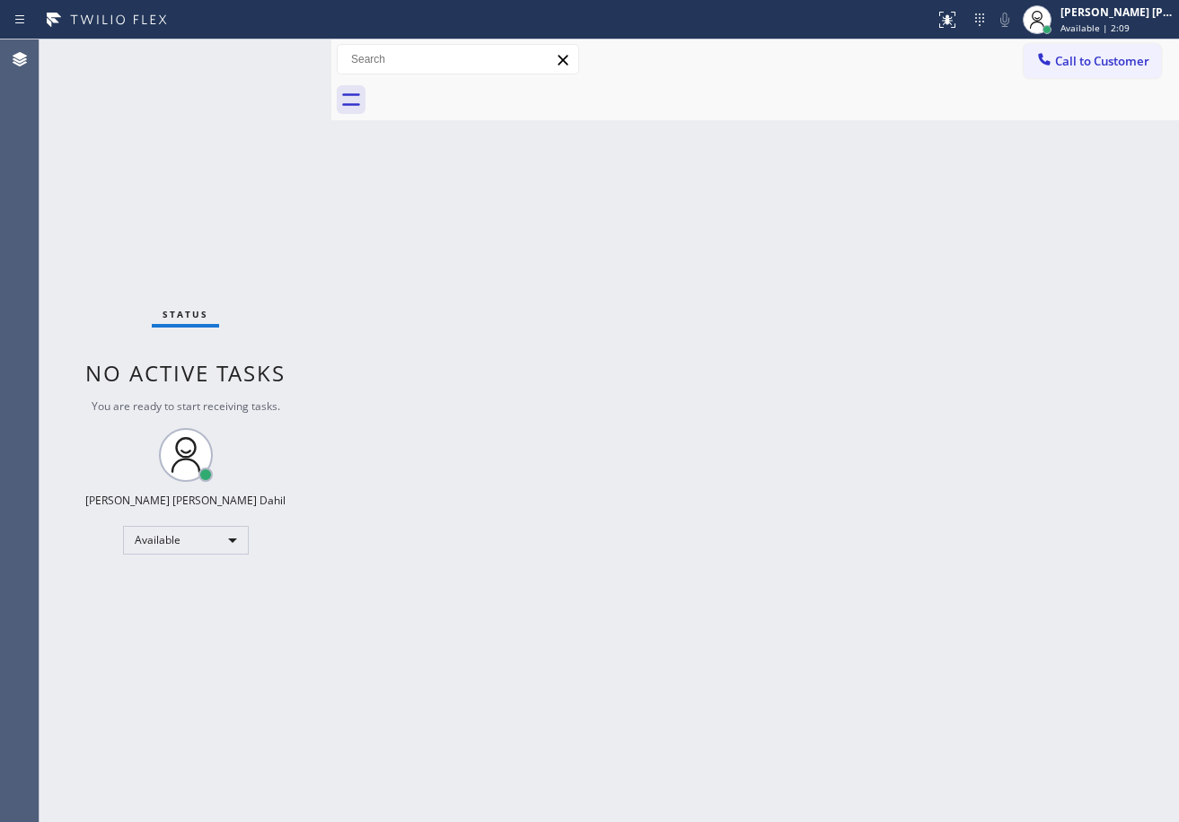
click at [803, 604] on div "Back to Dashboard Change Sender ID Customers Technicians Select a contact Outbo…" at bounding box center [754, 430] width 847 height 783
click at [803, 603] on div "Back to Dashboard Change Sender ID Customers Technicians Select a contact Outbo…" at bounding box center [754, 430] width 847 height 783
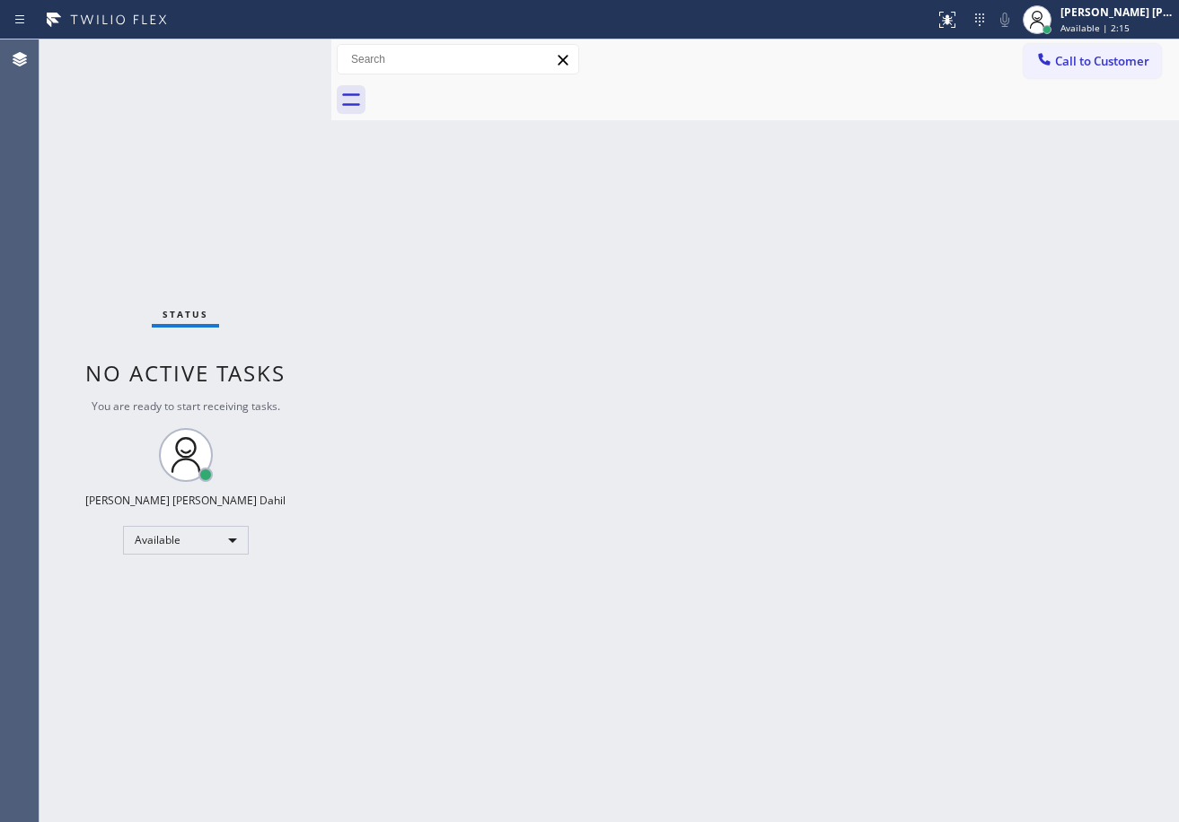
click at [648, 448] on div "Back to Dashboard Change Sender ID Customers Technicians Select a contact Outbo…" at bounding box center [754, 430] width 847 height 783
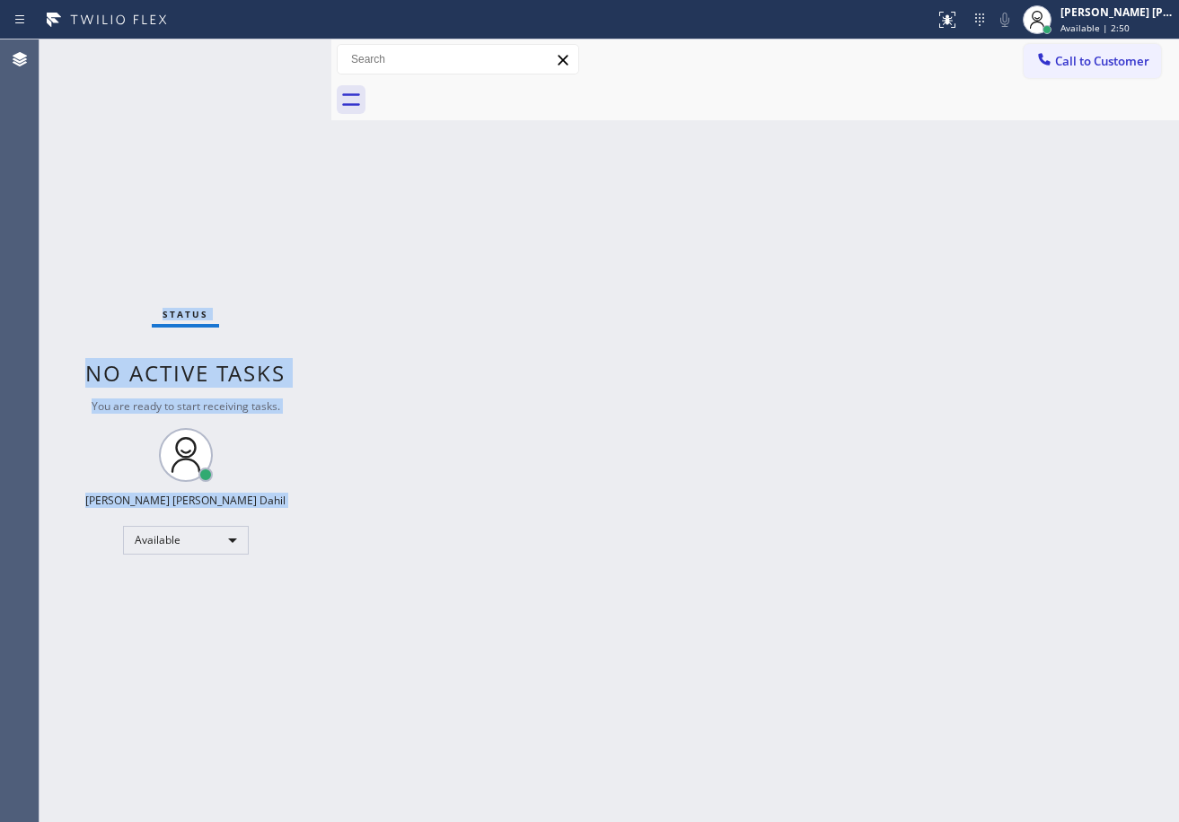
click at [271, 52] on div "Status No active tasks You are ready to start receiving tasks. [PERSON_NAME] [P…" at bounding box center [185, 430] width 292 height 783
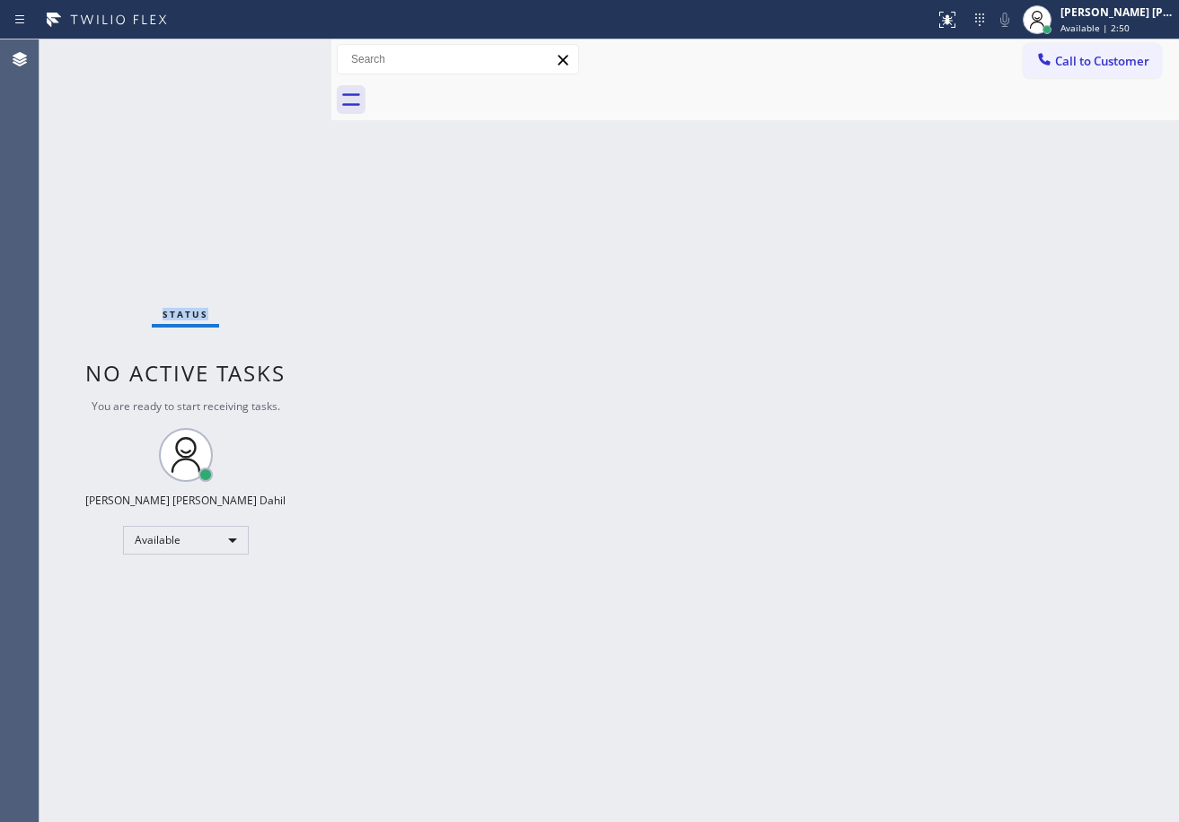
click at [271, 52] on div "Status No active tasks You are ready to start receiving tasks. [PERSON_NAME] [P…" at bounding box center [185, 430] width 292 height 783
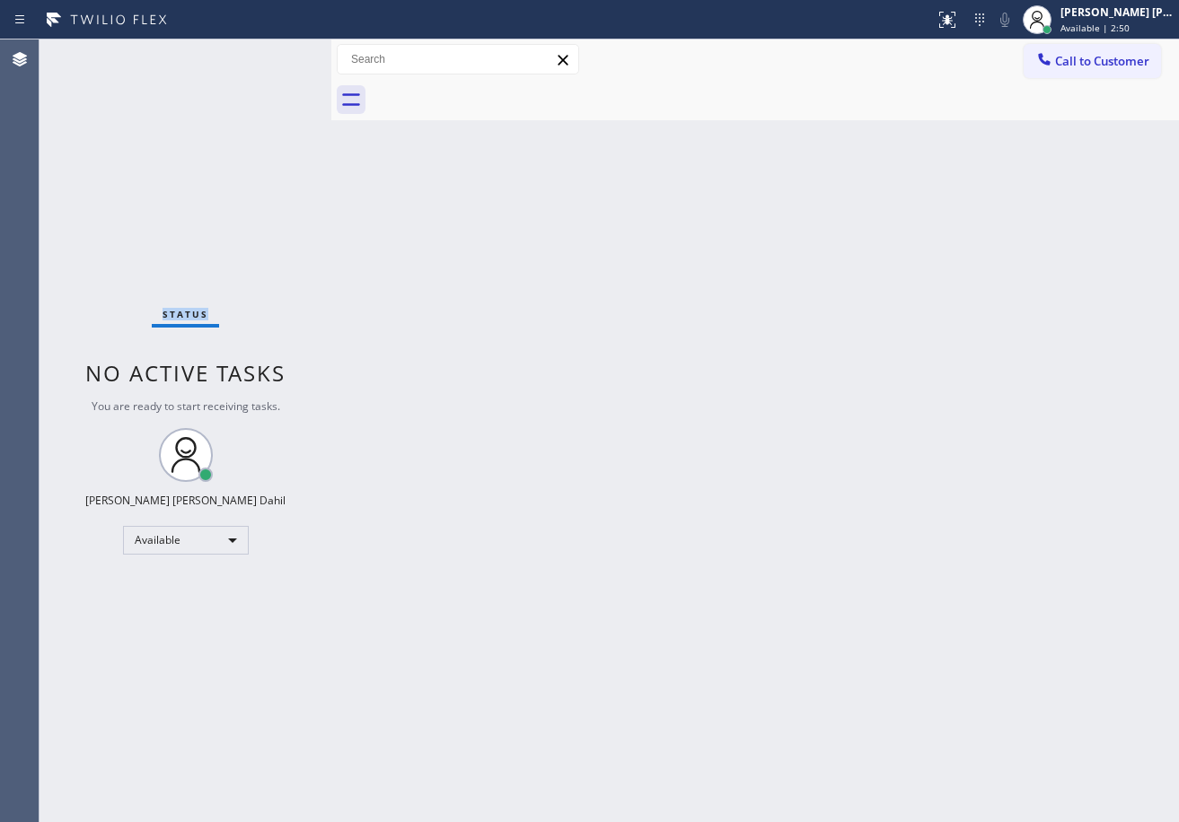
click at [271, 52] on div "Status No active tasks You are ready to start receiving tasks. [PERSON_NAME] [P…" at bounding box center [185, 430] width 292 height 783
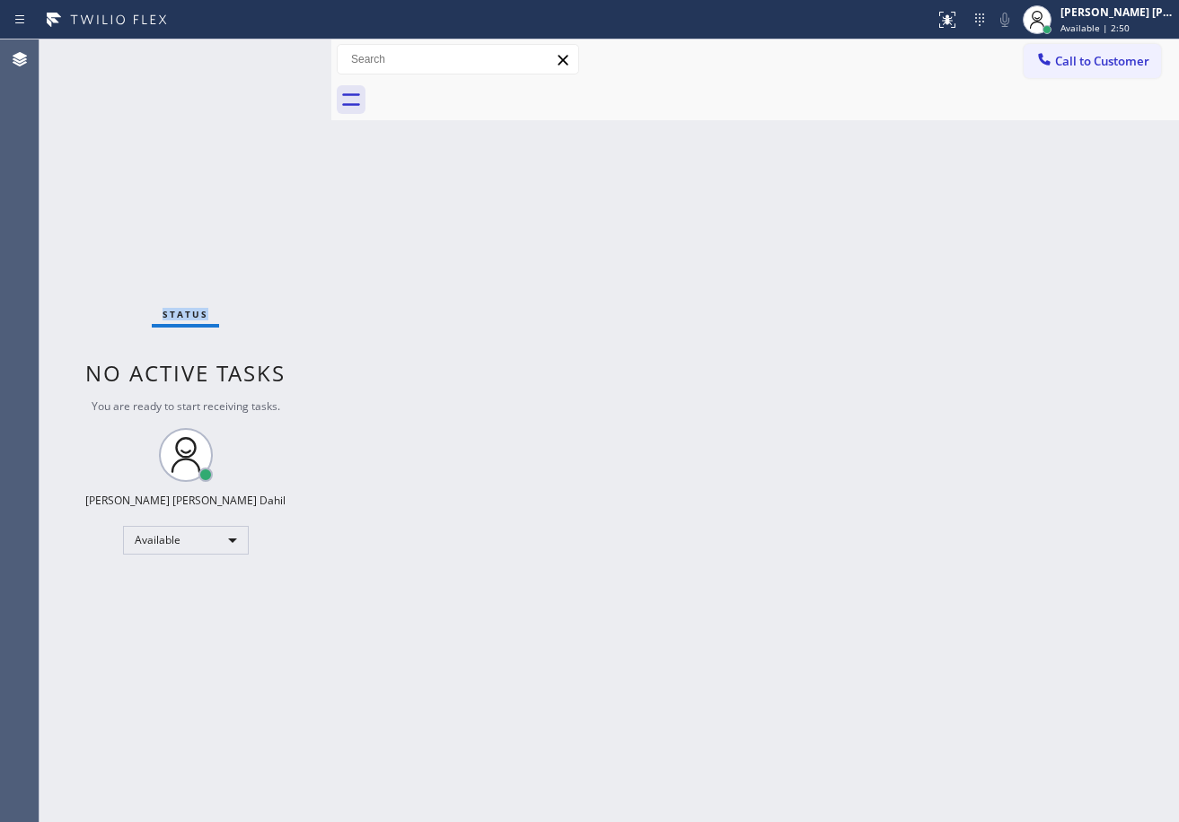
click at [271, 52] on div "Status No active tasks You are ready to start receiving tasks. [PERSON_NAME] [P…" at bounding box center [185, 430] width 292 height 783
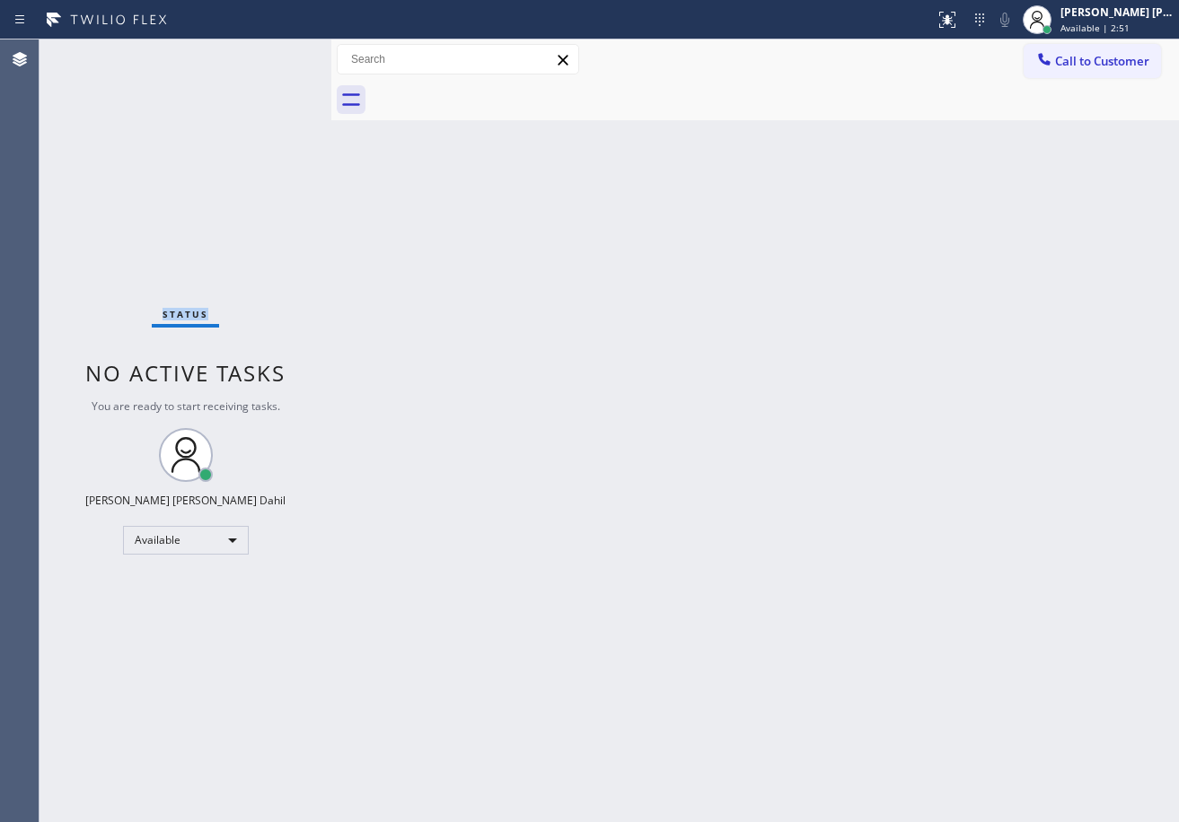
click at [271, 52] on div "Status No active tasks You are ready to start receiving tasks. [PERSON_NAME] [P…" at bounding box center [185, 430] width 292 height 783
click at [750, 435] on div "Back to Dashboard Change Sender ID Customers Technicians Select a contact Outbo…" at bounding box center [754, 430] width 847 height 783
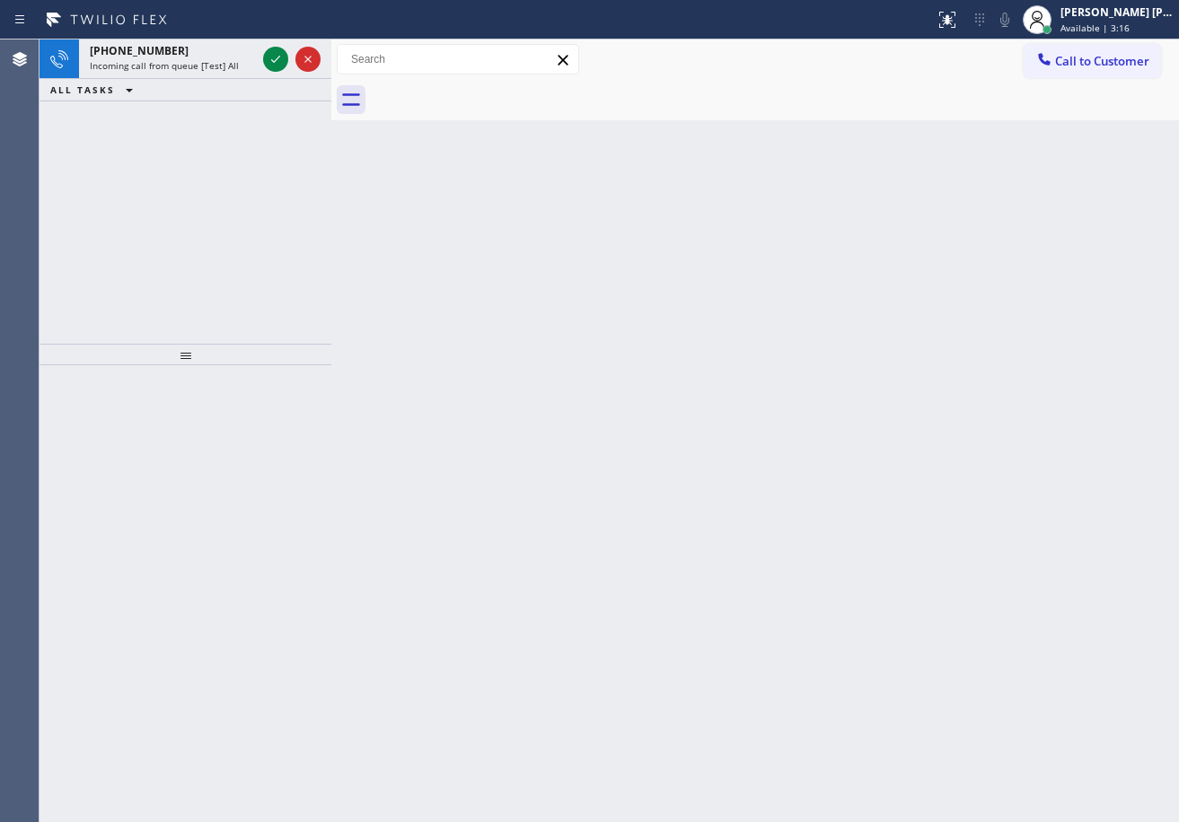
click at [751, 428] on div "Back to Dashboard Change Sender ID Customers Technicians Select a contact Outbo…" at bounding box center [754, 430] width 847 height 783
click at [271, 52] on icon at bounding box center [276, 59] width 22 height 22
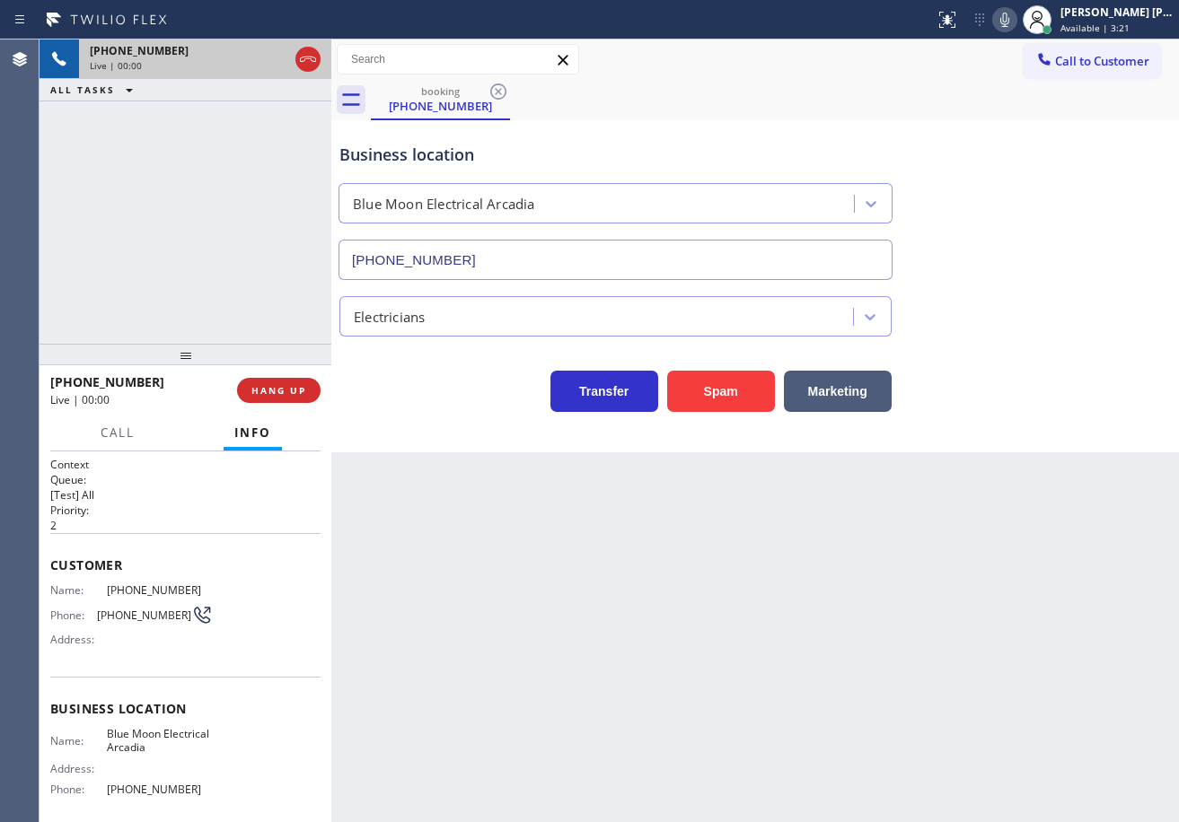
type input "[PHONE_NUMBER]"
click at [701, 404] on button "Spam" at bounding box center [721, 391] width 108 height 41
click at [702, 402] on button "Spam" at bounding box center [721, 391] width 108 height 41
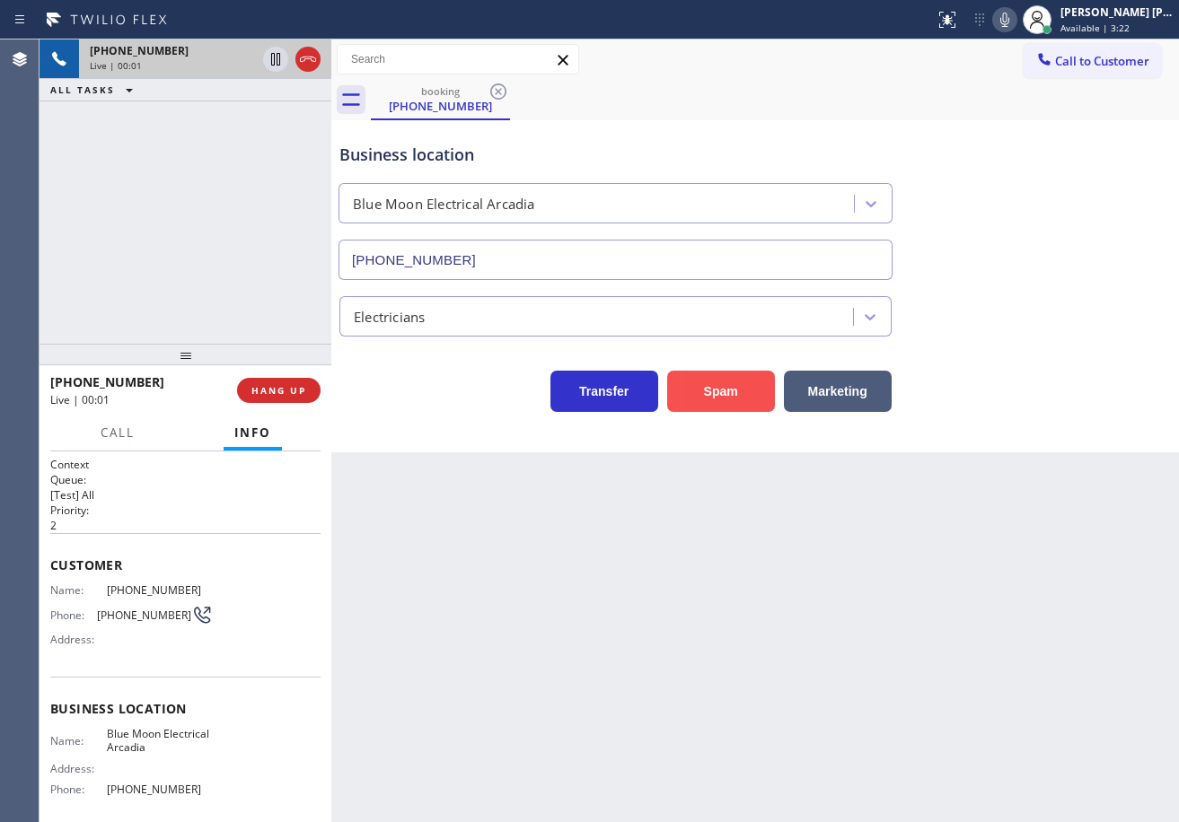
click at [702, 402] on button "Spam" at bounding box center [721, 391] width 108 height 41
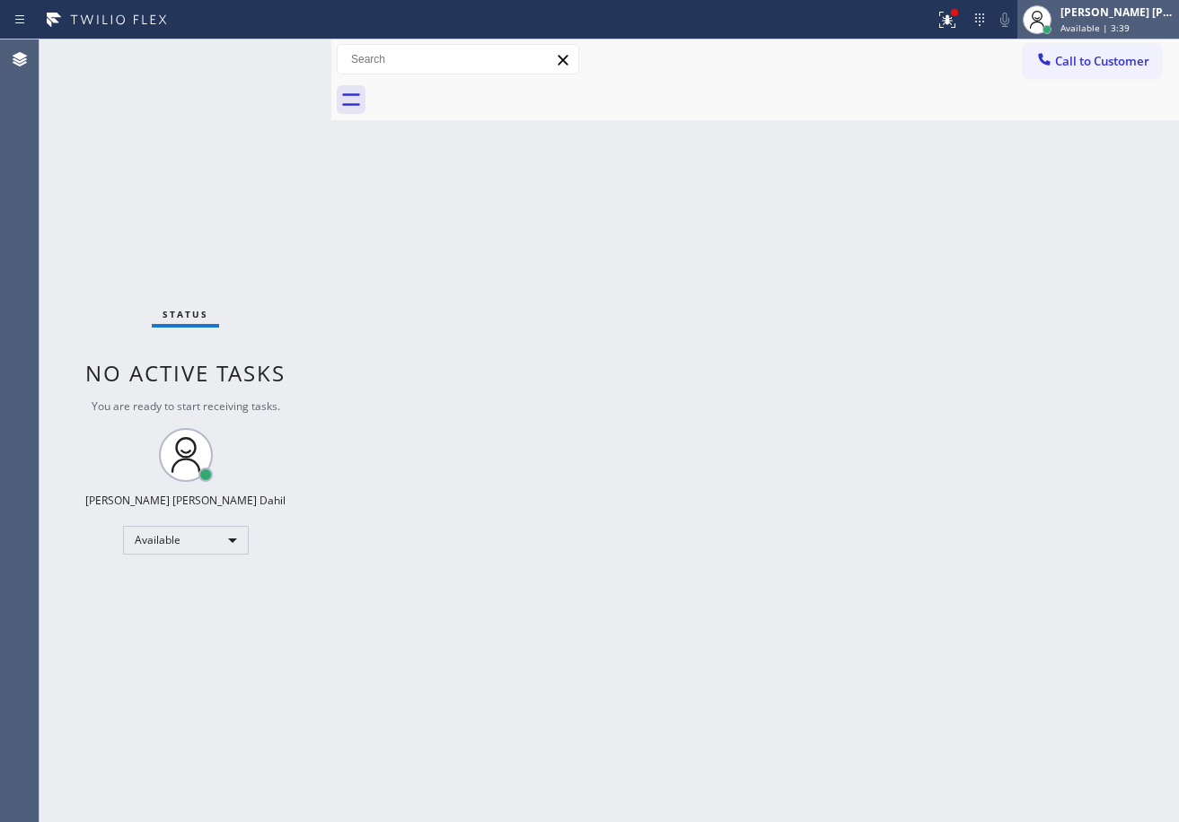
click at [1107, 22] on span "Available | 3:39" at bounding box center [1094, 28] width 69 height 13
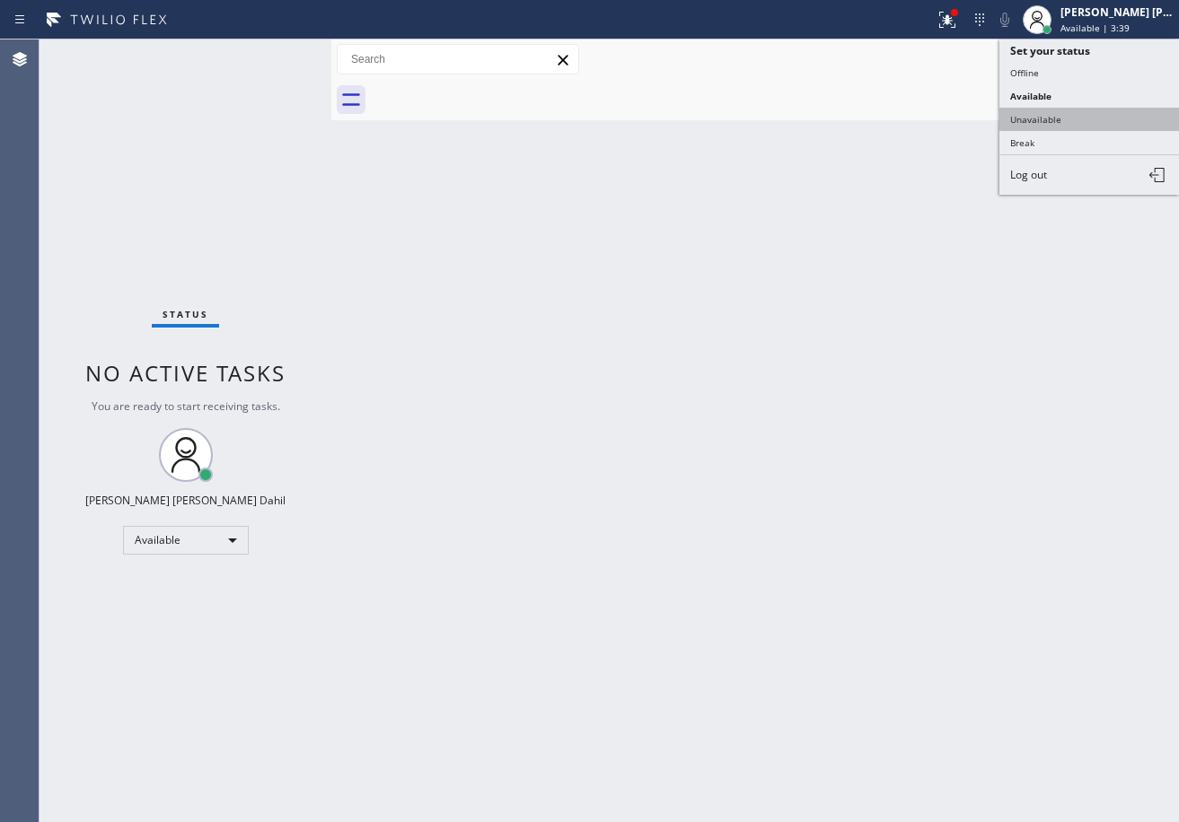
click at [1085, 121] on button "Unavailable" at bounding box center [1089, 119] width 180 height 23
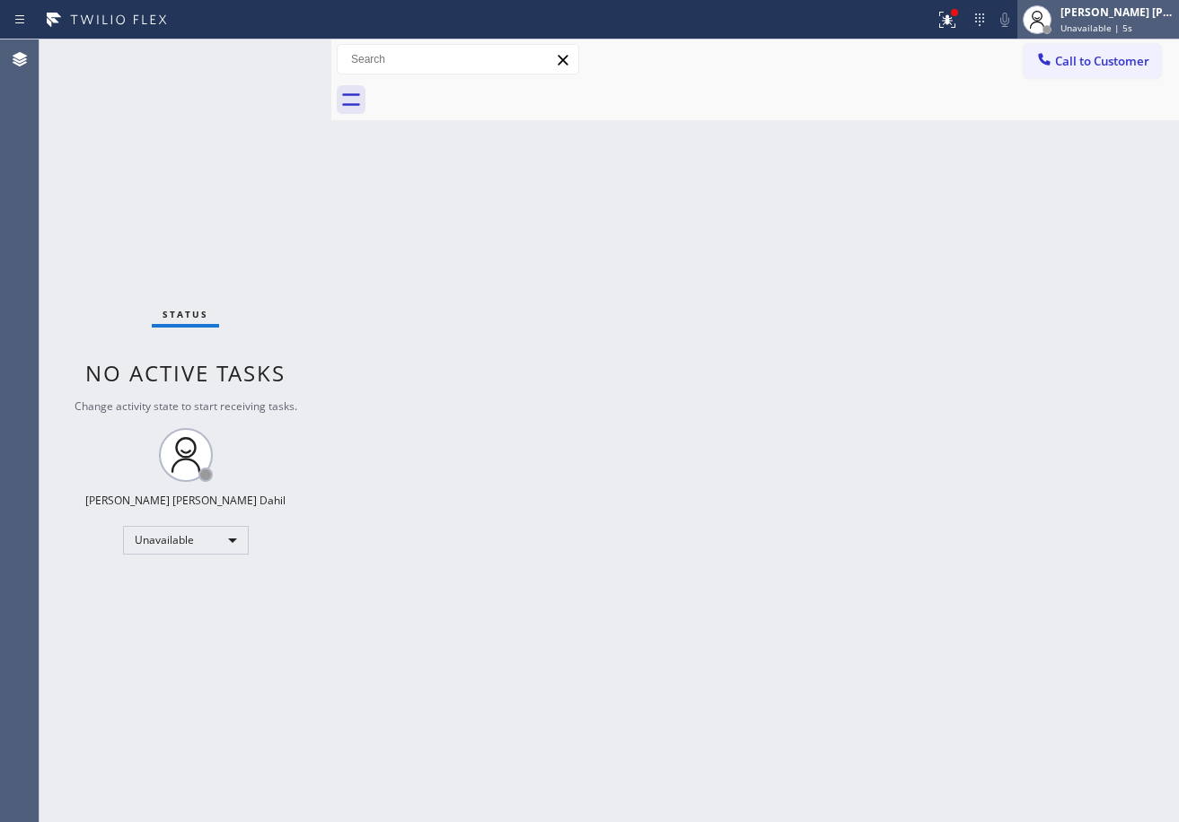
click at [1132, 28] on span "Unavailable | 5s" at bounding box center [1096, 28] width 72 height 13
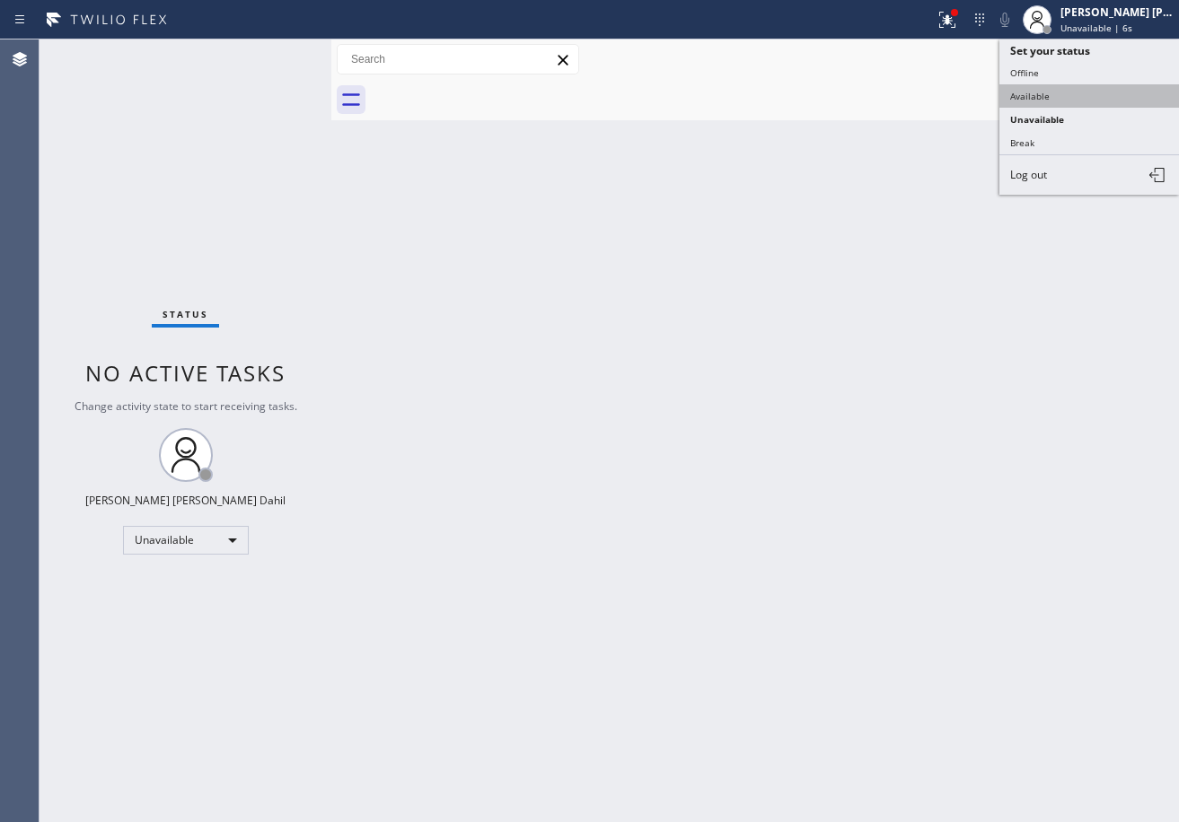
click at [1081, 92] on button "Available" at bounding box center [1089, 95] width 180 height 23
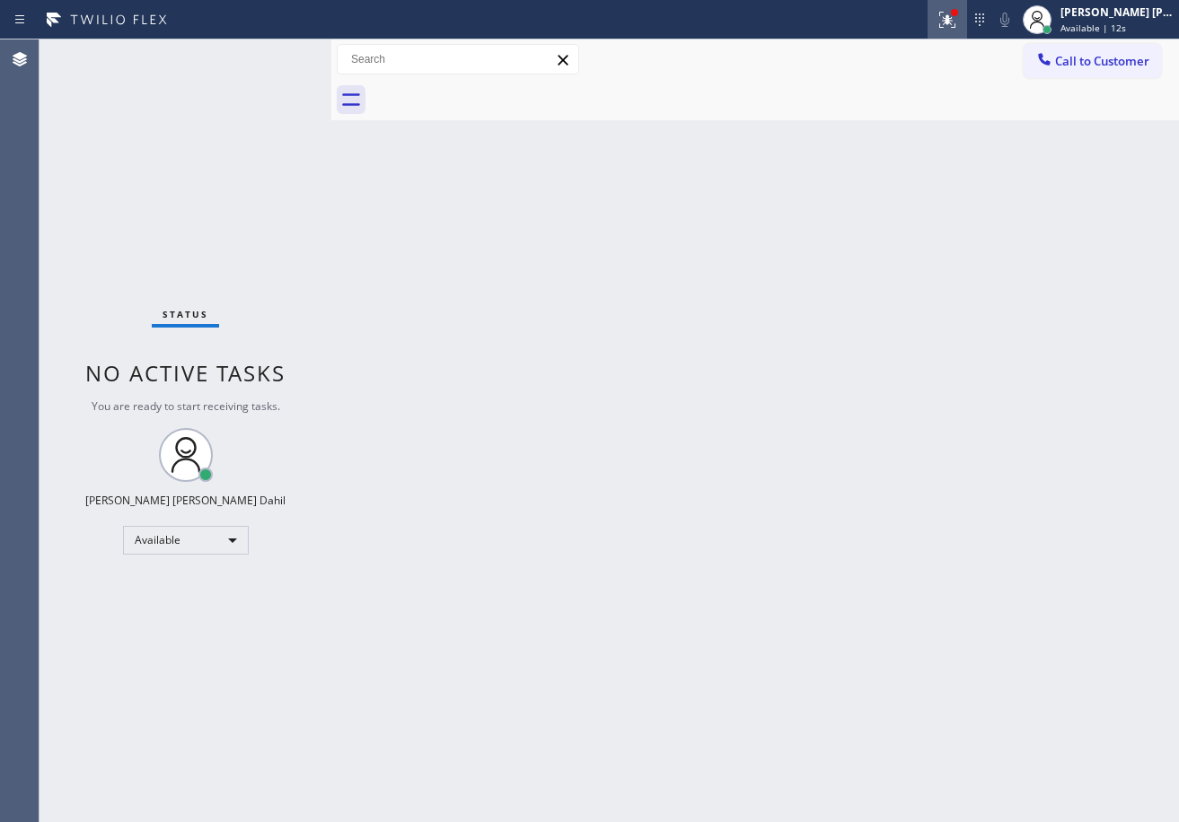
click at [958, 13] on icon at bounding box center [947, 20] width 22 height 22
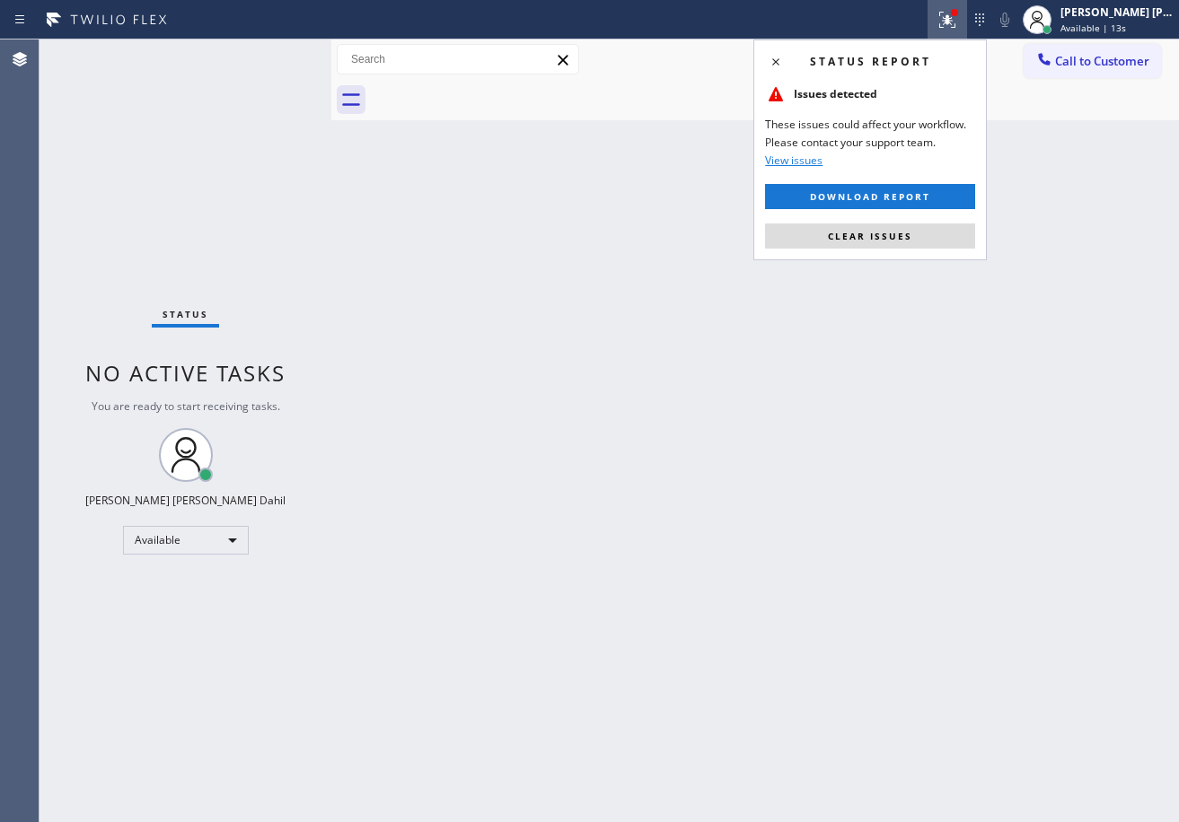
click at [891, 232] on span "Clear issues" at bounding box center [870, 236] width 84 height 13
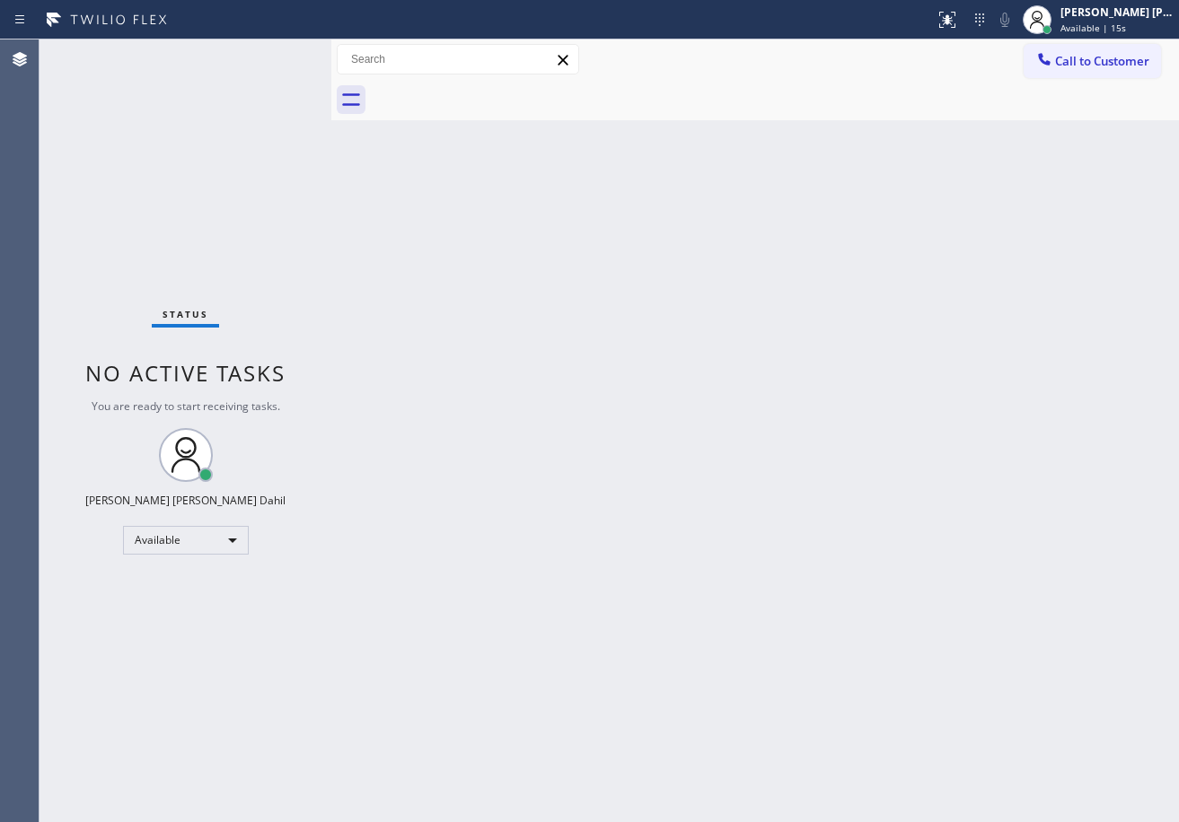
click at [826, 487] on div "Back to Dashboard Change Sender ID Customers Technicians Select a contact Outbo…" at bounding box center [754, 430] width 847 height 783
click at [268, 61] on div "Status No active tasks You are ready to start receiving tasks. [PERSON_NAME] [P…" at bounding box center [185, 430] width 292 height 783
drag, startPoint x: 268, startPoint y: 61, endPoint x: 619, endPoint y: 499, distance: 561.4
click at [265, 61] on div "Status No active tasks You are ready to start receiving tasks. [PERSON_NAME] [P…" at bounding box center [185, 430] width 292 height 783
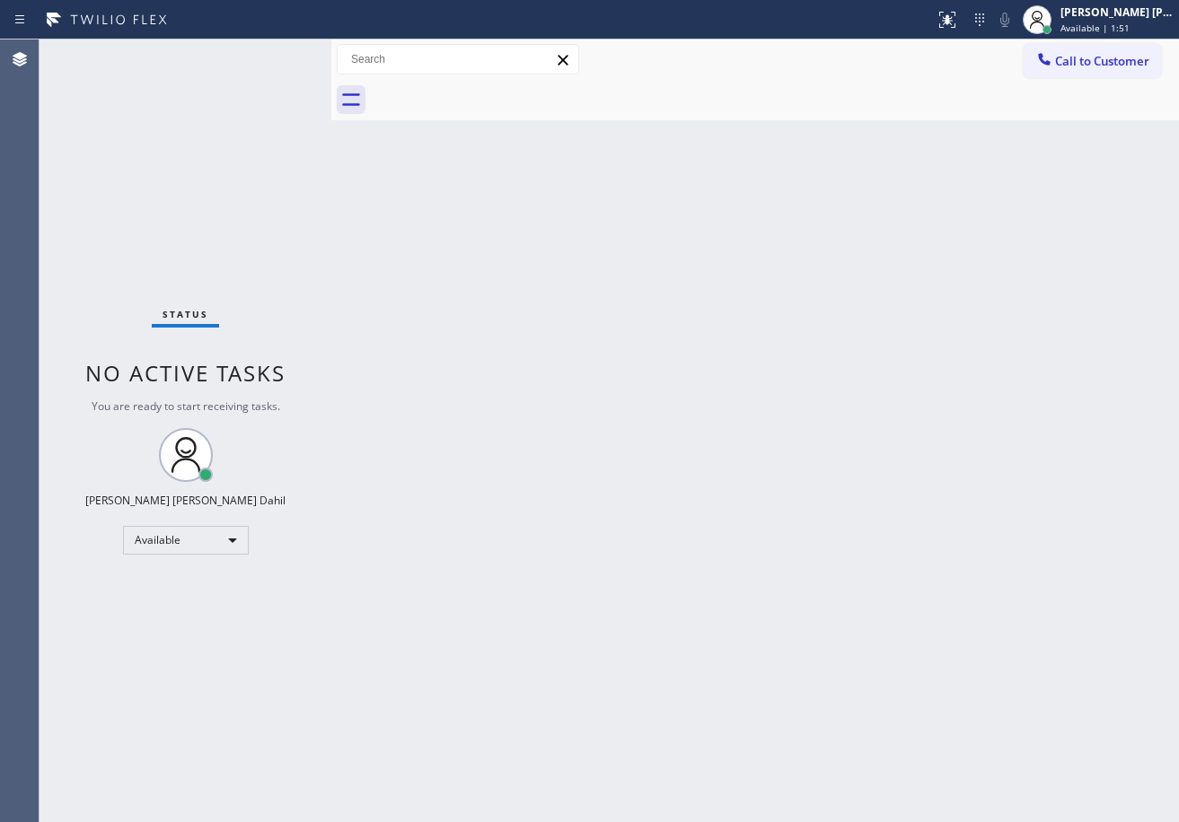
drag, startPoint x: 1072, startPoint y: 18, endPoint x: 1060, endPoint y: 100, distance: 82.5
click at [1057, 18] on div at bounding box center [1036, 19] width 39 height 39
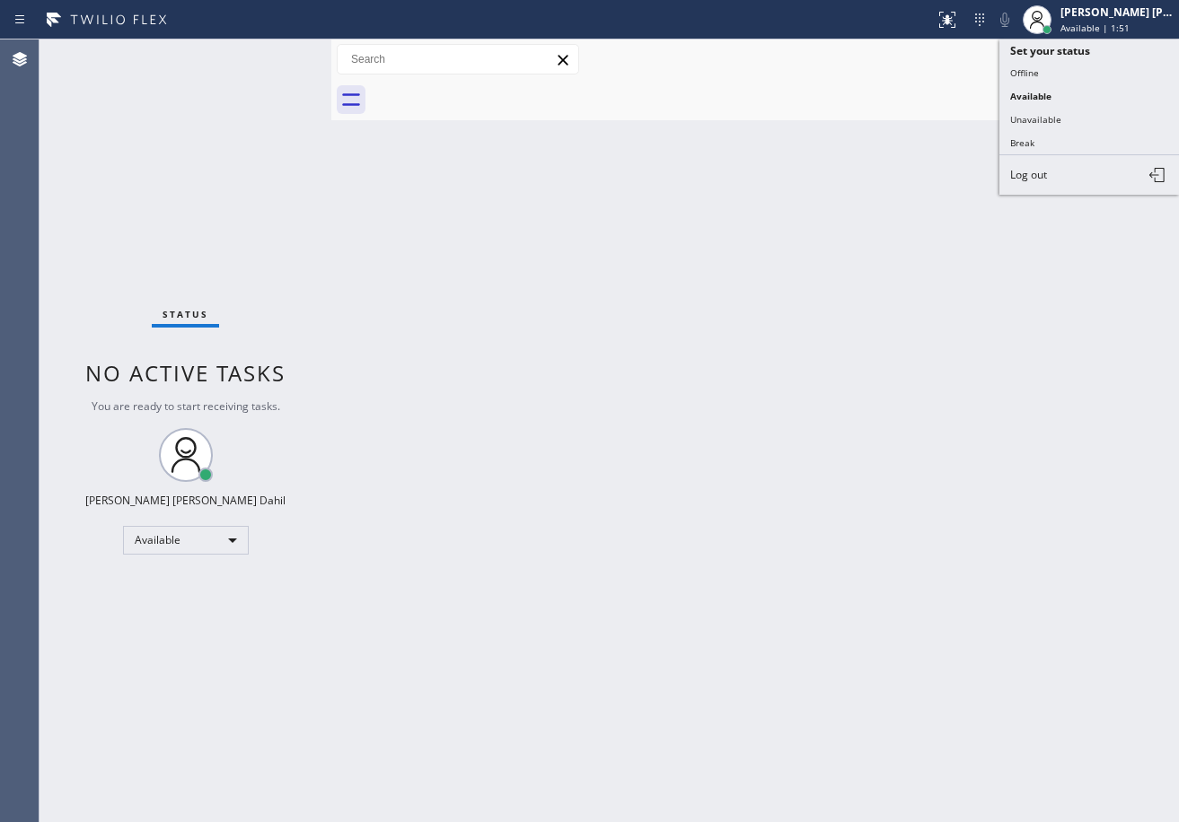
click at [1044, 124] on button "Unavailable" at bounding box center [1089, 119] width 180 height 23
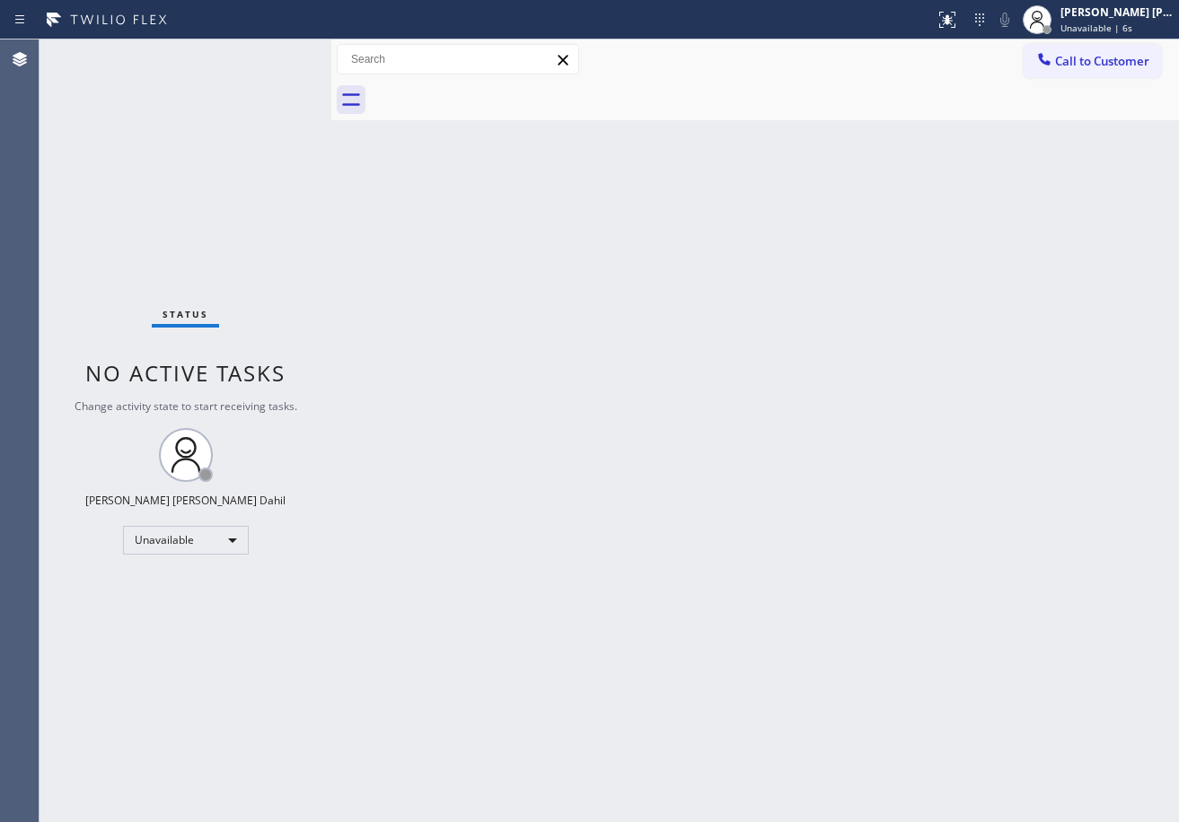
click at [696, 484] on div "Back to Dashboard Change Sender ID Customers Technicians Select a contact Outbo…" at bounding box center [754, 430] width 847 height 783
click at [680, 422] on div "Back to Dashboard Change Sender ID Customers Technicians Select a contact Outbo…" at bounding box center [754, 430] width 847 height 783
drag, startPoint x: 857, startPoint y: 477, endPoint x: 895, endPoint y: 490, distance: 40.0
click at [858, 478] on div "Back to Dashboard Change Sender ID Customers Technicians Select a contact Outbo…" at bounding box center [754, 430] width 847 height 783
drag, startPoint x: 1122, startPoint y: 52, endPoint x: 1173, endPoint y: 90, distance: 63.6
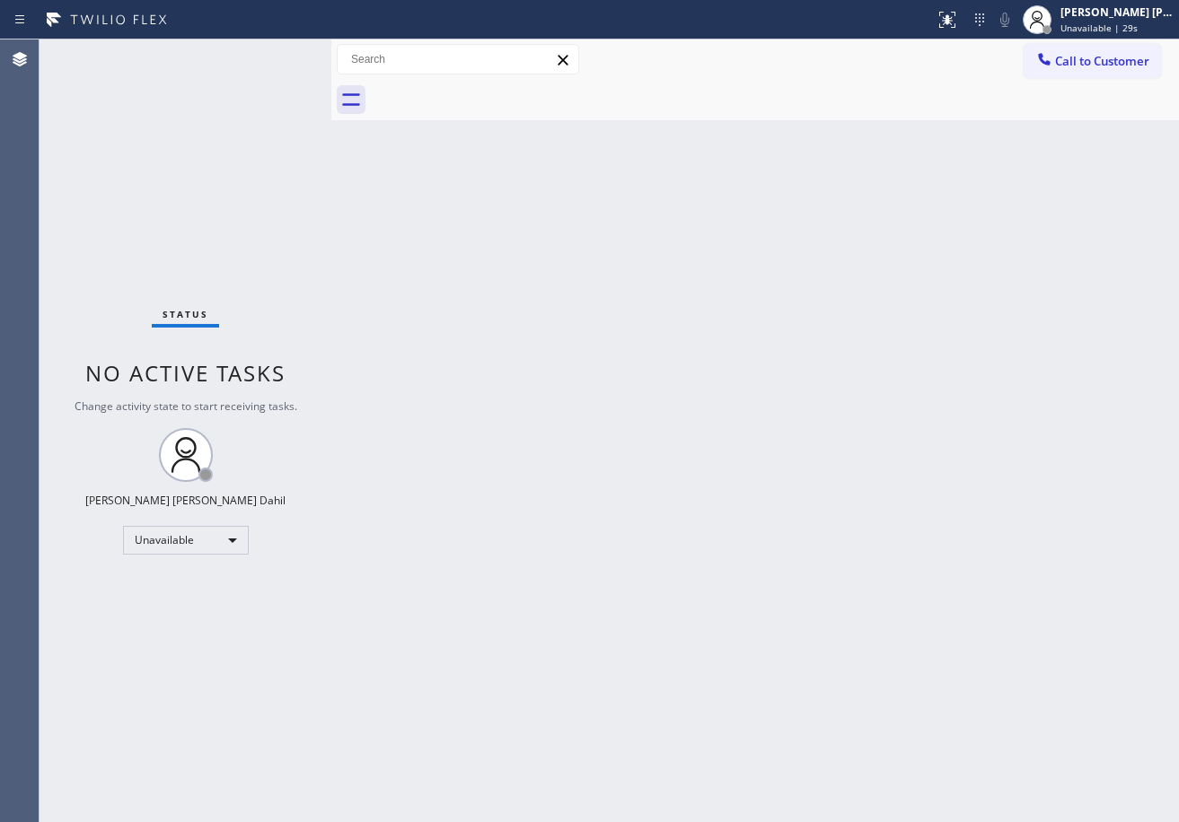
click at [1120, 52] on button "Call to Customer" at bounding box center [1091, 61] width 137 height 34
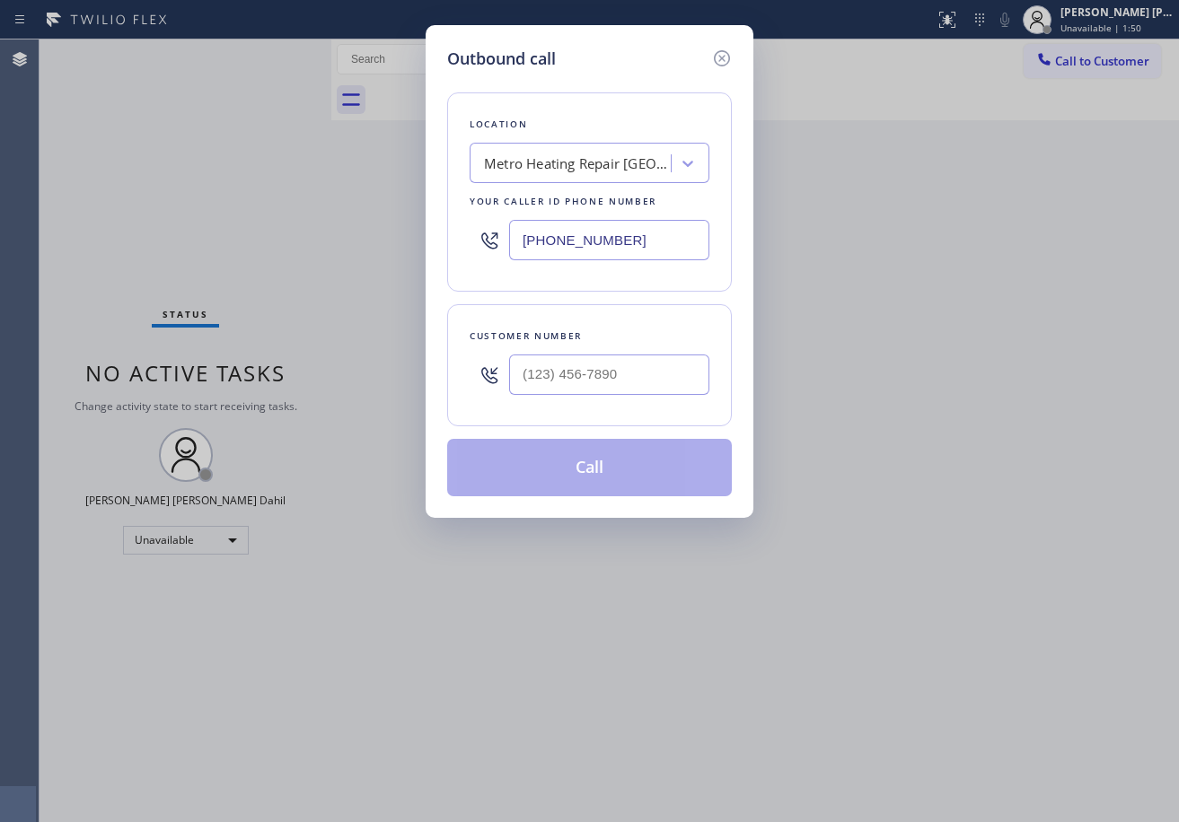
click at [618, 382] on input "text" at bounding box center [609, 375] width 200 height 40
paste input "408) 750-6665"
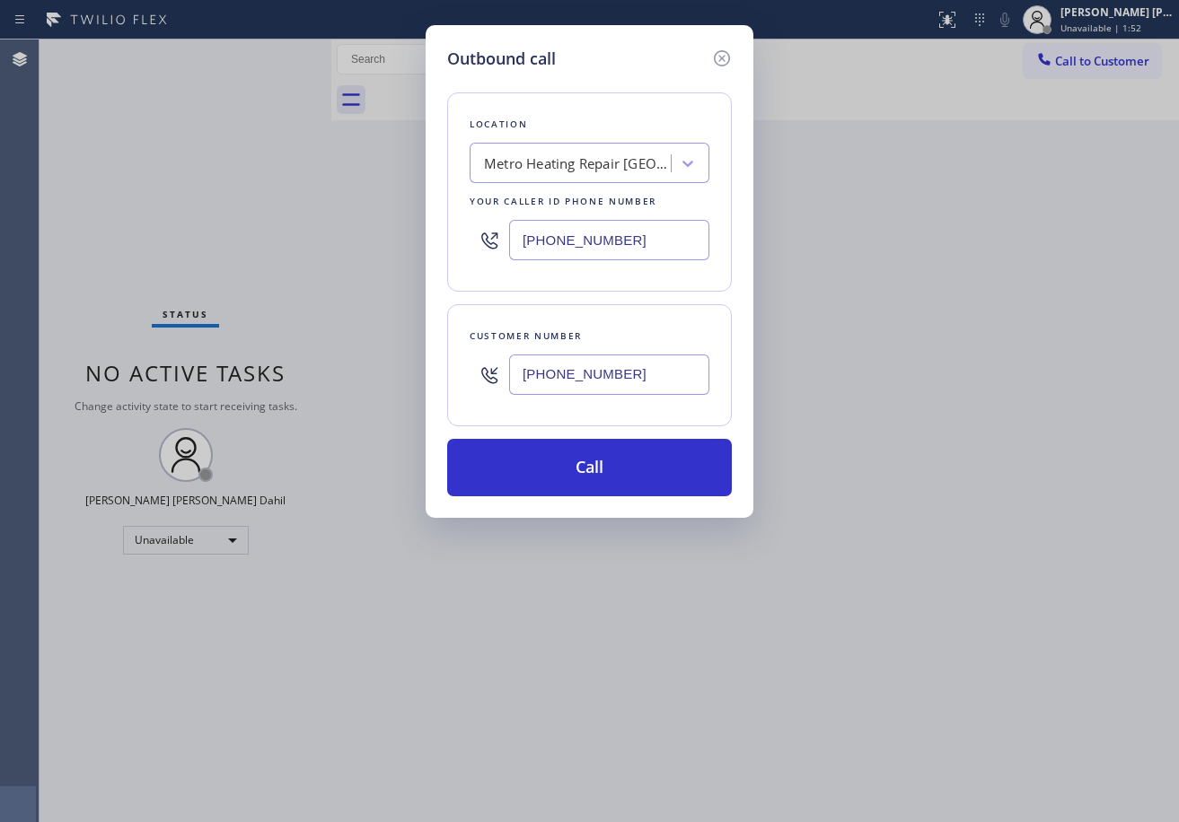
type input "[PHONE_NUMBER]"
click at [632, 226] on input "[PHONE_NUMBER]" at bounding box center [609, 240] width 200 height 40
paste input "5) 319-6850"
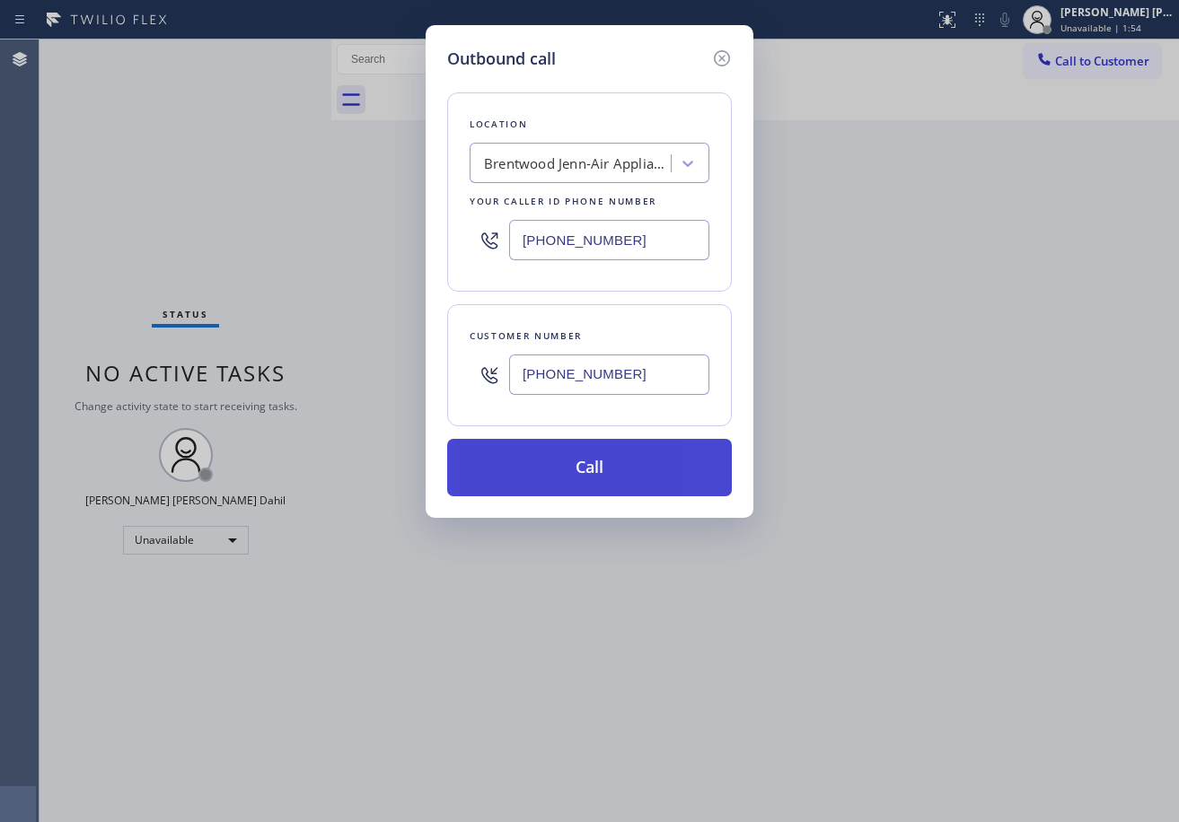
type input "[PHONE_NUMBER]"
click at [623, 467] on button "Call" at bounding box center [589, 467] width 285 height 57
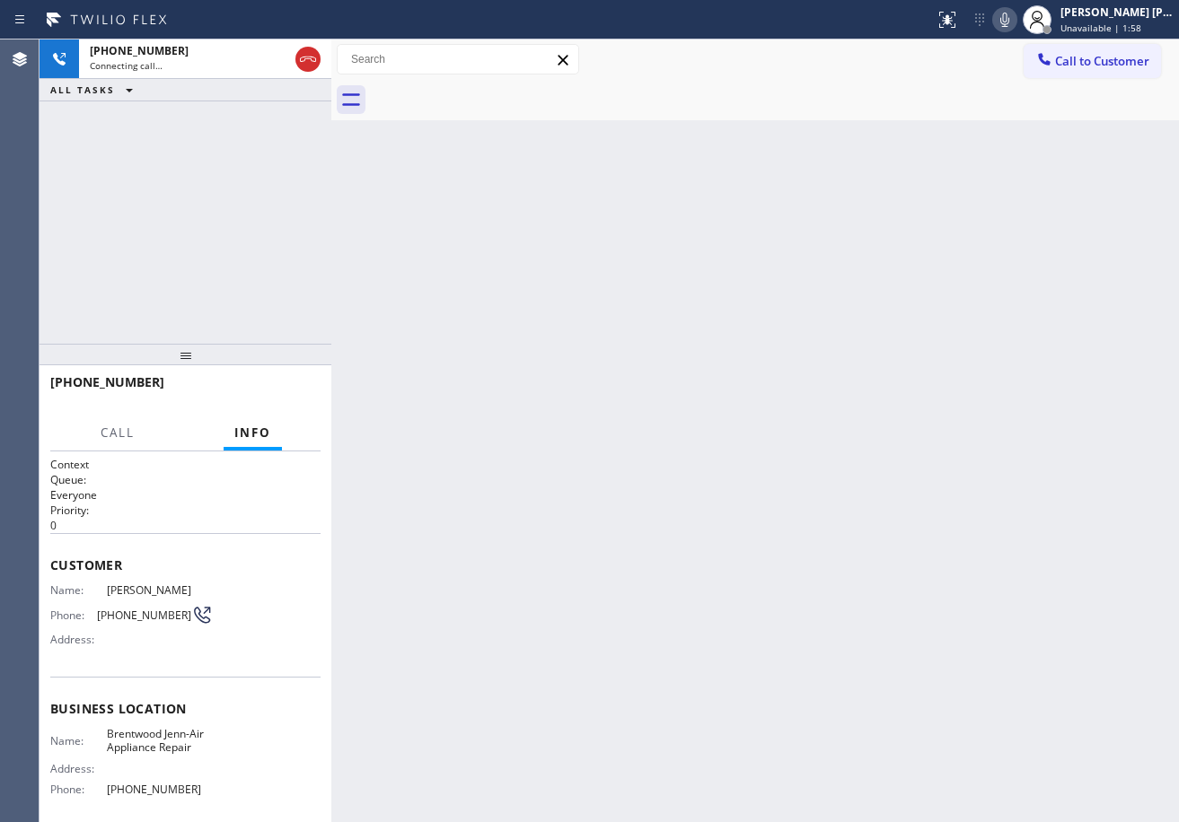
click at [173, 220] on div "[PHONE_NUMBER] Connecting call… ALL TASKS ALL TASKS ACTIVE TASKS TASKS IN WRAP …" at bounding box center [185, 191] width 292 height 304
click at [1009, 18] on icon at bounding box center [1004, 20] width 9 height 14
click at [1015, 18] on icon at bounding box center [1005, 20] width 22 height 22
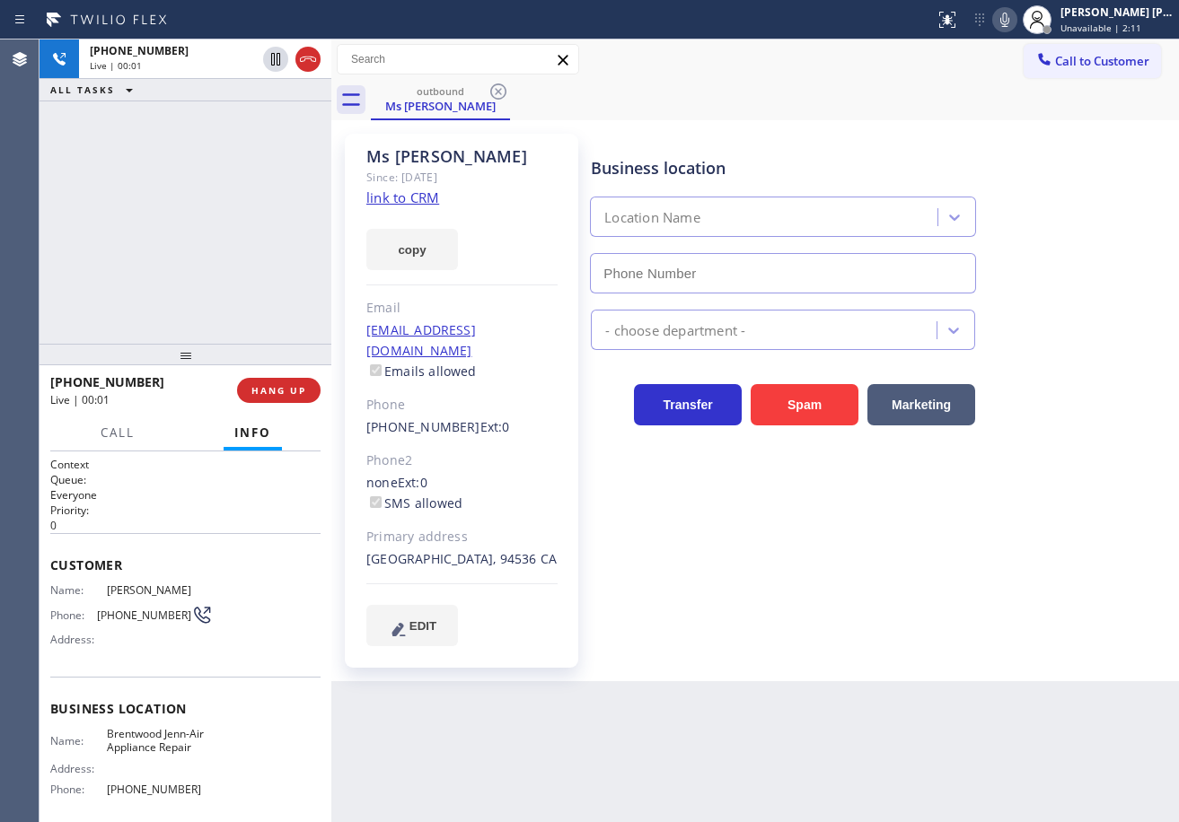
type input "[PHONE_NUMBER]"
click at [1114, 130] on div "Ms [PERSON_NAME] Since: [DATE] link to CRM copy Email [EMAIL_ADDRESS][DOMAIN_NA…" at bounding box center [755, 401] width 838 height 552
click at [1033, 31] on div "Status report No issues detected If you experience an issue, please download th…" at bounding box center [1052, 19] width 251 height 39
click at [1015, 28] on icon at bounding box center [1005, 20] width 22 height 22
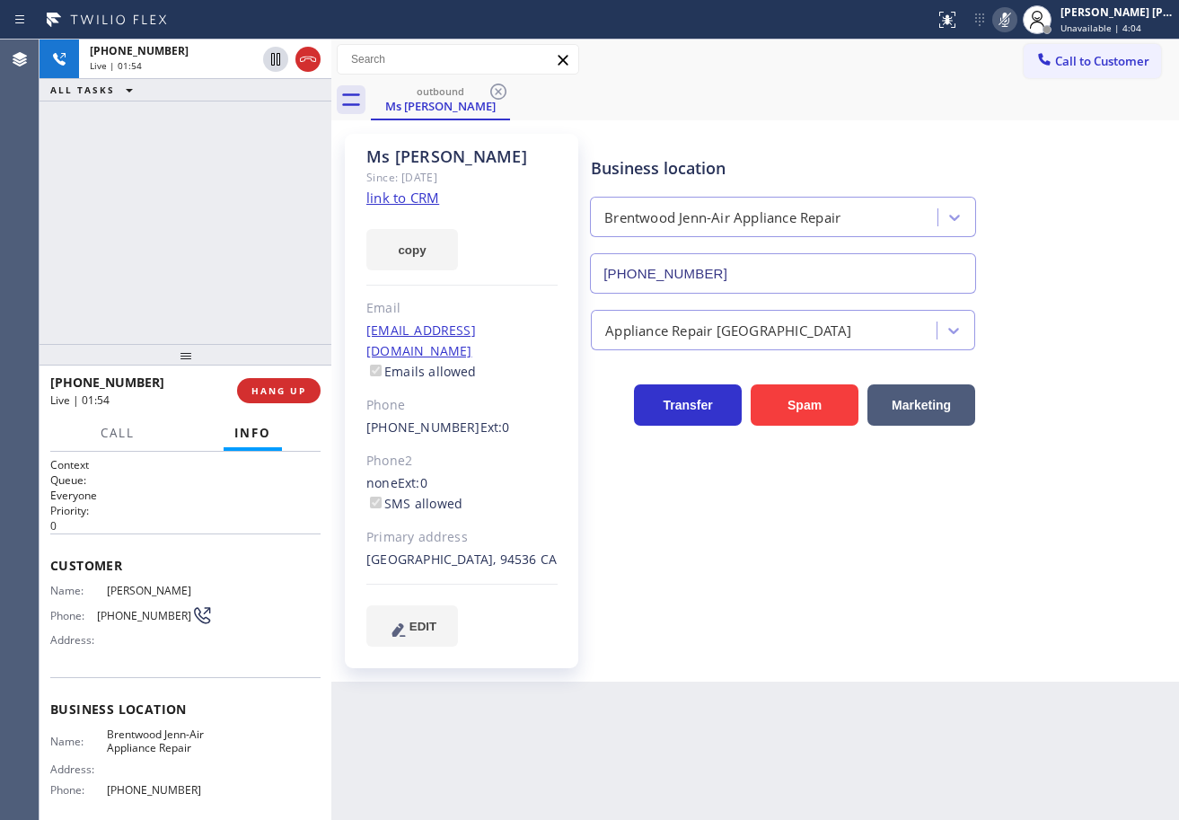
click at [1015, 22] on icon at bounding box center [1005, 20] width 22 height 22
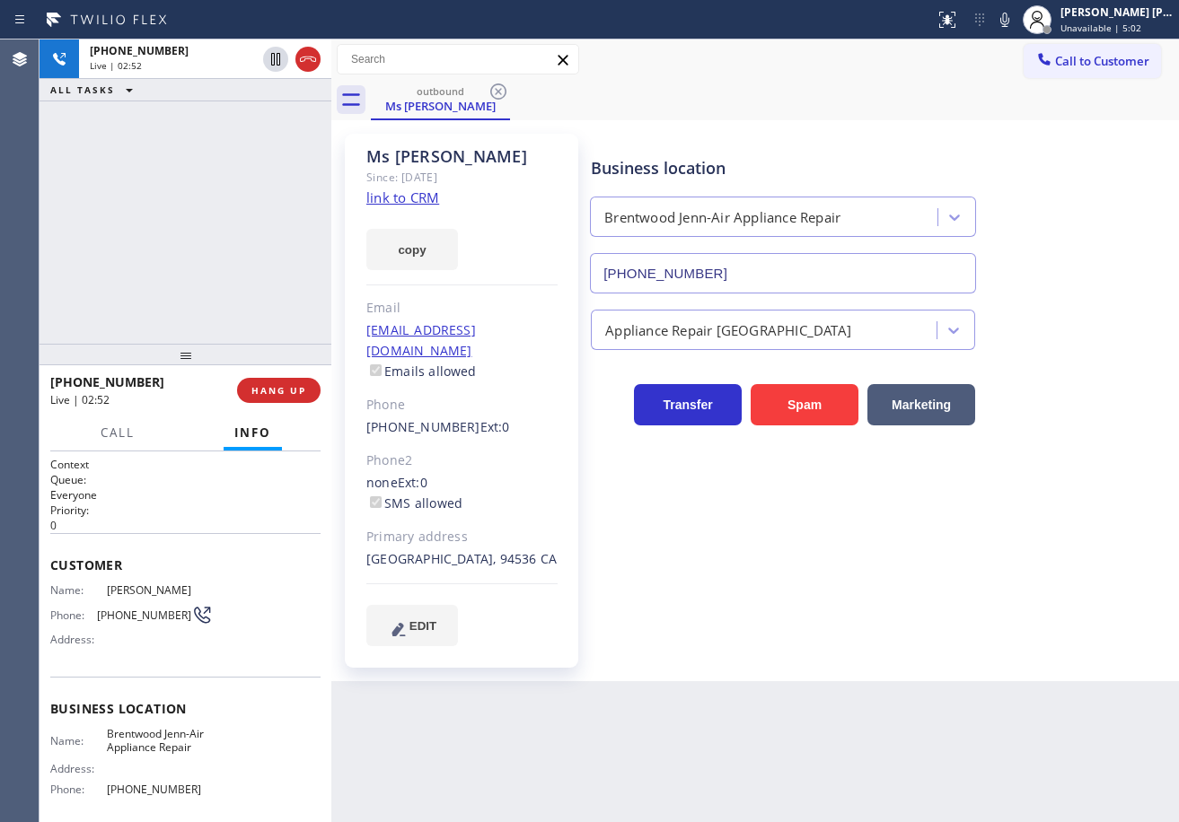
drag, startPoint x: 1024, startPoint y: 23, endPoint x: 952, endPoint y: 66, distance: 83.8
click at [1009, 24] on icon at bounding box center [1004, 20] width 9 height 14
click at [885, 51] on div "Call to Customer Outbound call Location [GEOGRAPHIC_DATA] Jenn-Air Appliance Re…" at bounding box center [754, 59] width 847 height 31
drag, startPoint x: 1022, startPoint y: 18, endPoint x: 1013, endPoint y: 150, distance: 132.3
click at [1015, 18] on icon at bounding box center [1005, 20] width 22 height 22
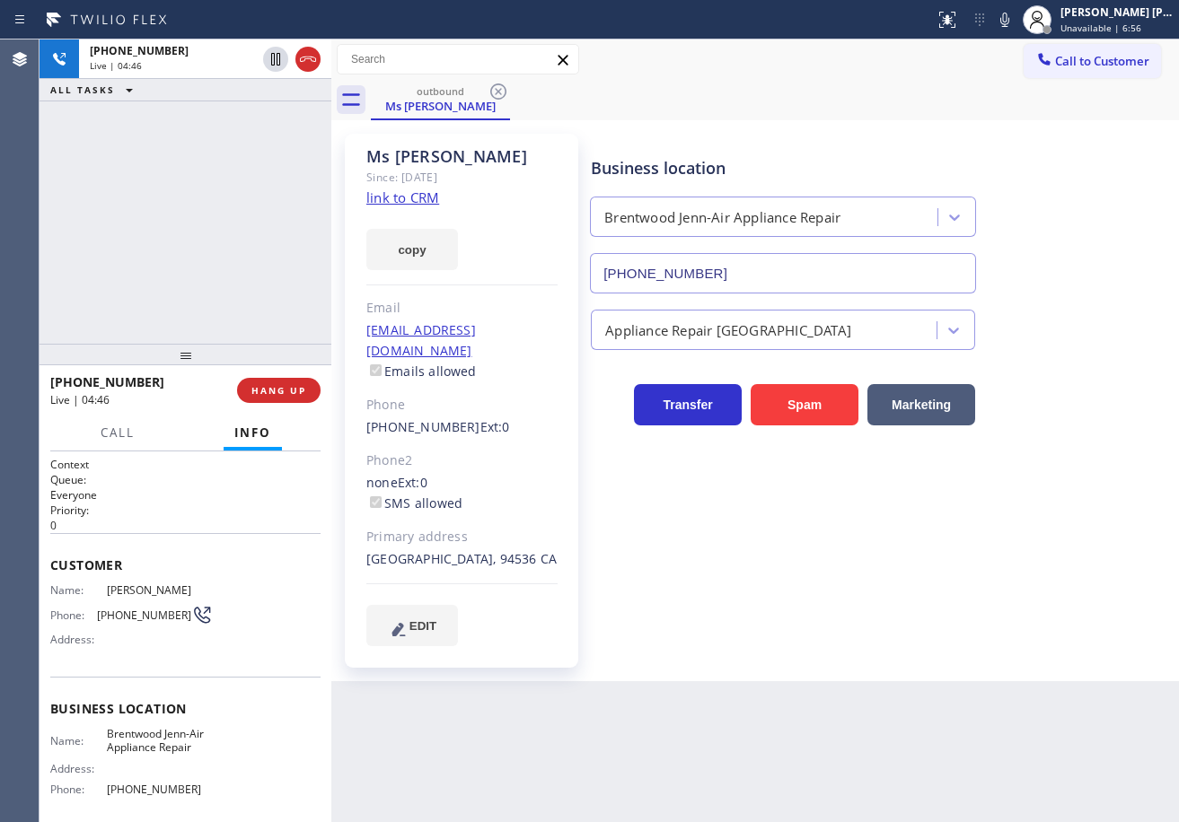
click at [943, 51] on div "Call to Customer Outbound call Location [GEOGRAPHIC_DATA] Jenn-Air Appliance Re…" at bounding box center [754, 59] width 847 height 31
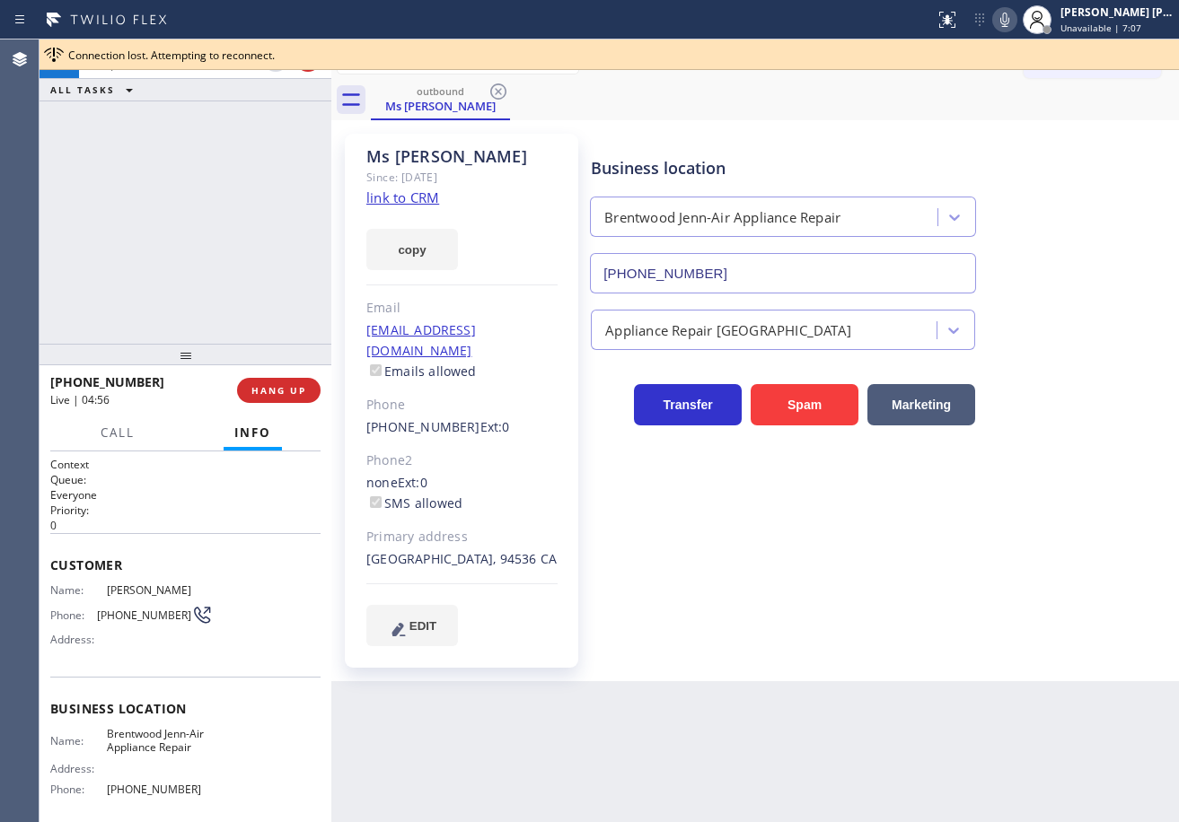
drag, startPoint x: 1024, startPoint y: 23, endPoint x: 1023, endPoint y: 110, distance: 87.1
click at [1009, 23] on icon at bounding box center [1004, 20] width 9 height 14
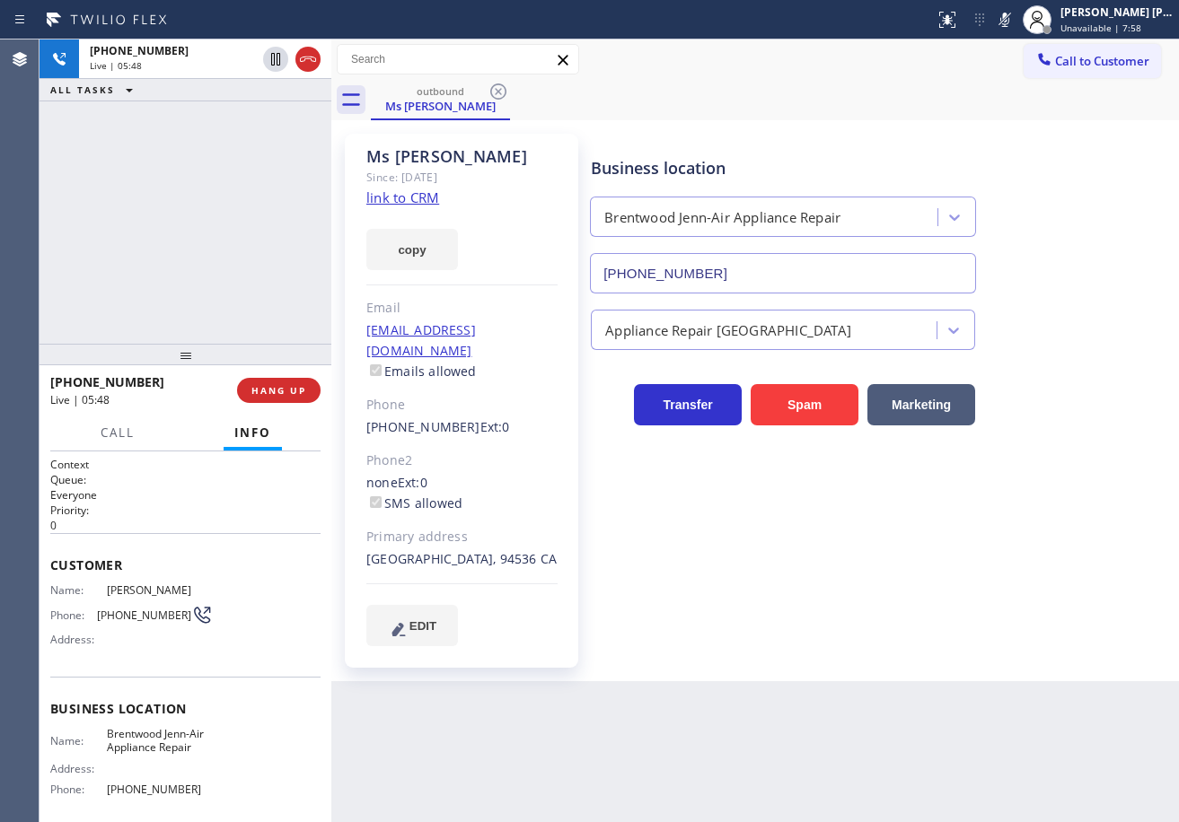
drag, startPoint x: 1024, startPoint y: 20, endPoint x: 928, endPoint y: 57, distance: 103.2
click at [1015, 20] on icon at bounding box center [1005, 20] width 22 height 22
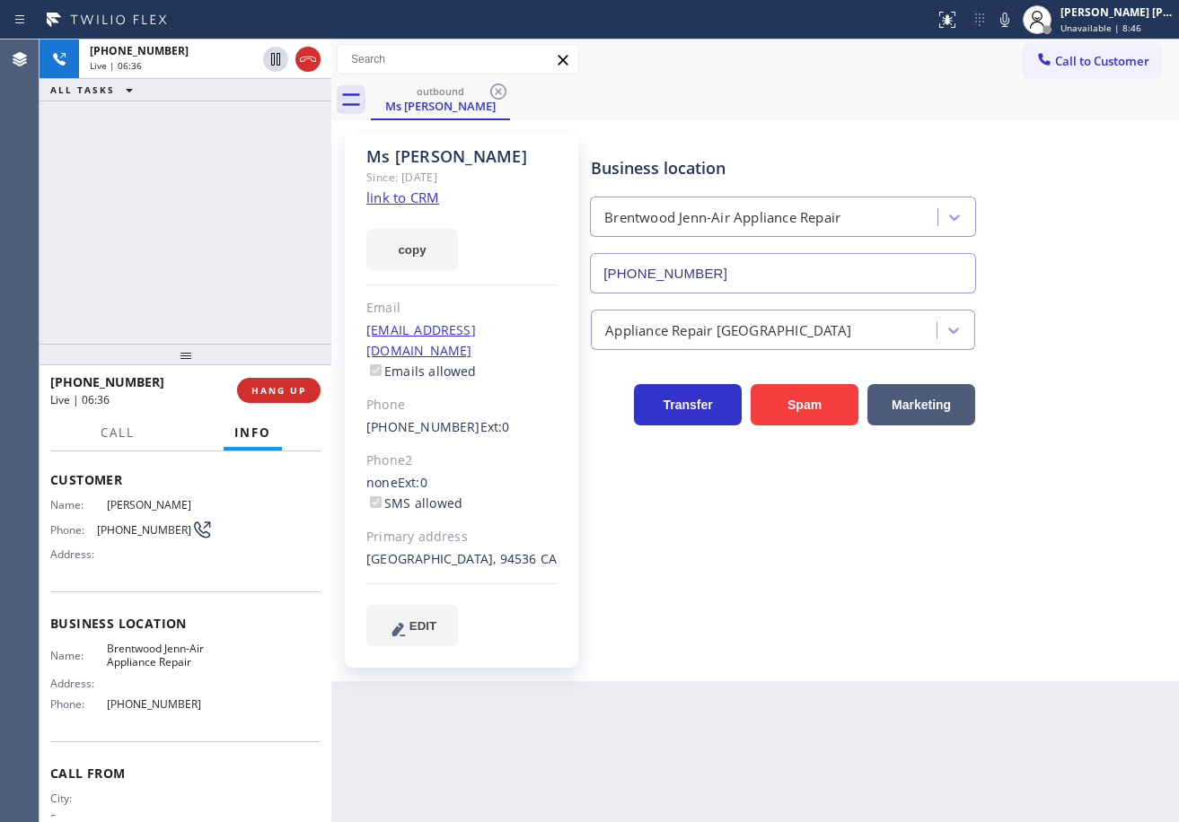
scroll to position [145, 0]
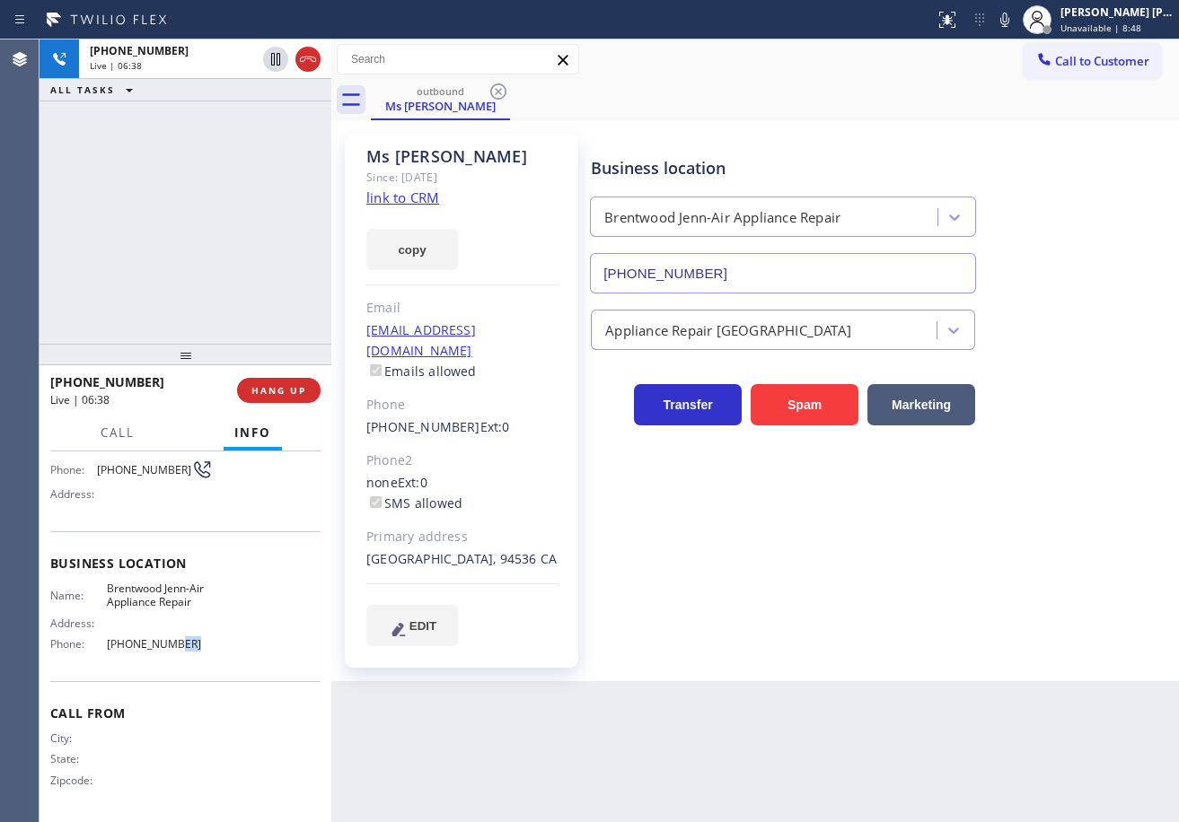
drag, startPoint x: 208, startPoint y: 649, endPoint x: 160, endPoint y: 651, distance: 48.5
click at [160, 651] on div "Name: [PERSON_NAME]-Air Appliance Repair Address: Phone: [PHONE_NUMBER]" at bounding box center [185, 620] width 270 height 77
click at [496, 763] on div "Back to Dashboard Change Sender ID Customers Technicians Select a contact Outbo…" at bounding box center [754, 430] width 847 height 783
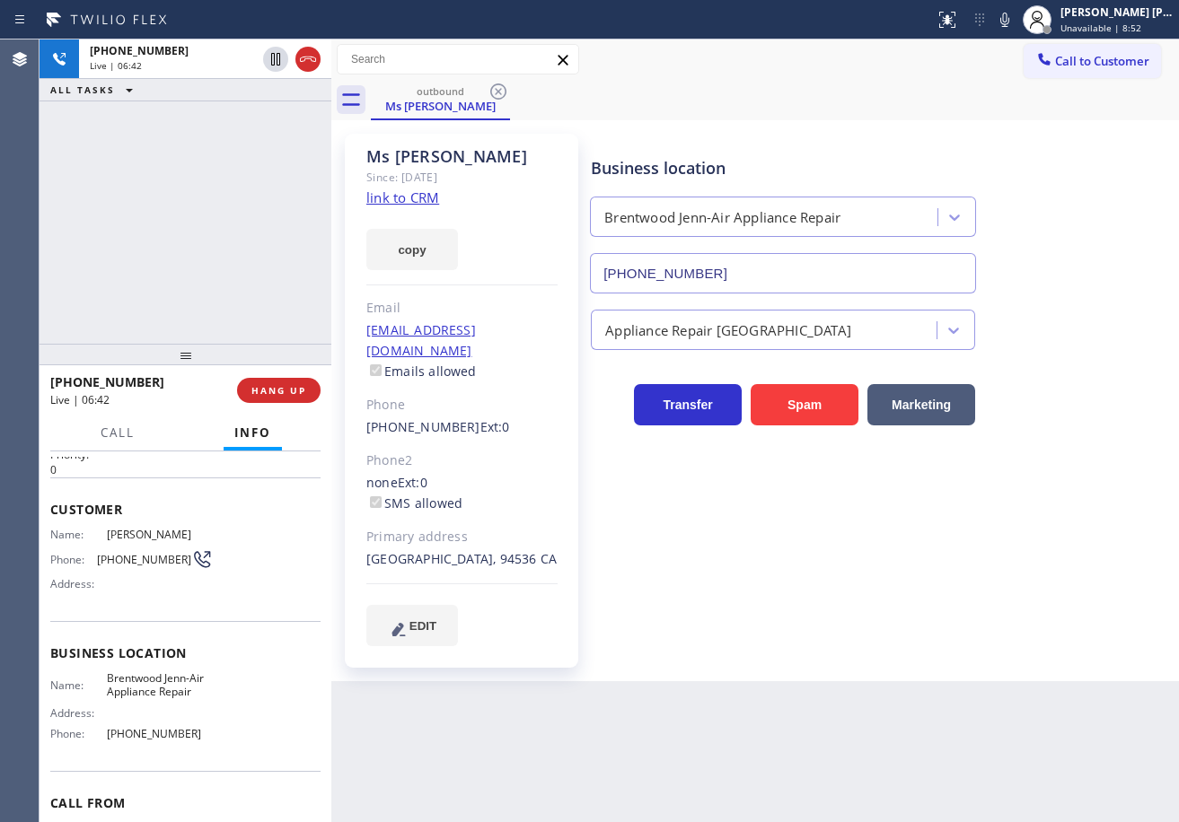
scroll to position [0, 0]
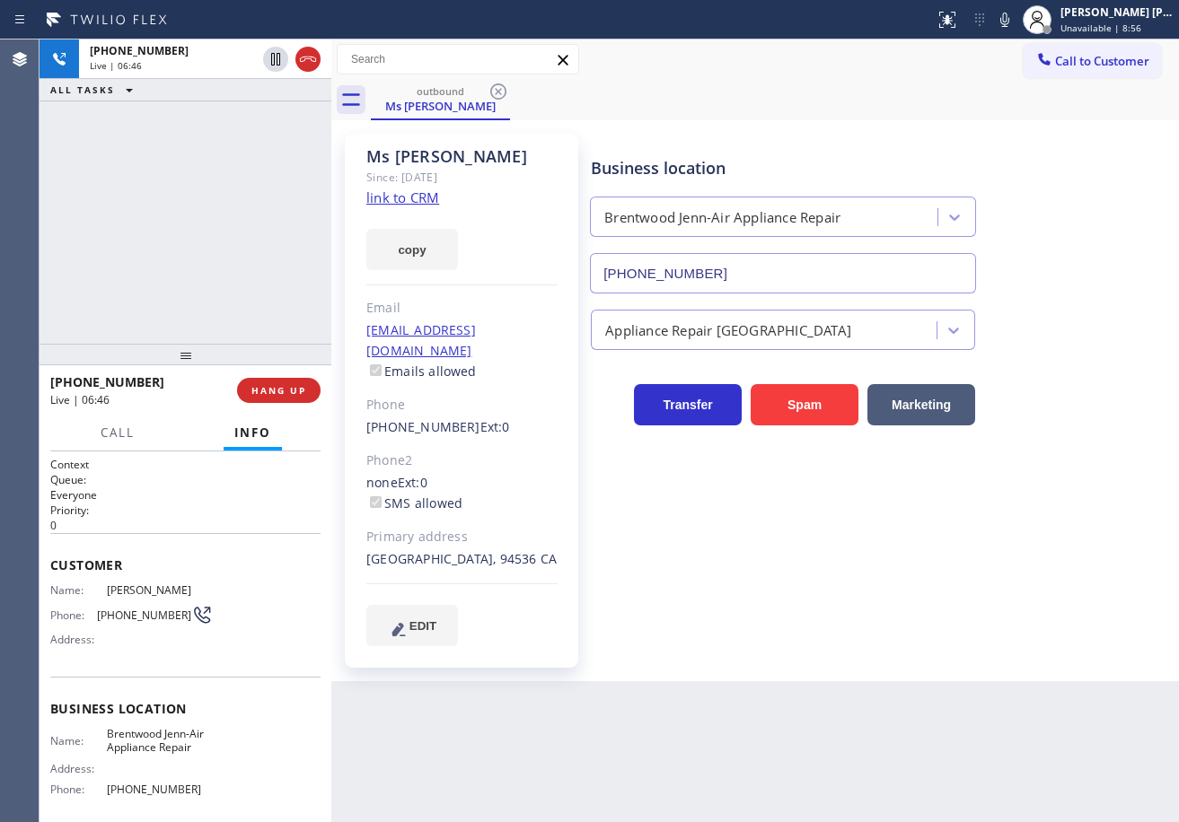
click at [905, 580] on div "Business location [GEOGRAPHIC_DATA] Jenn-Air Appliance Repair [PHONE_NUMBER] Ap…" at bounding box center [880, 389] width 587 height 503
click at [905, 591] on div "Business location [GEOGRAPHIC_DATA] Jenn-Air Appliance Repair [PHONE_NUMBER] Ap…" at bounding box center [880, 389] width 587 height 503
click at [907, 593] on div "Business location [GEOGRAPHIC_DATA] Jenn-Air Appliance Repair [PHONE_NUMBER] Ap…" at bounding box center [880, 389] width 587 height 503
click at [909, 599] on div "Business location [GEOGRAPHIC_DATA] Jenn-Air Appliance Repair [PHONE_NUMBER] Ap…" at bounding box center [880, 389] width 587 height 503
click at [911, 600] on div "Business location [GEOGRAPHIC_DATA] Jenn-Air Appliance Repair [PHONE_NUMBER] Ap…" at bounding box center [880, 389] width 587 height 503
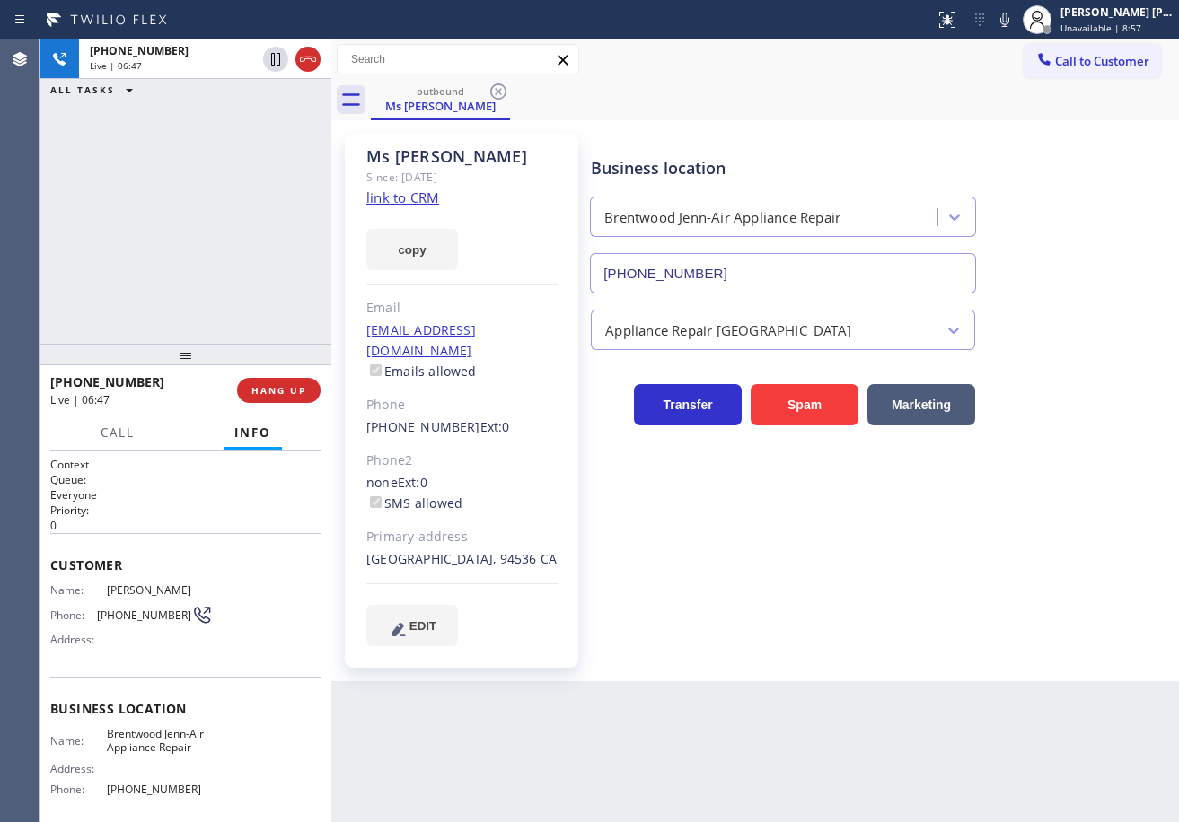
click at [915, 604] on div "Business location [GEOGRAPHIC_DATA] Jenn-Air Appliance Repair [PHONE_NUMBER] Ap…" at bounding box center [880, 389] width 587 height 503
click at [921, 609] on div "Business location [GEOGRAPHIC_DATA] Jenn-Air Appliance Repair [PHONE_NUMBER] Ap…" at bounding box center [880, 389] width 587 height 503
click at [922, 610] on div "Business location [GEOGRAPHIC_DATA] Jenn-Air Appliance Repair [PHONE_NUMBER] Ap…" at bounding box center [880, 389] width 587 height 503
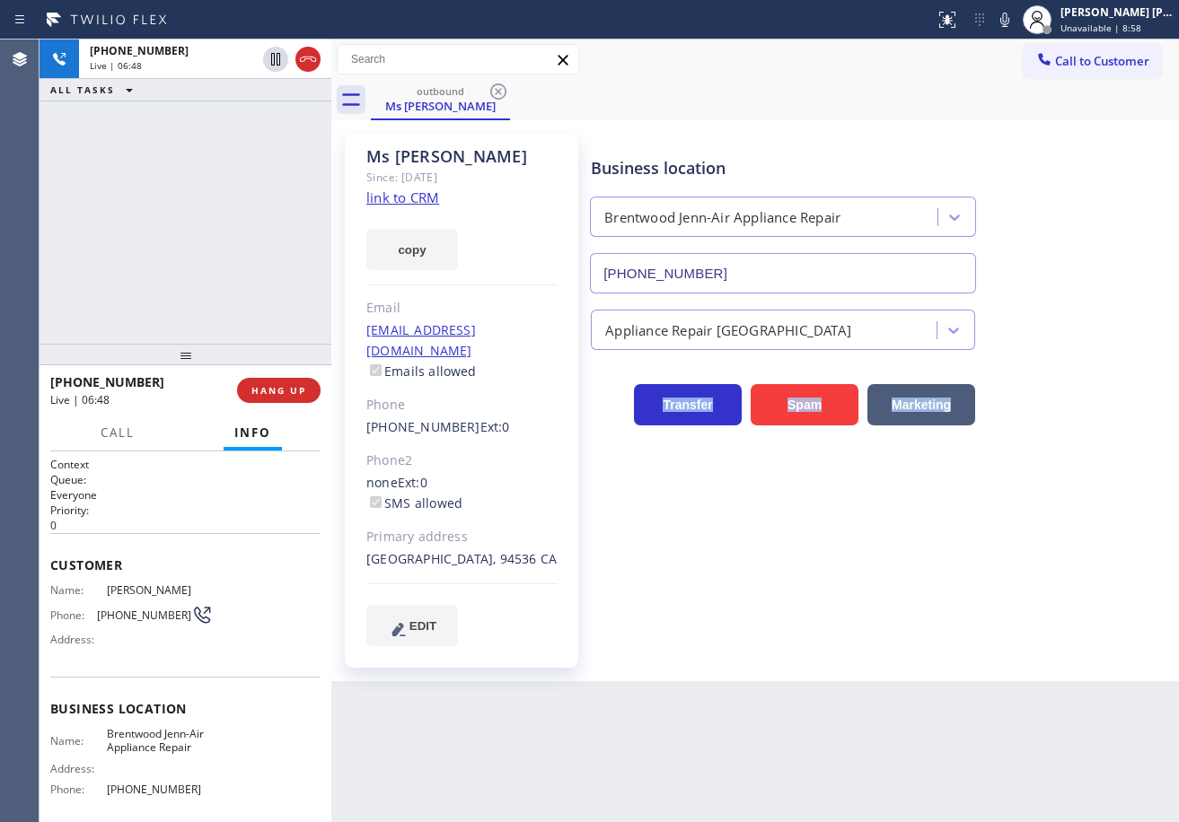
click at [923, 610] on div "Business location [GEOGRAPHIC_DATA] Jenn-Air Appliance Repair [PHONE_NUMBER] Ap…" at bounding box center [880, 389] width 587 height 503
click at [241, 248] on div "[PHONE_NUMBER] Live | 06:48 ALL TASKS ALL TASKS ACTIVE TASKS TASKS IN WRAP UP" at bounding box center [185, 191] width 292 height 304
click at [241, 248] on div "[PHONE_NUMBER] Live | 06:49 ALL TASKS ALL TASKS ACTIVE TASKS TASKS IN WRAP UP" at bounding box center [185, 191] width 292 height 304
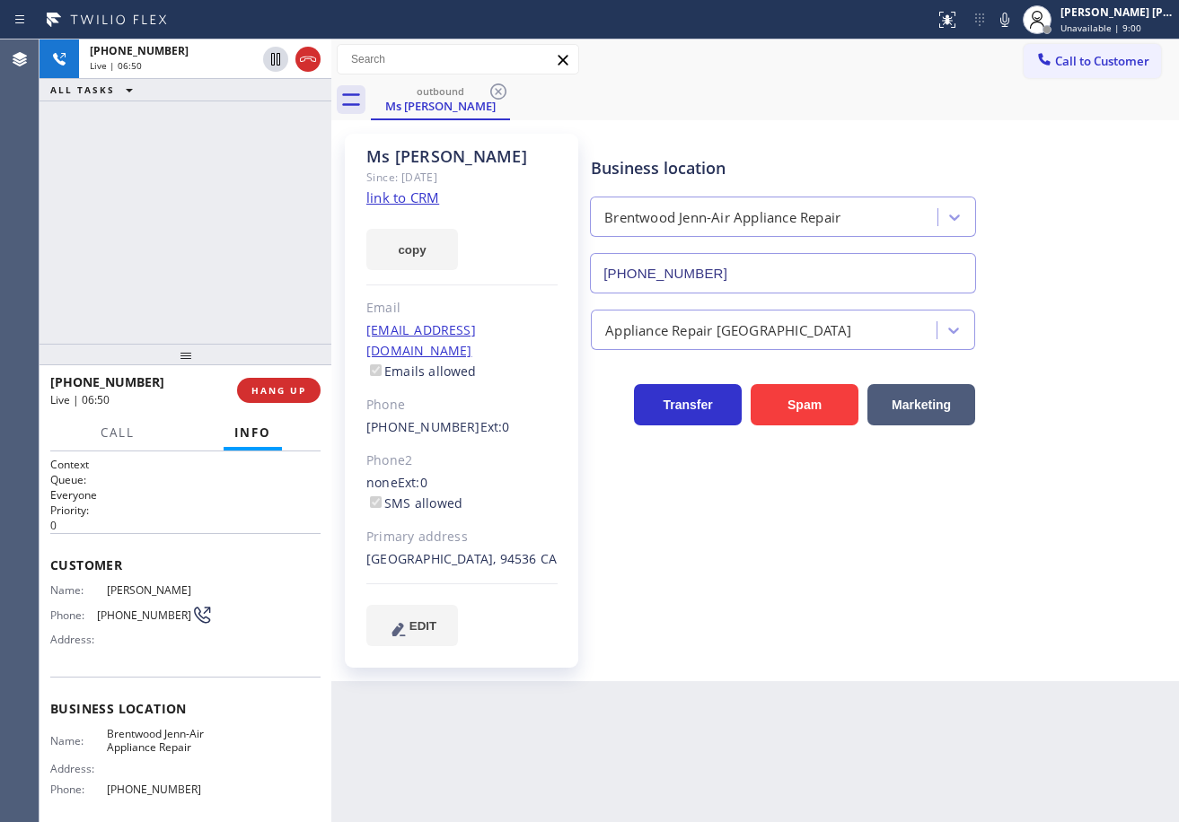
click at [241, 248] on div "[PHONE_NUMBER] Live | 06:50 ALL TASKS ALL TASKS ACTIVE TASKS TASKS IN WRAP UP" at bounding box center [185, 191] width 292 height 304
click at [241, 248] on div "[PHONE_NUMBER] Live | 06:51 ALL TASKS ALL TASKS ACTIVE TASKS TASKS IN WRAP UP" at bounding box center [185, 191] width 292 height 304
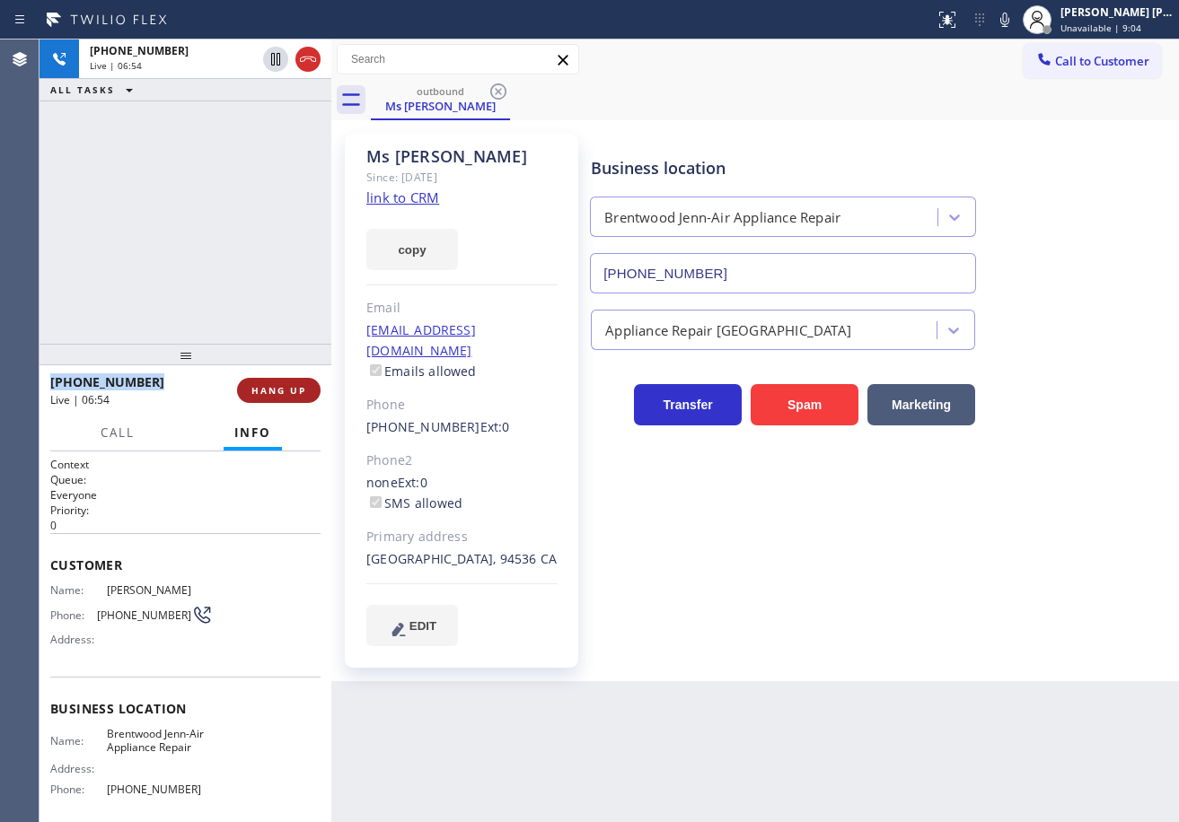
click at [292, 391] on span "HANG UP" at bounding box center [278, 390] width 55 height 13
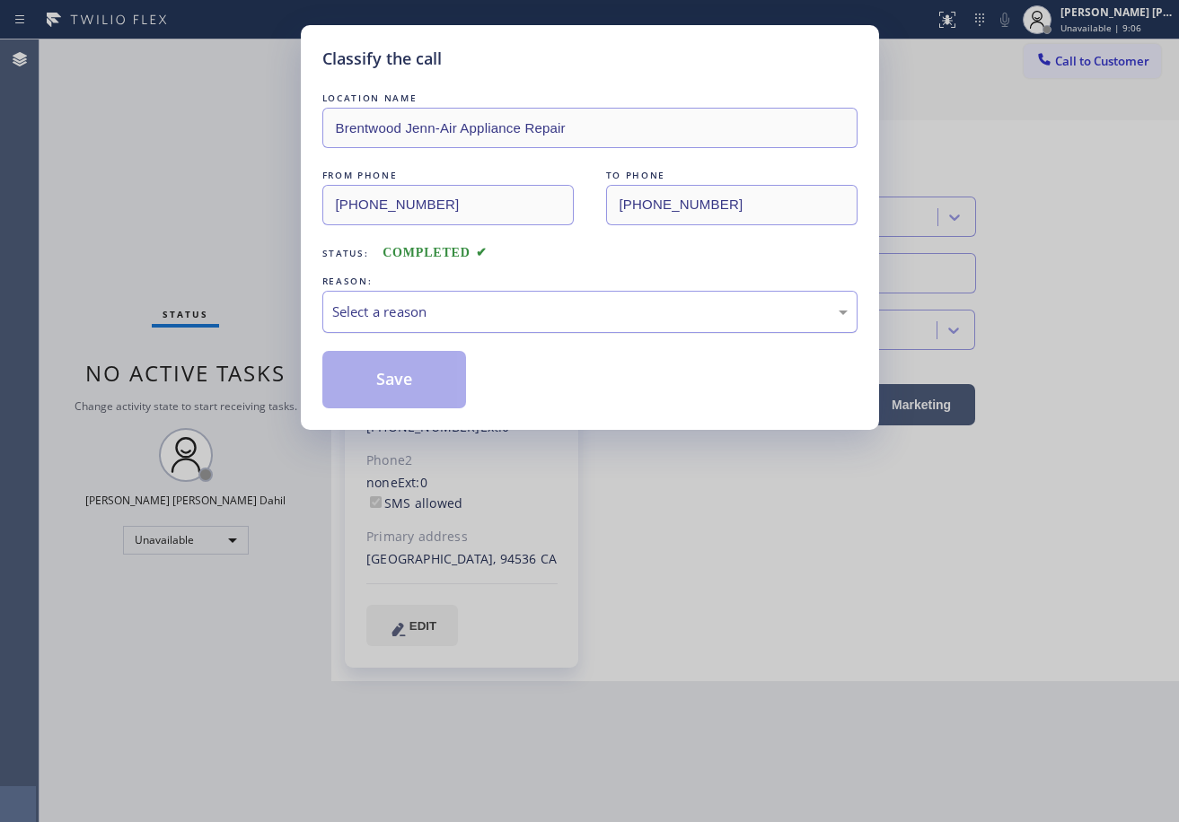
click at [418, 319] on div "Select a reason" at bounding box center [589, 312] width 515 height 21
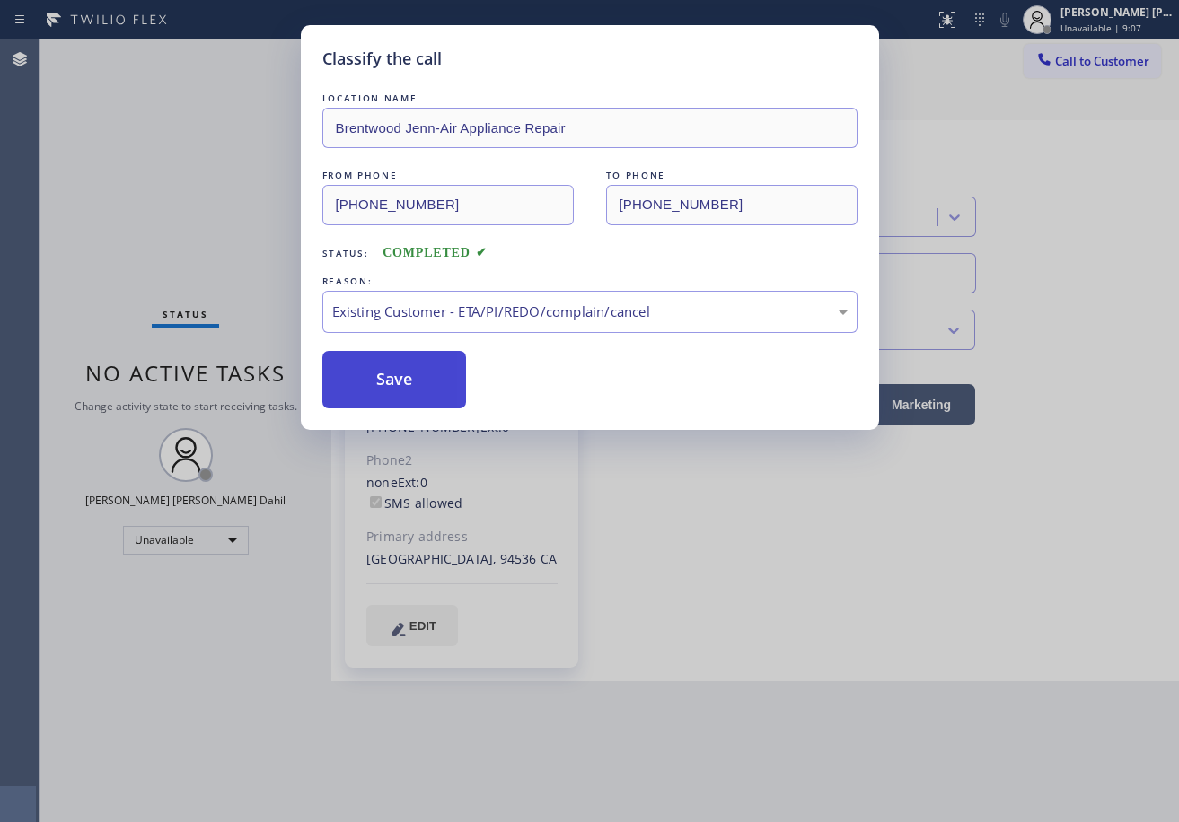
click at [394, 408] on div "Classify the call LOCATION NAME Brentwood Jenn-Air Appliance Repair FROM PHONE …" at bounding box center [590, 227] width 578 height 405
click at [392, 401] on button "Save" at bounding box center [394, 379] width 145 height 57
click at [390, 393] on button "Save" at bounding box center [394, 379] width 145 height 57
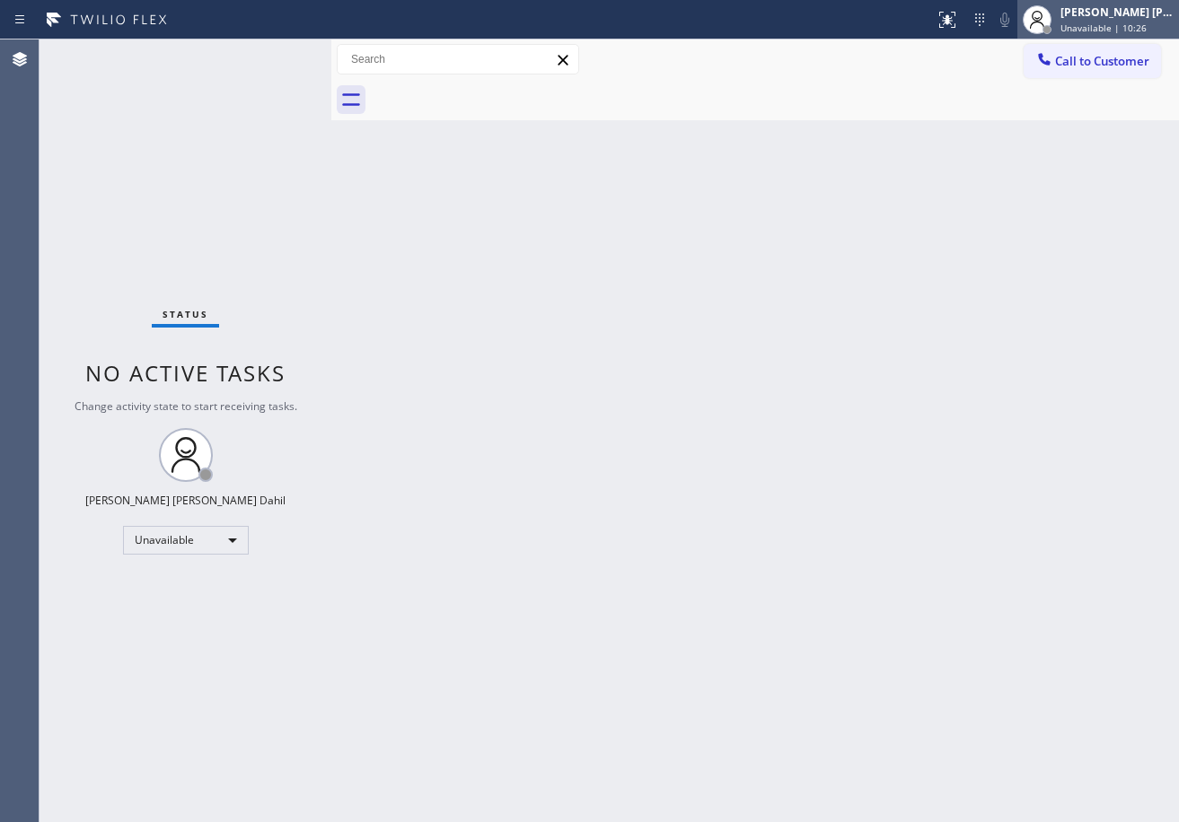
click at [1100, 20] on div "[PERSON_NAME] [PERSON_NAME] Dahil Unavailable | 10:26" at bounding box center [1118, 19] width 122 height 31
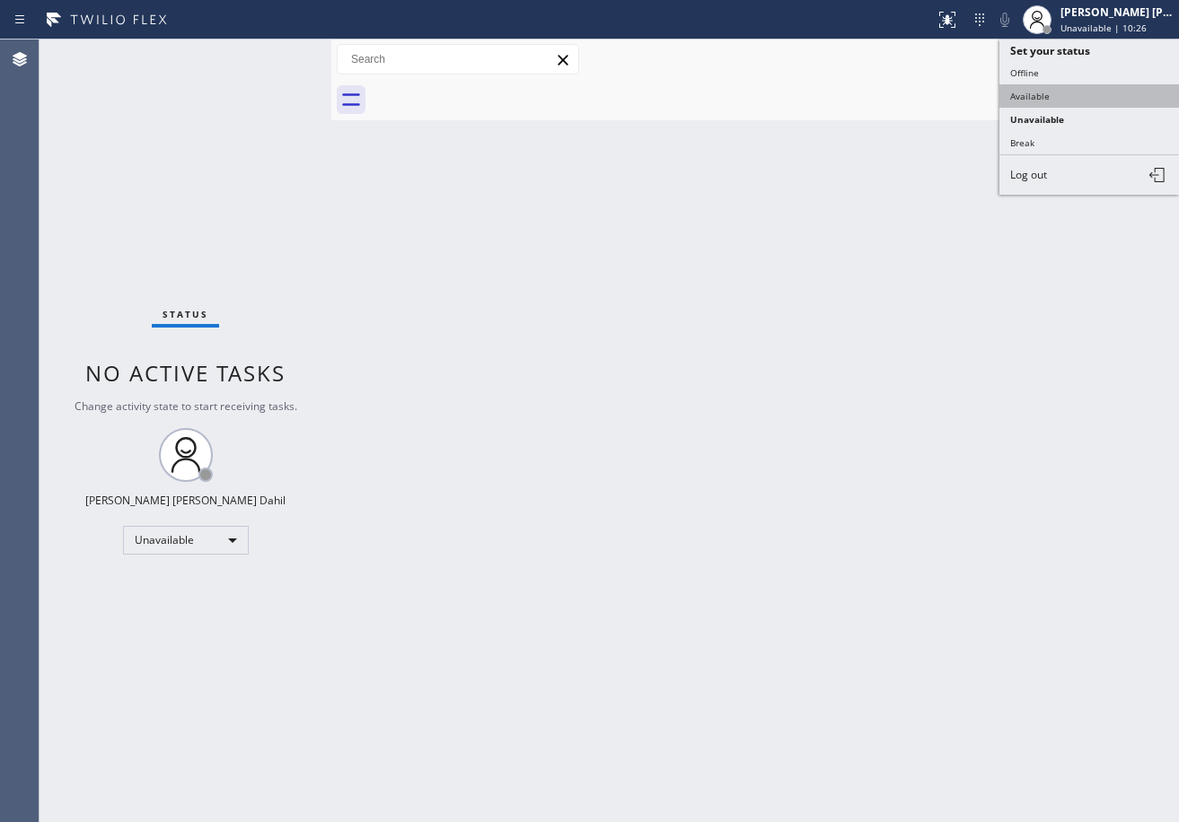
click at [1088, 96] on button "Available" at bounding box center [1089, 95] width 180 height 23
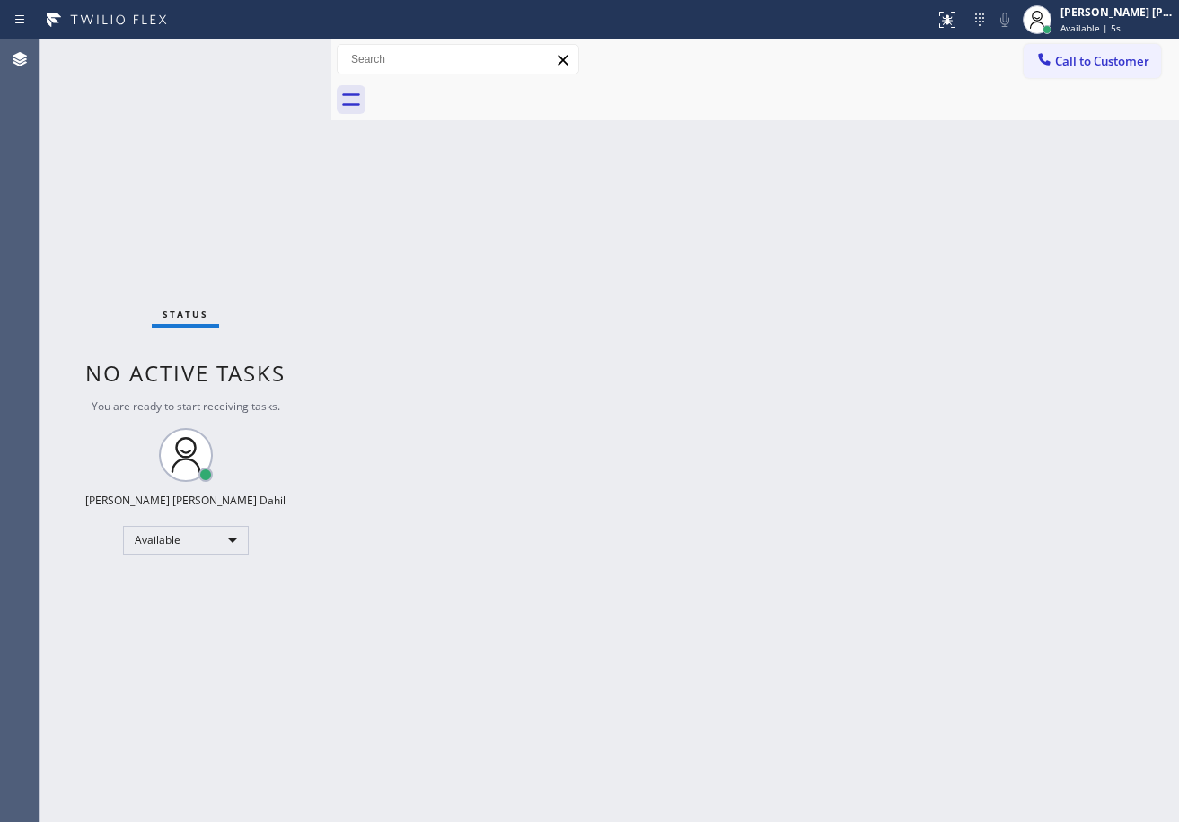
click at [575, 556] on div "Back to Dashboard Change Sender ID Customers Technicians Select a contact Outbo…" at bounding box center [754, 430] width 847 height 783
click at [894, 631] on div "Back to Dashboard Change Sender ID Customers Technicians Select a contact Outbo…" at bounding box center [754, 430] width 847 height 783
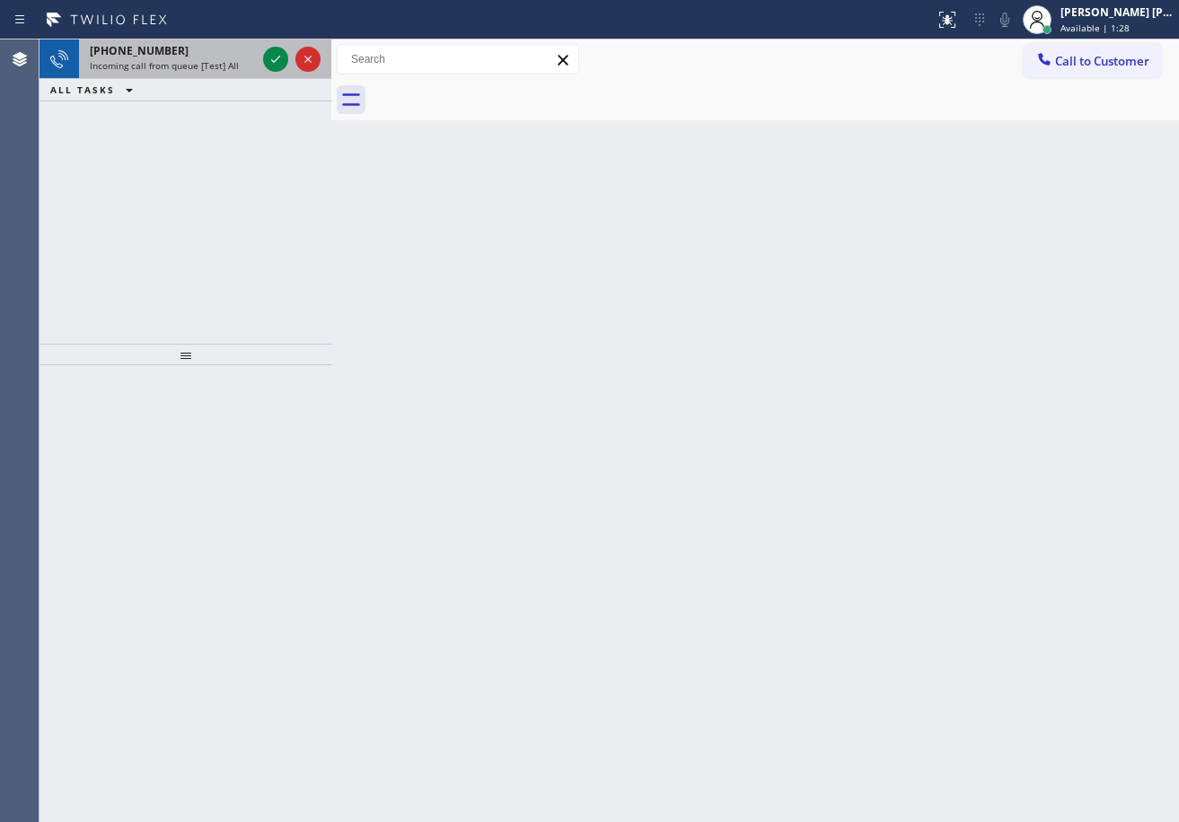
click at [242, 55] on div "[PHONE_NUMBER]" at bounding box center [173, 50] width 166 height 15
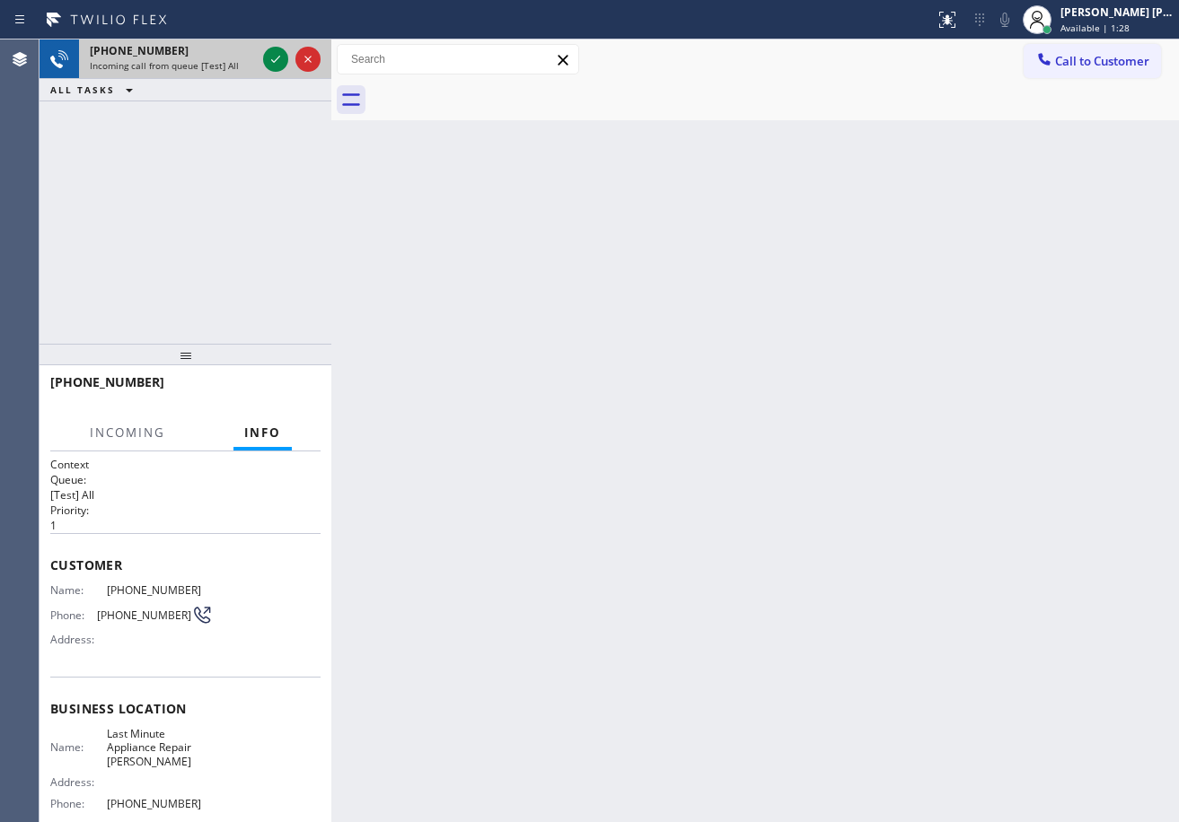
click at [242, 55] on div "[PHONE_NUMBER]" at bounding box center [173, 50] width 166 height 15
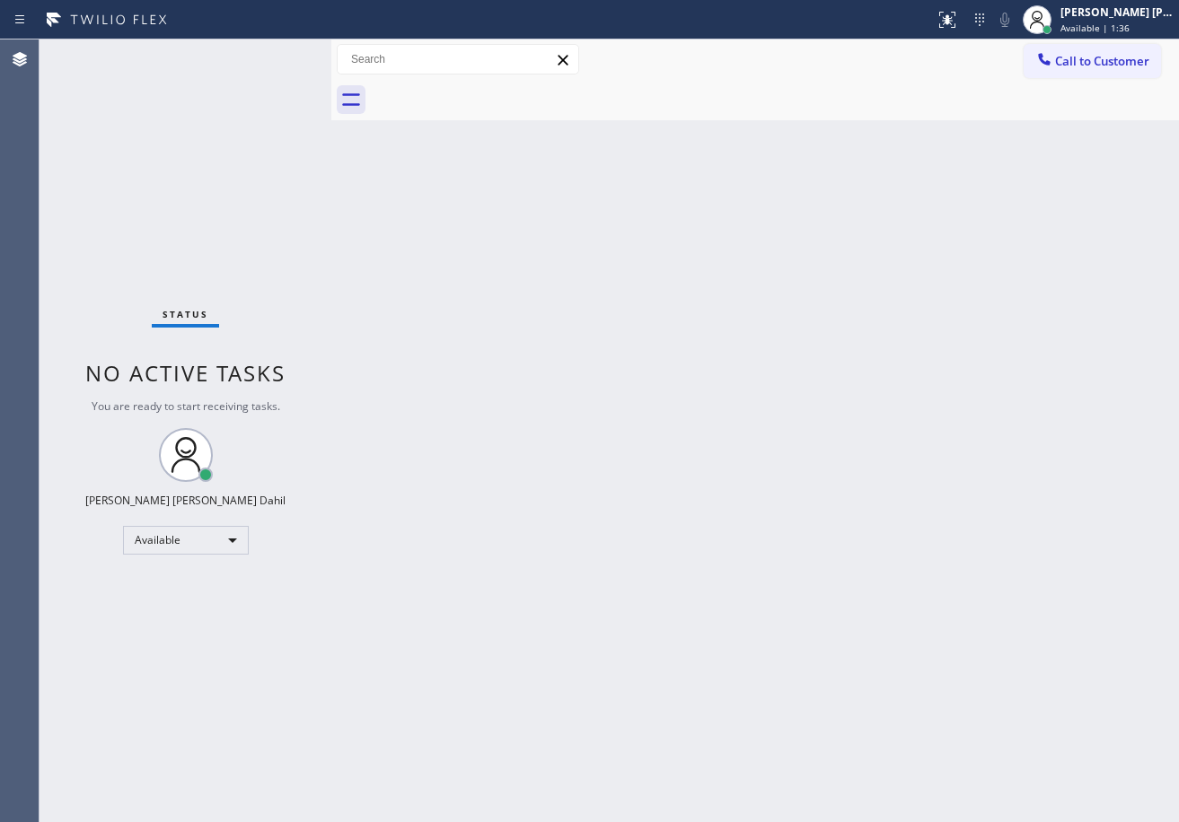
click at [519, 309] on div "Back to Dashboard Change Sender ID Customers Technicians Select a contact Outbo…" at bounding box center [754, 430] width 847 height 783
click at [693, 465] on div "Back to Dashboard Change Sender ID Customers Technicians Select a contact Outbo…" at bounding box center [754, 430] width 847 height 783
click at [265, 101] on div "Status No active tasks You are ready to start receiving tasks. [PERSON_NAME] [P…" at bounding box center [185, 430] width 292 height 783
click at [274, 53] on div "Status No active tasks You are ready to start receiving tasks. [PERSON_NAME] [P…" at bounding box center [185, 430] width 292 height 783
click at [657, 463] on div "Back to Dashboard Change Sender ID Customers Technicians Select a contact Outbo…" at bounding box center [754, 430] width 847 height 783
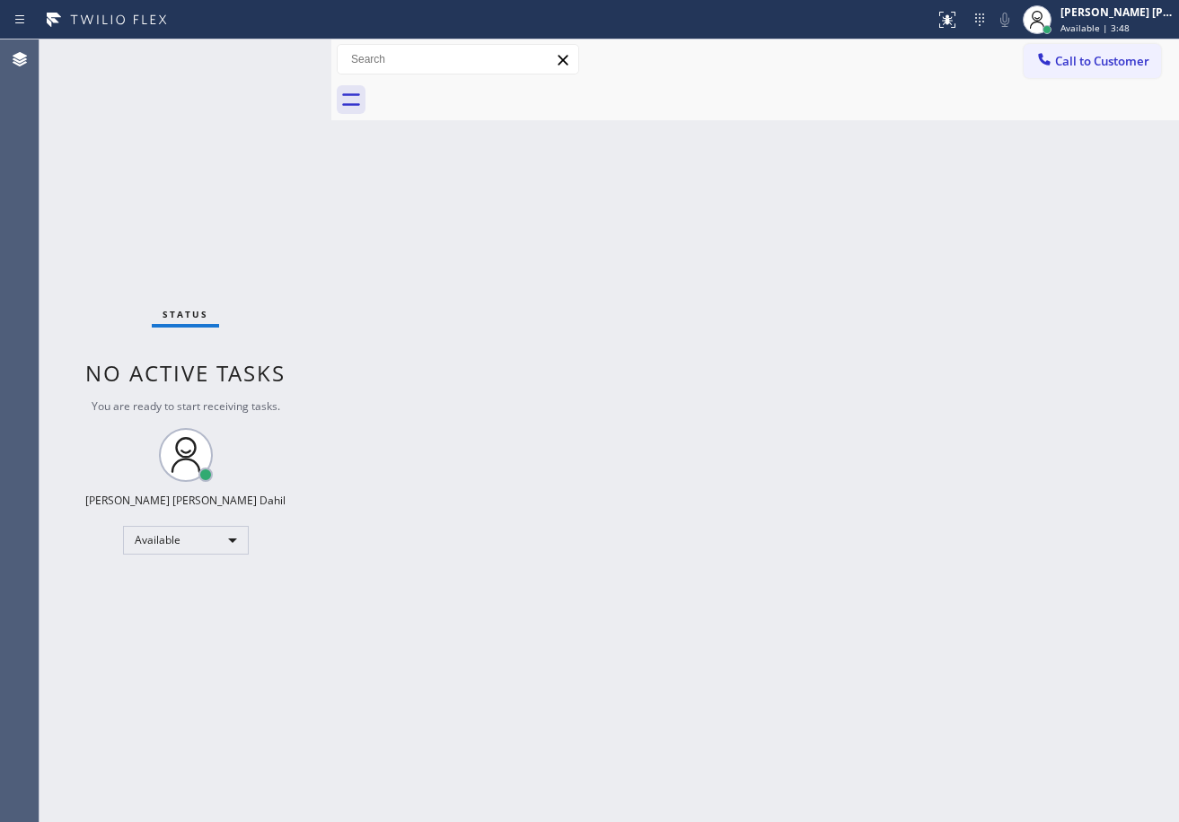
drag, startPoint x: 965, startPoint y: 562, endPoint x: 972, endPoint y: 610, distance: 48.1
click at [971, 576] on div "Back to Dashboard Change Sender ID Customers Technicians Select a contact Outbo…" at bounding box center [754, 430] width 847 height 783
click at [251, 71] on div "Status No active tasks You are ready to start receiving tasks. [PERSON_NAME] [P…" at bounding box center [185, 430] width 292 height 783
click at [428, 247] on div "Back to Dashboard Change Sender ID Customers Technicians Select a contact Outbo…" at bounding box center [754, 430] width 847 height 783
click at [554, 366] on div "Back to Dashboard Change Sender ID Customers Technicians Select a contact Outbo…" at bounding box center [754, 430] width 847 height 783
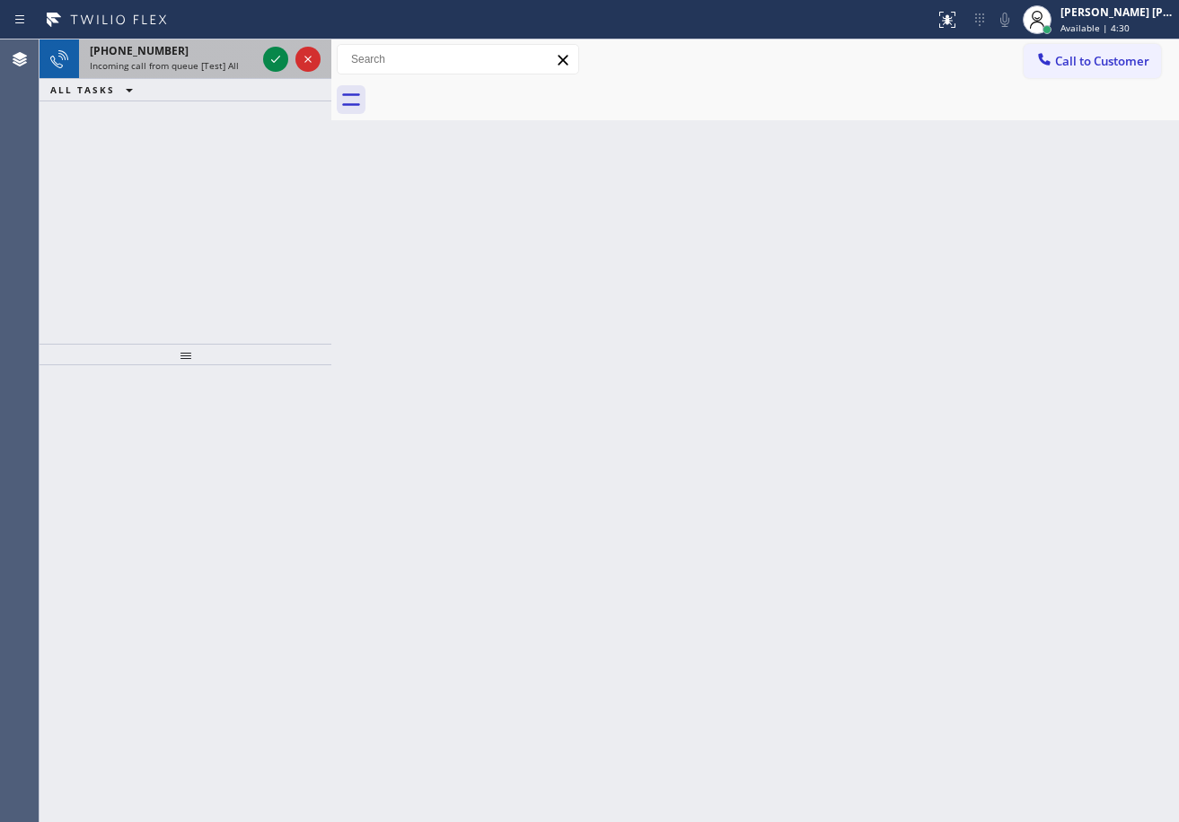
click at [233, 64] on span "Incoming call from queue [Test] All" at bounding box center [164, 65] width 149 height 13
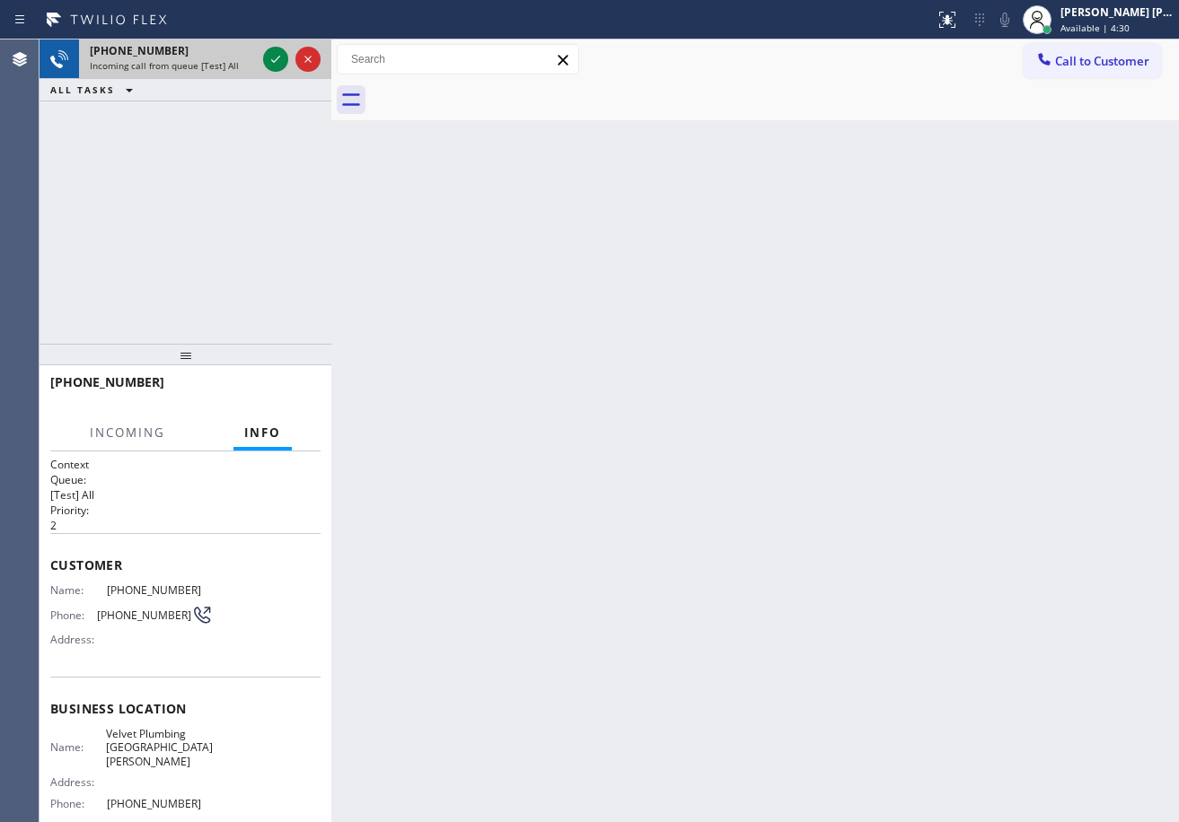
click at [233, 64] on span "Incoming call from queue [Test] All" at bounding box center [164, 65] width 149 height 13
drag, startPoint x: 233, startPoint y: 64, endPoint x: 245, endPoint y: 62, distance: 11.8
click at [235, 63] on div "Incoming call from queue [Test] All" at bounding box center [173, 65] width 166 height 13
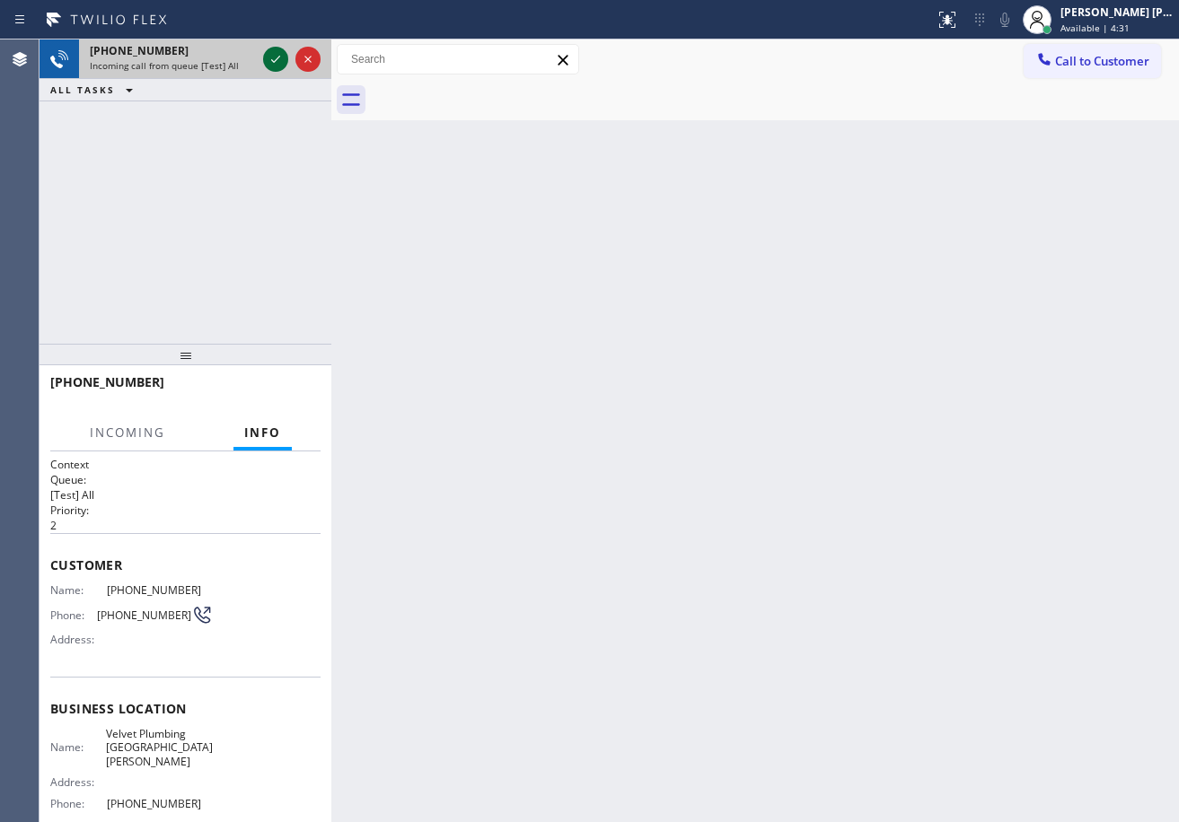
click at [268, 58] on icon at bounding box center [276, 59] width 22 height 22
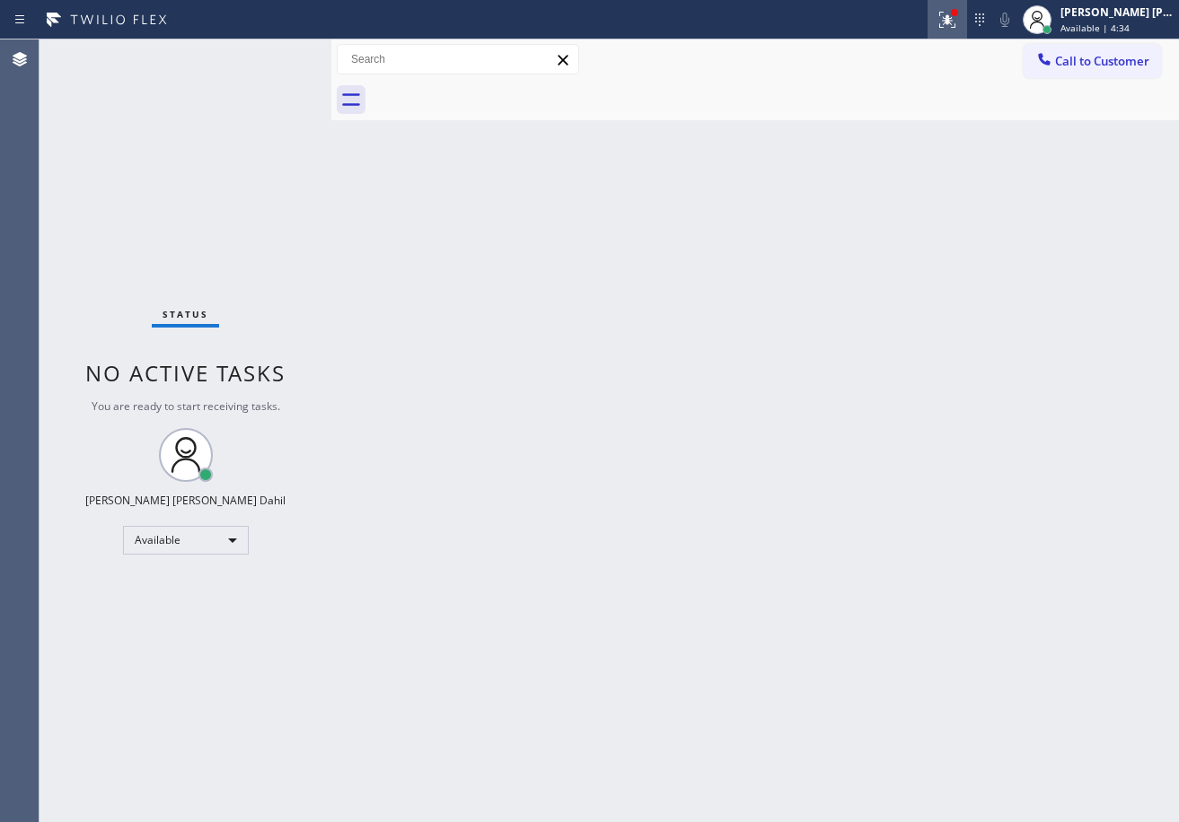
click at [958, 17] on icon at bounding box center [947, 20] width 22 height 22
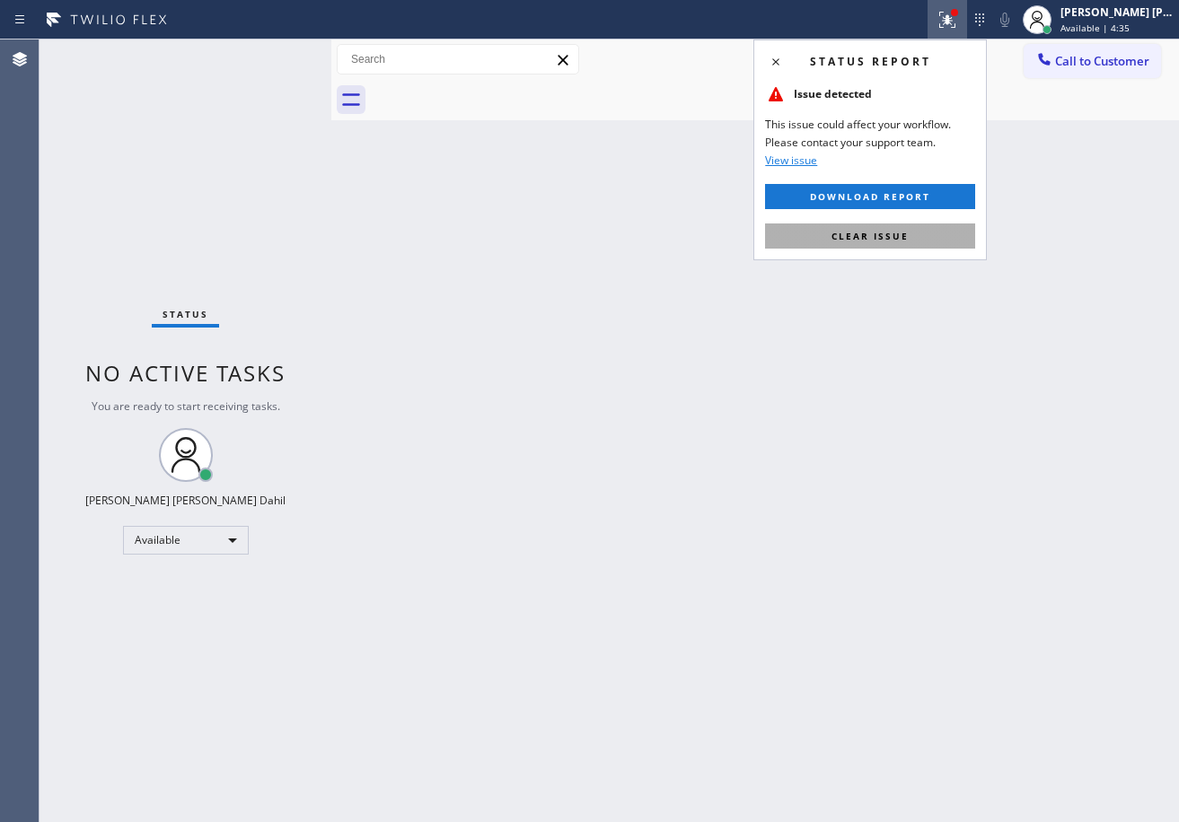
click at [877, 241] on span "Clear issue" at bounding box center [869, 236] width 77 height 13
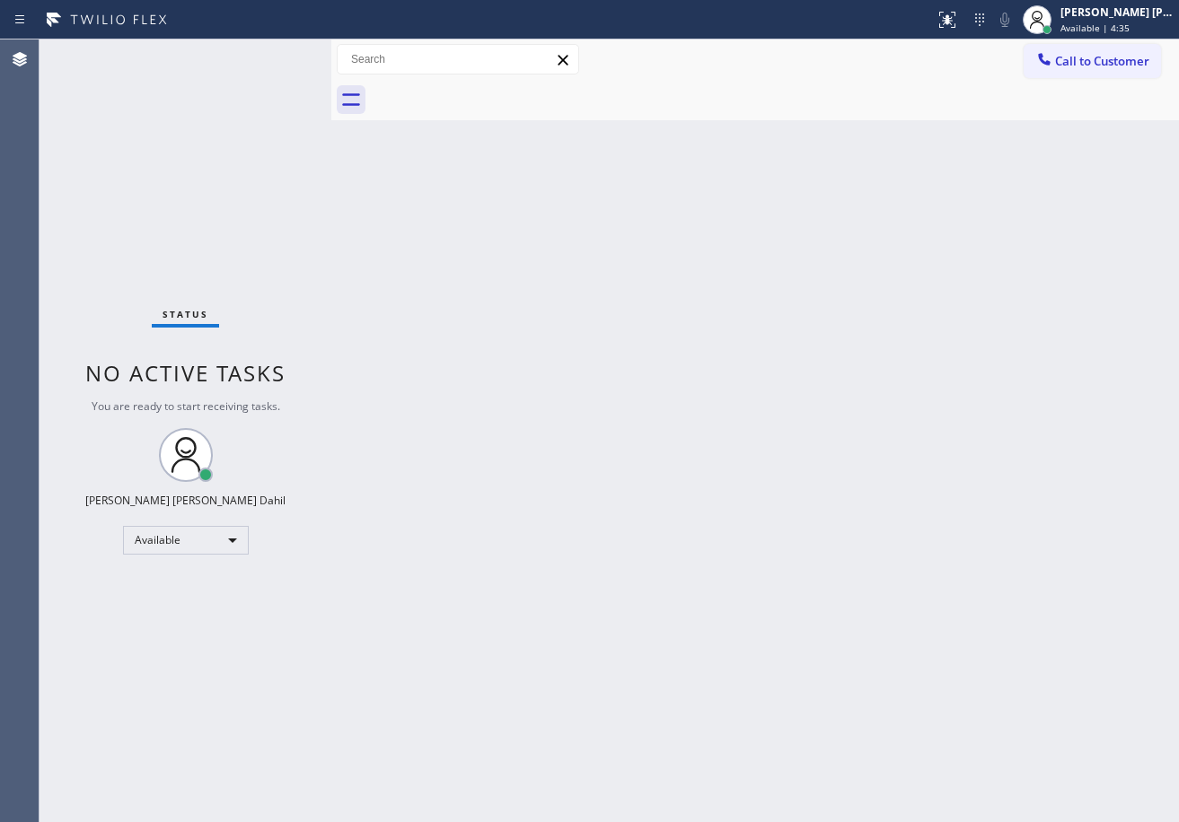
click at [892, 399] on div "Back to Dashboard Change Sender ID Customers Technicians Select a contact Outbo…" at bounding box center [754, 430] width 847 height 783
click at [749, 504] on div "Back to Dashboard Change Sender ID Customers Technicians Select a contact Outbo…" at bounding box center [754, 430] width 847 height 783
click at [747, 485] on div "Back to Dashboard Change Sender ID Customers Technicians Select a contact Outbo…" at bounding box center [754, 430] width 847 height 783
click at [709, 578] on div "Back to Dashboard Change Sender ID Customers Technicians Select a contact Outbo…" at bounding box center [754, 430] width 847 height 783
click at [777, 497] on div "Back to Dashboard Change Sender ID Customers Technicians Select a contact Outbo…" at bounding box center [754, 430] width 847 height 783
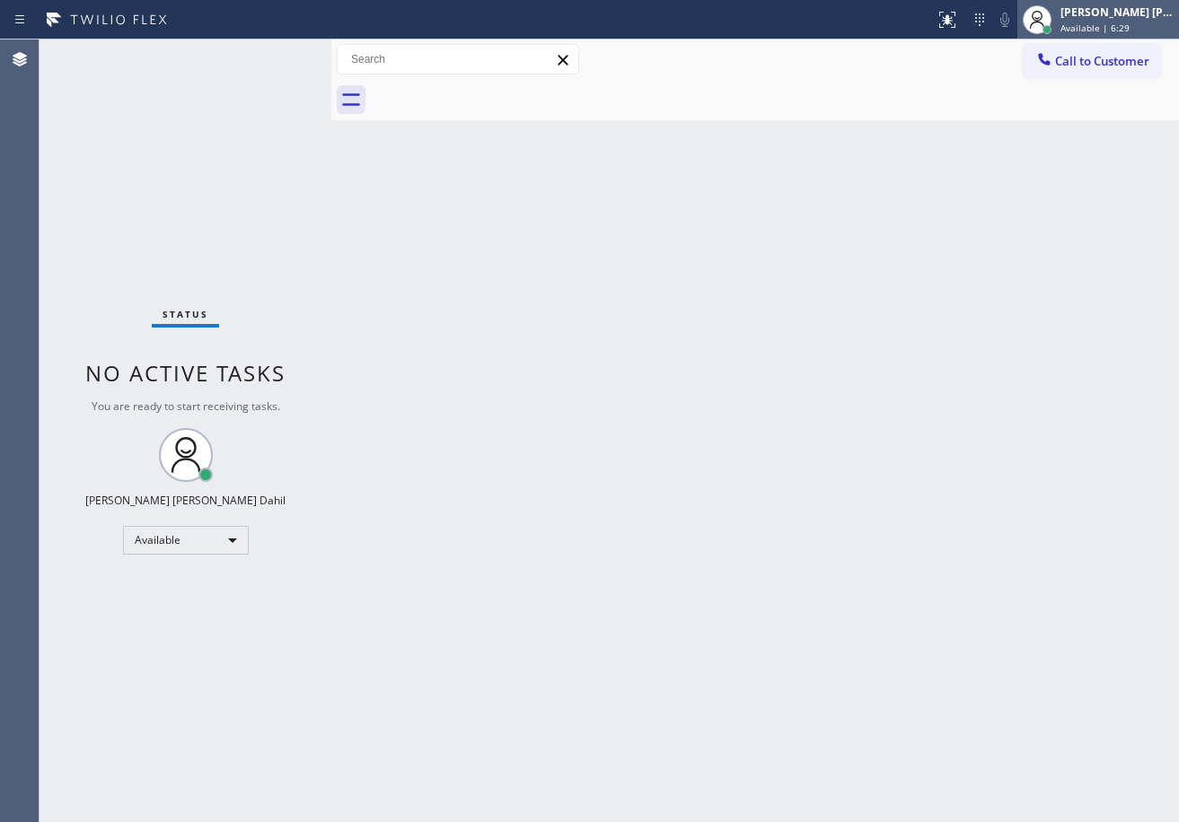
click at [1125, 5] on div "[PERSON_NAME] [PERSON_NAME] Dahil" at bounding box center [1116, 11] width 113 height 15
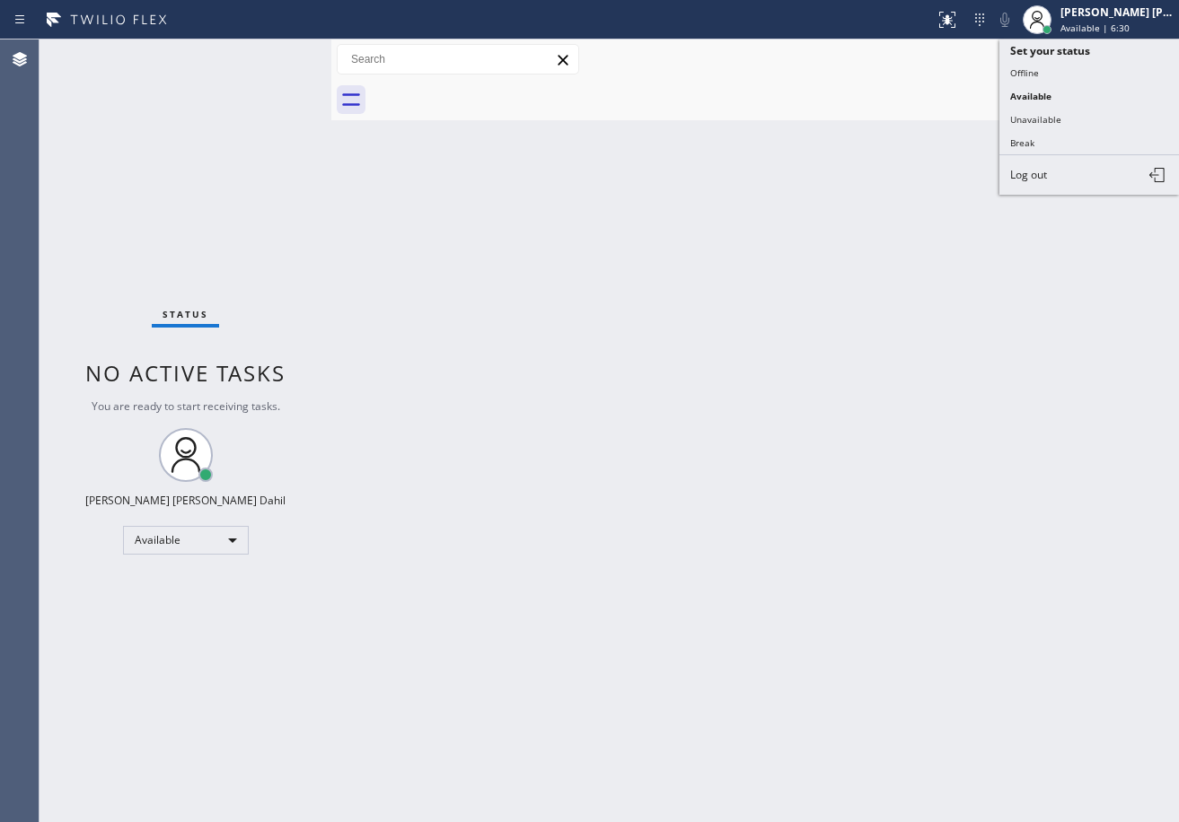
click at [928, 338] on div "Back to Dashboard Change Sender ID Customers Technicians Select a contact Outbo…" at bounding box center [754, 430] width 847 height 783
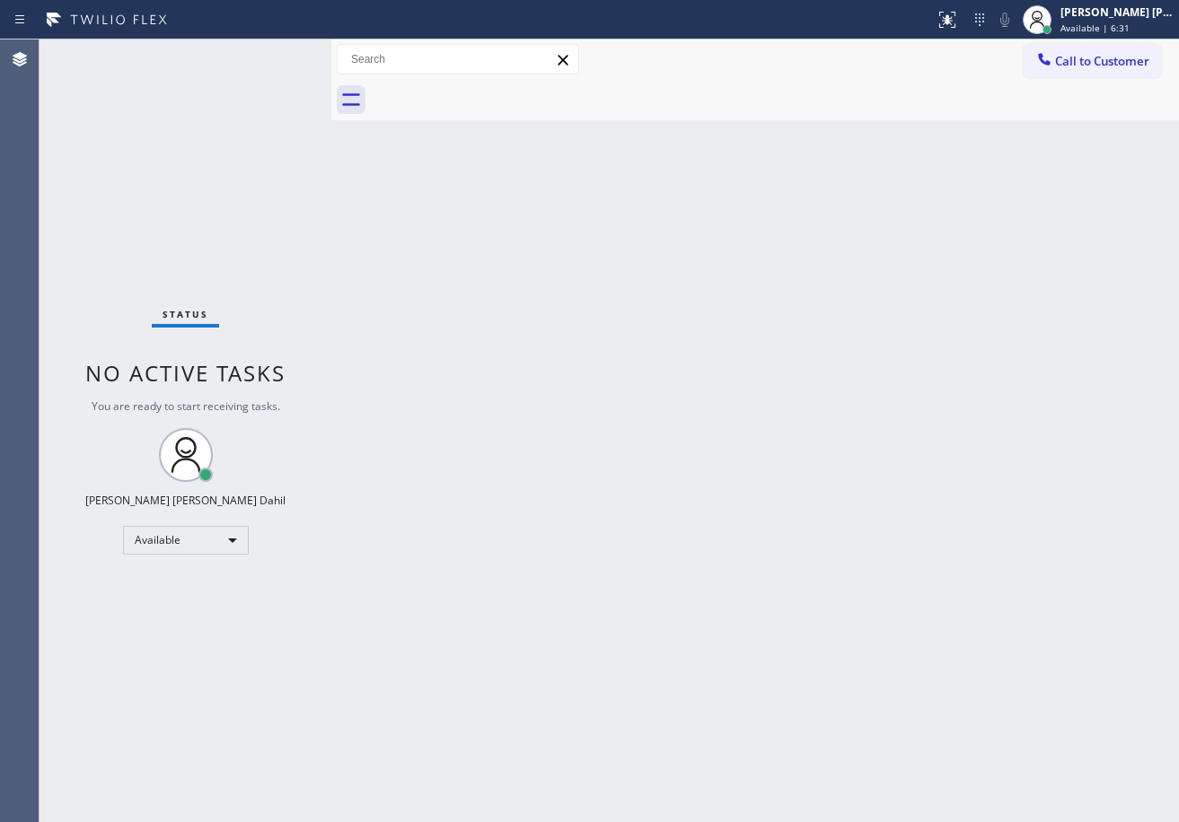
click at [932, 348] on div "Back to Dashboard Change Sender ID Customers Technicians Select a contact Outbo…" at bounding box center [754, 430] width 847 height 783
click at [1012, 480] on div "Back to Dashboard Change Sender ID Customers Technicians Select a contact Outbo…" at bounding box center [754, 430] width 847 height 783
click at [484, 211] on div "Back to Dashboard Change Sender ID Customers Technicians Select a contact Outbo…" at bounding box center [754, 430] width 847 height 783
click at [801, 484] on div "Back to Dashboard Change Sender ID Customers Technicians Select a contact Outbo…" at bounding box center [754, 430] width 847 height 783
click at [927, 561] on div "Back to Dashboard Change Sender ID Customers Technicians Select a contact Outbo…" at bounding box center [754, 430] width 847 height 783
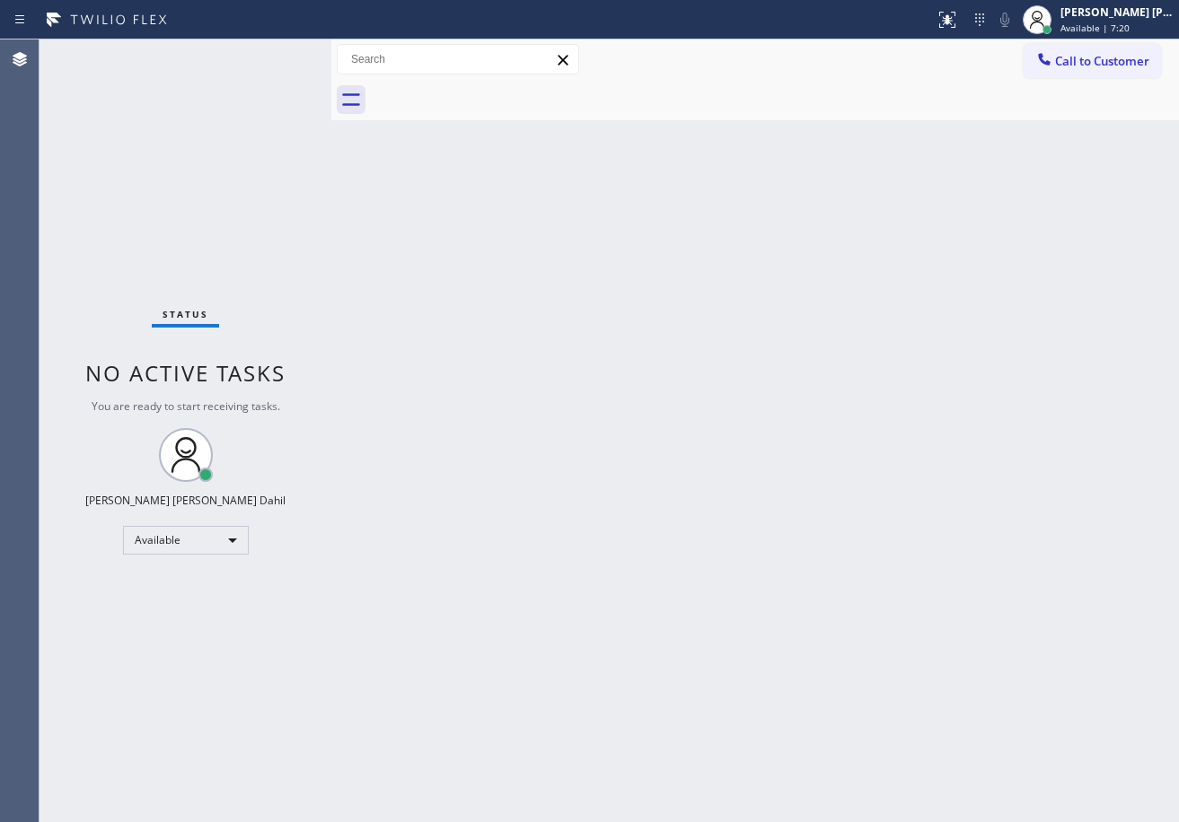
click at [730, 511] on div "Back to Dashboard Change Sender ID Customers Technicians Select a contact Outbo…" at bounding box center [754, 430] width 847 height 783
click at [733, 483] on div "Back to Dashboard Change Sender ID Customers Technicians Select a contact Outbo…" at bounding box center [754, 430] width 847 height 783
click at [780, 452] on div "Back to Dashboard Change Sender ID Customers Technicians Select a contact Outbo…" at bounding box center [754, 430] width 847 height 783
click at [487, 122] on div "Back to Dashboard Change Sender ID Customers Technicians Select a contact Outbo…" at bounding box center [754, 430] width 847 height 783
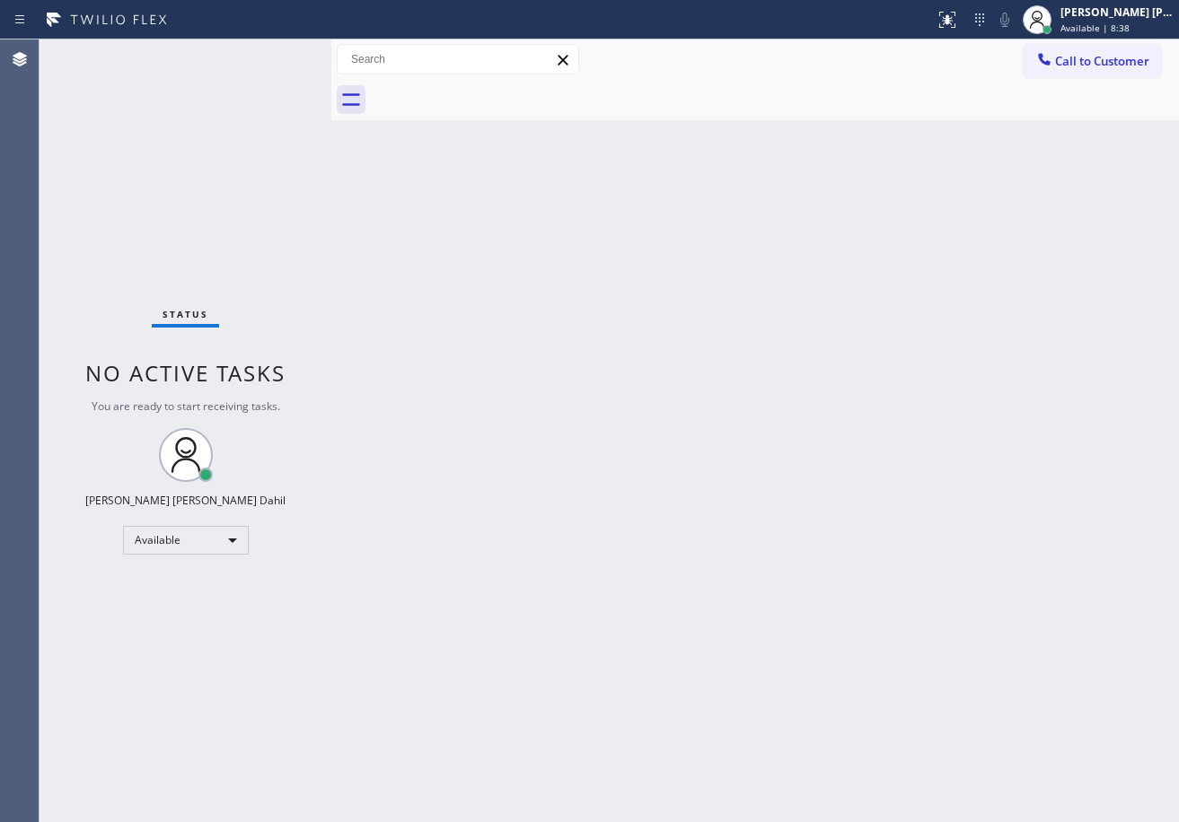
click at [532, 368] on div "Back to Dashboard Change Sender ID Customers Technicians Select a contact Outbo…" at bounding box center [754, 430] width 847 height 783
click at [665, 408] on div "Back to Dashboard Change Sender ID Customers Technicians Select a contact Outbo…" at bounding box center [754, 430] width 847 height 783
click at [849, 455] on div "Back to Dashboard Change Sender ID Customers Technicians Select a contact Outbo…" at bounding box center [754, 430] width 847 height 783
click at [998, 636] on div "Back to Dashboard Change Sender ID Customers Technicians Select a contact Outbo…" at bounding box center [754, 430] width 847 height 783
click at [988, 653] on div "Back to Dashboard Change Sender ID Customers Technicians Select a contact Outbo…" at bounding box center [754, 430] width 847 height 783
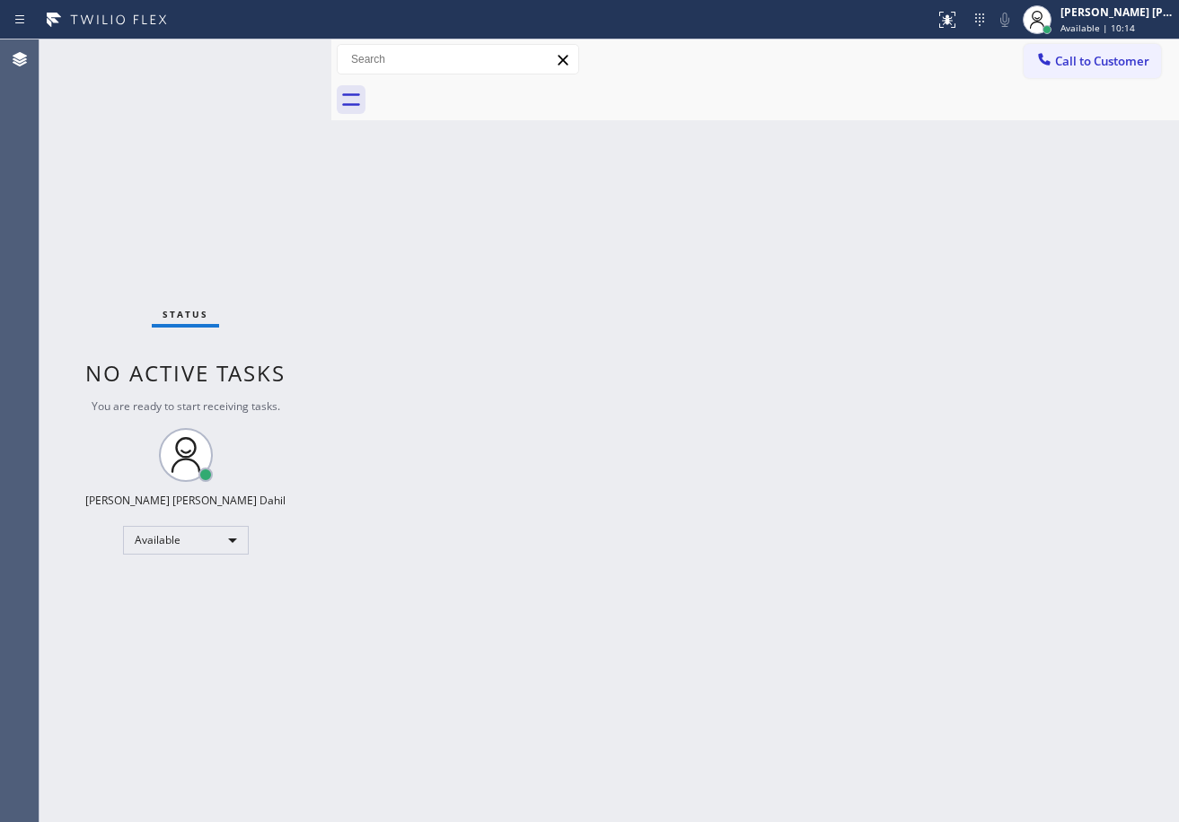
click at [988, 653] on div "Back to Dashboard Change Sender ID Customers Technicians Select a contact Outbo…" at bounding box center [754, 430] width 847 height 783
click at [951, 536] on div "Back to Dashboard Change Sender ID Customers Technicians Select a contact Outbo…" at bounding box center [754, 430] width 847 height 783
click at [777, 572] on div "Back to Dashboard Change Sender ID Customers Technicians Select a contact Outbo…" at bounding box center [754, 430] width 847 height 783
click at [255, 70] on div "Status No active tasks You are ready to start receiving tasks. [PERSON_NAME] [P…" at bounding box center [185, 430] width 292 height 783
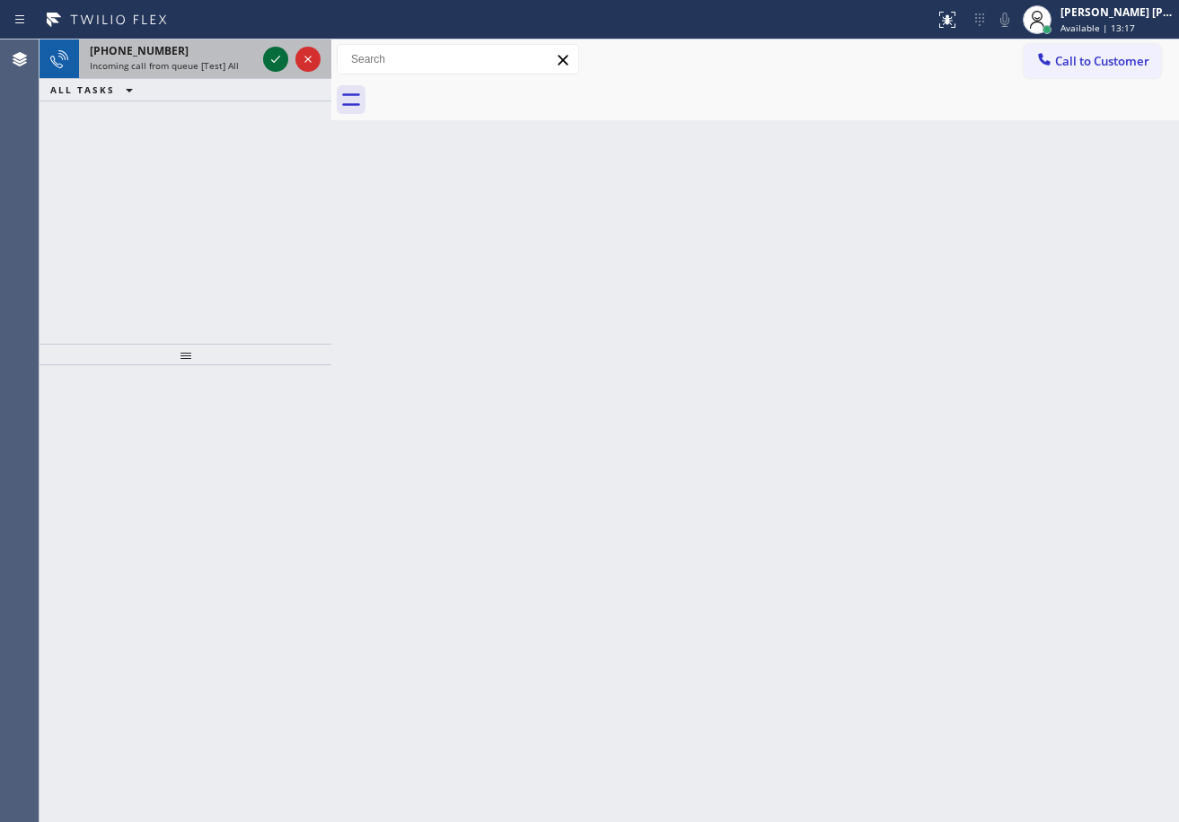
drag, startPoint x: 207, startPoint y: 58, endPoint x: 269, endPoint y: 55, distance: 62.0
click at [213, 59] on div "[PHONE_NUMBER] Incoming call from queue [Test] All" at bounding box center [169, 58] width 180 height 39
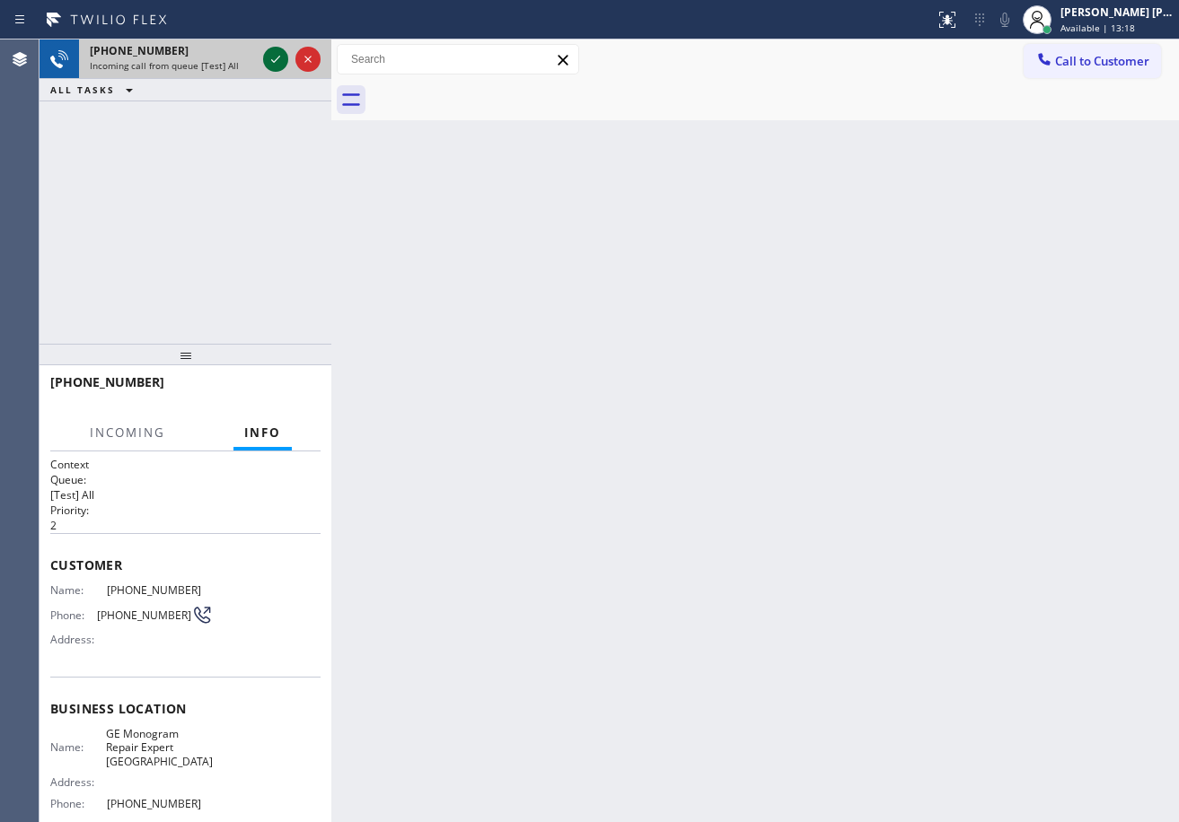
click at [276, 55] on icon at bounding box center [276, 59] width 22 height 22
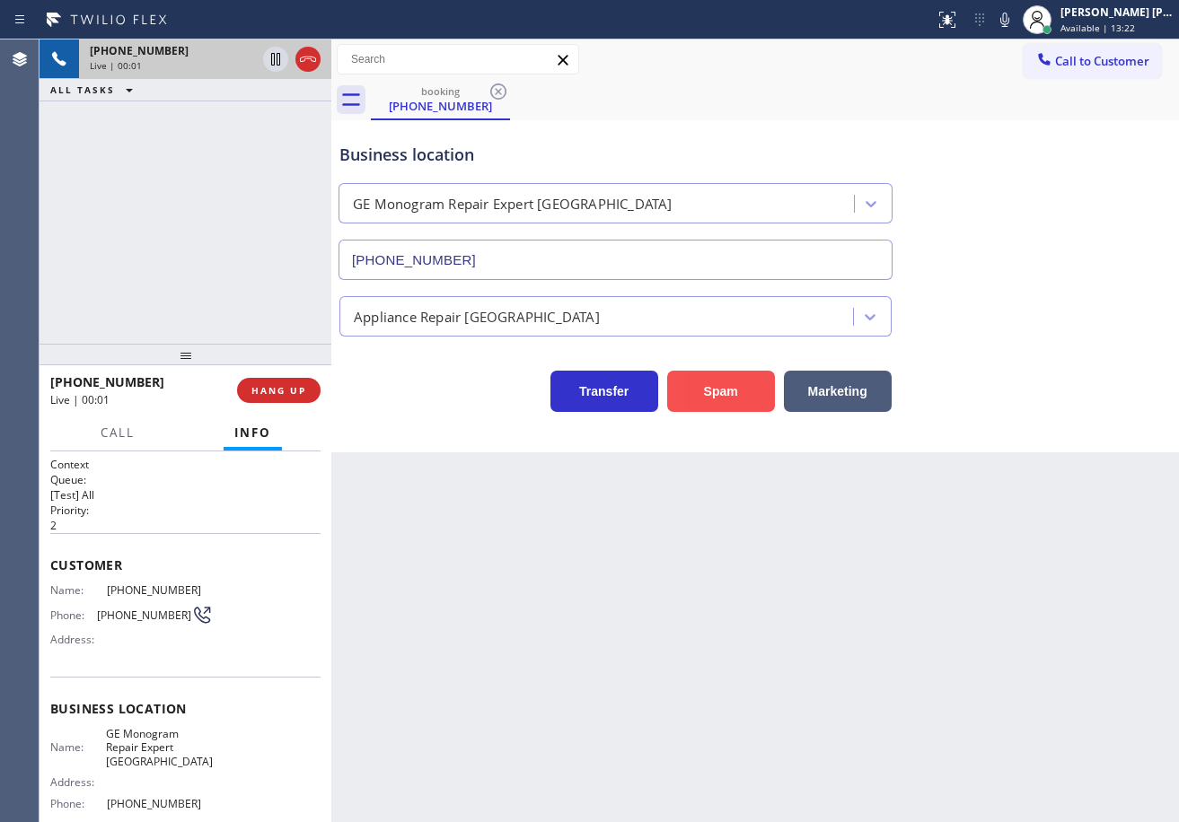
type input "[PHONE_NUMBER]"
click at [723, 393] on button "Spam" at bounding box center [721, 391] width 108 height 41
click at [723, 394] on button "Spam" at bounding box center [721, 391] width 108 height 41
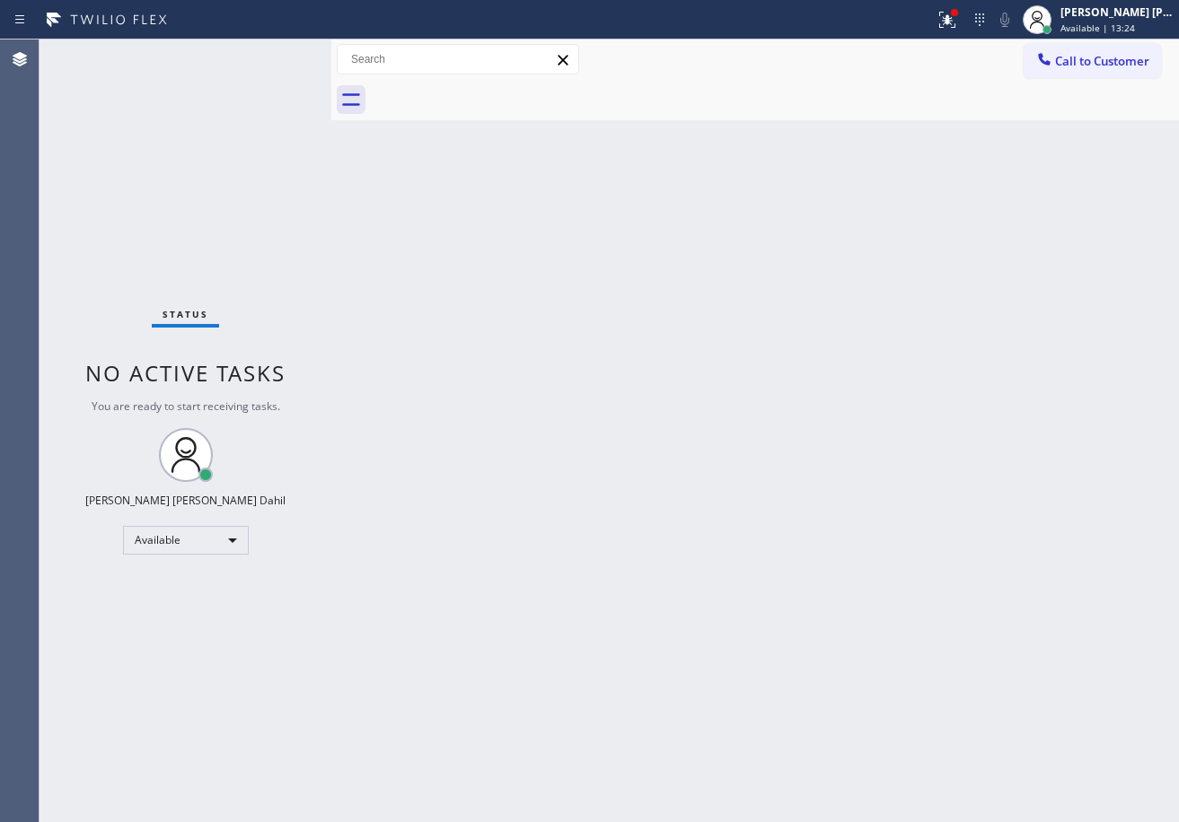
click at [1082, 600] on div "Back to Dashboard Change Sender ID Customers Technicians Select a contact Outbo…" at bounding box center [754, 430] width 847 height 783
click at [536, 302] on div "Back to Dashboard Change Sender ID Customers Technicians Select a contact Outbo…" at bounding box center [754, 430] width 847 height 783
click at [236, 62] on div "Status No active tasks You are ready to start receiving tasks. [PERSON_NAME] [P…" at bounding box center [185, 430] width 292 height 783
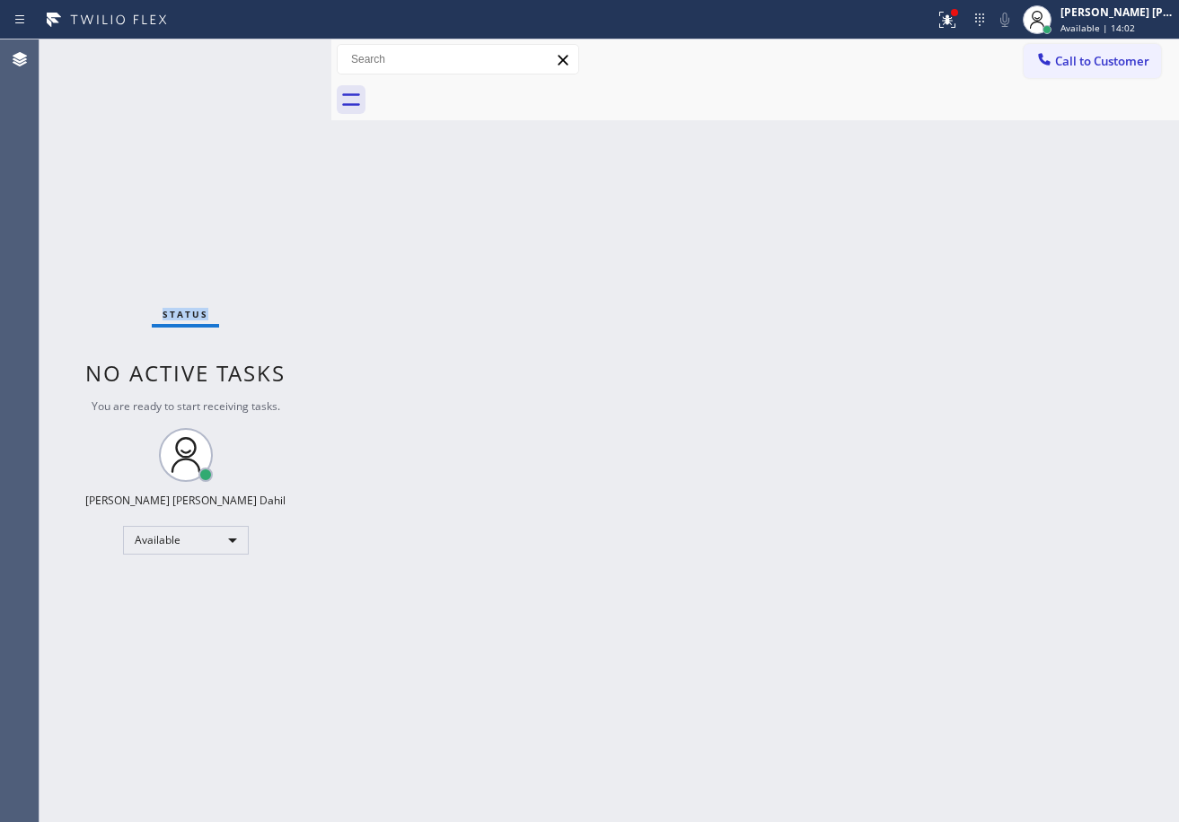
click at [236, 62] on div "Status No active tasks You are ready to start receiving tasks. [PERSON_NAME] [P…" at bounding box center [185, 430] width 292 height 783
click at [443, 247] on div "Back to Dashboard Change Sender ID Customers Technicians Select a contact Outbo…" at bounding box center [754, 430] width 847 height 783
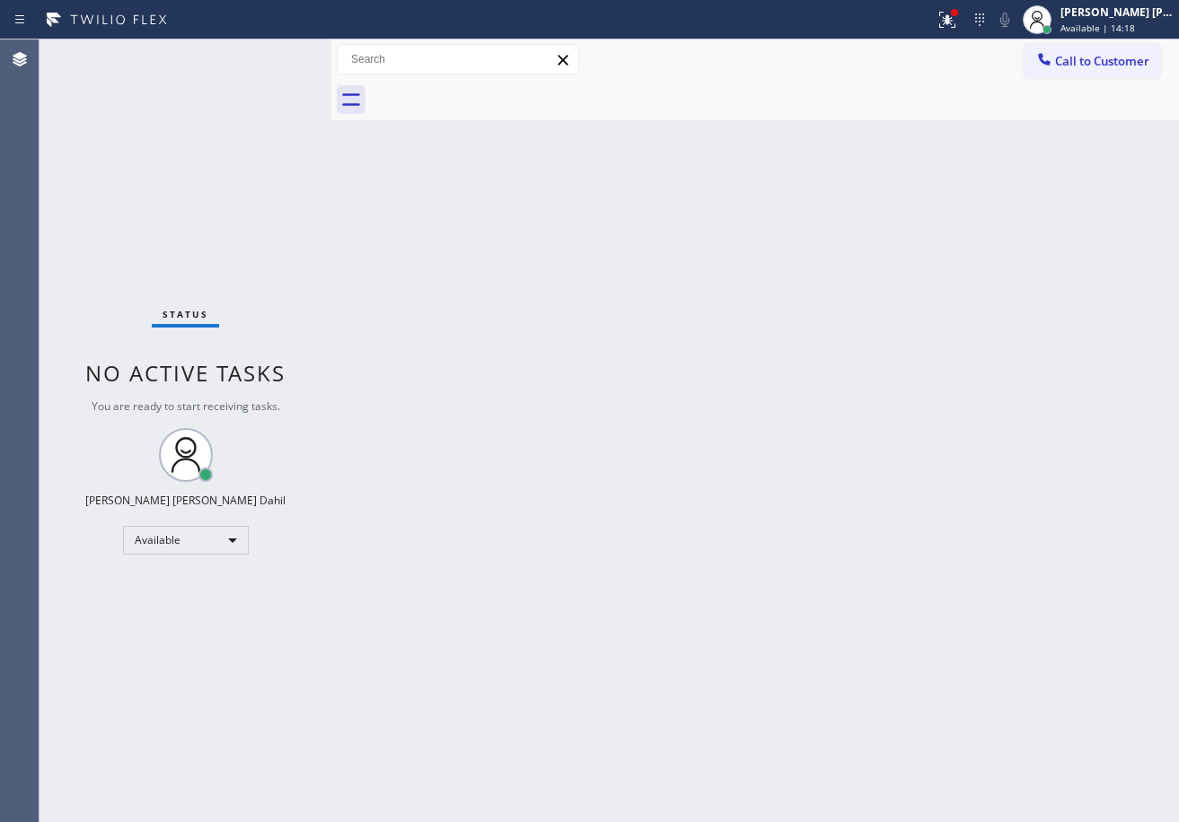
click at [390, 310] on div "Back to Dashboard Change Sender ID Customers Technicians Select a contact Outbo…" at bounding box center [754, 430] width 847 height 783
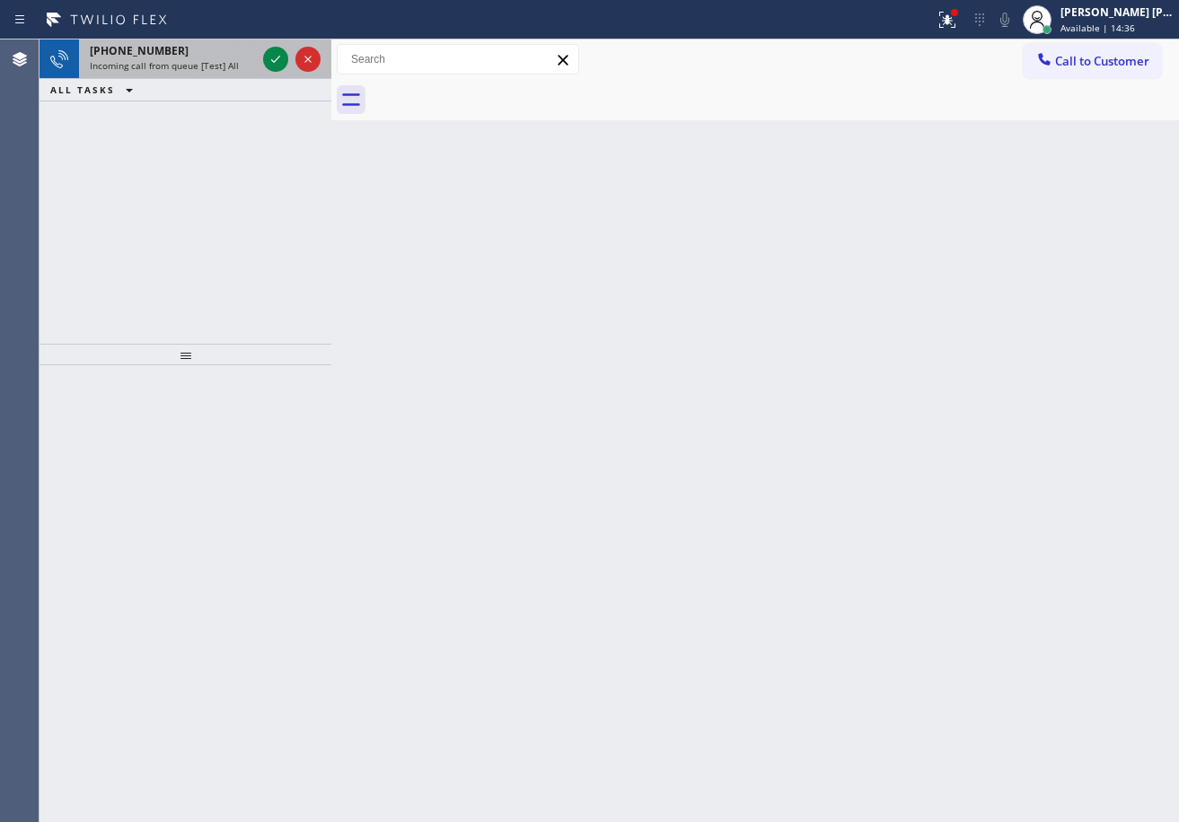
click at [207, 59] on span "Incoming call from queue [Test] All" at bounding box center [164, 65] width 149 height 13
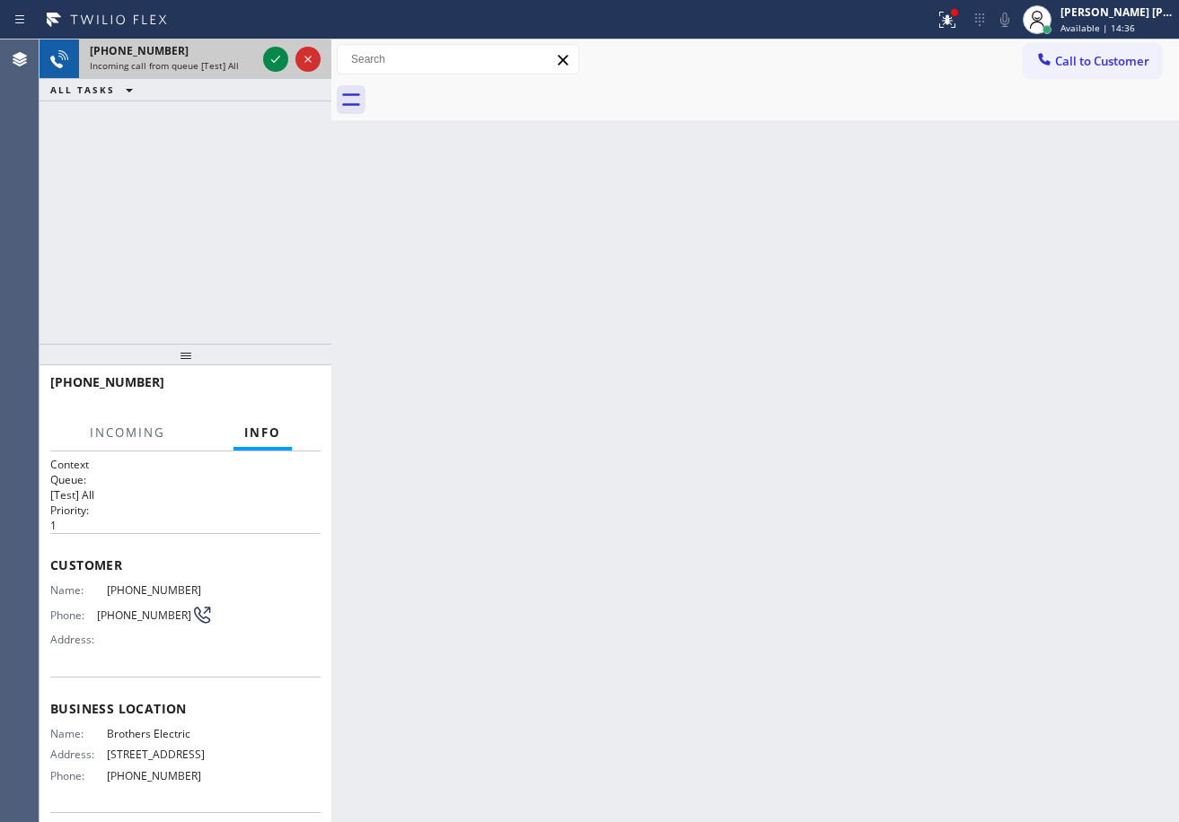
drag, startPoint x: 207, startPoint y: 59, endPoint x: 242, endPoint y: 57, distance: 35.1
click at [207, 58] on div "[PHONE_NUMBER] Incoming call from queue [Test] All" at bounding box center [169, 58] width 180 height 39
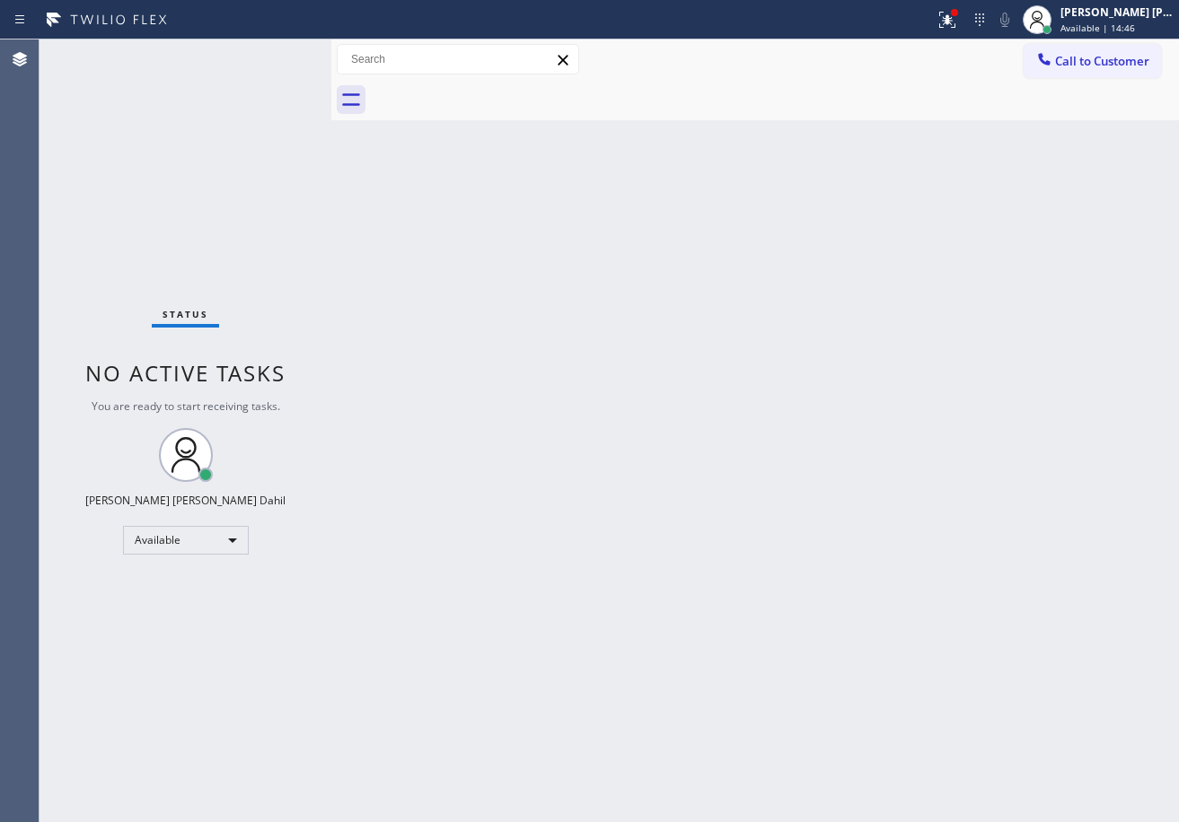
click at [252, 53] on div "Status No active tasks You are ready to start receiving tasks. [PERSON_NAME] [P…" at bounding box center [185, 430] width 292 height 783
click at [958, 17] on icon at bounding box center [947, 20] width 22 height 22
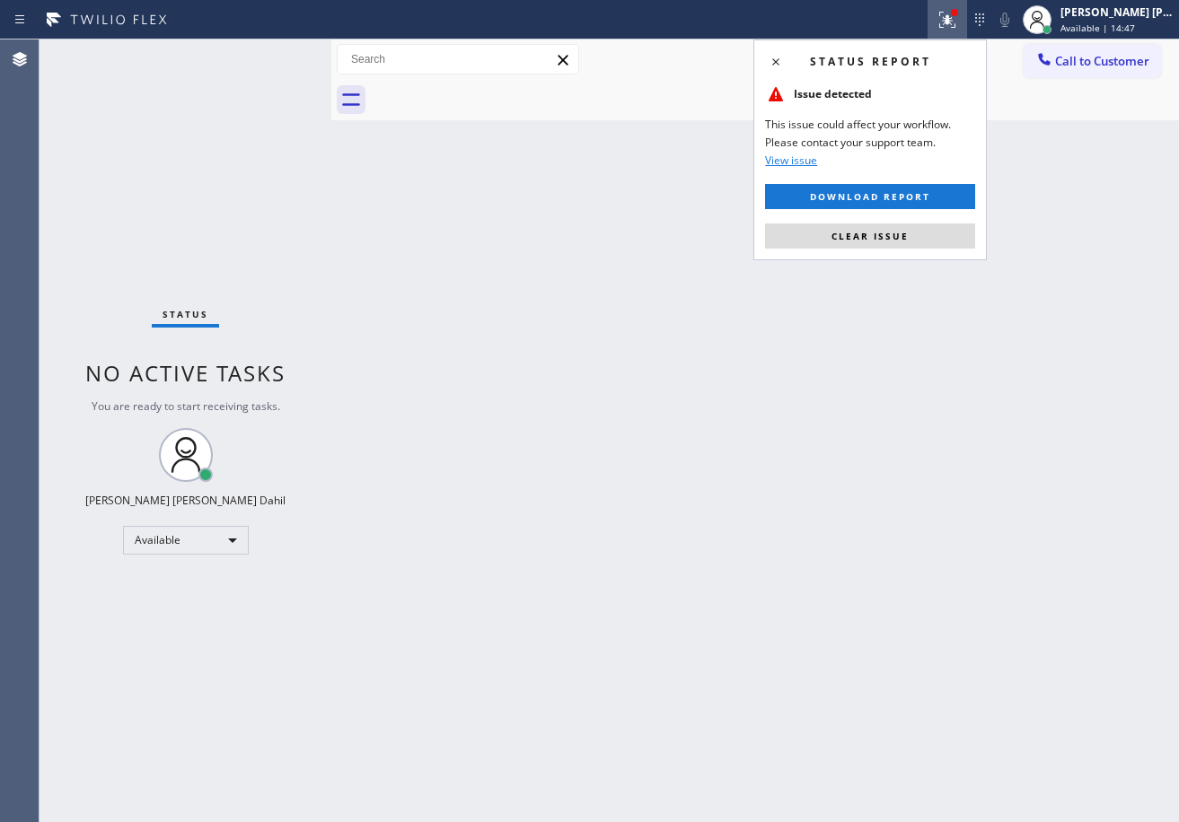
click at [866, 251] on div "Status report Issue detected This issue could affect your workflow. Please cont…" at bounding box center [869, 149] width 233 height 221
click at [866, 240] on div "Status report Issue detected This issue could affect your workflow. Please cont…" at bounding box center [869, 149] width 233 height 221
click at [866, 240] on span "Clear issue" at bounding box center [869, 236] width 77 height 13
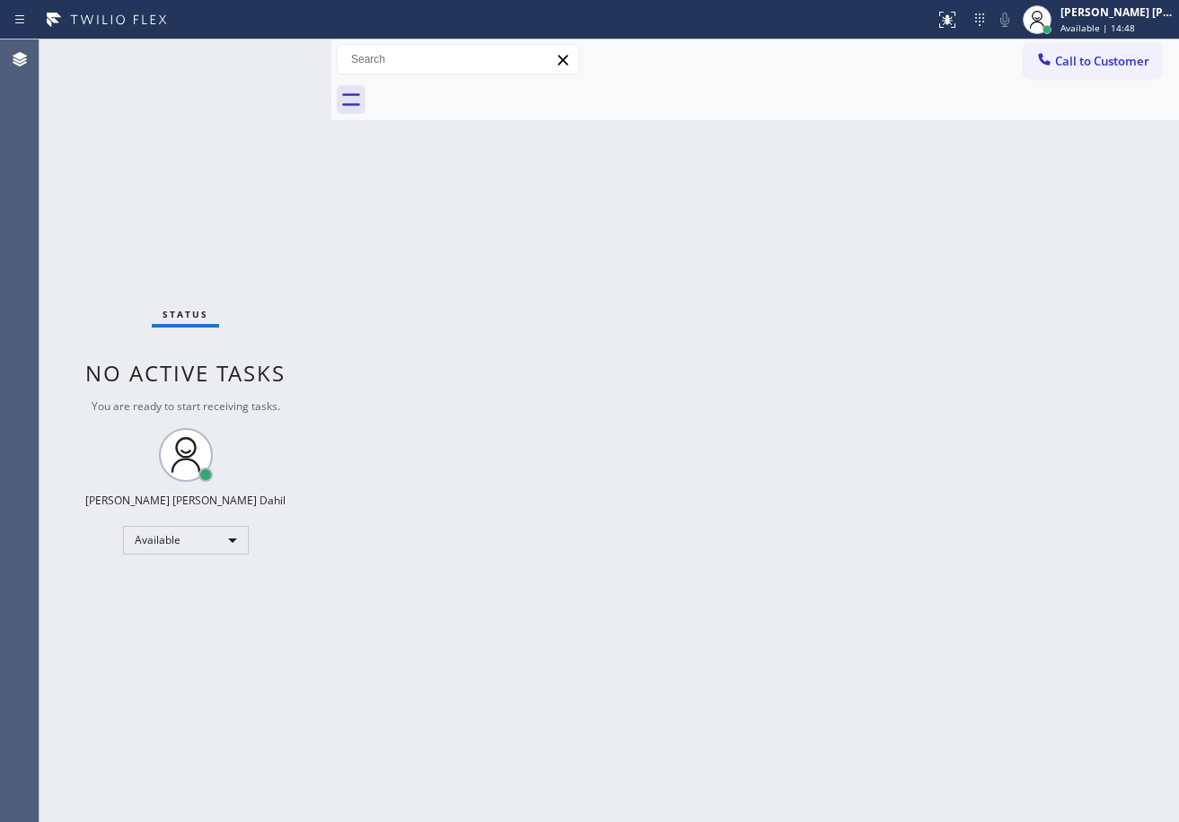
click at [866, 239] on div "Back to Dashboard Change Sender ID Customers Technicians Select a contact Outbo…" at bounding box center [754, 430] width 847 height 783
click at [980, 251] on div "Back to Dashboard Change Sender ID Customers Technicians Select a contact Outbo…" at bounding box center [754, 430] width 847 height 783
click at [834, 578] on div "Back to Dashboard Change Sender ID Customers Technicians Select a contact Outbo…" at bounding box center [754, 430] width 847 height 783
click at [1006, 290] on div "Back to Dashboard Change Sender ID Customers Technicians Select a contact Outbo…" at bounding box center [754, 430] width 847 height 783
click at [984, 567] on div "Back to Dashboard Change Sender ID Customers Technicians Select a contact Outbo…" at bounding box center [754, 430] width 847 height 783
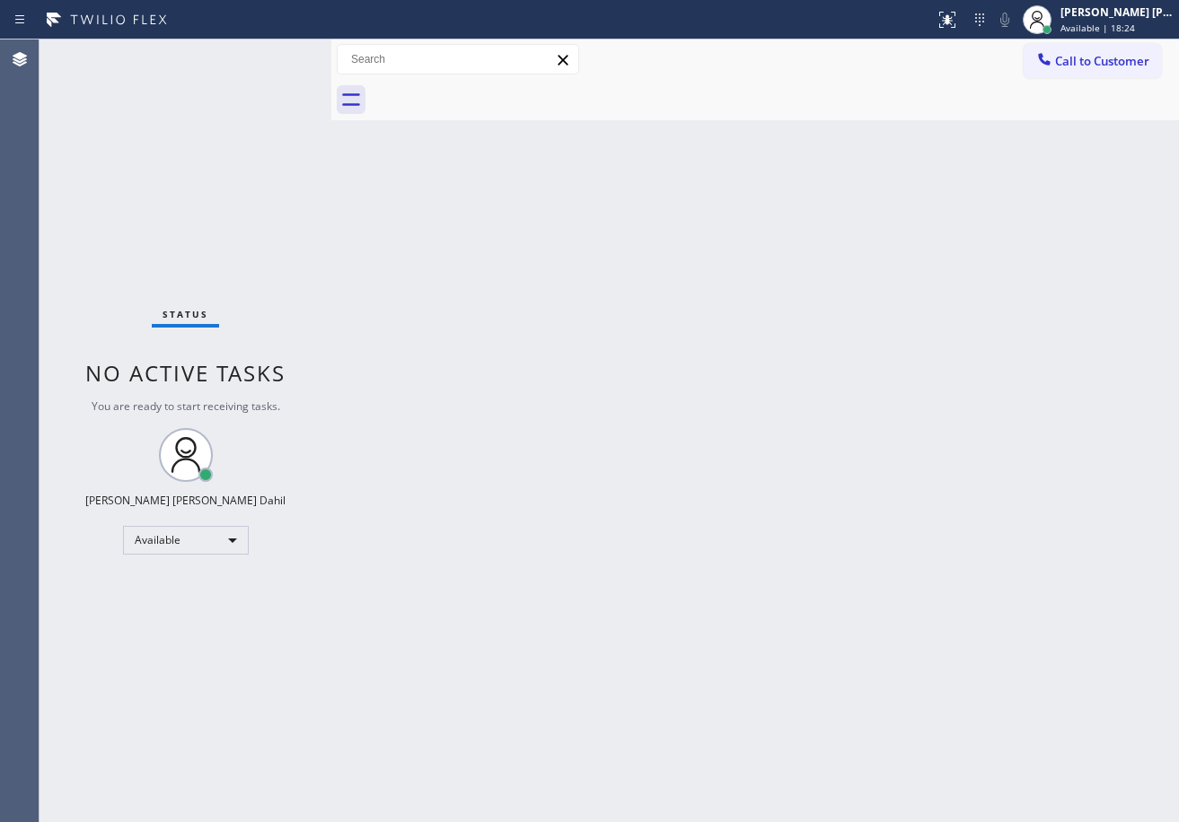
click at [706, 377] on div "Back to Dashboard Change Sender ID Customers Technicians Select a contact Outbo…" at bounding box center [754, 430] width 847 height 783
click at [212, 93] on div "Status No active tasks You are ready to start receiving tasks. [PERSON_NAME] [P…" at bounding box center [185, 430] width 292 height 783
click at [225, 92] on div "Status No active tasks You are ready to start receiving tasks. [PERSON_NAME] [P…" at bounding box center [185, 430] width 292 height 783
click at [785, 596] on div "Back to Dashboard Change Sender ID Customers Technicians Select a contact Outbo…" at bounding box center [754, 430] width 847 height 783
click at [775, 592] on div "Back to Dashboard Change Sender ID Customers Technicians Select a contact Outbo…" at bounding box center [754, 430] width 847 height 783
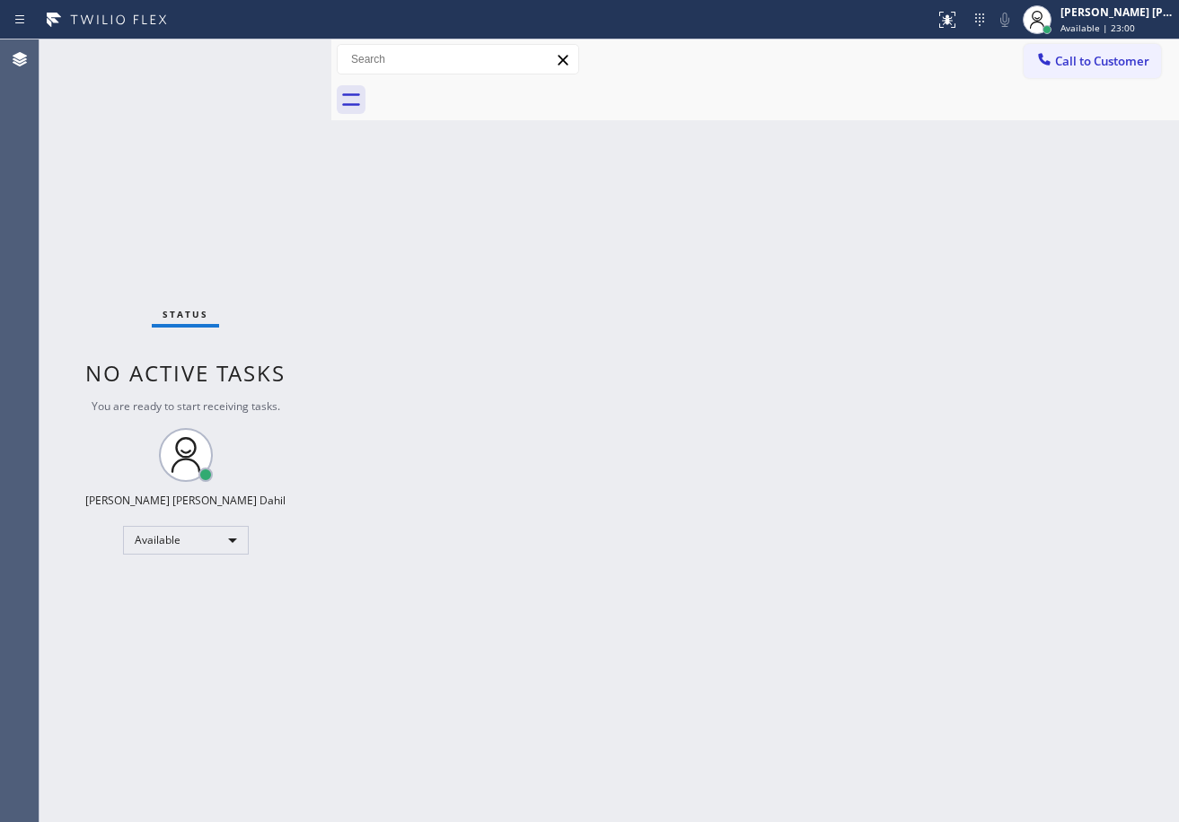
drag, startPoint x: 742, startPoint y: 570, endPoint x: 753, endPoint y: 714, distance: 144.1
click at [742, 572] on div "Back to Dashboard Change Sender ID Customers Technicians Select a contact Outbo…" at bounding box center [754, 430] width 847 height 783
click at [654, 373] on div "Back to Dashboard Change Sender ID Customers Technicians Select a contact Outbo…" at bounding box center [754, 430] width 847 height 783
click at [260, 56] on div "Status No active tasks You are ready to start receiving tasks. [PERSON_NAME] [P…" at bounding box center [185, 430] width 292 height 783
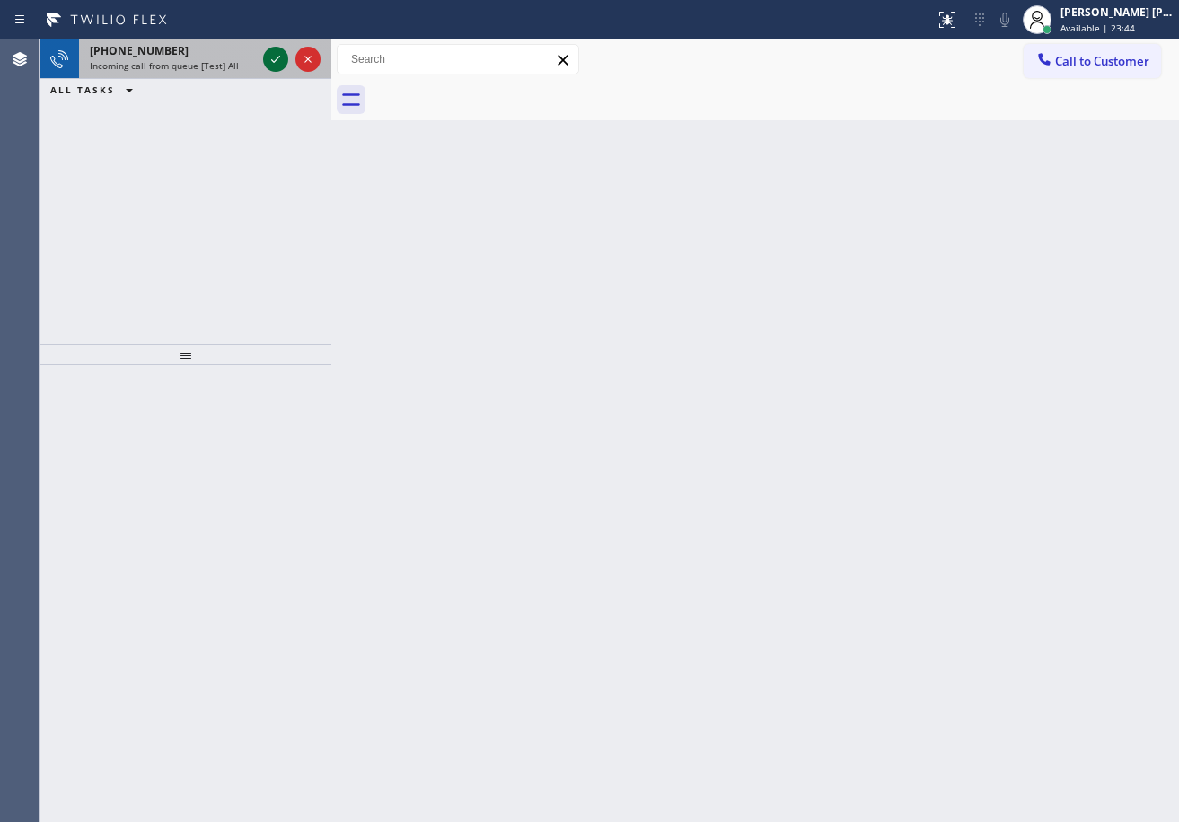
click at [271, 52] on icon at bounding box center [276, 59] width 22 height 22
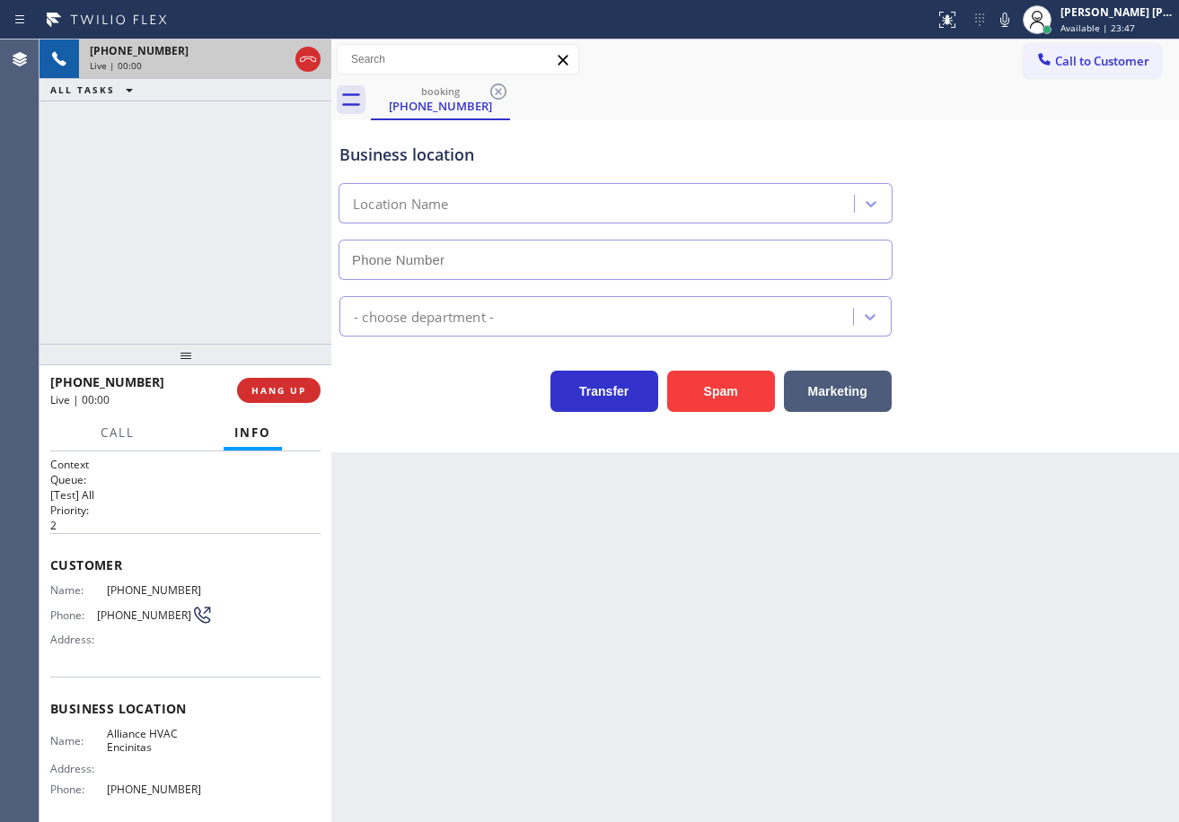
type input "[PHONE_NUMBER]"
click at [707, 394] on button "Spam" at bounding box center [721, 391] width 108 height 41
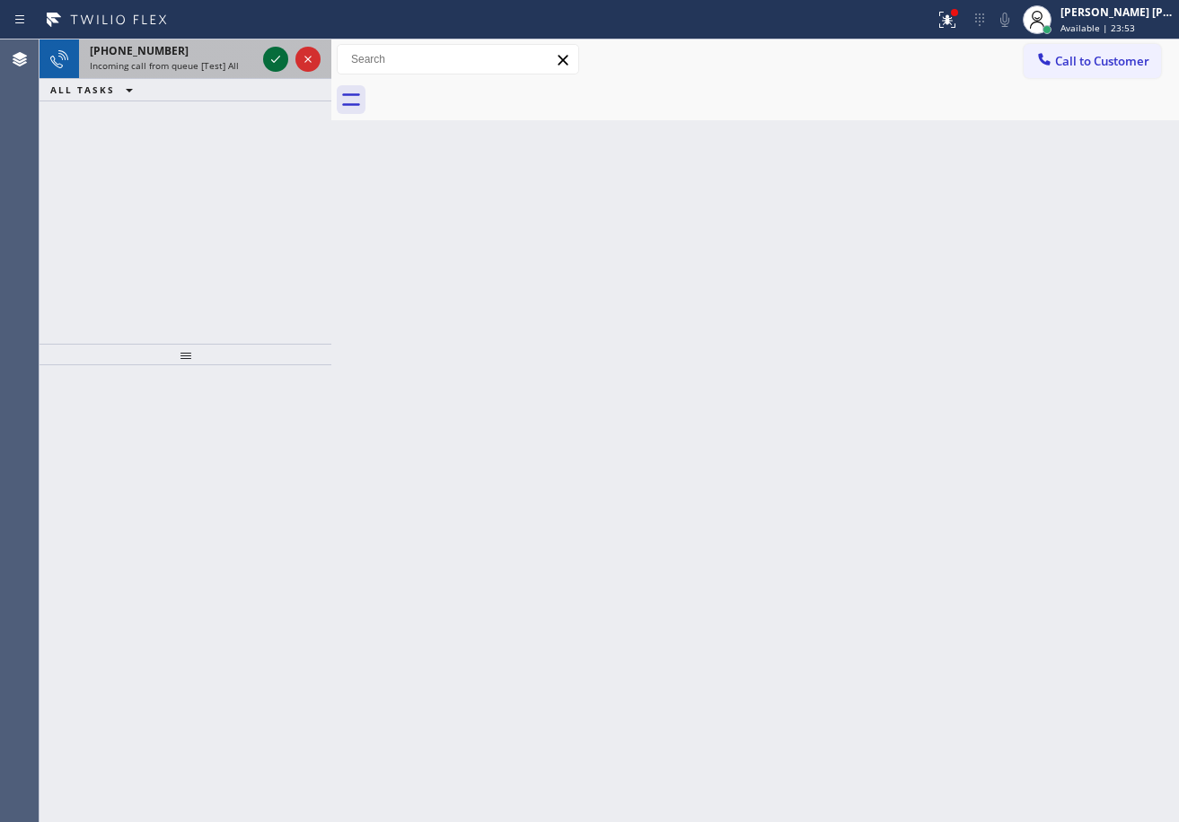
click at [271, 52] on icon at bounding box center [276, 59] width 22 height 22
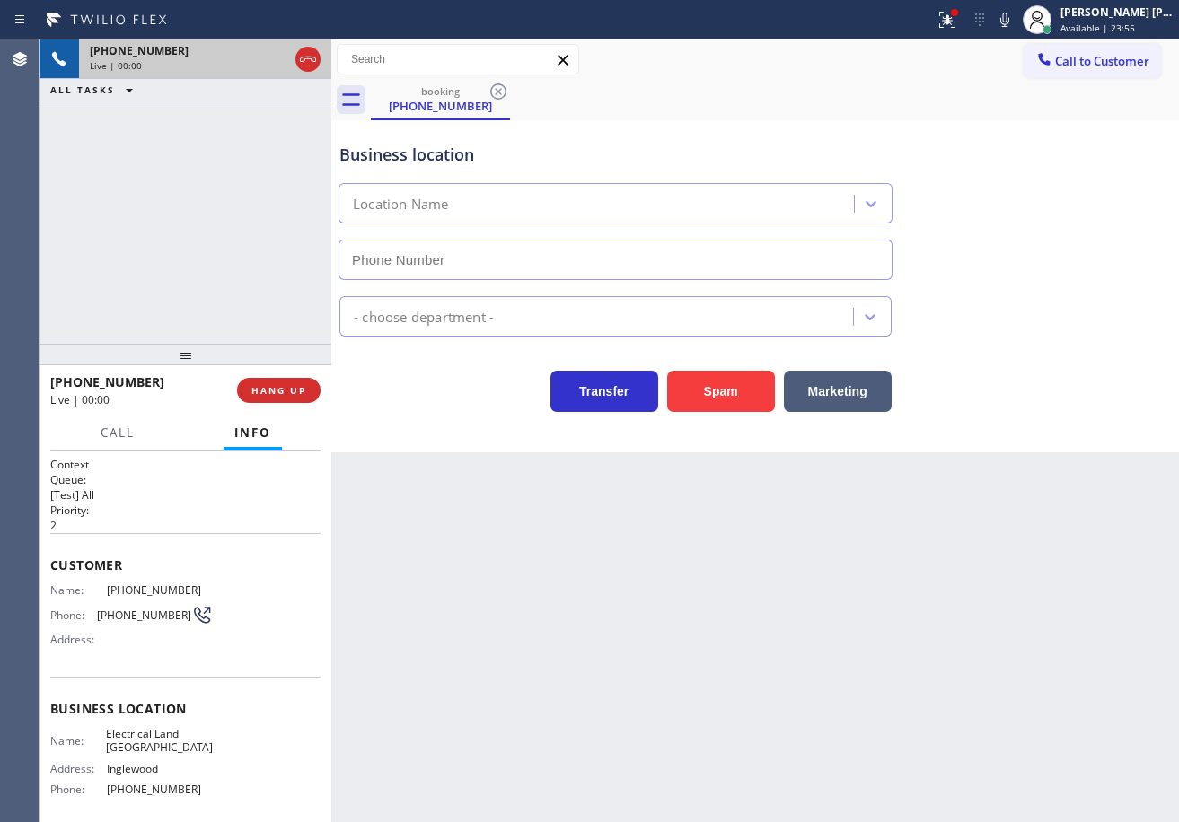
type input "[PHONE_NUMBER]"
click at [270, 392] on span "HANG UP" at bounding box center [278, 390] width 55 height 13
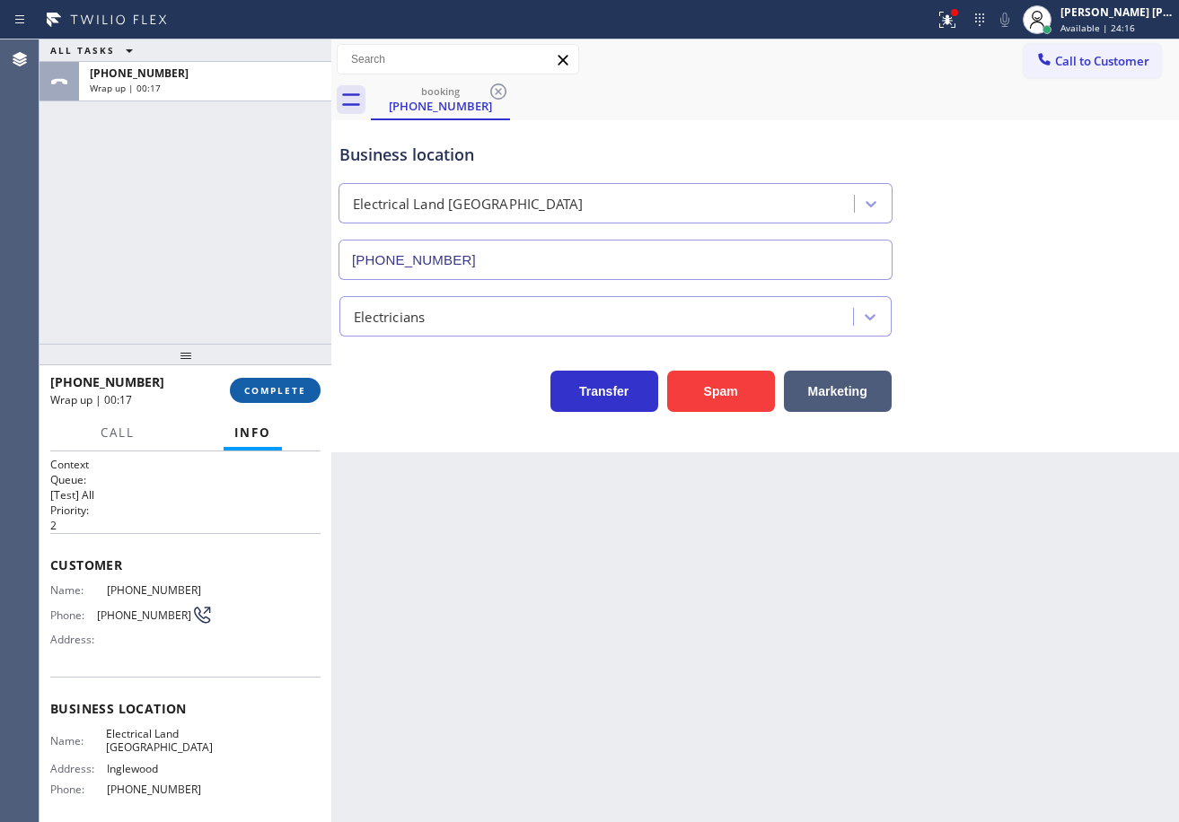
click at [282, 396] on span "COMPLETE" at bounding box center [275, 390] width 62 height 13
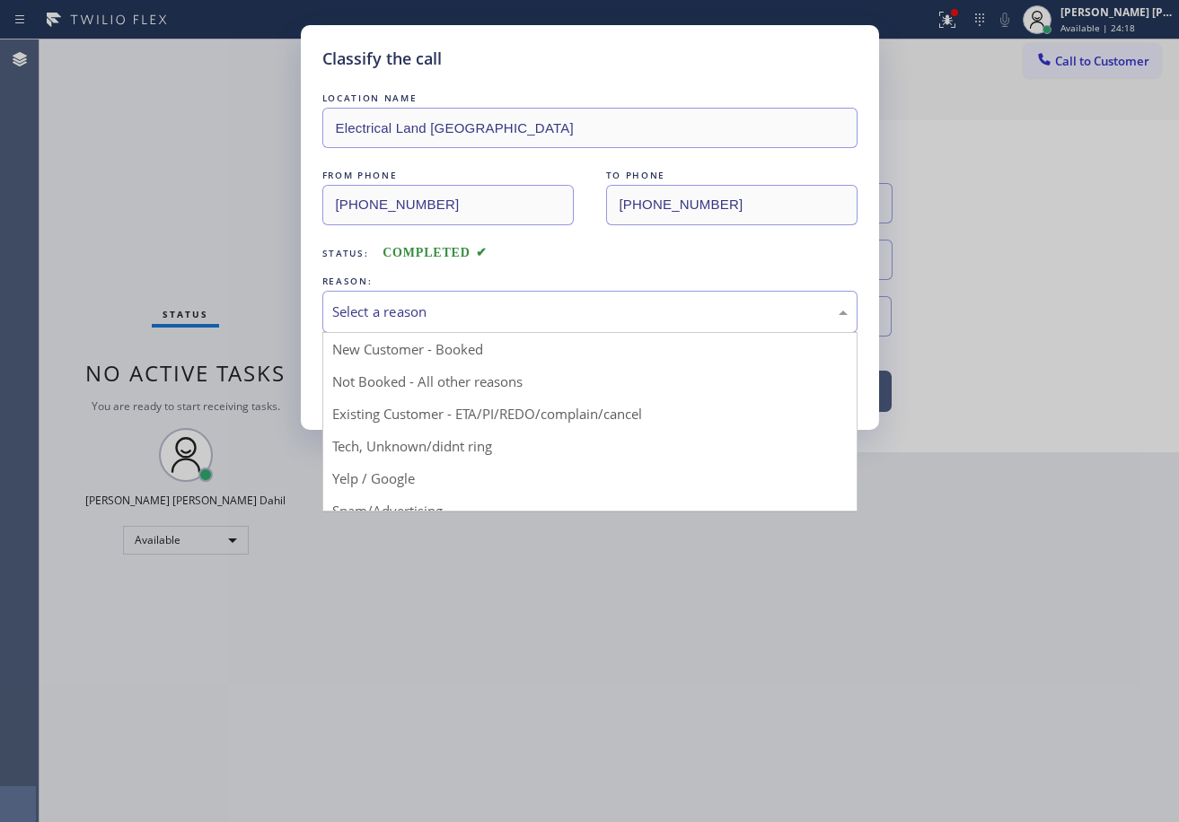
click at [361, 322] on div "Select a reason" at bounding box center [589, 312] width 535 height 42
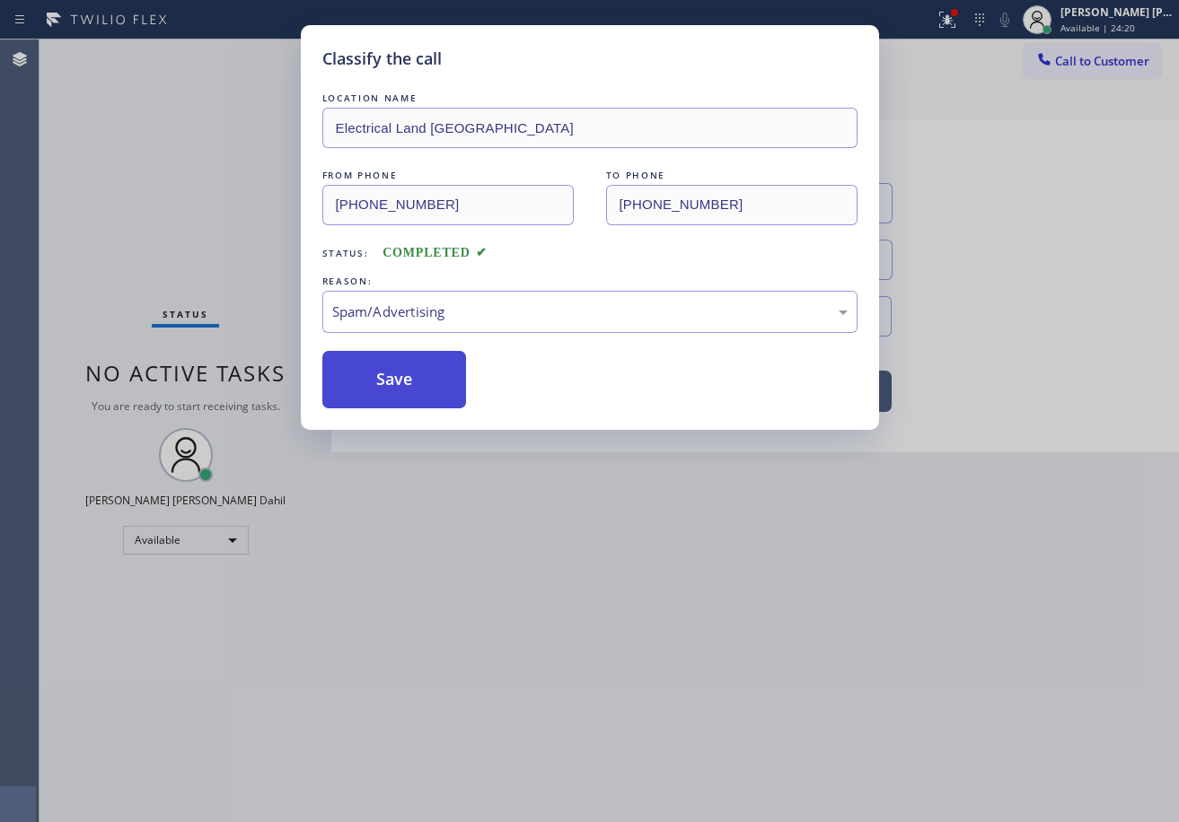
click at [389, 373] on button "Save" at bounding box center [394, 379] width 145 height 57
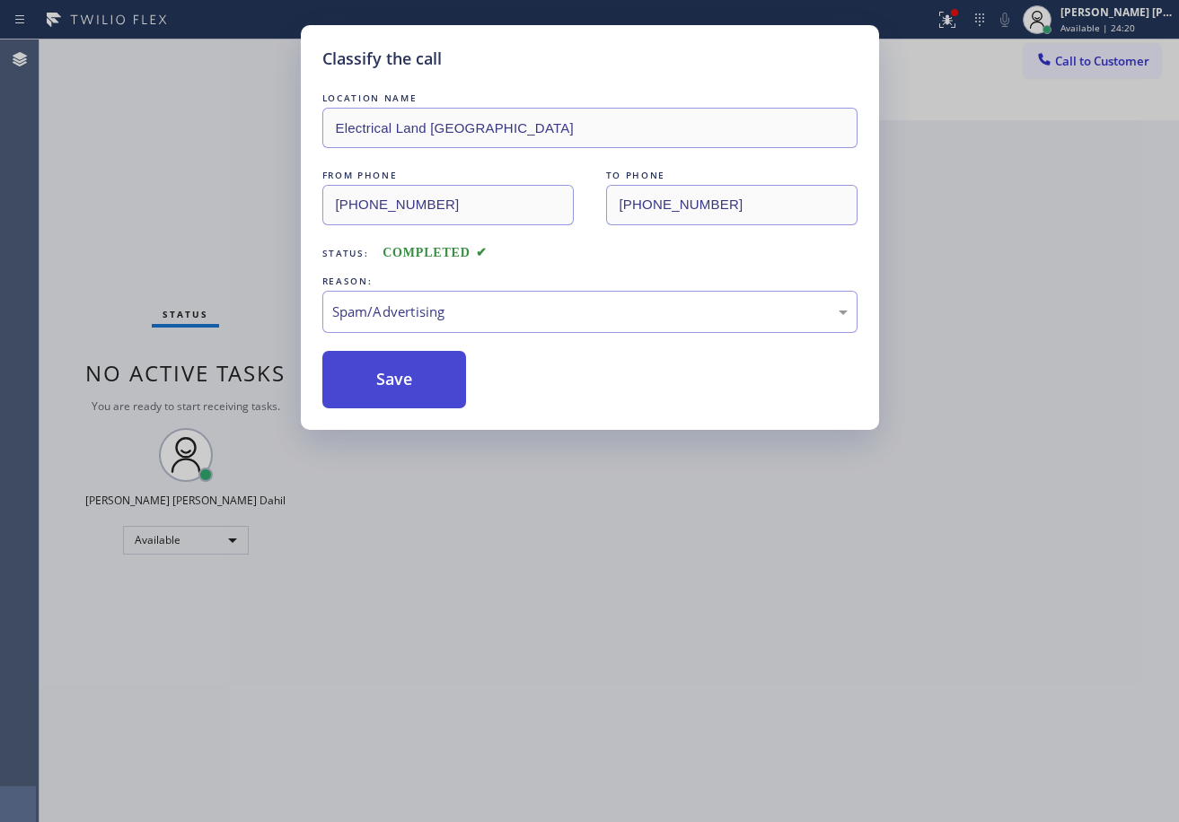
click at [389, 373] on button "Save" at bounding box center [394, 379] width 145 height 57
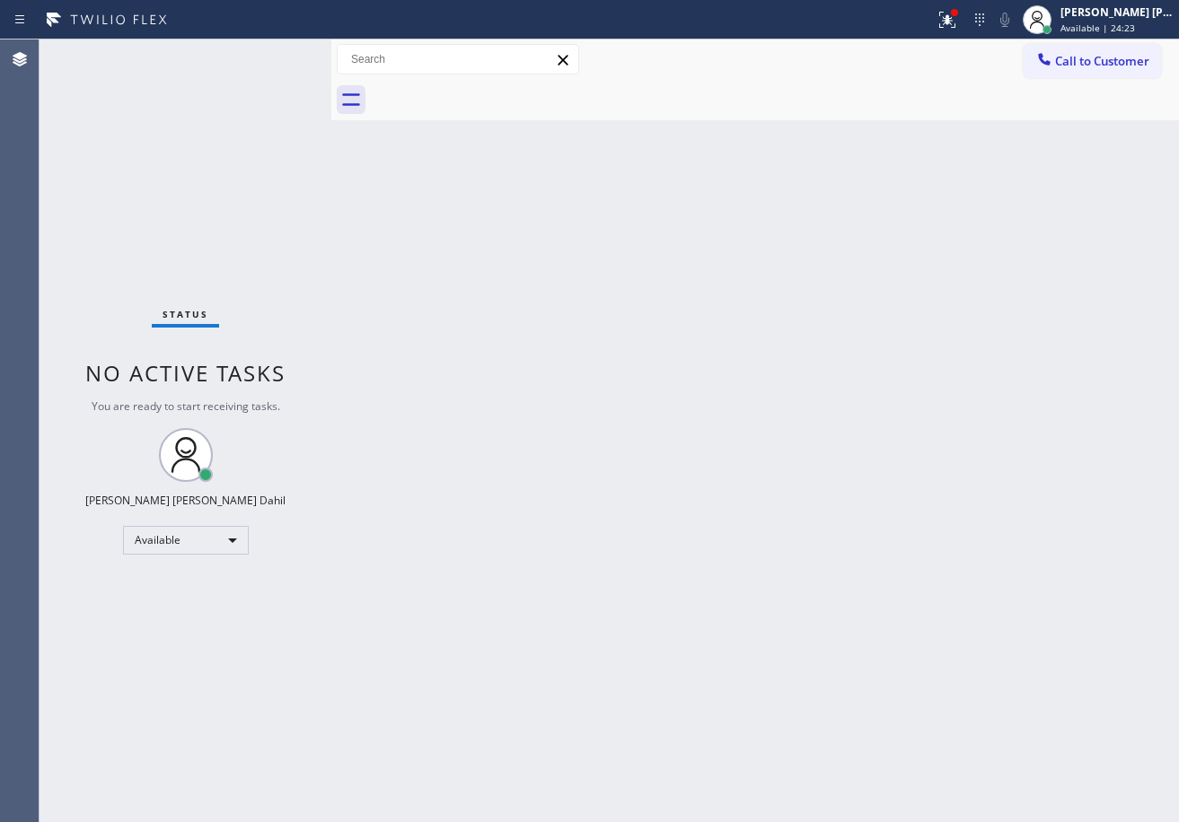
click at [794, 603] on div "Back to Dashboard Change Sender ID Customers Technicians Select a contact Outbo…" at bounding box center [754, 430] width 847 height 783
click at [275, 62] on div "Status No active tasks You are ready to start receiving tasks. [PERSON_NAME] [P…" at bounding box center [185, 430] width 292 height 783
click at [272, 58] on div "Status No active tasks You are ready to start receiving tasks. [PERSON_NAME] [P…" at bounding box center [185, 430] width 292 height 783
click at [267, 58] on div "Status No active tasks You are ready to start receiving tasks. [PERSON_NAME] [P…" at bounding box center [185, 430] width 292 height 783
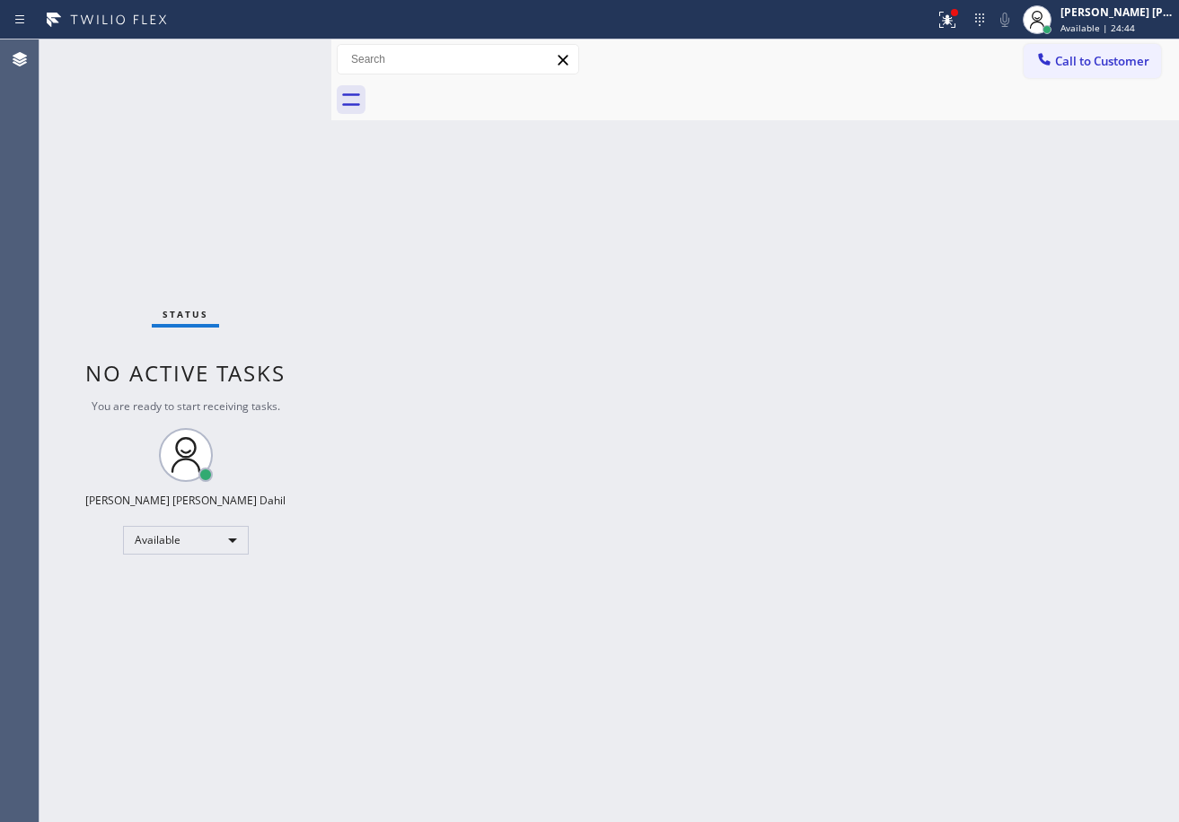
drag, startPoint x: 693, startPoint y: 465, endPoint x: 654, endPoint y: 473, distance: 39.4
click at [663, 473] on div "Back to Dashboard Change Sender ID Customers Technicians Select a contact Outbo…" at bounding box center [754, 430] width 847 height 783
click at [656, 468] on div "Back to Dashboard Change Sender ID Customers Technicians Select a contact Outbo…" at bounding box center [754, 430] width 847 height 783
click at [739, 518] on div "Back to Dashboard Change Sender ID Customers Technicians Select a contact Outbo…" at bounding box center [754, 430] width 847 height 783
click at [586, 334] on div "Back to Dashboard Change Sender ID Customers Technicians Select a contact Outbo…" at bounding box center [754, 430] width 847 height 783
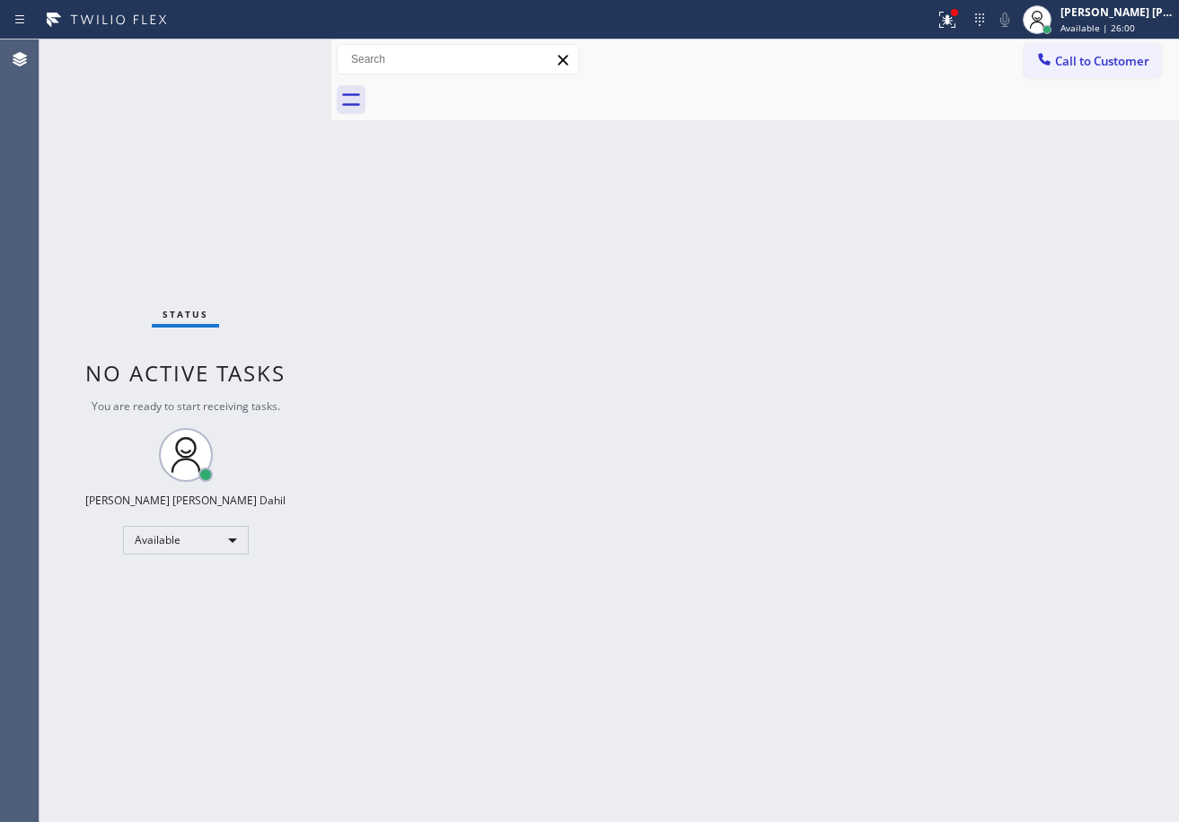
click at [758, 569] on div "Back to Dashboard Change Sender ID Customers Technicians Select a contact Outbo…" at bounding box center [754, 430] width 847 height 783
drag, startPoint x: 232, startPoint y: 111, endPoint x: 260, endPoint y: 68, distance: 51.8
click at [232, 110] on div "Status No active tasks You are ready to start receiving tasks. [PERSON_NAME] [P…" at bounding box center [185, 430] width 292 height 783
click at [269, 61] on div "Status No active tasks You are ready to start receiving tasks. [PERSON_NAME] [P…" at bounding box center [185, 430] width 292 height 783
click at [267, 57] on div "Status No active tasks You are ready to start receiving tasks. [PERSON_NAME] [P…" at bounding box center [185, 430] width 292 height 783
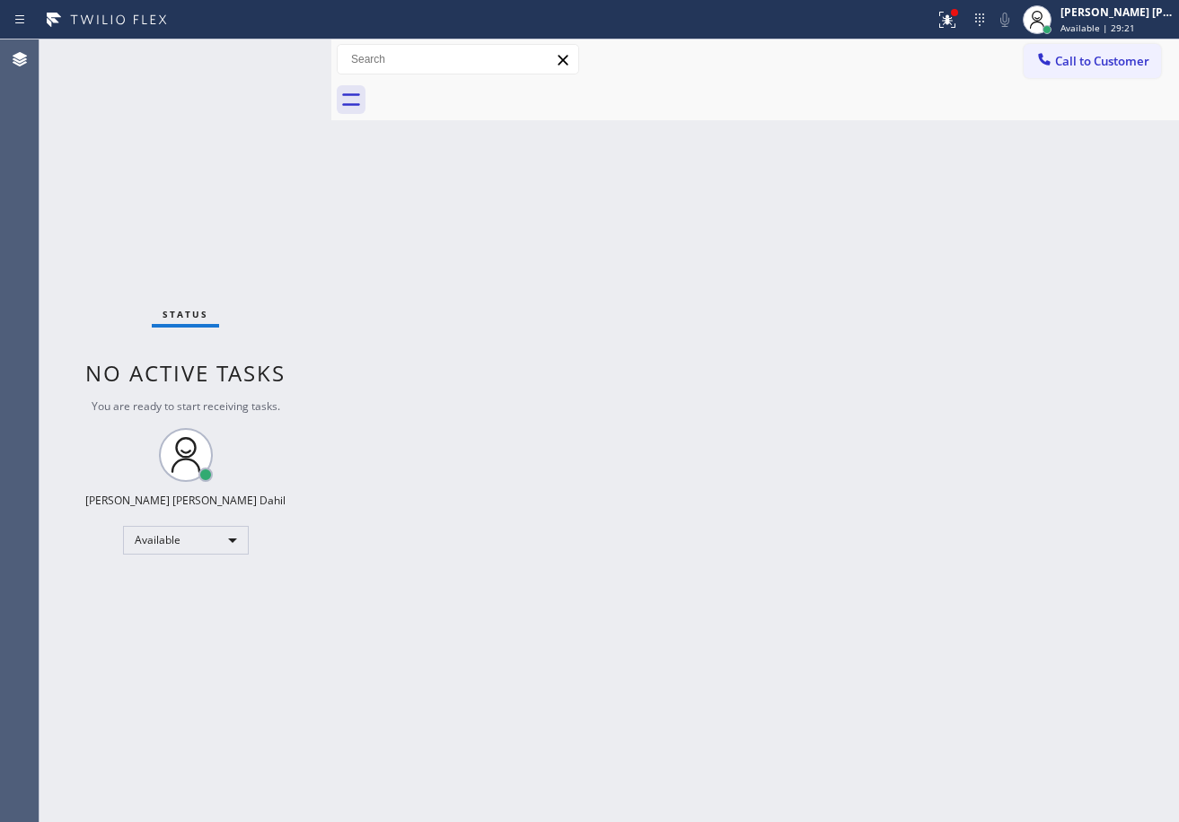
click at [275, 57] on div "Status No active tasks You are ready to start receiving tasks. [PERSON_NAME] [P…" at bounding box center [185, 430] width 292 height 783
click at [276, 57] on div "Status No active tasks You are ready to start receiving tasks. [PERSON_NAME] [P…" at bounding box center [185, 430] width 292 height 783
click at [272, 57] on div "Status No active tasks You are ready to start receiving tasks. [PERSON_NAME] [P…" at bounding box center [185, 430] width 292 height 783
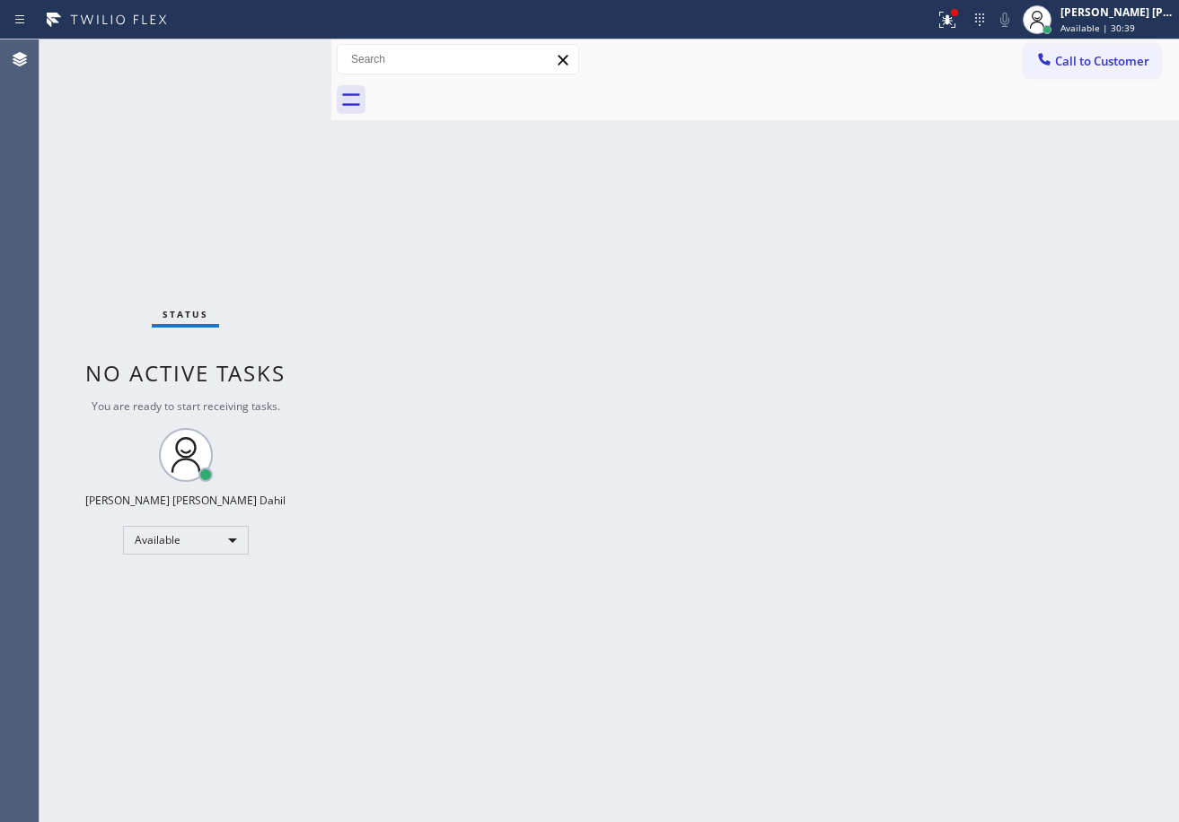
click at [272, 57] on div "Status No active tasks You are ready to start receiving tasks. [PERSON_NAME] [P…" at bounding box center [185, 430] width 292 height 783
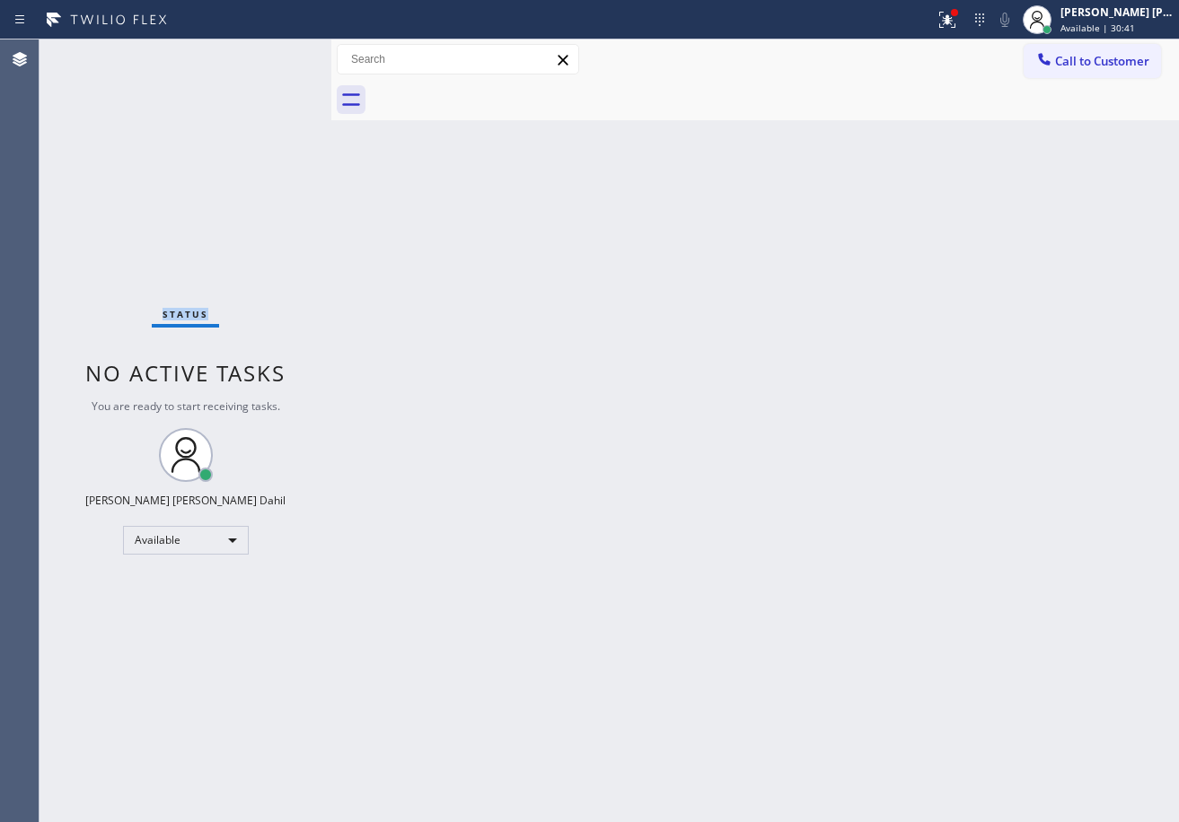
click at [272, 57] on div "Status No active tasks You are ready to start receiving tasks. [PERSON_NAME] [P…" at bounding box center [185, 430] width 292 height 783
click at [924, 506] on div "Back to Dashboard Change Sender ID Customers Technicians Select a contact Outbo…" at bounding box center [754, 430] width 847 height 783
click at [907, 505] on div "Back to Dashboard Change Sender ID Customers Technicians Select a contact Outbo…" at bounding box center [754, 430] width 847 height 783
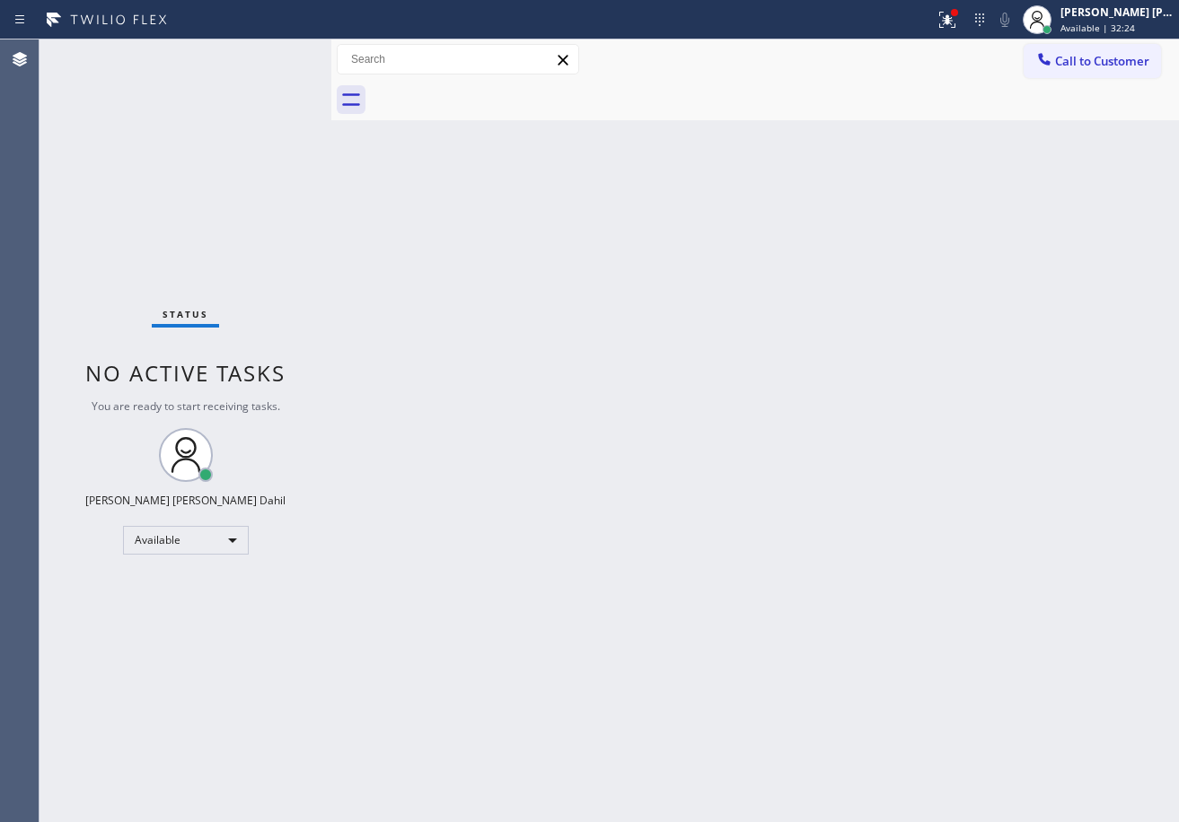
click at [808, 581] on div "Back to Dashboard Change Sender ID Customers Technicians Select a contact Outbo…" at bounding box center [754, 430] width 847 height 783
drag, startPoint x: 250, startPoint y: 59, endPoint x: 263, endPoint y: 66, distance: 14.1
click at [250, 59] on div "Status No active tasks You are ready to start receiving tasks. [PERSON_NAME] [P…" at bounding box center [185, 430] width 292 height 783
click at [1018, 454] on div "Back to Dashboard Change Sender ID Customers Technicians Select a contact Outbo…" at bounding box center [754, 430] width 847 height 783
click at [958, 13] on icon at bounding box center [947, 20] width 22 height 22
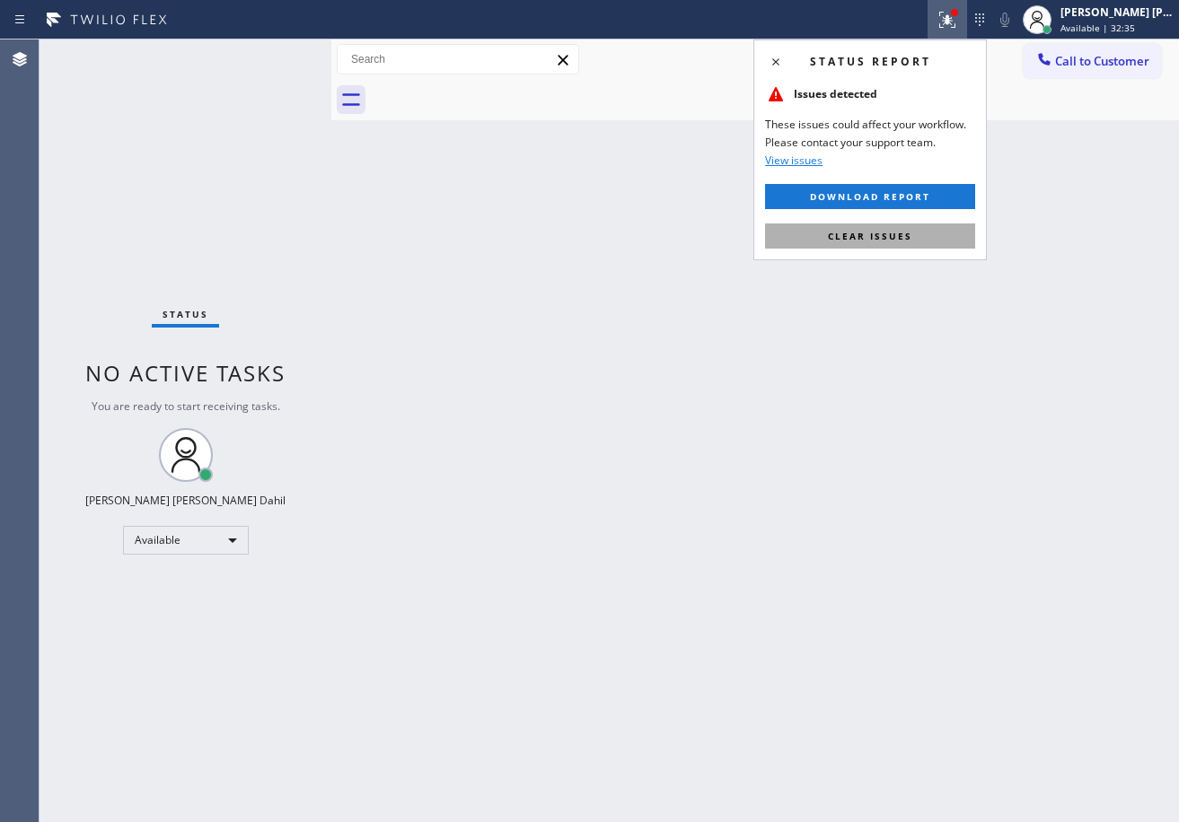
click at [895, 230] on span "Clear issues" at bounding box center [870, 236] width 84 height 13
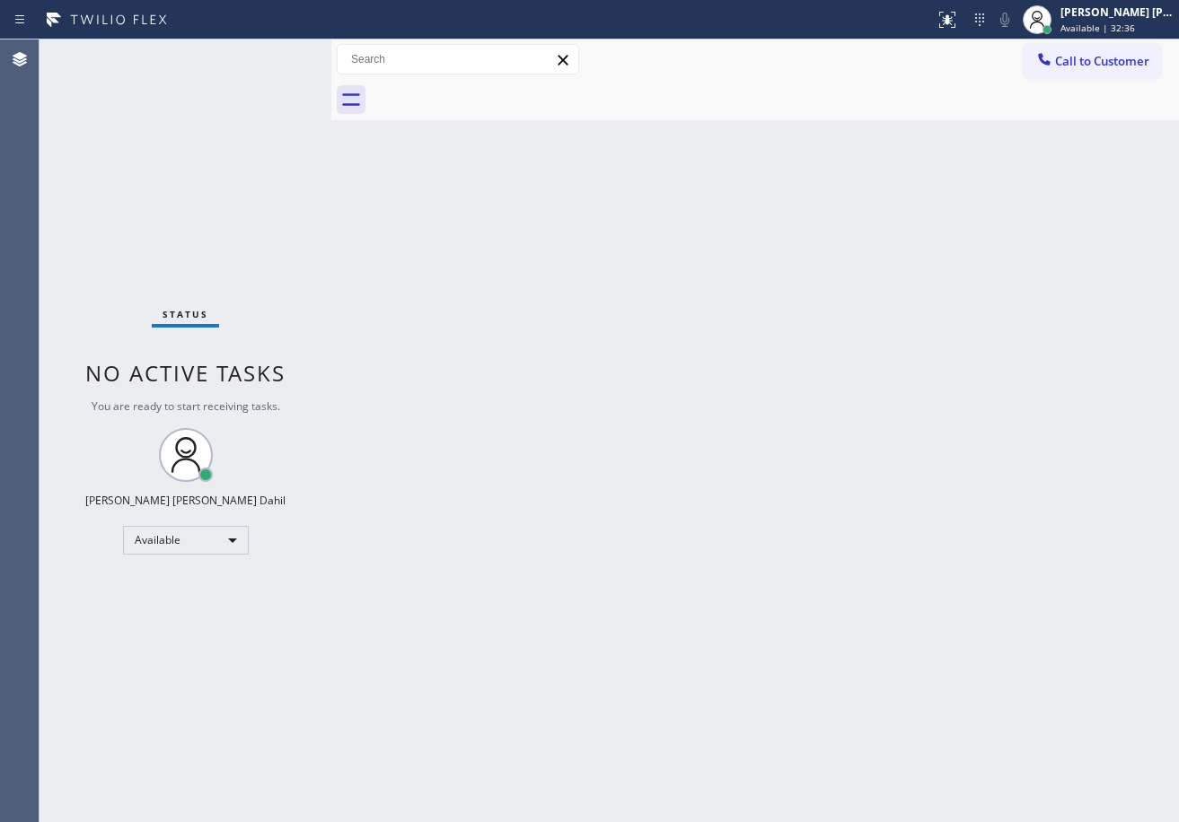
drag, startPoint x: 768, startPoint y: 330, endPoint x: 716, endPoint y: 335, distance: 51.4
click at [746, 334] on div "Back to Dashboard Change Sender ID Customers Technicians Select a contact Outbo…" at bounding box center [754, 430] width 847 height 783
drag, startPoint x: 255, startPoint y: 39, endPoint x: 261, endPoint y: 56, distance: 18.2
click at [257, 39] on div "Status report No issues detected If you experience an issue, please download th…" at bounding box center [589, 19] width 1179 height 39
click at [270, 56] on div "Status No active tasks You are ready to start receiving tasks. [PERSON_NAME] [P…" at bounding box center [185, 430] width 292 height 783
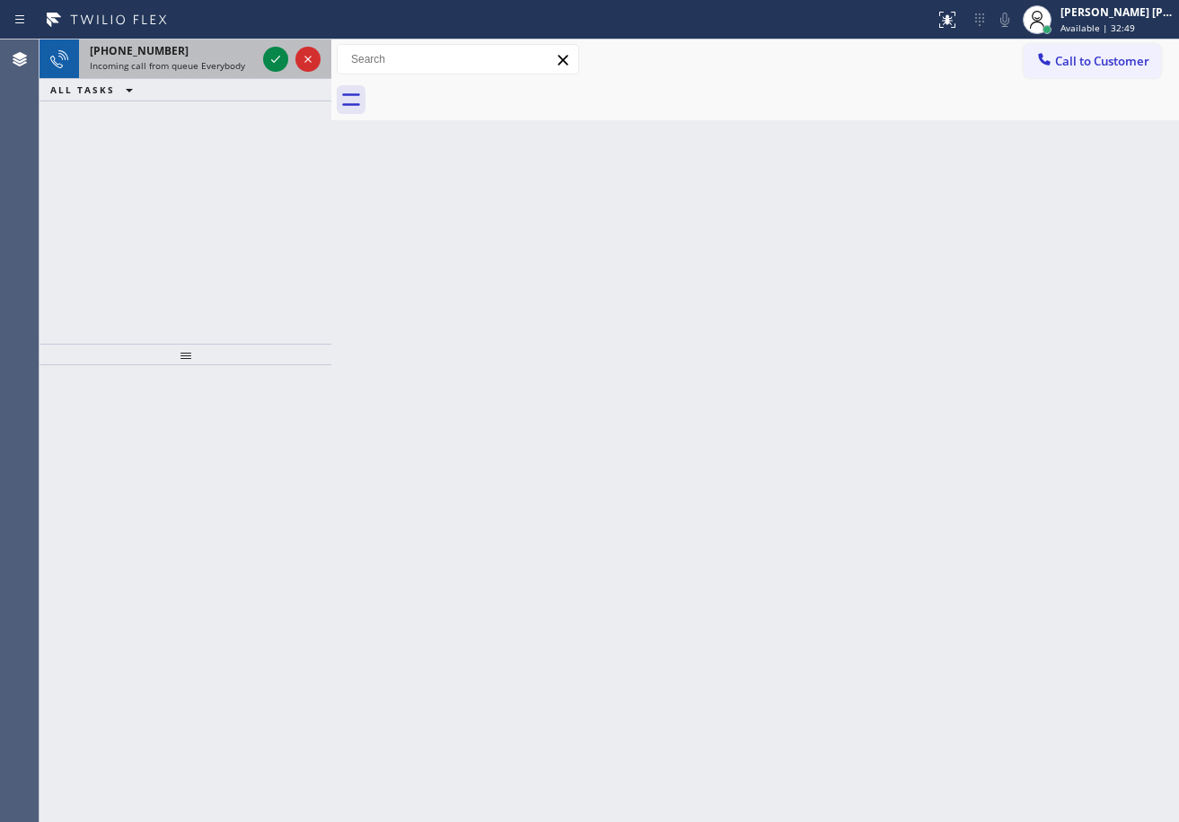
click at [252, 95] on div "ALL TASKS ALL TASKS ACTIVE TASKS TASKS IN WRAP UP" at bounding box center [185, 90] width 292 height 22
click at [233, 54] on div "[PHONE_NUMBER]" at bounding box center [173, 50] width 166 height 15
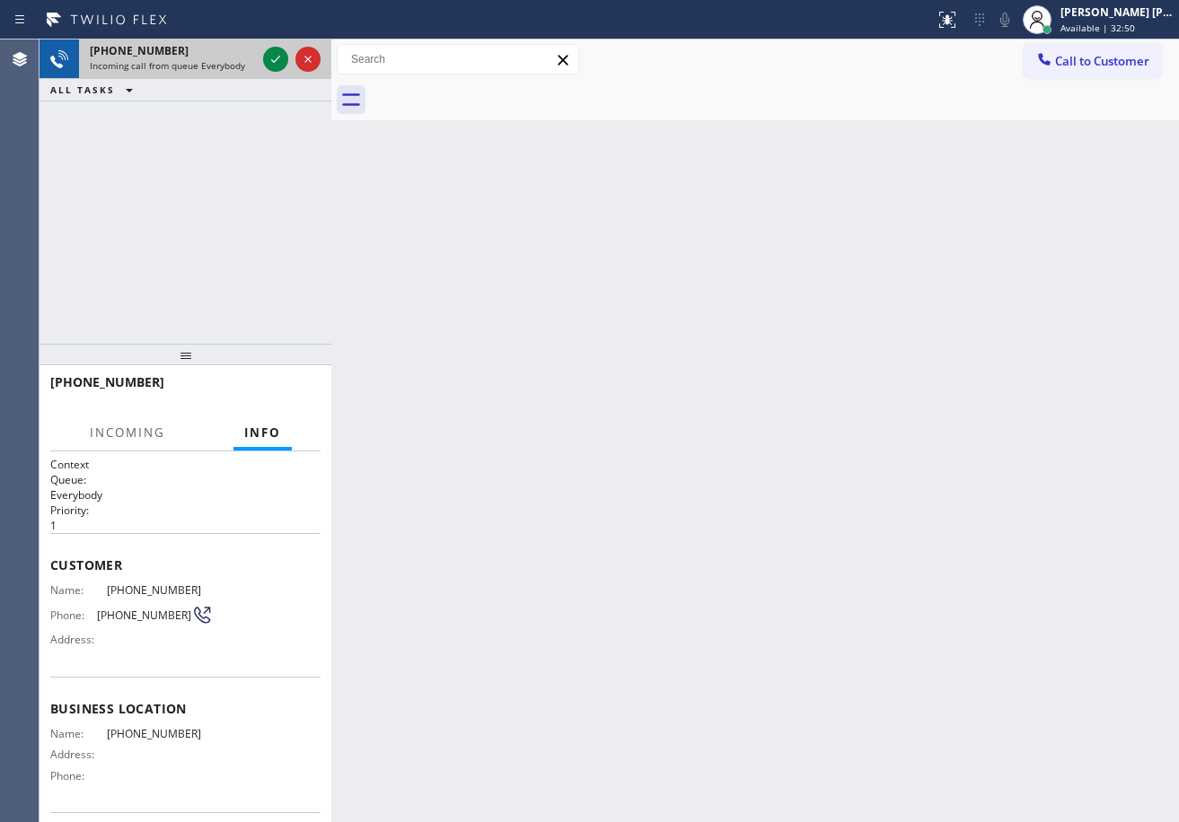
click at [234, 54] on div "[PHONE_NUMBER]" at bounding box center [173, 50] width 166 height 15
click at [233, 54] on div "[PHONE_NUMBER]" at bounding box center [173, 50] width 166 height 15
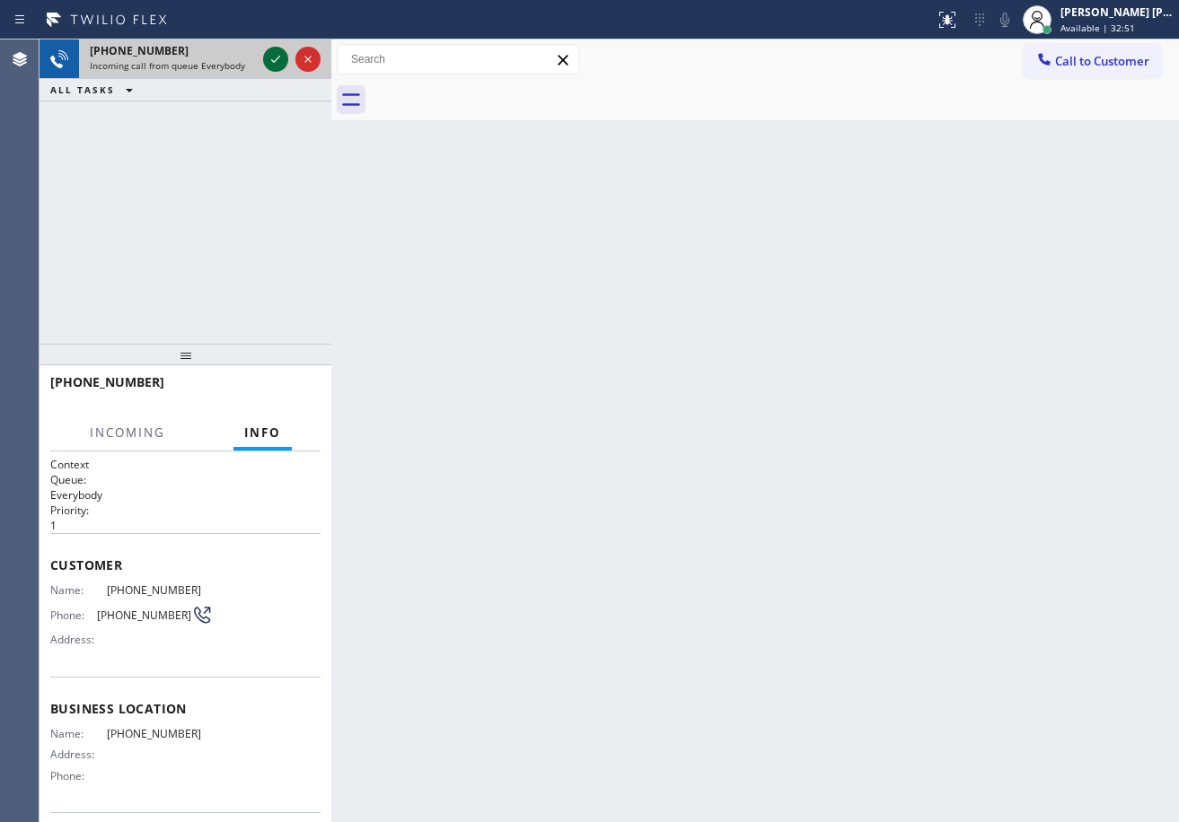
click at [266, 61] on div at bounding box center [275, 59] width 25 height 22
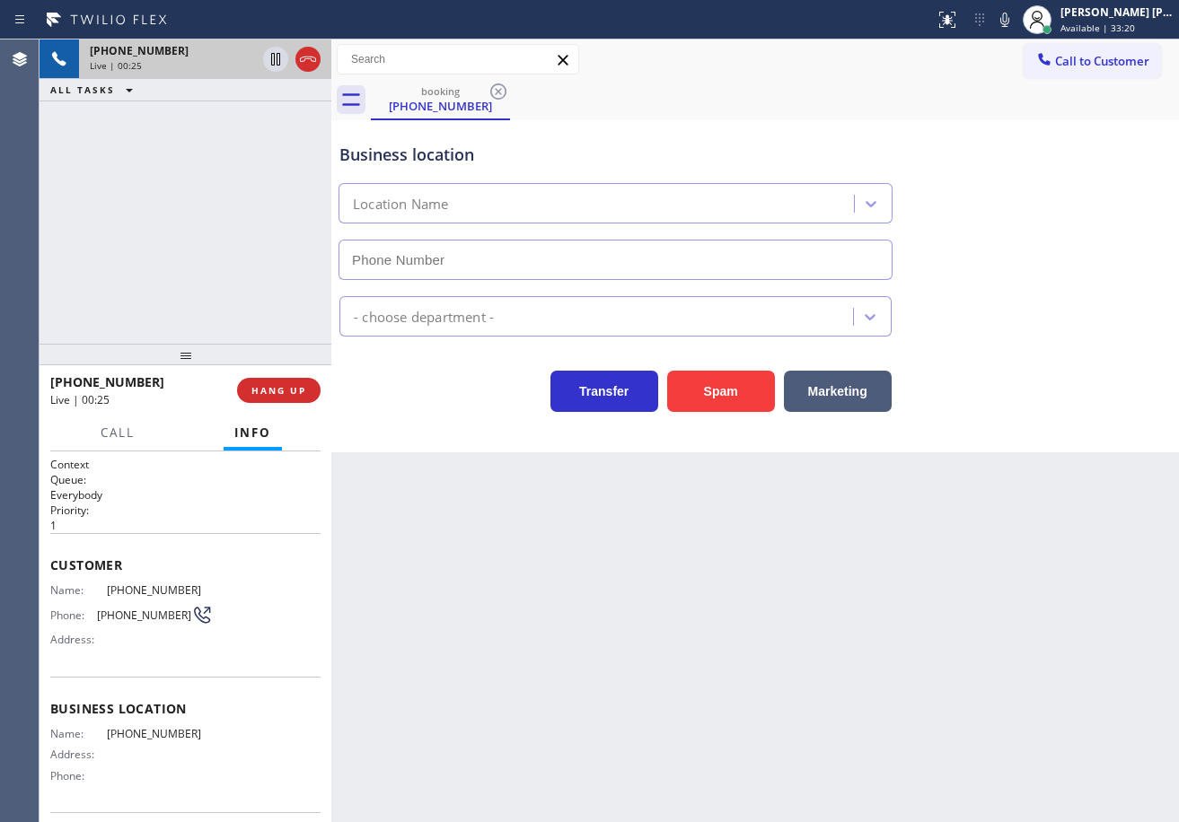
click at [610, 648] on div "Back to Dashboard Change Sender ID Customers Technicians Select a contact Outbo…" at bounding box center [754, 430] width 847 height 783
click at [163, 230] on div "[PHONE_NUMBER] Live | 00:26 ALL TASKS ALL TASKS ACTIVE TASKS TASKS IN WRAP UP" at bounding box center [185, 191] width 292 height 304
click at [163, 230] on div "[PHONE_NUMBER] Live | 00:27 ALL TASKS ALL TASKS ACTIVE TASKS TASKS IN WRAP UP" at bounding box center [185, 191] width 292 height 304
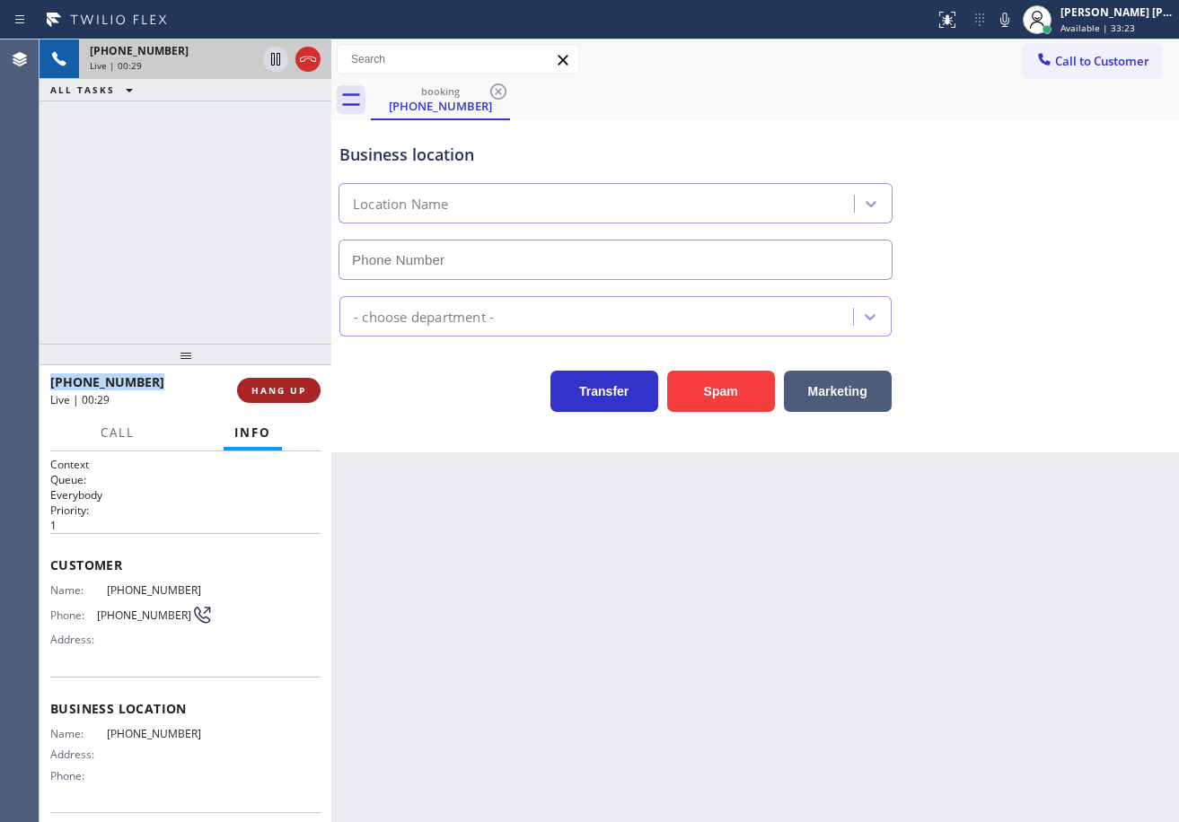
click at [268, 382] on button "HANG UP" at bounding box center [278, 390] width 83 height 25
click at [267, 382] on button "HANG UP" at bounding box center [278, 390] width 83 height 25
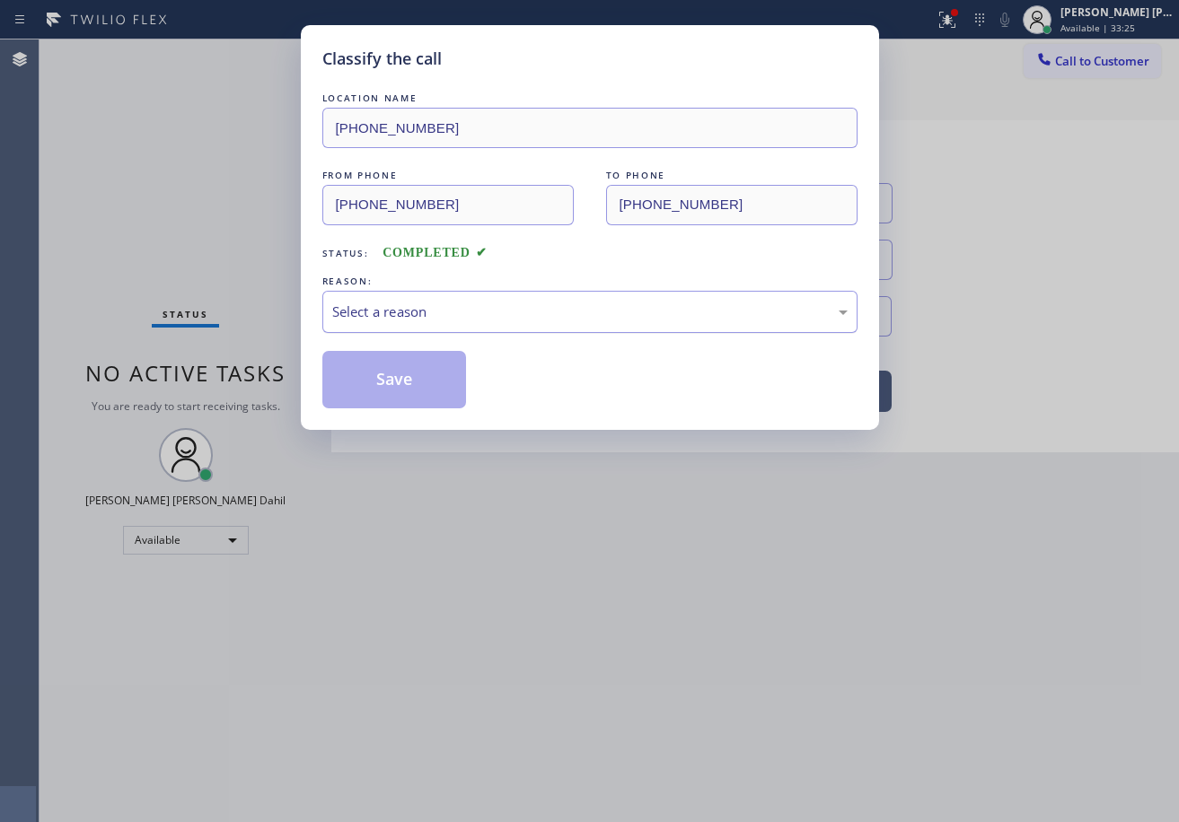
click at [356, 316] on div "Select a reason" at bounding box center [589, 312] width 515 height 21
click at [373, 383] on button "Save" at bounding box center [394, 379] width 145 height 57
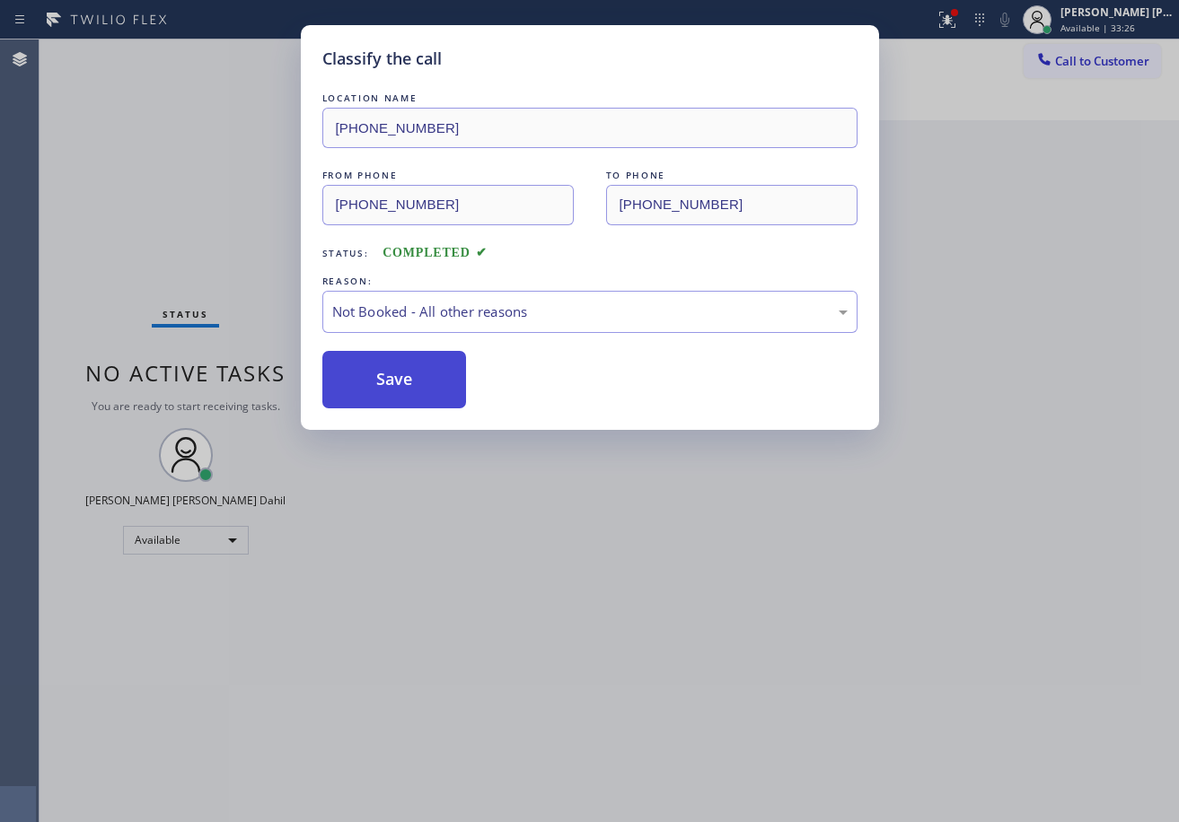
click at [373, 383] on button "Save" at bounding box center [394, 379] width 145 height 57
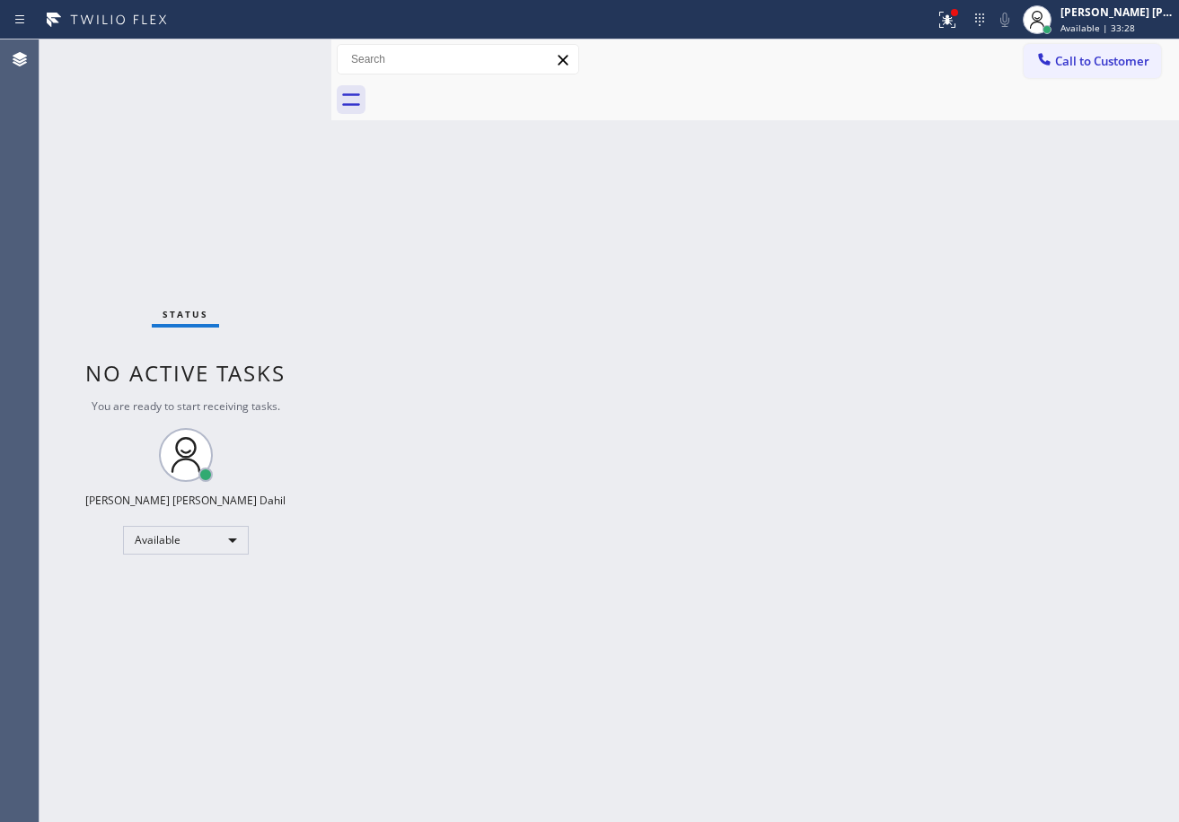
click at [800, 518] on div "Back to Dashboard Change Sender ID Customers Technicians Select a contact Outbo…" at bounding box center [754, 430] width 847 height 783
click at [344, 213] on div "Back to Dashboard Change Sender ID Customers Technicians Select a contact Outbo…" at bounding box center [754, 430] width 847 height 783
click at [268, 56] on div "Status No active tasks You are ready to start receiving tasks. [PERSON_NAME] [P…" at bounding box center [185, 430] width 292 height 783
click at [272, 52] on div "Status No active tasks You are ready to start receiving tasks. [PERSON_NAME] [P…" at bounding box center [185, 430] width 292 height 783
click at [275, 53] on div "Status No active tasks You are ready to start receiving tasks. [PERSON_NAME] [P…" at bounding box center [185, 430] width 292 height 783
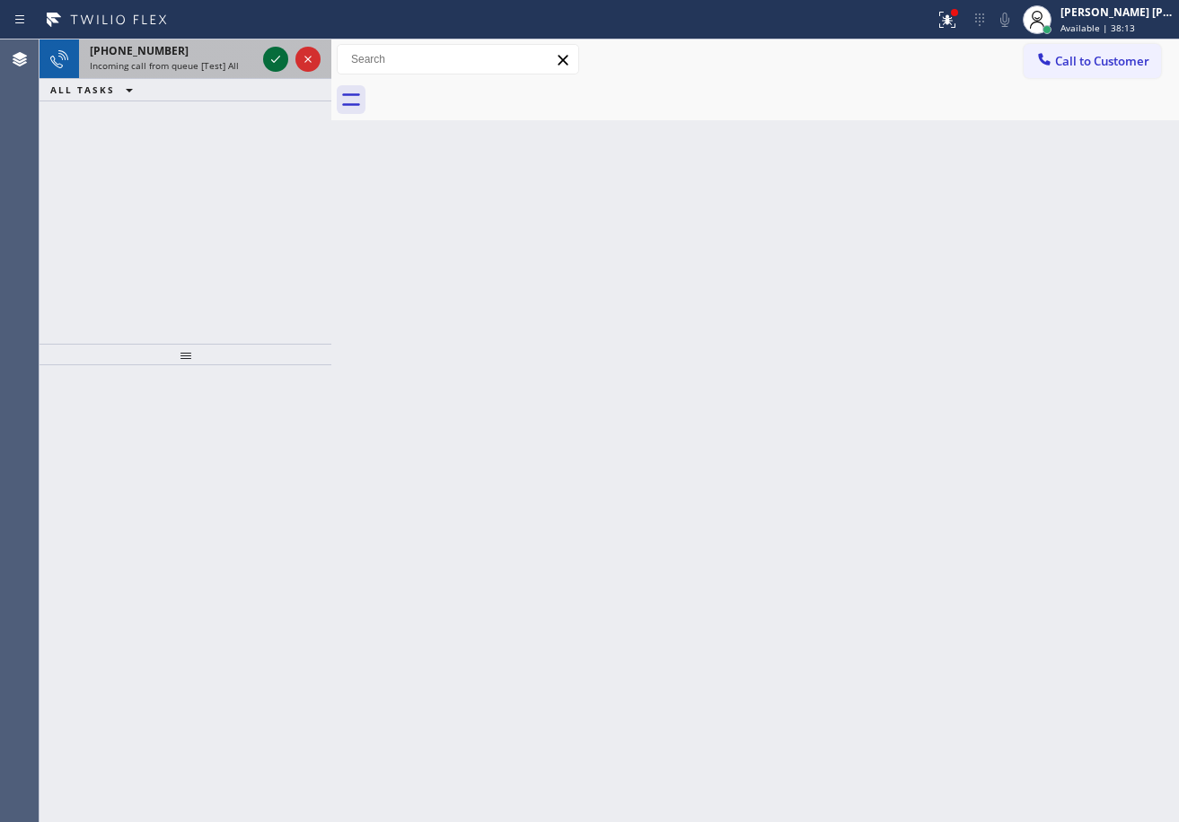
click at [275, 59] on icon at bounding box center [276, 59] width 22 height 22
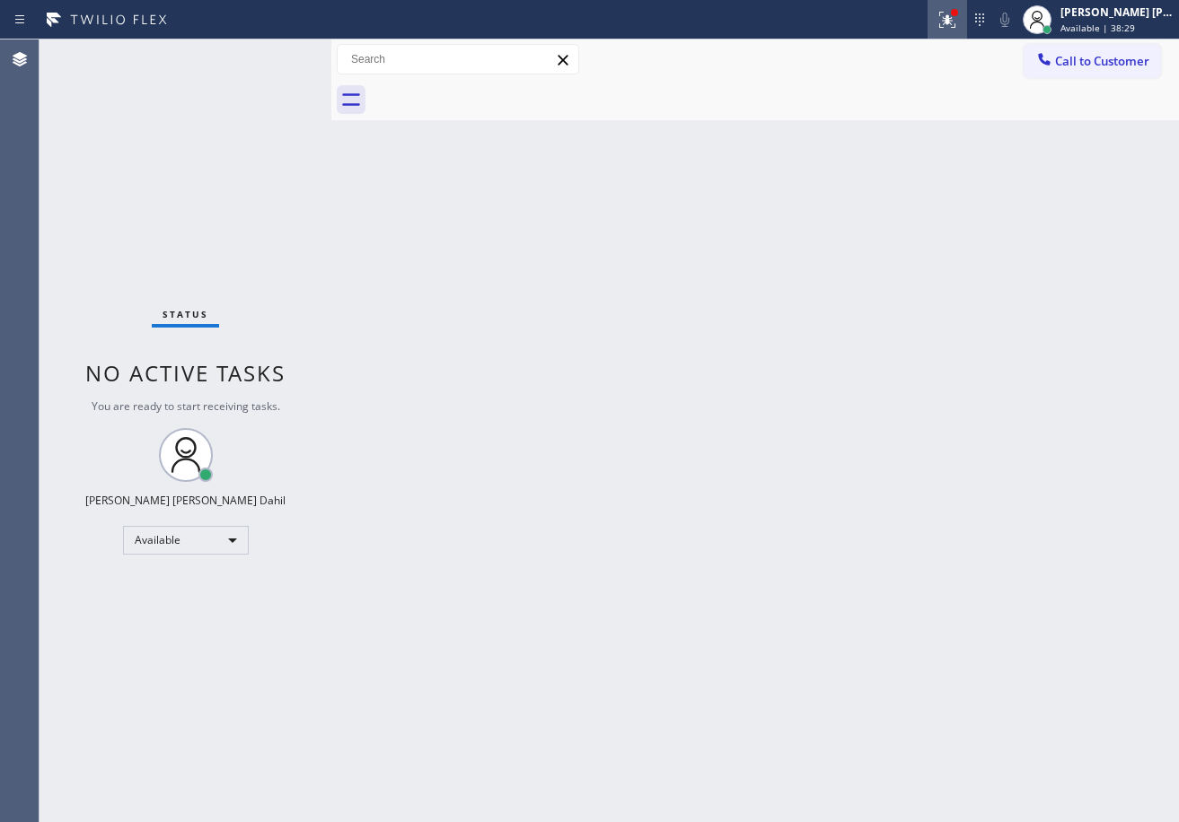
click at [958, 14] on icon at bounding box center [947, 20] width 22 height 22
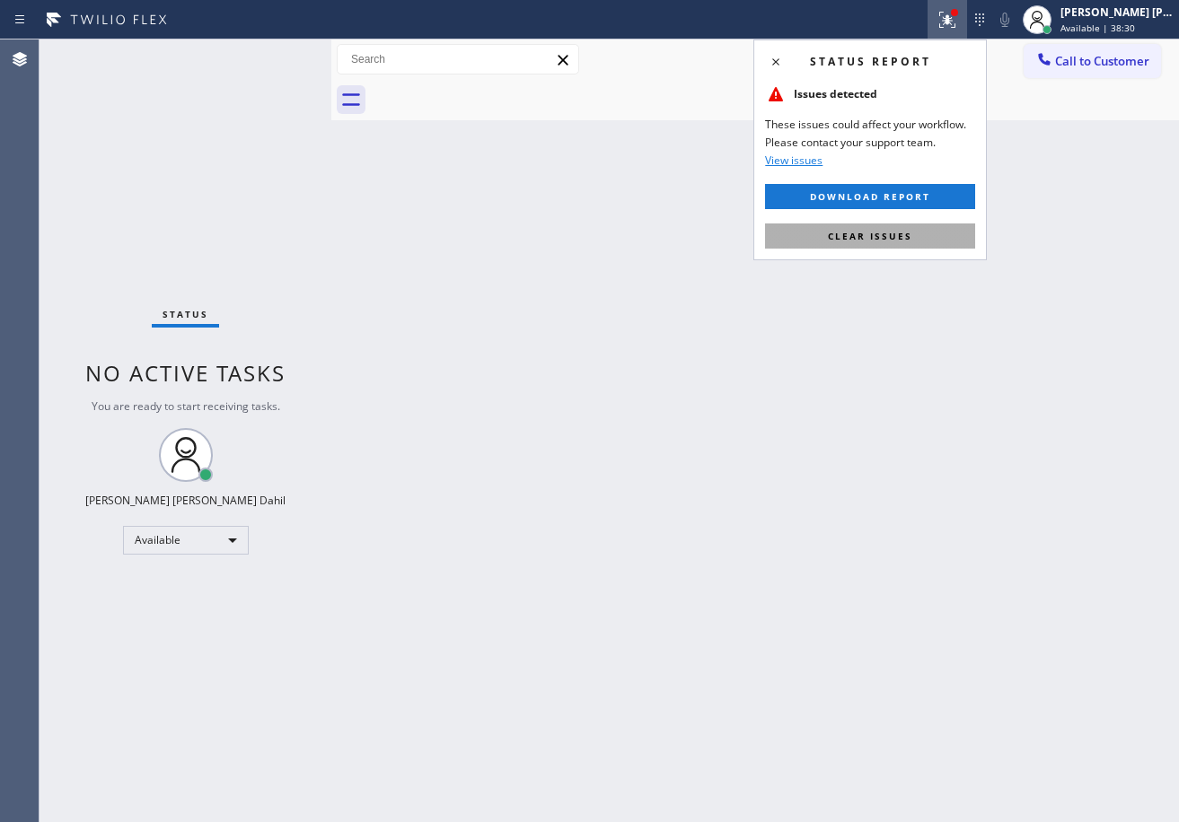
click at [913, 243] on button "Clear issues" at bounding box center [870, 236] width 210 height 25
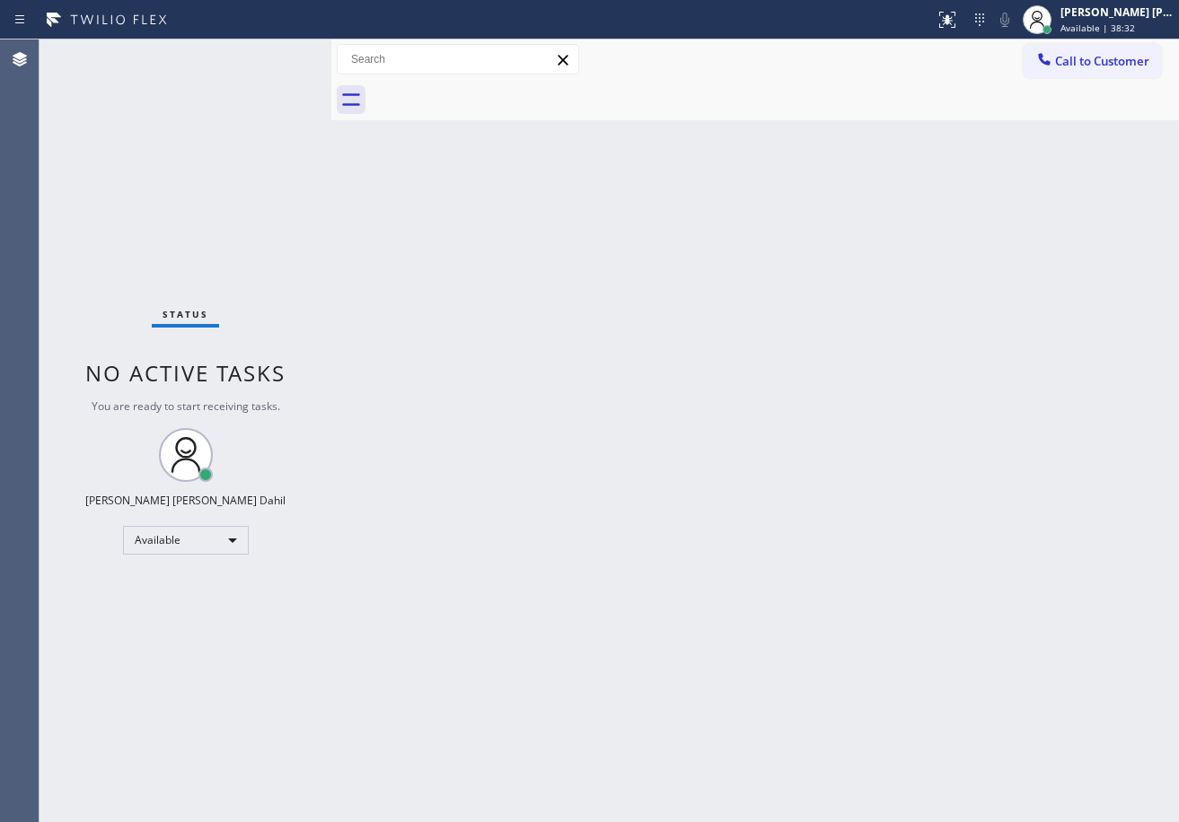
click at [963, 634] on div "Back to Dashboard Change Sender ID Customers Technicians Select a contact Outbo…" at bounding box center [754, 430] width 847 height 783
click at [271, 52] on div "Status No active tasks You are ready to start receiving tasks. [PERSON_NAME] [P…" at bounding box center [185, 430] width 292 height 783
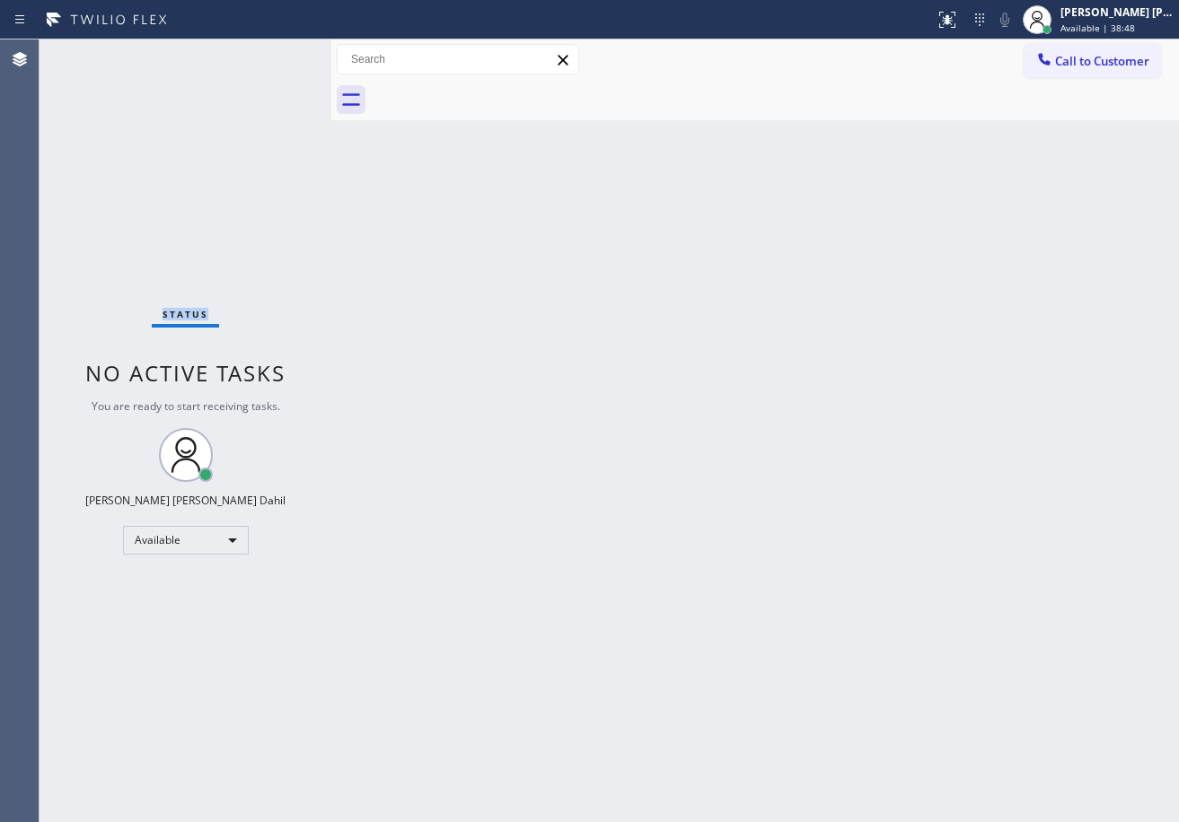
click at [271, 52] on div "Status No active tasks You are ready to start receiving tasks. [PERSON_NAME] [P…" at bounding box center [185, 430] width 292 height 783
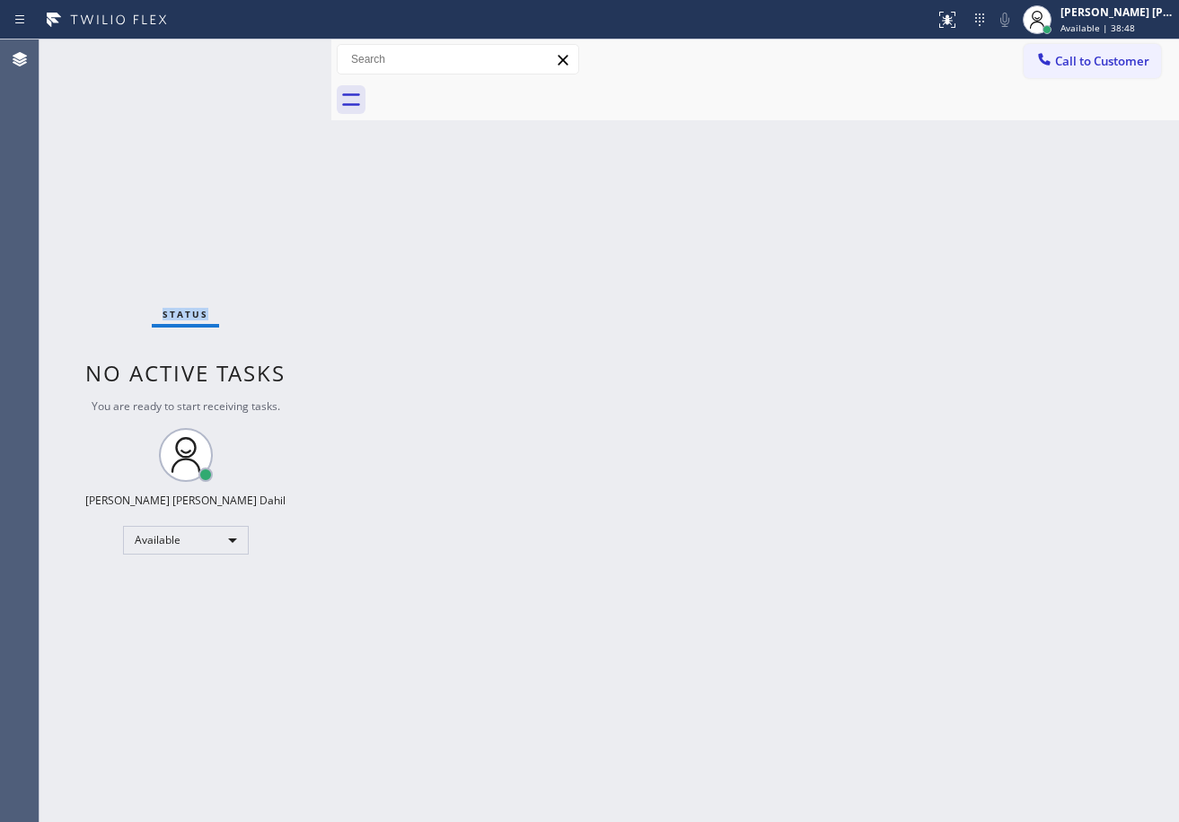
click at [271, 52] on div "Status No active tasks You are ready to start receiving tasks. [PERSON_NAME] [P…" at bounding box center [185, 430] width 292 height 783
drag, startPoint x: 249, startPoint y: 48, endPoint x: 259, endPoint y: 57, distance: 13.3
click at [249, 48] on div "Status No active tasks You are ready to start receiving tasks. [PERSON_NAME] [P…" at bounding box center [185, 430] width 292 height 783
click at [283, 69] on div "Status No active tasks You are ready to start receiving tasks. [PERSON_NAME] [P…" at bounding box center [185, 430] width 292 height 783
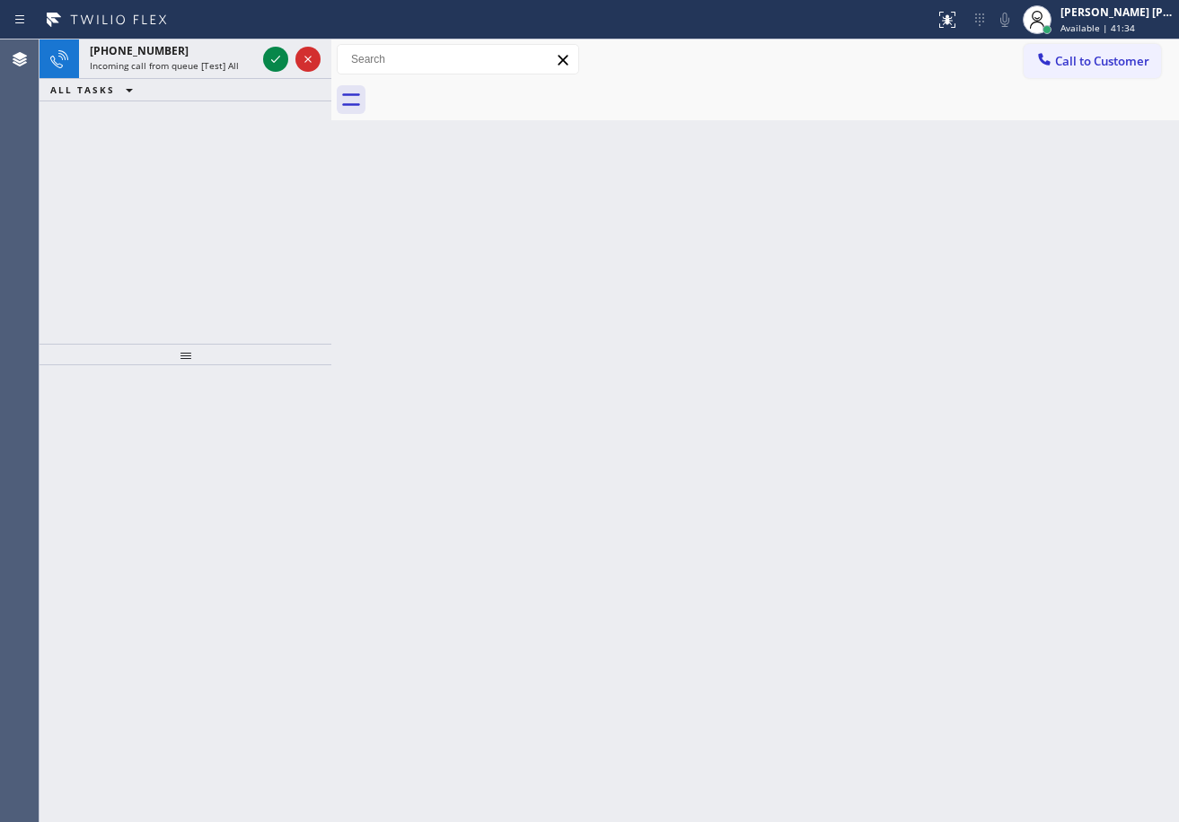
click at [486, 265] on div "Back to Dashboard Change Sender ID Customers Technicians Select a contact Outbo…" at bounding box center [754, 430] width 847 height 783
click at [271, 52] on icon at bounding box center [276, 59] width 22 height 22
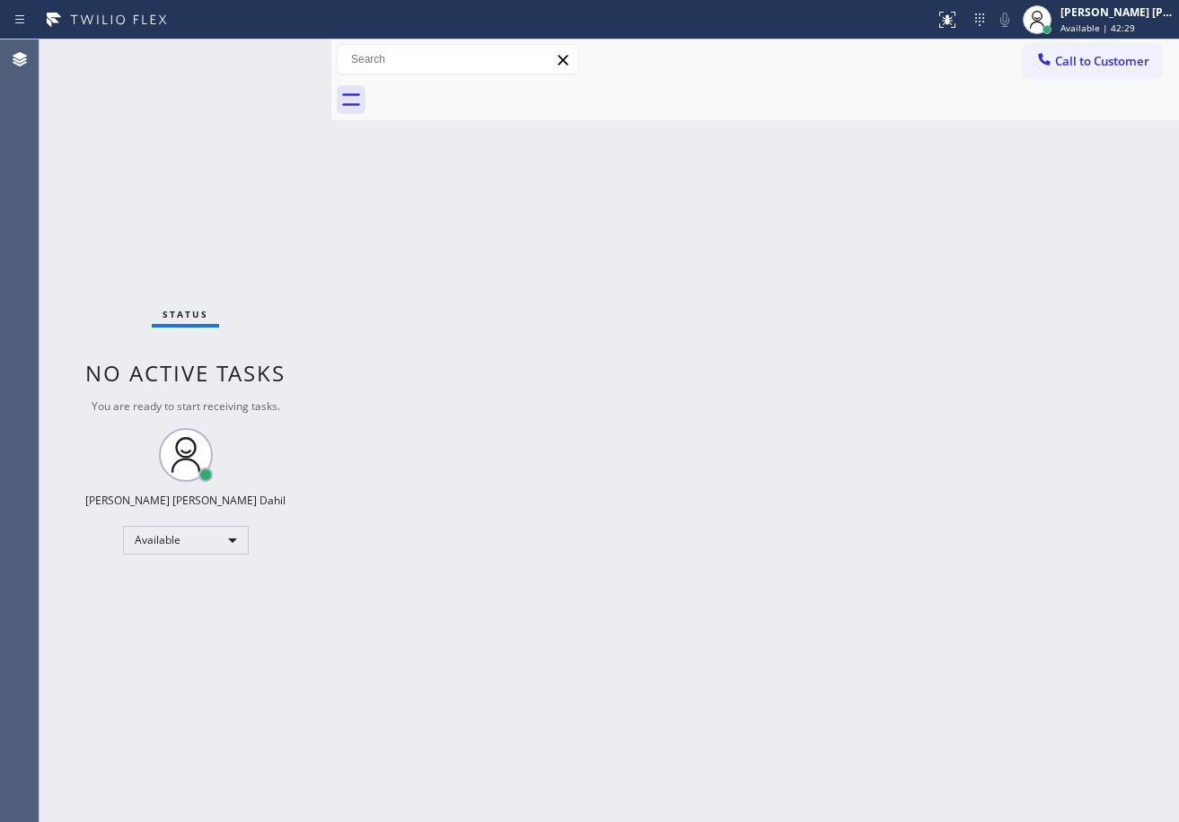
click at [271, 52] on div "Status No active tasks You are ready to start receiving tasks. [PERSON_NAME] [P…" at bounding box center [185, 430] width 292 height 783
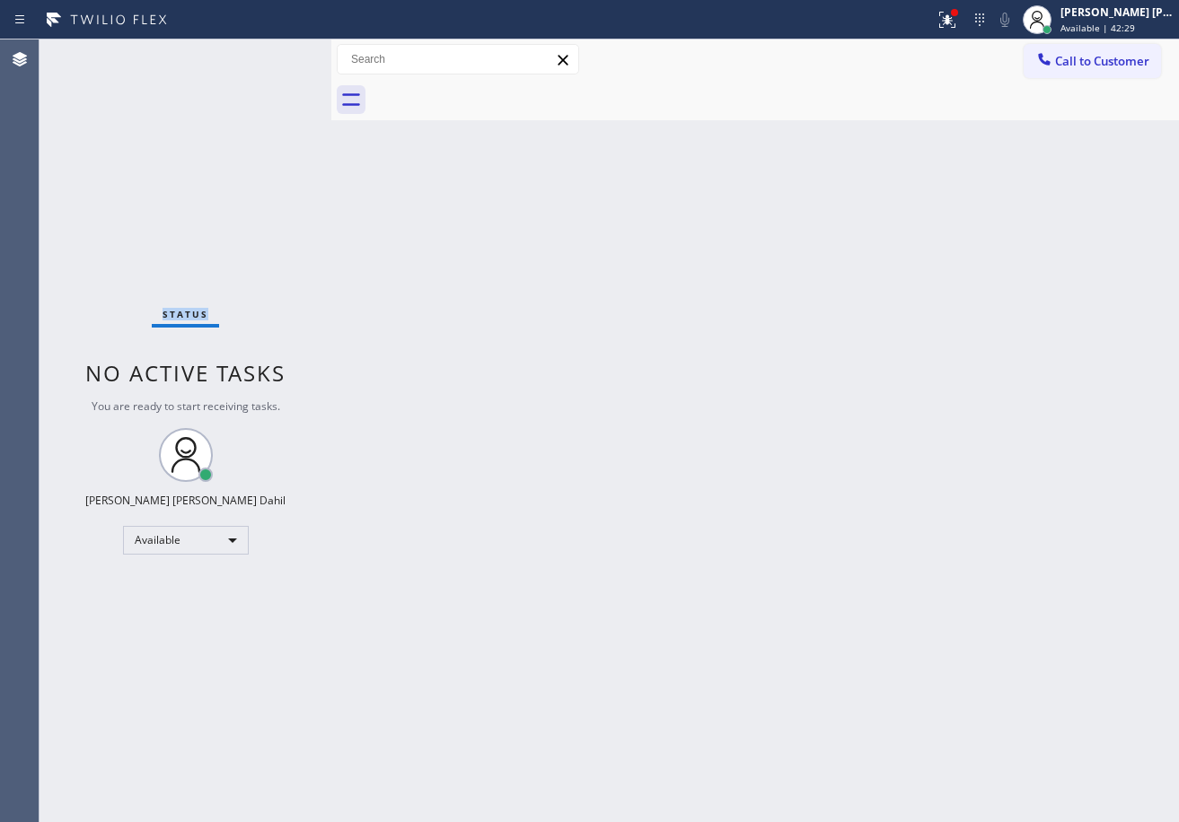
click at [271, 52] on div "Status No active tasks You are ready to start receiving tasks. [PERSON_NAME] [P…" at bounding box center [185, 430] width 292 height 783
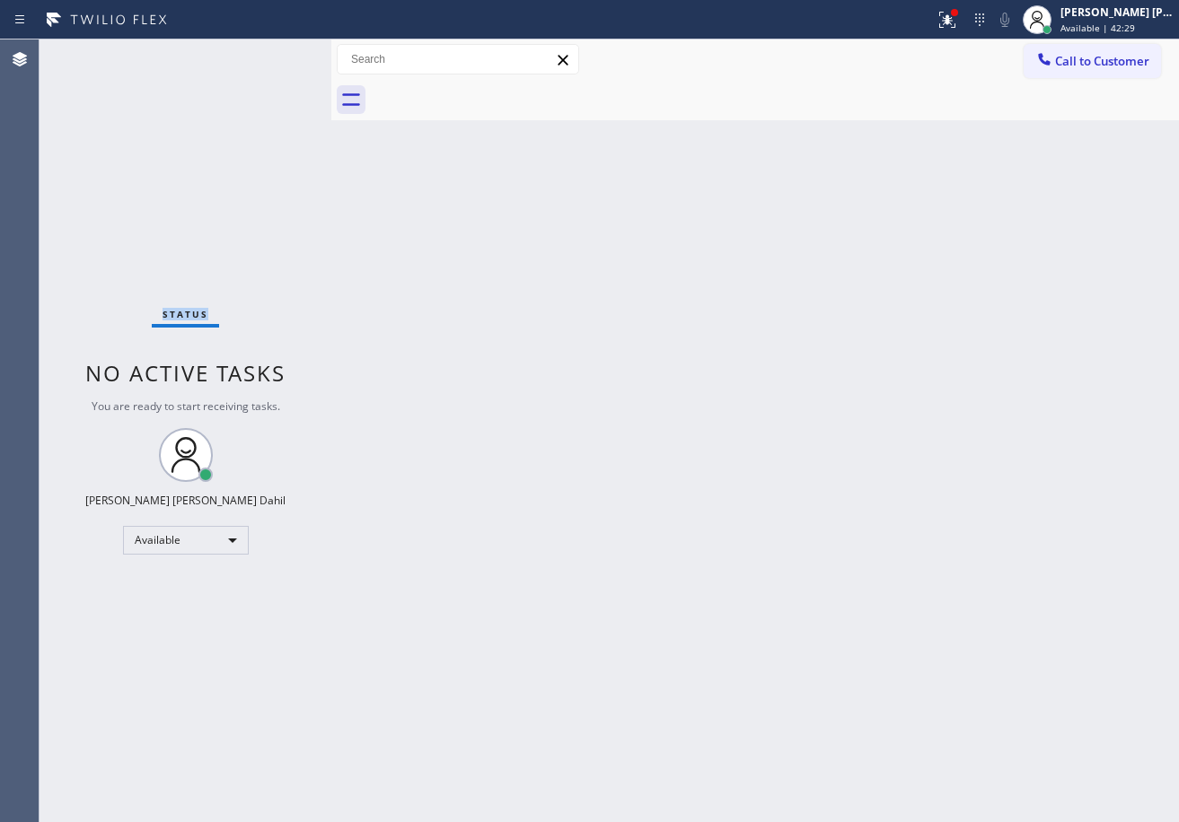
click at [271, 52] on div "Status No active tasks You are ready to start receiving tasks. [PERSON_NAME] [P…" at bounding box center [185, 430] width 292 height 783
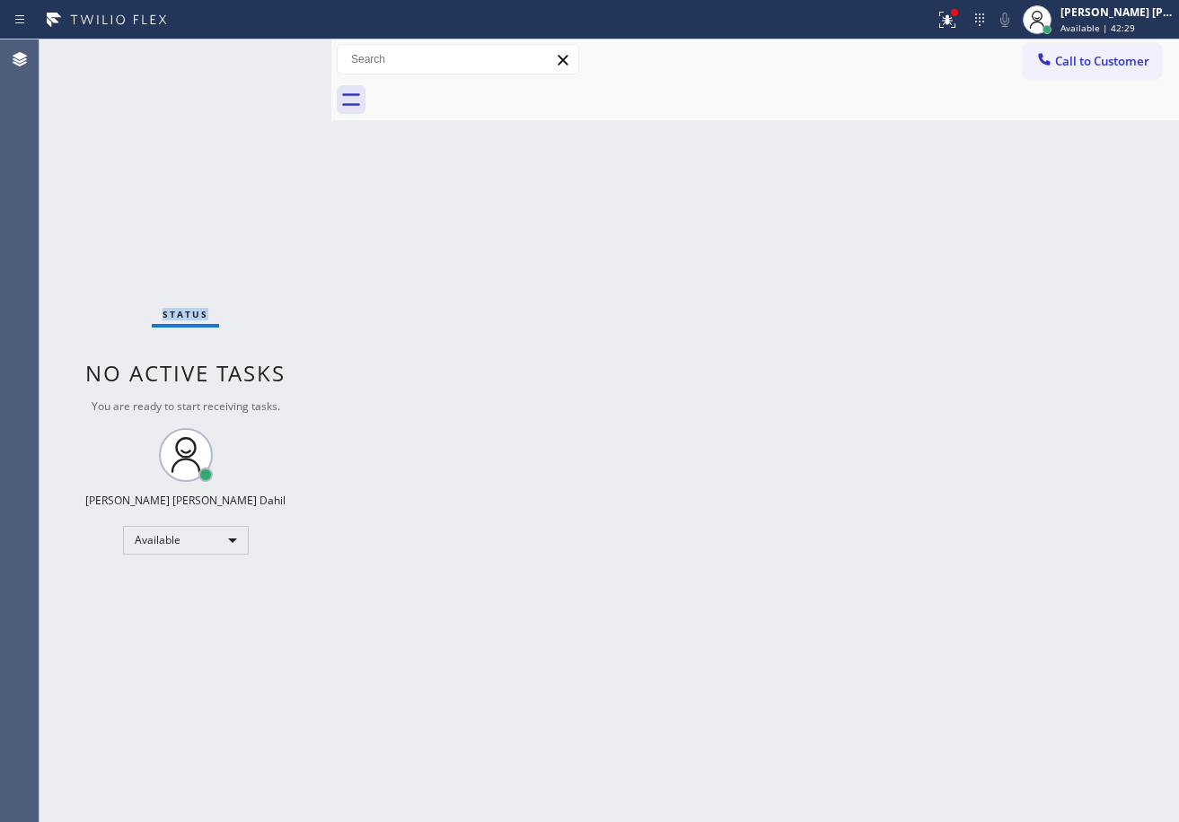
click at [271, 52] on div "Status No active tasks You are ready to start receiving tasks. [PERSON_NAME] [P…" at bounding box center [185, 430] width 292 height 783
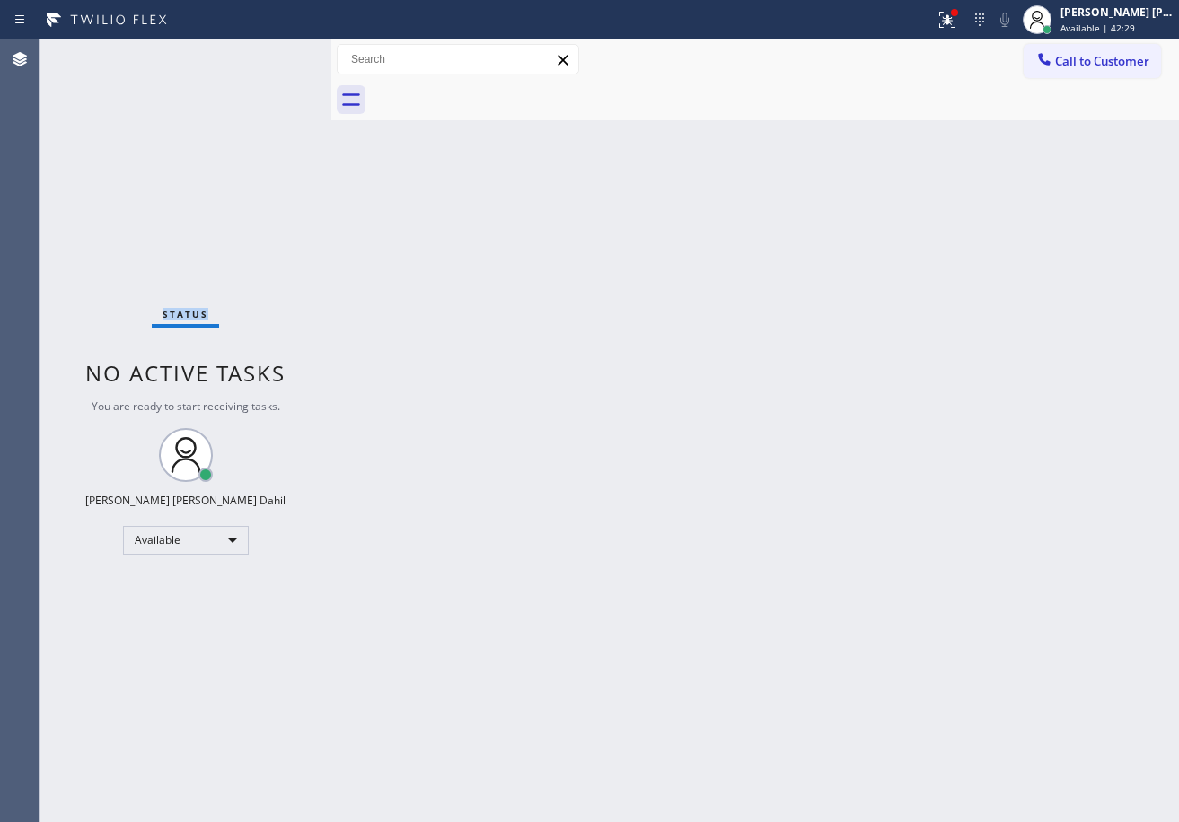
click at [271, 52] on div "Status No active tasks You are ready to start receiving tasks. [PERSON_NAME] [P…" at bounding box center [185, 430] width 292 height 783
click at [490, 181] on div "Back to Dashboard Change Sender ID Customers Technicians Select a contact Outbo…" at bounding box center [754, 430] width 847 height 783
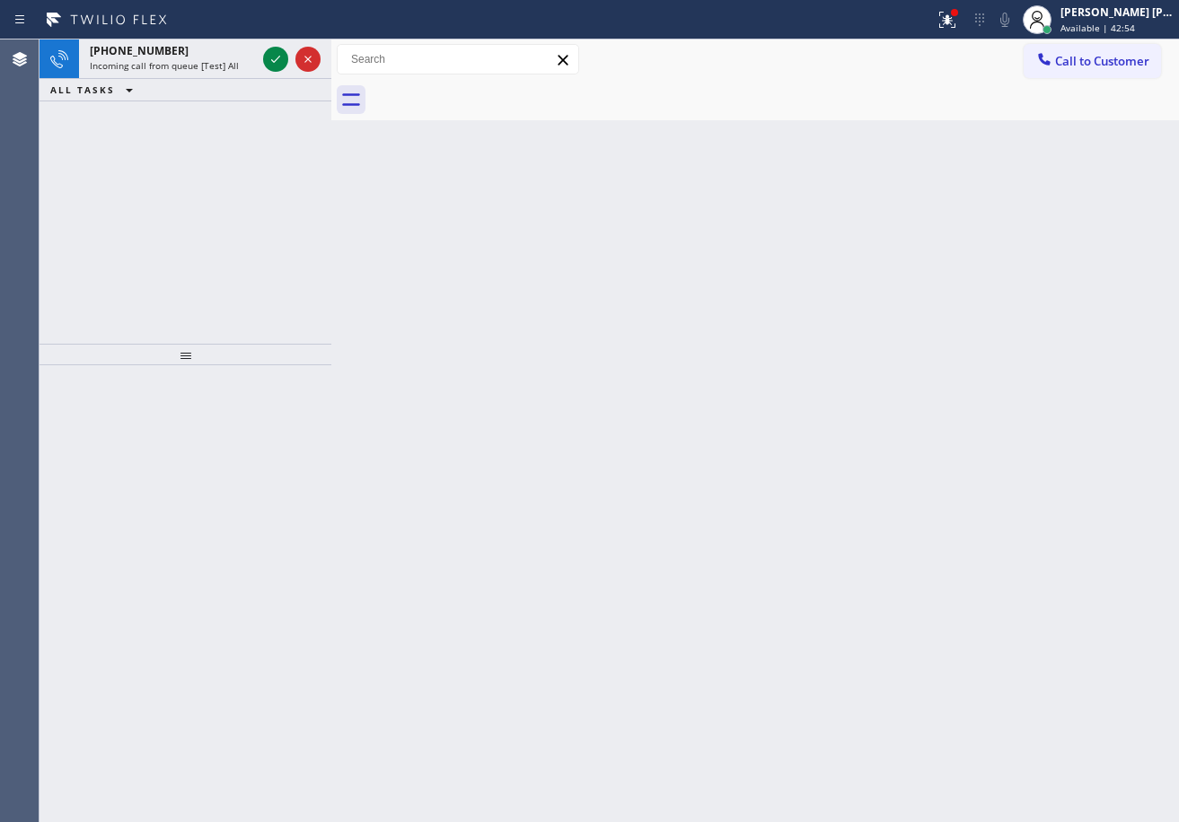
click at [392, 201] on div "Back to Dashboard Change Sender ID Customers Technicians Select a contact Outbo…" at bounding box center [754, 430] width 847 height 783
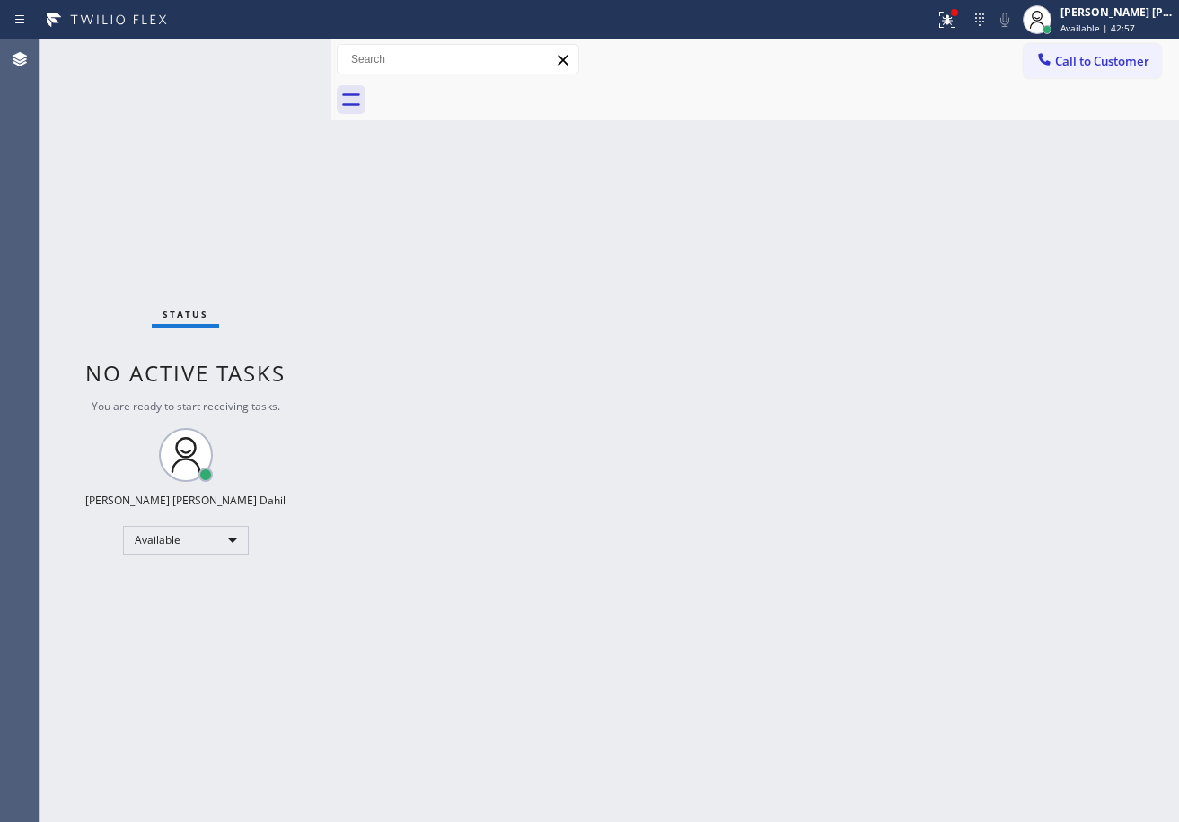
click at [943, 596] on div "Back to Dashboard Change Sender ID Customers Technicians Select a contact Outbo…" at bounding box center [754, 430] width 847 height 783
click at [441, 162] on div "Back to Dashboard Change Sender ID Customers Technicians Select a contact Outbo…" at bounding box center [754, 430] width 847 height 783
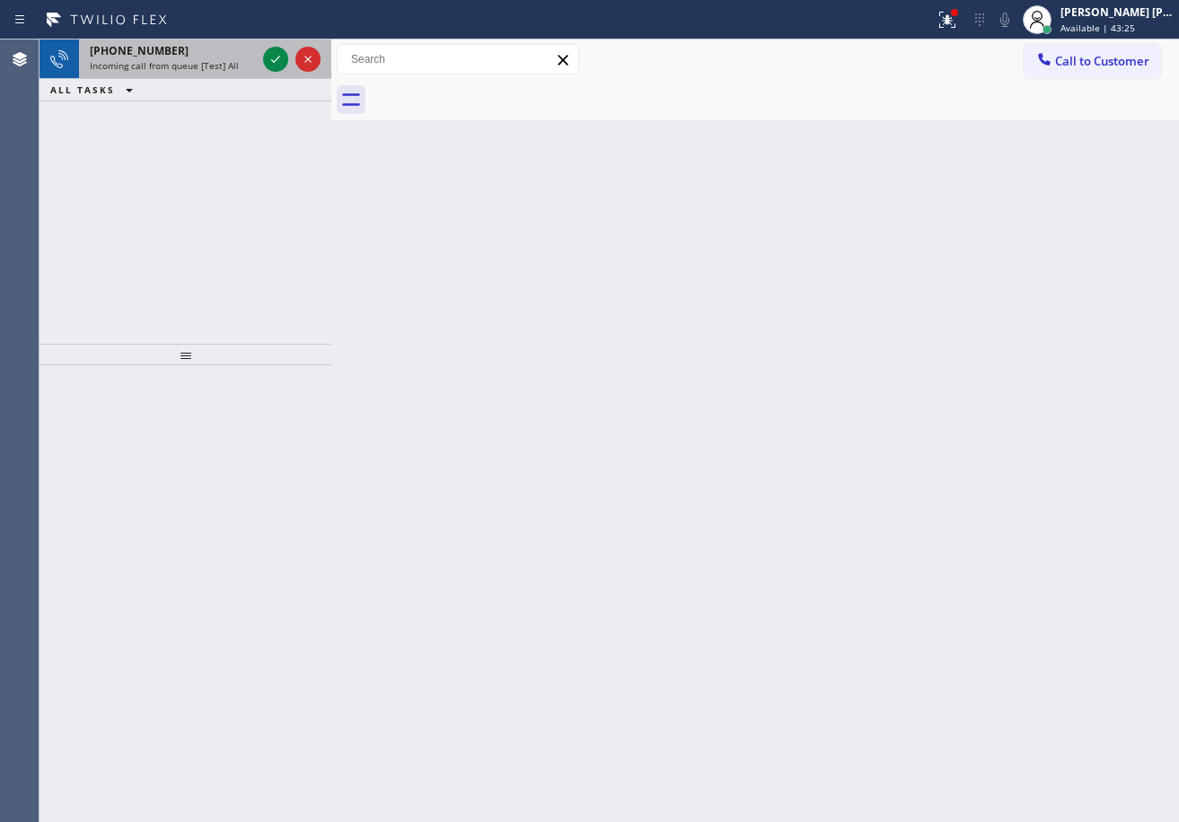
click at [200, 48] on div "[PHONE_NUMBER]" at bounding box center [173, 50] width 166 height 15
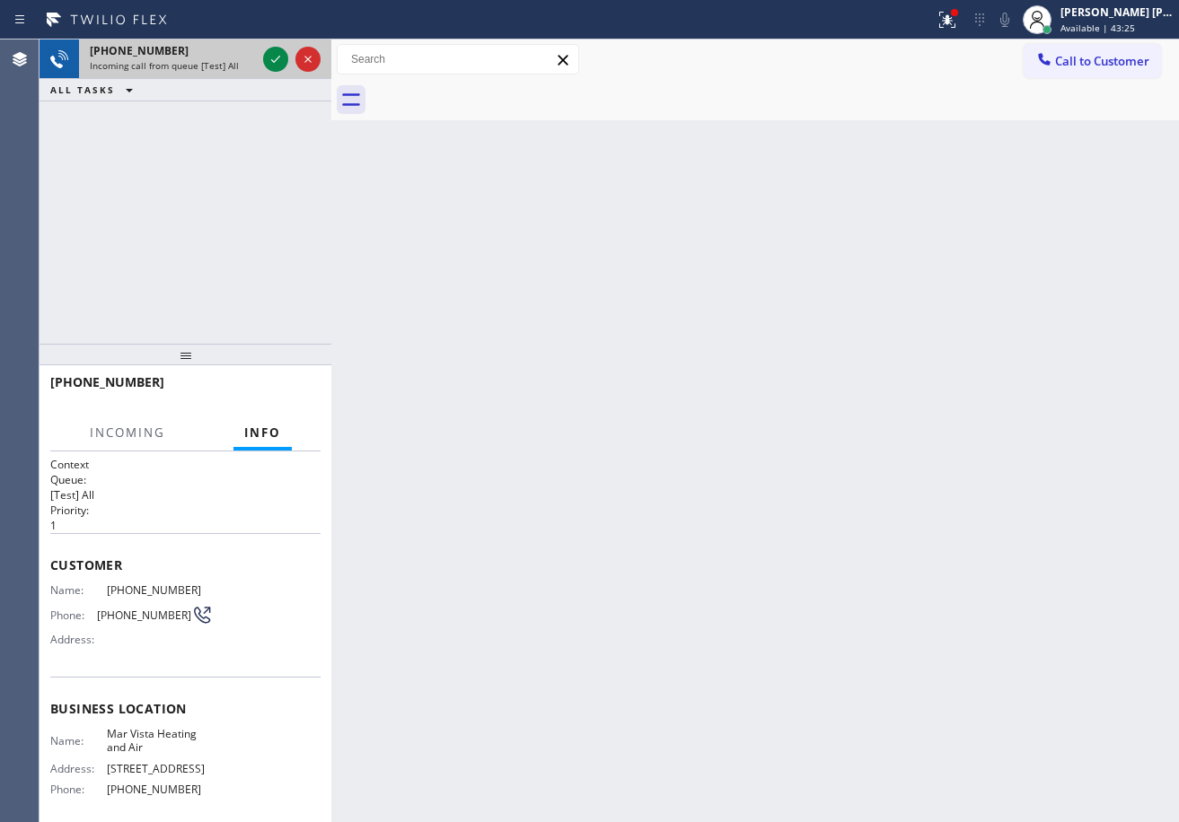
click at [200, 48] on div "[PHONE_NUMBER]" at bounding box center [173, 50] width 166 height 15
click at [271, 58] on icon at bounding box center [276, 59] width 22 height 22
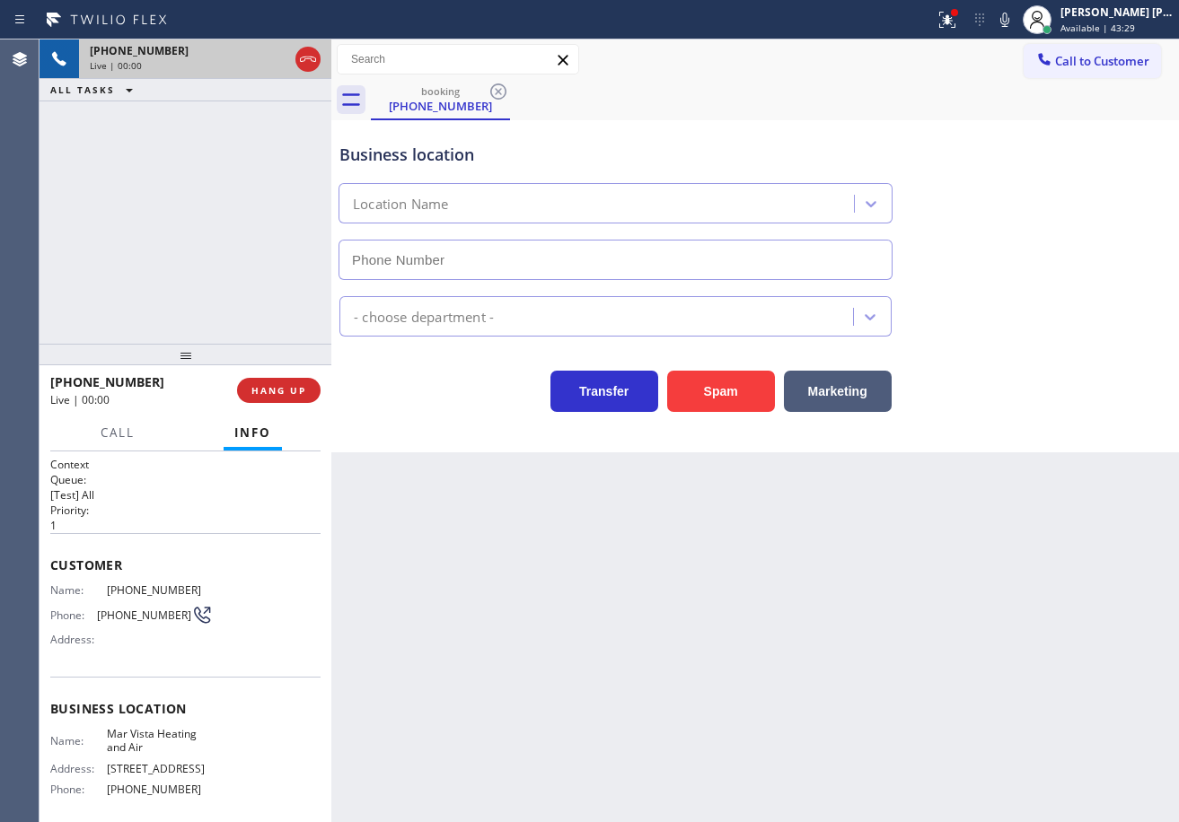
type input "[PHONE_NUMBER]"
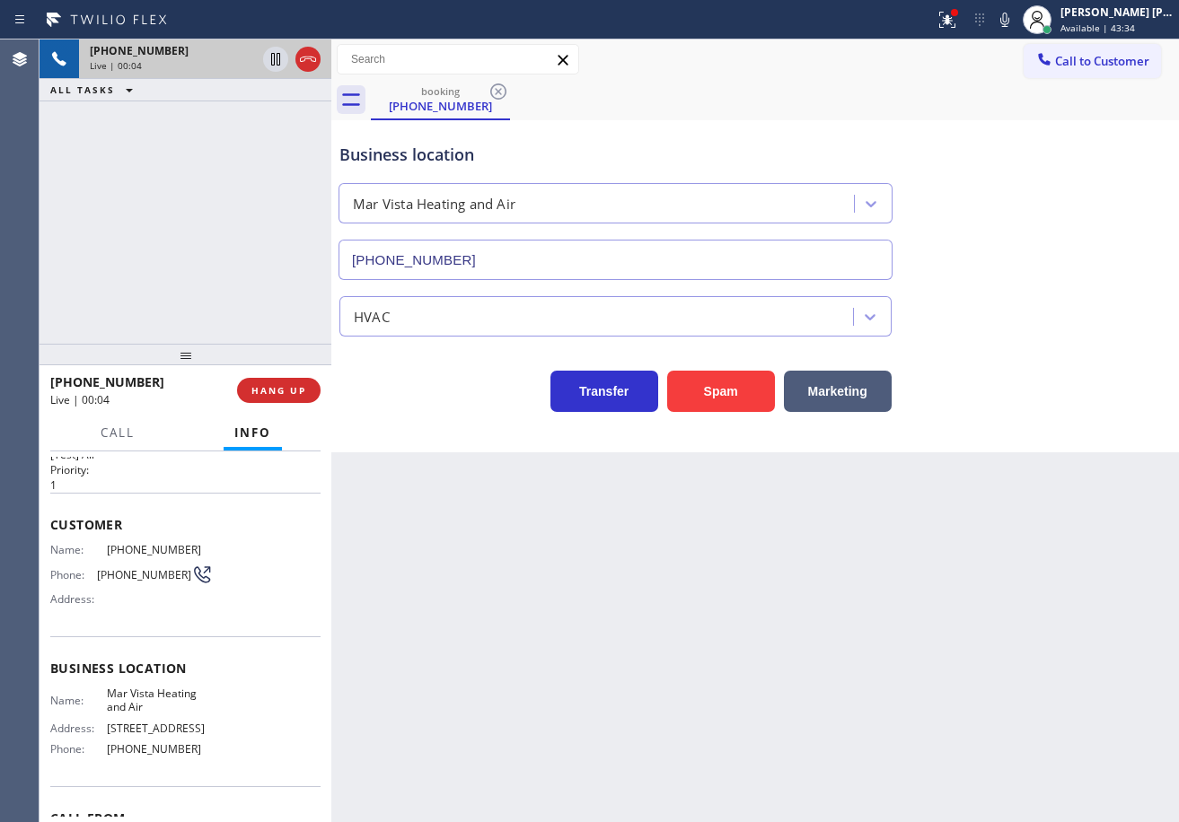
scroll to position [160, 0]
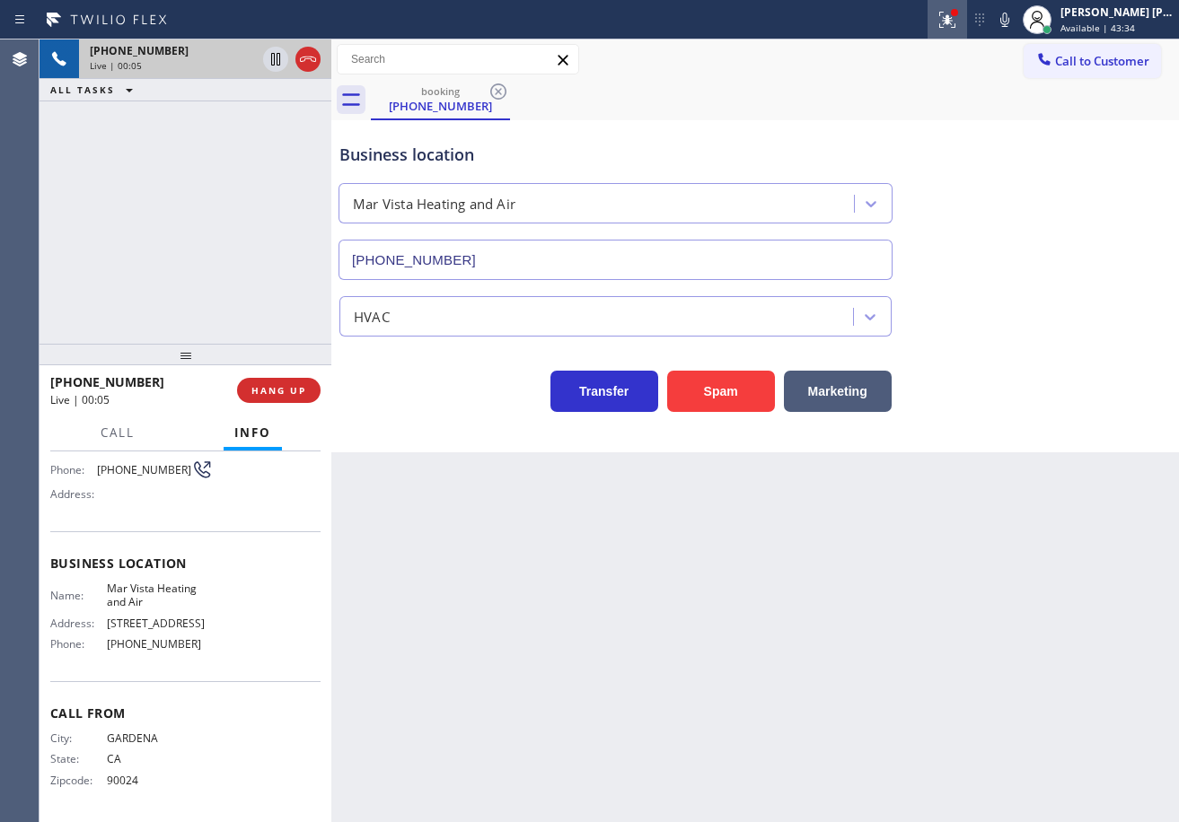
drag, startPoint x: 957, startPoint y: 13, endPoint x: 965, endPoint y: 32, distance: 21.3
click at [958, 12] on icon at bounding box center [947, 20] width 22 height 22
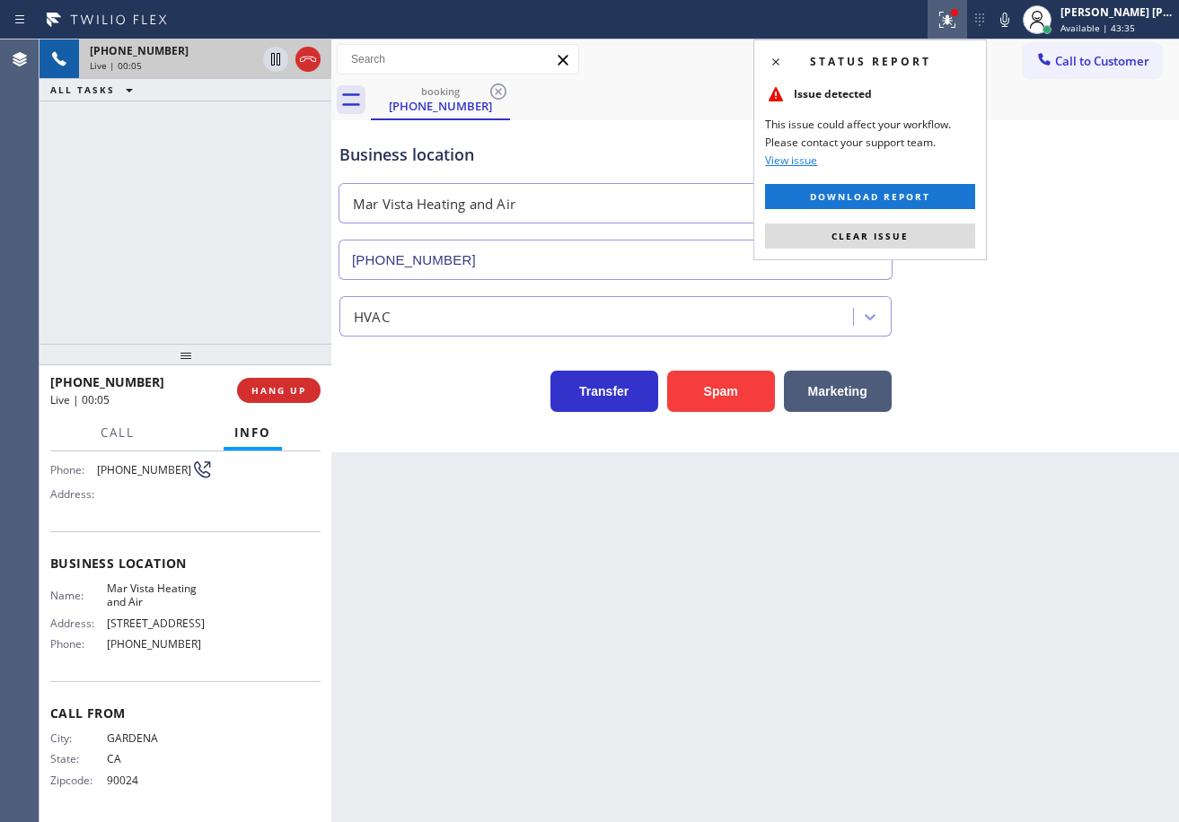
click at [897, 247] on button "Clear issue" at bounding box center [870, 236] width 210 height 25
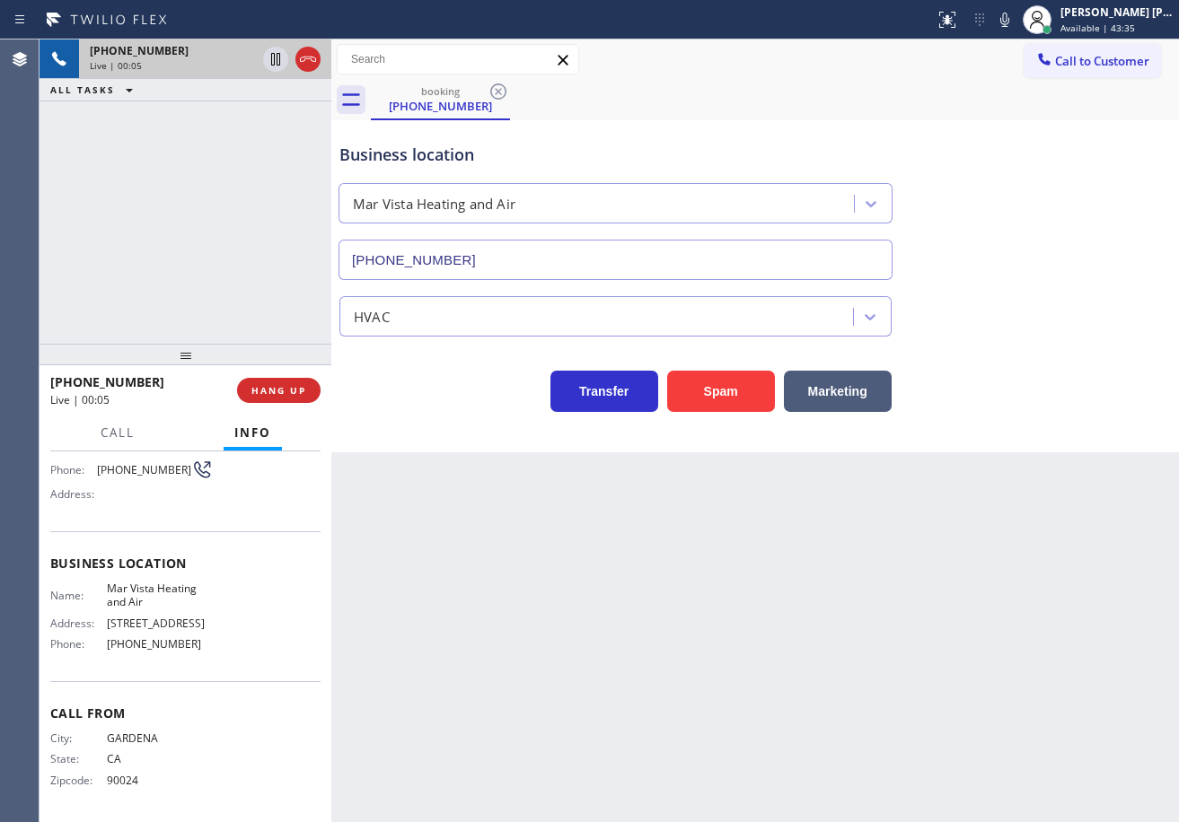
drag, startPoint x: 1036, startPoint y: 347, endPoint x: 1045, endPoint y: 359, distance: 14.7
click at [1040, 355] on div "Transfer Spam Marketing" at bounding box center [755, 374] width 838 height 75
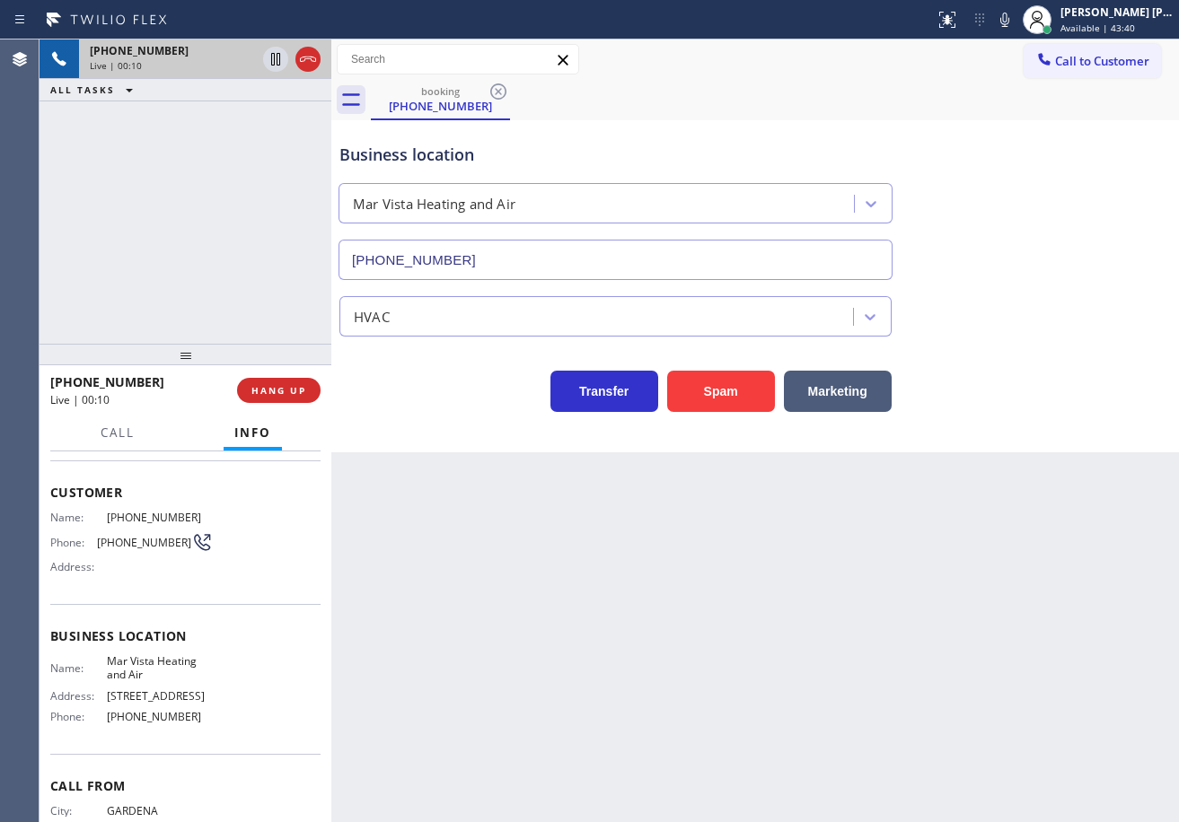
scroll to position [0, 0]
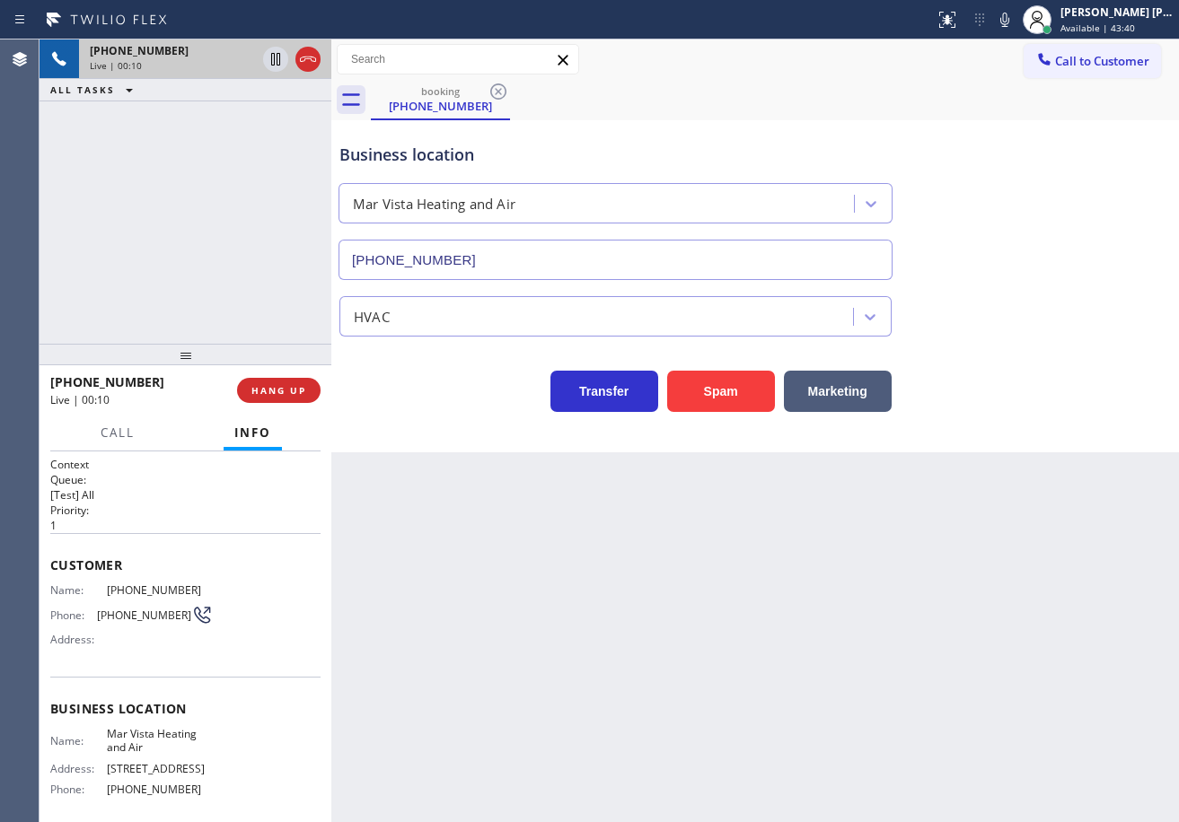
click at [662, 634] on div "Back to Dashboard Change Sender ID Customers Technicians Select a contact Outbo…" at bounding box center [754, 430] width 847 height 783
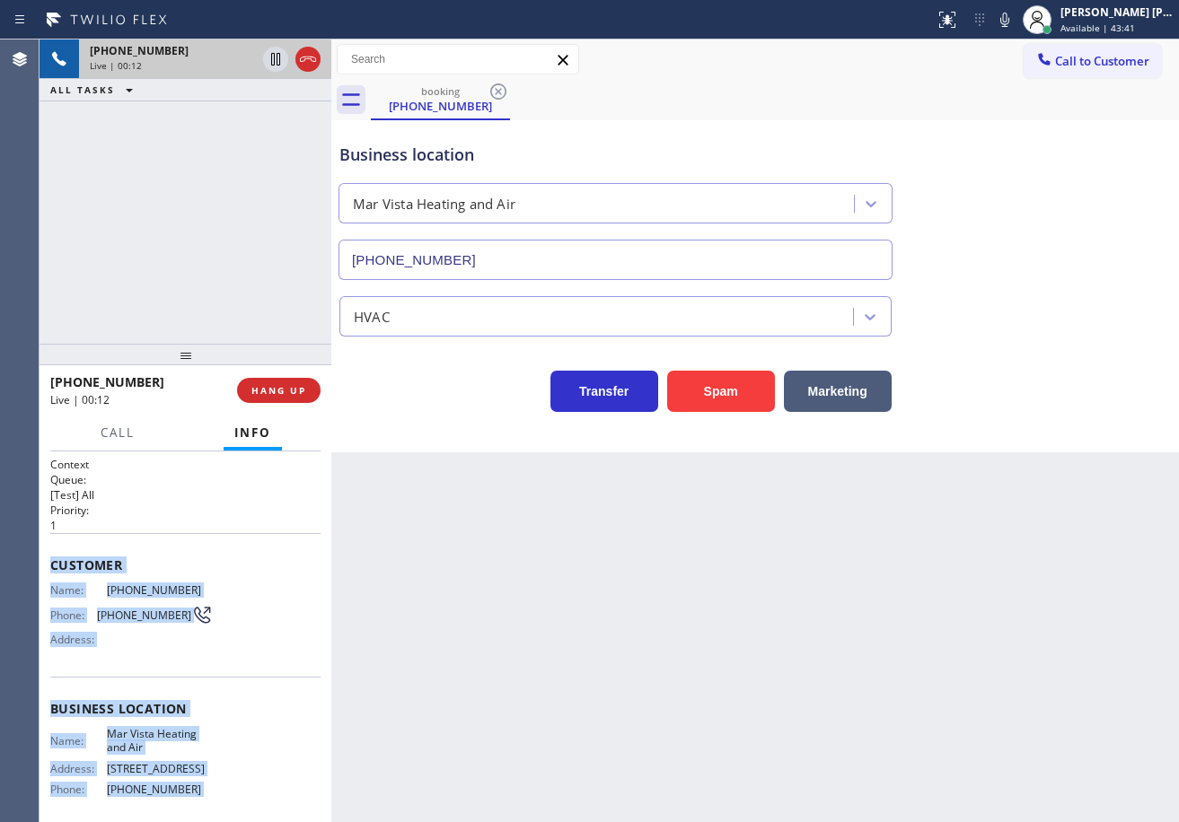
scroll to position [160, 0]
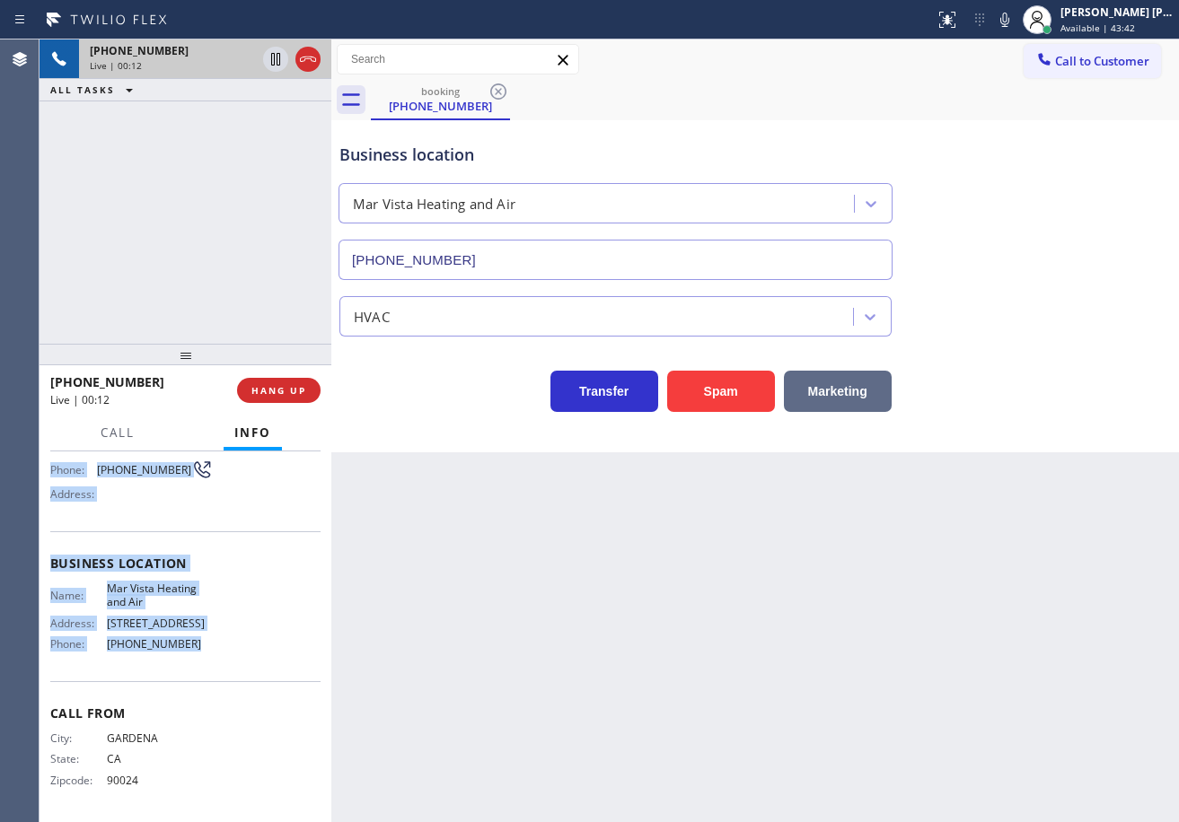
drag, startPoint x: 46, startPoint y: 555, endPoint x: 792, endPoint y: 383, distance: 765.4
click at [209, 653] on div "Context Queue: [Test] All Priority: 1 Customer Name: [PHONE_NUMBER] Phone: [PHO…" at bounding box center [185, 637] width 292 height 371
copy div "Customer Name: [PHONE_NUMBER] Phone: [PHONE_NUMBER] Address: Business location …"
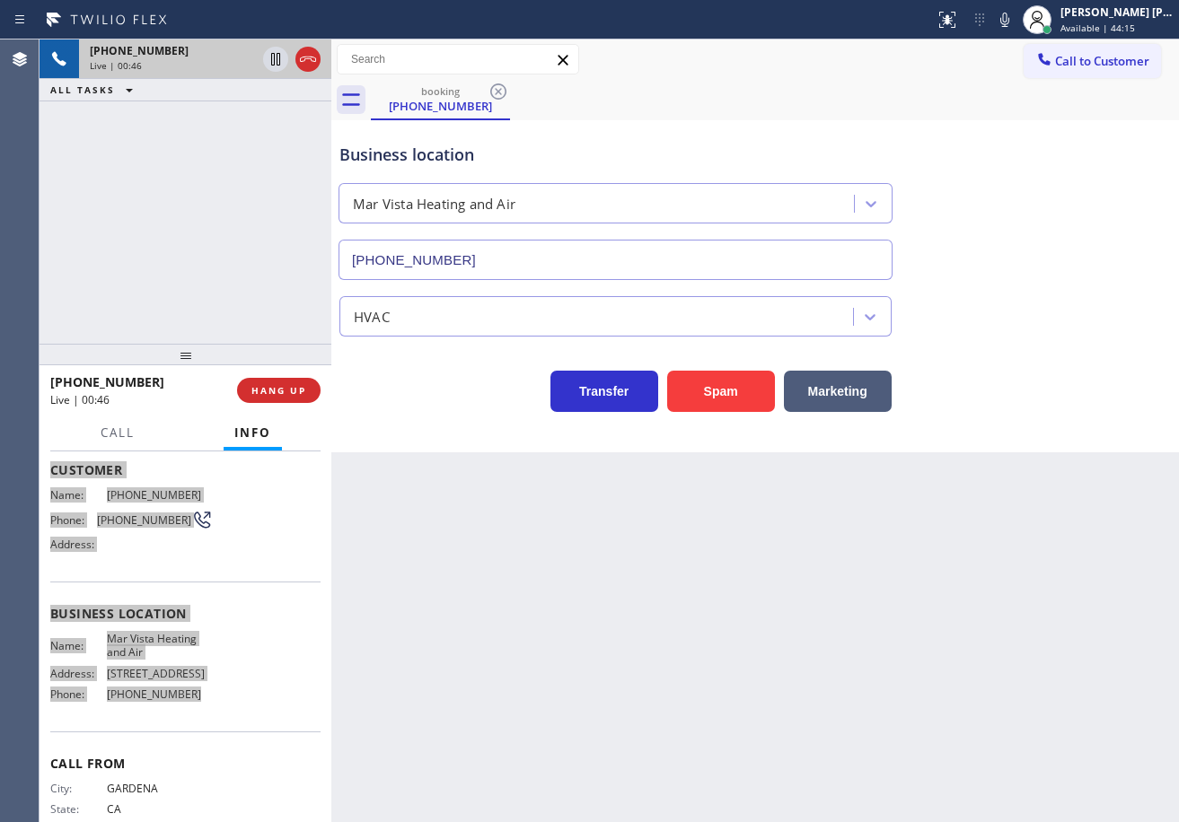
scroll to position [0, 0]
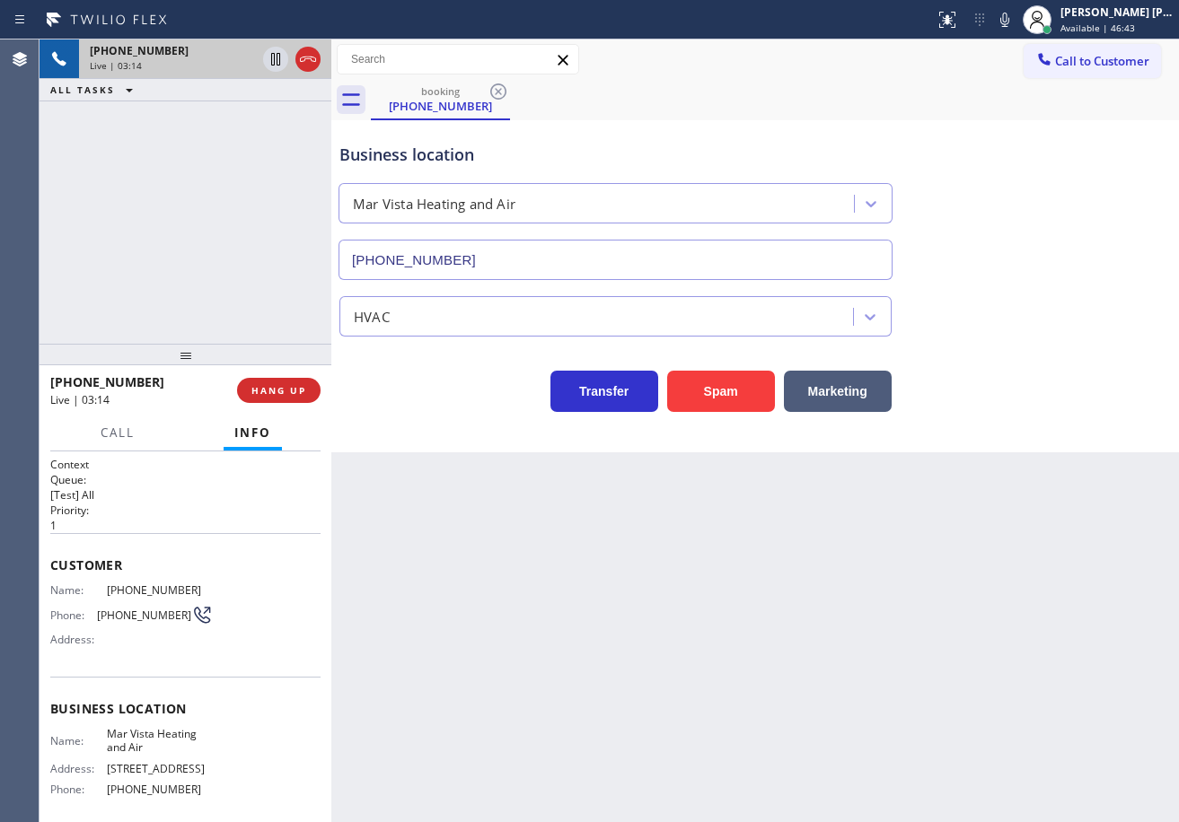
click at [1044, 304] on div "HVAC" at bounding box center [755, 313] width 838 height 48
click at [1032, 270] on div "Business location Mar Vista Heating and Air [PHONE_NUMBER]" at bounding box center [755, 199] width 838 height 162
drag, startPoint x: 1010, startPoint y: 268, endPoint x: 1014, endPoint y: 279, distance: 11.7
click at [1012, 274] on div "Business location Mar Vista Heating and Air [PHONE_NUMBER]" at bounding box center [755, 199] width 838 height 162
drag, startPoint x: 1014, startPoint y: 279, endPoint x: 1012, endPoint y: 296, distance: 17.3
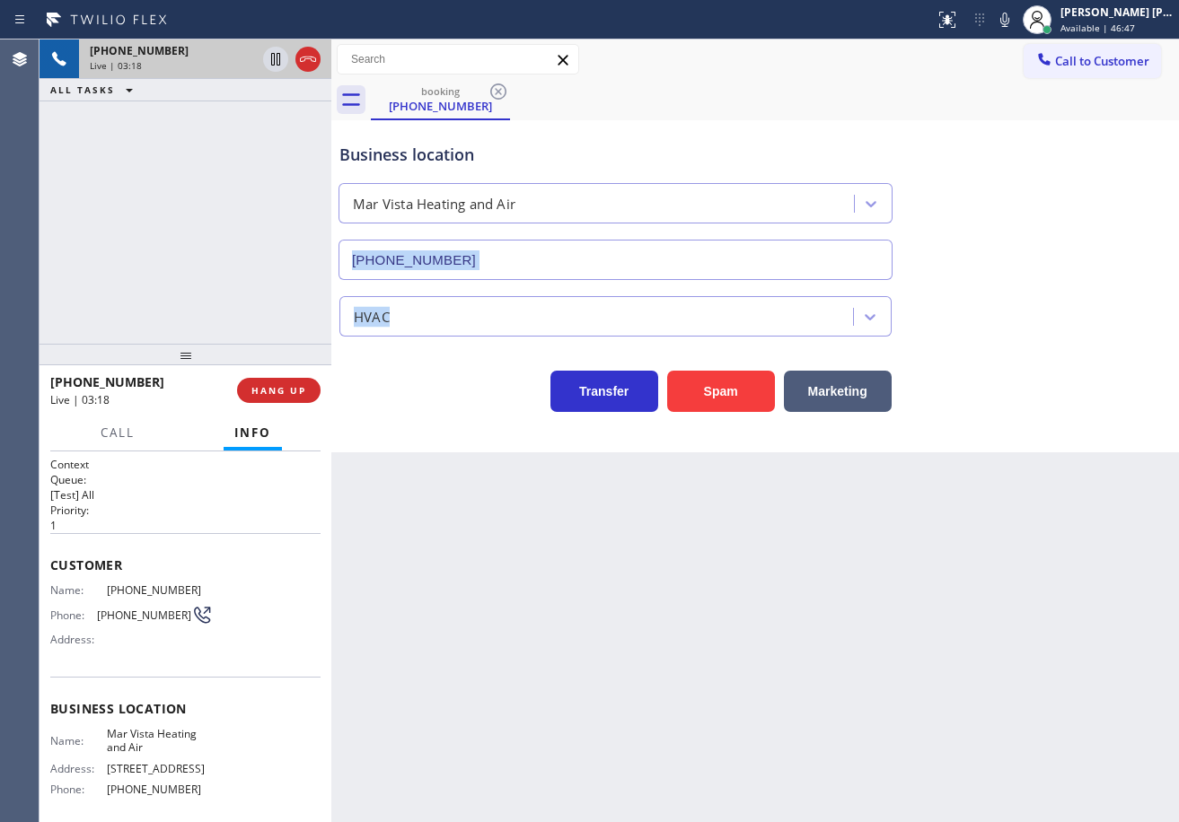
click at [1014, 282] on div "Business location Mar Vista Heating and Air [PHONE_NUMBER] HVAC Transfer Spam M…" at bounding box center [755, 268] width 838 height 287
click at [1011, 304] on div "HVAC" at bounding box center [755, 313] width 838 height 48
click at [1011, 306] on div "HVAC" at bounding box center [755, 313] width 838 height 48
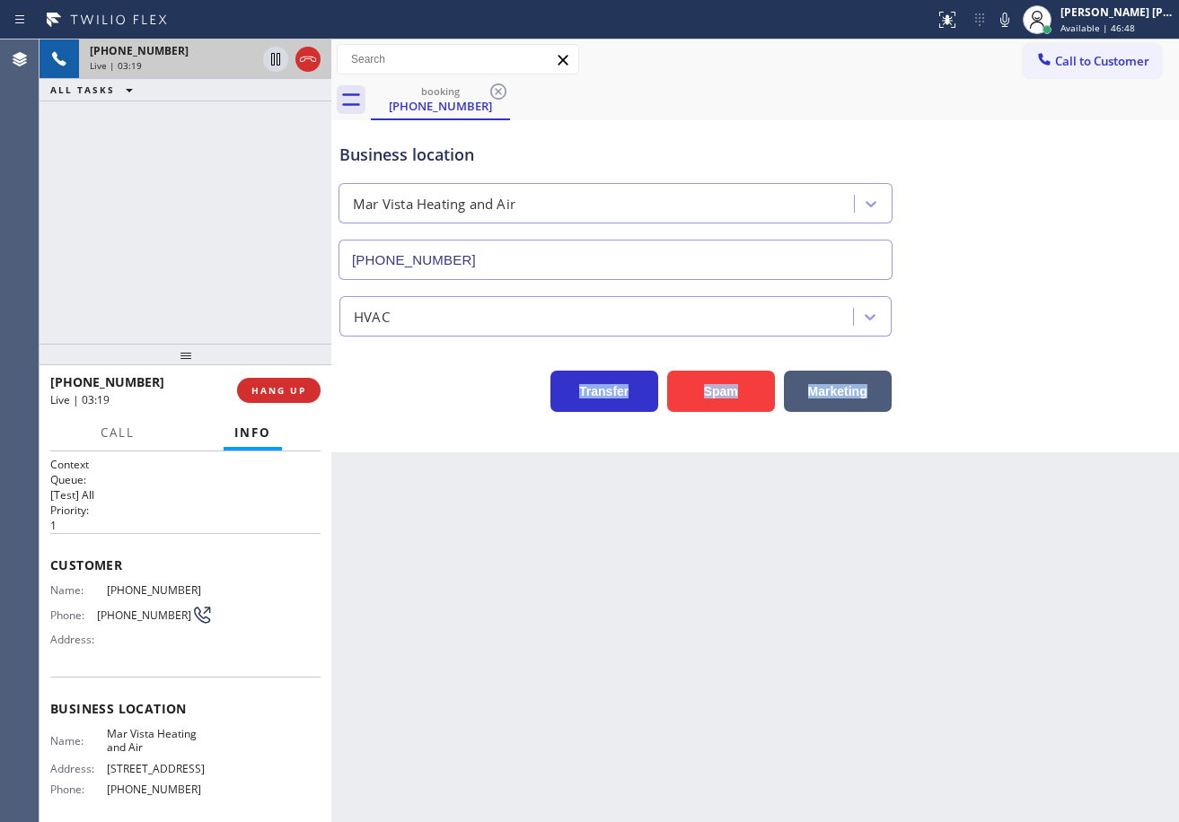
click at [1011, 306] on div "HVAC" at bounding box center [755, 313] width 838 height 48
click at [1009, 20] on icon at bounding box center [1004, 20] width 9 height 14
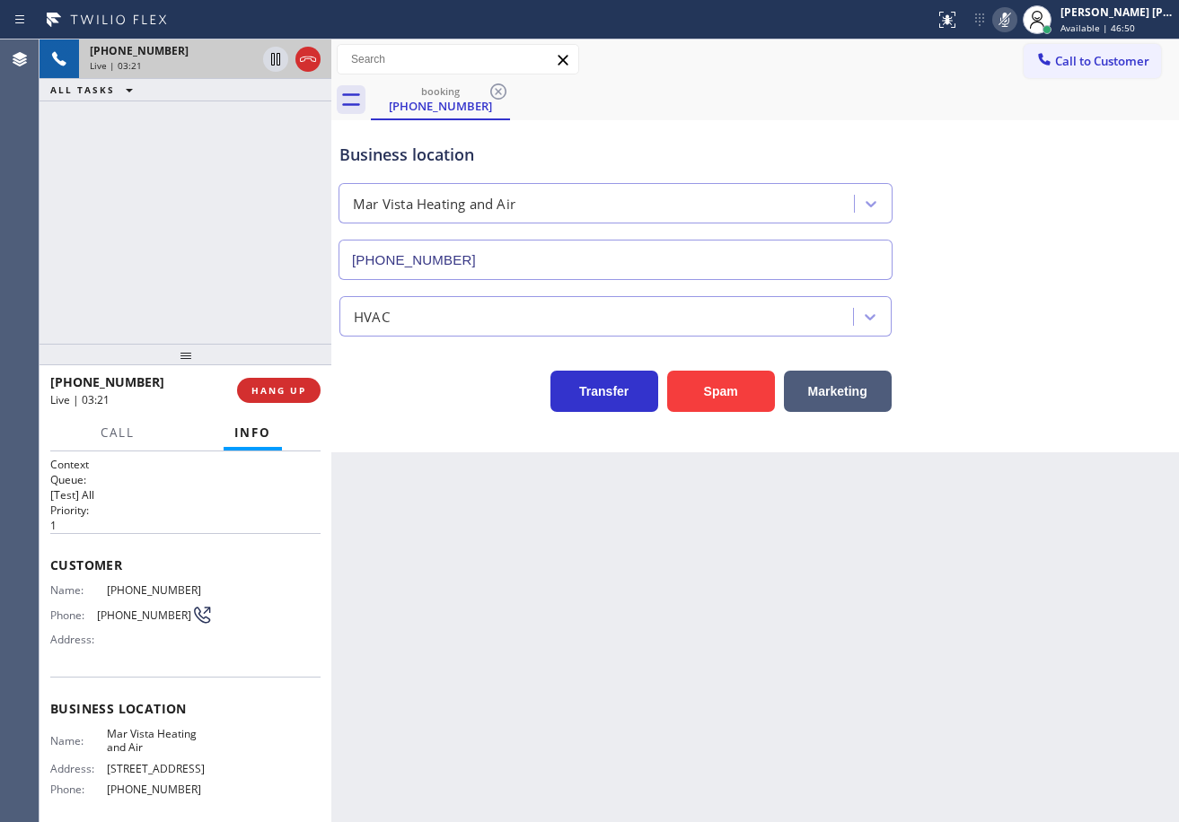
click at [1046, 180] on div "Business location Mar Vista Heating and Air [PHONE_NUMBER]" at bounding box center [755, 199] width 838 height 162
click at [274, 57] on icon at bounding box center [275, 59] width 9 height 13
click at [209, 153] on div "[PHONE_NUMBER] Live | 06:02 ALL TASKS ALL TASKS ACTIVE TASKS TASKS IN WRAP UP" at bounding box center [185, 191] width 292 height 304
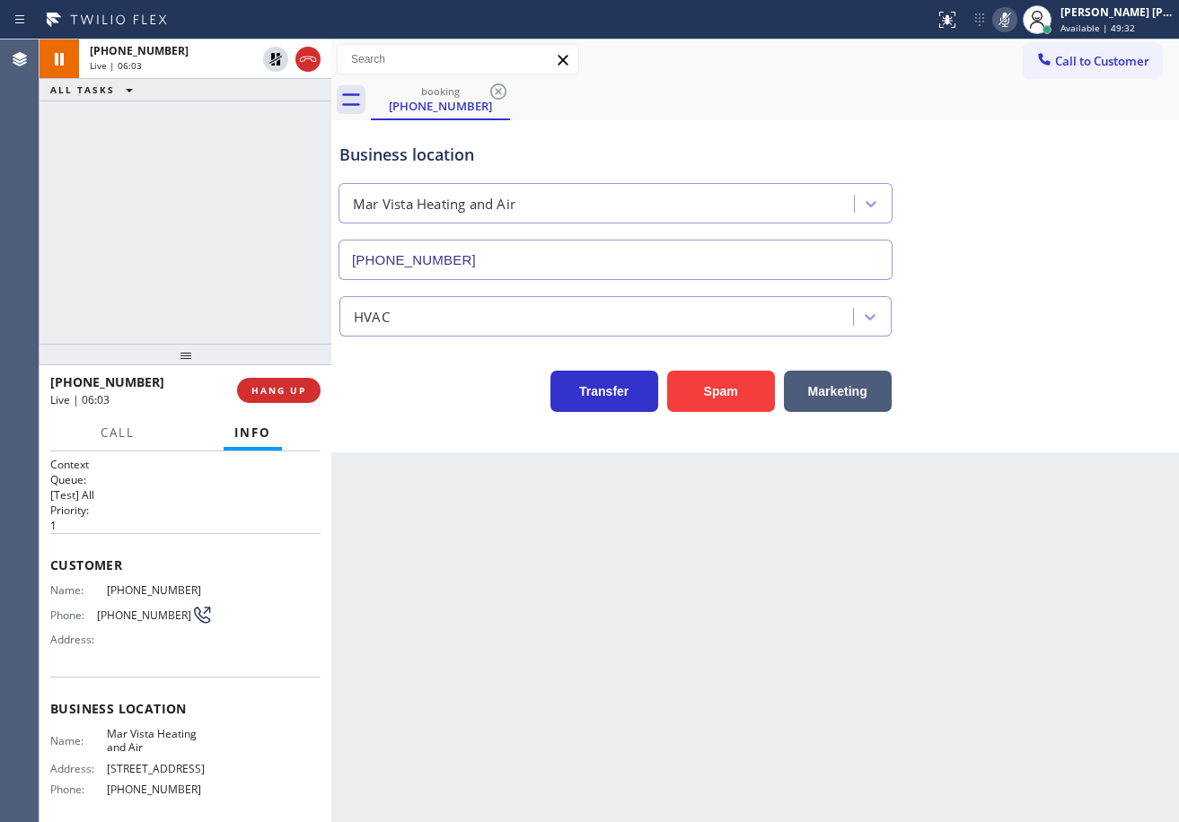
drag, startPoint x: 270, startPoint y: 60, endPoint x: 760, endPoint y: 60, distance: 490.1
click at [271, 60] on icon at bounding box center [276, 59] width 22 height 22
click at [1015, 20] on icon at bounding box center [1005, 20] width 22 height 22
click at [1031, 151] on div "Business location Mar Vista Heating and Air [PHONE_NUMBER]" at bounding box center [755, 199] width 838 height 162
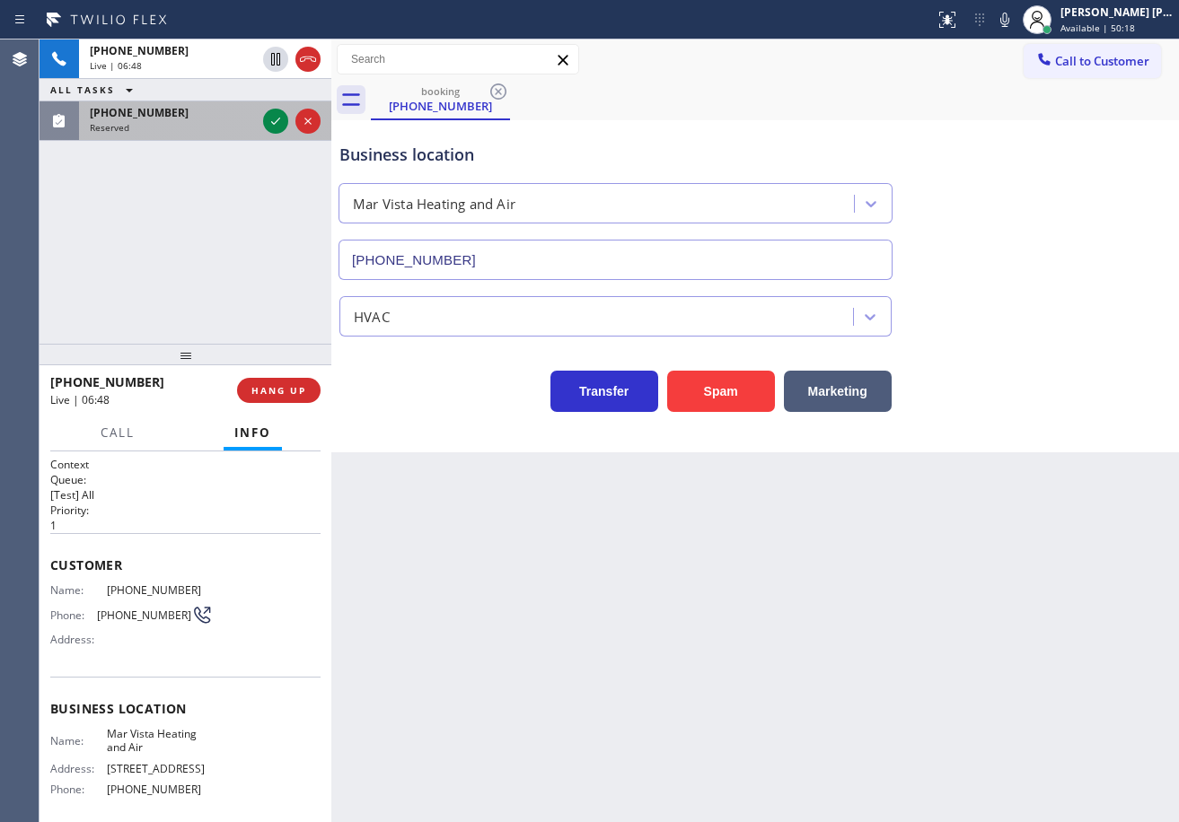
drag, startPoint x: 190, startPoint y: 111, endPoint x: 247, endPoint y: 111, distance: 56.6
click at [196, 111] on div "[PHONE_NUMBER]" at bounding box center [173, 112] width 166 height 15
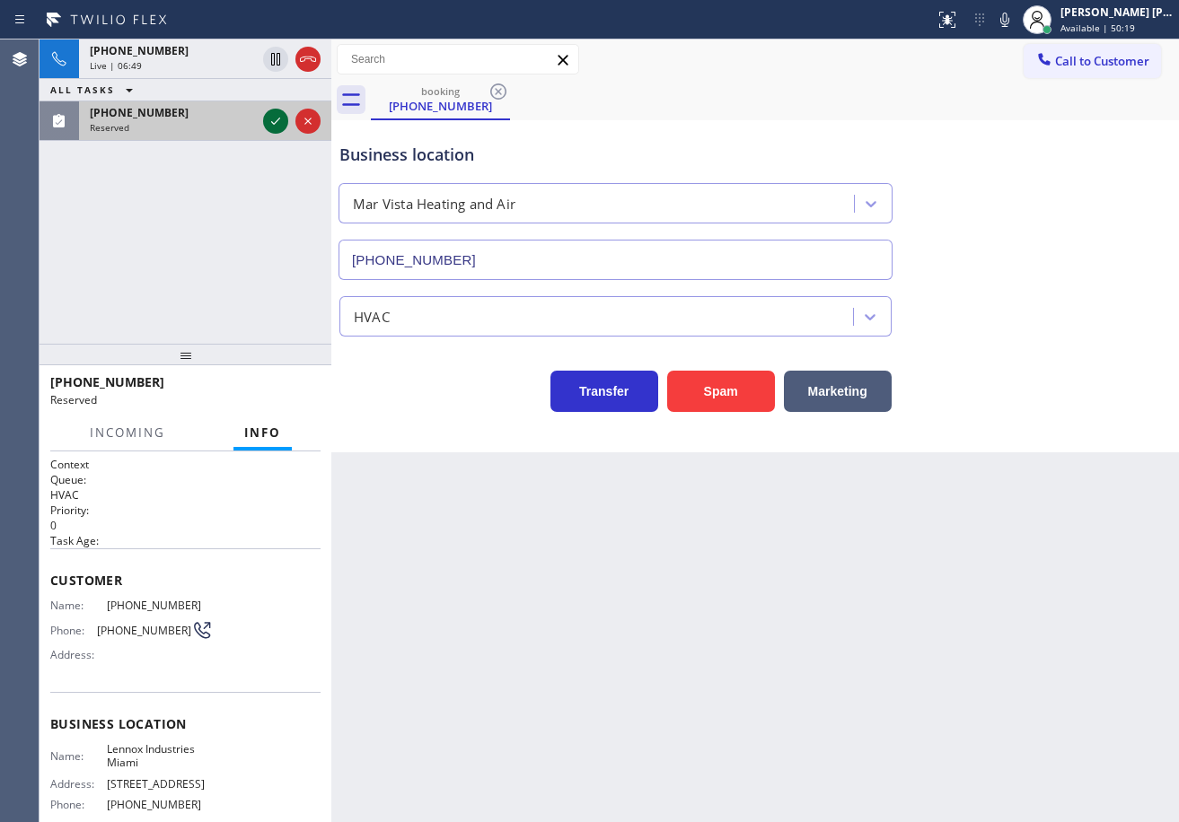
click at [268, 125] on icon at bounding box center [276, 121] width 22 height 22
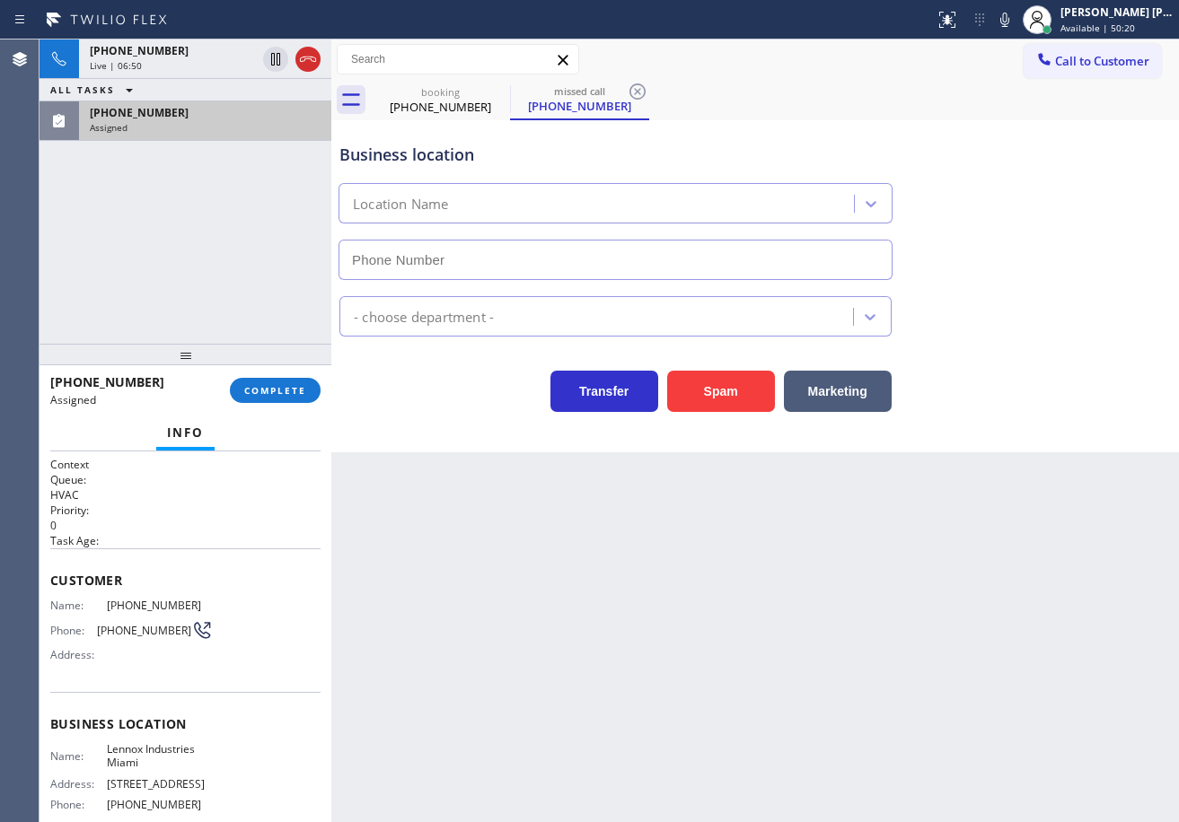
type input "[PHONE_NUMBER]"
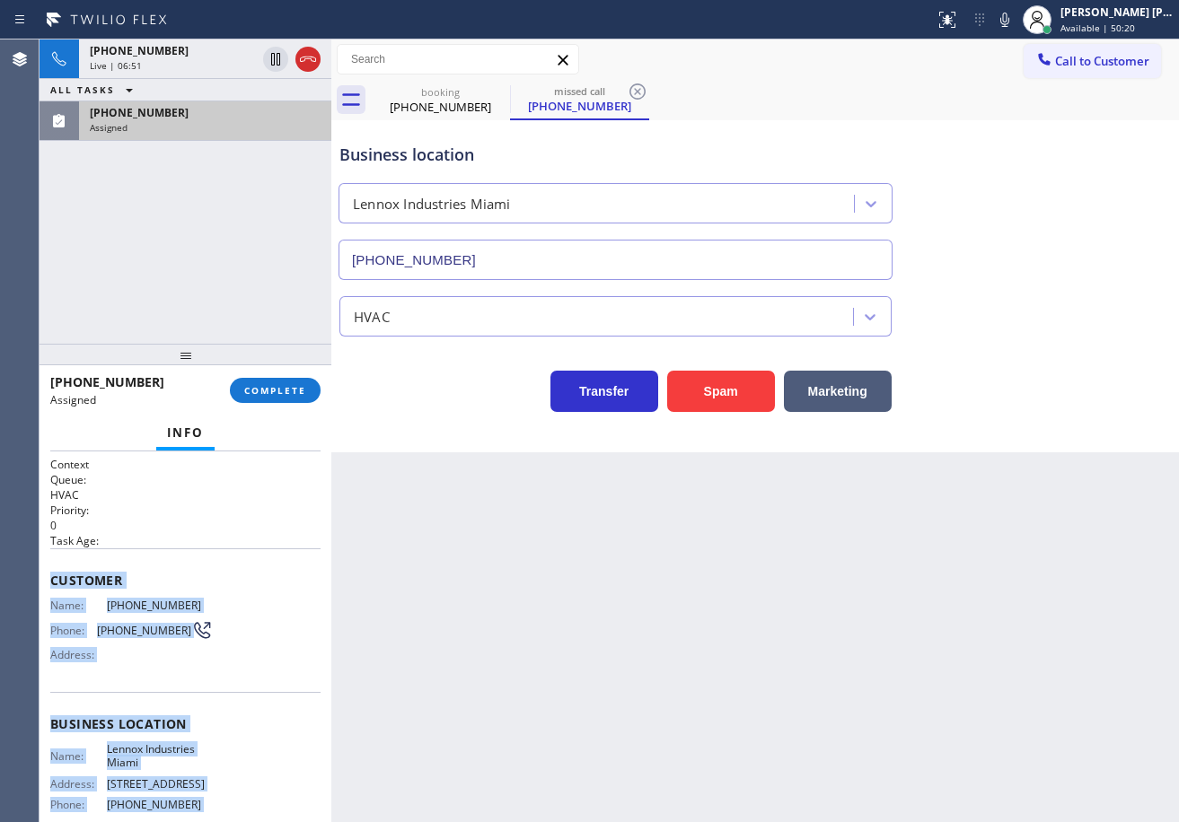
scroll to position [175, 0]
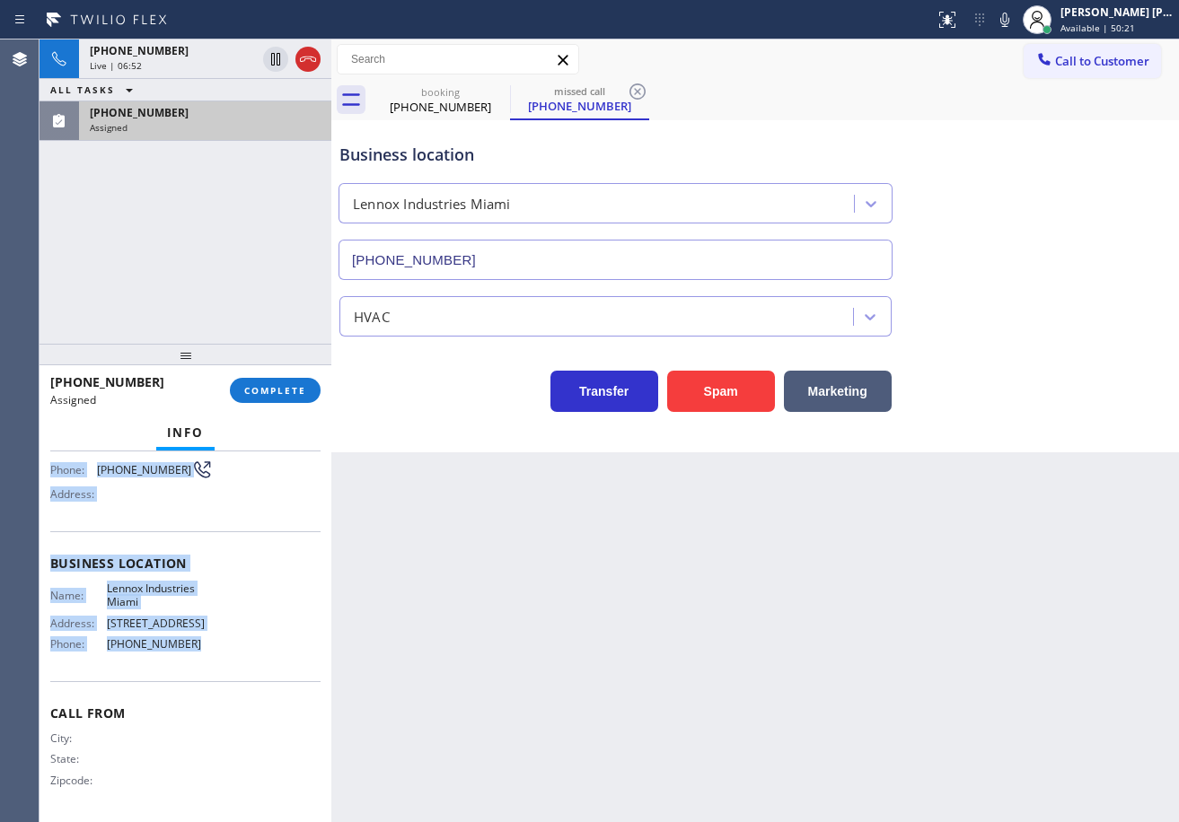
drag, startPoint x: 42, startPoint y: 573, endPoint x: 202, endPoint y: 677, distance: 190.7
click at [202, 677] on div "Context Queue: HVAC Priority: 0 Task Age: Customer Name: [PHONE_NUMBER] Phone: …" at bounding box center [185, 637] width 292 height 371
copy div "Customer Name: [PHONE_NUMBER] Phone: [PHONE_NUMBER] Address: Business location …"
click at [247, 391] on span "COMPLETE" at bounding box center [275, 390] width 62 height 13
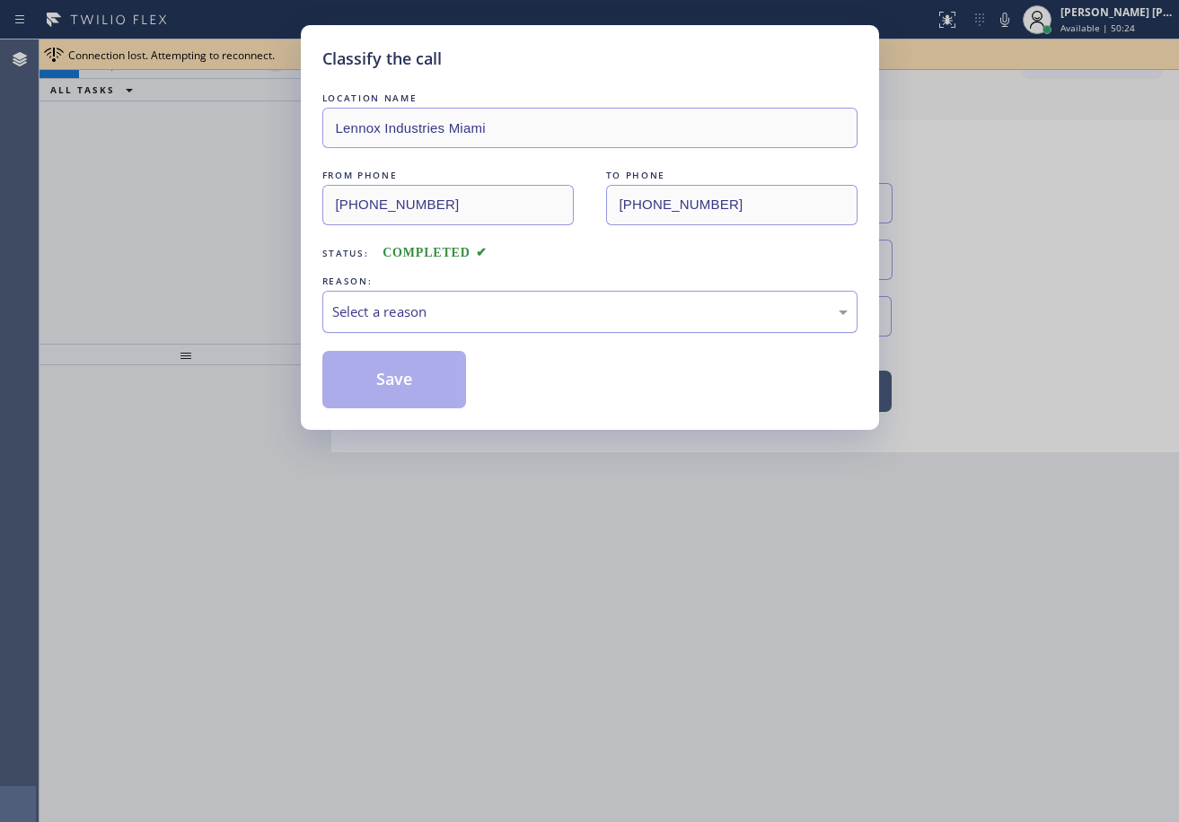
click at [385, 314] on div "Select a reason" at bounding box center [589, 312] width 515 height 21
click at [412, 394] on button "Save" at bounding box center [394, 379] width 145 height 57
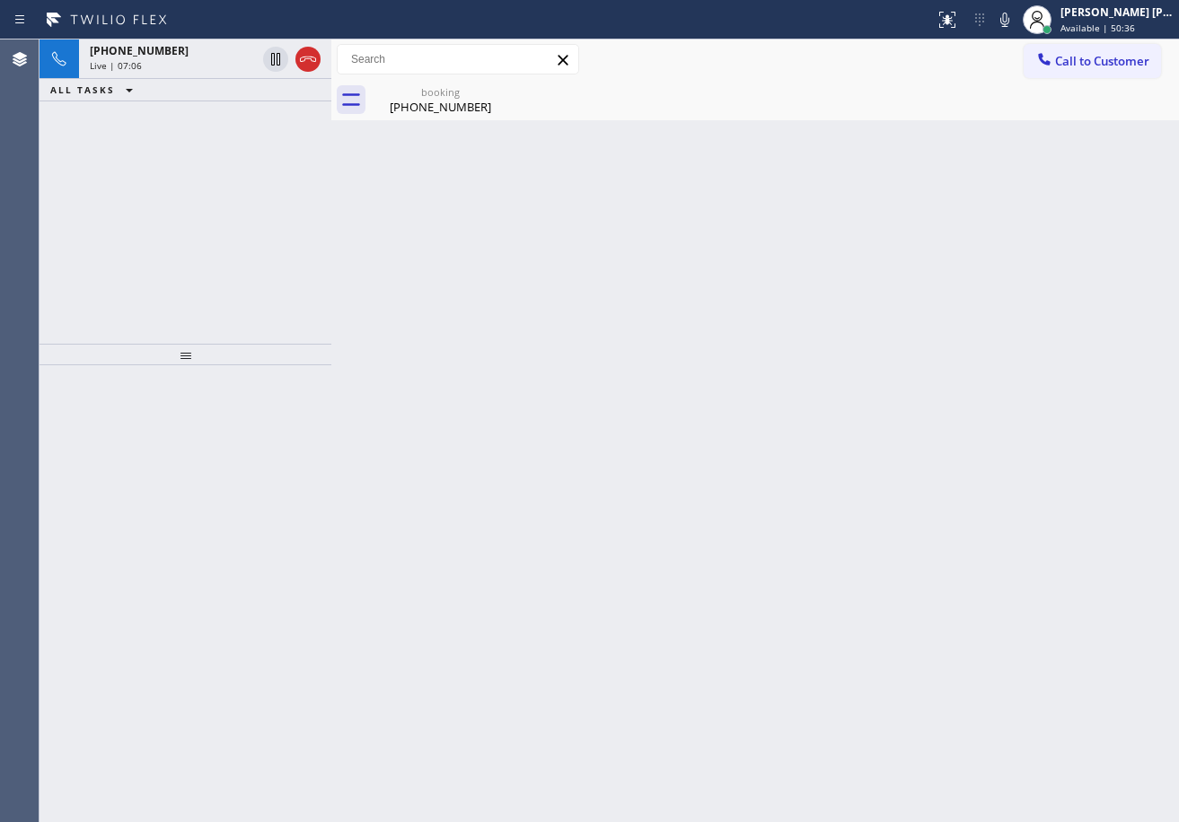
click at [563, 144] on div "Back to Dashboard Change Sender ID Customers Technicians Select a contact Outbo…" at bounding box center [754, 430] width 847 height 783
click at [968, 108] on div "booking [PHONE_NUMBER]" at bounding box center [775, 100] width 808 height 40
click at [210, 140] on div "[PHONE_NUMBER] Reserved" at bounding box center [185, 120] width 292 height 39
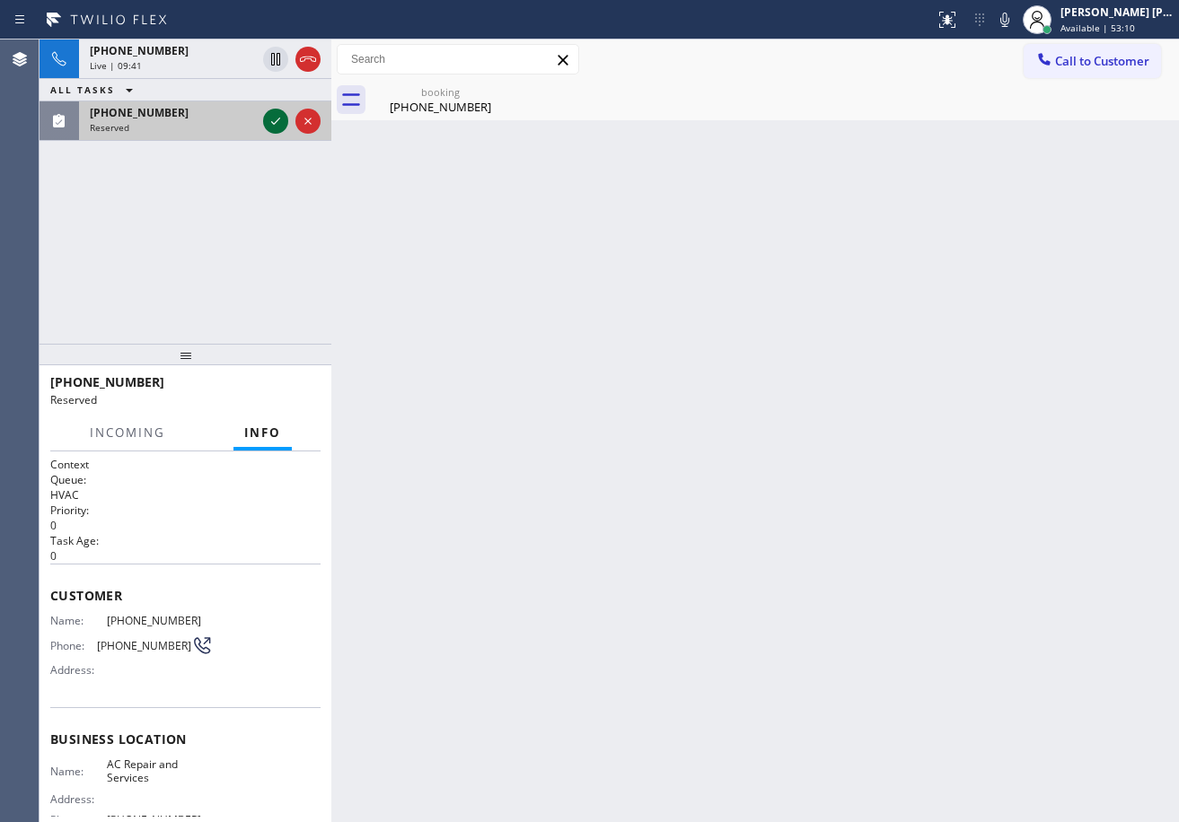
click at [271, 116] on icon at bounding box center [276, 121] width 22 height 22
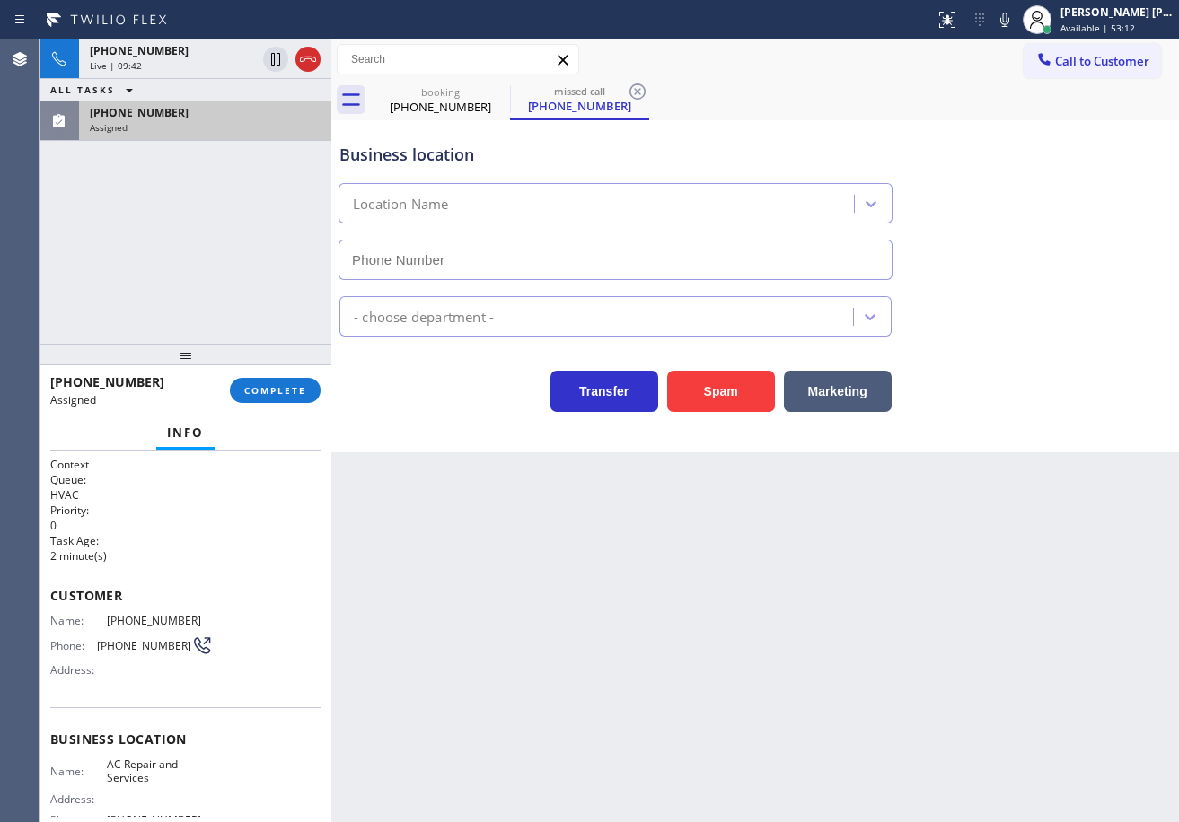
type input "[PHONE_NUMBER]"
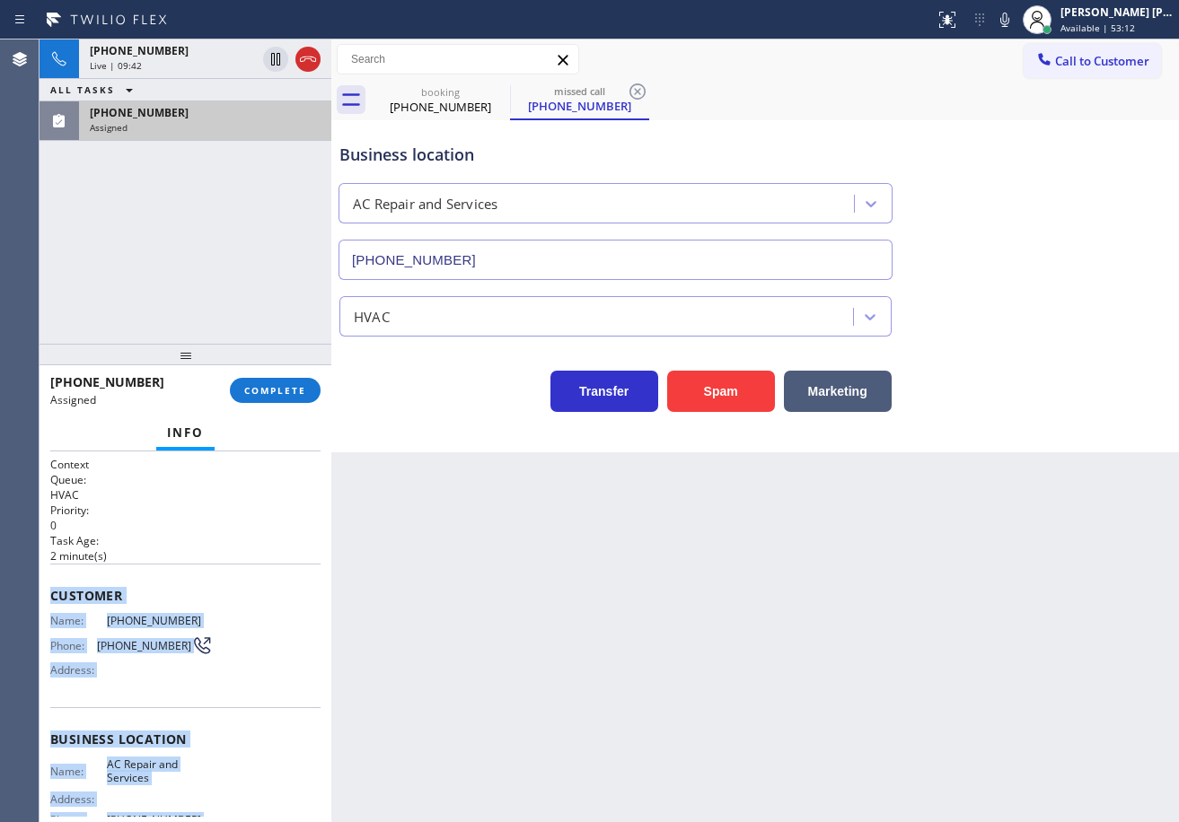
scroll to position [176, 0]
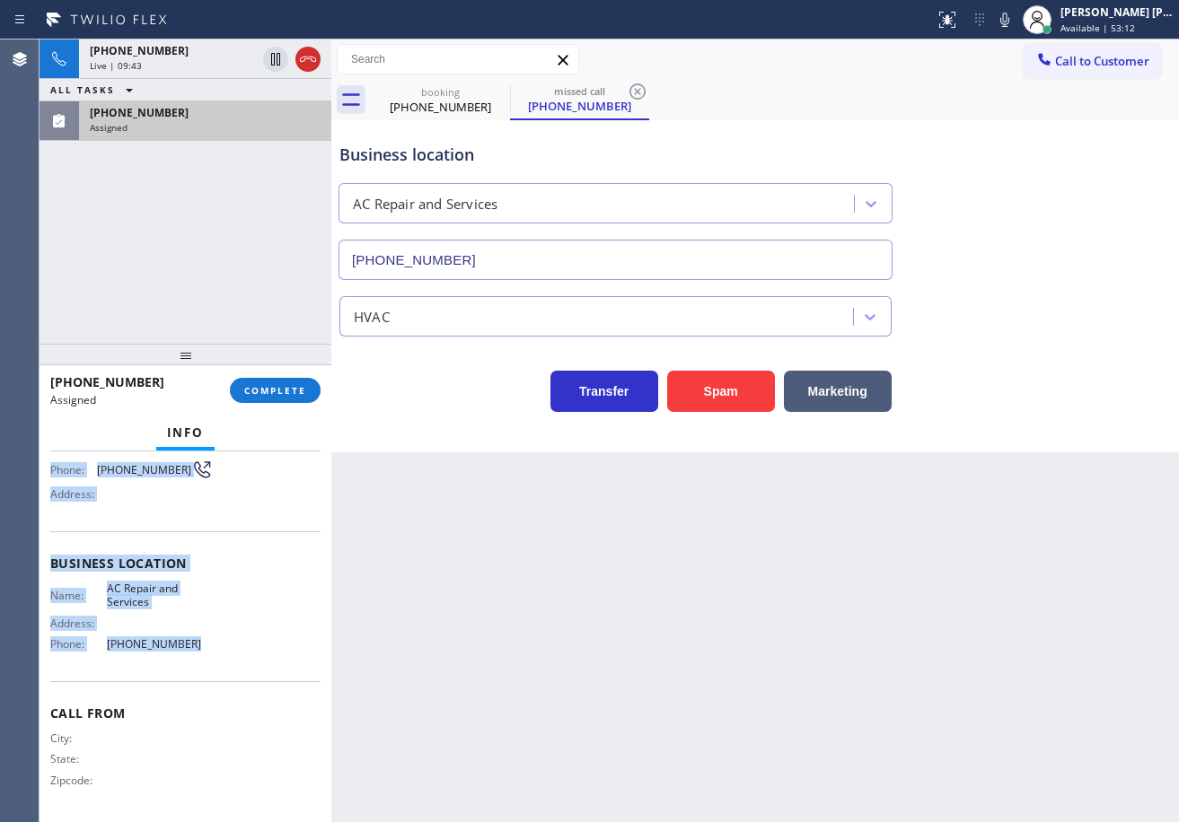
drag, startPoint x: 88, startPoint y: 639, endPoint x: 225, endPoint y: 498, distance: 196.8
click at [203, 655] on div "Context Queue: HVAC Priority: 0 Task Age: [DEMOGRAPHIC_DATA] minute(s) Customer…" at bounding box center [185, 637] width 292 height 371
copy div "Customer Name: [PHONE_NUMBER] Phone: [PHONE_NUMBER] Address: Business location …"
click at [269, 383] on button "COMPLETE" at bounding box center [275, 390] width 91 height 25
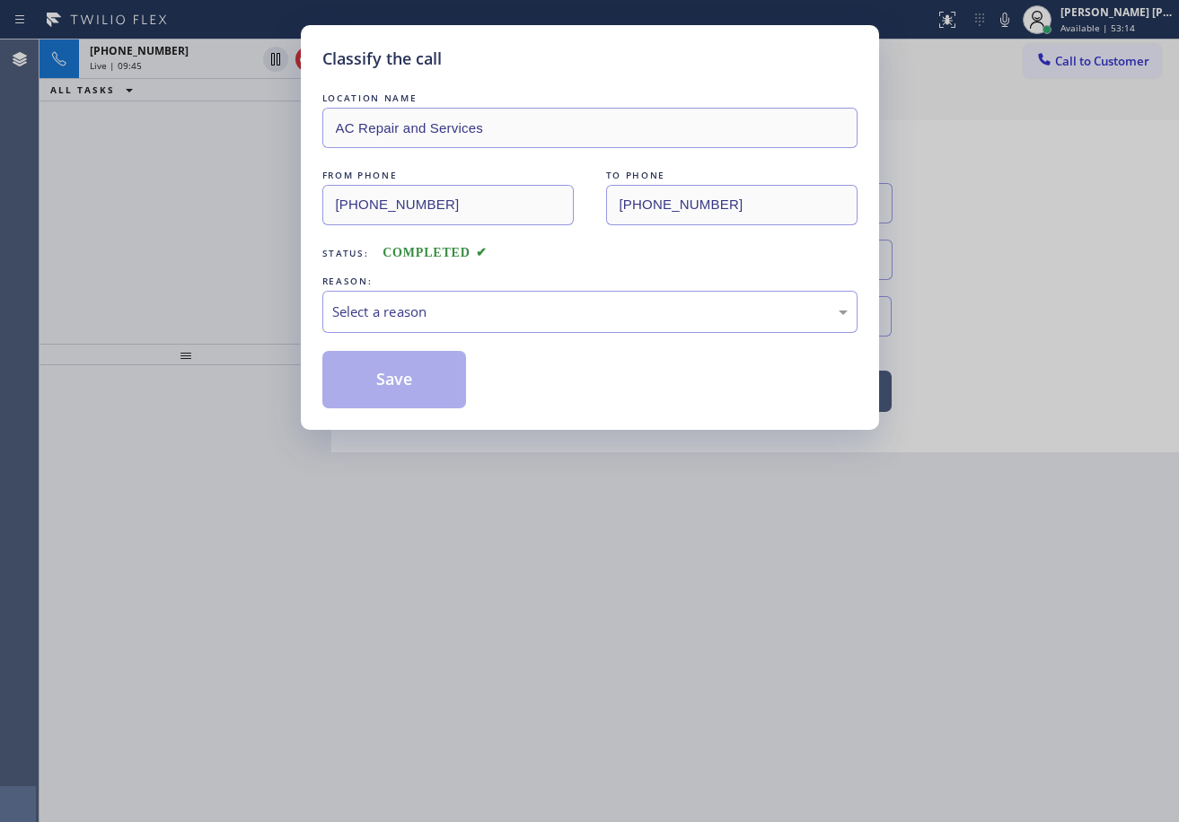
click at [397, 335] on div "LOCATION NAME AC Repair and Services FROM PHONE [PHONE_NUMBER] TO PHONE [PHONE_…" at bounding box center [589, 249] width 535 height 320
click at [409, 322] on div "Select a reason" at bounding box center [589, 312] width 535 height 42
click at [406, 394] on button "Save" at bounding box center [394, 379] width 145 height 57
click at [405, 391] on button "Save" at bounding box center [394, 379] width 145 height 57
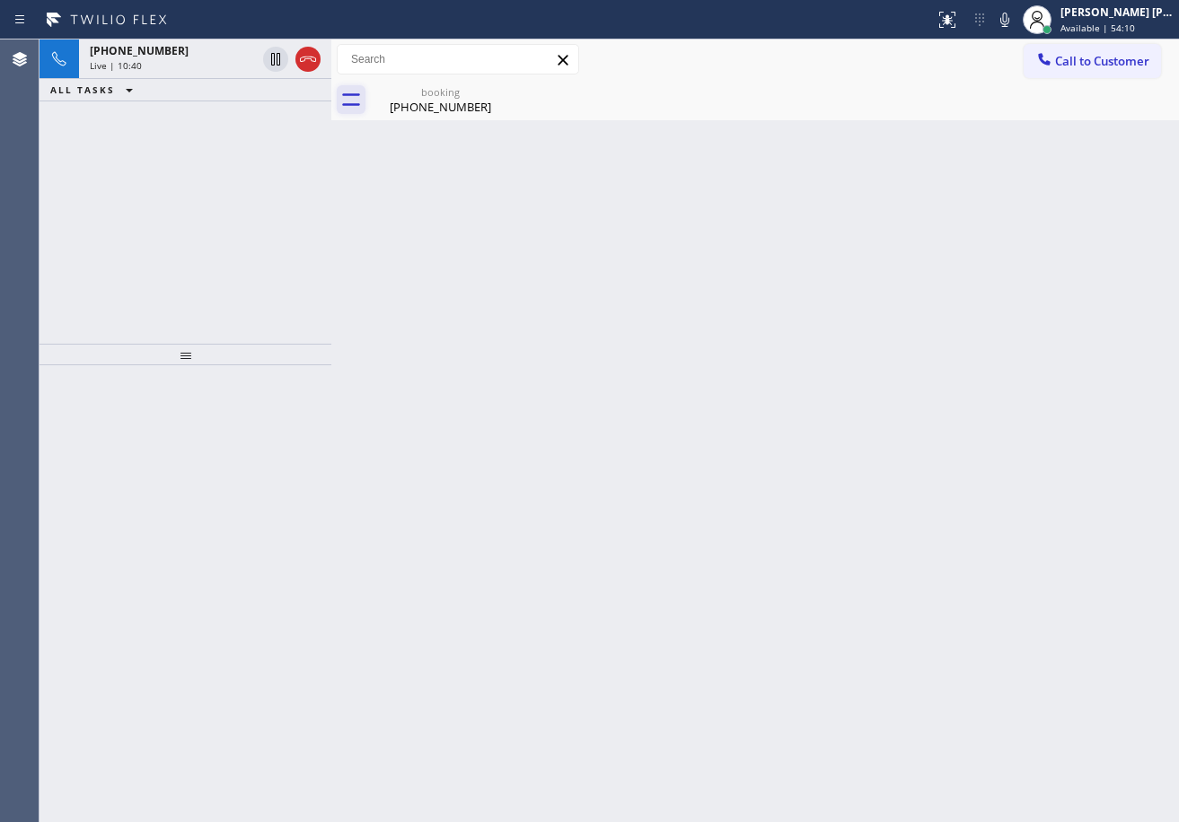
drag, startPoint x: 233, startPoint y: 63, endPoint x: 339, endPoint y: 100, distance: 113.0
click at [233, 63] on div "Live | 10:40" at bounding box center [173, 65] width 166 height 13
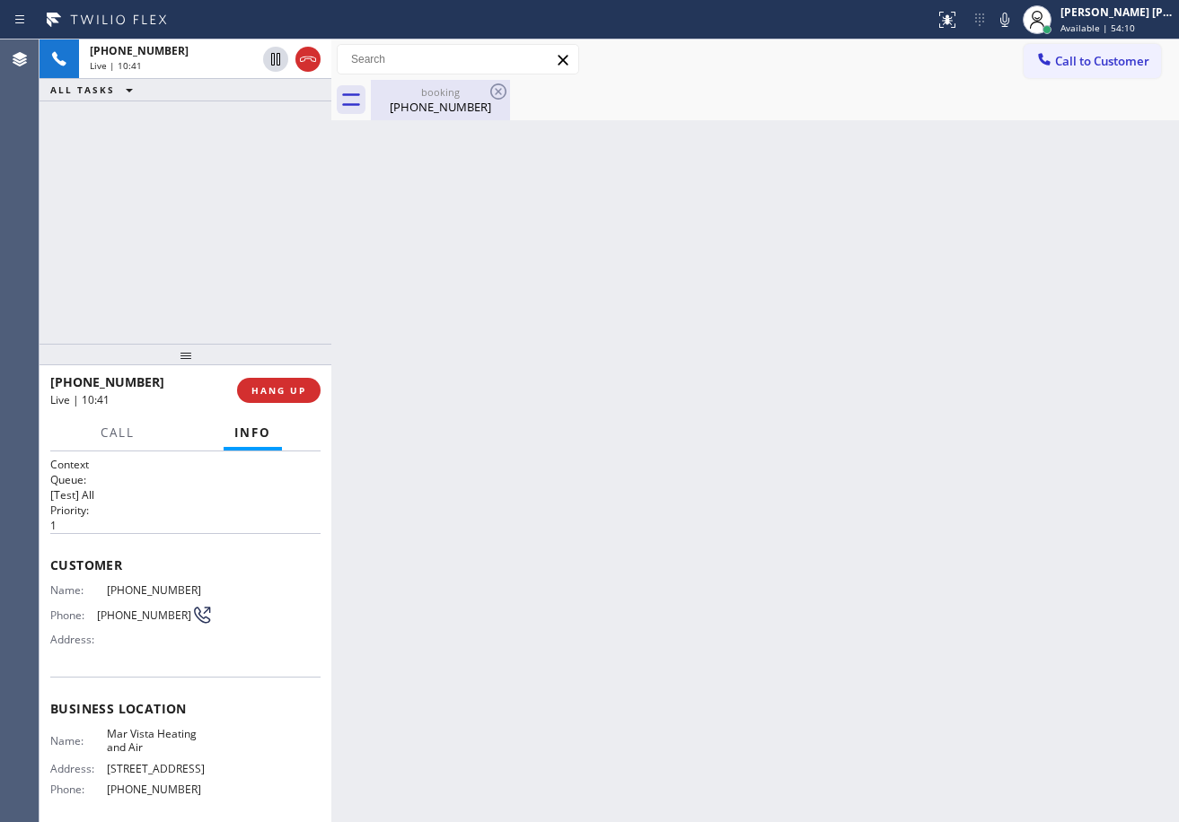
click at [417, 112] on div "[PHONE_NUMBER]" at bounding box center [441, 107] width 136 height 16
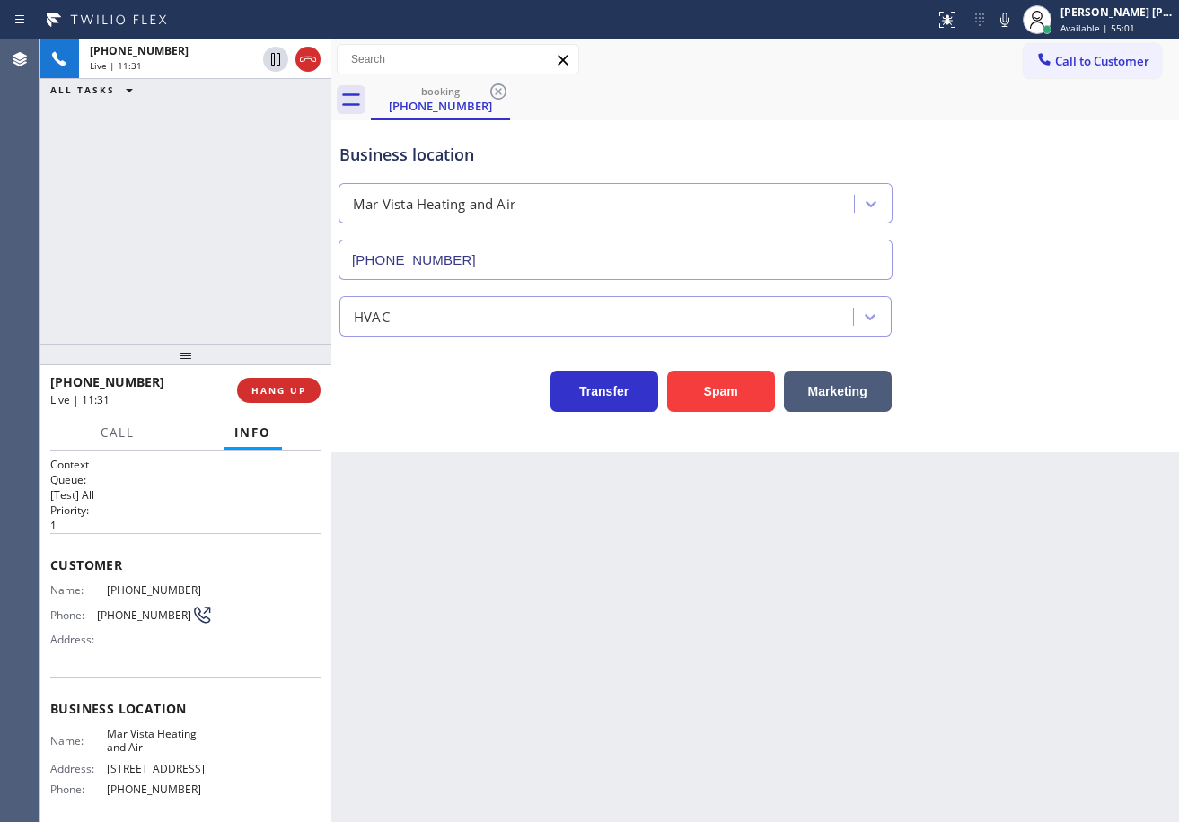
click at [1033, 119] on div "Business location Mar Vista Heating and Air [PHONE_NUMBER]" at bounding box center [755, 199] width 838 height 162
click at [1024, 139] on div "Business location Mar Vista Heating and Air [PHONE_NUMBER]" at bounding box center [755, 199] width 838 height 162
drag, startPoint x: 197, startPoint y: 281, endPoint x: 216, endPoint y: 304, distance: 30.0
click at [197, 281] on div "[PHONE_NUMBER] Live | 13:06 ALL TASKS ALL TASKS ACTIVE TASKS TASKS IN WRAP UP" at bounding box center [185, 191] width 292 height 304
click at [1091, 329] on div "HVAC" at bounding box center [755, 313] width 838 height 48
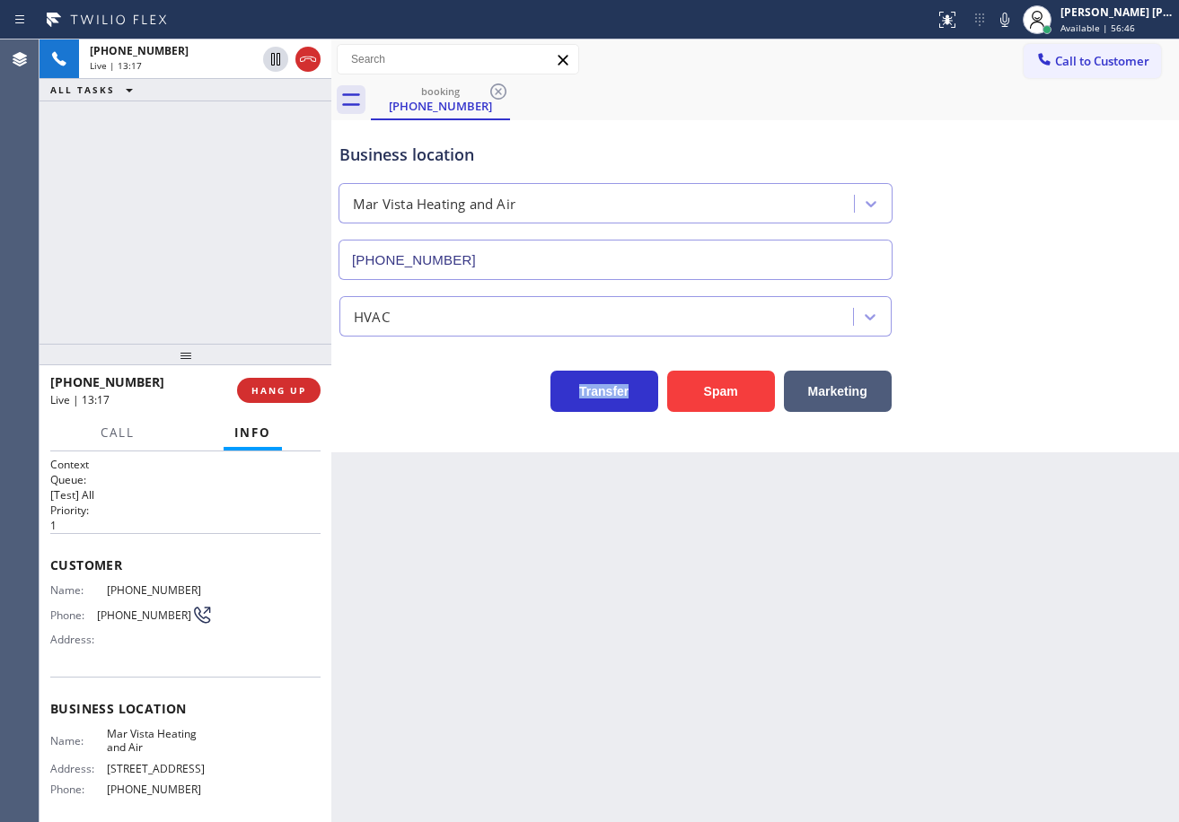
click at [1091, 329] on div "HVAC" at bounding box center [755, 313] width 838 height 48
click at [1015, 23] on icon at bounding box center [1005, 20] width 22 height 22
click at [1015, 22] on icon at bounding box center [1005, 20] width 22 height 22
click at [1077, 119] on div "Business location Mar Vista Heating and Air [PHONE_NUMBER]" at bounding box center [755, 199] width 838 height 162
click at [1004, 96] on div "booking [PHONE_NUMBER]" at bounding box center [775, 100] width 808 height 40
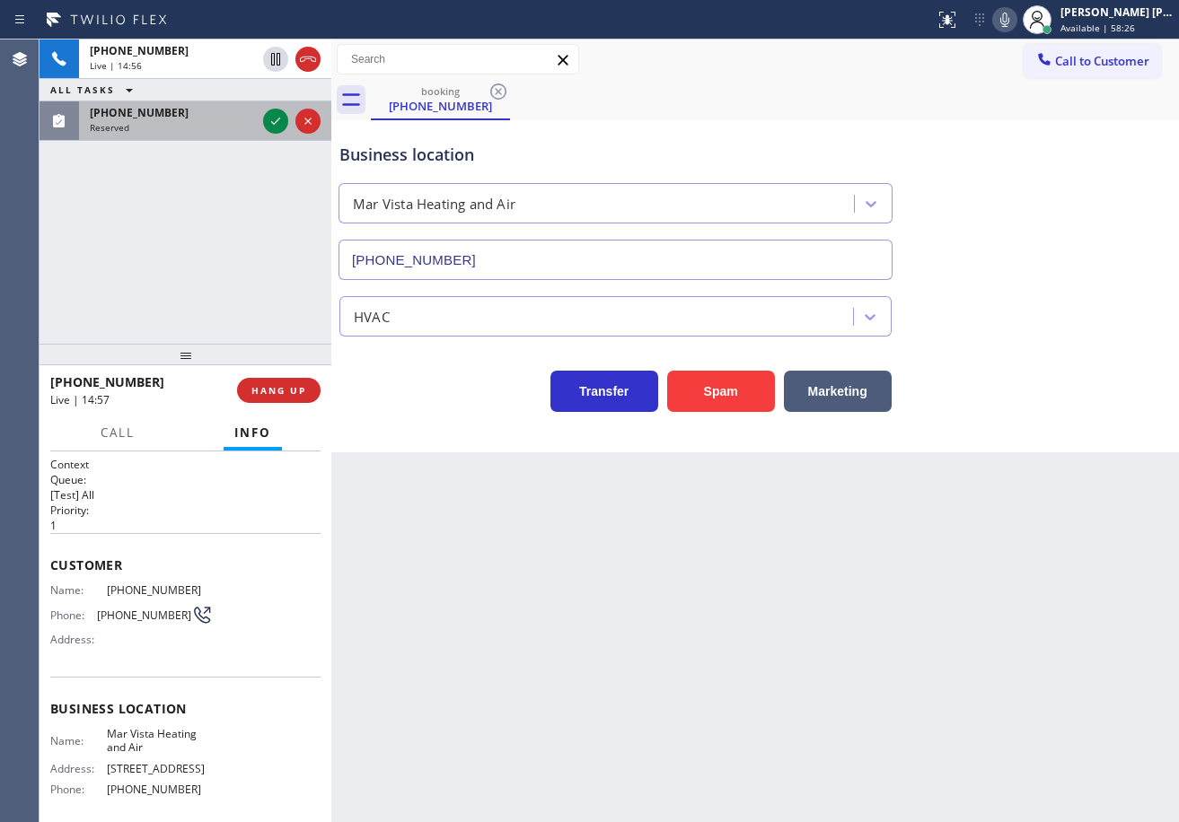
click at [216, 132] on div "Reserved" at bounding box center [173, 127] width 166 height 13
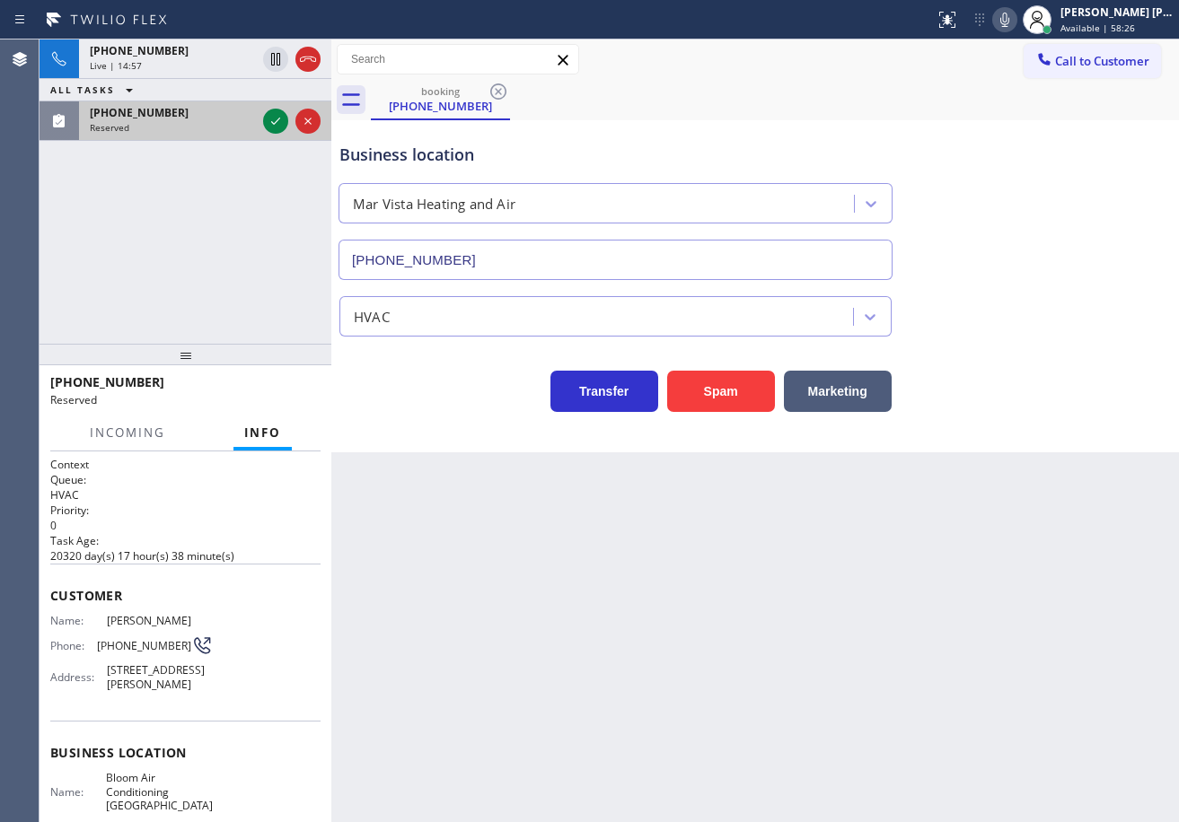
drag, startPoint x: 216, startPoint y: 132, endPoint x: 256, endPoint y: 127, distance: 39.9
click at [222, 133] on div "Reserved" at bounding box center [173, 127] width 166 height 13
click at [270, 123] on icon at bounding box center [276, 121] width 22 height 22
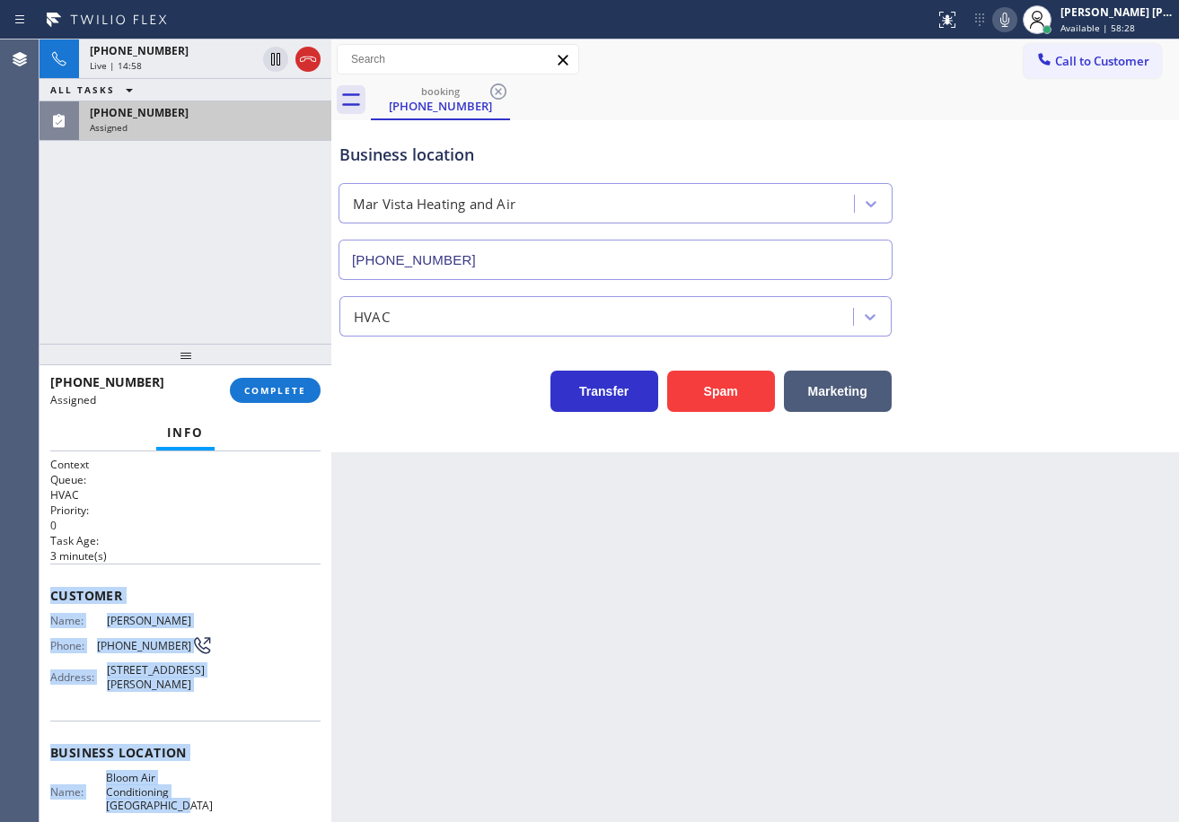
scroll to position [218, 0]
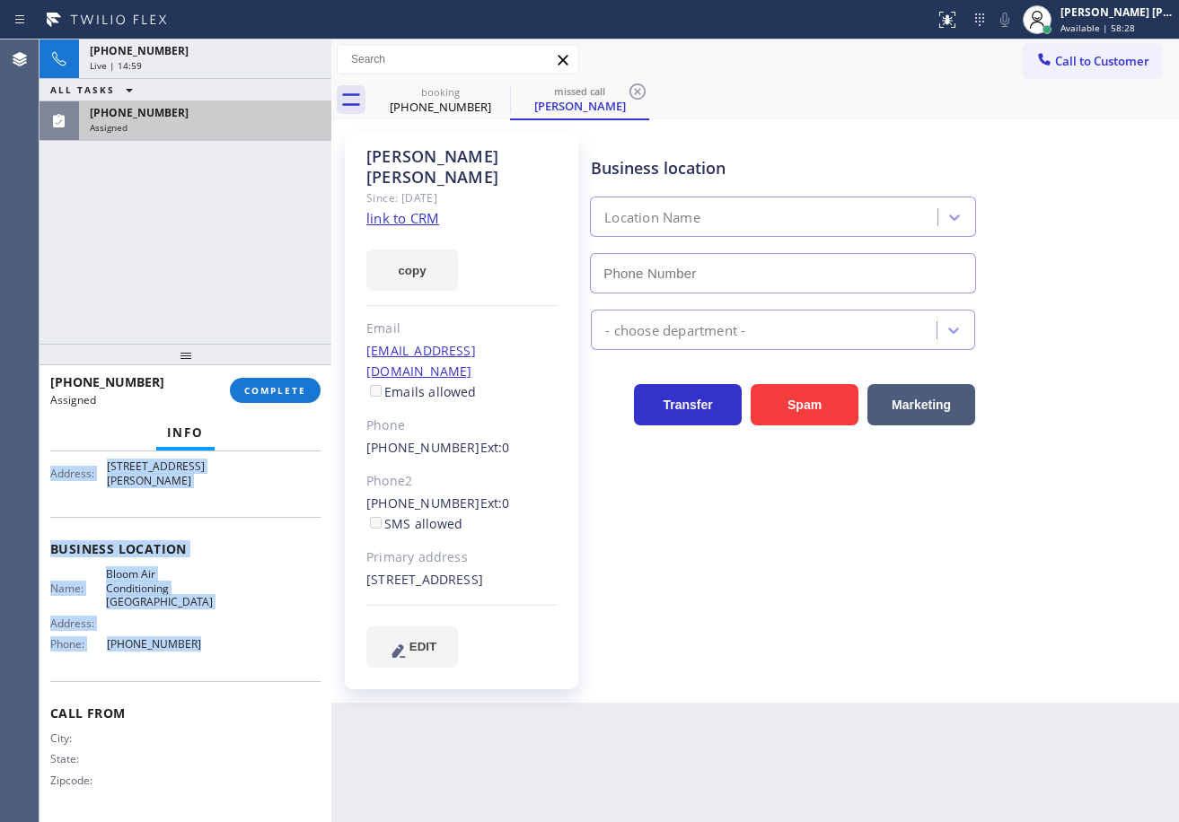
drag, startPoint x: 45, startPoint y: 590, endPoint x: 262, endPoint y: 644, distance: 223.8
click at [264, 651] on div "Context Queue: HVAC Priority: 0 Task Age: [DEMOGRAPHIC_DATA] minute(s) Customer…" at bounding box center [185, 637] width 292 height 371
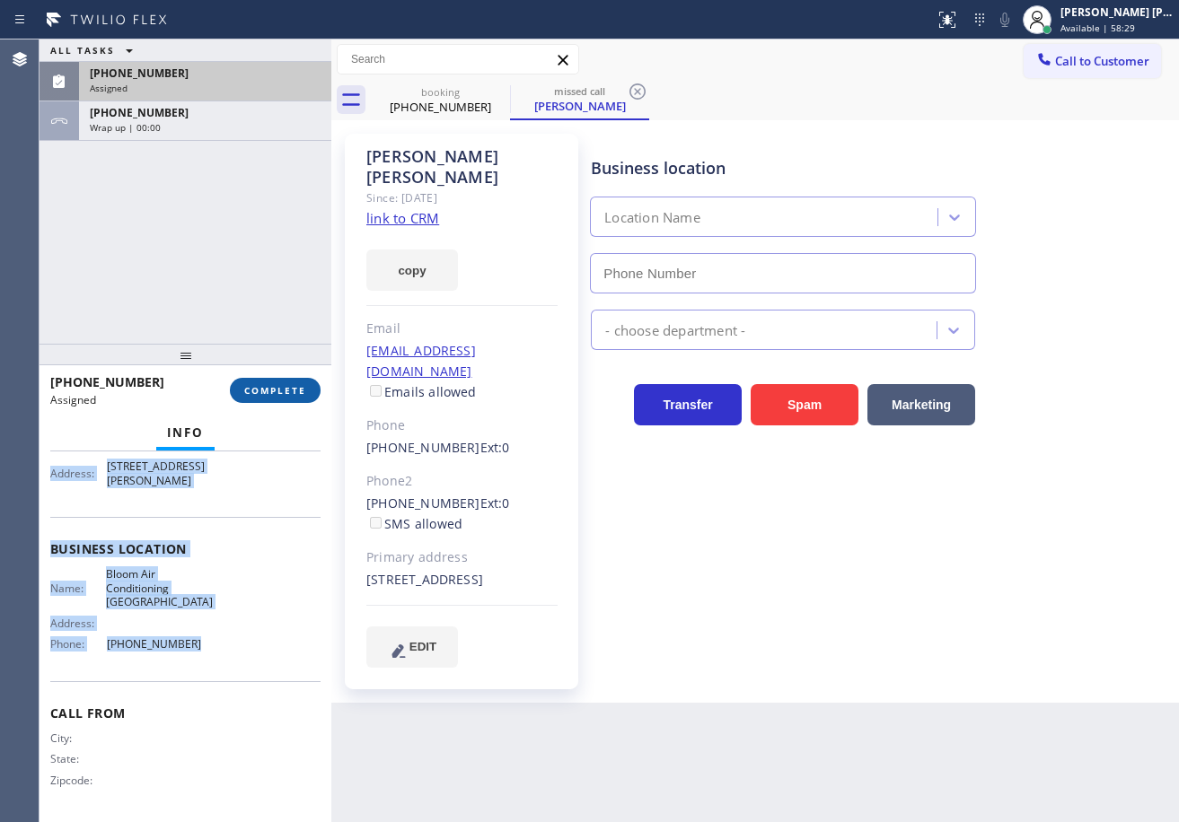
copy div "Customer Name: [PERSON_NAME] Phone: [PHONE_NUMBER] Address: [STREET_ADDRESS] Bu…"
type input "[PHONE_NUMBER]"
click at [270, 391] on span "COMPLETE" at bounding box center [275, 390] width 62 height 13
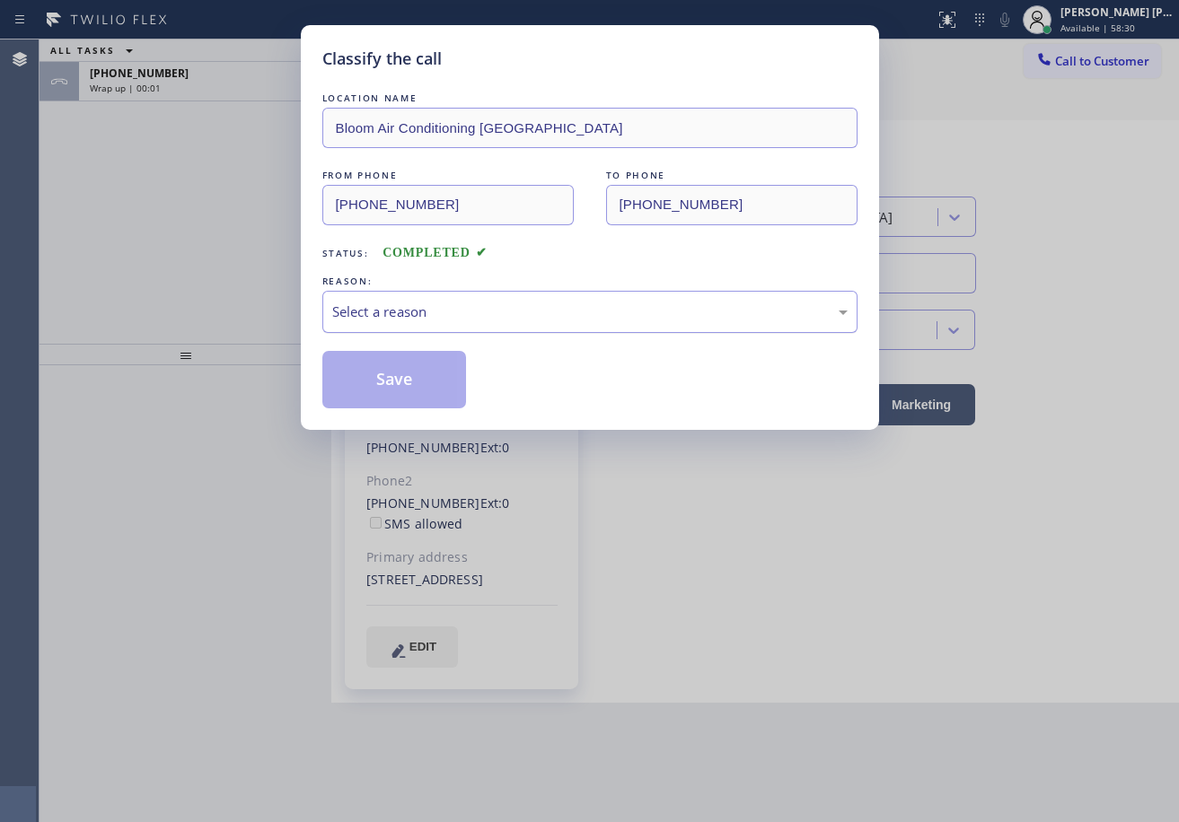
click at [451, 312] on div "Select a reason" at bounding box center [589, 312] width 515 height 21
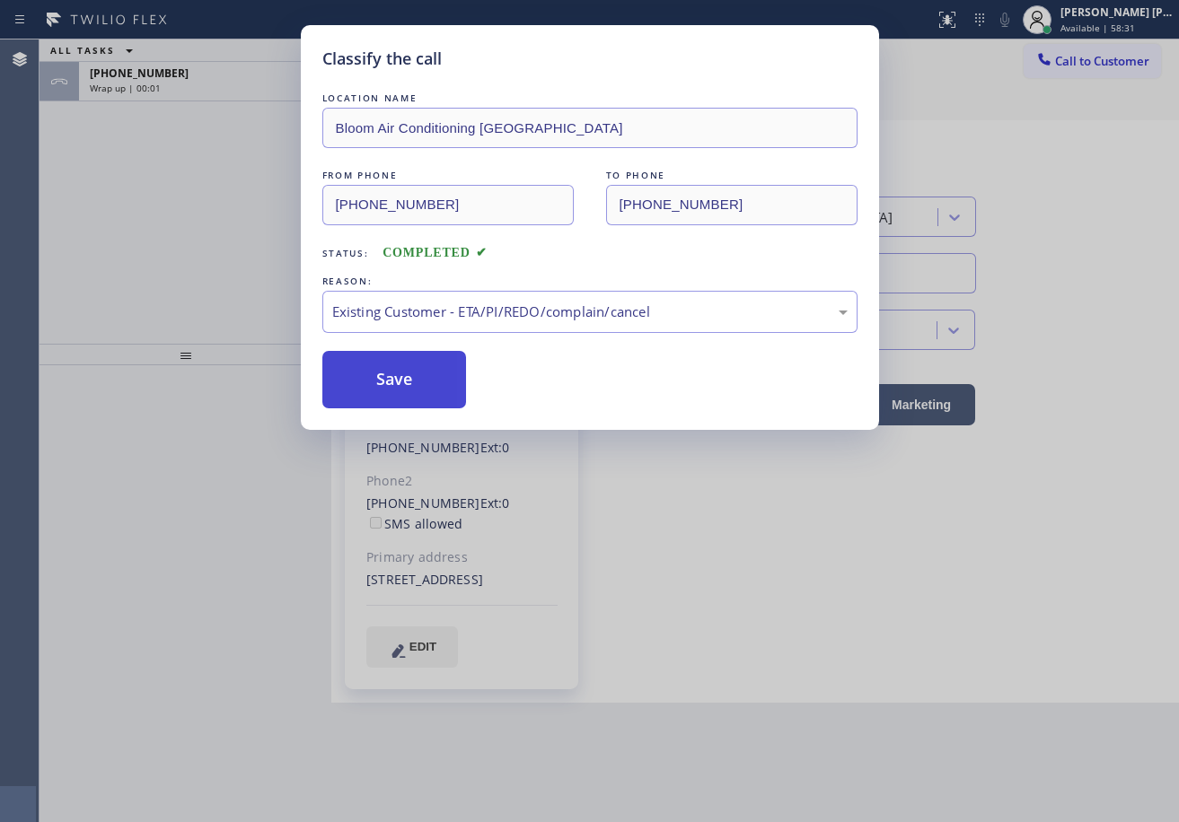
click at [414, 396] on button "Save" at bounding box center [394, 379] width 145 height 57
click at [413, 396] on button "Save" at bounding box center [394, 379] width 145 height 57
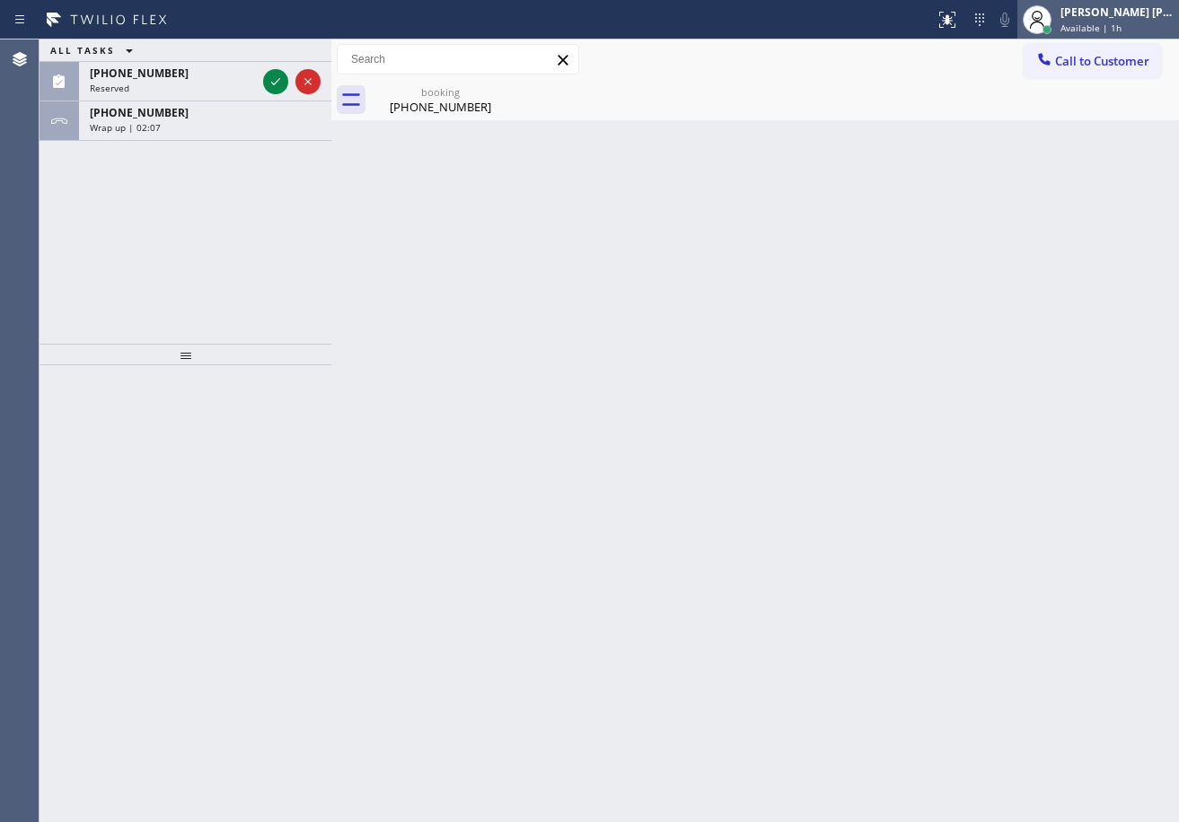
click at [1110, 29] on span "Available | 1h" at bounding box center [1090, 28] width 61 height 13
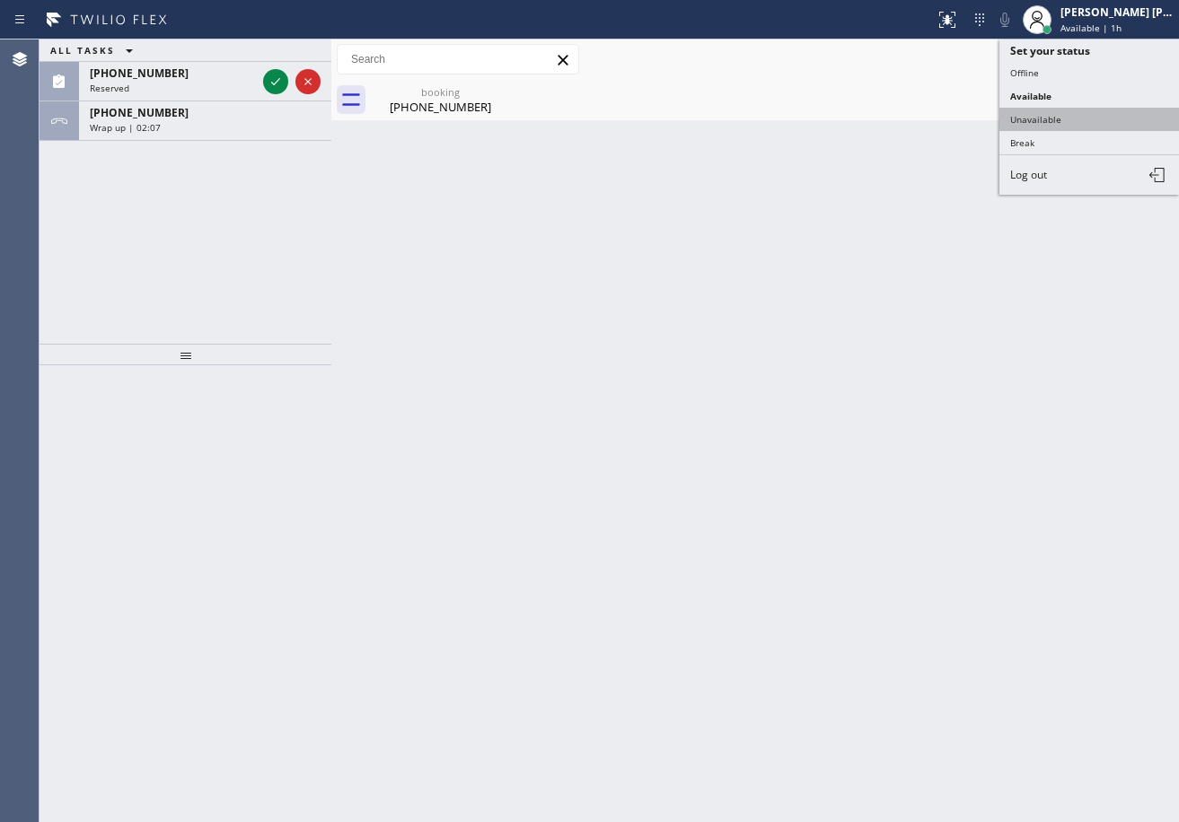
click at [1078, 125] on button "Unavailable" at bounding box center [1089, 119] width 180 height 23
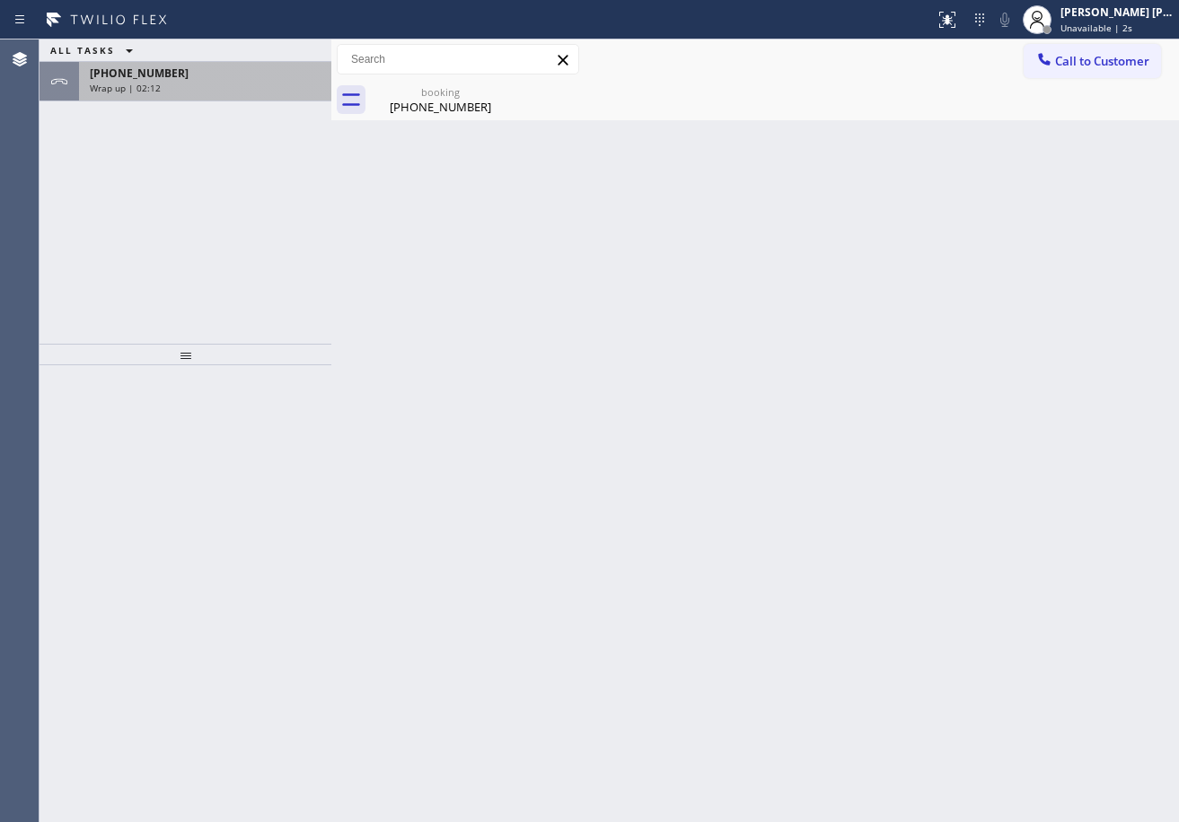
click at [266, 89] on div "Wrap up | 02:12" at bounding box center [205, 88] width 231 height 13
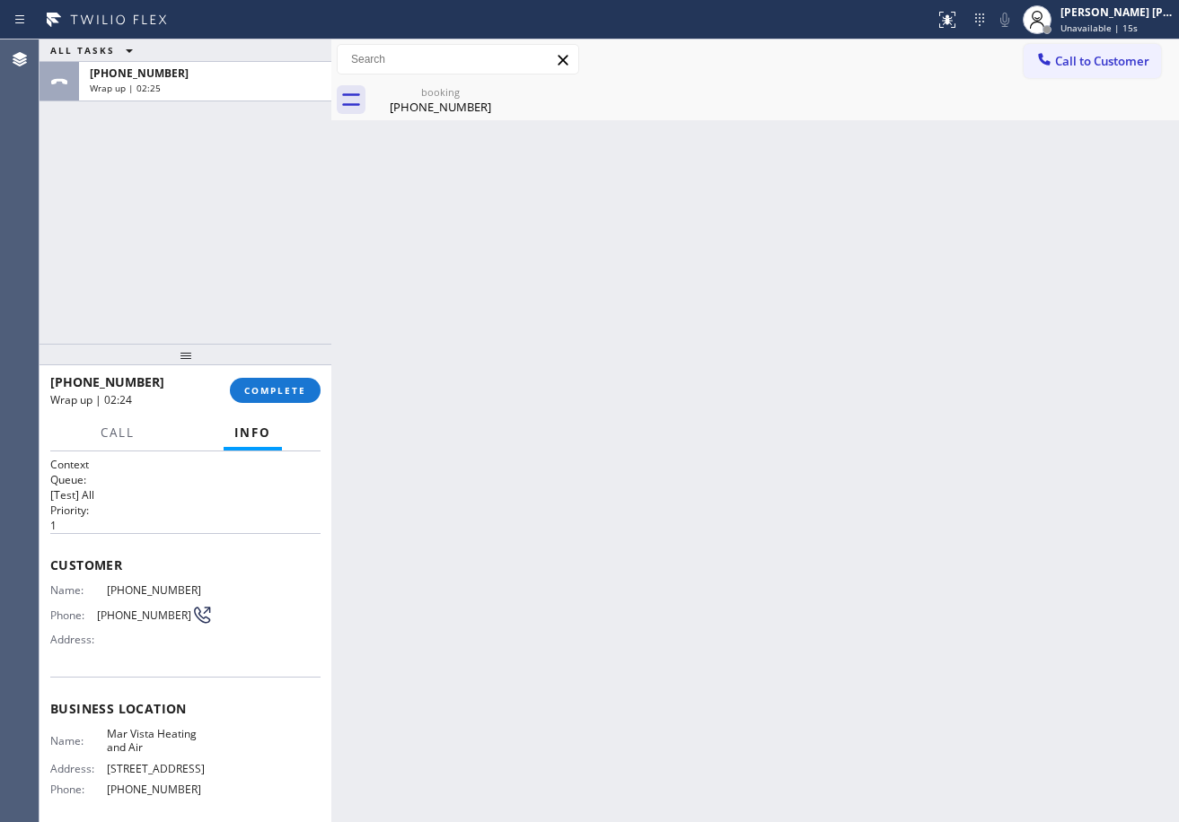
click at [149, 208] on div "ALL TASKS ALL TASKS ACTIVE TASKS TASKS IN WRAP UP [PHONE_NUMBER] Wrap up | 02:25" at bounding box center [185, 191] width 292 height 304
click at [294, 382] on button "COMPLETE" at bounding box center [275, 390] width 91 height 25
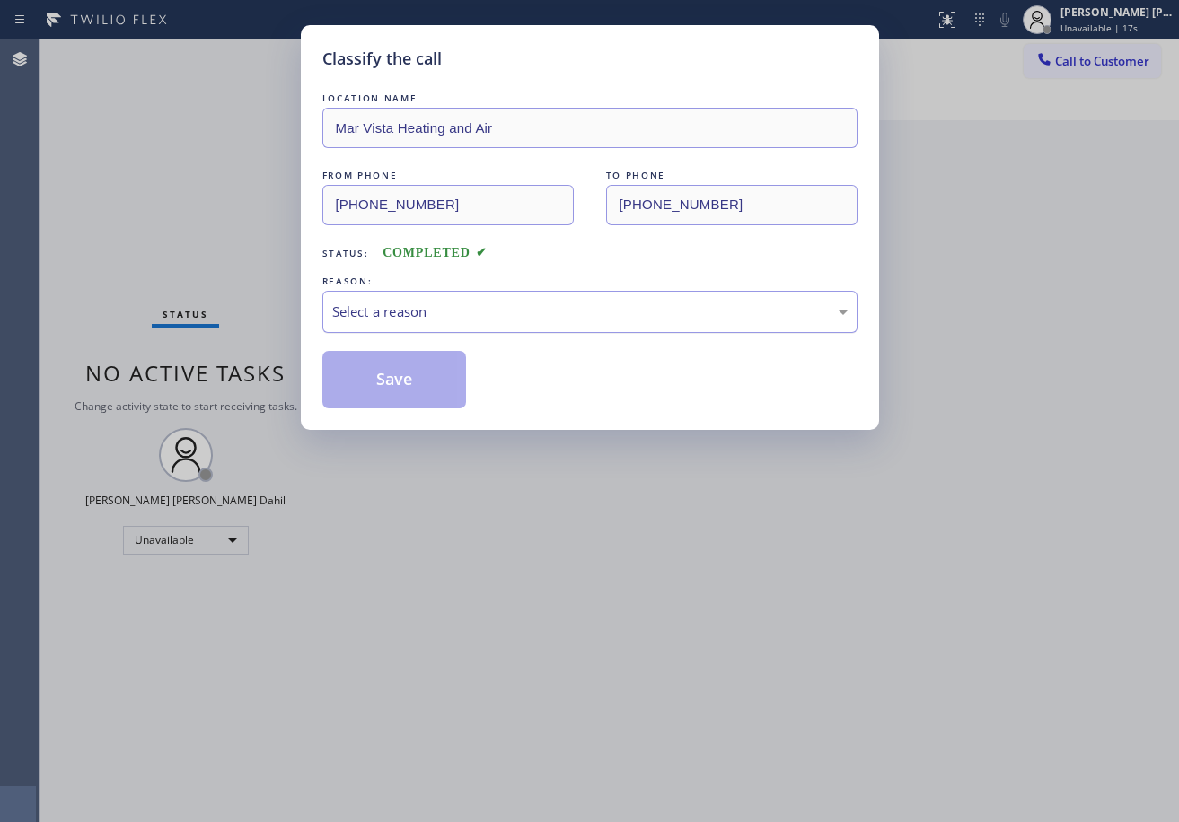
click at [391, 320] on div "Select a reason" at bounding box center [589, 312] width 515 height 21
click at [383, 388] on button "Save" at bounding box center [394, 379] width 145 height 57
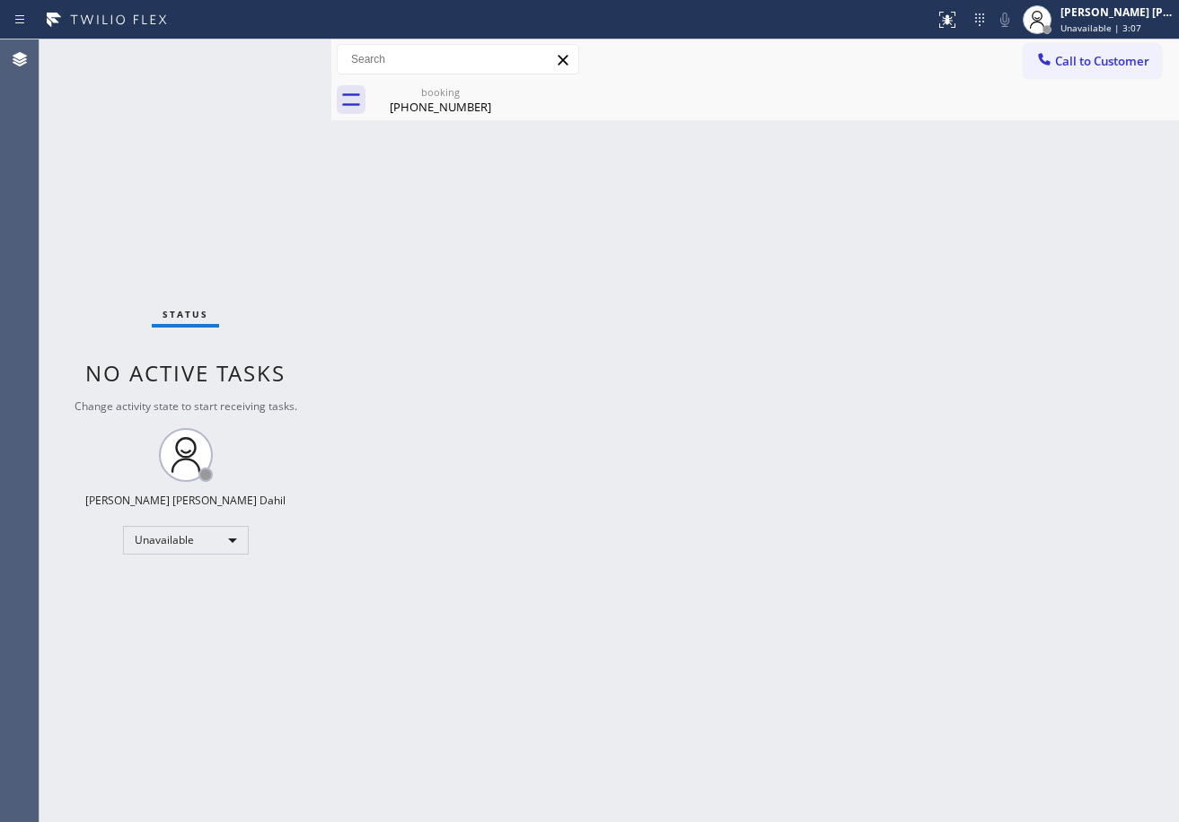
click at [1057, 24] on div at bounding box center [1036, 19] width 39 height 39
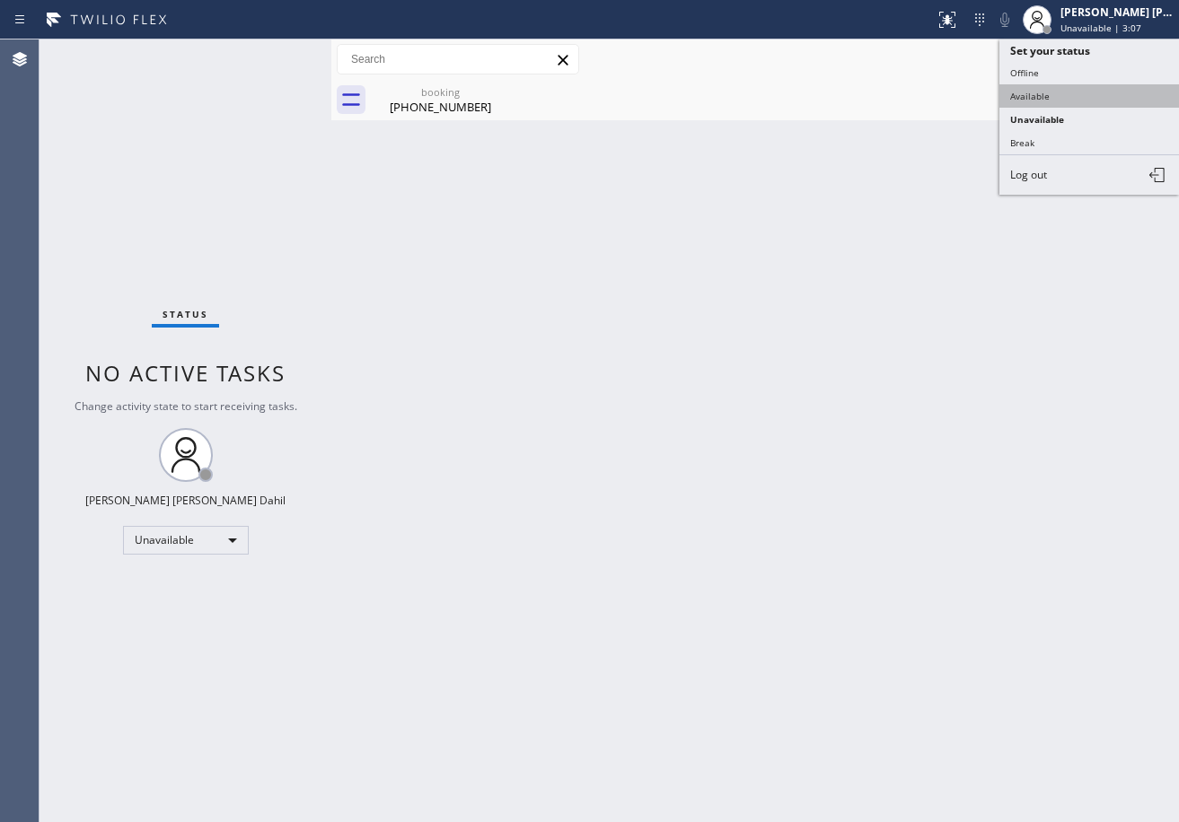
click at [1041, 84] on button "Available" at bounding box center [1089, 95] width 180 height 23
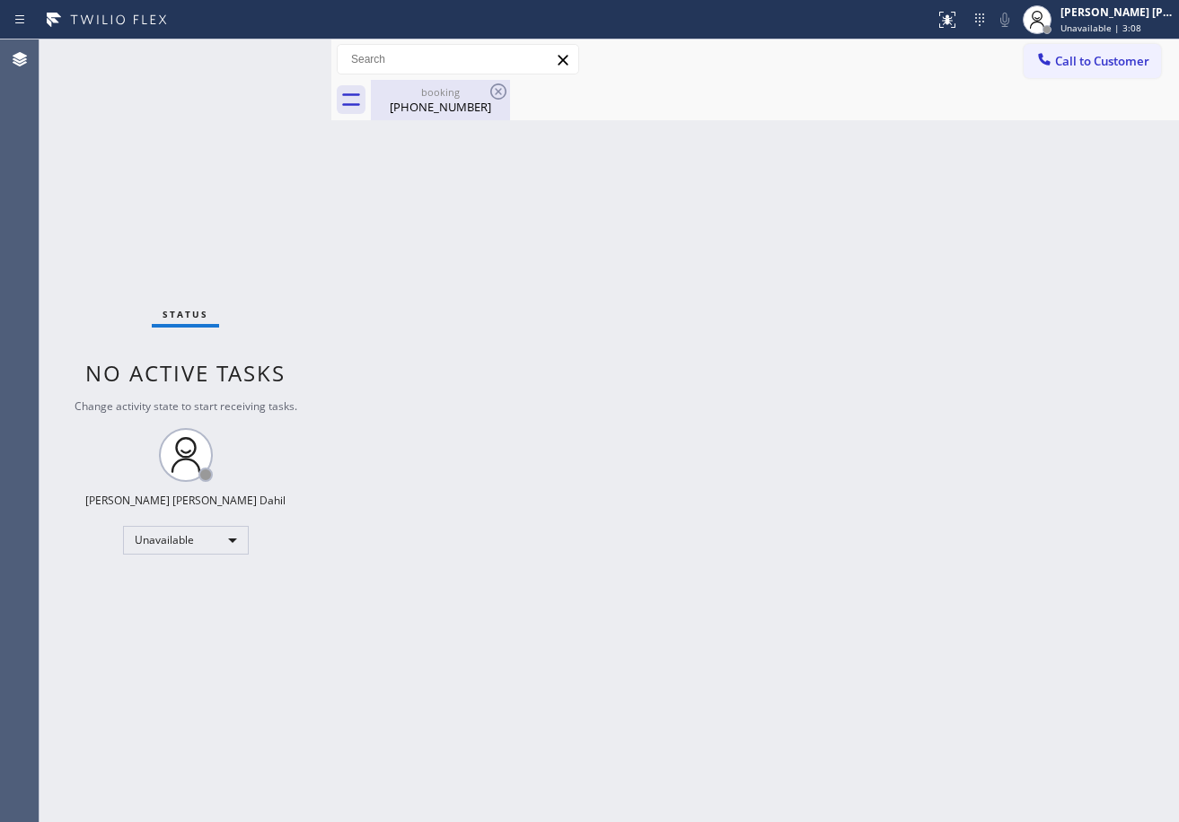
click at [452, 113] on div "[PHONE_NUMBER]" at bounding box center [441, 107] width 136 height 16
drag, startPoint x: 734, startPoint y: 364, endPoint x: 964, endPoint y: 471, distance: 253.4
click at [764, 381] on div "Back to Dashboard Change Sender ID Customers Technicians Select a contact Outbo…" at bounding box center [754, 430] width 847 height 783
click at [724, 636] on div "Back to Dashboard Change Sender ID Customers Technicians Select a contact Outbo…" at bounding box center [754, 430] width 847 height 783
click at [844, 338] on div "Back to Dashboard Change Sender ID Customers Technicians Select a contact Outbo…" at bounding box center [754, 430] width 847 height 783
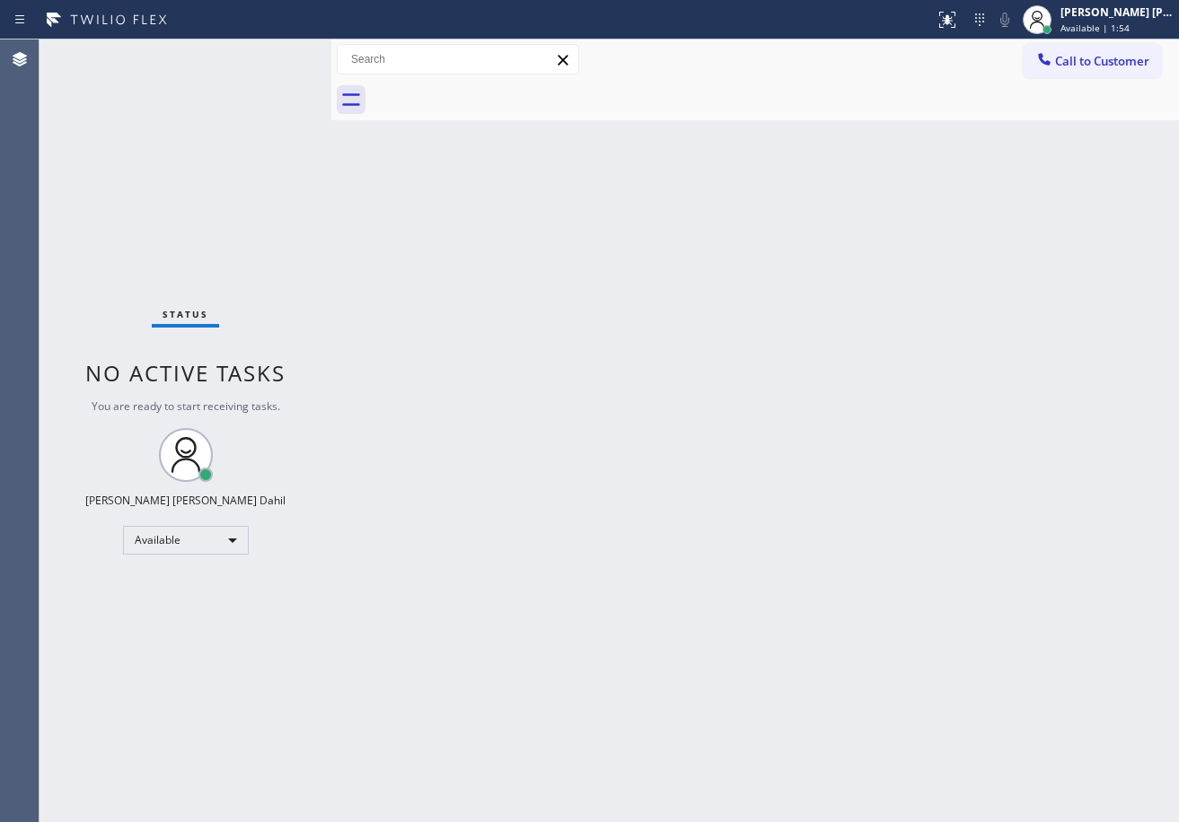
click at [890, 581] on div "Back to Dashboard Change Sender ID Customers Technicians Select a contact Outbo…" at bounding box center [754, 430] width 847 height 783
click at [1102, 22] on span "Available | 2:00" at bounding box center [1094, 28] width 69 height 13
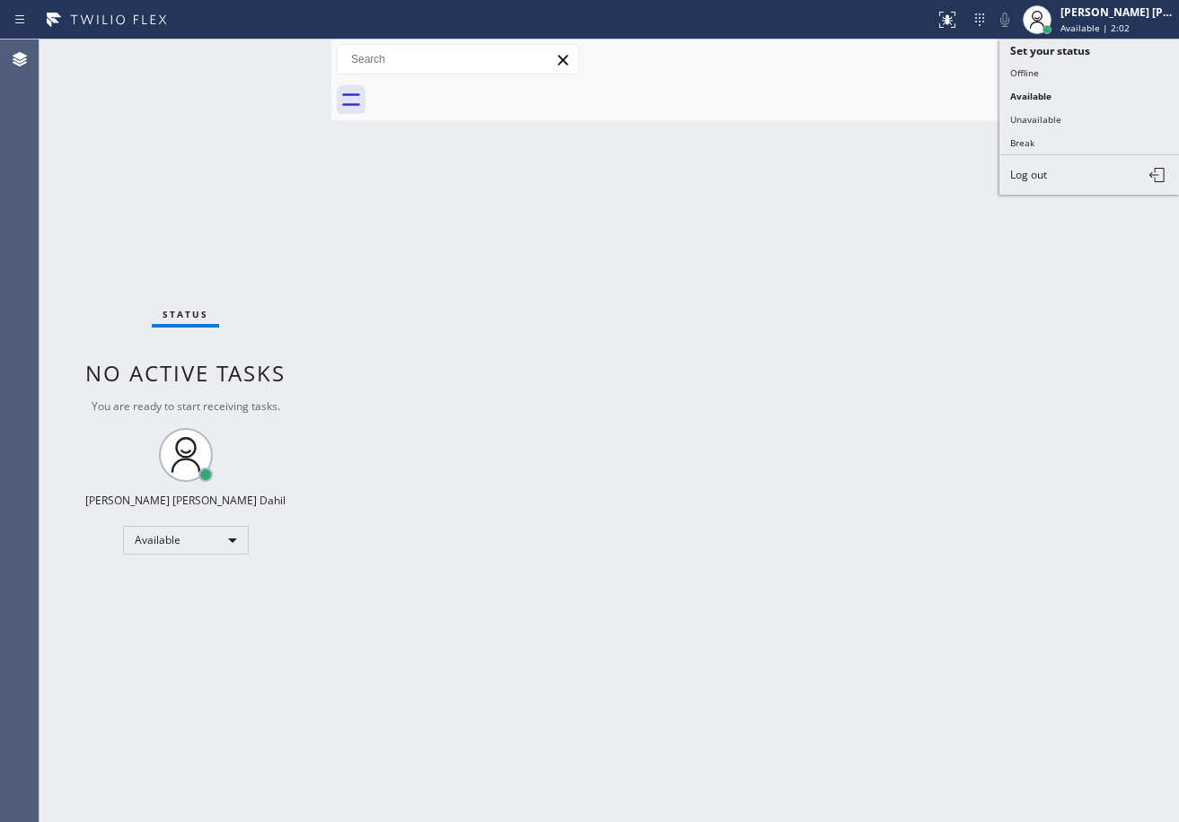
click at [928, 520] on div "Back to Dashboard Change Sender ID Customers Technicians Select a contact Outbo…" at bounding box center [754, 430] width 847 height 783
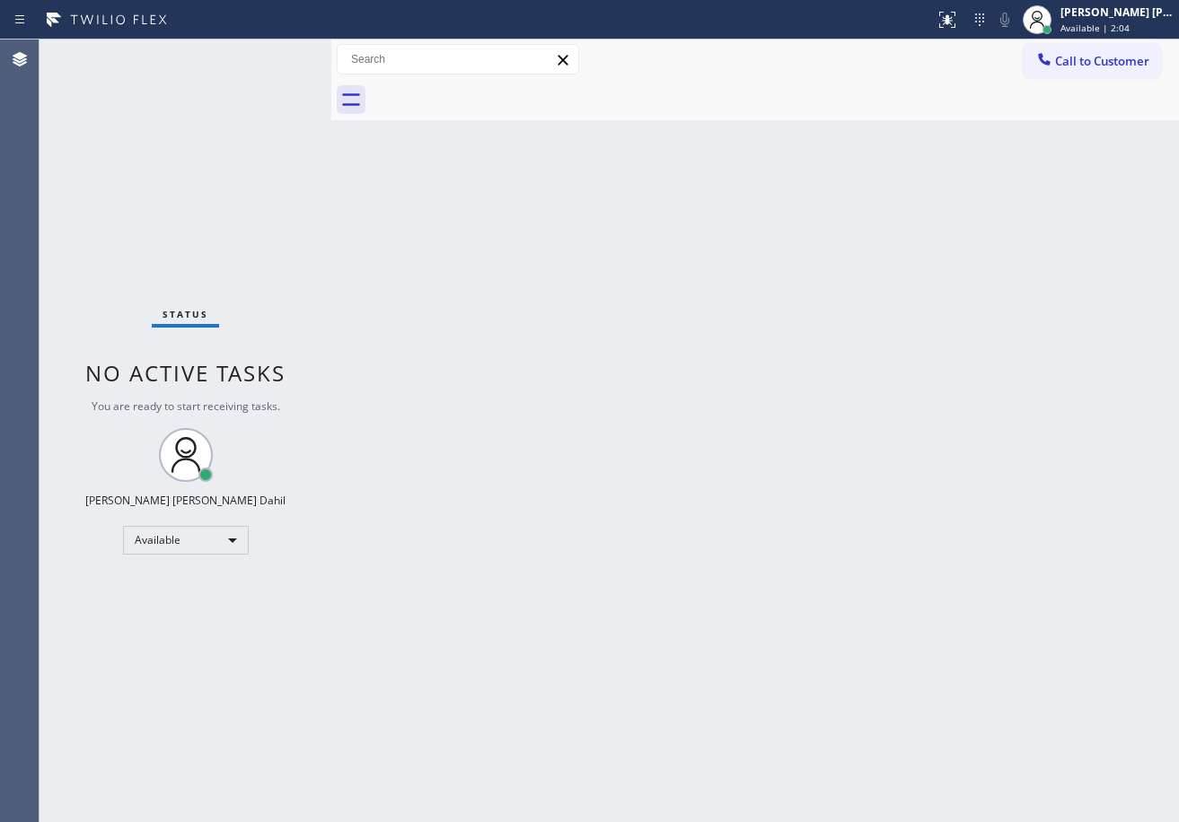
click at [903, 698] on div "Back to Dashboard Change Sender ID Customers Technicians Select a contact Outbo…" at bounding box center [754, 430] width 847 height 783
drag, startPoint x: 1093, startPoint y: 24, endPoint x: 1090, endPoint y: 65, distance: 40.5
click at [1093, 24] on span "Available | 2:30" at bounding box center [1094, 28] width 69 height 13
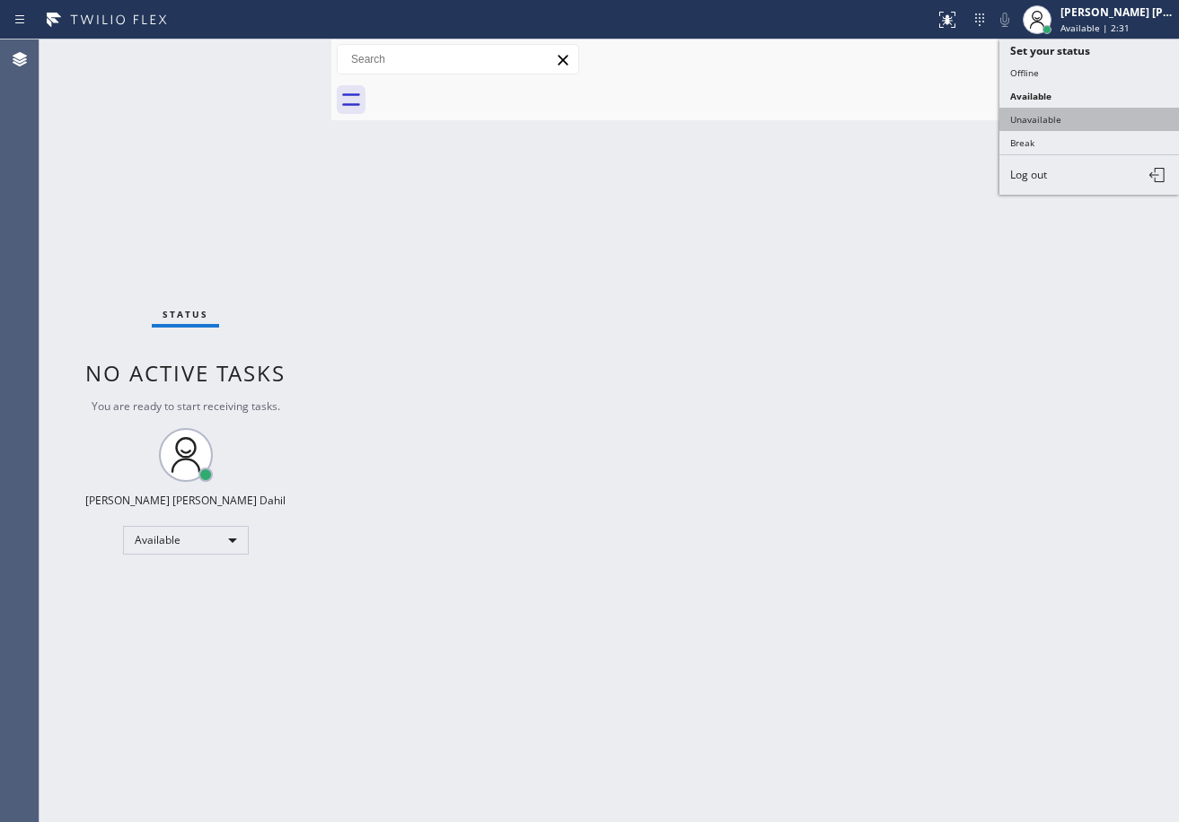
click at [1073, 118] on button "Unavailable" at bounding box center [1089, 119] width 180 height 23
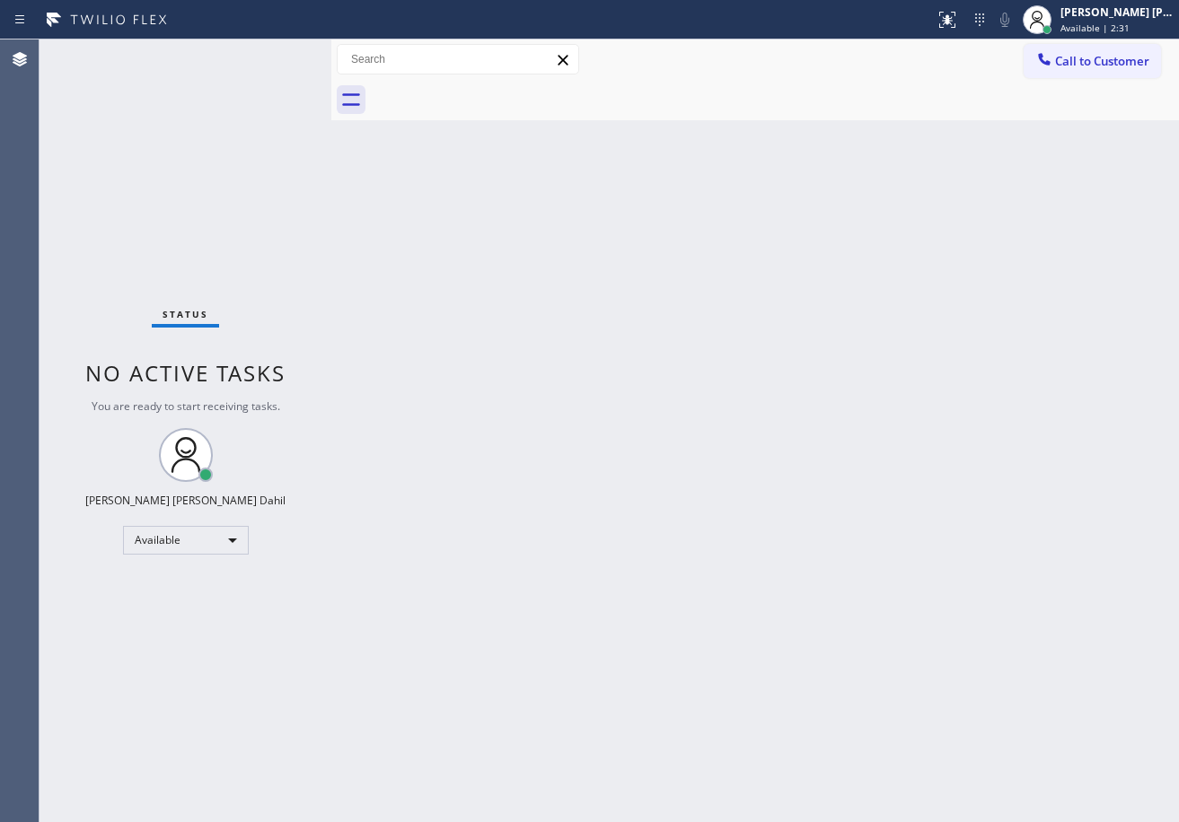
drag, startPoint x: 1002, startPoint y: 263, endPoint x: 927, endPoint y: 492, distance: 240.7
click at [996, 288] on div "Back to Dashboard Change Sender ID Customers Technicians Select a contact Outbo…" at bounding box center [754, 430] width 847 height 783
click at [958, 10] on icon at bounding box center [947, 20] width 22 height 22
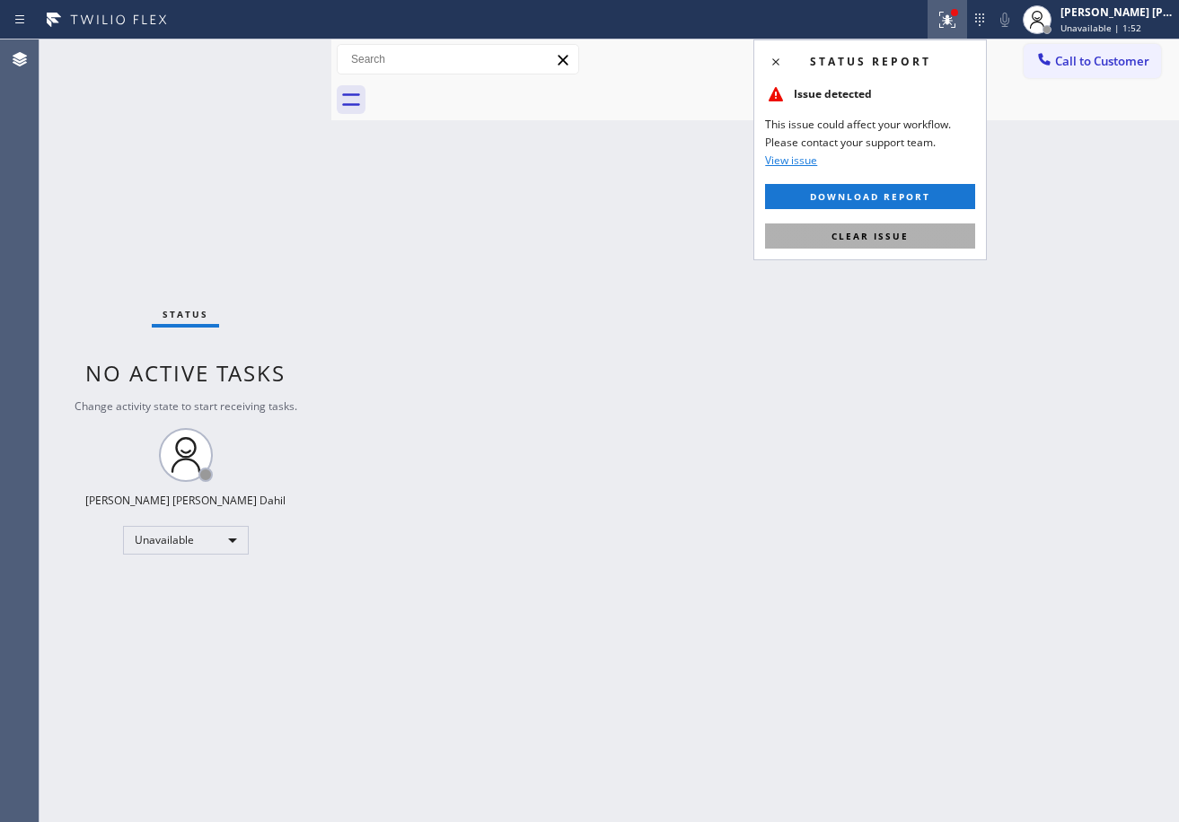
click at [941, 247] on button "Clear issue" at bounding box center [870, 236] width 210 height 25
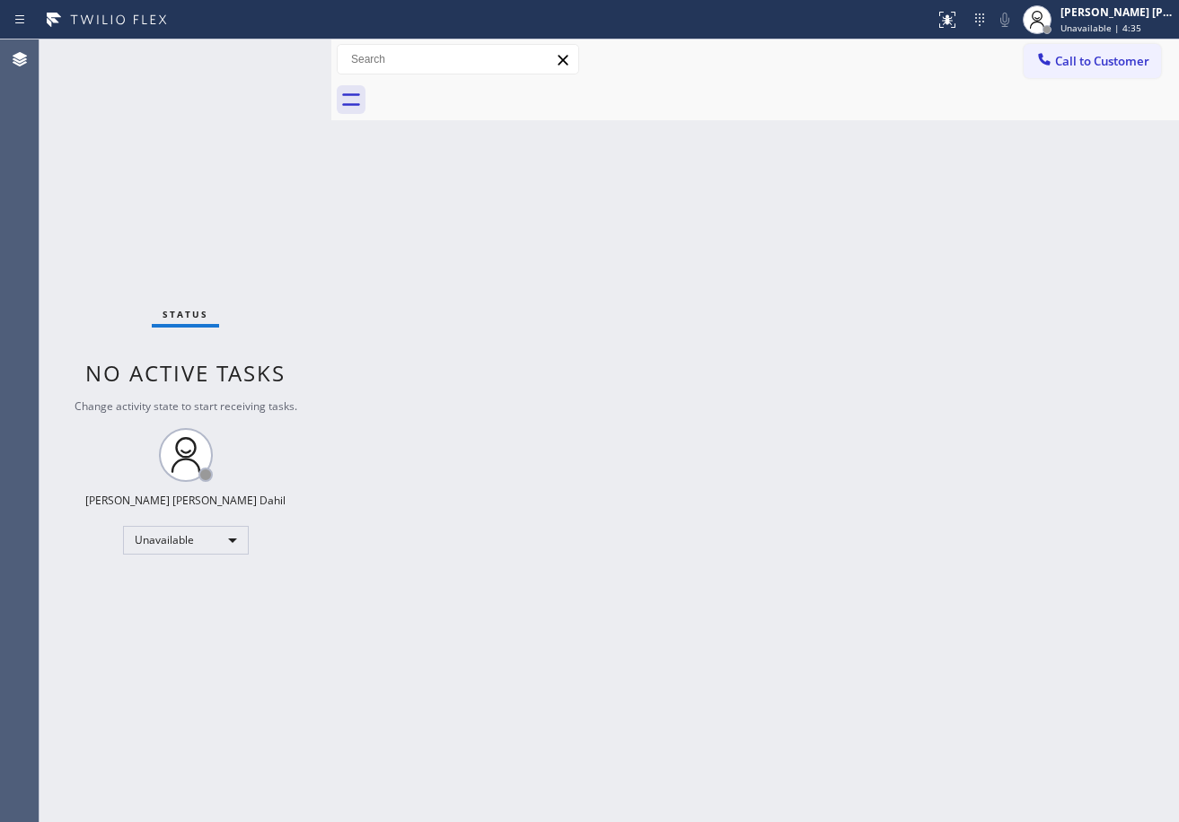
click at [1122, 56] on span "Call to Customer" at bounding box center [1102, 61] width 94 height 16
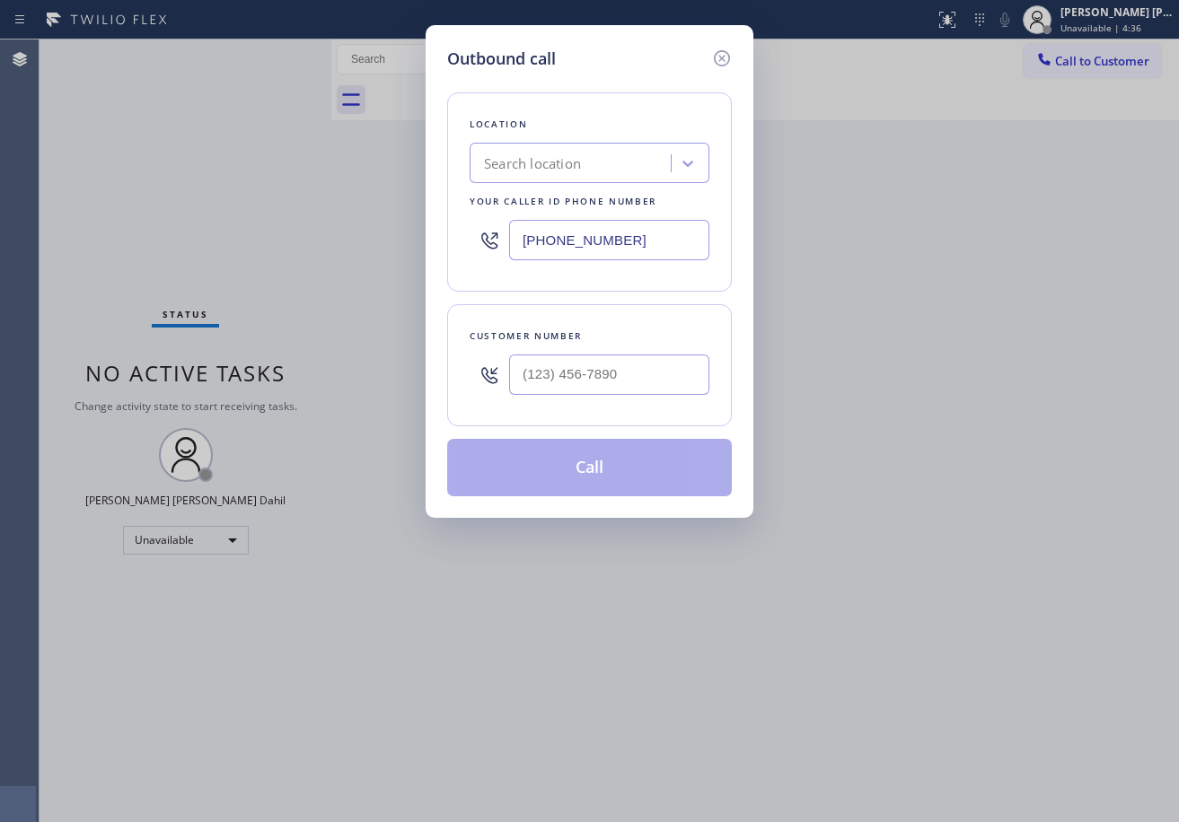
click at [596, 249] on input "[PHONE_NUMBER]" at bounding box center [609, 240] width 200 height 40
paste input "178) 648-8467"
click at [698, 294] on div "Location Search location Your caller id phone number [PHONE_NUMBER] Customer nu…" at bounding box center [589, 284] width 285 height 426
click at [594, 228] on input "[PHONE_NUMBER]" at bounding box center [609, 240] width 200 height 40
click at [574, 236] on input "[PHONE_NUMBER]" at bounding box center [609, 240] width 200 height 40
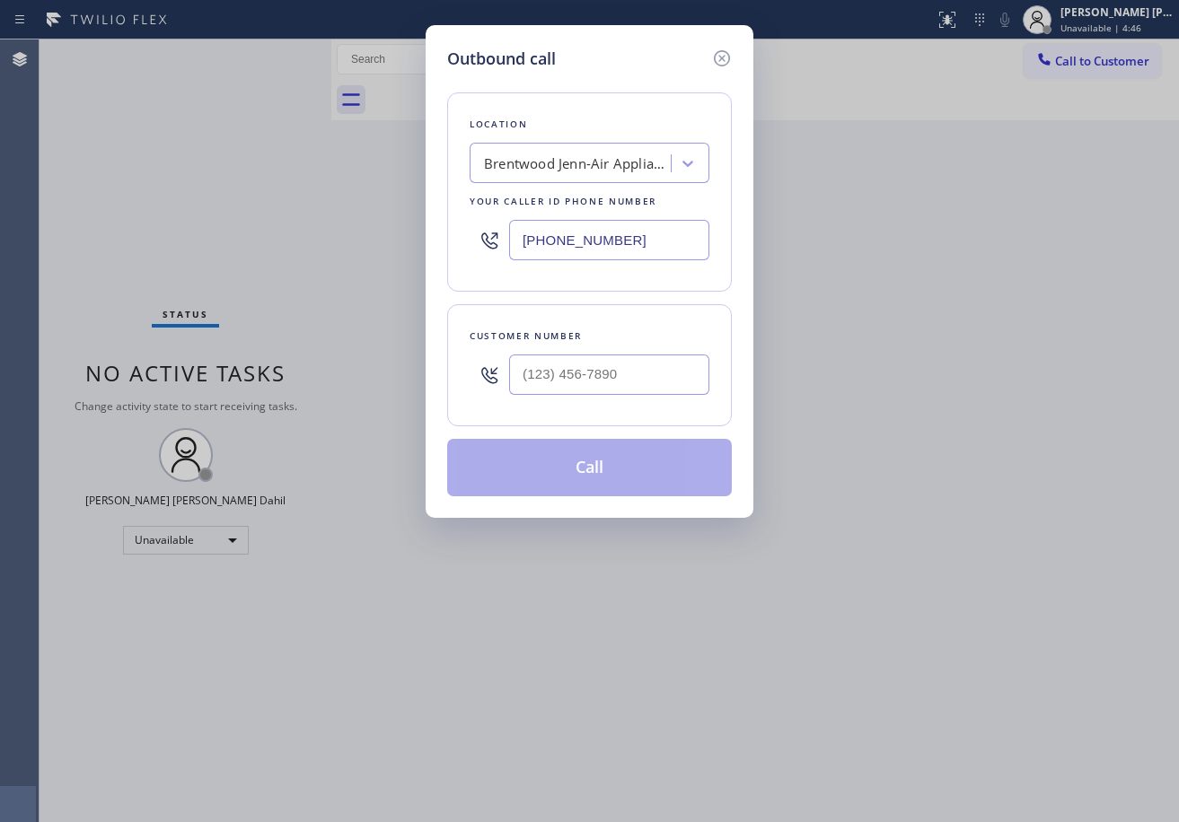
paste input "178) 648-8467"
click at [720, 61] on icon at bounding box center [722, 58] width 16 height 16
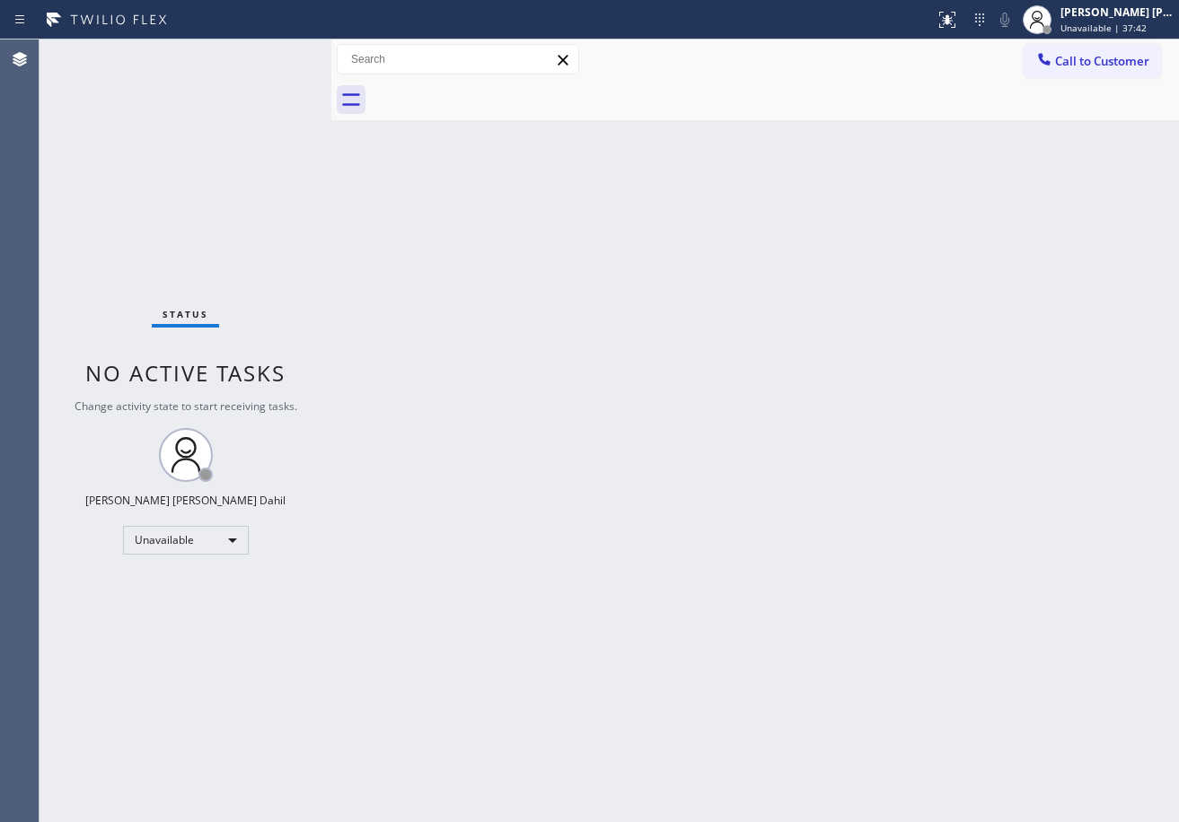
click at [1137, 68] on span "Call to Customer" at bounding box center [1102, 61] width 94 height 16
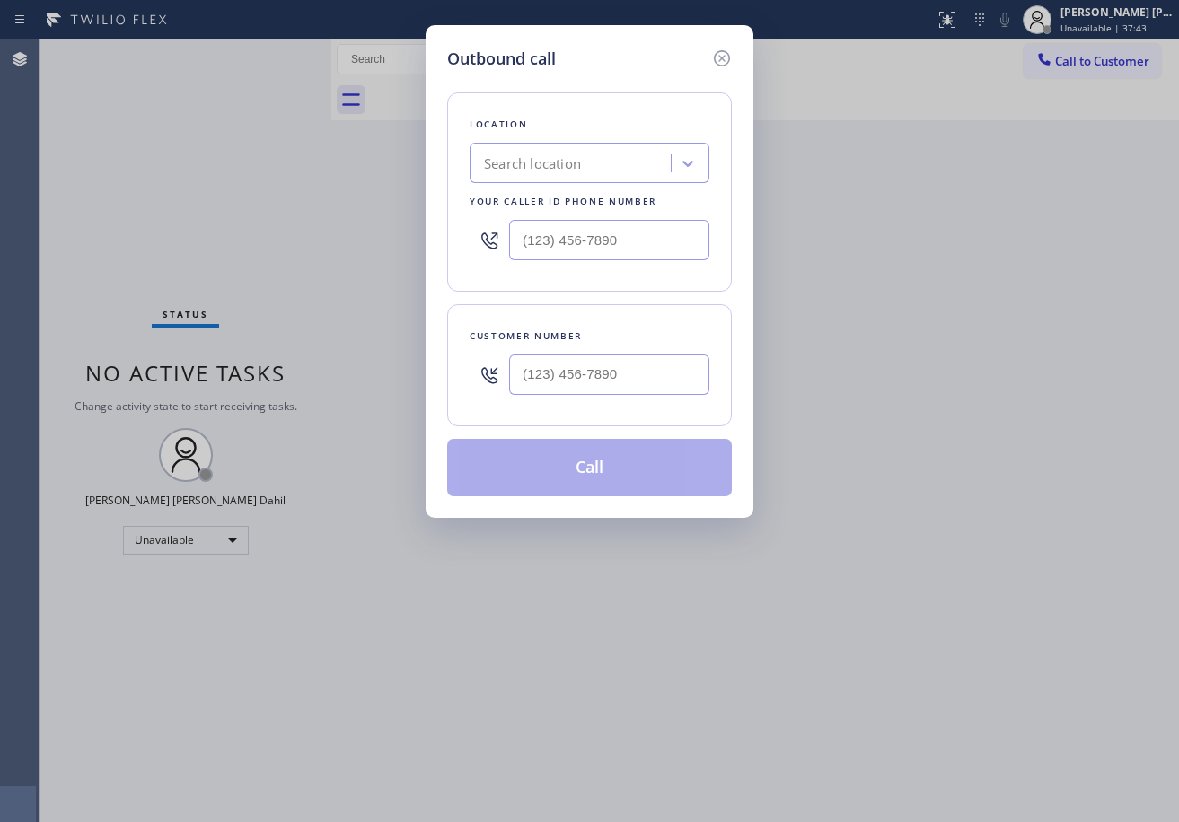
type input "(___) ___-____"
click at [610, 232] on input "(___) ___-____" at bounding box center [609, 240] width 200 height 40
click at [593, 169] on div "Search location" at bounding box center [573, 163] width 196 height 31
paste input "Subzero Repair Professionals ([GEOGRAPHIC_DATA] , Google Ads)"
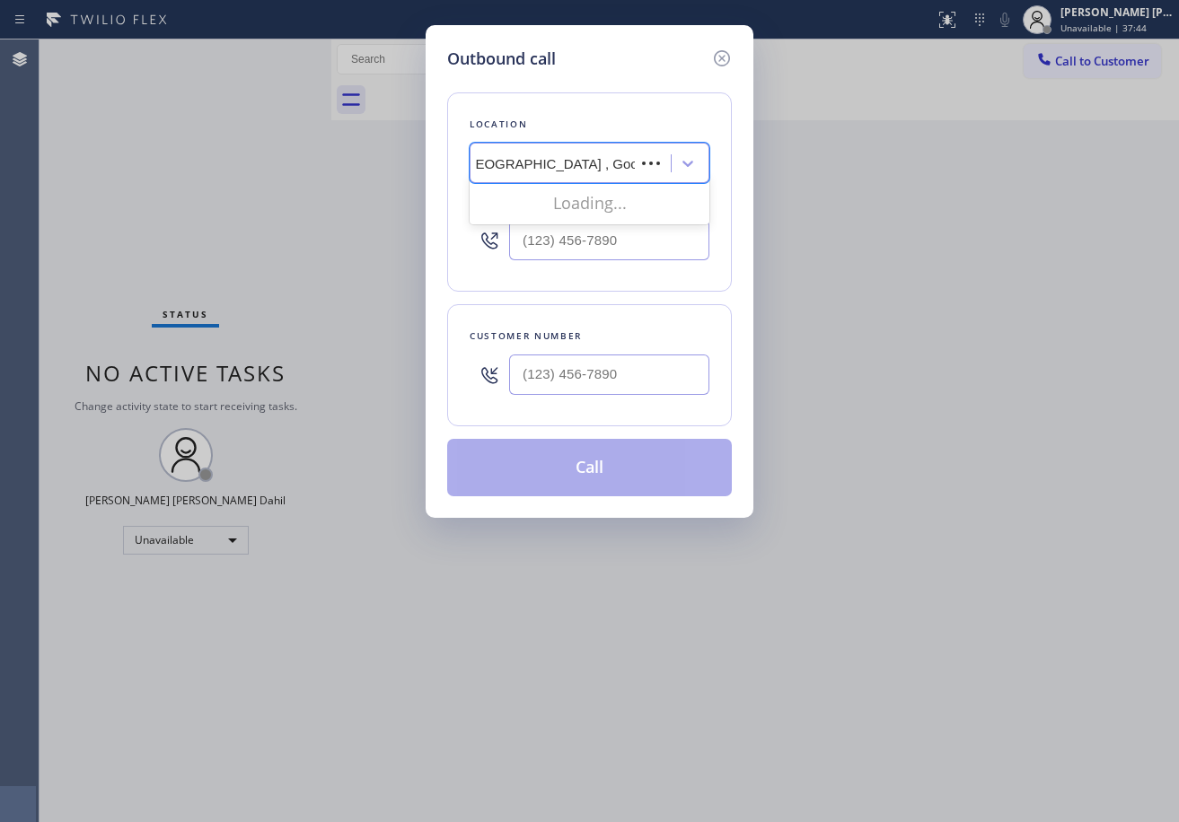
type input "Subzero Repair Professionals ([GEOGRAPHIC_DATA] , Google Ads)"
click at [608, 92] on div "Location 0 results available for search term Subzero Repair Professionals ([GEO…" at bounding box center [589, 191] width 285 height 199
click at [606, 161] on div "Search location" at bounding box center [573, 163] width 196 height 31
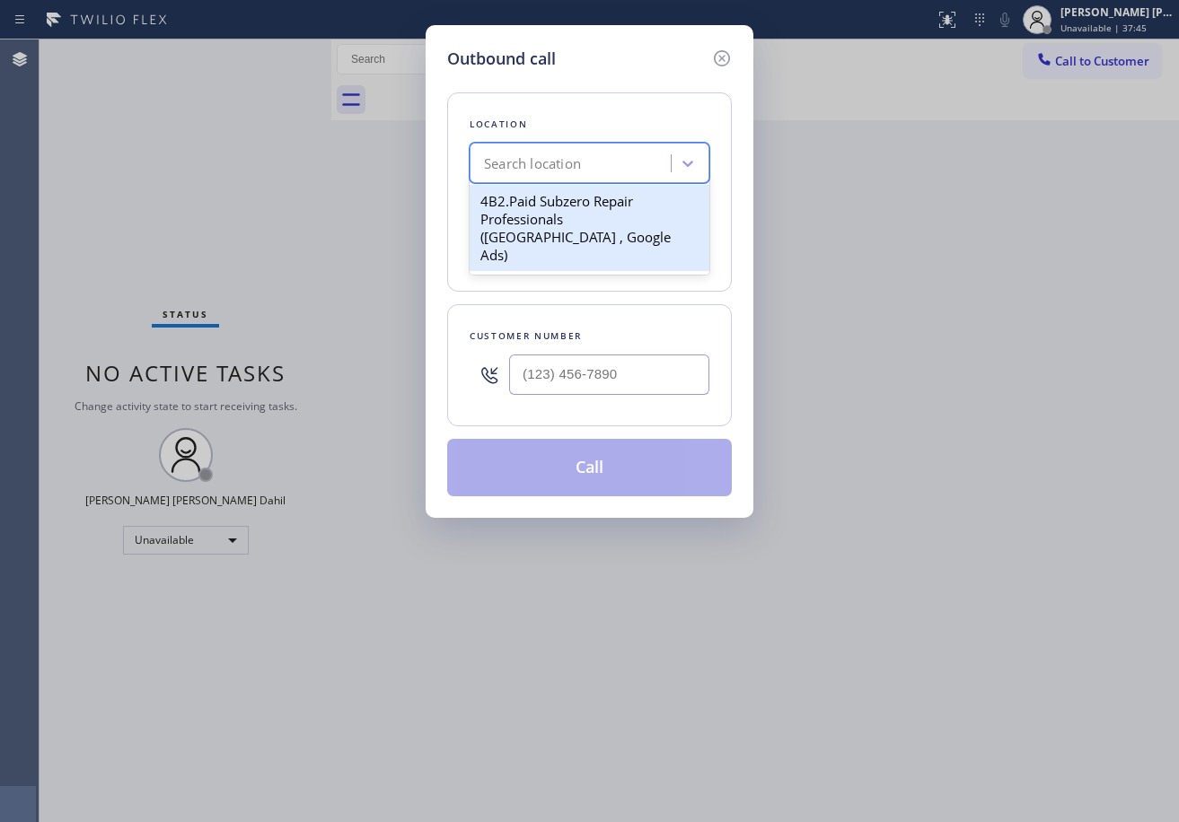
paste input "Subzero Repair Professionals ([GEOGRAPHIC_DATA] , Google Ads)"
type input "Subzero Repair Professionals ([GEOGRAPHIC_DATA] , Google Ads)"
click at [605, 221] on div "4B2.Paid Subzero Repair Professionals ([GEOGRAPHIC_DATA] , Google Ads)" at bounding box center [590, 228] width 240 height 86
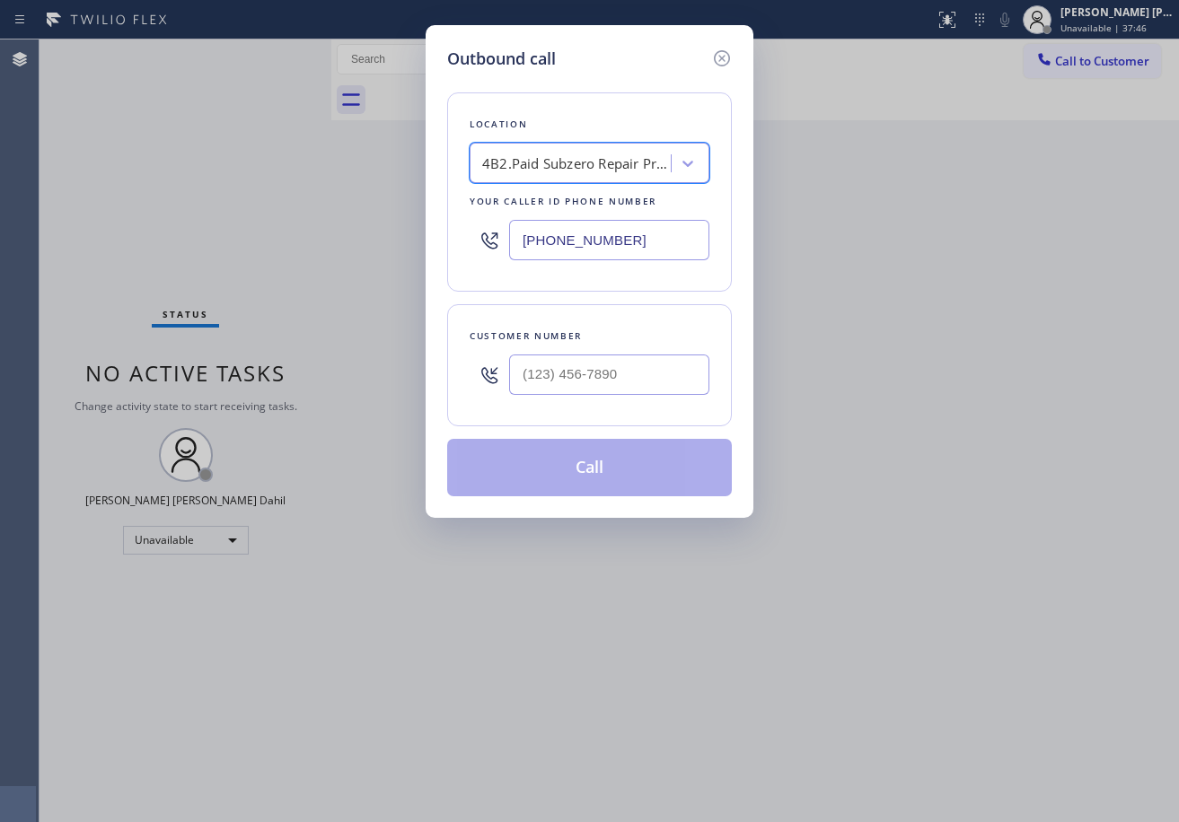
scroll to position [0, 2]
click at [628, 235] on input "[PHONE_NUMBER]" at bounding box center [609, 240] width 200 height 40
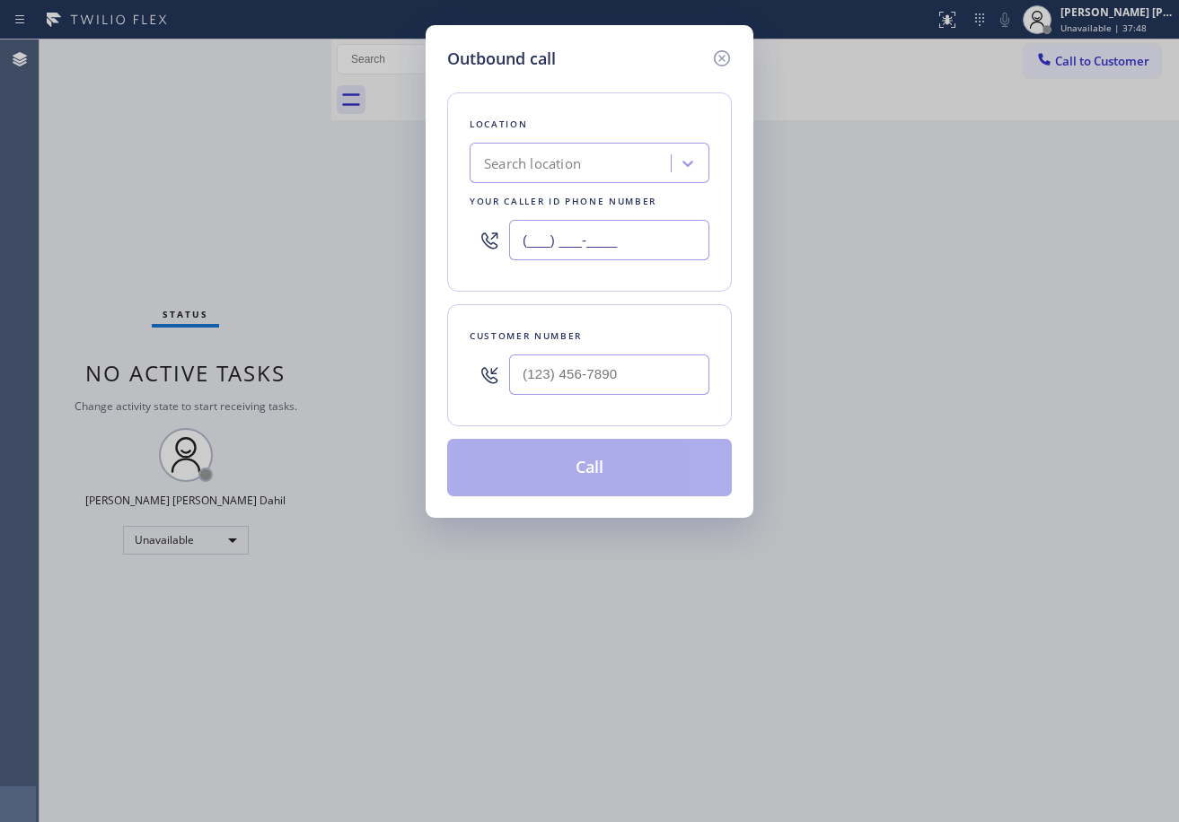
type input "(___) ___-____"
click at [721, 57] on icon at bounding box center [722, 58] width 16 height 16
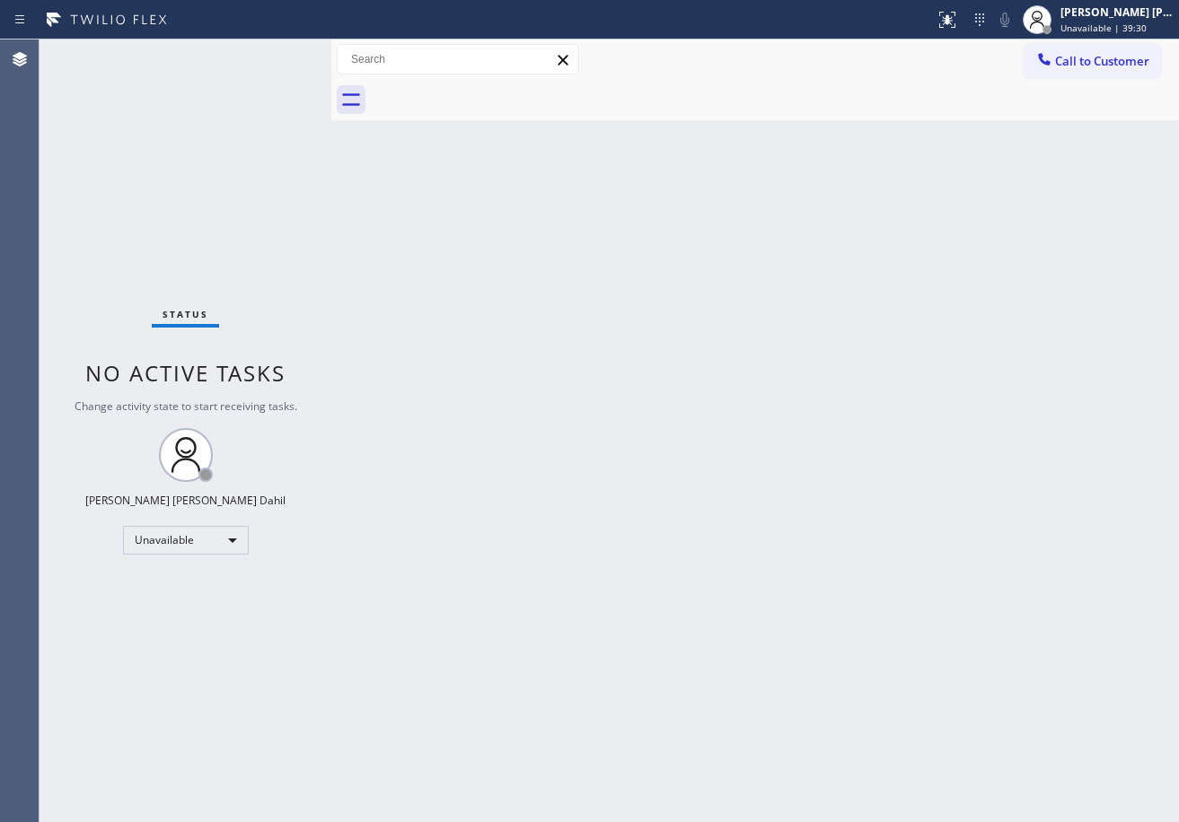
click at [882, 425] on div "Back to Dashboard Change Sender ID Customers Technicians Select a contact Outbo…" at bounding box center [754, 430] width 847 height 783
click at [1057, 26] on div at bounding box center [1036, 19] width 39 height 39
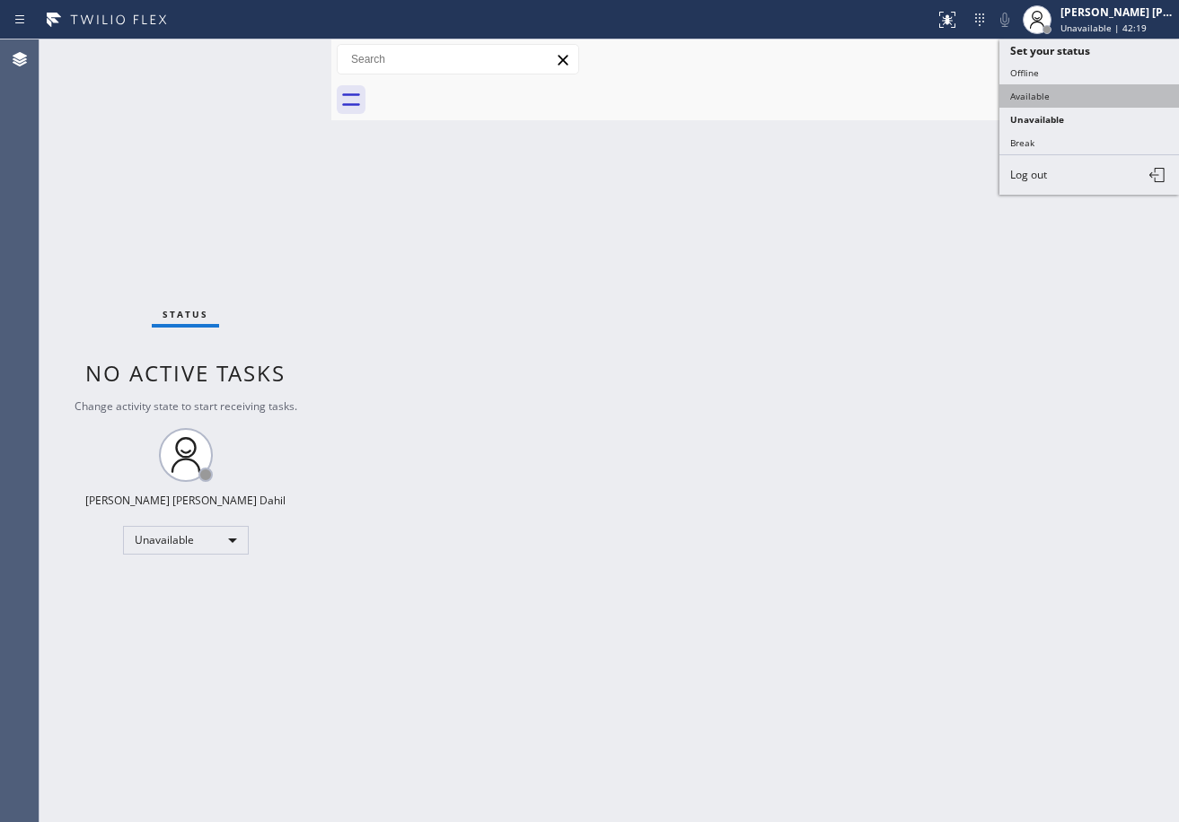
click at [1064, 91] on button "Available" at bounding box center [1089, 95] width 180 height 23
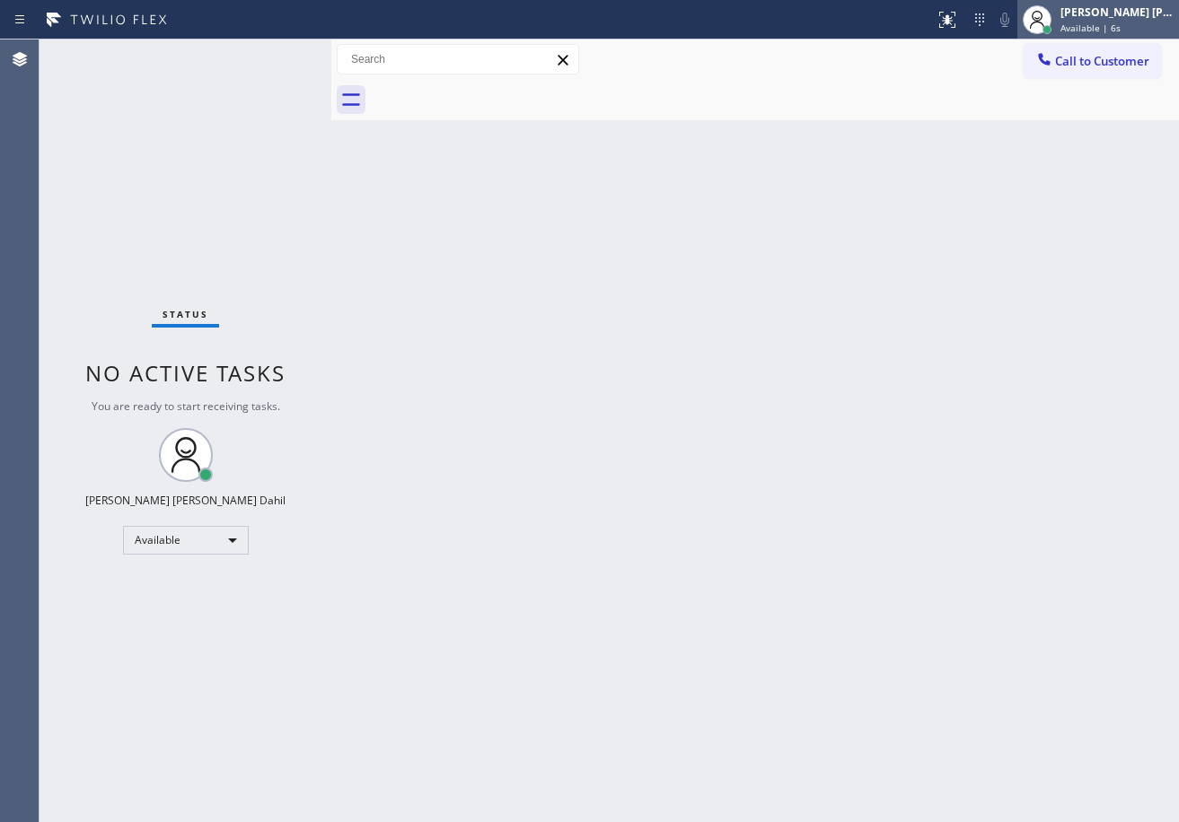
click at [1120, 32] on span "Available | 6s" at bounding box center [1090, 28] width 60 height 13
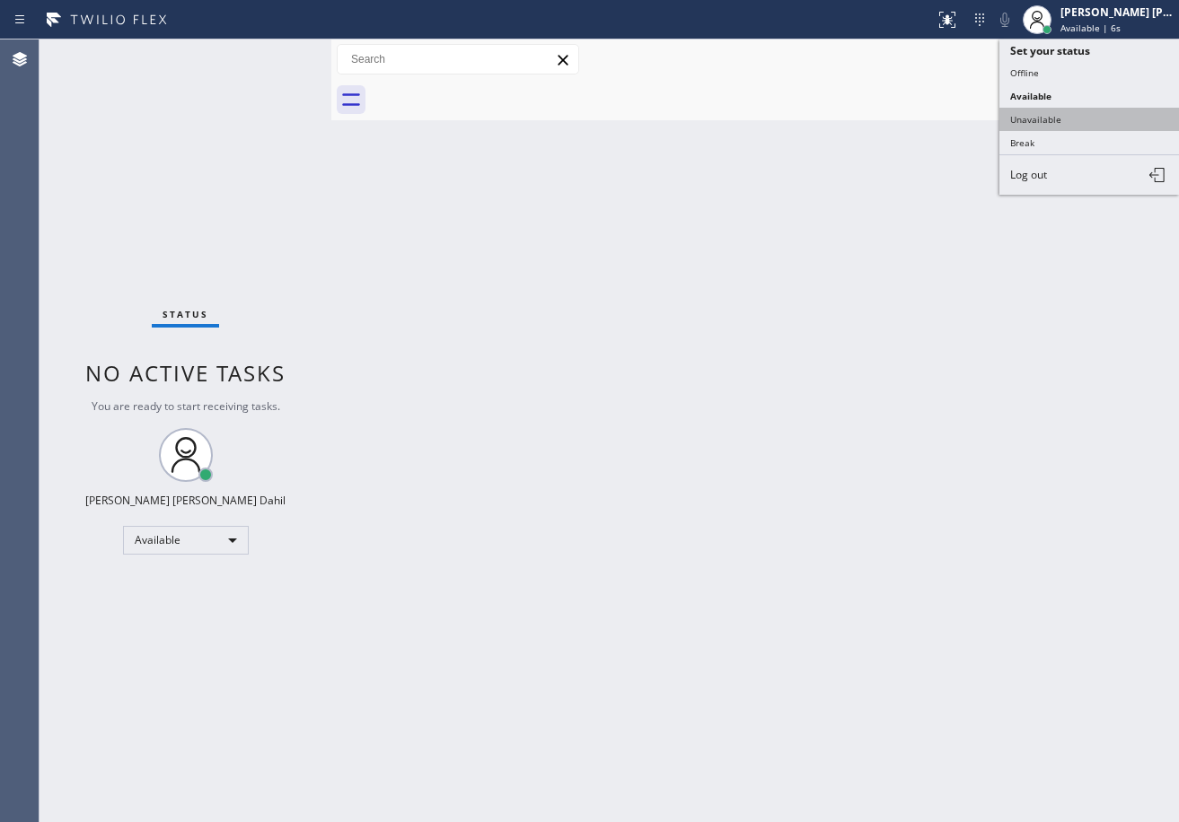
click at [1054, 110] on button "Unavailable" at bounding box center [1089, 119] width 180 height 23
